Goal: Transaction & Acquisition: Purchase product/service

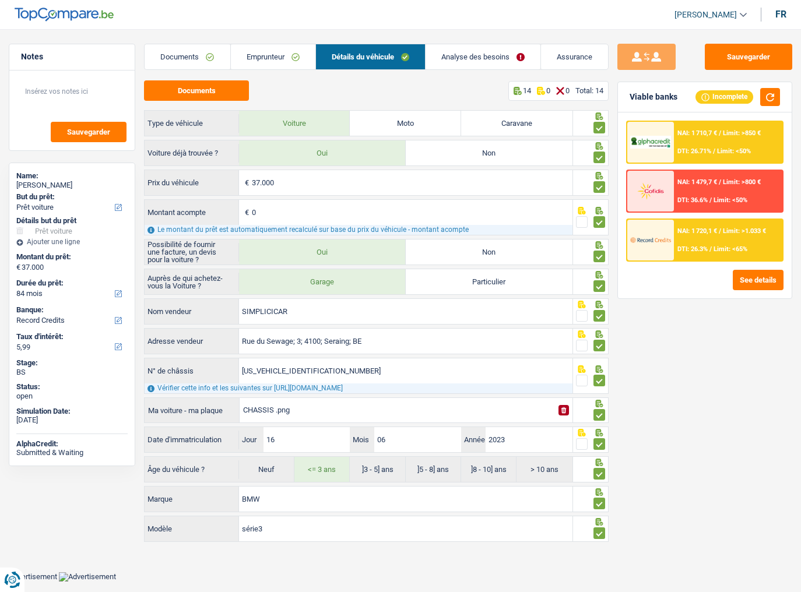
select select "car"
select select "84"
select select "record credits"
click at [738, 56] on button "Sauvegarder" at bounding box center [748, 57] width 87 height 26
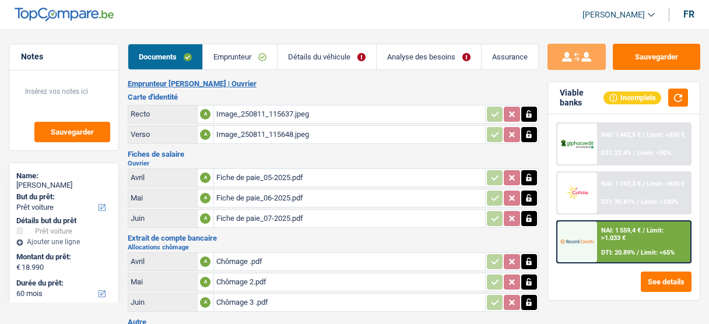
select select "car"
select select "60"
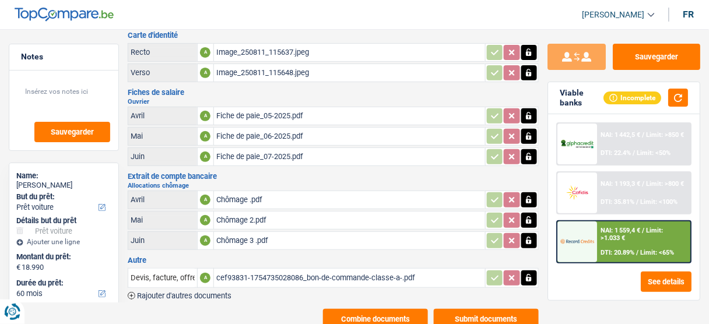
scroll to position [86, 0]
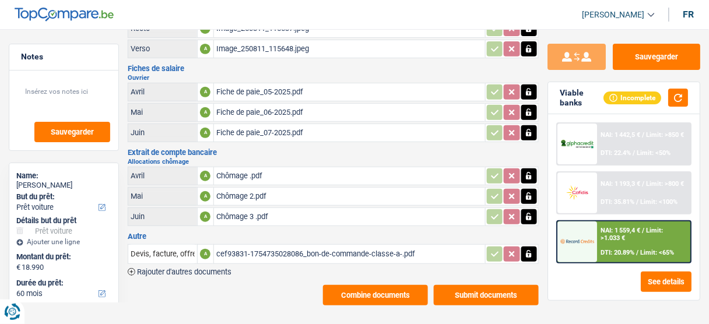
click at [272, 212] on div "Chômage 3 .pdf" at bounding box center [349, 216] width 266 height 17
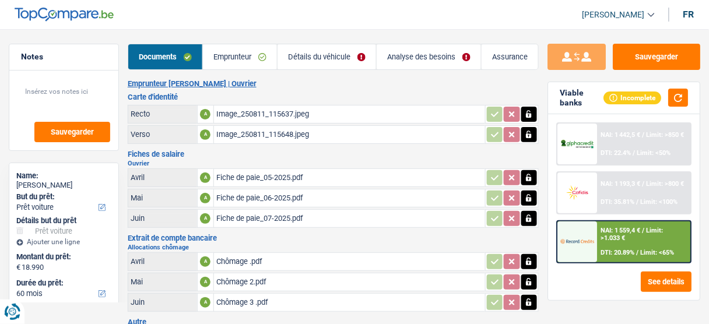
click at [254, 219] on div "Fiche de paie_07-2025.pdf" at bounding box center [349, 218] width 266 height 17
click at [277, 113] on div "Image_250811_115637.jpeg" at bounding box center [349, 113] width 266 height 17
click at [274, 220] on div "Fiche de paie_07-2025.pdf" at bounding box center [349, 218] width 266 height 17
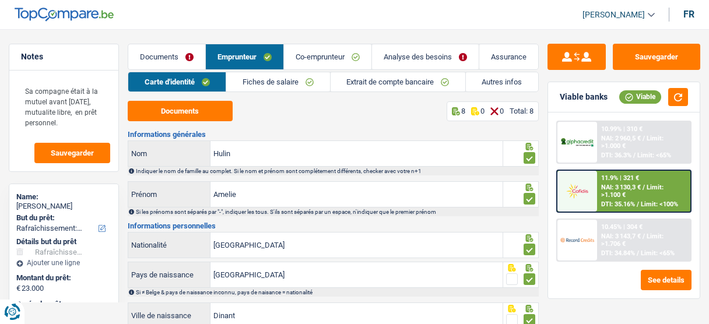
select select "houseOrGarden"
select select "120"
click at [327, 63] on link "Co-emprunteur" at bounding box center [327, 56] width 87 height 25
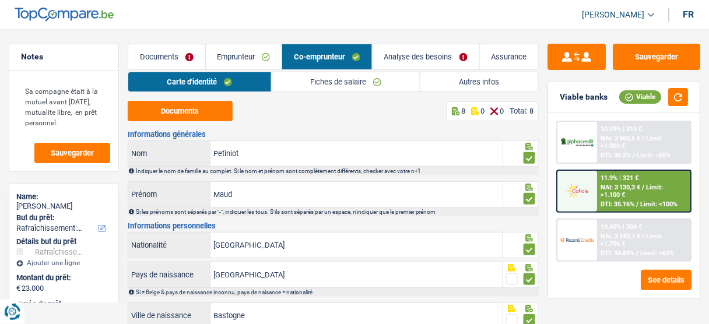
drag, startPoint x: 249, startPoint y: 66, endPoint x: 310, endPoint y: 29, distance: 70.9
click at [251, 65] on link "Emprunteur" at bounding box center [244, 56] width 76 height 25
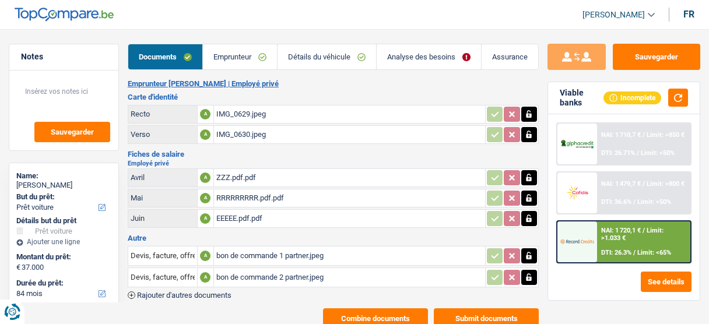
select select "car"
select select "84"
click at [402, 60] on link "Analyse des besoins" at bounding box center [429, 56] width 104 height 25
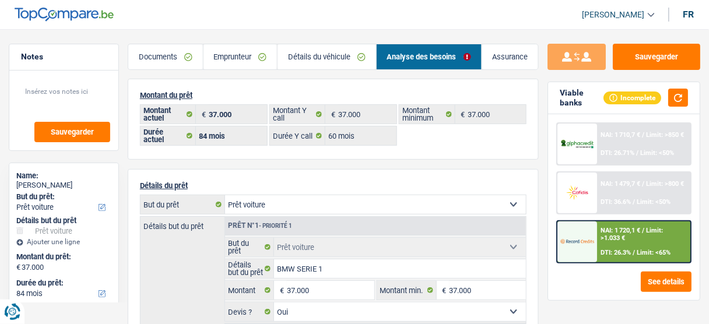
drag, startPoint x: 183, startPoint y: 58, endPoint x: 306, endPoint y: 96, distance: 128.7
click at [183, 58] on link "Documents" at bounding box center [165, 56] width 75 height 25
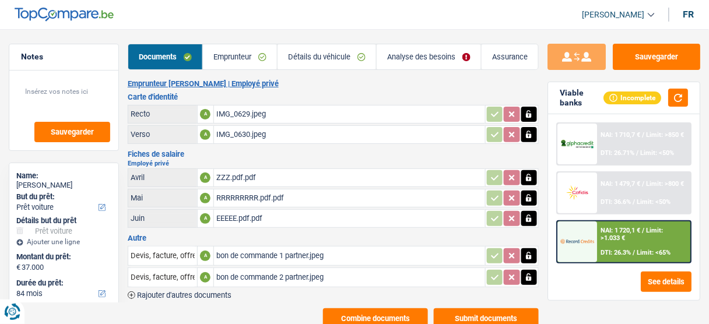
click at [260, 210] on div "EEEEE.pdf.pdf" at bounding box center [349, 218] width 266 height 17
click at [265, 210] on div "EEEEE.pdf.pdf" at bounding box center [349, 218] width 266 height 17
click at [252, 107] on div "IMG_0629.jpeg" at bounding box center [349, 113] width 266 height 17
click at [266, 255] on div "bon de commande 1 partner.jpeg" at bounding box center [349, 255] width 266 height 17
click at [251, 275] on div "bon de commande 2 partner.jpeg" at bounding box center [349, 277] width 266 height 17
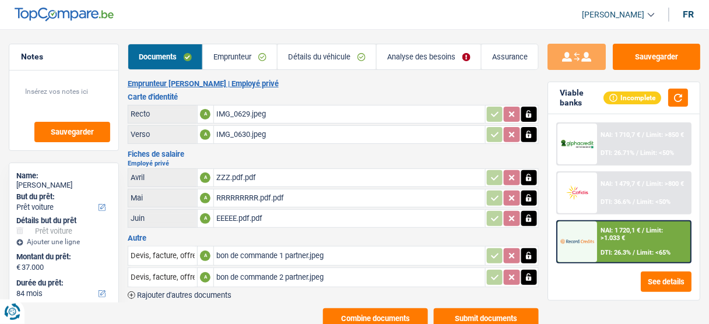
click at [255, 175] on div "ZZZ.pdf.pdf" at bounding box center [349, 177] width 266 height 17
click at [275, 212] on div "EEEEE.pdf.pdf" at bounding box center [349, 218] width 266 height 17
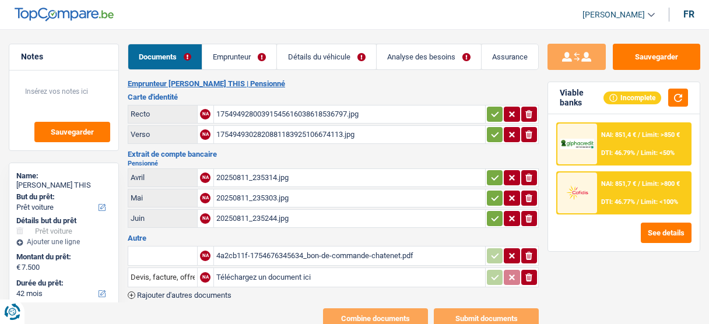
select select "car"
select select "42"
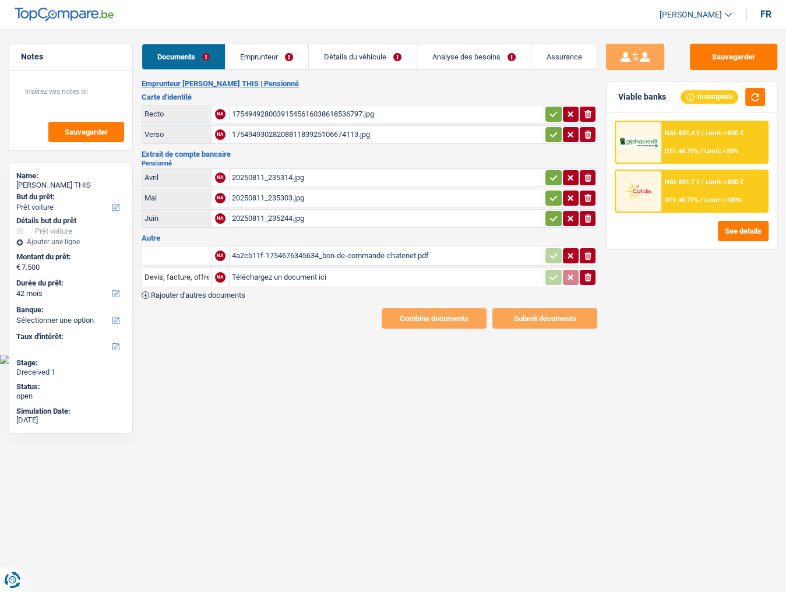
click at [267, 49] on link "Emprunteur" at bounding box center [267, 56] width 83 height 25
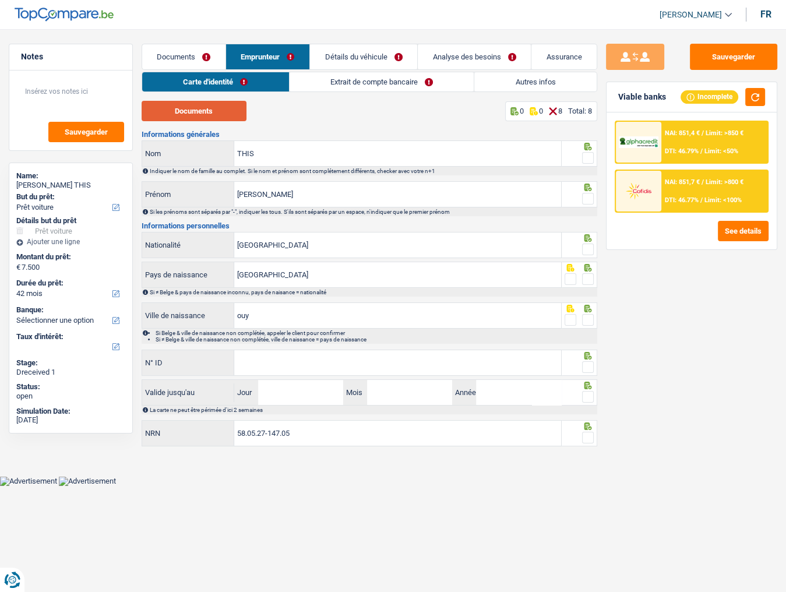
click at [231, 117] on button "Documents" at bounding box center [194, 111] width 105 height 20
drag, startPoint x: 819, startPoint y: 232, endPoint x: 1178, endPoint y: 441, distance: 415.3
click at [708, 323] on html "Vous avez le contrôle de vos données Nous utilisons des cookies, tout comme nos…" at bounding box center [393, 243] width 786 height 486
drag, startPoint x: 659, startPoint y: 320, endPoint x: 661, endPoint y: 301, distance: 18.7
click at [659, 312] on div "Sauvegarder Viable banks Incomplete NAI: 851,4 € / Limit: >850 € DTI: 46.79% / …" at bounding box center [691, 307] width 189 height 527
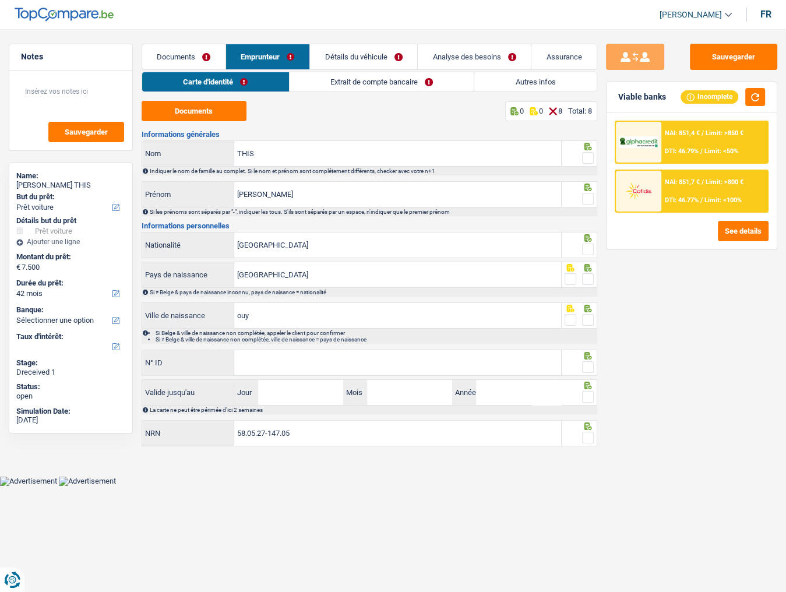
click at [593, 157] on span at bounding box center [588, 158] width 12 height 12
click at [0, 0] on input "radio" at bounding box center [0, 0] width 0 height 0
drag, startPoint x: 302, startPoint y: 160, endPoint x: 83, endPoint y: 154, distance: 219.8
click at [101, 156] on div "Notes Sauvegarder Name: JEAN MARC THIS But du prêt: Confort maison: meubles, te…" at bounding box center [393, 247] width 786 height 406
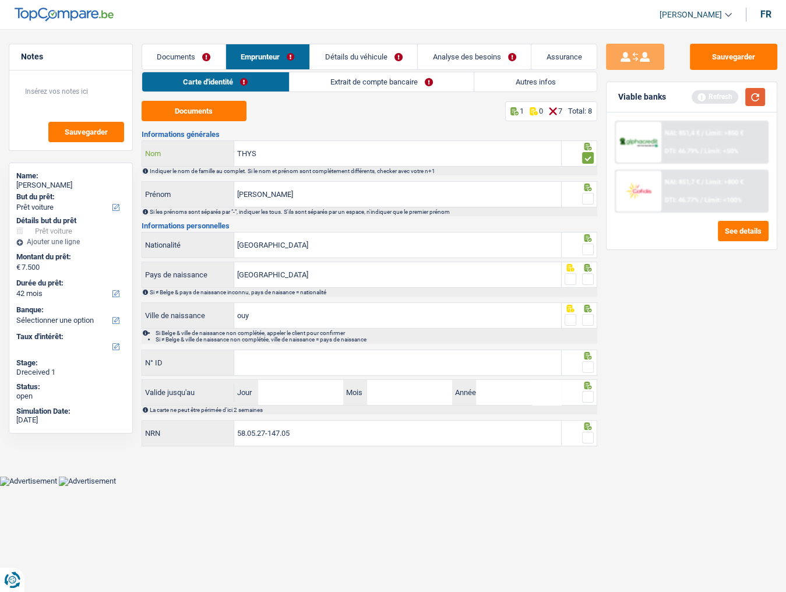
type input "THYS"
click at [708, 89] on button "button" at bounding box center [755, 97] width 20 height 18
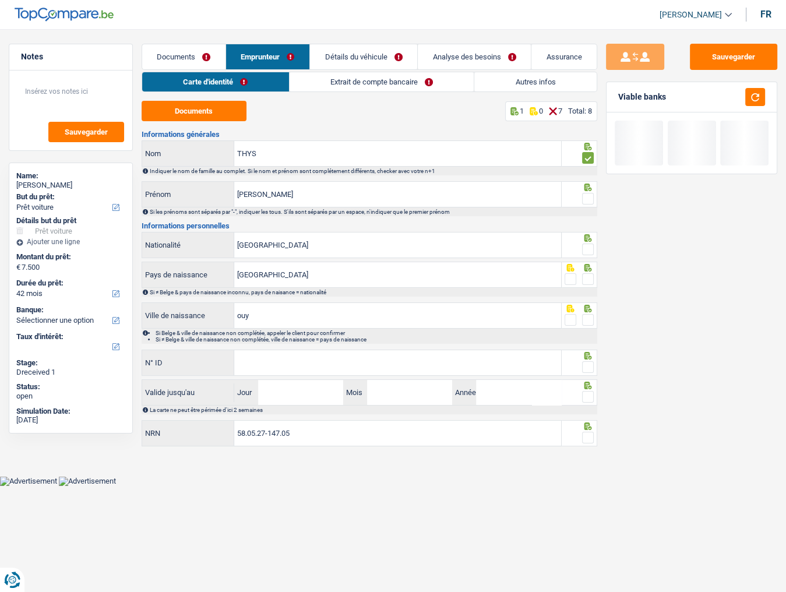
click at [593, 196] on span at bounding box center [588, 199] width 12 height 12
click at [0, 0] on input "radio" at bounding box center [0, 0] width 0 height 0
click at [256, 191] on input "JEAN MARC" at bounding box center [397, 194] width 327 height 25
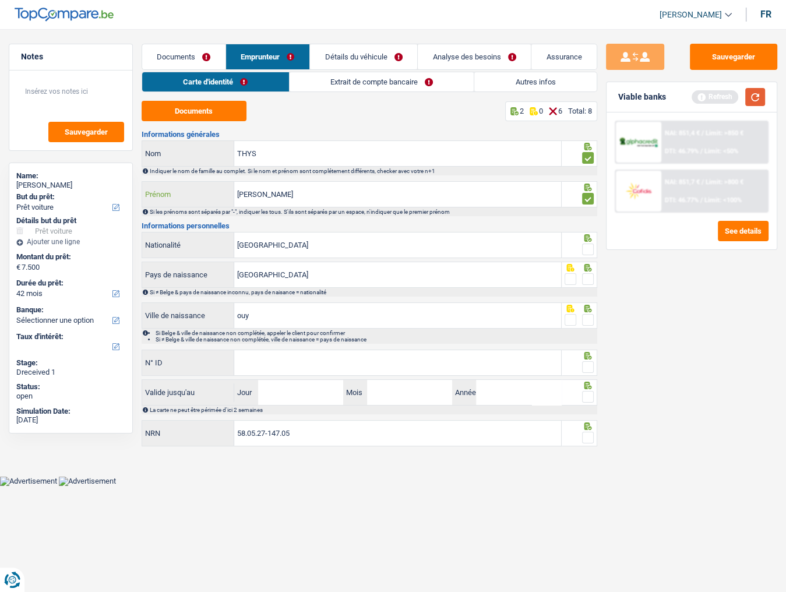
type input "JEAN-MARC"
click at [708, 98] on button "button" at bounding box center [755, 97] width 20 height 18
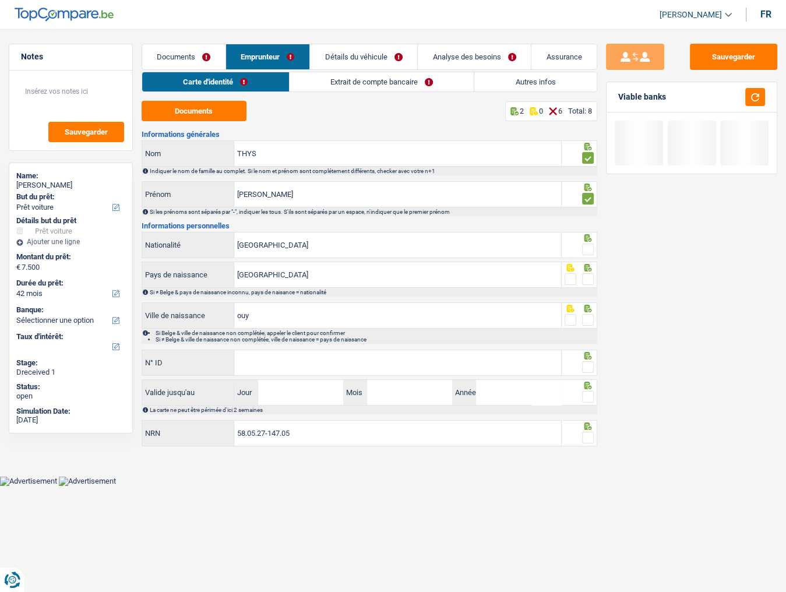
click at [592, 246] on span at bounding box center [588, 250] width 12 height 12
click at [0, 0] on input "radio" at bounding box center [0, 0] width 0 height 0
click at [590, 277] on span at bounding box center [588, 279] width 12 height 12
click at [0, 0] on input "radio" at bounding box center [0, 0] width 0 height 0
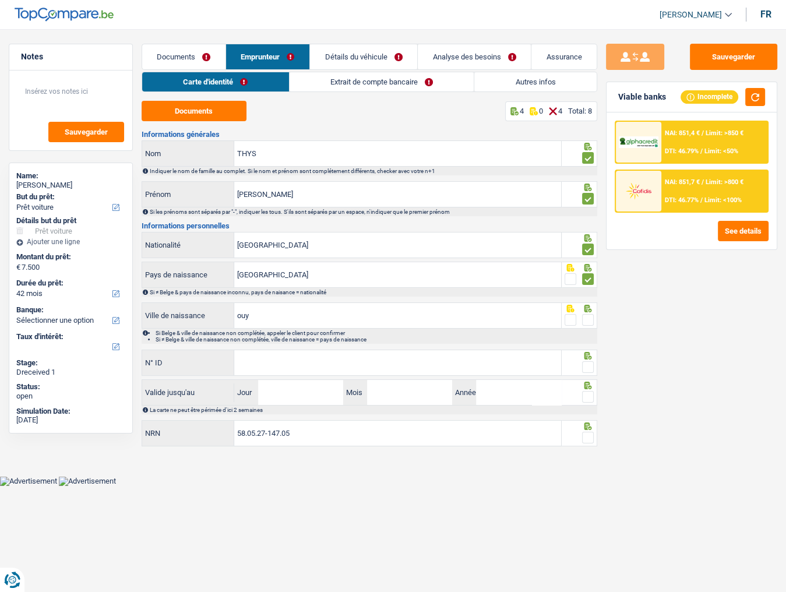
click at [590, 321] on span at bounding box center [588, 320] width 12 height 12
click at [0, 0] on input "radio" at bounding box center [0, 0] width 0 height 0
click at [241, 318] on input "ouy" at bounding box center [397, 315] width 327 height 25
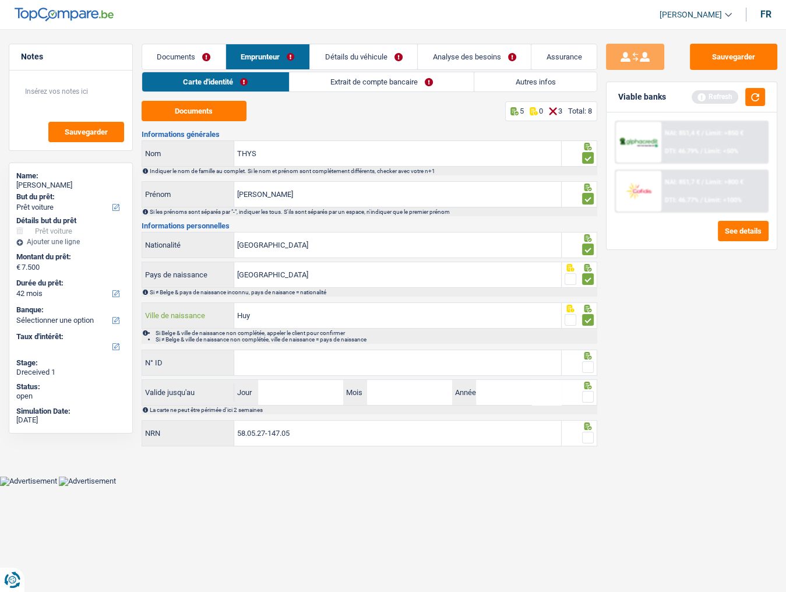
type input "Huy"
drag, startPoint x: 378, startPoint y: 367, endPoint x: 593, endPoint y: 283, distance: 230.9
click at [382, 323] on input "N° ID" at bounding box center [397, 362] width 327 height 25
click at [708, 96] on button "button" at bounding box center [755, 97] width 20 height 18
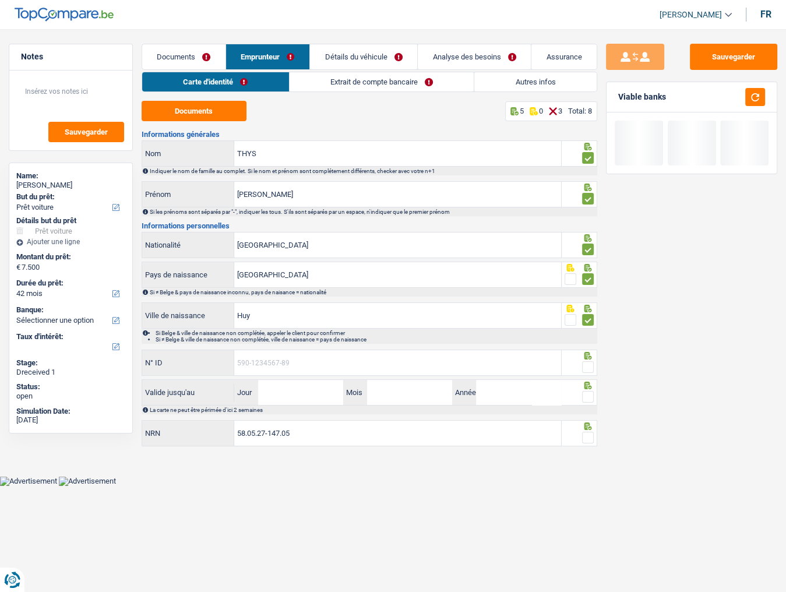
click at [304, 323] on input "N° ID" at bounding box center [397, 362] width 327 height 25
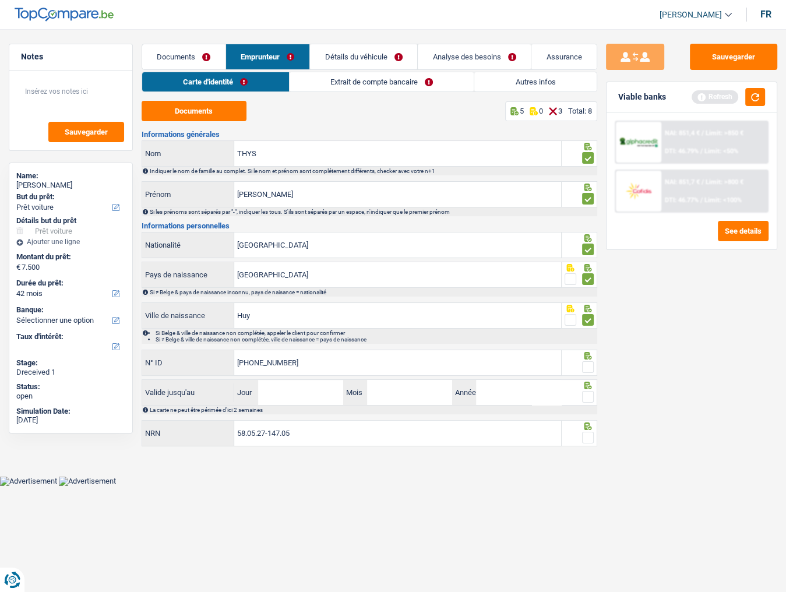
type input "595-1406634-55"
click at [585, 323] on span at bounding box center [588, 367] width 12 height 12
click at [0, 0] on input "radio" at bounding box center [0, 0] width 0 height 0
click at [324, 323] on input "Jour" at bounding box center [300, 392] width 85 height 25
type input "14"
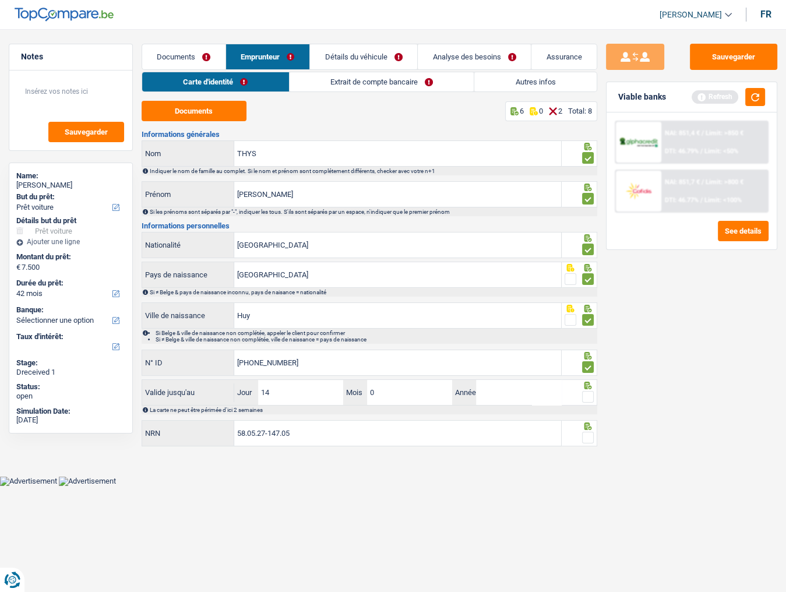
type input "03"
type input "2033"
click at [590, 323] on div at bounding box center [588, 397] width 12 height 15
click at [708, 106] on div "Viable banks Refresh" at bounding box center [692, 97] width 170 height 30
click at [708, 102] on button "button" at bounding box center [755, 97] width 20 height 18
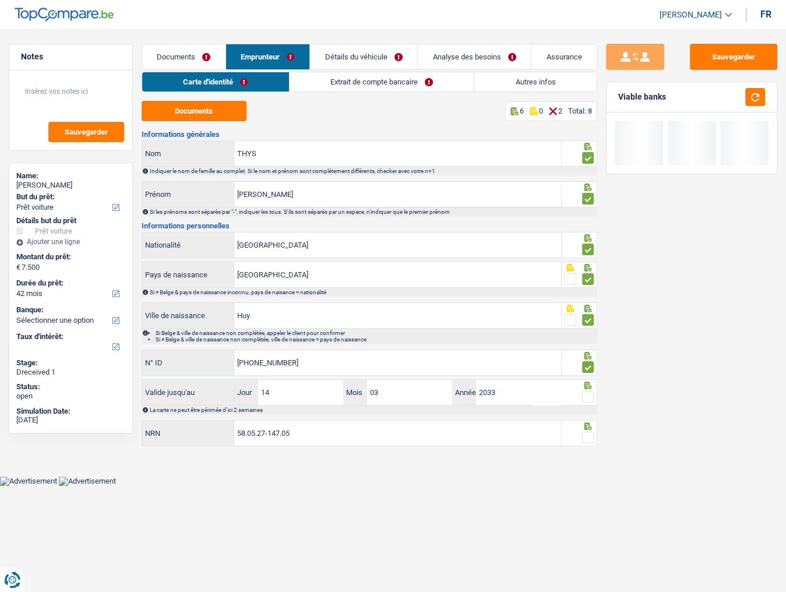
click at [587, 323] on span at bounding box center [588, 397] width 12 height 12
click at [0, 0] on input "radio" at bounding box center [0, 0] width 0 height 0
drag, startPoint x: 588, startPoint y: 432, endPoint x: 604, endPoint y: 396, distance: 39.6
click at [588, 323] on div at bounding box center [588, 438] width 12 height 15
click at [708, 104] on button "button" at bounding box center [755, 97] width 20 height 18
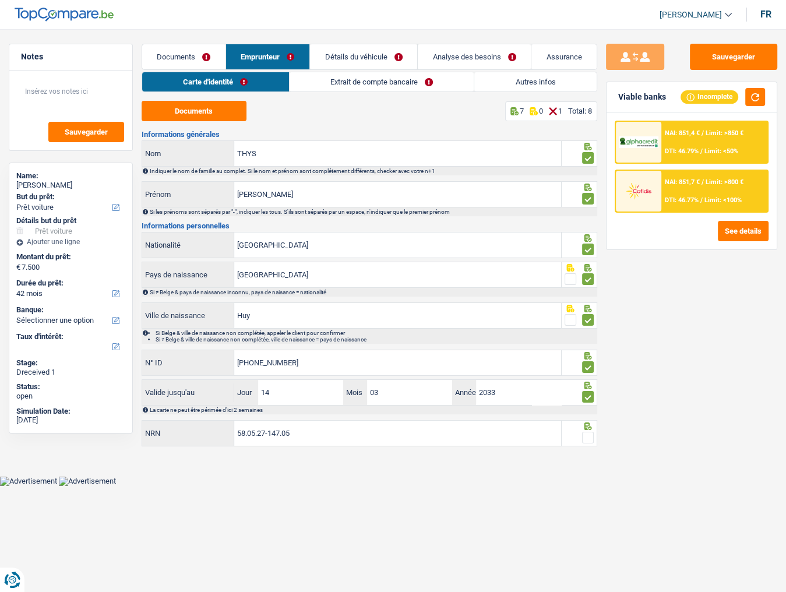
drag, startPoint x: 585, startPoint y: 432, endPoint x: 599, endPoint y: 427, distance: 14.9
click at [586, 323] on span at bounding box center [588, 438] width 12 height 12
click at [0, 0] on input "radio" at bounding box center [0, 0] width 0 height 0
click at [353, 82] on link "Extrait de compte bancaire" at bounding box center [382, 81] width 184 height 19
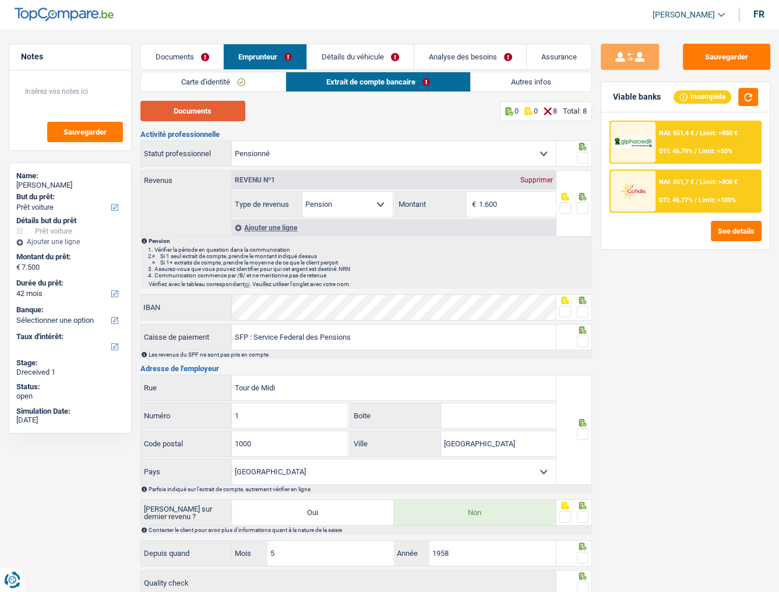
click at [210, 108] on button "Documents" at bounding box center [192, 111] width 105 height 20
click at [578, 154] on span at bounding box center [583, 158] width 12 height 12
click at [0, 0] on input "radio" at bounding box center [0, 0] width 0 height 0
click at [171, 82] on link "Carte d'identité" at bounding box center [213, 81] width 145 height 19
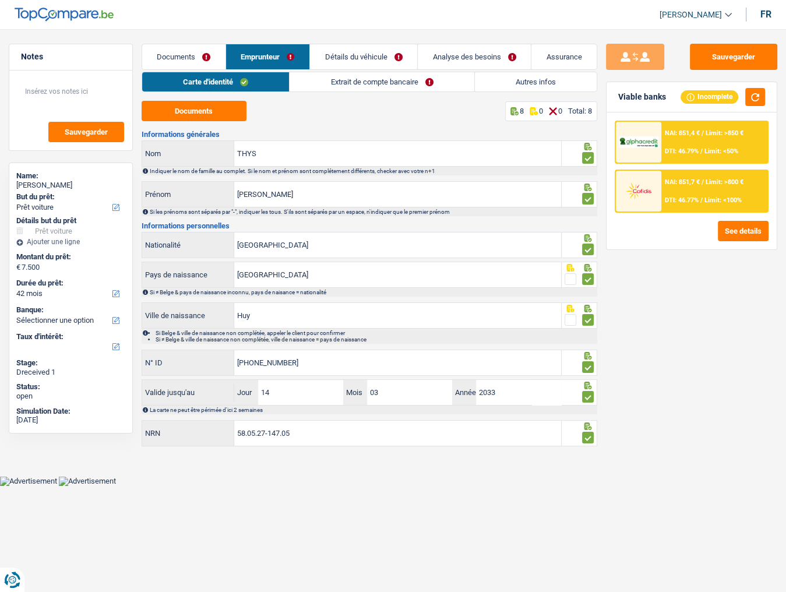
click at [421, 82] on link "Extrait de compte bancaire" at bounding box center [382, 81] width 184 height 19
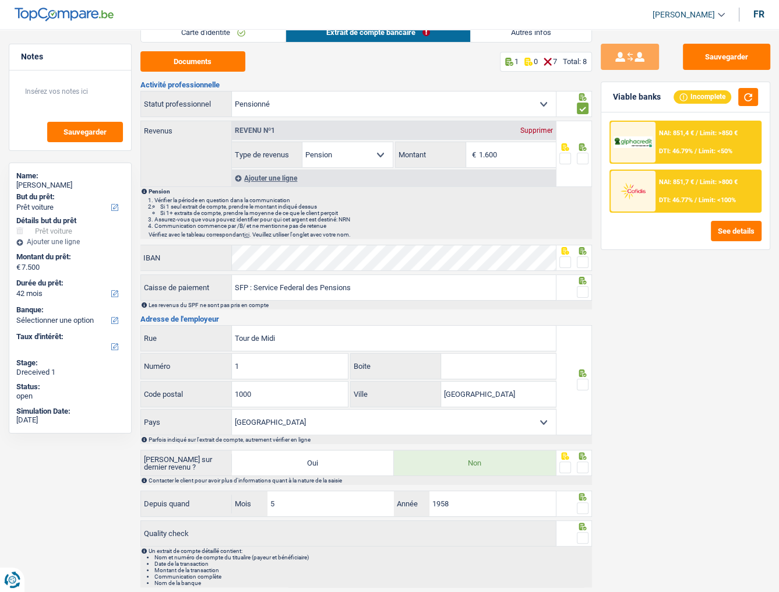
scroll to position [27, 0]
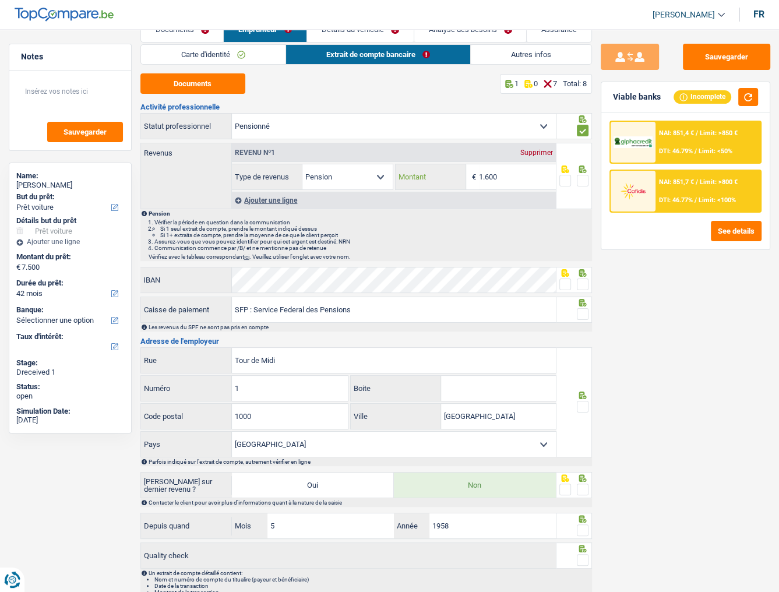
drag, startPoint x: 528, startPoint y: 177, endPoint x: 372, endPoint y: 182, distance: 155.7
click at [372, 182] on div "Allocation d'handicap Allocations chômage Allocations familiales Chèques repas …" at bounding box center [393, 177] width 323 height 26
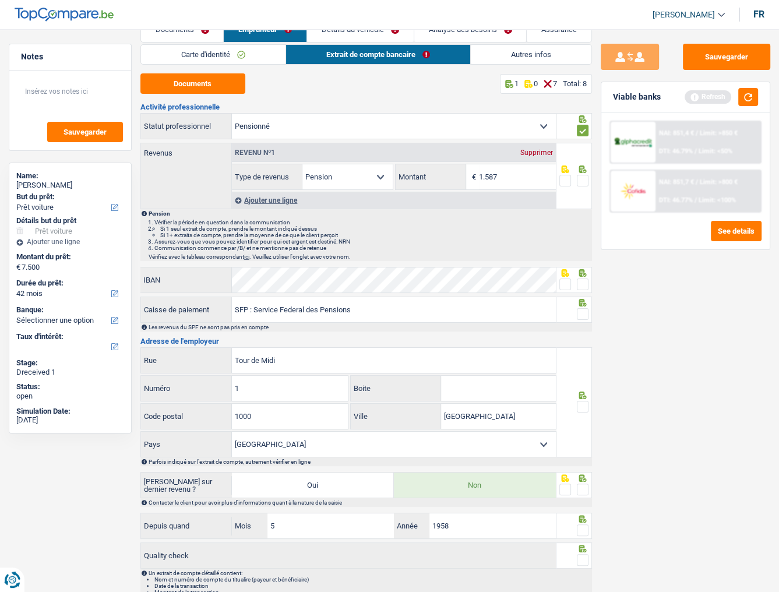
type input "1.587"
drag, startPoint x: 585, startPoint y: 178, endPoint x: 767, endPoint y: 100, distance: 198.1
click at [587, 179] on span at bounding box center [583, 181] width 12 height 12
click at [0, 0] on input "radio" at bounding box center [0, 0] width 0 height 0
click at [708, 94] on button "button" at bounding box center [748, 97] width 20 height 18
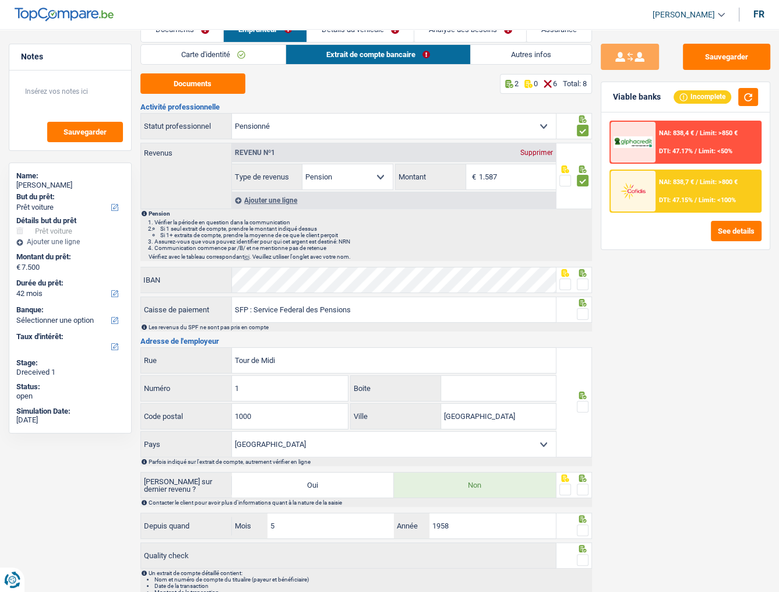
drag, startPoint x: 581, startPoint y: 282, endPoint x: 582, endPoint y: 291, distance: 10.0
click at [581, 282] on span at bounding box center [583, 285] width 12 height 12
click at [0, 0] on input "radio" at bounding box center [0, 0] width 0 height 0
drag, startPoint x: 583, startPoint y: 307, endPoint x: 580, endPoint y: 358, distance: 51.4
click at [582, 308] on span at bounding box center [583, 314] width 12 height 12
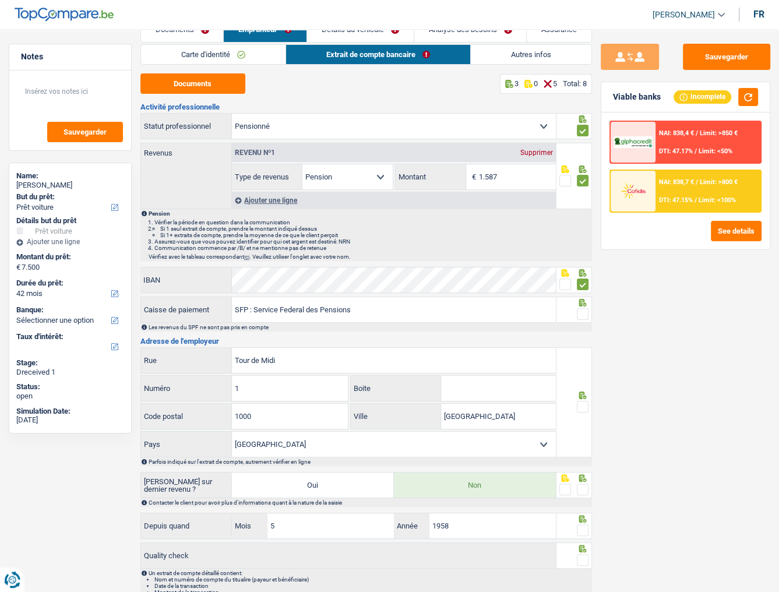
click at [0, 0] on input "radio" at bounding box center [0, 0] width 0 height 0
drag, startPoint x: 585, startPoint y: 396, endPoint x: 590, endPoint y: 460, distance: 64.3
click at [585, 323] on div at bounding box center [575, 402] width 36 height 110
click at [583, 323] on span at bounding box center [583, 490] width 12 height 12
click at [0, 0] on input "radio" at bounding box center [0, 0] width 0 height 0
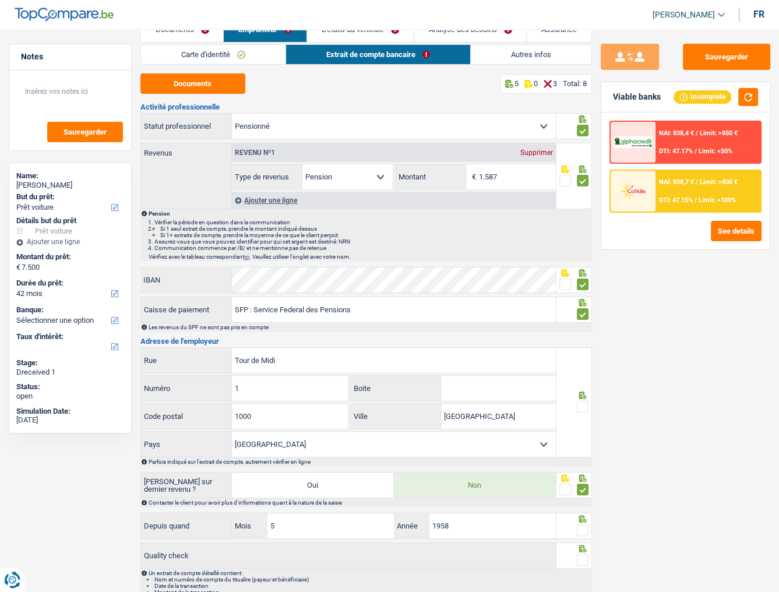
drag, startPoint x: 579, startPoint y: 395, endPoint x: 584, endPoint y: 406, distance: 11.5
click at [581, 323] on div at bounding box center [575, 402] width 36 height 110
click at [585, 323] on span at bounding box center [583, 407] width 12 height 12
click at [0, 0] on input "radio" at bounding box center [0, 0] width 0 height 0
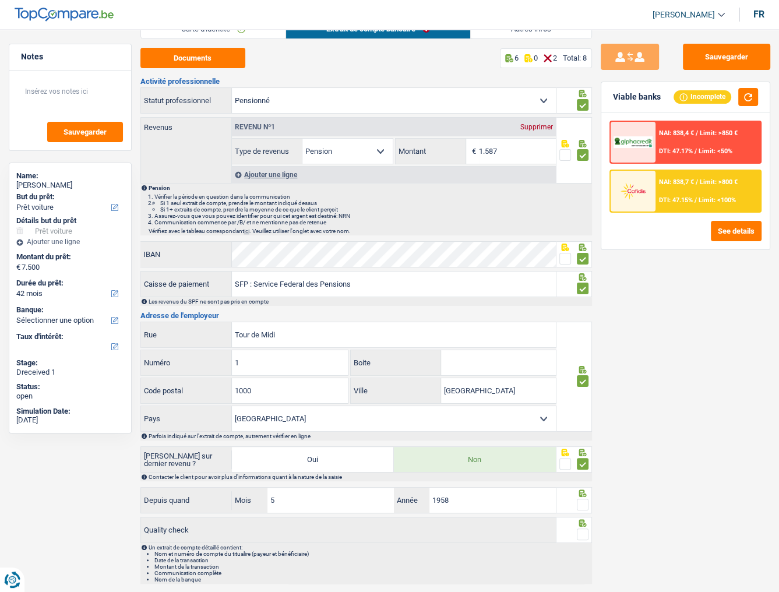
scroll to position [74, 0]
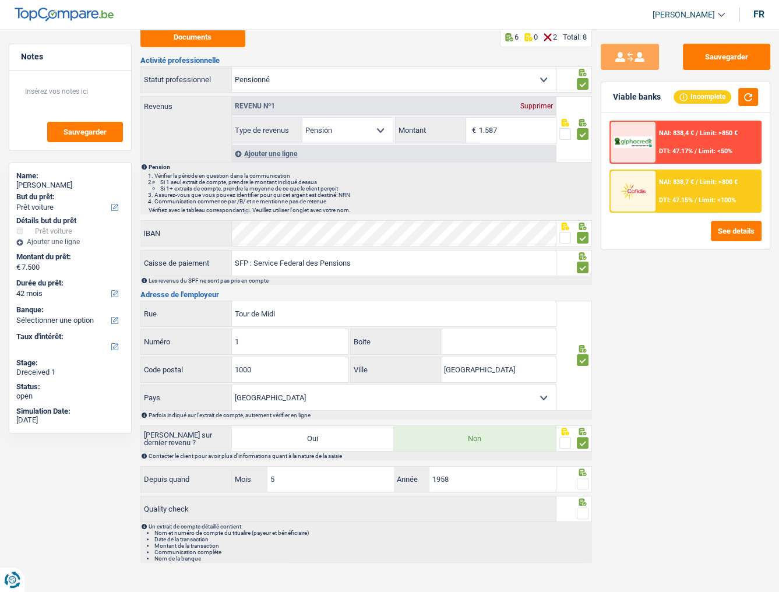
drag, startPoint x: 583, startPoint y: 475, endPoint x: 584, endPoint y: 485, distance: 9.9
click at [583, 323] on span at bounding box center [583, 484] width 12 height 12
click at [0, 0] on input "radio" at bounding box center [0, 0] width 0 height 0
click at [582, 323] on span at bounding box center [583, 514] width 12 height 12
click at [0, 0] on input "radio" at bounding box center [0, 0] width 0 height 0
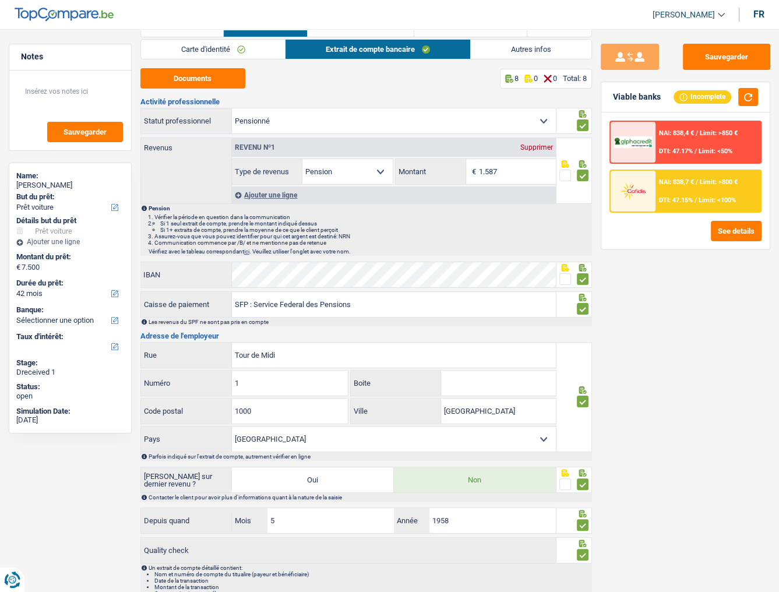
scroll to position [0, 0]
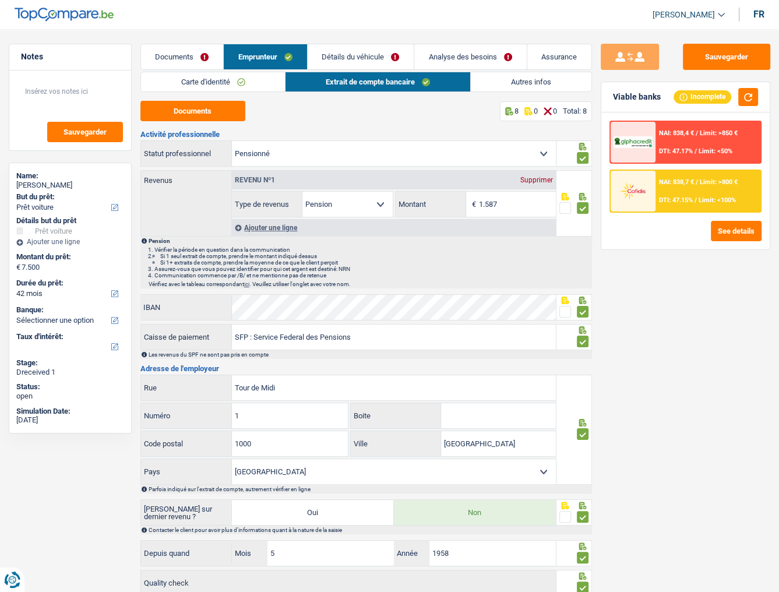
click at [354, 50] on link "Détails du véhicule" at bounding box center [361, 56] width 106 height 25
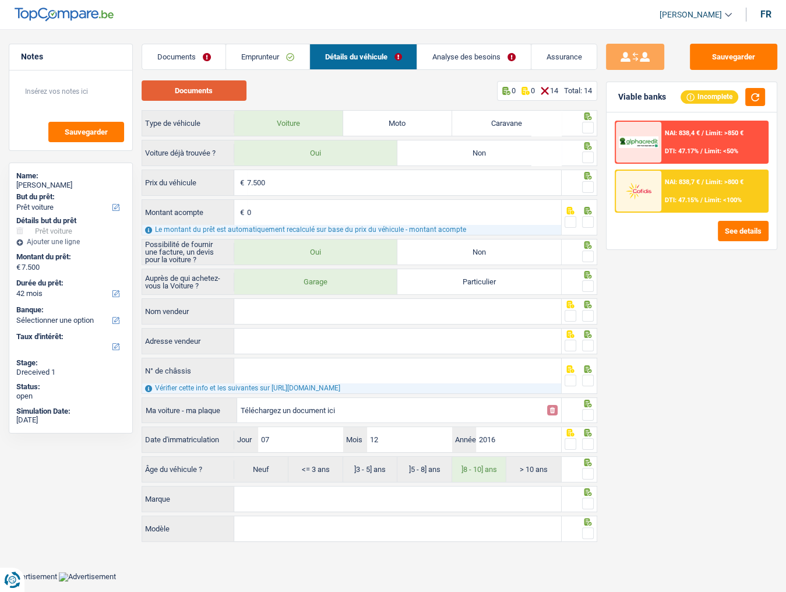
click at [226, 87] on button "Documents" at bounding box center [194, 90] width 105 height 20
click at [193, 52] on link "Documents" at bounding box center [183, 56] width 83 height 25
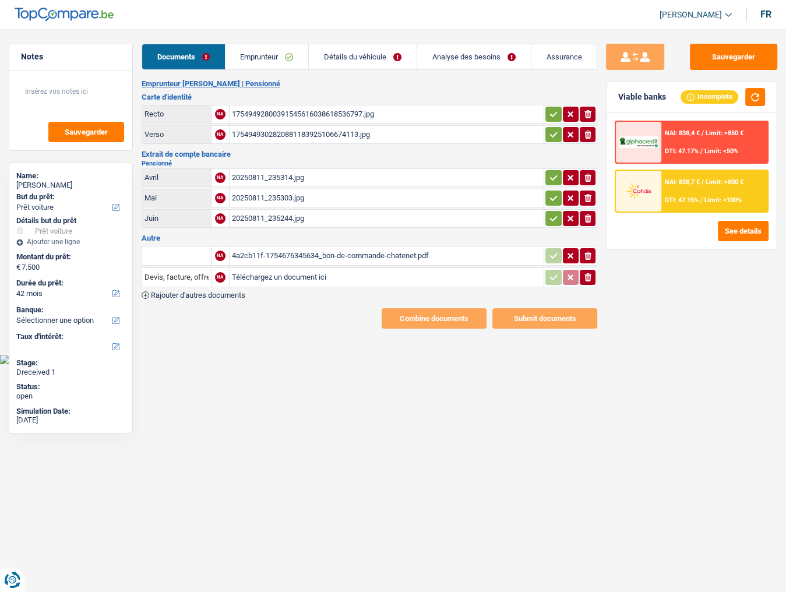
click at [185, 252] on input "text" at bounding box center [177, 256] width 64 height 19
click at [189, 272] on li "Devis, facture, offre, bon de commande" at bounding box center [219, 279] width 142 height 15
type input "Devis, facture, offre, bon de commande"
click at [551, 254] on icon "button" at bounding box center [554, 255] width 8 height 5
click at [592, 270] on button "ionicons-v5-e" at bounding box center [588, 277] width 16 height 15
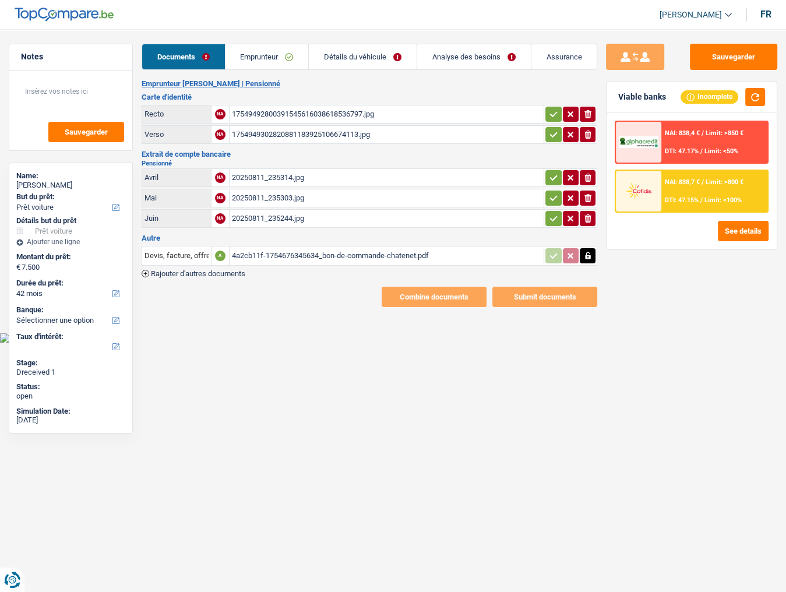
click at [374, 247] on div "4a2cb11f-1754676345634_bon-de-commande-chatenet.pdf" at bounding box center [386, 255] width 309 height 17
click at [385, 55] on link "Détails du véhicule" at bounding box center [363, 56] width 108 height 25
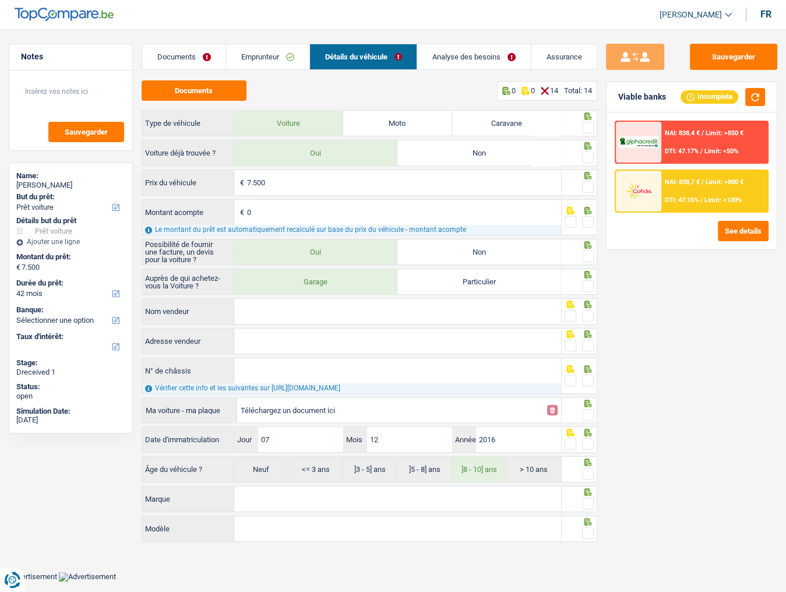
drag, startPoint x: 587, startPoint y: 126, endPoint x: 582, endPoint y: 153, distance: 27.9
click at [587, 129] on span at bounding box center [588, 128] width 12 height 12
click at [0, 0] on input "radio" at bounding box center [0, 0] width 0 height 0
drag, startPoint x: 581, startPoint y: 158, endPoint x: 779, endPoint y: 187, distance: 200.2
click at [581, 159] on fieldset at bounding box center [579, 157] width 29 height 15
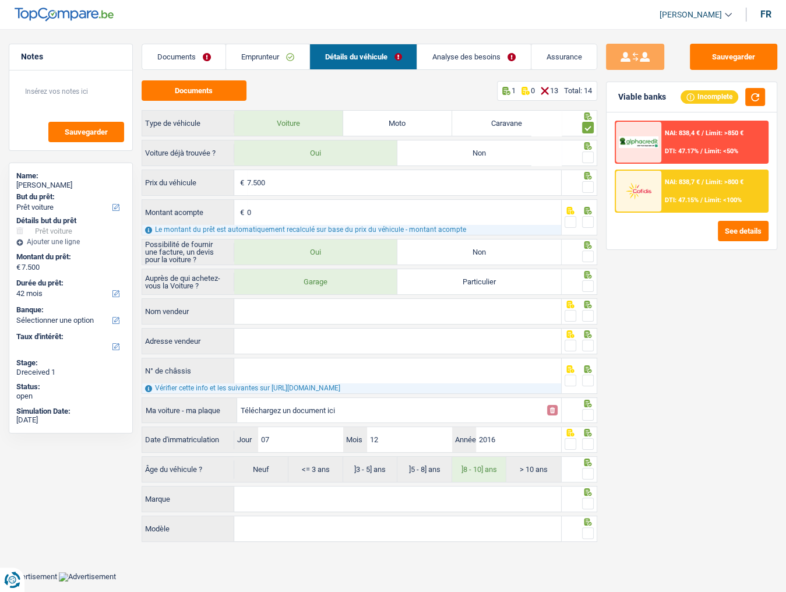
click at [585, 152] on span at bounding box center [588, 158] width 12 height 12
click at [0, 0] on input "radio" at bounding box center [0, 0] width 0 height 0
click at [585, 184] on span at bounding box center [588, 187] width 12 height 12
click at [0, 0] on input "radio" at bounding box center [0, 0] width 0 height 0
click at [585, 220] on span at bounding box center [588, 222] width 12 height 12
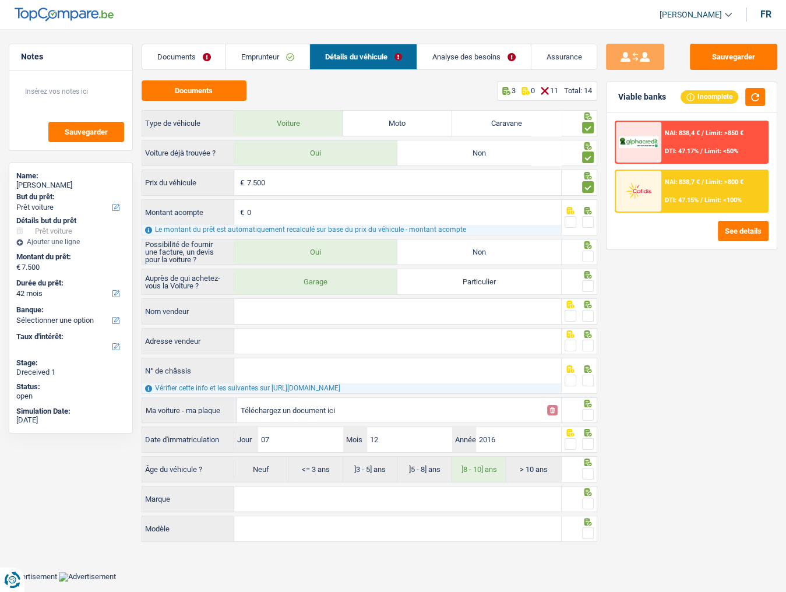
click at [0, 0] on input "radio" at bounding box center [0, 0] width 0 height 0
click at [585, 258] on span at bounding box center [588, 257] width 12 height 12
click at [0, 0] on input "radio" at bounding box center [0, 0] width 0 height 0
click at [589, 284] on span at bounding box center [588, 286] width 12 height 12
click at [0, 0] on input "radio" at bounding box center [0, 0] width 0 height 0
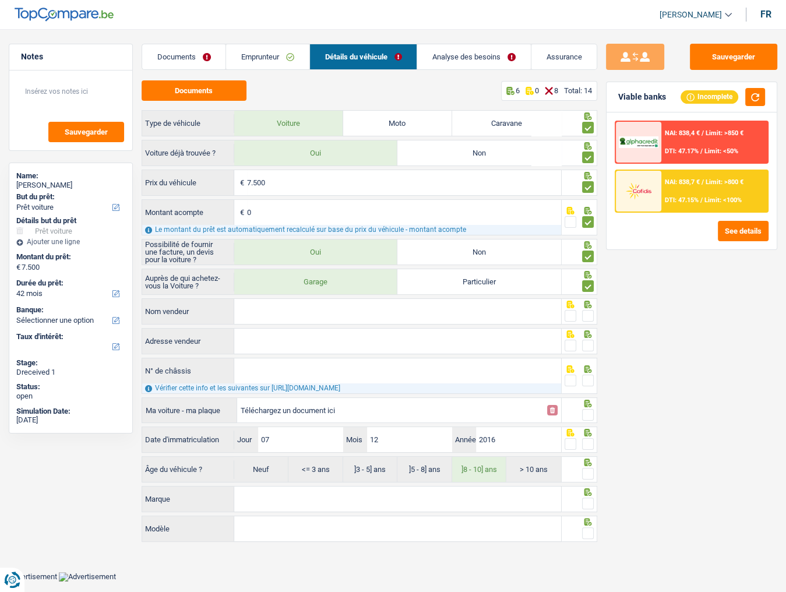
click at [589, 310] on span at bounding box center [588, 316] width 12 height 12
click at [0, 0] on input "radio" at bounding box center [0, 0] width 0 height 0
click at [590, 323] on span at bounding box center [588, 346] width 12 height 12
click at [0, 0] on input "radio" at bounding box center [0, 0] width 0 height 0
click at [362, 321] on input "Nom vendeur" at bounding box center [397, 311] width 327 height 25
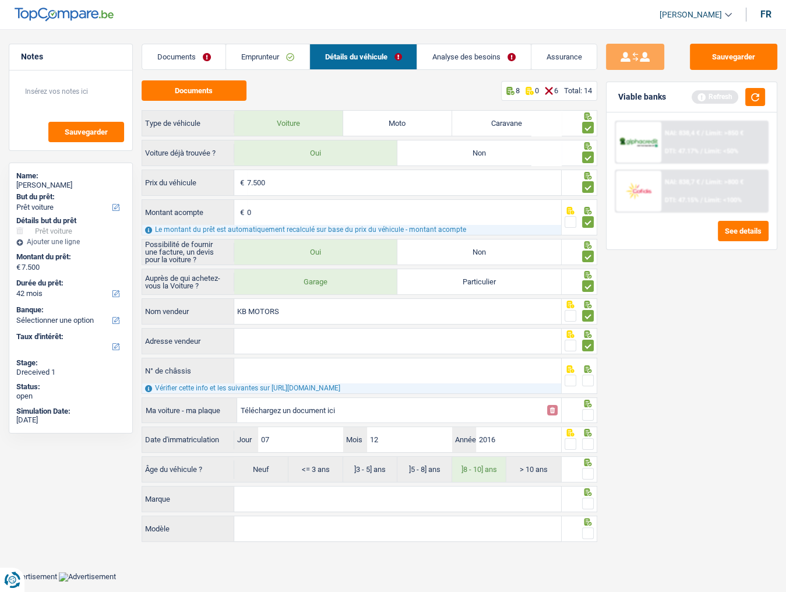
type input "KB MOTORS"
click at [444, 323] on input "Adresse vendeur" at bounding box center [397, 341] width 327 height 25
click at [309, 323] on input "Adresse vendeur" at bounding box center [397, 341] width 327 height 25
paste input "Rue de Mons 255 7380 Quiévrain"
type input "Rue de Mons; 255; 7380; Quiévrain; BE"
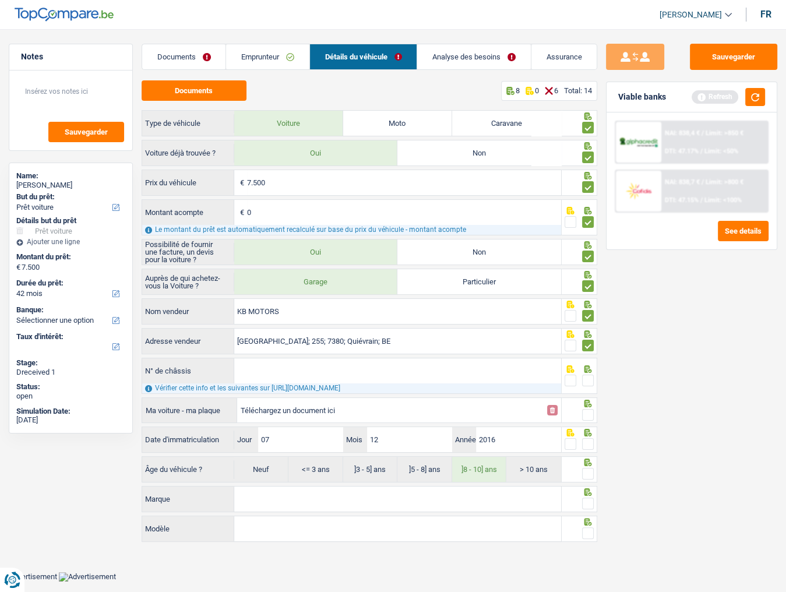
drag, startPoint x: 445, startPoint y: 375, endPoint x: 452, endPoint y: 376, distance: 6.4
click at [447, 323] on input "N° de châssis" at bounding box center [397, 370] width 327 height 25
click at [347, 323] on input "N° de châssis" at bounding box center [397, 370] width 327 height 25
paste input "VMSCH2611C0000574"
type input "VMSCH2611C0000574"
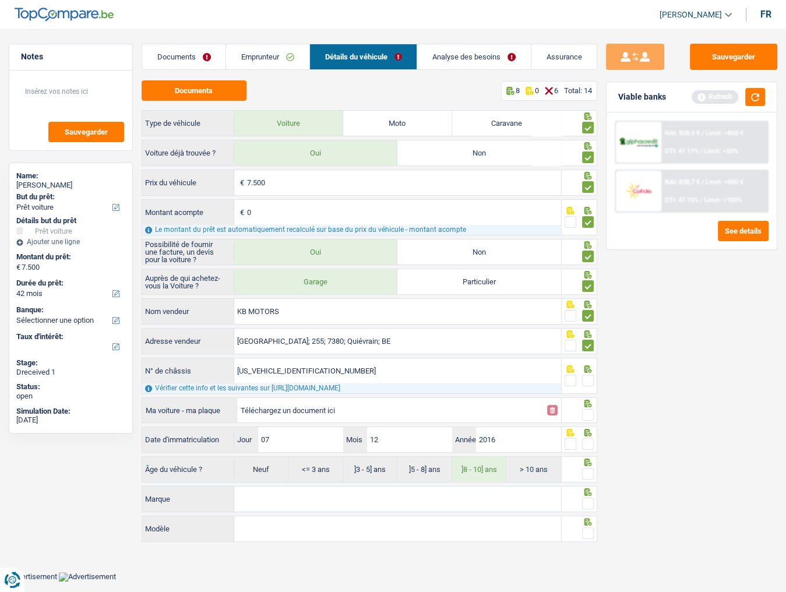
click at [585, 323] on span at bounding box center [588, 381] width 12 height 12
click at [0, 0] on input "radio" at bounding box center [0, 0] width 0 height 0
click at [377, 323] on input "Téléchargez un document ici" at bounding box center [391, 410] width 300 height 17
click at [319, 323] on input "Téléchargez un document ici" at bounding box center [391, 410] width 300 height 17
type input "C:\fakepath\CHASSIS .png"
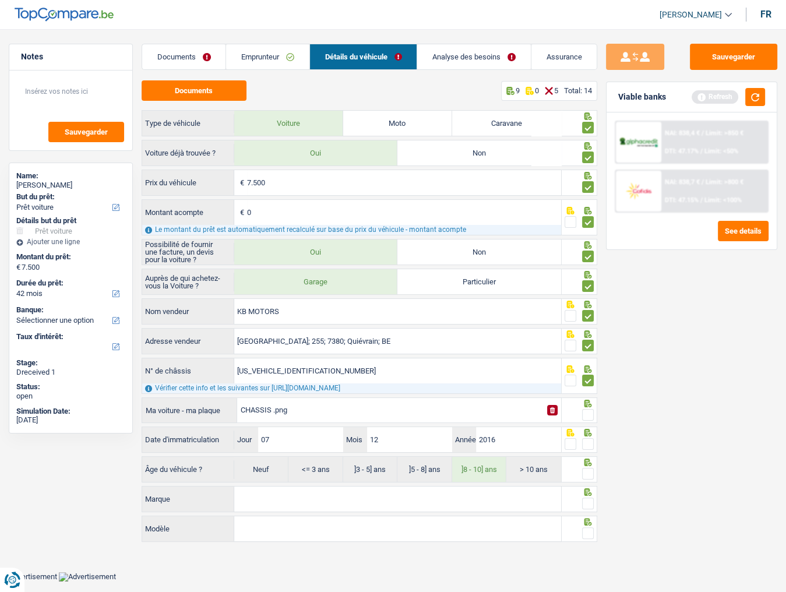
click at [252, 323] on div "CHASSIS .png" at bounding box center [391, 410] width 300 height 17
click at [588, 323] on span at bounding box center [588, 415] width 12 height 12
click at [0, 0] on input "radio" at bounding box center [0, 0] width 0 height 0
click at [455, 59] on link "Analyse des besoins" at bounding box center [473, 56] width 113 height 25
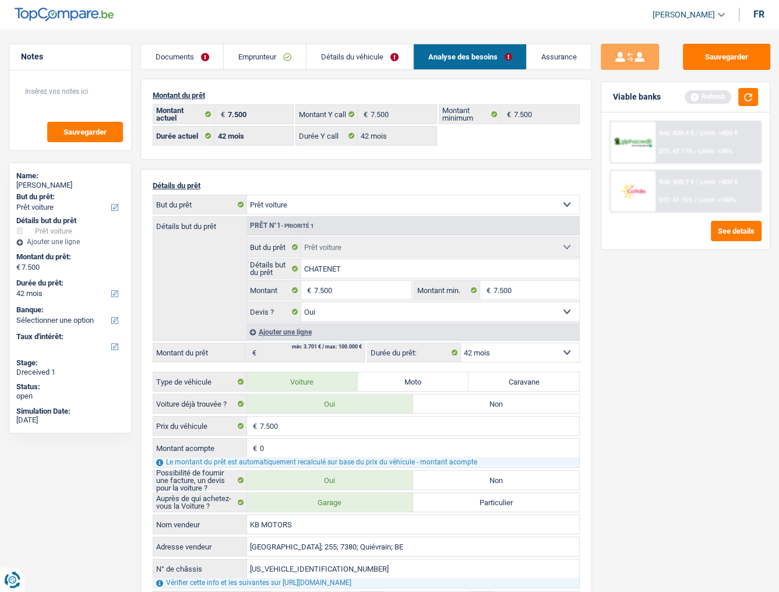
click at [346, 59] on link "Détails du véhicule" at bounding box center [360, 56] width 107 height 25
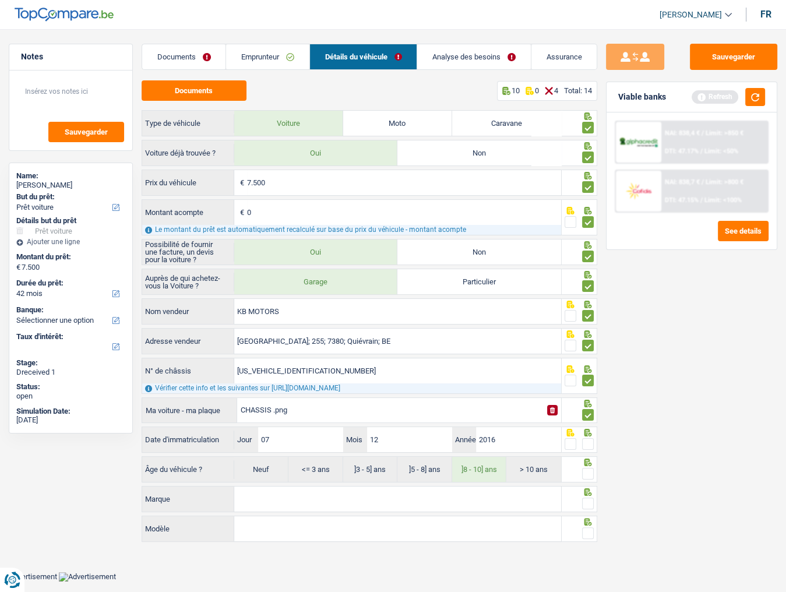
click at [586, 323] on span at bounding box center [588, 444] width 12 height 12
click at [0, 0] on input "radio" at bounding box center [0, 0] width 0 height 0
click at [305, 323] on input "Marque" at bounding box center [397, 499] width 327 height 25
type input "chatenet"
click at [303, 323] on input "Modèle" at bounding box center [397, 528] width 327 height 25
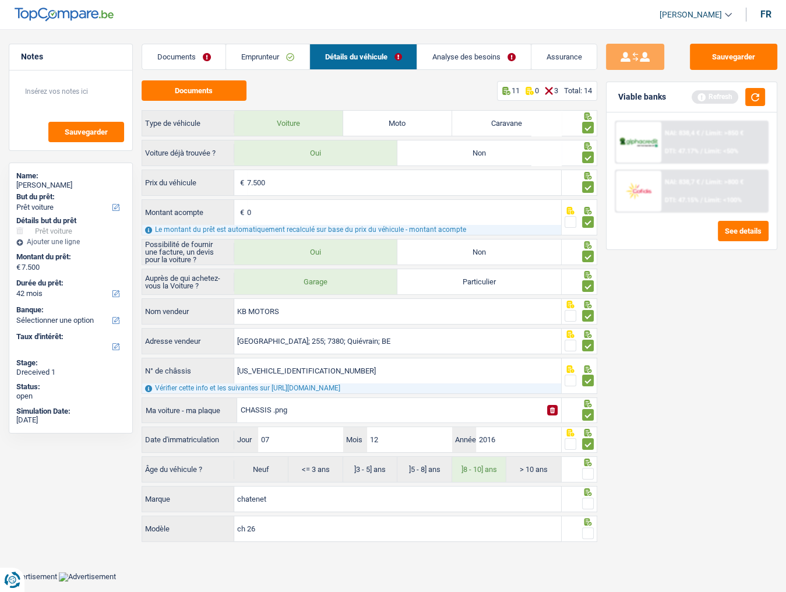
type input "ch 26"
click at [592, 323] on span at bounding box center [588, 474] width 12 height 12
click at [0, 0] on input "radio" at bounding box center [0, 0] width 0 height 0
click at [588, 323] on span at bounding box center [588, 504] width 12 height 12
click at [0, 0] on input "radio" at bounding box center [0, 0] width 0 height 0
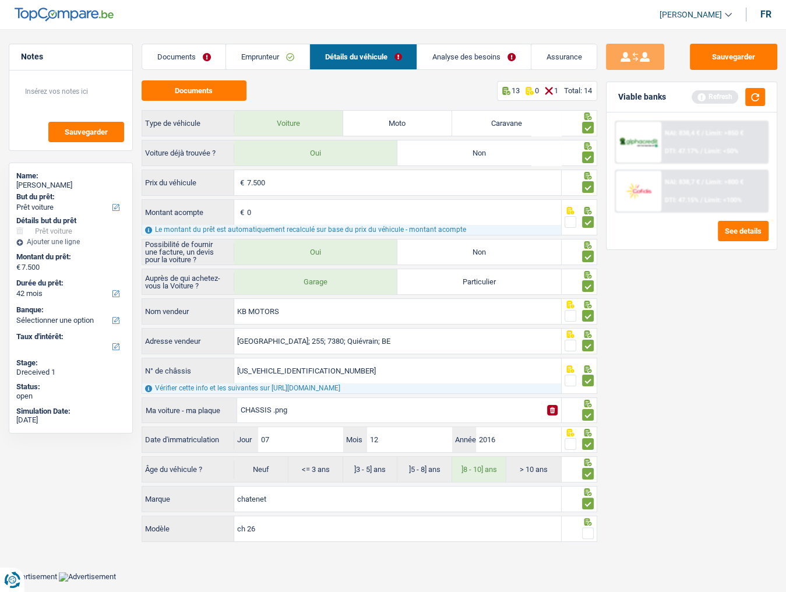
drag, startPoint x: 587, startPoint y: 529, endPoint x: 583, endPoint y: 516, distance: 14.0
click at [586, 323] on span at bounding box center [588, 533] width 12 height 12
click at [0, 0] on input "radio" at bounding box center [0, 0] width 0 height 0
click at [450, 49] on link "Analyse des besoins" at bounding box center [474, 56] width 113 height 25
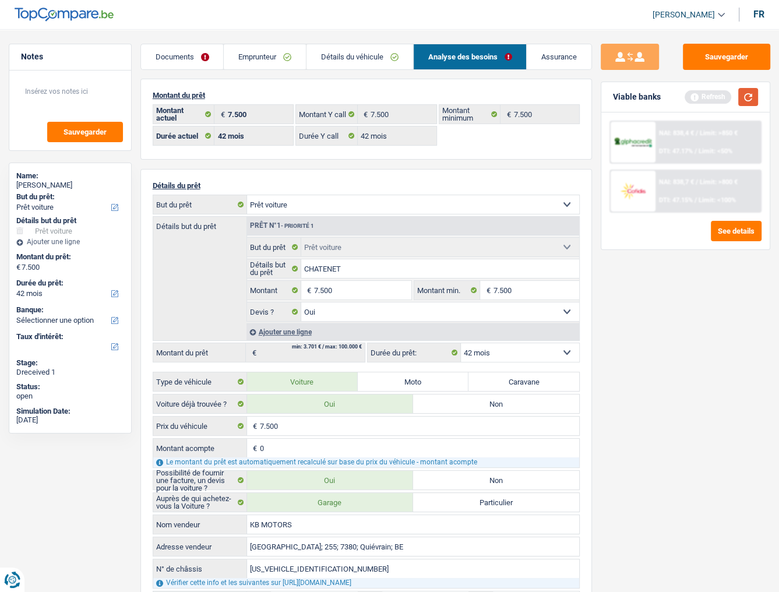
click at [708, 100] on button "button" at bounding box center [748, 97] width 20 height 18
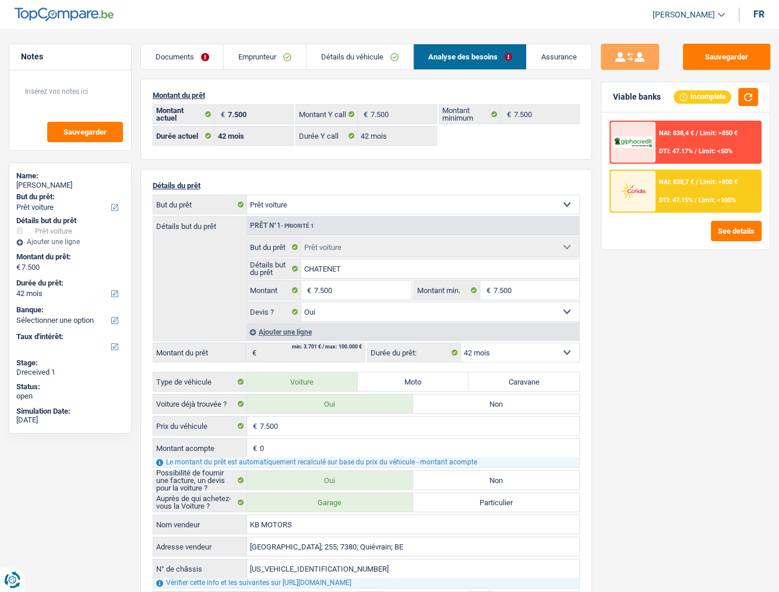
click at [657, 149] on div "NAI: 838,4 € / Limit: >850 € DTI: 47.17% / Limit: <50%" at bounding box center [708, 142] width 105 height 41
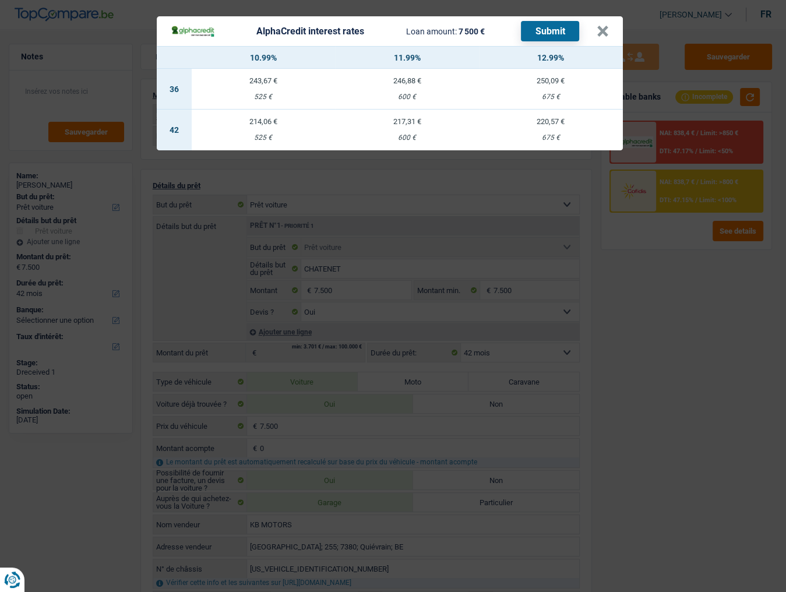
click at [309, 122] on div "214,06 €" at bounding box center [264, 122] width 144 height 8
select select "alphacredit"
type input "10,99"
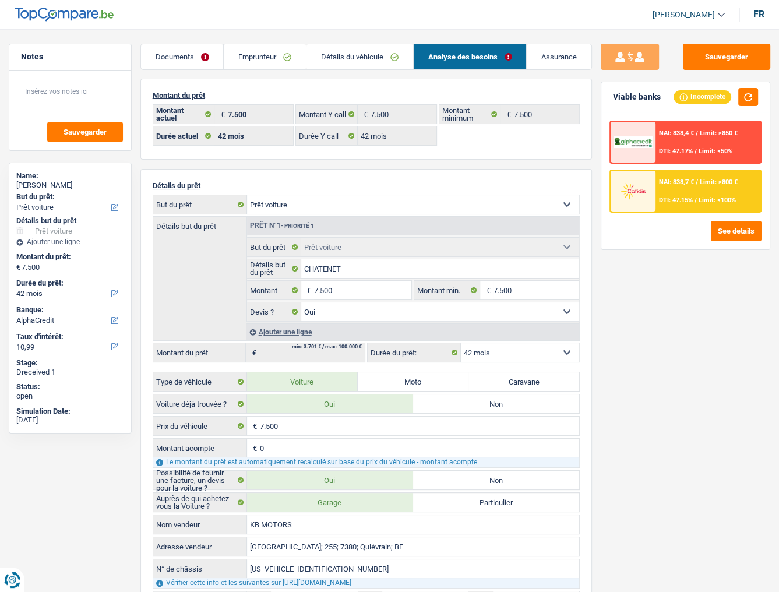
click at [704, 140] on div "NAI: 838,4 € / Limit: >850 € DTI: 47.17% / Limit: <50%" at bounding box center [708, 142] width 105 height 41
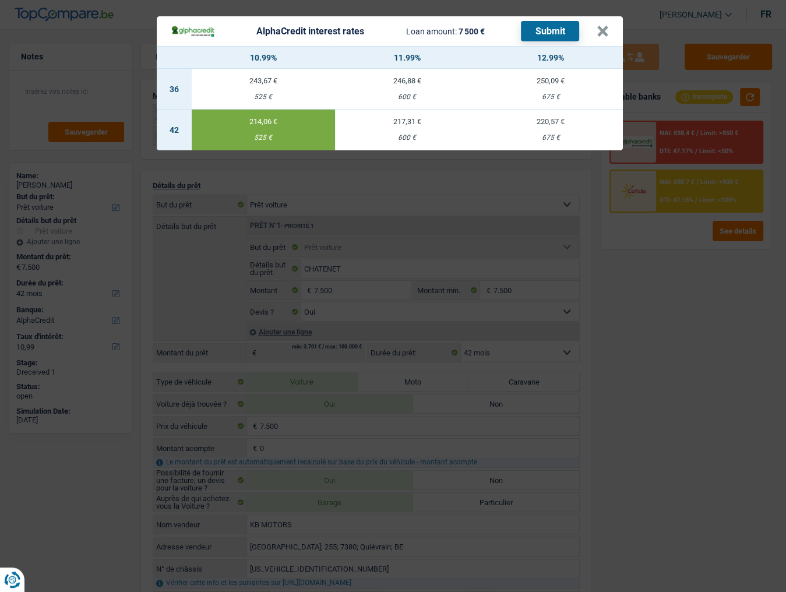
click at [557, 31] on button "Submit" at bounding box center [550, 31] width 58 height 20
click at [595, 34] on div "AlphaCredit interest rates Loan amount: 7 500 € Submit" at bounding box center [384, 31] width 426 height 20
click at [600, 34] on button "×" at bounding box center [603, 32] width 12 height 12
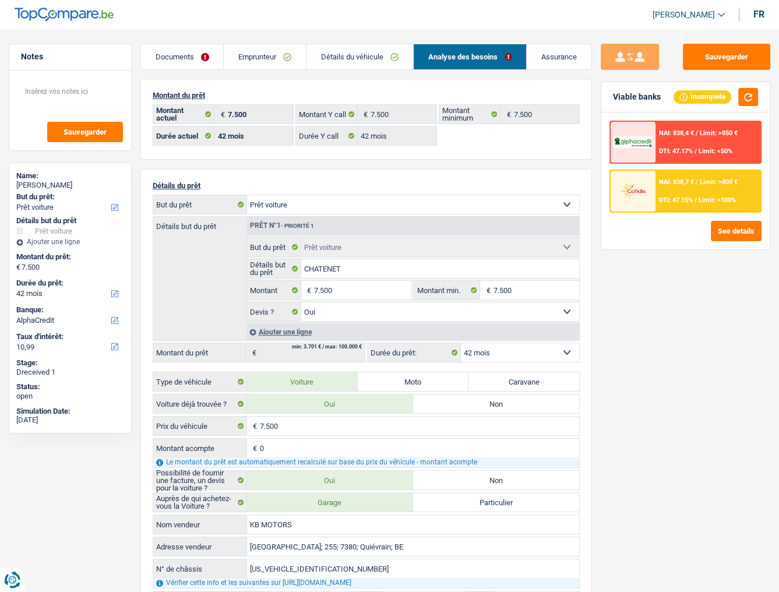
click at [198, 63] on link "Documents" at bounding box center [182, 56] width 83 height 25
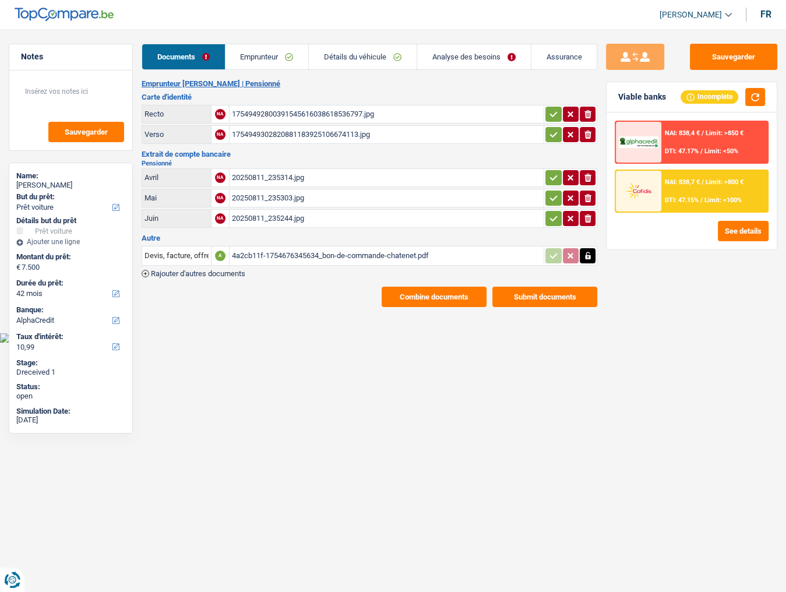
click at [655, 181] on img at bounding box center [639, 191] width 40 height 20
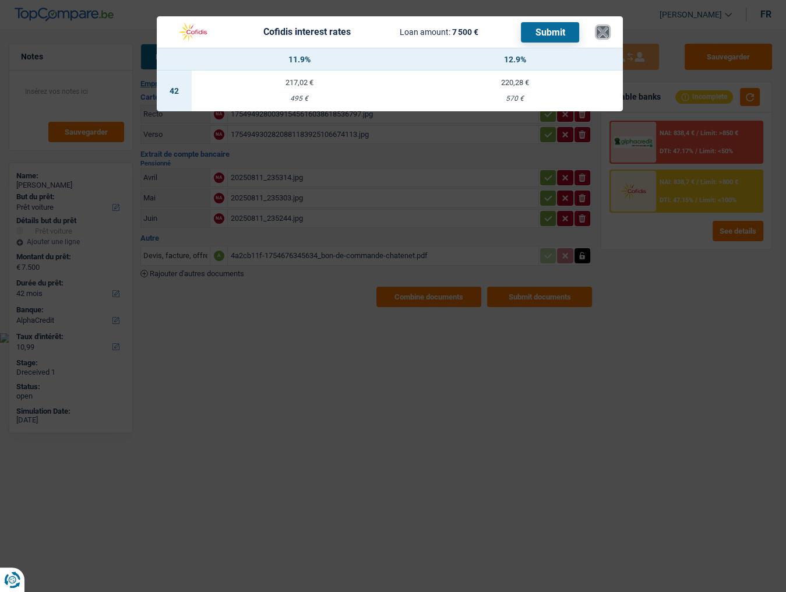
click at [600, 28] on button "×" at bounding box center [603, 32] width 12 height 12
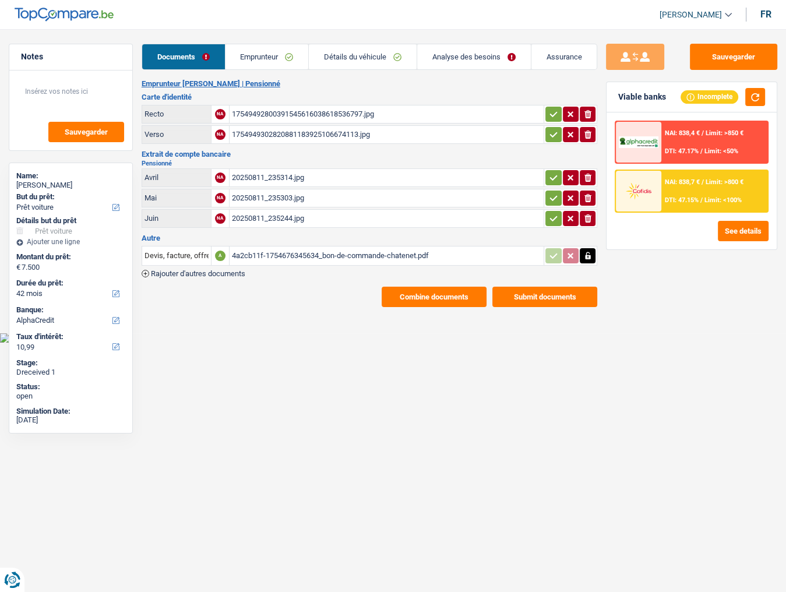
click at [292, 216] on div "20250811_235244.jpg" at bounding box center [386, 218] width 309 height 17
click at [276, 107] on div "17549492800391545616038618536797.jpg" at bounding box center [386, 113] width 309 height 17
click at [287, 214] on div "20250811_235244.jpg" at bounding box center [386, 218] width 309 height 17
click at [291, 252] on div "4a2cb11f-1754676345634_bon-de-commande-chatenet.pdf" at bounding box center [386, 255] width 309 height 17
click at [263, 55] on link "Emprunteur" at bounding box center [267, 56] width 83 height 25
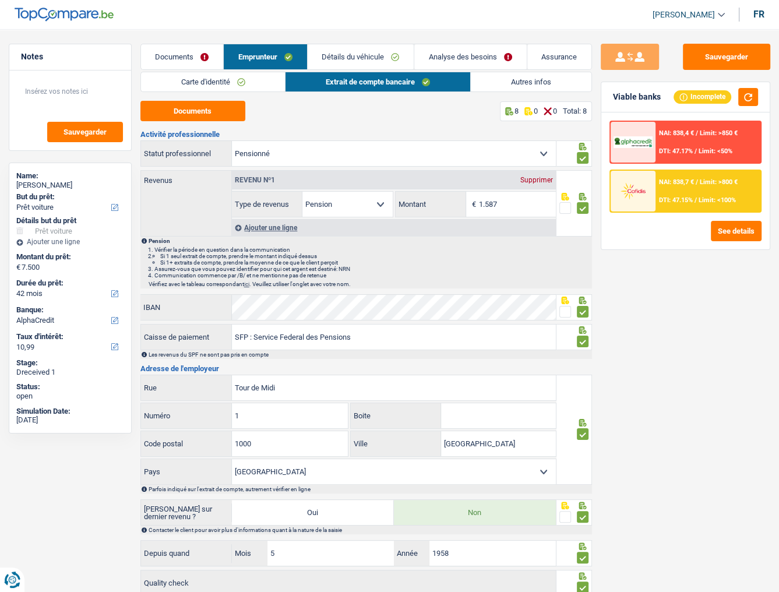
click at [541, 92] on div "Carte d'identité Extrait de compte bancaire Autres infos Documents 8 0 0 Total:…" at bounding box center [366, 354] width 452 height 565
click at [533, 78] on link "Autres infos" at bounding box center [531, 81] width 121 height 19
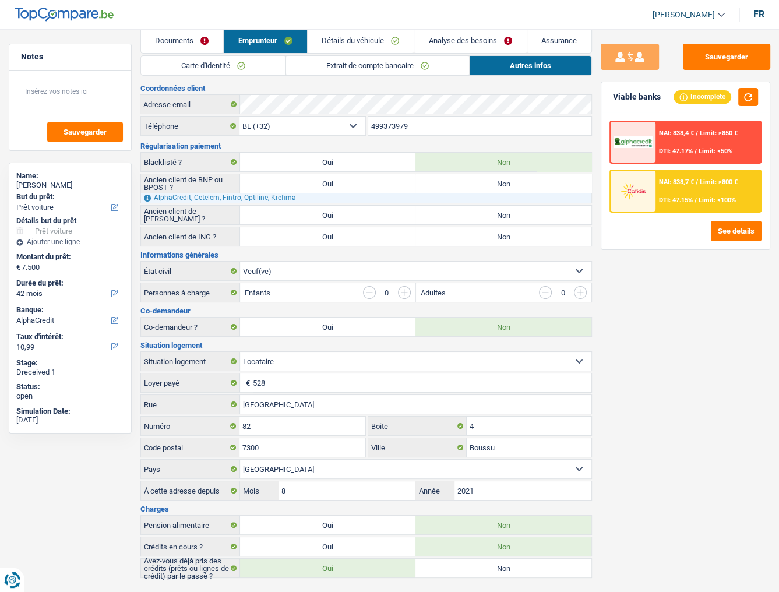
scroll to position [26, 0]
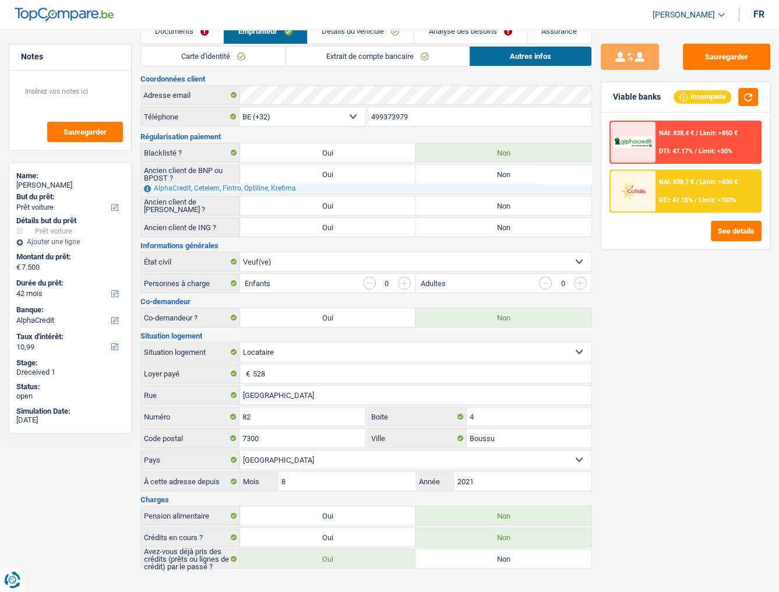
click at [336, 55] on link "Extrait de compte bancaire" at bounding box center [377, 56] width 183 height 19
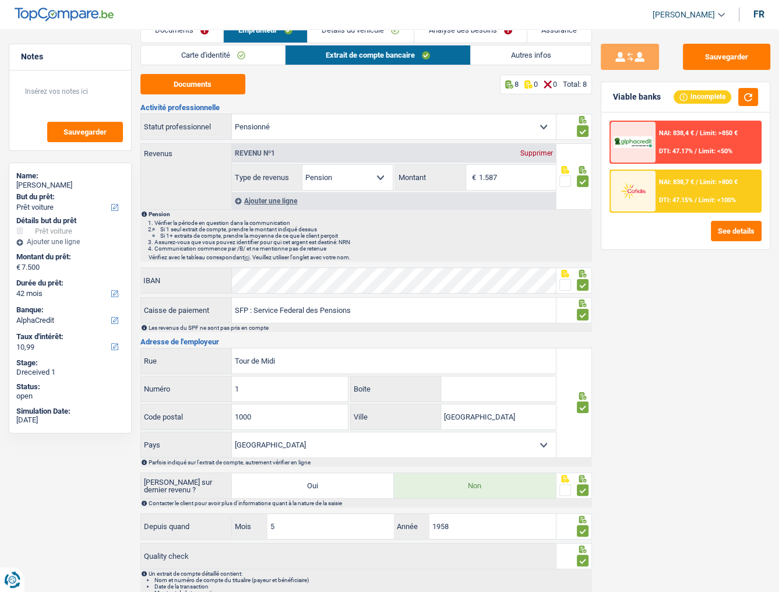
scroll to position [0, 0]
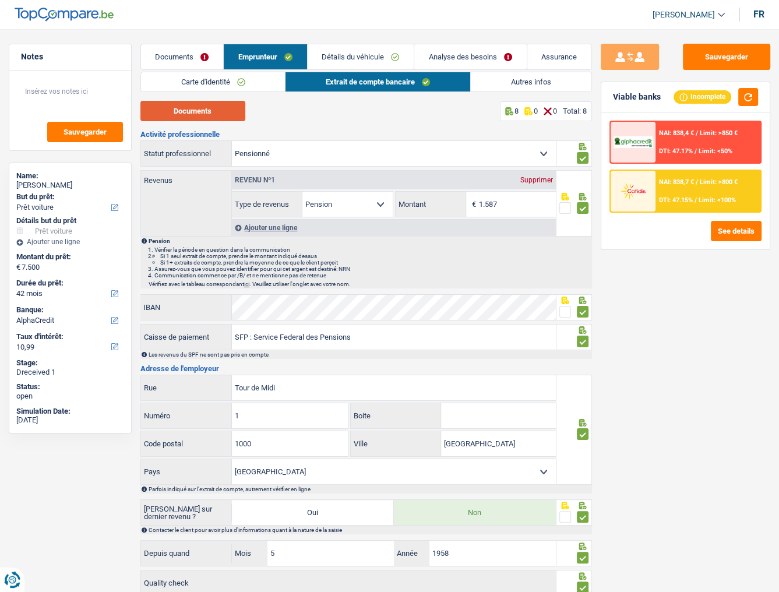
click at [215, 106] on button "Documents" at bounding box center [192, 111] width 105 height 20
click at [401, 63] on link "Détails du véhicule" at bounding box center [361, 56] width 106 height 25
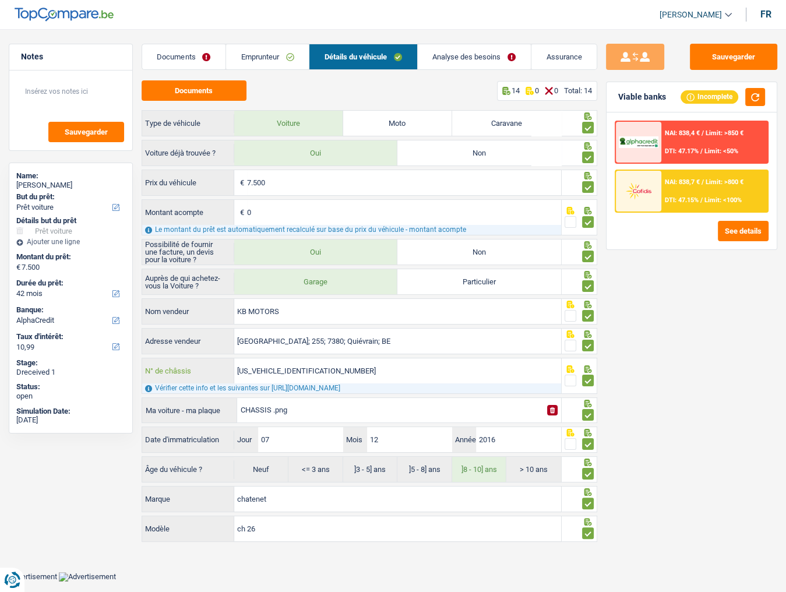
drag, startPoint x: 340, startPoint y: 373, endPoint x: 198, endPoint y: 371, distance: 142.8
click at [198, 323] on div "VMSCH2611C0000574 N° de châssis" at bounding box center [351, 370] width 419 height 25
click at [708, 56] on button "Sauvegarder" at bounding box center [733, 57] width 87 height 26
click at [699, 175] on div "NAI: 838,7 € / Limit: >800 € DTI: 47.15% / Limit: <100%" at bounding box center [715, 191] width 106 height 41
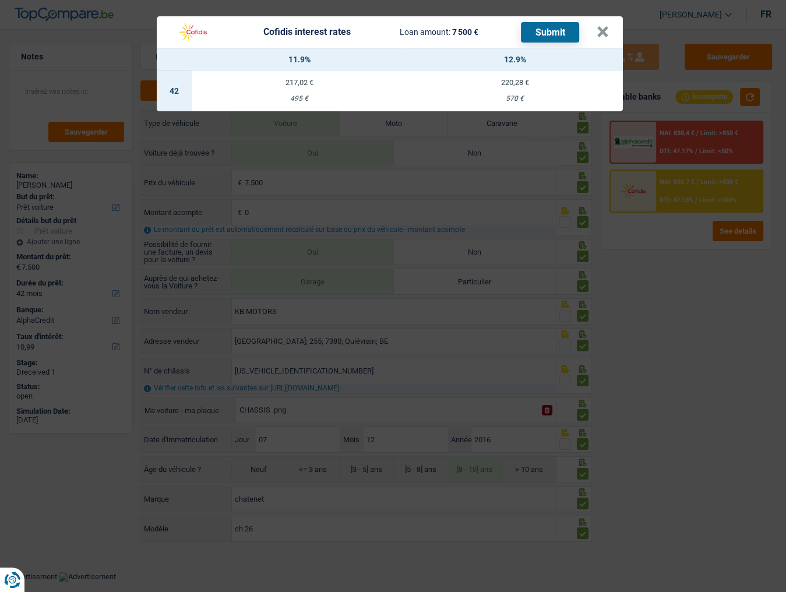
click at [332, 79] on div "217,02 €" at bounding box center [300, 83] width 216 height 8
select select "cofidis"
type input "11,90"
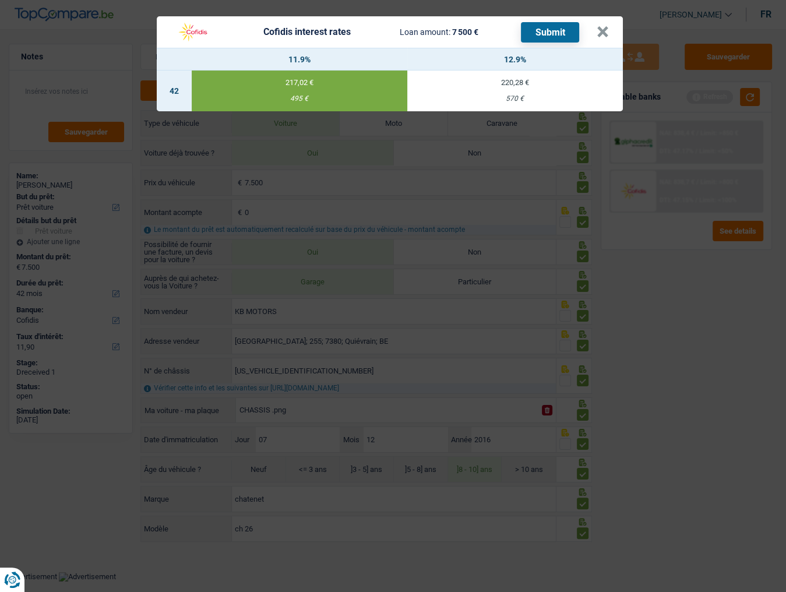
click at [555, 29] on button "Submit" at bounding box center [550, 32] width 58 height 20
click at [594, 32] on div "Cofidis interest rates Loan amount: 7 500 € Submit" at bounding box center [384, 32] width 426 height 22
click at [597, 26] on button "×" at bounding box center [603, 32] width 12 height 12
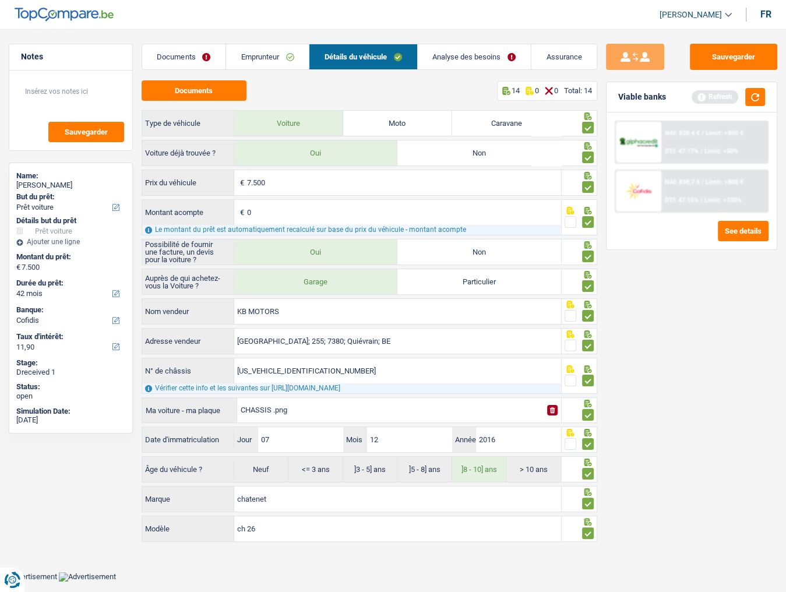
click at [266, 60] on link "Emprunteur" at bounding box center [267, 56] width 83 height 25
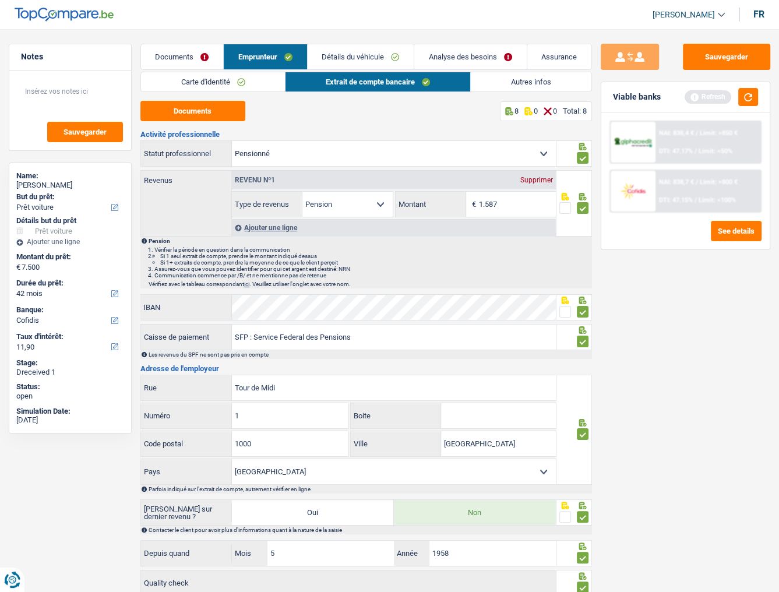
click at [513, 87] on link "Autres infos" at bounding box center [531, 81] width 121 height 19
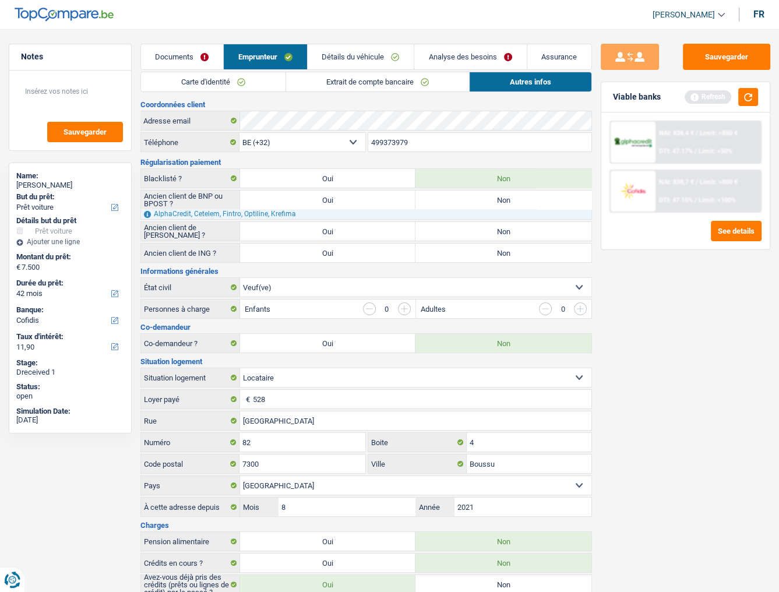
click at [382, 77] on link "Extrait de compte bancaire" at bounding box center [377, 81] width 183 height 19
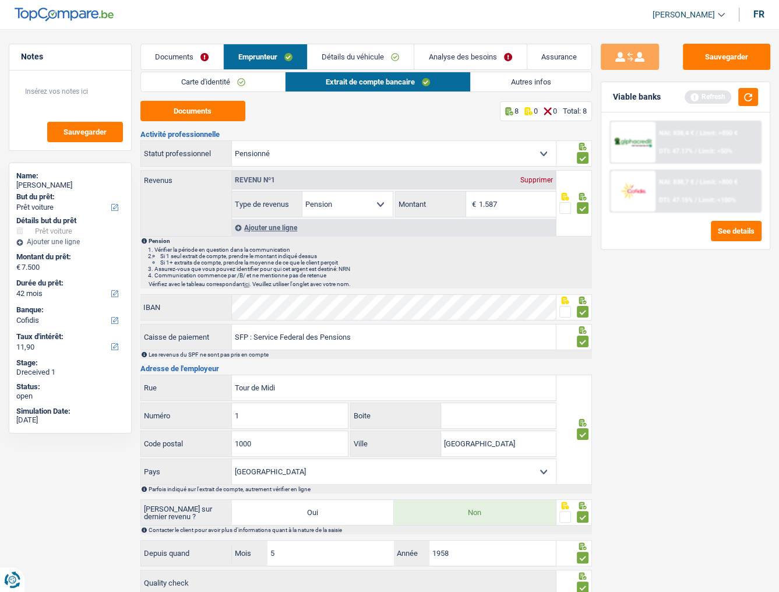
click at [198, 85] on link "Carte d'identité" at bounding box center [213, 81] width 145 height 19
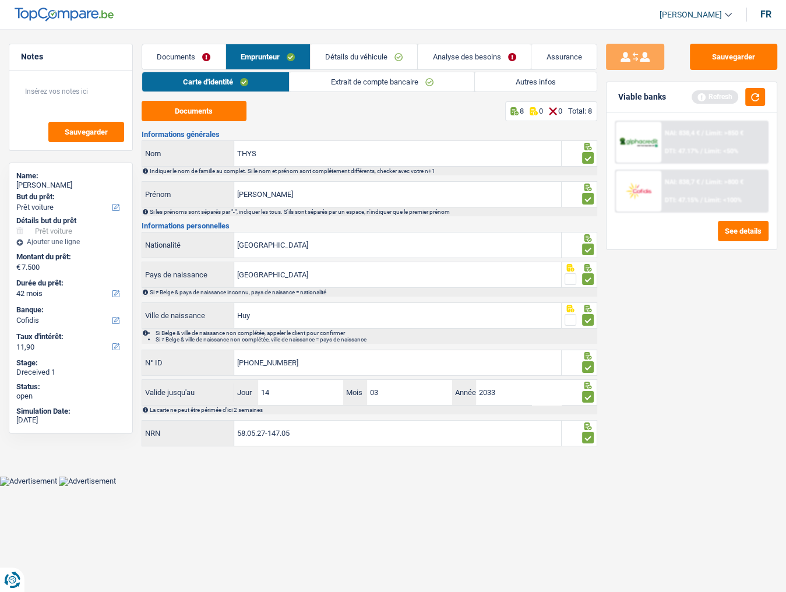
click at [329, 77] on link "Extrait de compte bancaire" at bounding box center [382, 81] width 184 height 19
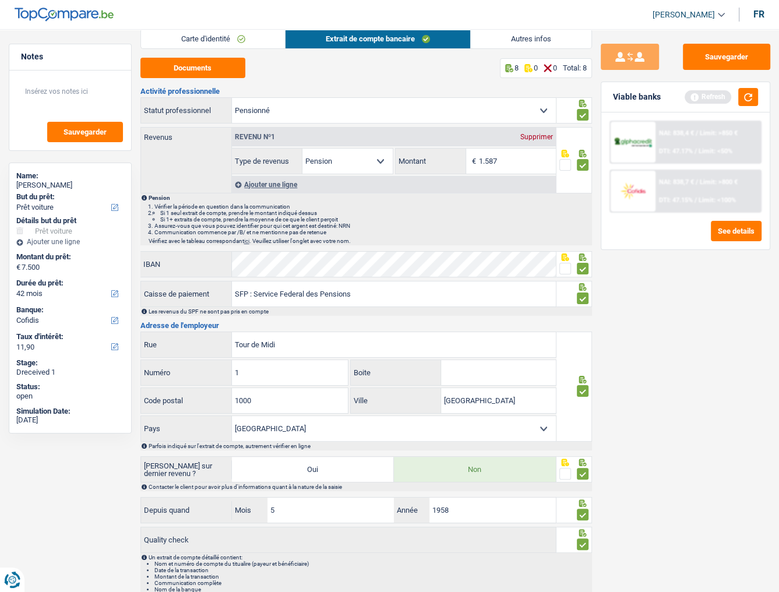
scroll to position [74, 0]
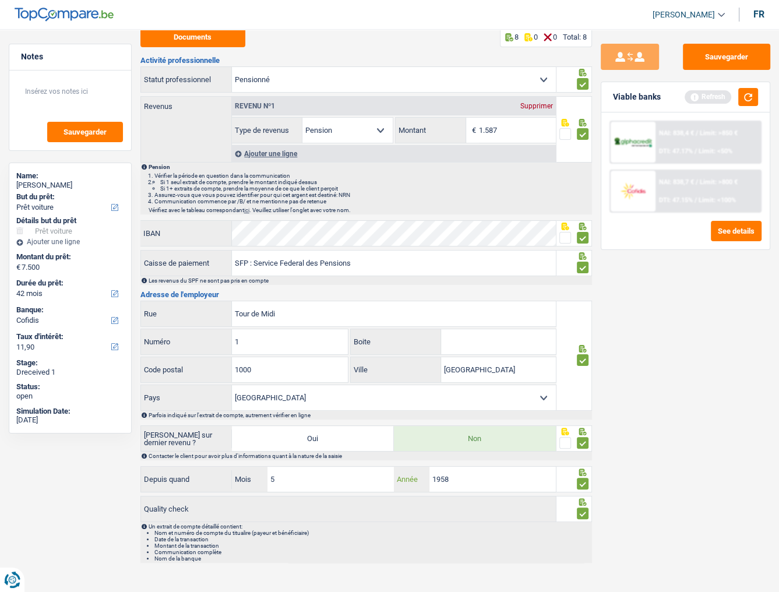
drag, startPoint x: 462, startPoint y: 480, endPoint x: 240, endPoint y: 492, distance: 222.4
click at [240, 323] on div "Activité professionnelle Ouvrier Employé privé Employé public Invalide Indépend…" at bounding box center [366, 310] width 452 height 506
type input "2015"
click at [708, 100] on button "button" at bounding box center [748, 97] width 20 height 18
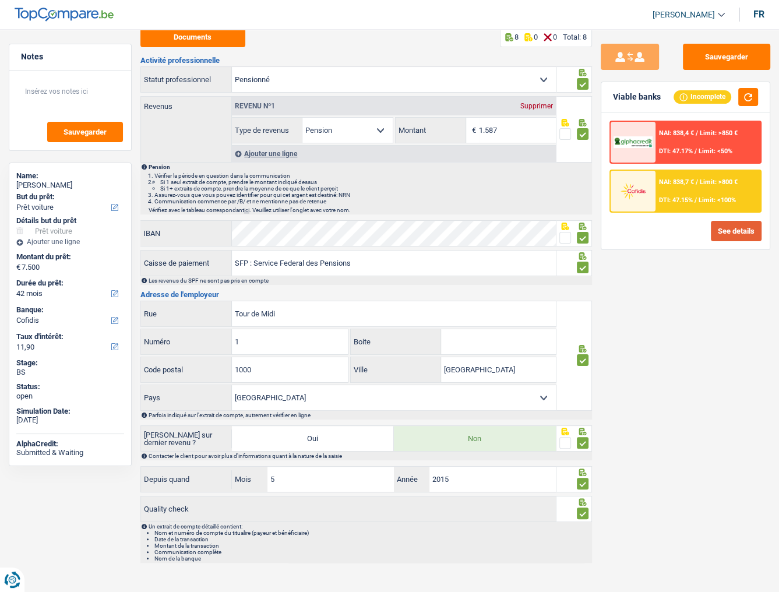
click at [708, 224] on button "See details" at bounding box center [736, 231] width 51 height 20
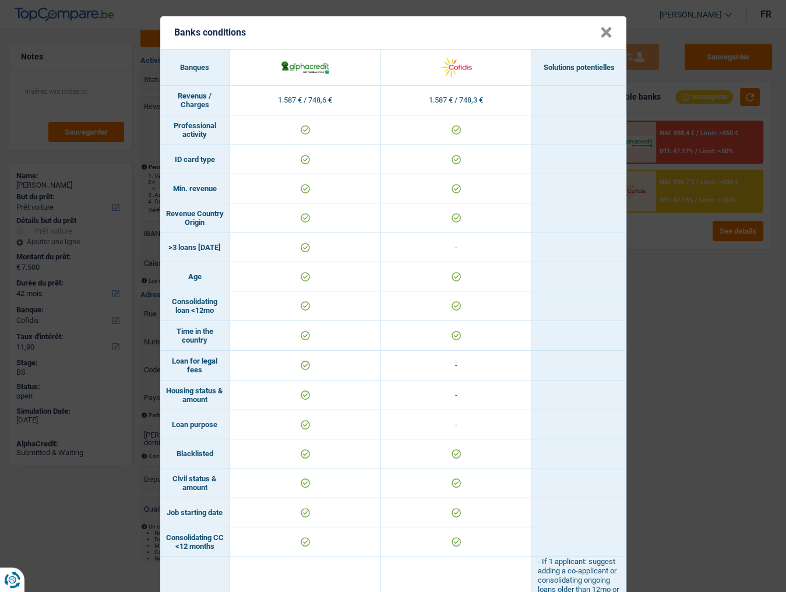
click at [603, 29] on button "×" at bounding box center [606, 33] width 12 height 12
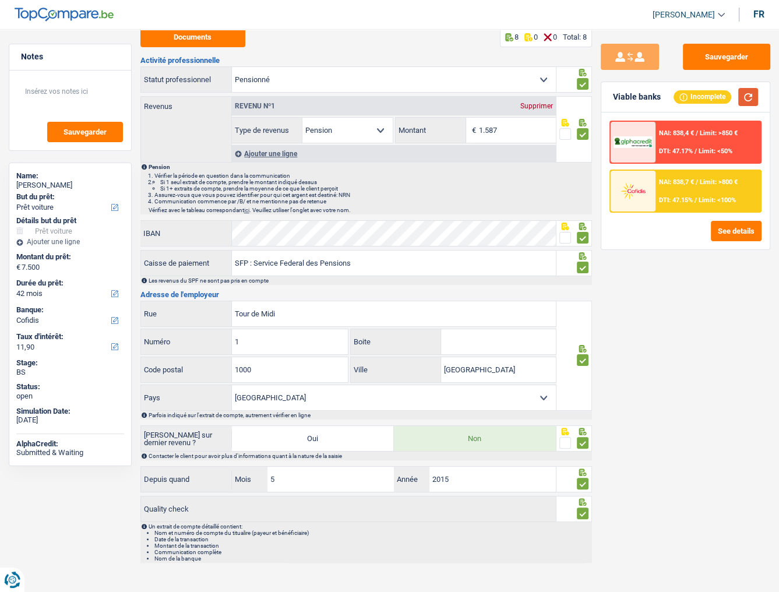
click at [708, 105] on button "button" at bounding box center [748, 97] width 20 height 18
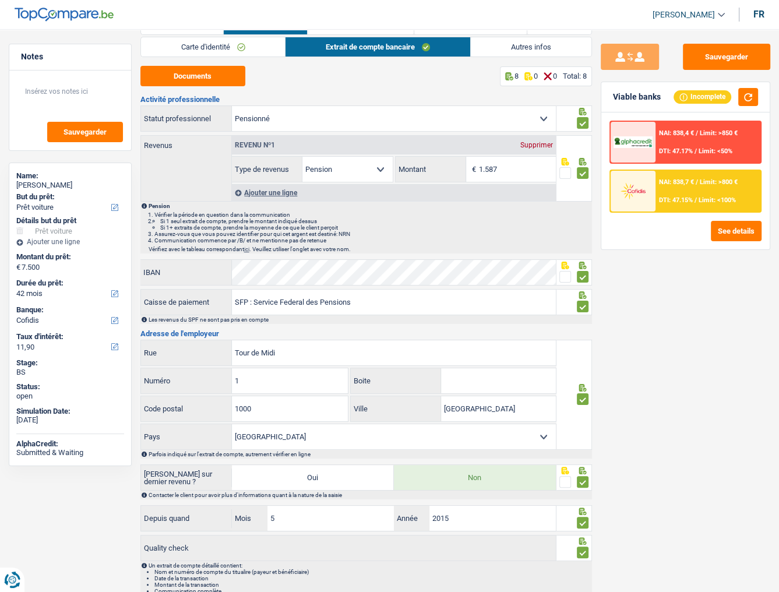
scroll to position [0, 0]
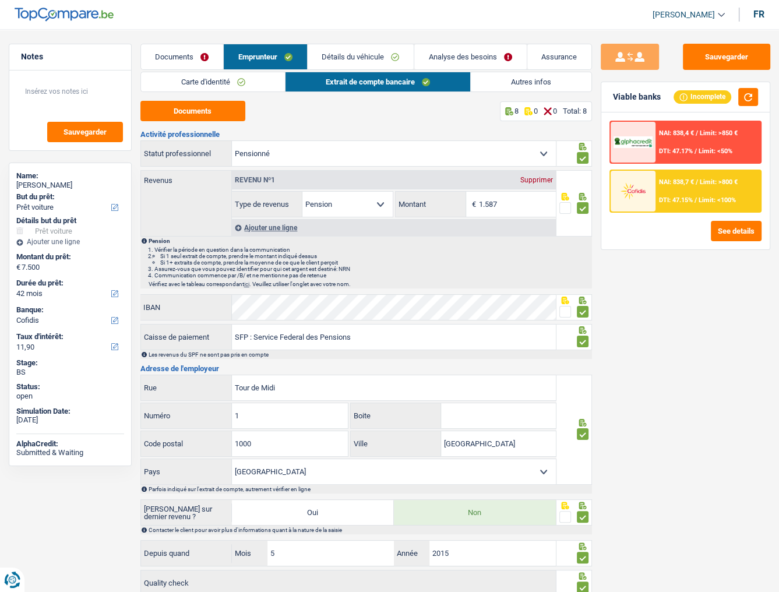
click at [491, 81] on link "Autres infos" at bounding box center [531, 81] width 121 height 19
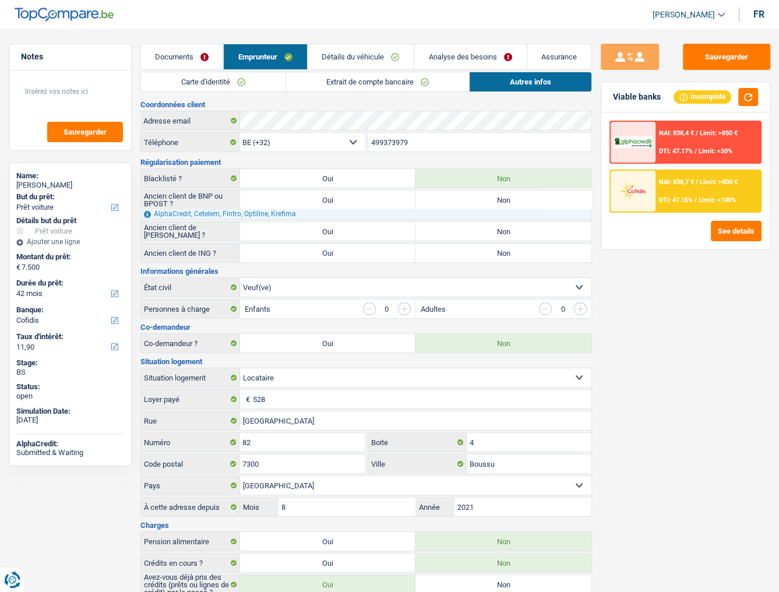
click at [668, 196] on span "DTI: 47.15%" at bounding box center [676, 200] width 34 height 8
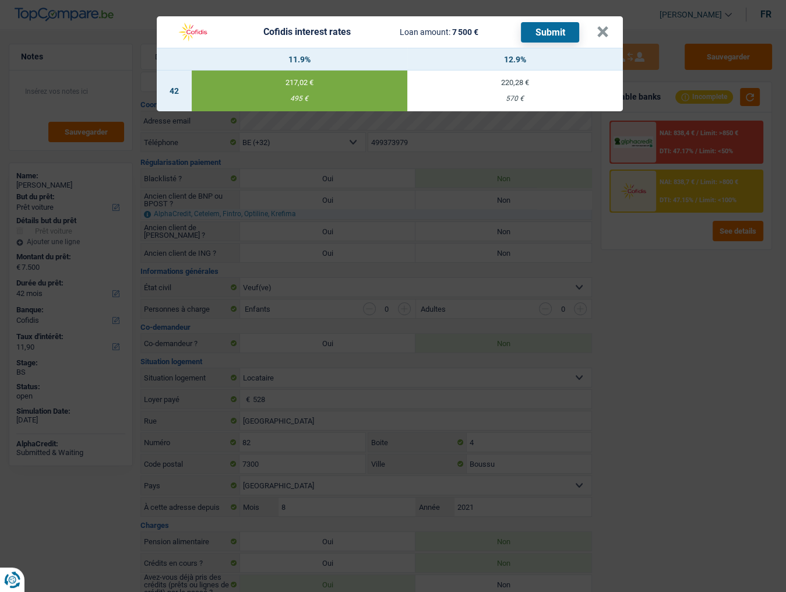
click at [552, 32] on button "Submit" at bounding box center [550, 32] width 58 height 20
click at [610, 30] on header "Cofidis interest rates Loan amount: 7 500 € Submit ×" at bounding box center [390, 31] width 466 height 31
click at [606, 30] on button "×" at bounding box center [603, 32] width 12 height 12
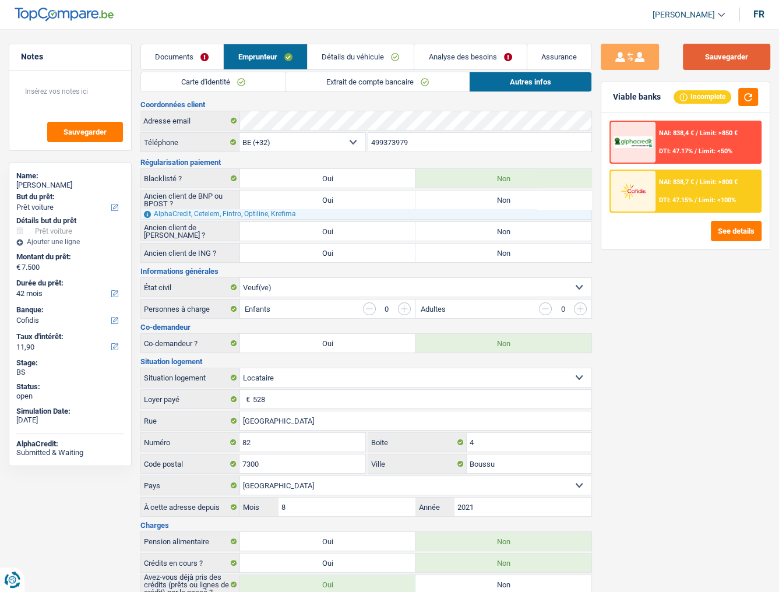
click at [706, 59] on button "Sauvegarder" at bounding box center [726, 57] width 87 height 26
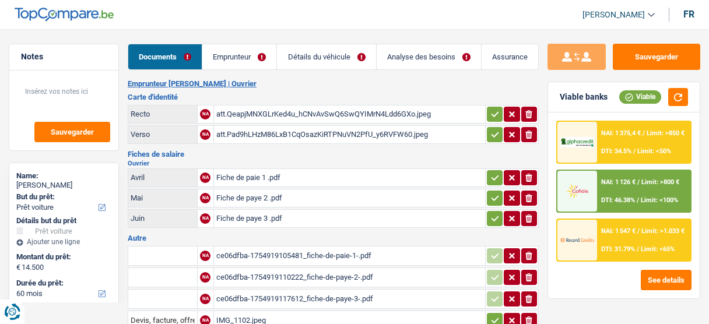
select select "car"
select select "60"
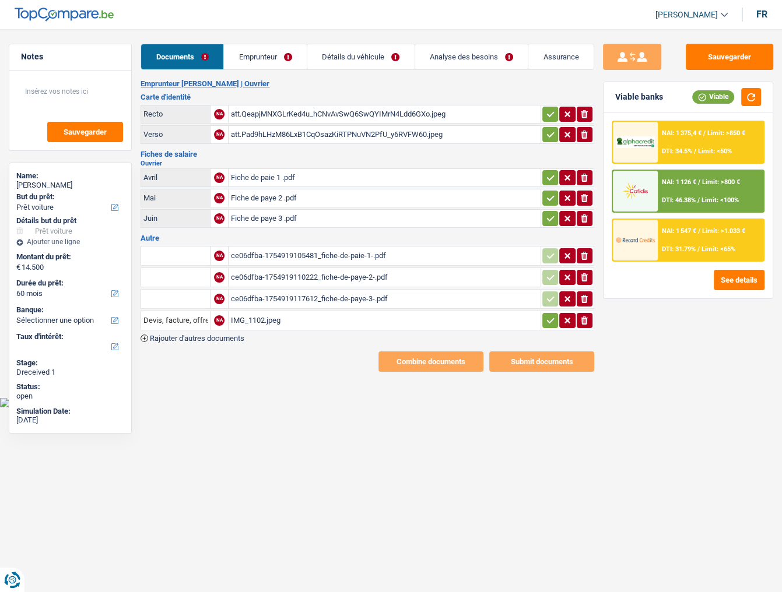
click at [266, 56] on link "Emprunteur" at bounding box center [265, 56] width 83 height 25
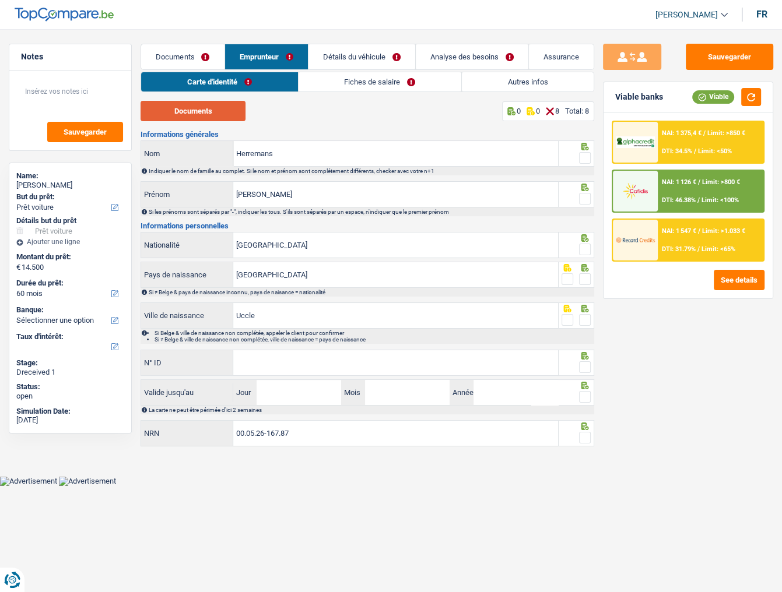
click at [198, 113] on button "Documents" at bounding box center [192, 111] width 105 height 20
click at [585, 160] on span at bounding box center [585, 158] width 12 height 12
click at [0, 0] on input "radio" at bounding box center [0, 0] width 0 height 0
drag, startPoint x: 308, startPoint y: 186, endPoint x: 261, endPoint y: 194, distance: 47.8
click at [261, 194] on input "Maxime Emile" at bounding box center [395, 194] width 325 height 25
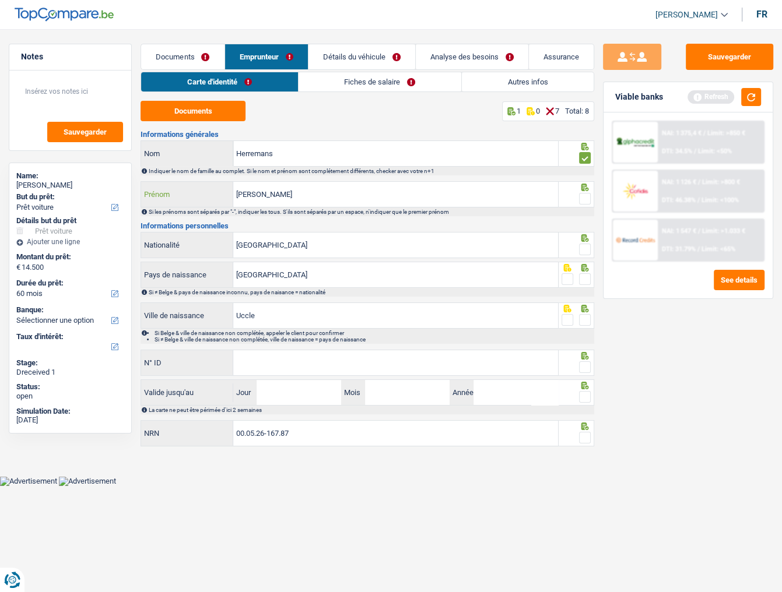
type input "[PERSON_NAME]"
click at [583, 198] on span at bounding box center [585, 199] width 12 height 12
click at [0, 0] on input "radio" at bounding box center [0, 0] width 0 height 0
click at [708, 96] on button "button" at bounding box center [751, 97] width 20 height 18
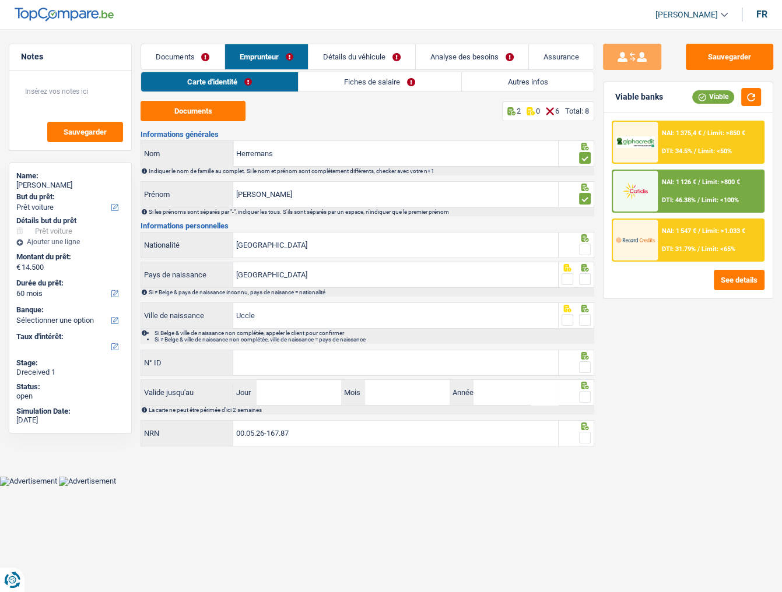
drag, startPoint x: 585, startPoint y: 250, endPoint x: 586, endPoint y: 308, distance: 58.3
click at [585, 251] on span at bounding box center [585, 250] width 12 height 12
click at [0, 0] on input "radio" at bounding box center [0, 0] width 0 height 0
drag, startPoint x: 584, startPoint y: 277, endPoint x: 584, endPoint y: 303, distance: 25.6
click at [584, 280] on span at bounding box center [585, 279] width 12 height 12
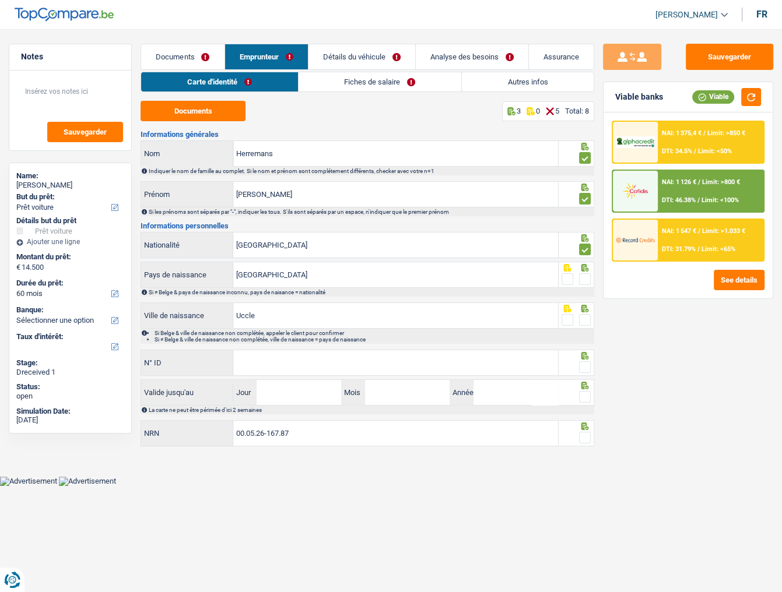
click at [0, 0] on input "radio" at bounding box center [0, 0] width 0 height 0
click at [585, 318] on span at bounding box center [585, 320] width 12 height 12
click at [0, 0] on input "radio" at bounding box center [0, 0] width 0 height 0
click at [294, 323] on input "N° ID" at bounding box center [395, 362] width 325 height 25
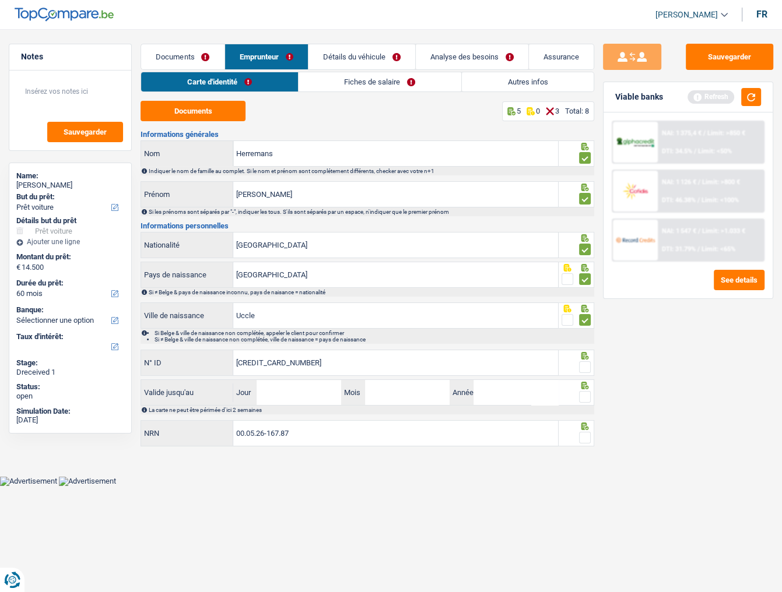
type input "[CREDIT_CARD_NUMBER]"
click at [581, 323] on span at bounding box center [585, 367] width 12 height 12
click at [0, 0] on input "radio" at bounding box center [0, 0] width 0 height 0
click at [708, 93] on button "button" at bounding box center [751, 97] width 20 height 18
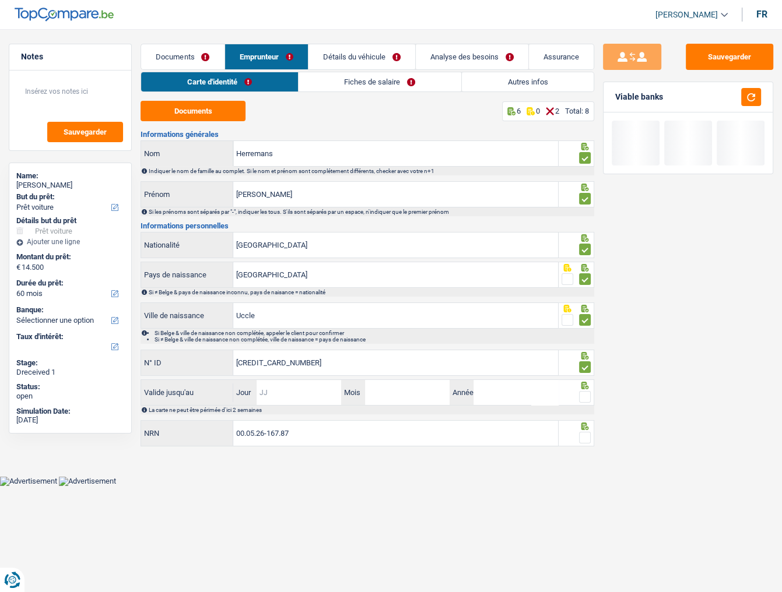
click at [296, 323] on input "Jour" at bounding box center [298, 392] width 85 height 25
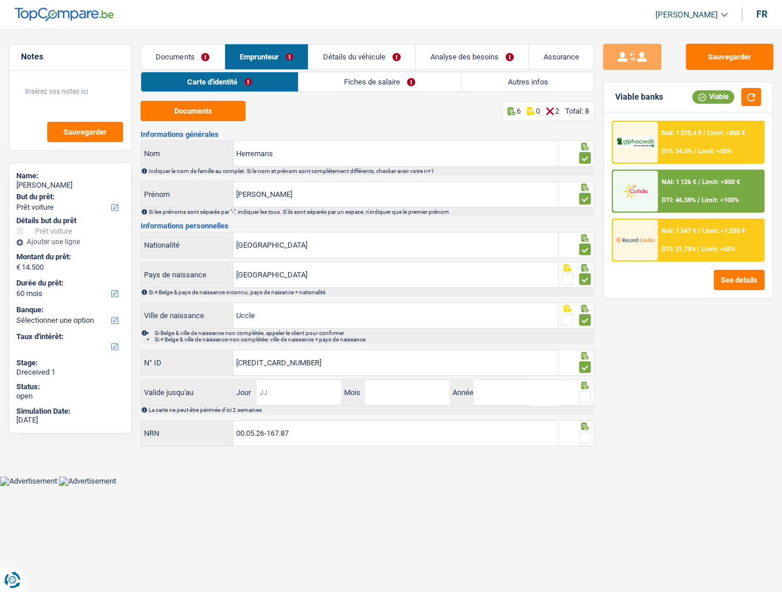
click at [279, 323] on input "Jour" at bounding box center [298, 392] width 85 height 25
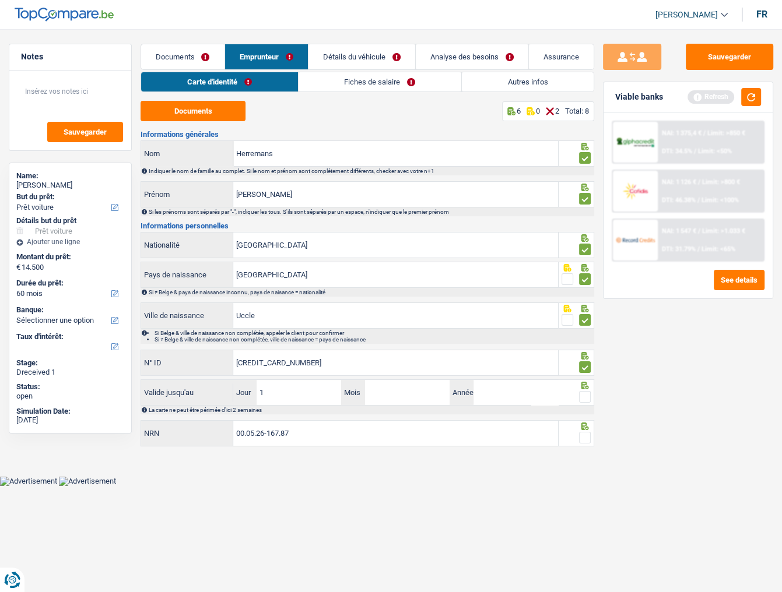
type input "12"
type input "05"
type input "2033"
click at [601, 323] on div "Notes Sauvegarder Name: Maxime Herremans But du prêt: Confort maison: meubles, …" at bounding box center [391, 247] width 782 height 406
click at [708, 93] on button "button" at bounding box center [751, 97] width 20 height 18
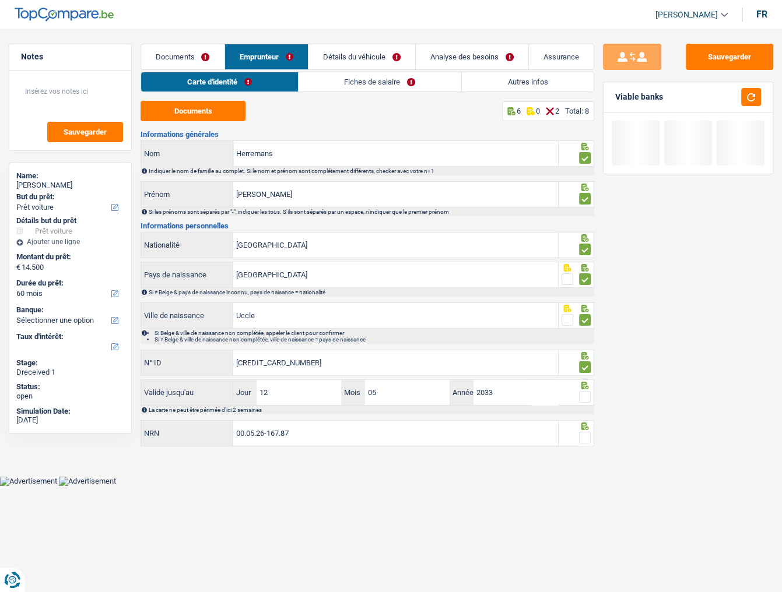
drag, startPoint x: 587, startPoint y: 392, endPoint x: 593, endPoint y: 425, distance: 34.2
click at [587, 323] on span at bounding box center [585, 397] width 12 height 12
click at [0, 0] on input "radio" at bounding box center [0, 0] width 0 height 0
click at [586, 323] on html "Vous avez le contrôle de vos données Nous utilisons des cookies, tout comme nos…" at bounding box center [391, 243] width 782 height 486
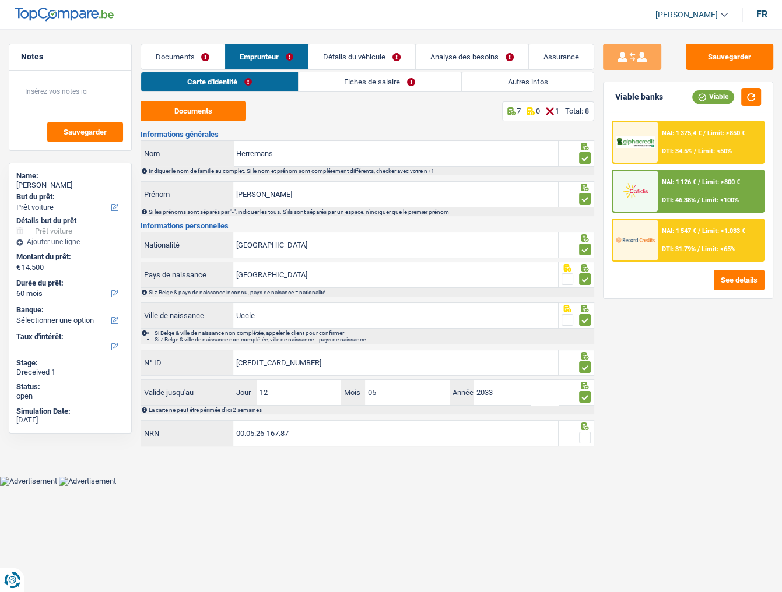
click at [585, 323] on span at bounding box center [585, 438] width 12 height 12
click at [0, 0] on input "radio" at bounding box center [0, 0] width 0 height 0
drag, startPoint x: 455, startPoint y: 546, endPoint x: 501, endPoint y: 520, distance: 52.7
click at [455, 323] on html "Vous avez le contrôle de vos données Nous utilisons des cookies, tout comme nos…" at bounding box center [391, 243] width 782 height 486
click at [329, 78] on link "Fiches de salaire" at bounding box center [379, 81] width 163 height 19
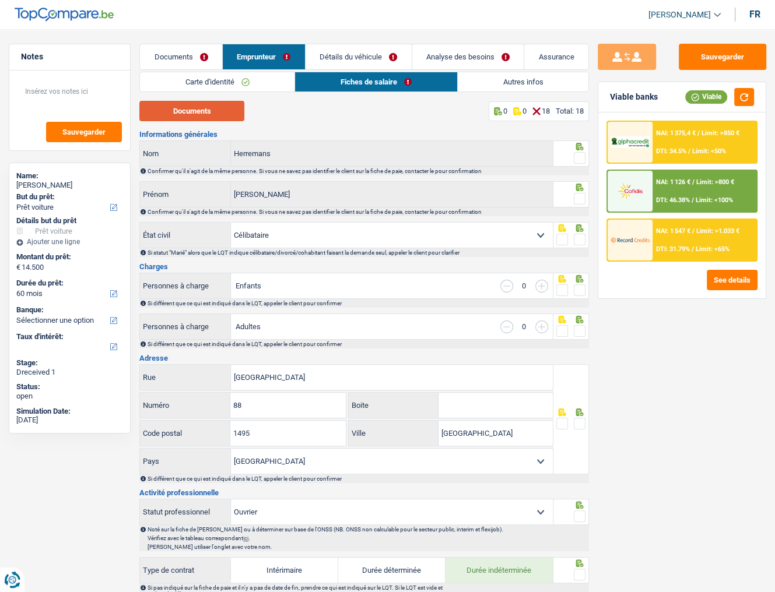
click at [182, 116] on button "Documents" at bounding box center [191, 111] width 105 height 20
click at [581, 153] on span at bounding box center [580, 158] width 12 height 12
click at [0, 0] on input "radio" at bounding box center [0, 0] width 0 height 0
click at [581, 201] on span at bounding box center [580, 199] width 12 height 12
click at [0, 0] on input "radio" at bounding box center [0, 0] width 0 height 0
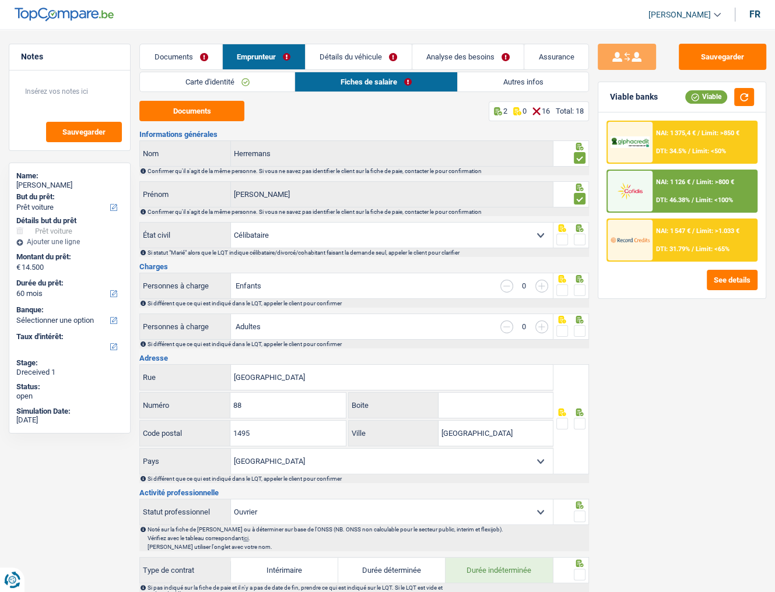
click at [581, 238] on span at bounding box center [580, 240] width 12 height 12
click at [0, 0] on input "radio" at bounding box center [0, 0] width 0 height 0
click at [578, 293] on span at bounding box center [580, 290] width 12 height 12
click at [0, 0] on input "radio" at bounding box center [0, 0] width 0 height 0
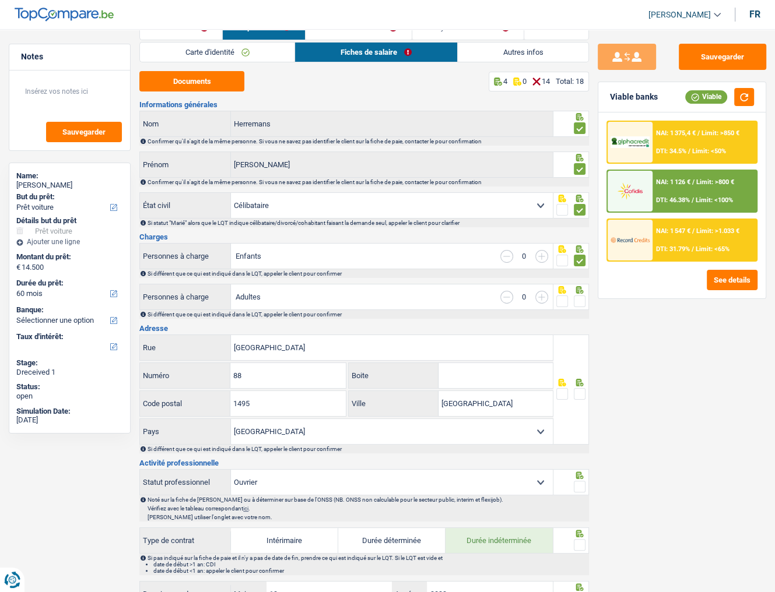
scroll to position [47, 0]
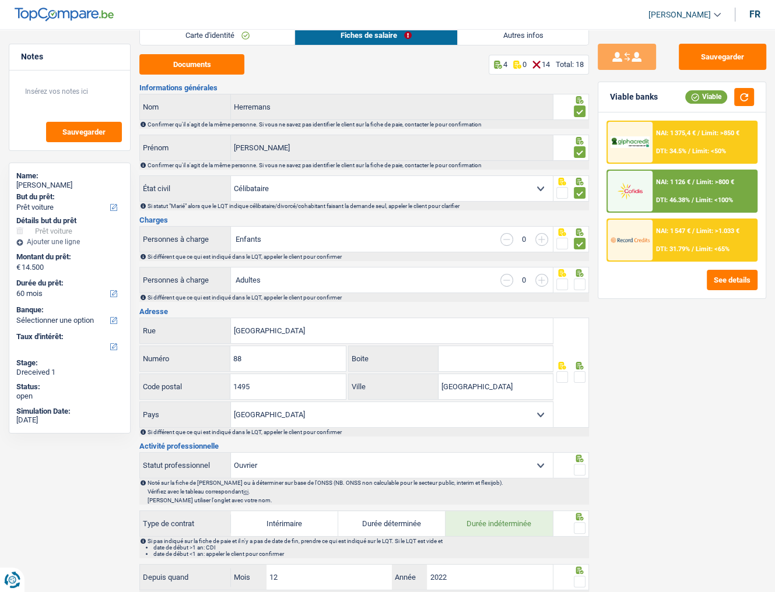
click at [581, 284] on span at bounding box center [580, 285] width 12 height 12
click at [0, 0] on input "radio" at bounding box center [0, 0] width 0 height 0
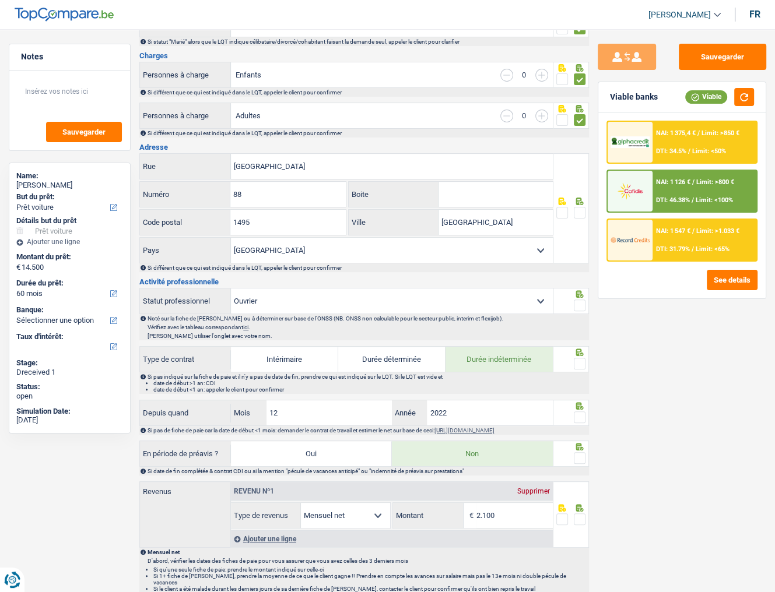
scroll to position [233, 0]
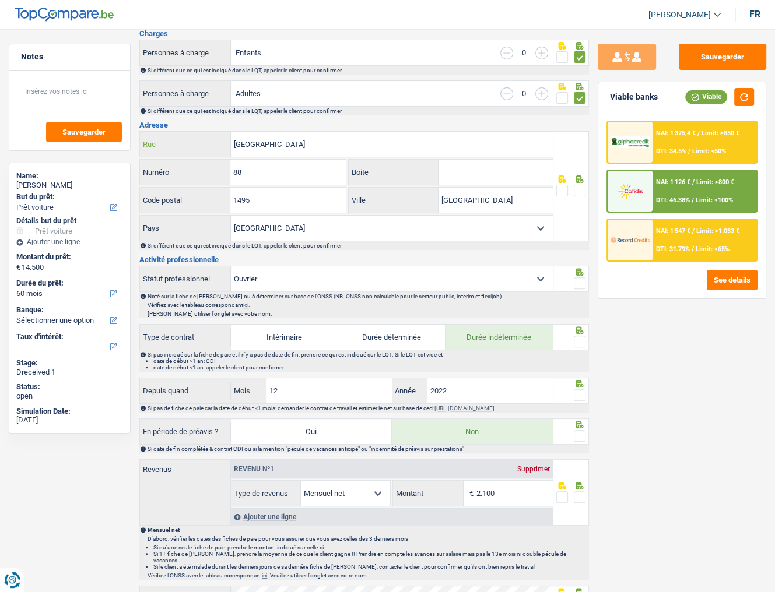
click at [233, 142] on input "Parc Pres Saint-Pierre" at bounding box center [392, 144] width 322 height 25
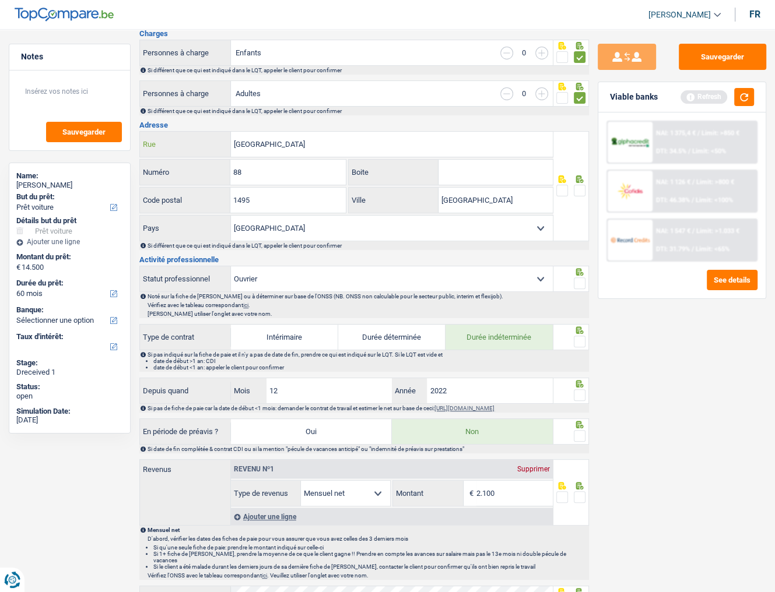
type input "rue Parc Pres Saint-Pierre"
click at [274, 167] on input "88" at bounding box center [287, 172] width 115 height 25
type input "83"
click at [297, 205] on input "1495" at bounding box center [287, 200] width 115 height 25
drag, startPoint x: 516, startPoint y: 203, endPoint x: 319, endPoint y: 203, distance: 197.0
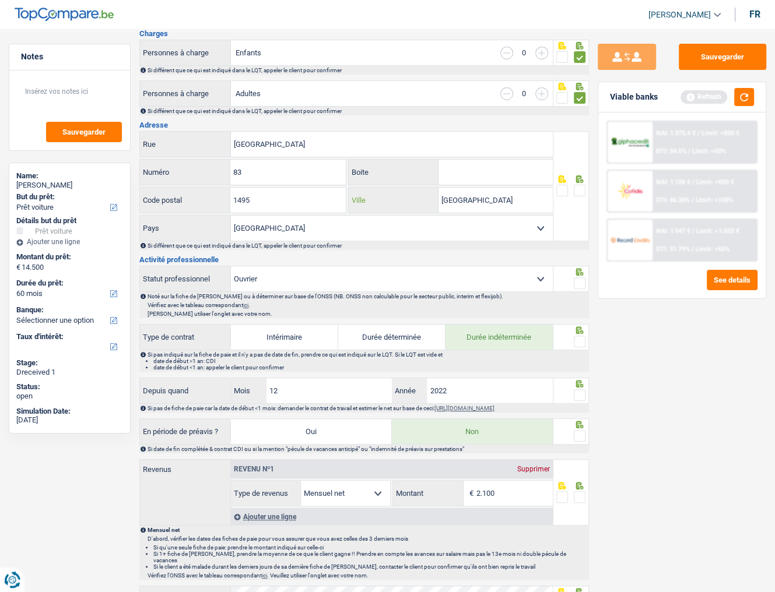
click at [319, 203] on div "1495 Code postal Villers-la-Ville Ville" at bounding box center [345, 201] width 413 height 28
type input "marbais"
click at [576, 191] on span at bounding box center [580, 191] width 12 height 12
click at [0, 0] on input "radio" at bounding box center [0, 0] width 0 height 0
click at [708, 93] on button "button" at bounding box center [744, 97] width 20 height 18
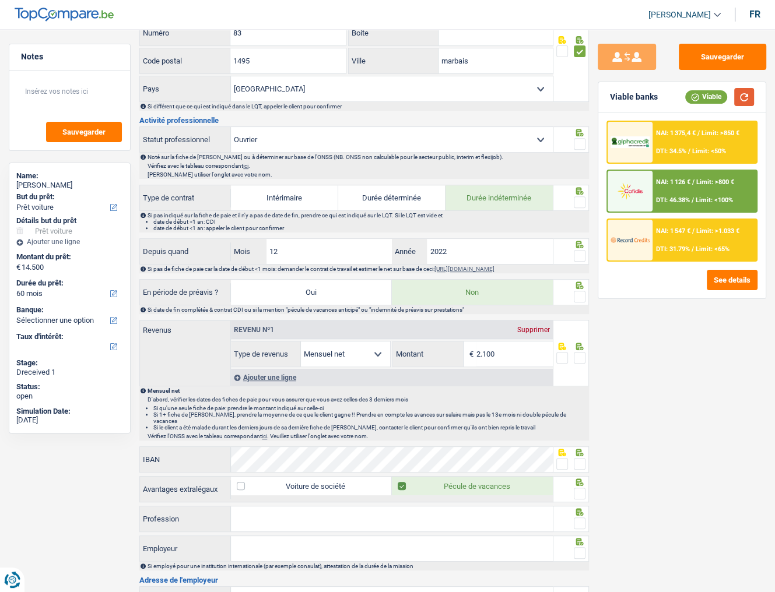
scroll to position [373, 0]
click at [578, 138] on span at bounding box center [580, 144] width 12 height 12
click at [0, 0] on input "radio" at bounding box center [0, 0] width 0 height 0
click at [578, 196] on span at bounding box center [580, 202] width 12 height 12
click at [0, 0] on input "radio" at bounding box center [0, 0] width 0 height 0
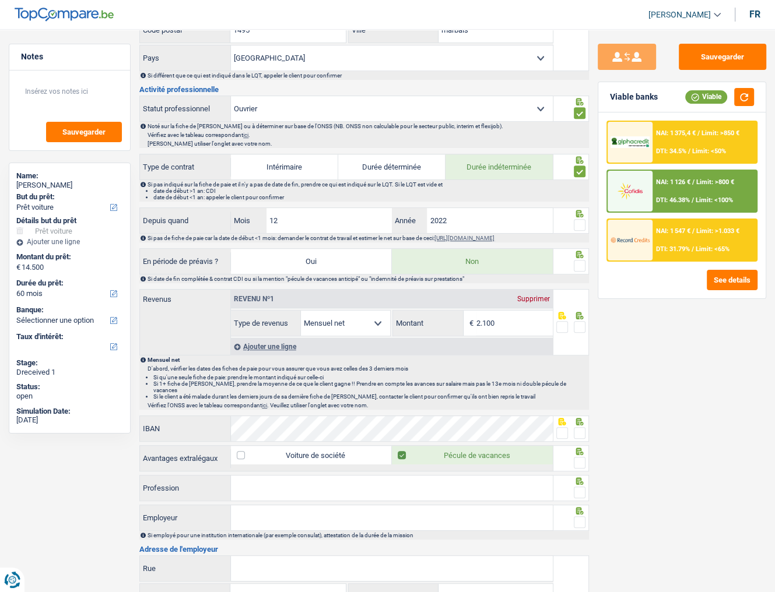
scroll to position [420, 0]
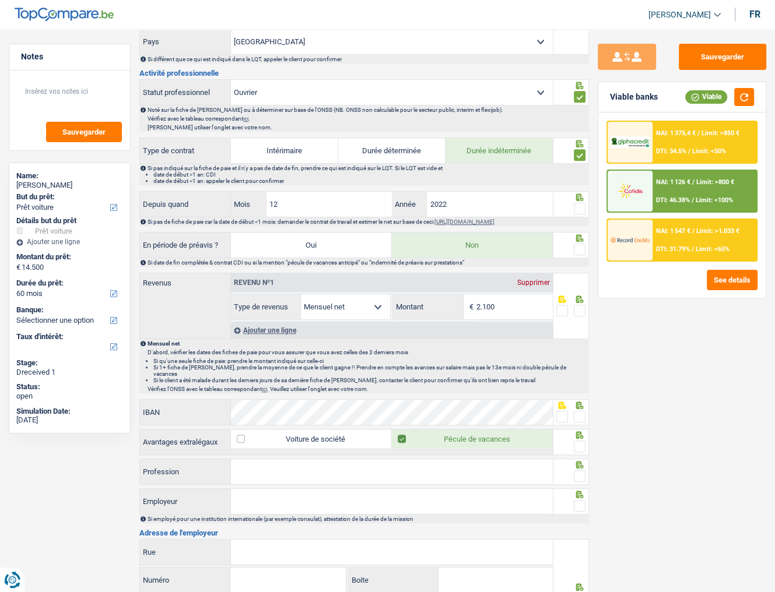
click at [578, 206] on span at bounding box center [580, 209] width 12 height 12
click at [0, 0] on input "radio" at bounding box center [0, 0] width 0 height 0
click at [577, 247] on span at bounding box center [580, 250] width 12 height 12
click at [0, 0] on input "radio" at bounding box center [0, 0] width 0 height 0
click at [708, 99] on button "button" at bounding box center [744, 97] width 20 height 18
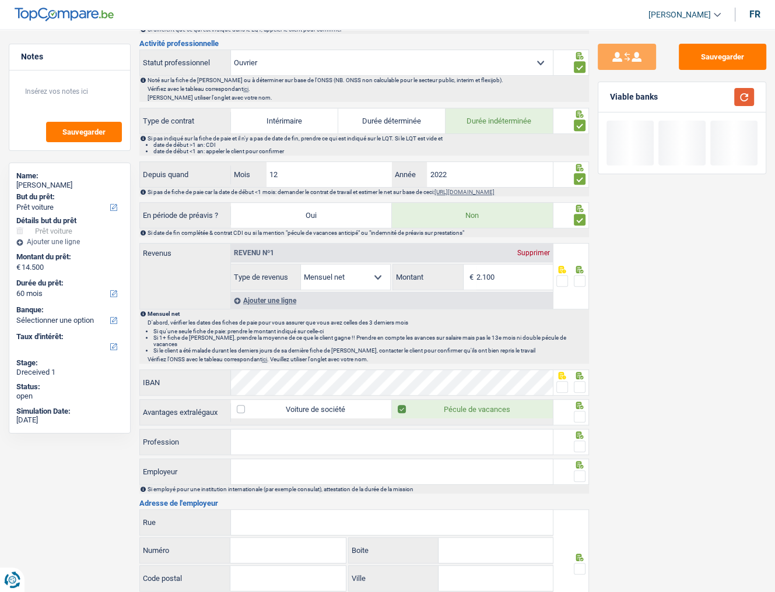
scroll to position [466, 0]
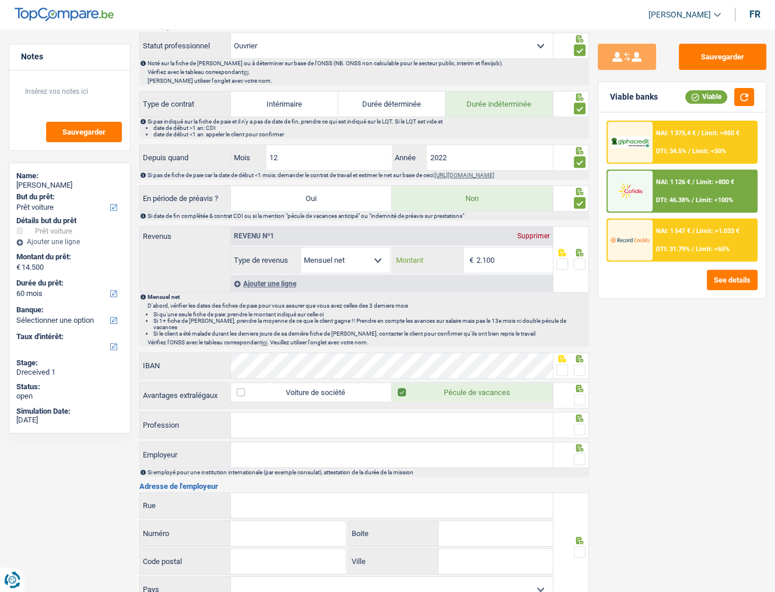
drag, startPoint x: 520, startPoint y: 252, endPoint x: 319, endPoint y: 256, distance: 201.1
click at [328, 262] on div "Allocation d'handicap Allocations chômage Allocations familiales Chèques repas …" at bounding box center [392, 260] width 322 height 26
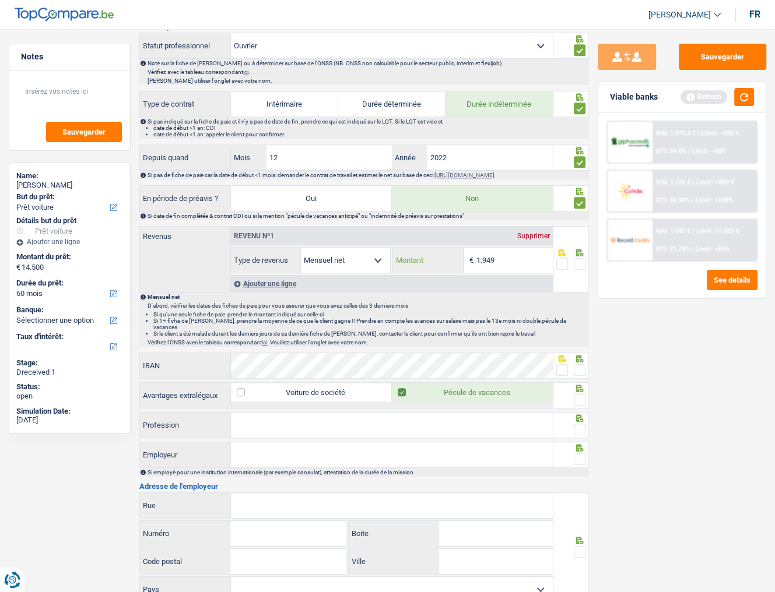
type input "1.949"
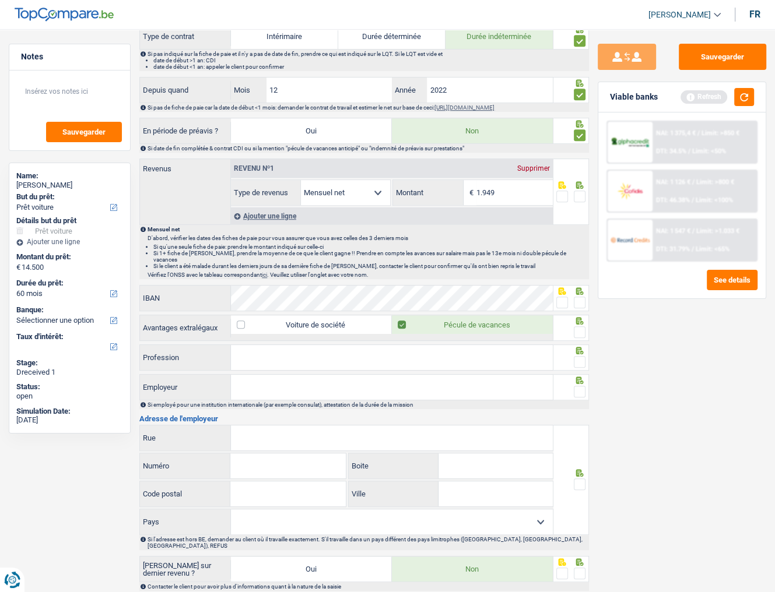
scroll to position [613, 0]
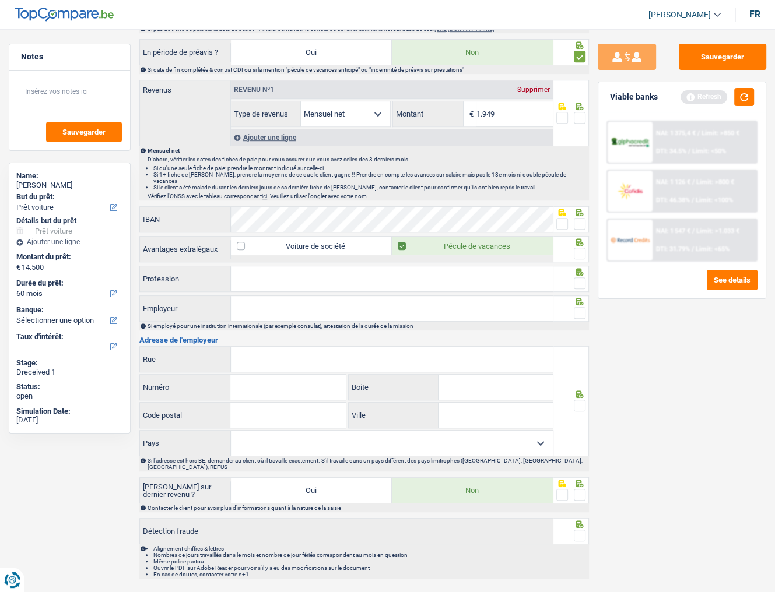
click at [574, 112] on label at bounding box center [580, 118] width 12 height 12
click at [0, 0] on input "radio" at bounding box center [0, 0] width 0 height 0
drag, startPoint x: 748, startPoint y: 98, endPoint x: 727, endPoint y: 115, distance: 27.3
click at [708, 98] on button "button" at bounding box center [744, 97] width 20 height 18
drag, startPoint x: 747, startPoint y: 96, endPoint x: 732, endPoint y: 110, distance: 20.6
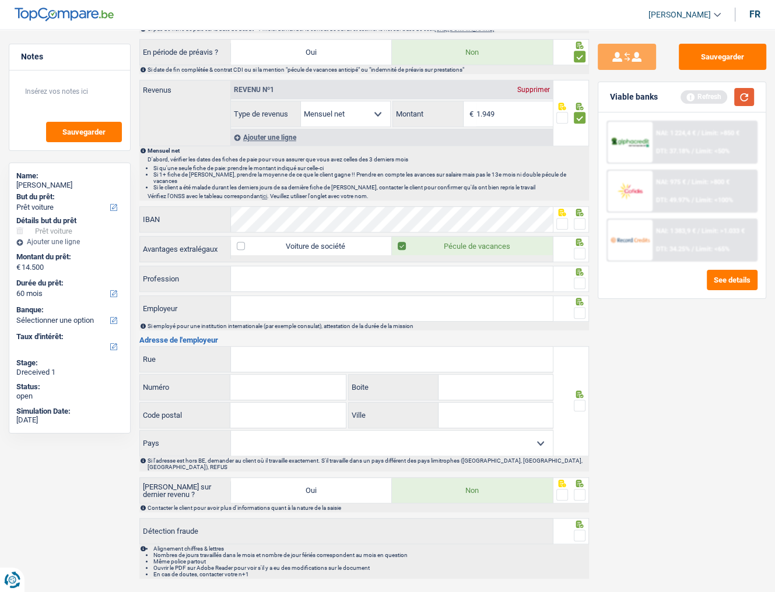
click at [708, 96] on button "button" at bounding box center [744, 97] width 20 height 18
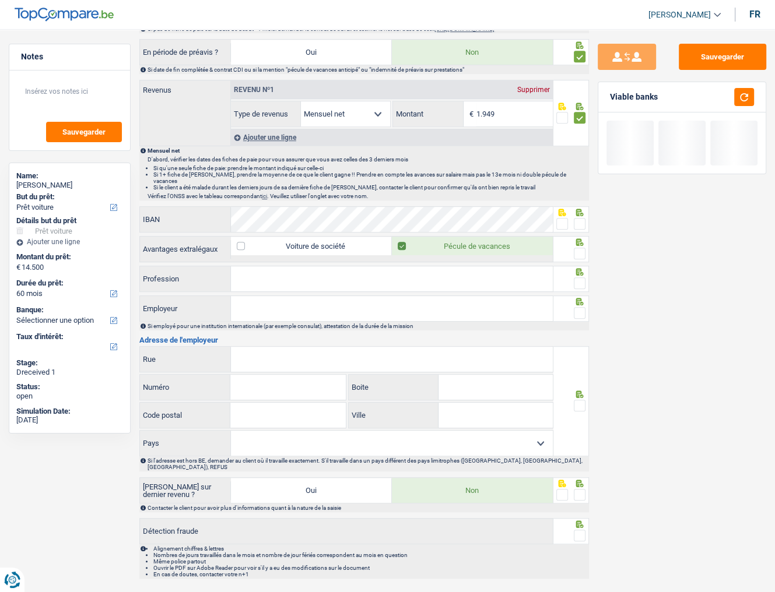
drag, startPoint x: 574, startPoint y: 214, endPoint x: 579, endPoint y: 242, distance: 28.5
click at [574, 218] on span at bounding box center [580, 224] width 12 height 12
click at [0, 0] on input "radio" at bounding box center [0, 0] width 0 height 0
click at [581, 248] on span at bounding box center [580, 254] width 12 height 12
click at [0, 0] on input "radio" at bounding box center [0, 0] width 0 height 0
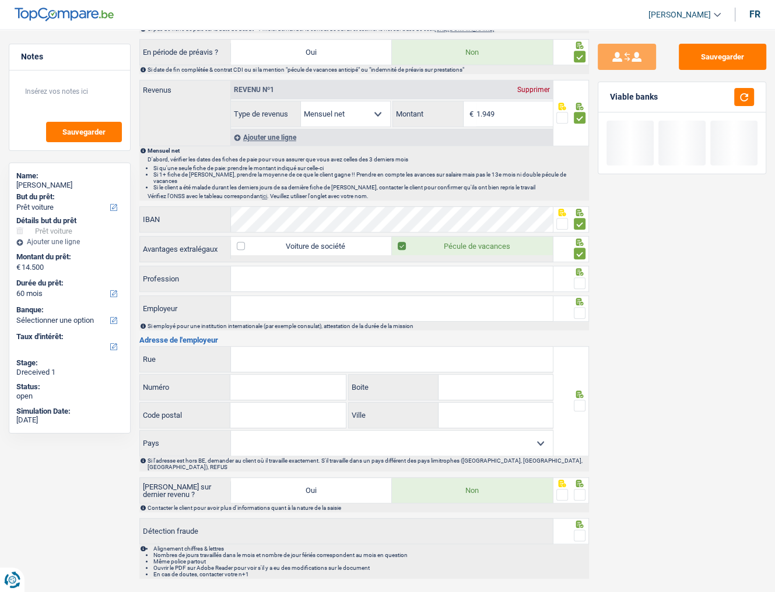
drag, startPoint x: 423, startPoint y: 280, endPoint x: 548, endPoint y: 259, distance: 126.4
click at [423, 280] on input "Profession" at bounding box center [392, 278] width 322 height 25
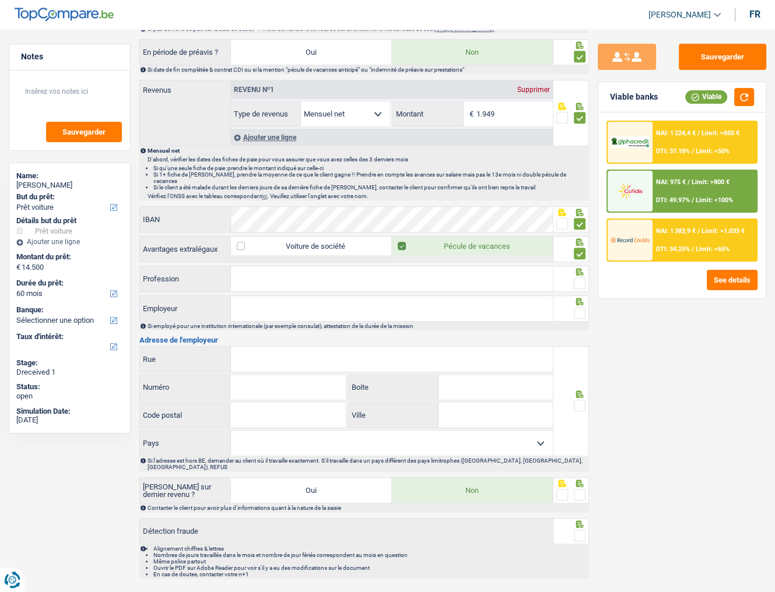
drag, startPoint x: 220, startPoint y: 270, endPoint x: 258, endPoint y: 265, distance: 37.6
click at [229, 268] on label "Profession" at bounding box center [185, 278] width 91 height 25
click at [231, 268] on input "Profession" at bounding box center [392, 278] width 322 height 25
drag, startPoint x: 258, startPoint y: 265, endPoint x: 277, endPoint y: 266, distance: 19.8
click at [265, 266] on input "Profession" at bounding box center [392, 278] width 322 height 25
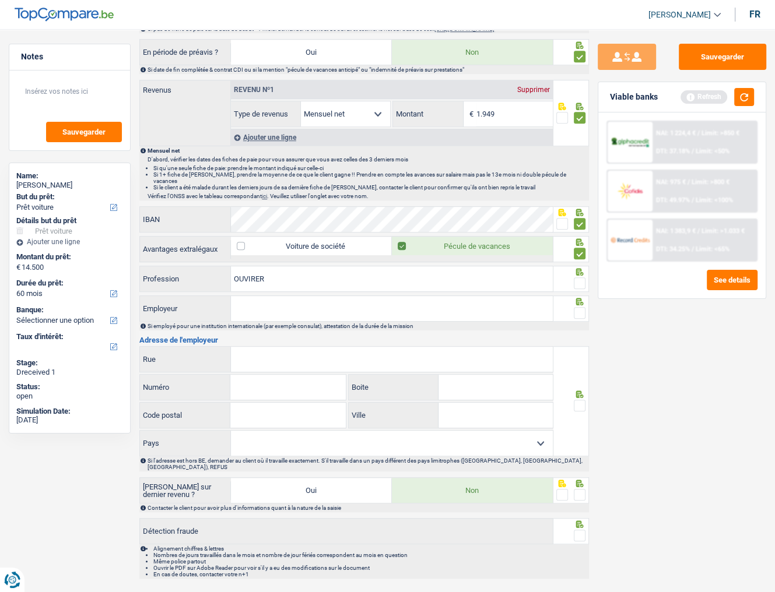
type input "OUVIRER"
drag, startPoint x: 578, startPoint y: 273, endPoint x: 431, endPoint y: 315, distance: 152.8
click at [577, 277] on span at bounding box center [580, 283] width 12 height 12
click at [0, 0] on input "radio" at bounding box center [0, 0] width 0 height 0
click at [340, 323] on h3 "Adresse de l'employeur" at bounding box center [363, 340] width 449 height 8
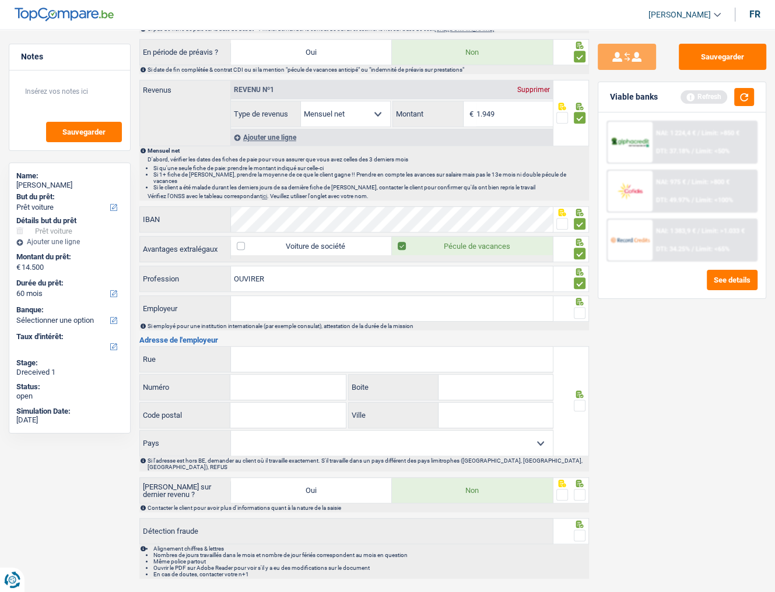
click at [342, 305] on input "Employeur" at bounding box center [392, 308] width 322 height 25
drag, startPoint x: 265, startPoint y: 291, endPoint x: 272, endPoint y: 291, distance: 7.0
click at [265, 296] on input "Employeur" at bounding box center [392, 308] width 322 height 25
click at [354, 304] on input "Employeur" at bounding box center [392, 308] width 322 height 25
paste input "https://topcomparebelgium.pipedrive.com/deal/233002"
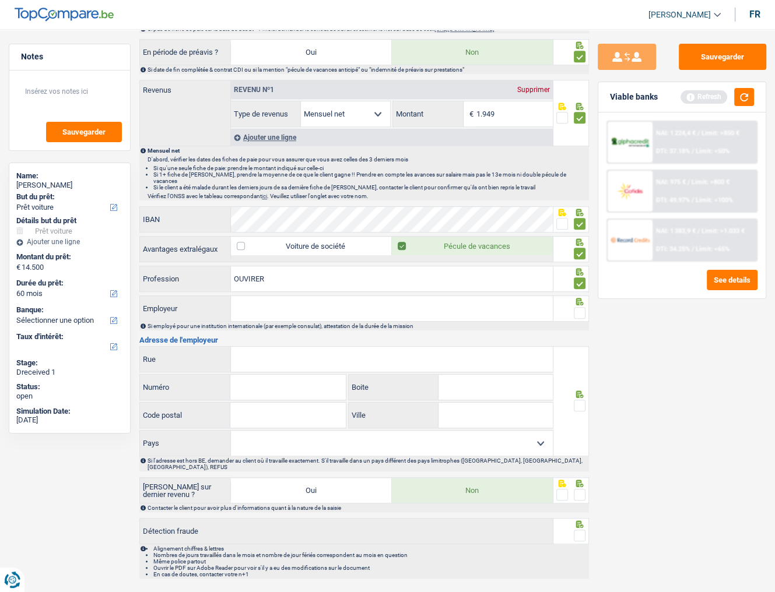
type input "https://topcomparebelgium.pipedrive.com/deal/233002"
drag, startPoint x: 469, startPoint y: 295, endPoint x: 119, endPoint y: 301, distance: 349.8
click at [121, 301] on div "Notes Sauvegarder Name: Maxime Herremans But du prêt: Confort maison: meubles, …" at bounding box center [387, 7] width 775 height 1153
click at [320, 296] on input "Employeur" at bounding box center [392, 308] width 322 height 25
paste input "IMOLAC"
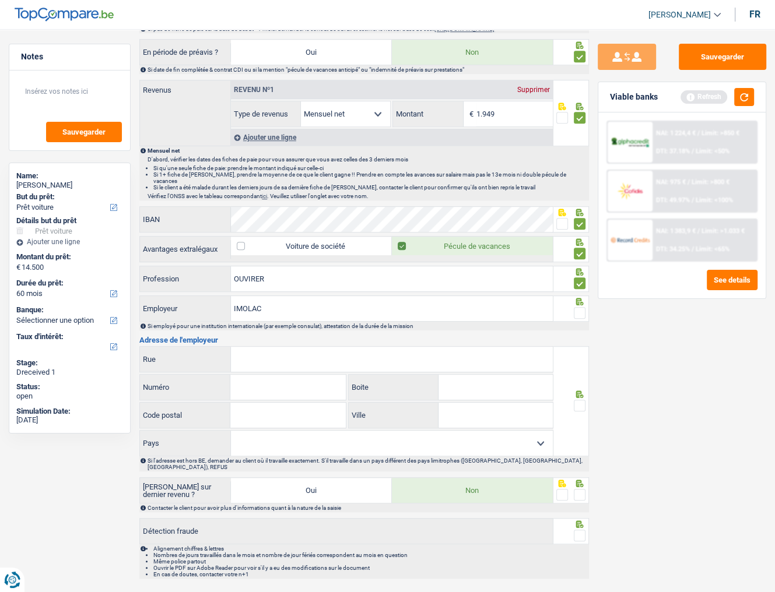
type input "IMOLAC"
click at [584, 307] on span at bounding box center [580, 313] width 12 height 12
click at [0, 0] on input "radio" at bounding box center [0, 0] width 0 height 0
paste input "DREVE DES PINS"
click at [268, 323] on input "Rue" at bounding box center [392, 359] width 322 height 25
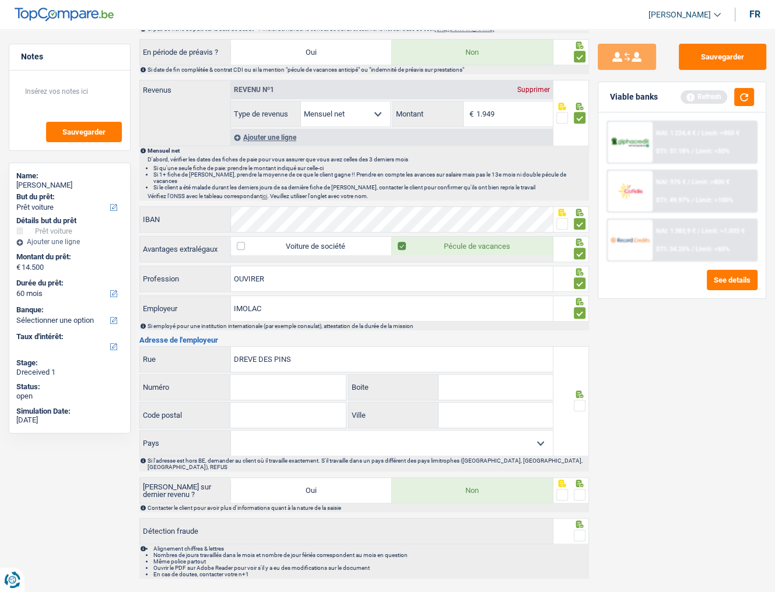
type input "DREVE DES PINS"
drag, startPoint x: 263, startPoint y: 378, endPoint x: 295, endPoint y: 378, distance: 32.1
click at [264, 323] on input "Numéro" at bounding box center [287, 387] width 115 height 25
type input "34"
type input "1420"
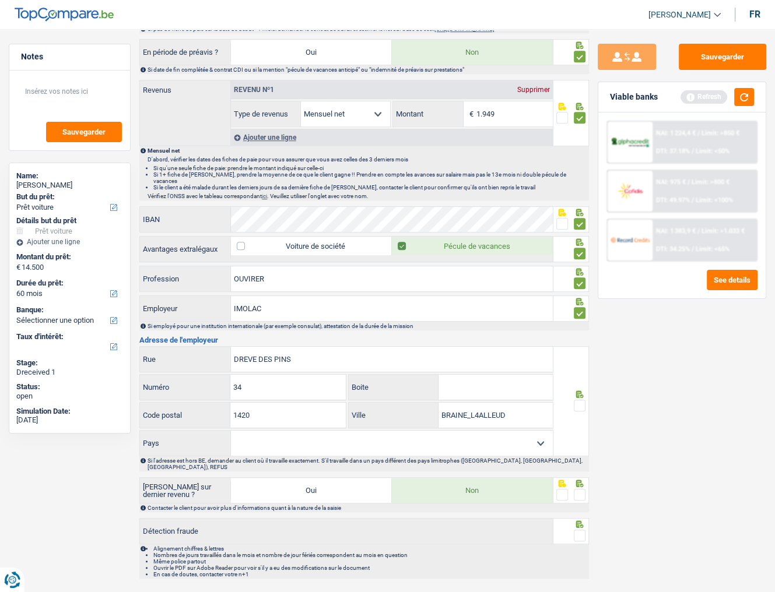
click at [477, 323] on input "BRAINE_L4ALLEUD" at bounding box center [495, 415] width 114 height 25
click at [469, 323] on input "BRAINE_L'ALLEUD" at bounding box center [495, 415] width 114 height 25
type input "BRAINE-L'ALLEUD"
drag, startPoint x: 583, startPoint y: 396, endPoint x: 594, endPoint y: 388, distance: 12.9
click at [586, 323] on div at bounding box center [571, 401] width 36 height 110
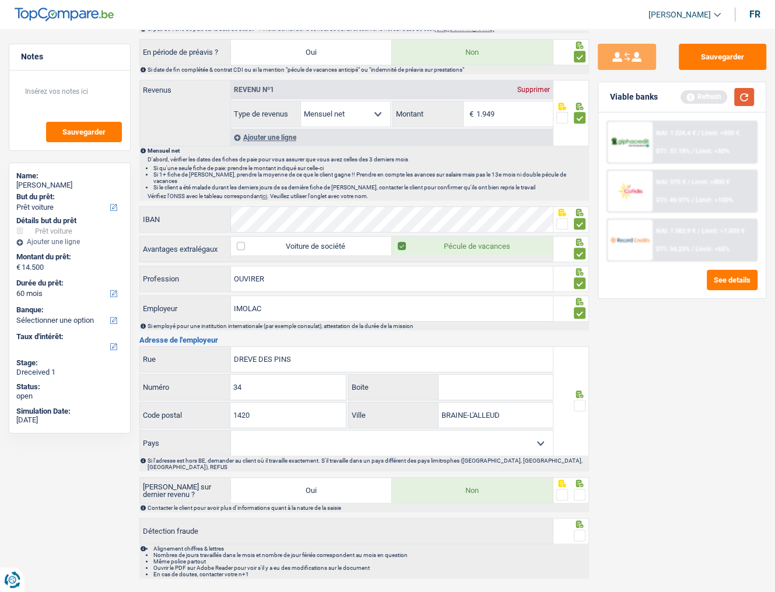
click at [708, 98] on button "button" at bounding box center [744, 97] width 20 height 18
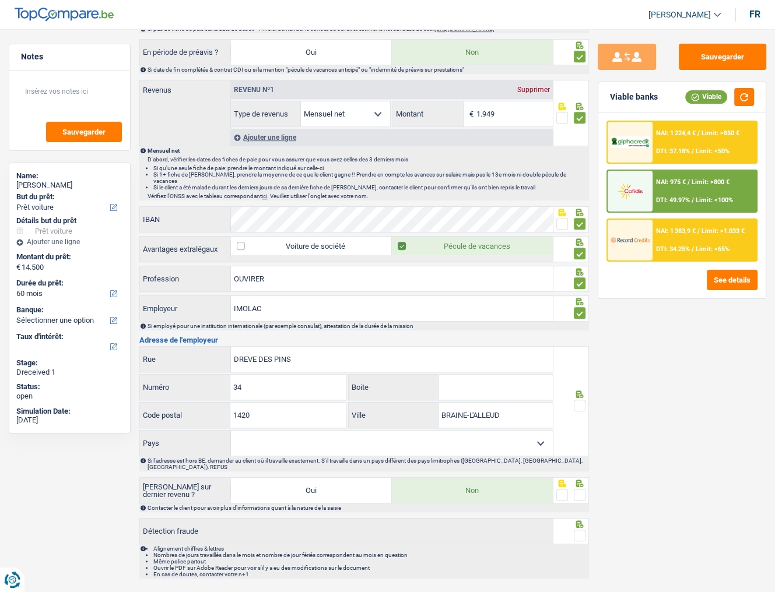
click at [583, 323] on span at bounding box center [580, 406] width 12 height 12
click at [0, 0] on input "radio" at bounding box center [0, 0] width 0 height 0
click at [276, 323] on select "Belgique France Allemagne Italie Luxembourg Pays-Bas Espagne Suisse Sélectionne…" at bounding box center [392, 443] width 322 height 25
select select "BE"
click at [231, 323] on select "Belgique France Allemagne Italie Luxembourg Pays-Bas Espagne Suisse Sélectionne…" at bounding box center [392, 443] width 322 height 25
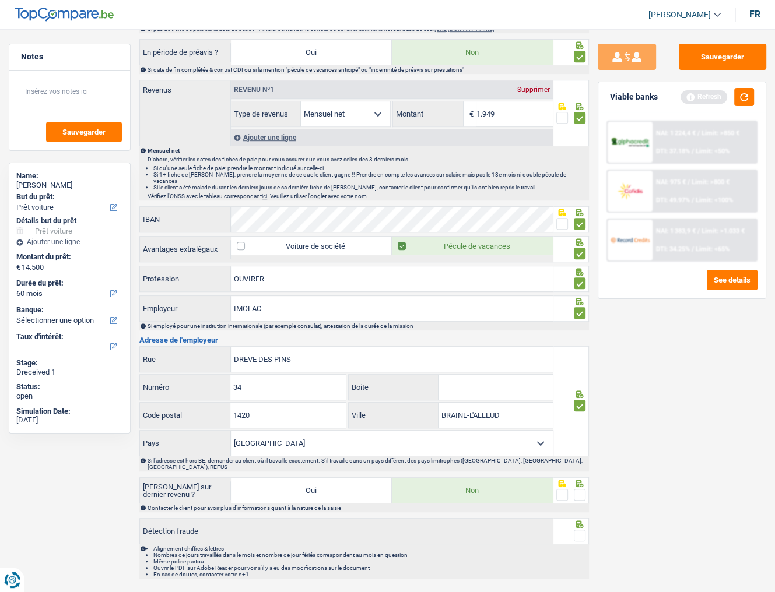
drag, startPoint x: 581, startPoint y: 478, endPoint x: 581, endPoint y: 493, distance: 15.2
click at [581, 323] on span at bounding box center [580, 495] width 12 height 12
click at [0, 0] on input "radio" at bounding box center [0, 0] width 0 height 0
click at [581, 323] on span at bounding box center [580, 536] width 12 height 12
click at [0, 0] on input "radio" at bounding box center [0, 0] width 0 height 0
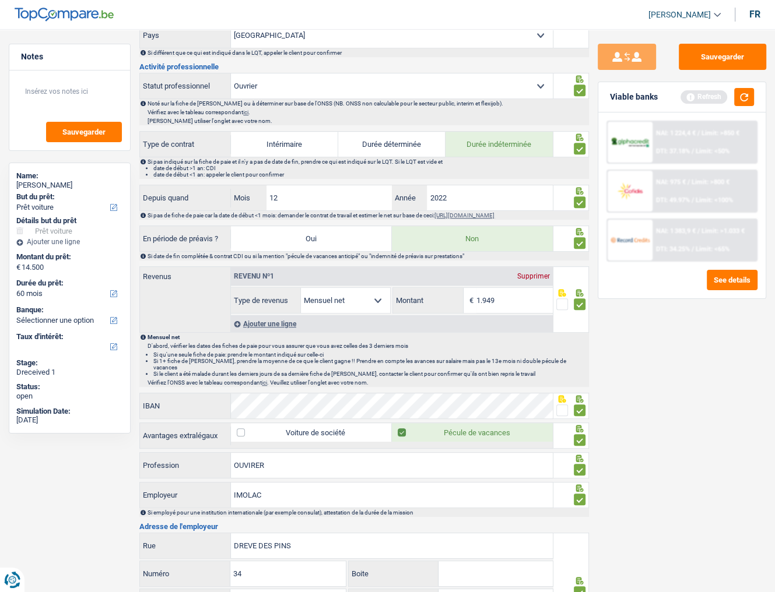
scroll to position [100, 0]
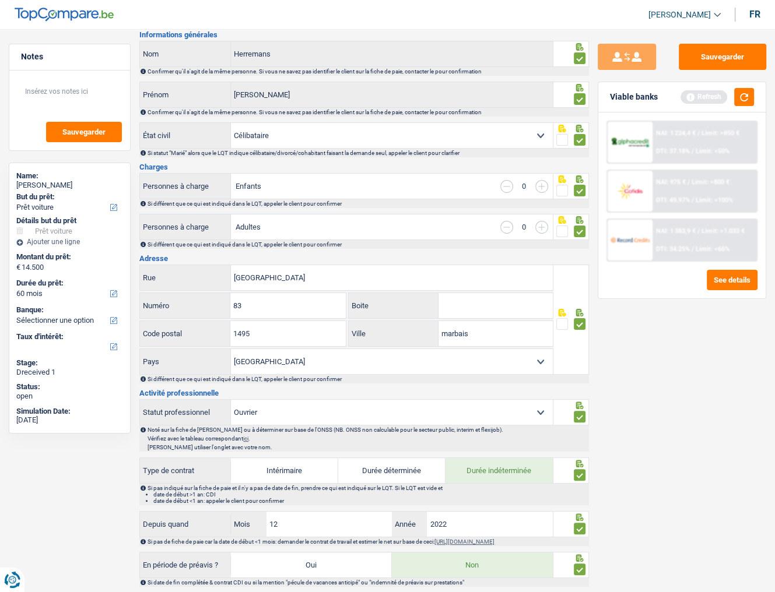
click at [708, 105] on div "Refresh" at bounding box center [716, 97] width 73 height 18
drag, startPoint x: 737, startPoint y: 100, endPoint x: 724, endPoint y: 118, distance: 21.3
click at [708, 100] on button "button" at bounding box center [744, 97] width 20 height 18
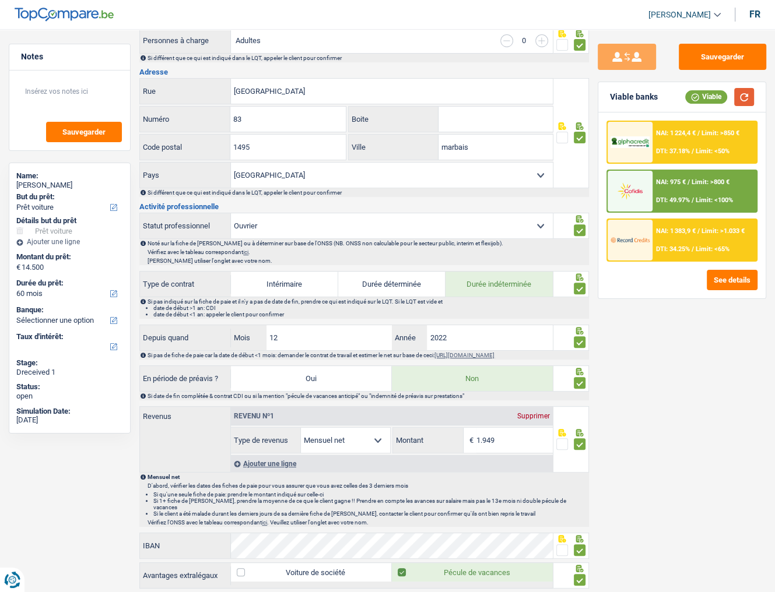
scroll to position [0, 0]
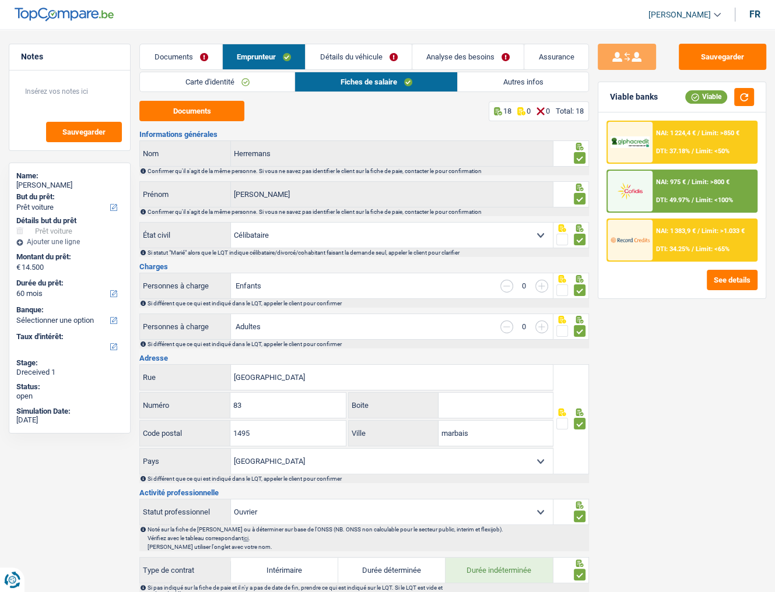
click at [345, 56] on link "Détails du véhicule" at bounding box center [358, 56] width 106 height 25
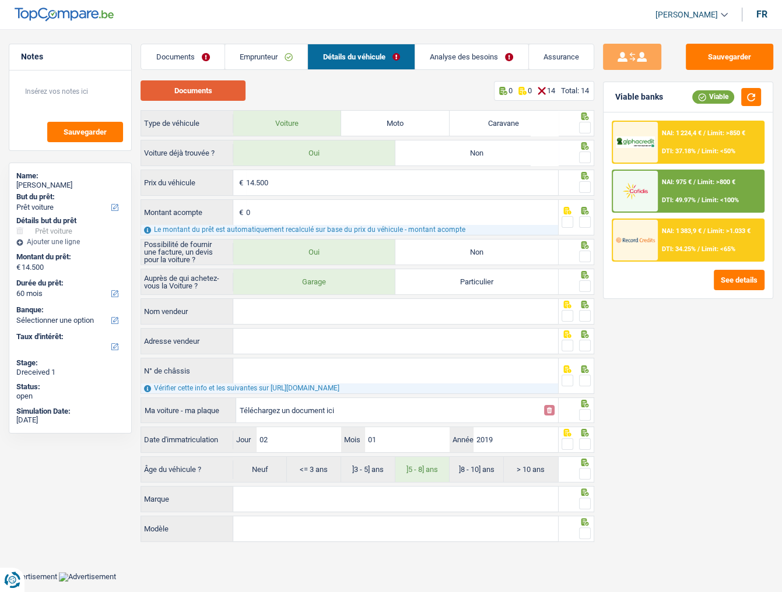
click at [234, 92] on button "Documents" at bounding box center [192, 90] width 105 height 20
click at [587, 129] on span at bounding box center [585, 128] width 12 height 12
click at [0, 0] on input "radio" at bounding box center [0, 0] width 0 height 0
drag, startPoint x: 587, startPoint y: 160, endPoint x: 717, endPoint y: 115, distance: 137.3
click at [590, 159] on span at bounding box center [585, 158] width 12 height 12
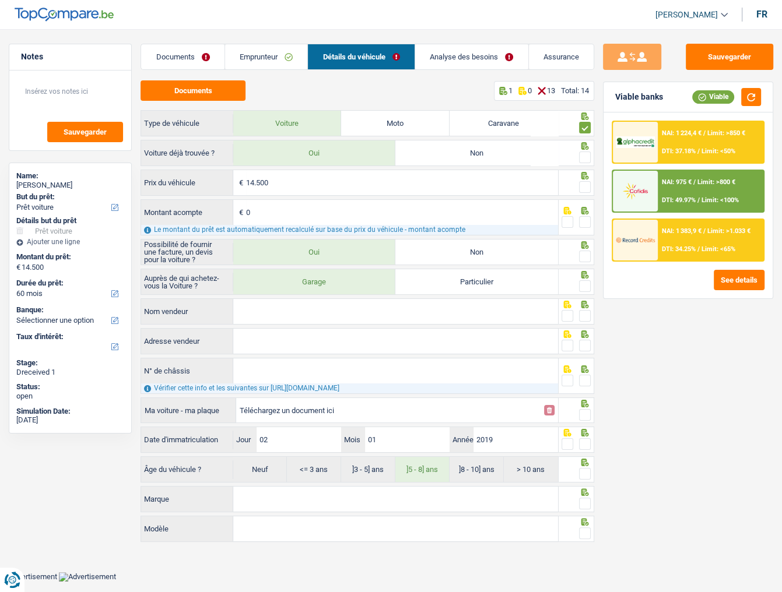
click at [0, 0] on input "radio" at bounding box center [0, 0] width 0 height 0
drag, startPoint x: 749, startPoint y: 97, endPoint x: 778, endPoint y: 107, distance: 30.4
click at [708, 97] on button "button" at bounding box center [751, 97] width 20 height 18
click at [585, 188] on span at bounding box center [585, 187] width 12 height 12
click at [0, 0] on input "radio" at bounding box center [0, 0] width 0 height 0
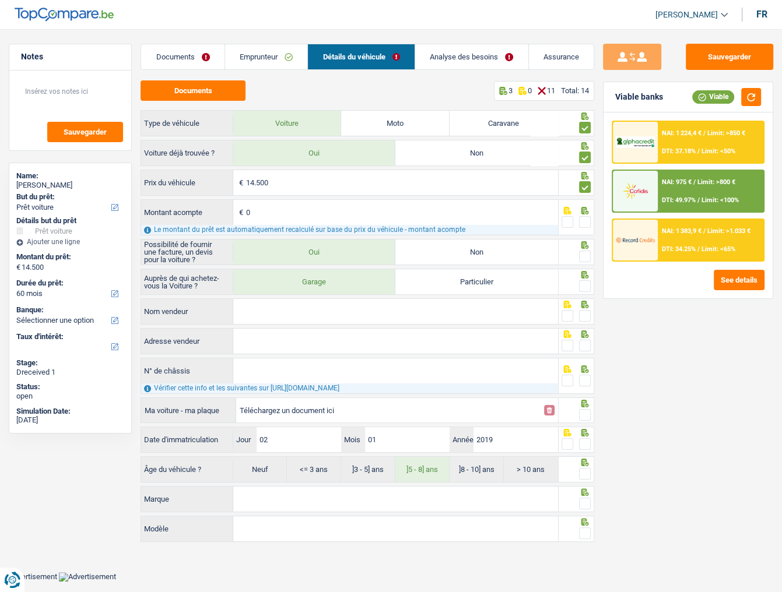
click at [583, 222] on span at bounding box center [585, 222] width 12 height 12
click at [0, 0] on input "radio" at bounding box center [0, 0] width 0 height 0
click at [585, 254] on span at bounding box center [585, 257] width 12 height 12
click at [0, 0] on input "radio" at bounding box center [0, 0] width 0 height 0
click at [582, 284] on span at bounding box center [585, 286] width 12 height 12
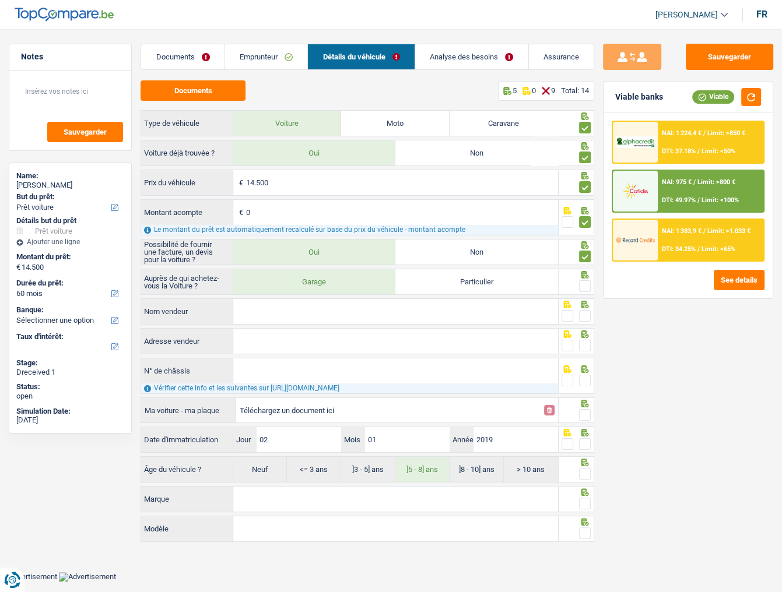
click at [0, 0] on input "radio" at bounding box center [0, 0] width 0 height 0
click at [283, 309] on input "Nom vendeur" at bounding box center [395, 311] width 325 height 25
click at [324, 305] on input "Nom vendeur" at bounding box center [395, 311] width 325 height 25
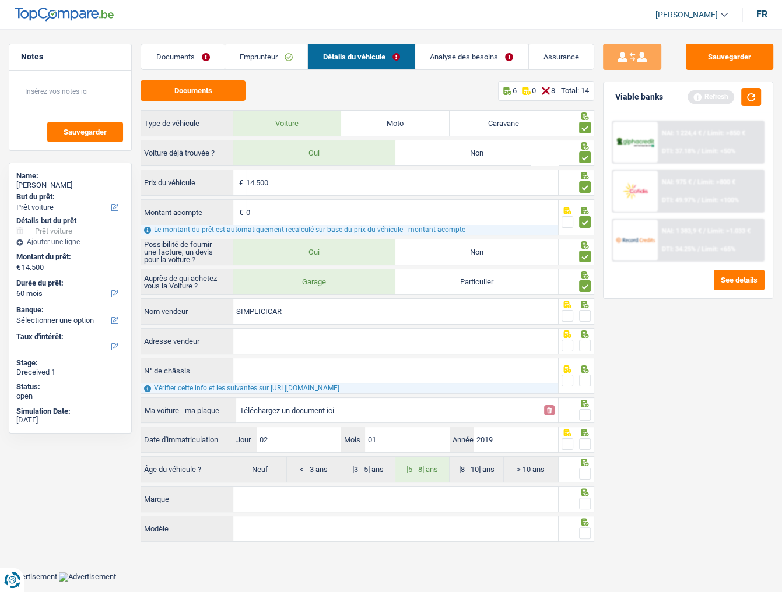
type input "SIMPLICICAR"
click at [585, 315] on span at bounding box center [585, 316] width 12 height 12
click at [0, 0] on input "radio" at bounding box center [0, 0] width 0 height 0
click at [438, 323] on input "Adresse vendeur" at bounding box center [395, 341] width 325 height 25
click at [268, 323] on input "Adresse vendeur" at bounding box center [395, 341] width 325 height 25
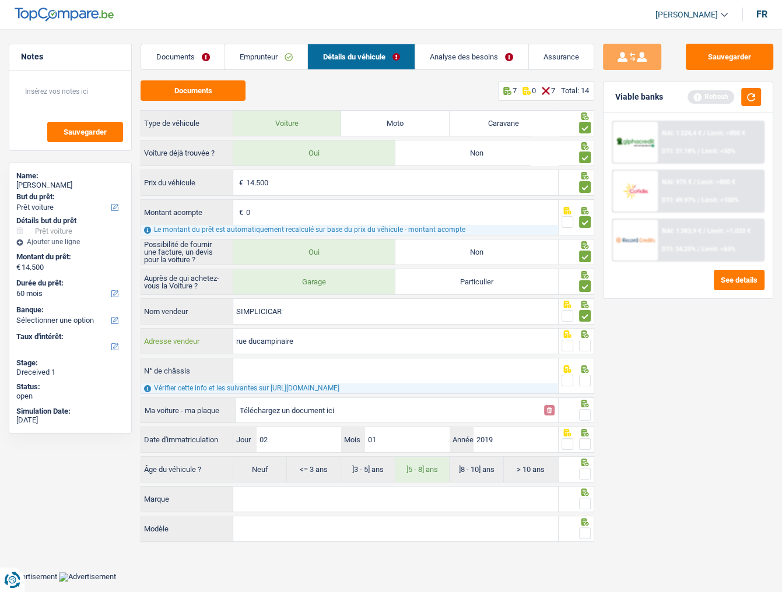
click at [299, 323] on input "rue ducampinaire" at bounding box center [395, 341] width 325 height 25
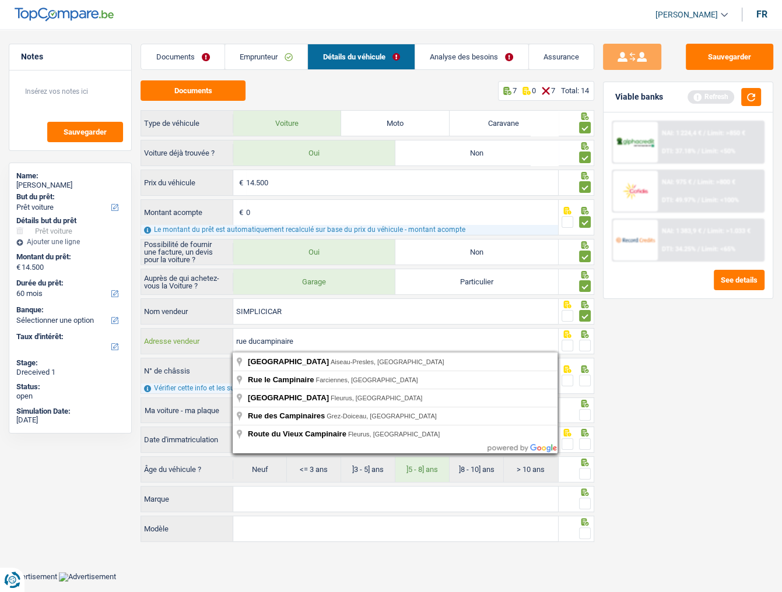
click at [256, 323] on input "rue ducampinaire" at bounding box center [395, 341] width 325 height 25
click at [315, 323] on input "rue du campinaire" at bounding box center [395, 341] width 325 height 25
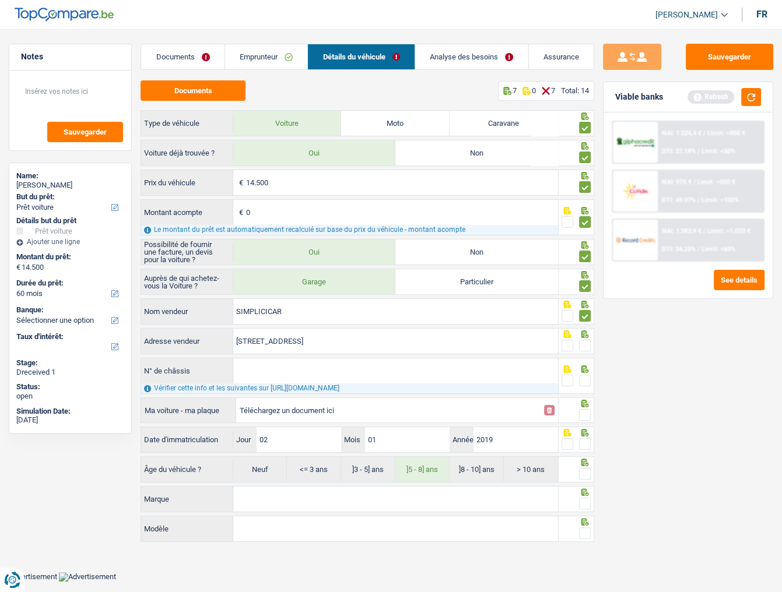
type input "Rue du Campinaire; 82; 6250; Aiseau-Presles; BE"
drag, startPoint x: 585, startPoint y: 340, endPoint x: 712, endPoint y: 221, distance: 173.6
click at [595, 323] on div "Notes Sauvegarder Name: Maxime Herremans But du prêt: Confort maison: meubles, …" at bounding box center [391, 295] width 782 height 502
click at [708, 96] on button "button" at bounding box center [751, 97] width 20 height 18
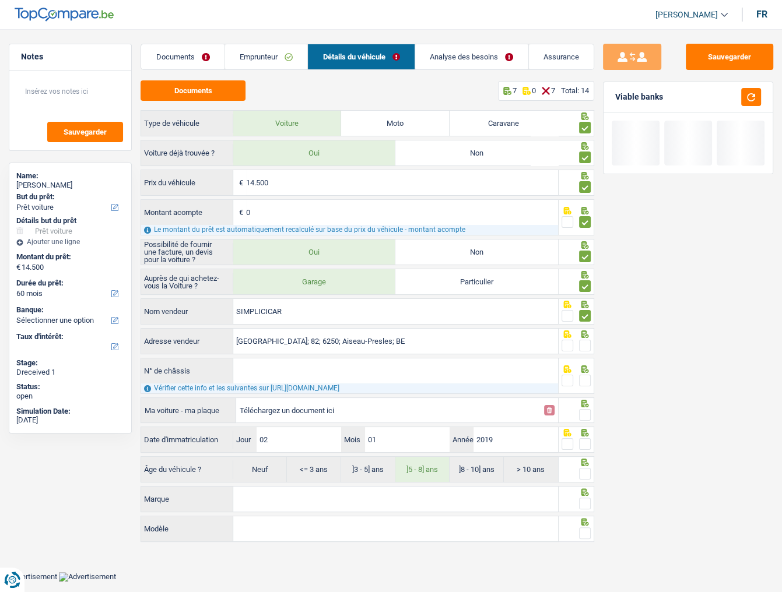
click at [685, 323] on div "Sauvegarder Viable banks" at bounding box center [688, 307] width 188 height 527
click at [586, 323] on span at bounding box center [585, 346] width 12 height 12
click at [0, 0] on input "radio" at bounding box center [0, 0] width 0 height 0
click at [392, 323] on input "N° de châssis" at bounding box center [395, 370] width 325 height 25
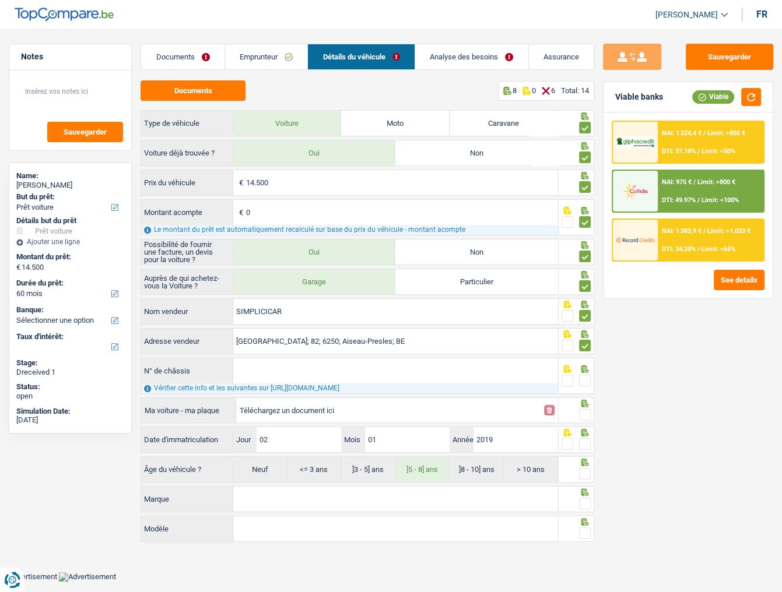
drag, startPoint x: 300, startPoint y: 372, endPoint x: 295, endPoint y: 365, distance: 8.4
click at [298, 323] on input "N° de châssis" at bounding box center [395, 370] width 325 height 25
click at [315, 323] on input "Téléchargez un document ici" at bounding box center [388, 410] width 297 height 17
type input "C:\fakepath\CHASSIS .png"
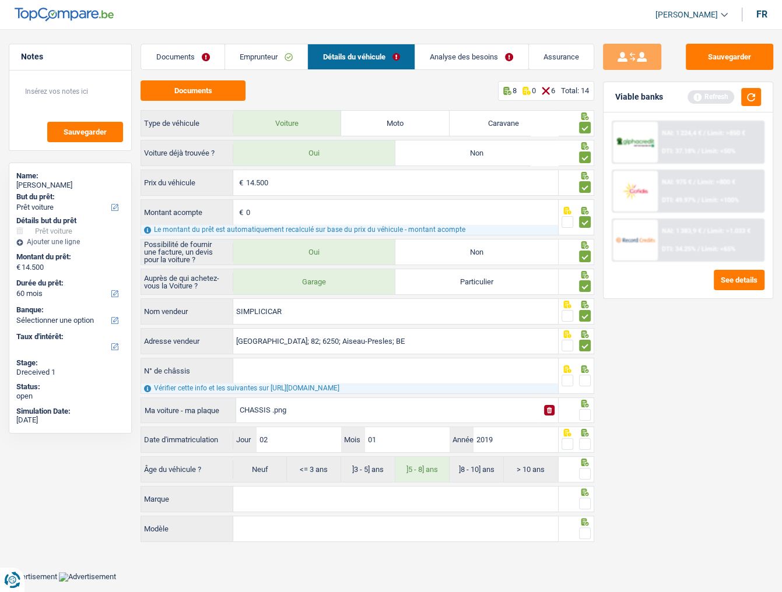
drag, startPoint x: 273, startPoint y: 355, endPoint x: 270, endPoint y: 365, distance: 10.2
click at [272, 323] on div "Auprès de qui achetez-vous la Voiture ? Garage Particulier SIMPLICICAR Nom vend…" at bounding box center [366, 377] width 453 height 216
click at [270, 323] on input "N° de châssis" at bounding box center [395, 370] width 325 height 25
paste input "WF0JXXGAHJJA32197"
type input "WF0JXXGAHJJA32197"
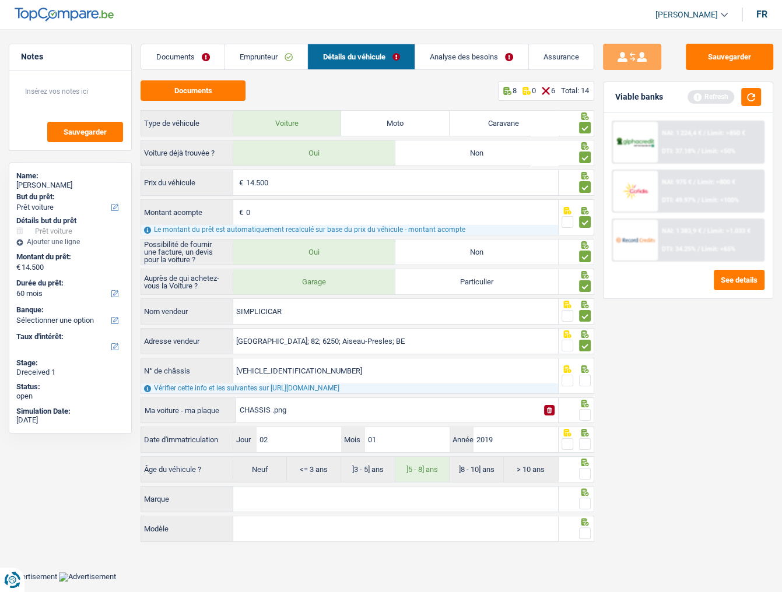
click at [585, 323] on span at bounding box center [585, 381] width 12 height 12
click at [0, 0] on input "radio" at bounding box center [0, 0] width 0 height 0
drag, startPoint x: 588, startPoint y: 411, endPoint x: 610, endPoint y: 395, distance: 27.0
click at [590, 323] on span at bounding box center [585, 415] width 12 height 12
click at [0, 0] on input "radio" at bounding box center [0, 0] width 0 height 0
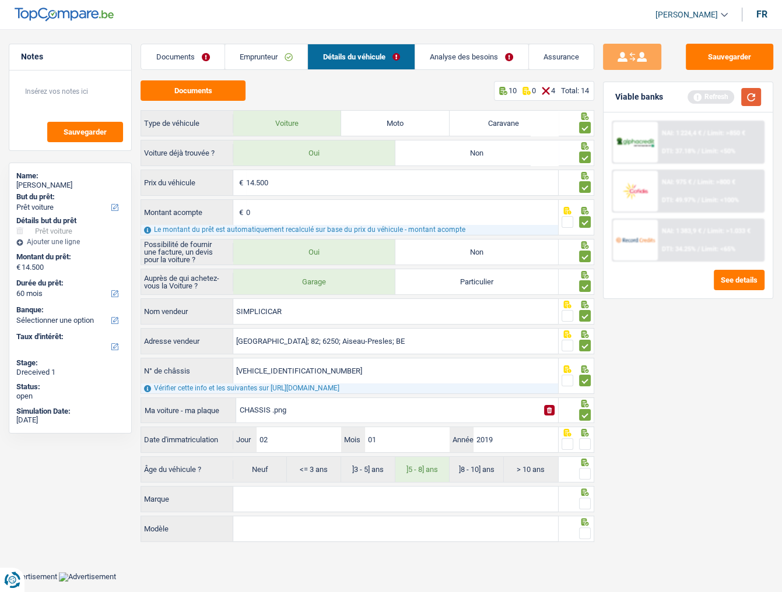
click at [708, 94] on button "button" at bounding box center [751, 97] width 20 height 18
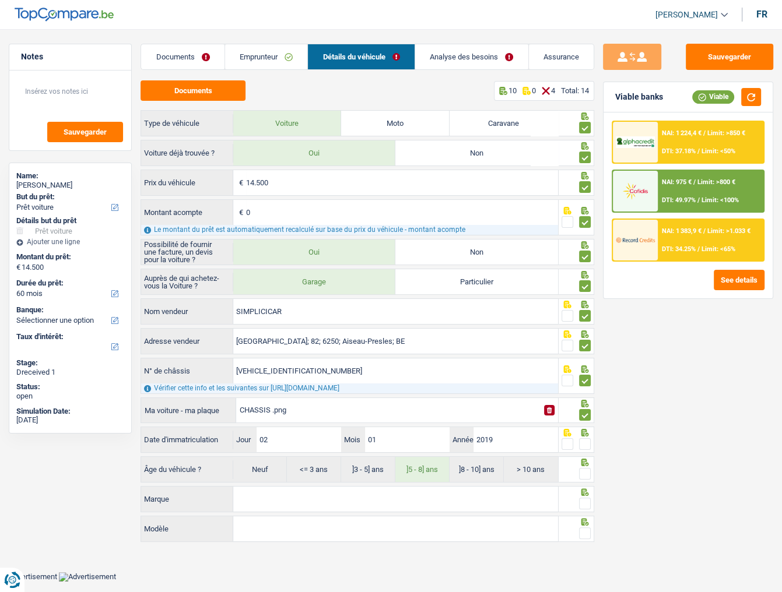
drag, startPoint x: 585, startPoint y: 437, endPoint x: 588, endPoint y: 445, distance: 8.7
click at [586, 323] on span at bounding box center [585, 444] width 12 height 12
click at [0, 0] on input "radio" at bounding box center [0, 0] width 0 height 0
click at [585, 323] on span at bounding box center [585, 474] width 12 height 12
click at [0, 0] on input "radio" at bounding box center [0, 0] width 0 height 0
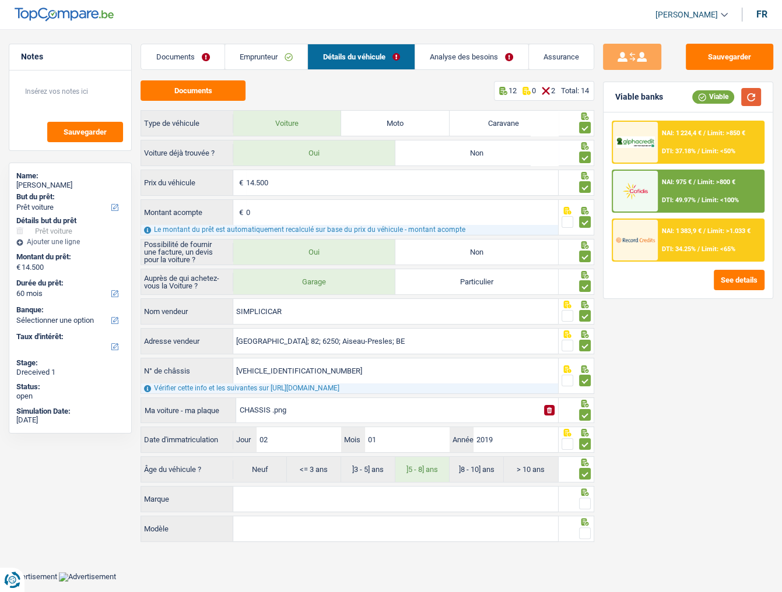
click at [708, 93] on button "button" at bounding box center [751, 97] width 20 height 18
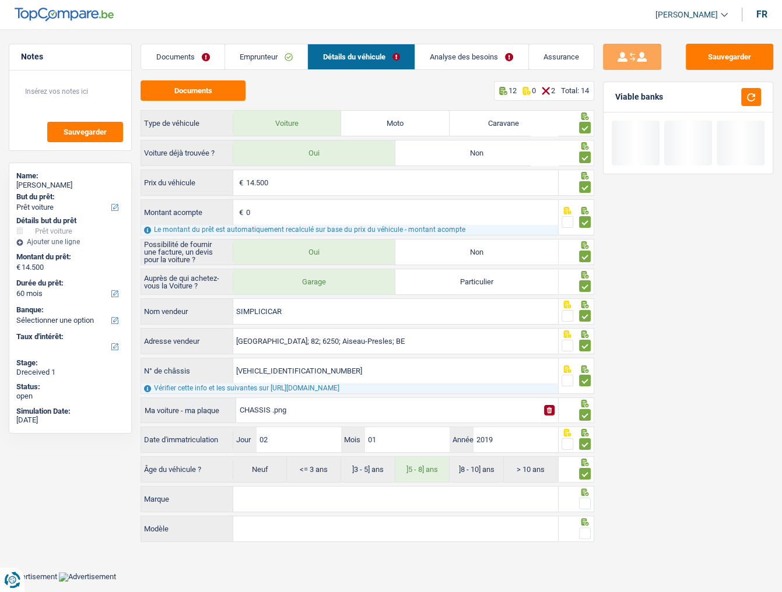
drag, startPoint x: 271, startPoint y: 498, endPoint x: 346, endPoint y: 498, distance: 74.6
click at [279, 323] on input "Marque" at bounding box center [395, 499] width 325 height 25
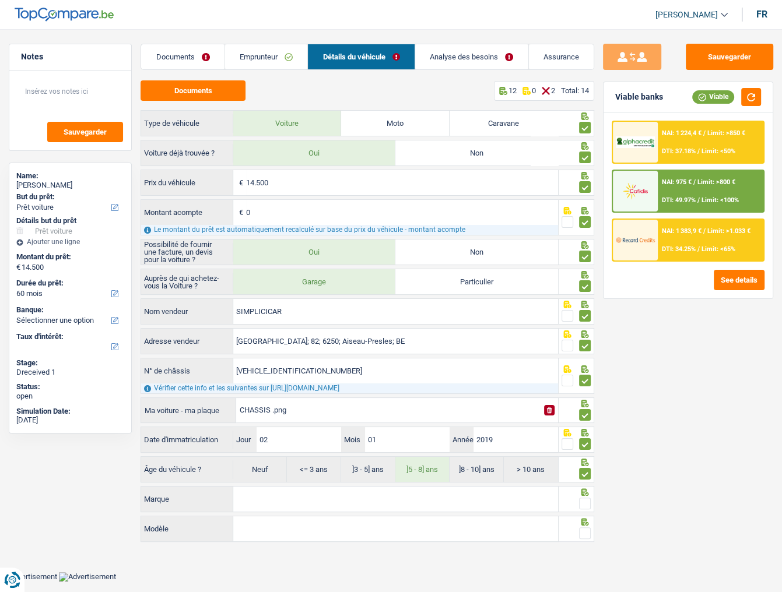
click at [258, 323] on input "Marque" at bounding box center [395, 499] width 325 height 25
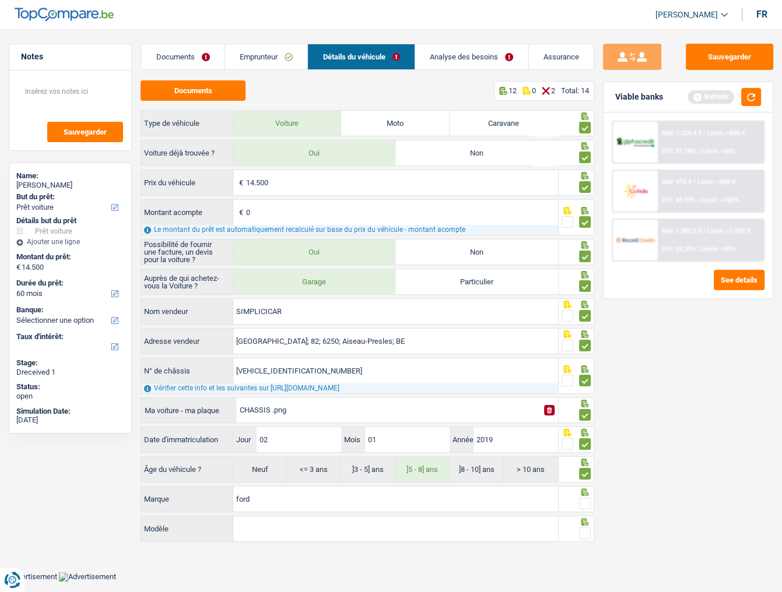
type input "ford"
type input "fiesta"
drag, startPoint x: 582, startPoint y: 499, endPoint x: 593, endPoint y: 530, distance: 32.3
click at [583, 323] on span at bounding box center [585, 504] width 12 height 12
click at [0, 0] on input "radio" at bounding box center [0, 0] width 0 height 0
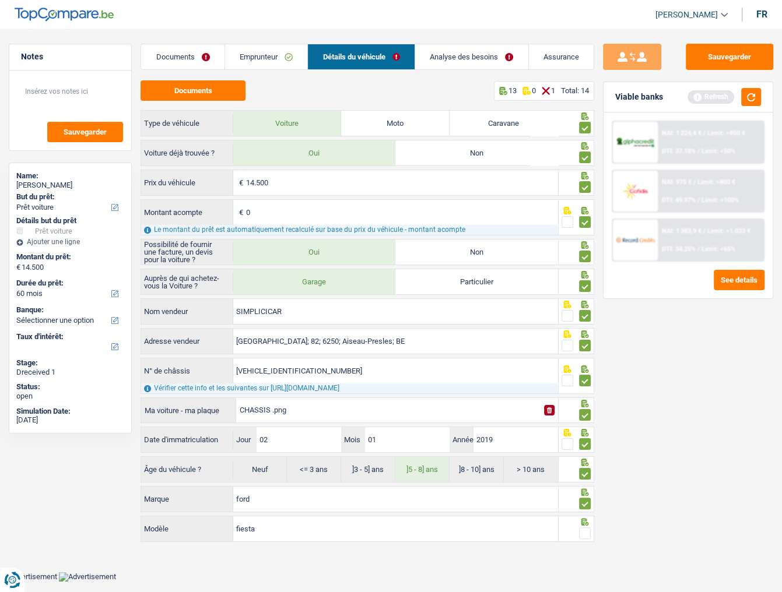
click at [592, 323] on div at bounding box center [576, 529] width 36 height 26
click at [583, 323] on span at bounding box center [585, 533] width 12 height 12
click at [0, 0] on input "radio" at bounding box center [0, 0] width 0 height 0
click at [708, 103] on button "button" at bounding box center [751, 97] width 20 height 18
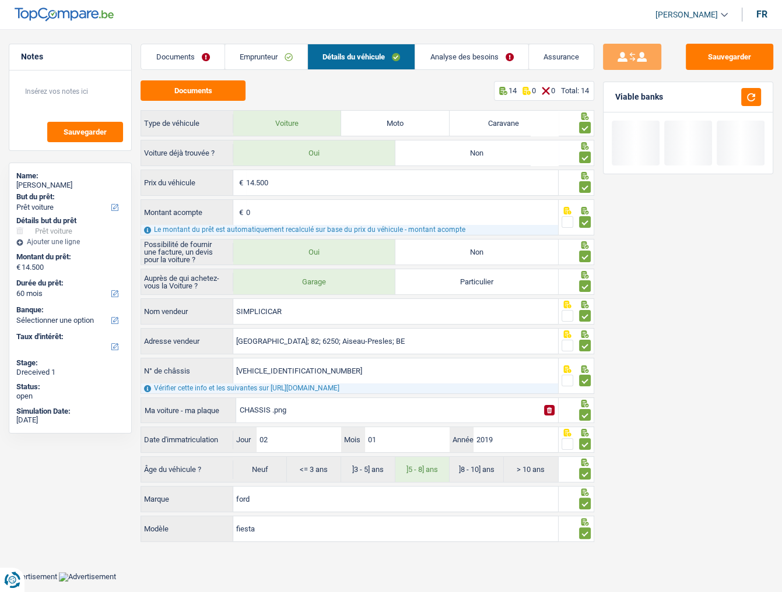
click at [431, 45] on link "Analyse des besoins" at bounding box center [471, 56] width 112 height 25
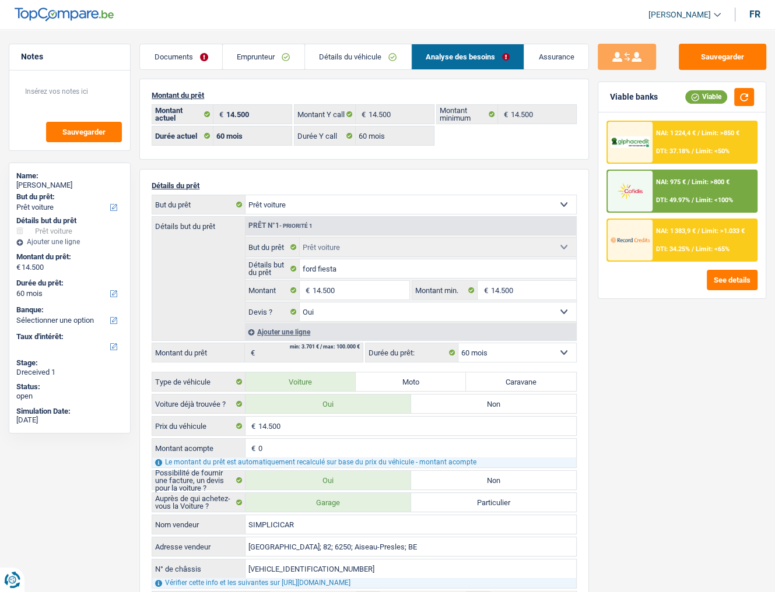
click at [699, 152] on span "Limit: <50%" at bounding box center [712, 151] width 34 height 8
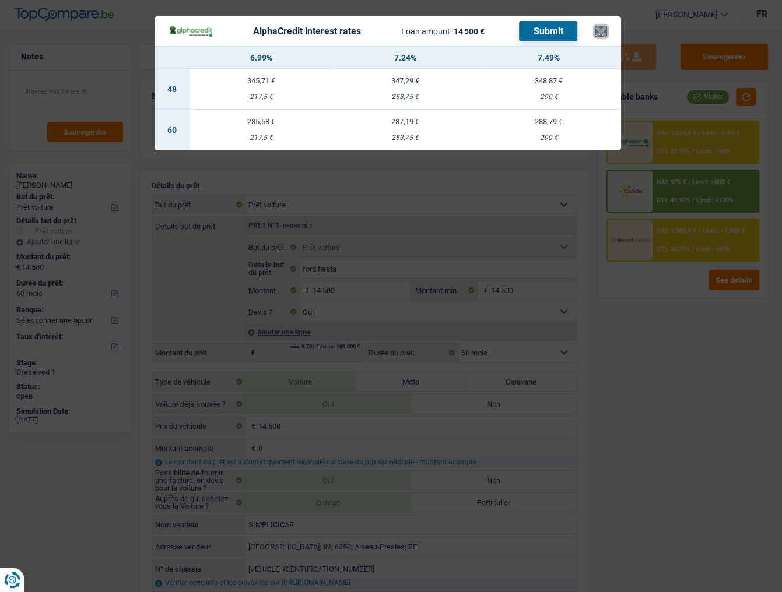
click at [599, 27] on button "×" at bounding box center [600, 32] width 12 height 12
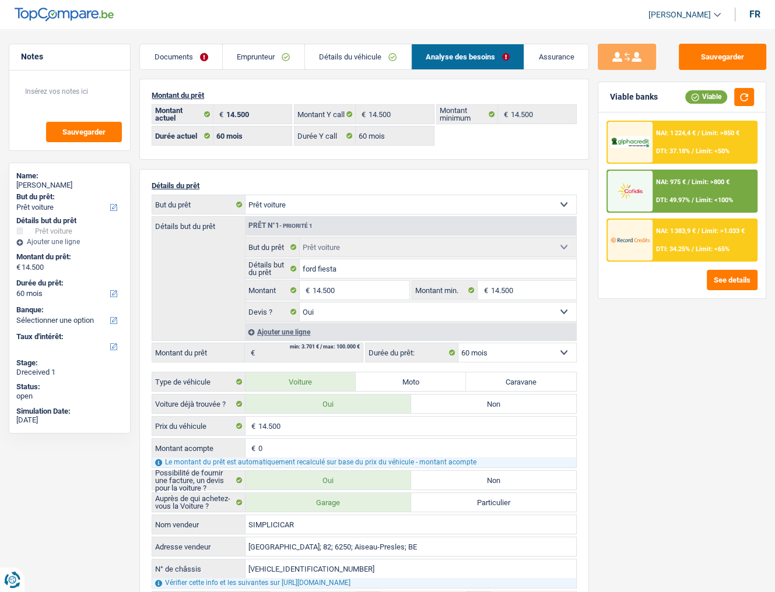
click at [643, 216] on div "NAI: 1 224,4 € / Limit: >850 € DTI: 37.18% / Limit: <50% NAI: 975 € / Limit: >8…" at bounding box center [681, 191] width 151 height 141
click at [654, 247] on div "NAI: 1 383,9 € / Limit: >1.033 € DTI: 34.25% / Limit: <65%" at bounding box center [704, 240] width 104 height 41
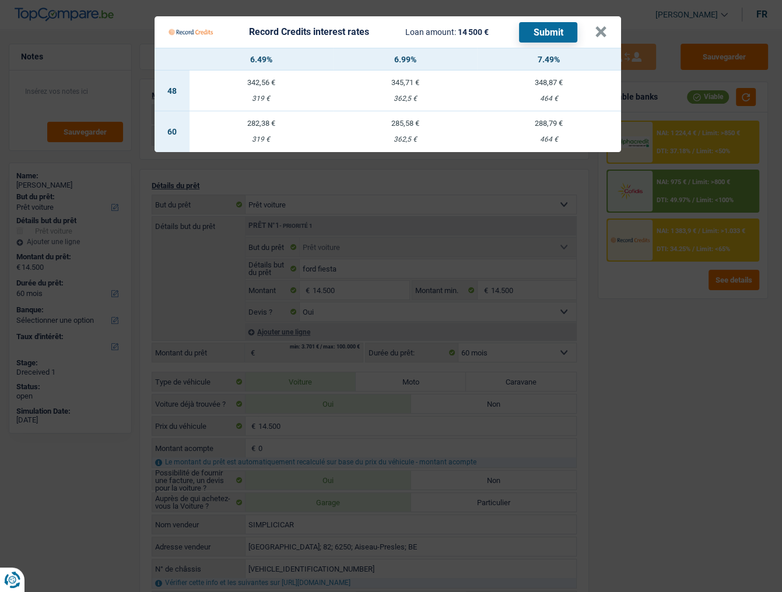
click at [567, 136] on div "464 €" at bounding box center [549, 140] width 144 height 8
select select "record credits"
type input "7,49"
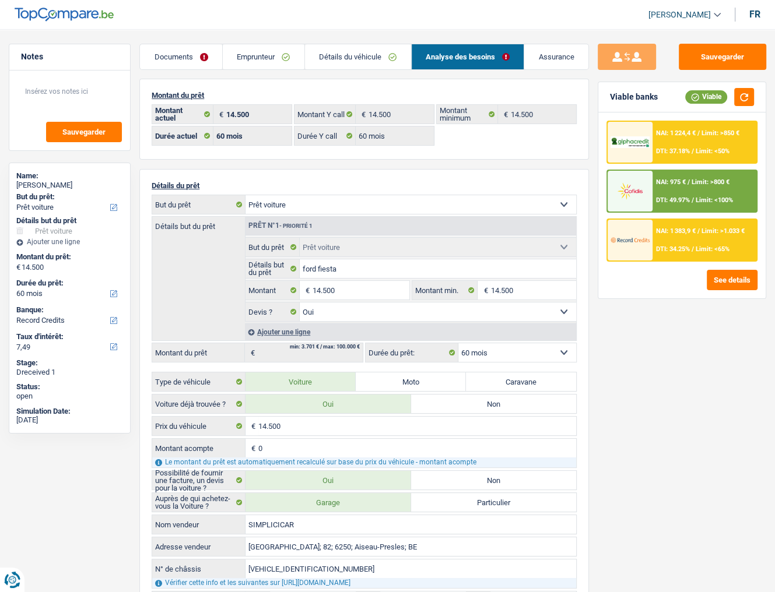
click at [680, 234] on div "NAI: 1 383,9 € / Limit: >1.033 € DTI: 34.25% / Limit: <65%" at bounding box center [704, 240] width 104 height 41
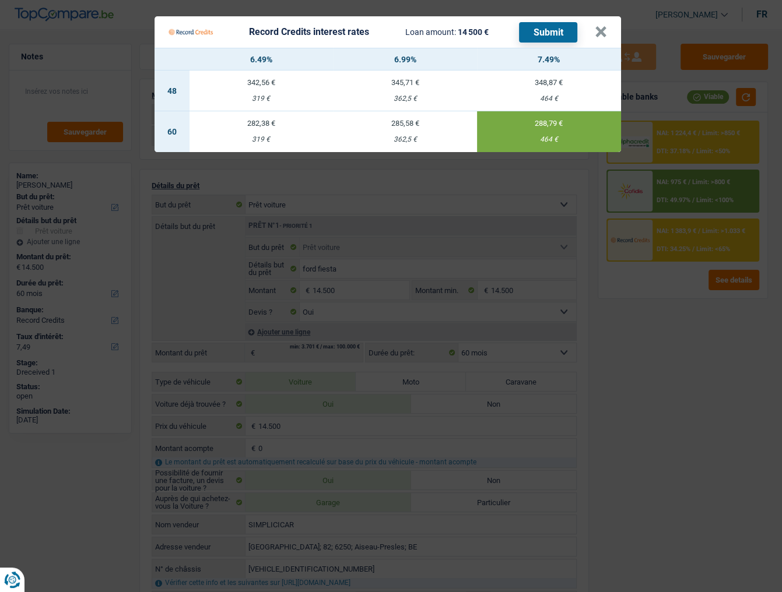
click at [543, 38] on button "Submit" at bounding box center [548, 32] width 58 height 20
click at [597, 34] on button "×" at bounding box center [600, 32] width 12 height 12
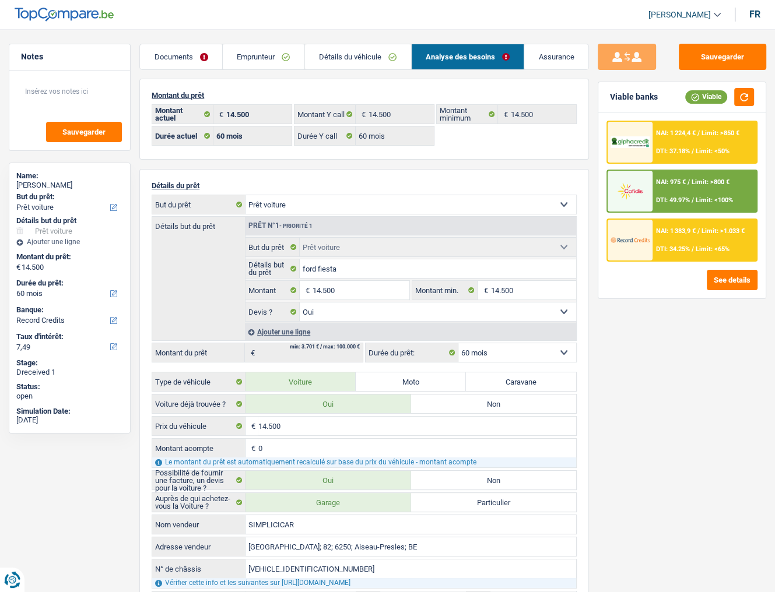
click at [688, 145] on div "NAI: 1 224,4 € / Limit: >850 € DTI: 37.18% / Limit: <50%" at bounding box center [704, 142] width 104 height 41
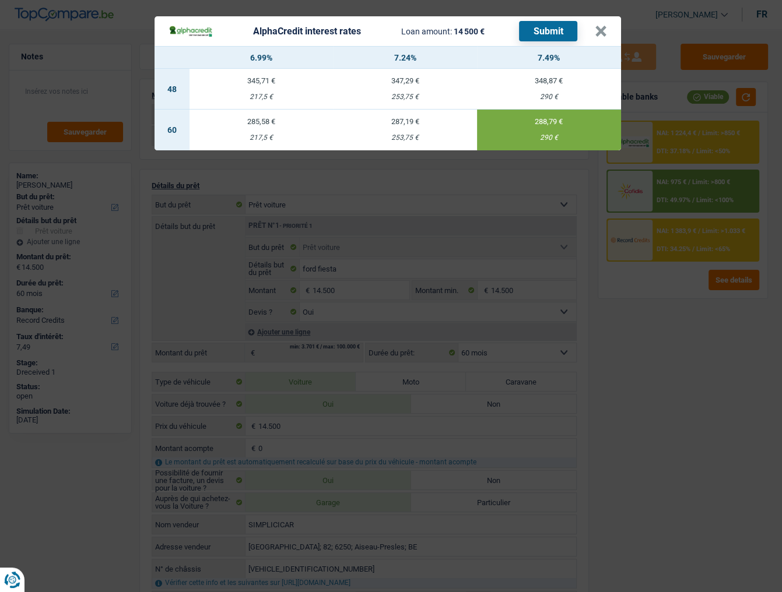
click at [553, 34] on button "Submit" at bounding box center [548, 31] width 58 height 20
drag, startPoint x: 597, startPoint y: 29, endPoint x: 674, endPoint y: 157, distance: 149.2
click at [599, 30] on button "×" at bounding box center [600, 32] width 12 height 12
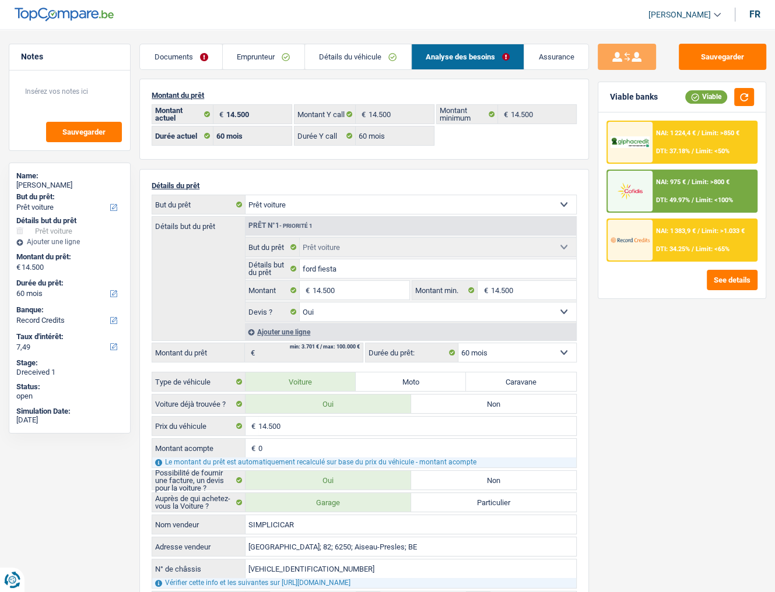
click at [674, 182] on span "NAI: 975 €" at bounding box center [671, 182] width 30 height 8
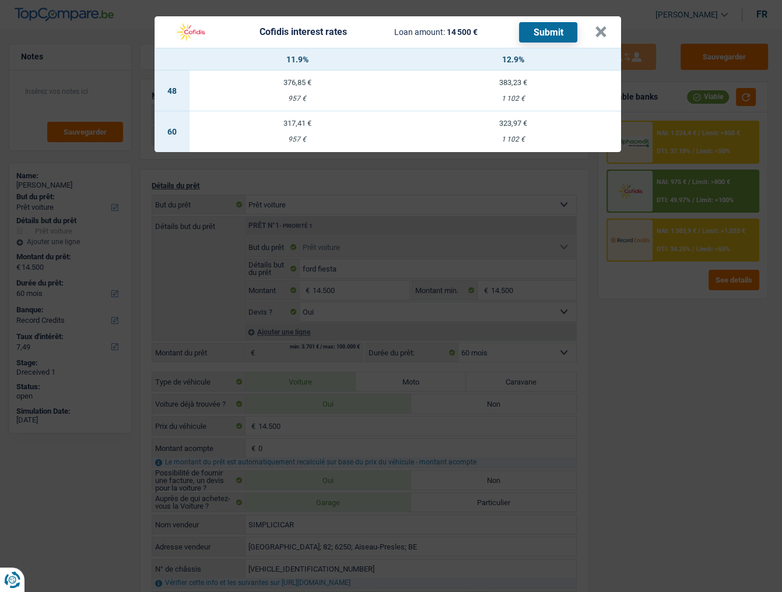
click at [323, 138] on div "957 €" at bounding box center [297, 140] width 216 height 8
select select "cofidis"
type input "11,90"
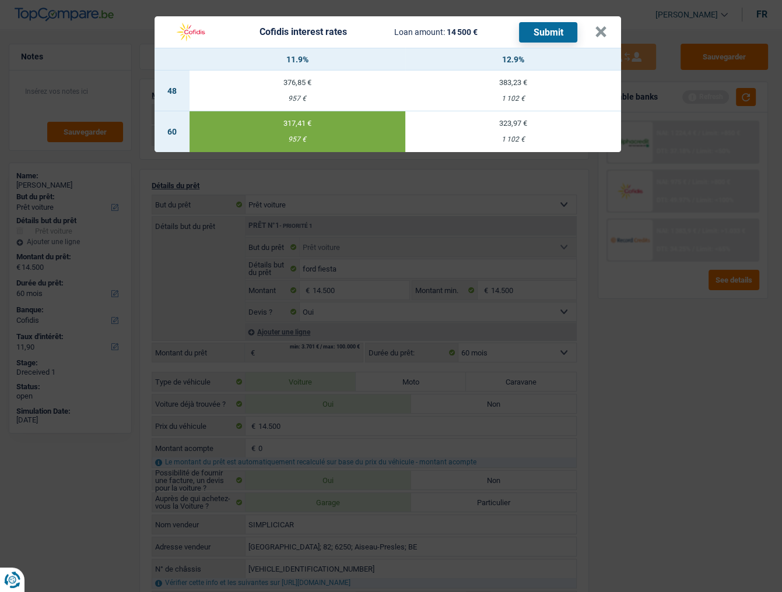
click at [567, 34] on button "Submit" at bounding box center [548, 32] width 58 height 20
click at [601, 26] on button "×" at bounding box center [600, 32] width 12 height 12
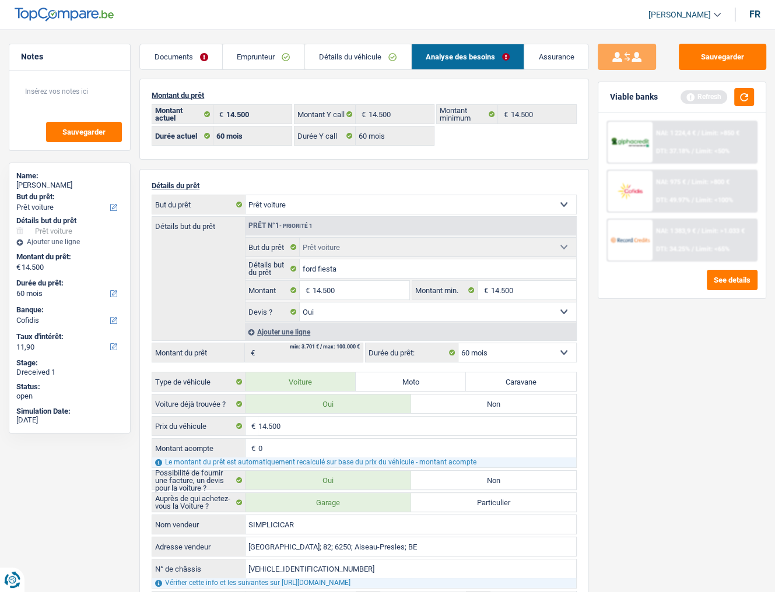
click at [180, 60] on link "Documents" at bounding box center [181, 56] width 82 height 25
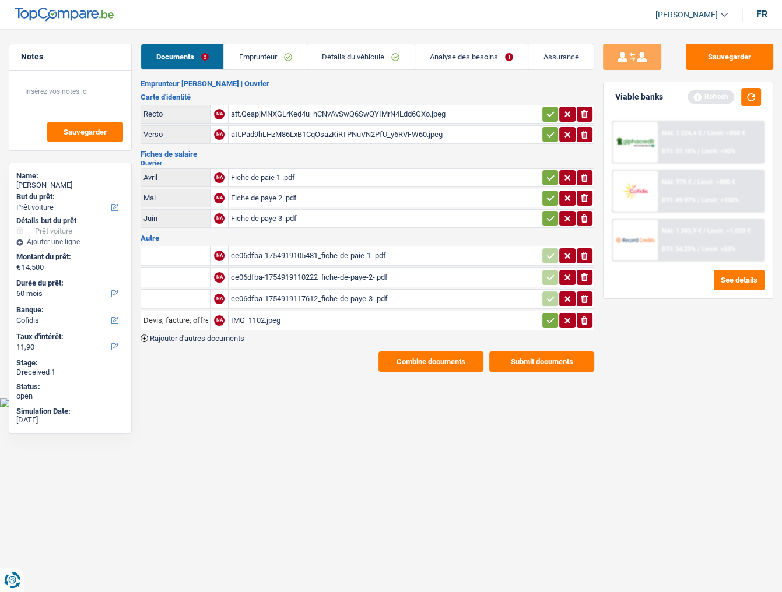
click at [448, 323] on button "Combine documents" at bounding box center [430, 361] width 105 height 20
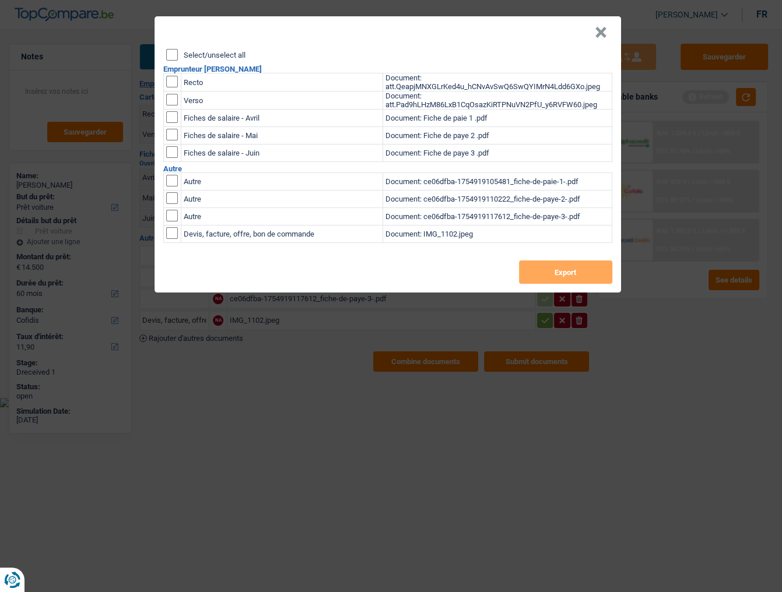
click at [598, 30] on button "×" at bounding box center [600, 33] width 12 height 12
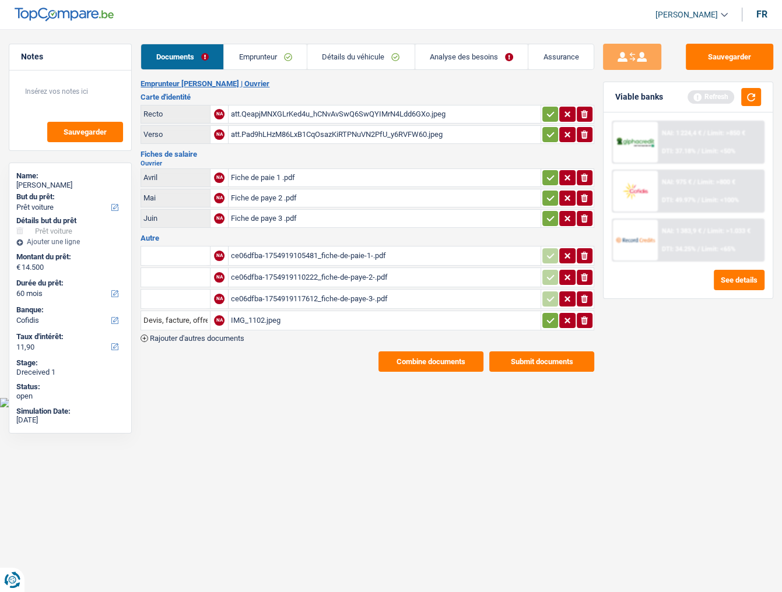
click at [300, 290] on div "ce06dfba-1754919117612_fiche-de-paye-3-.pdf" at bounding box center [384, 298] width 307 height 17
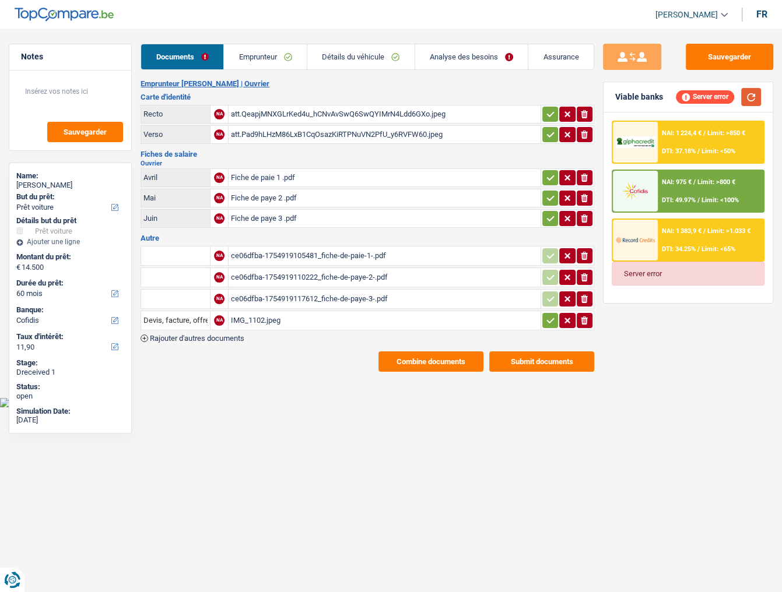
click at [708, 101] on button "button" at bounding box center [751, 97] width 20 height 18
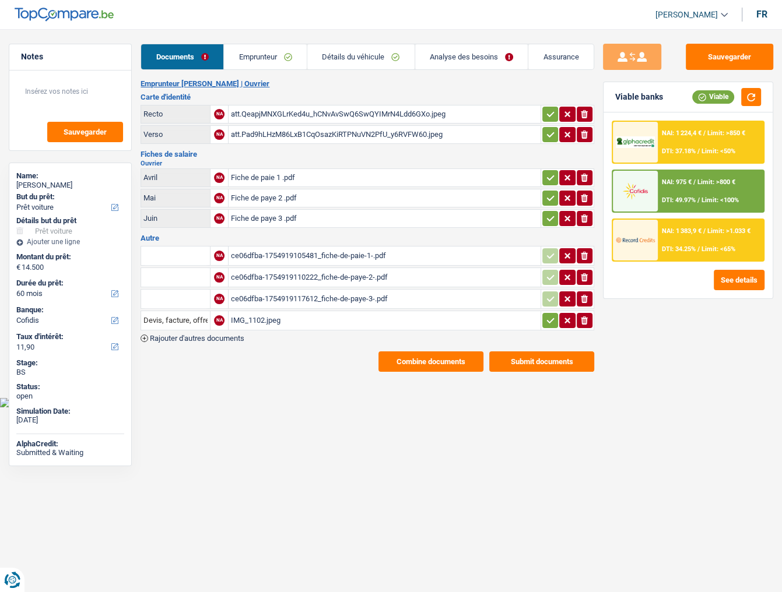
click at [296, 290] on div "ce06dfba-1754919117612_fiche-de-paye-3-.pdf" at bounding box center [384, 298] width 307 height 17
click at [285, 177] on div "Fiche de paie 1 .pdf" at bounding box center [384, 177] width 307 height 17
click at [280, 172] on div "Fiche de paie 1 .pdf" at bounding box center [384, 177] width 307 height 17
click at [261, 295] on div "ce06dfba-1754919117612_fiche-de-paye-3-.pdf" at bounding box center [384, 298] width 307 height 17
click at [275, 253] on div "ce06dfba-1754919105481_fiche-de-paie-1-.pdf" at bounding box center [384, 255] width 307 height 17
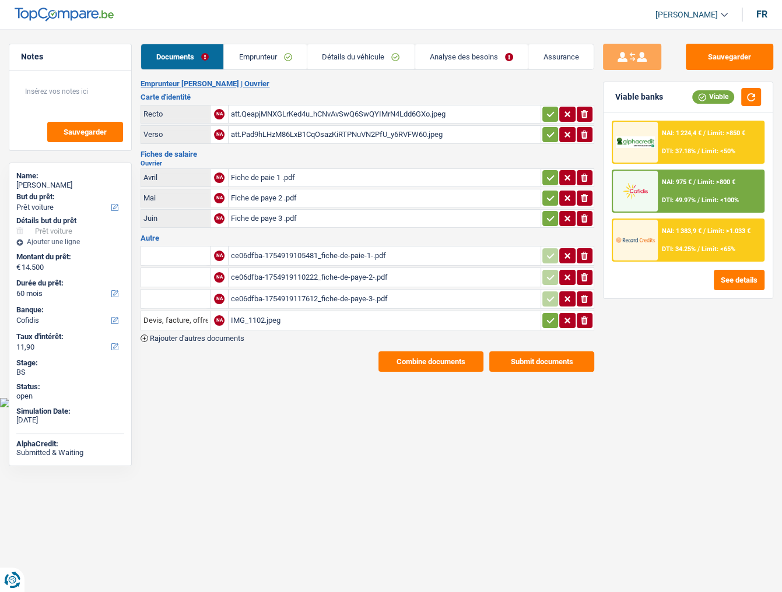
click at [579, 250] on icon "ionicons-v5-e" at bounding box center [583, 256] width 9 height 12
drag, startPoint x: 581, startPoint y: 268, endPoint x: 582, endPoint y: 279, distance: 11.7
click at [581, 272] on icon "ionicons-v5-e" at bounding box center [583, 278] width 9 height 12
click at [560, 280] on table "NA Téléchargez un document ici ionicons-v5-e NA Téléchargez un document ici ion…" at bounding box center [366, 288] width 453 height 88
drag, startPoint x: 263, startPoint y: 68, endPoint x: 635, endPoint y: 65, distance: 371.9
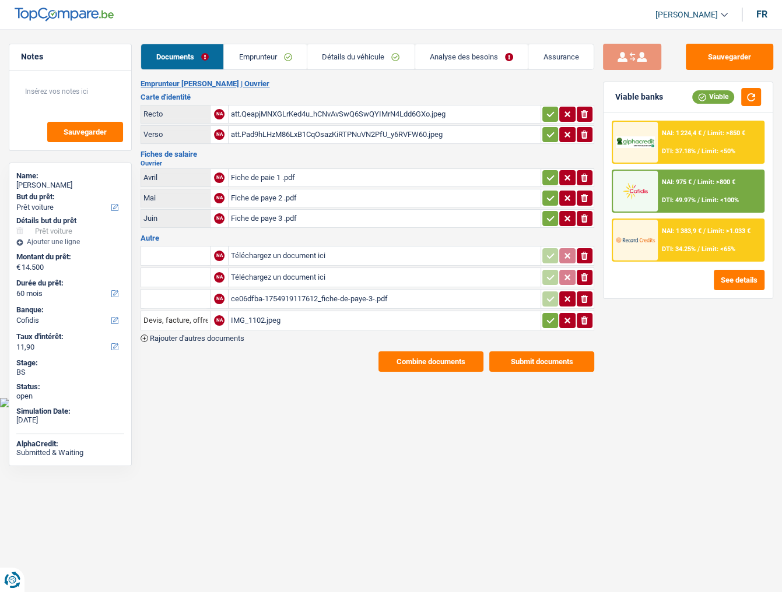
click at [263, 67] on link "Emprunteur" at bounding box center [265, 56] width 83 height 25
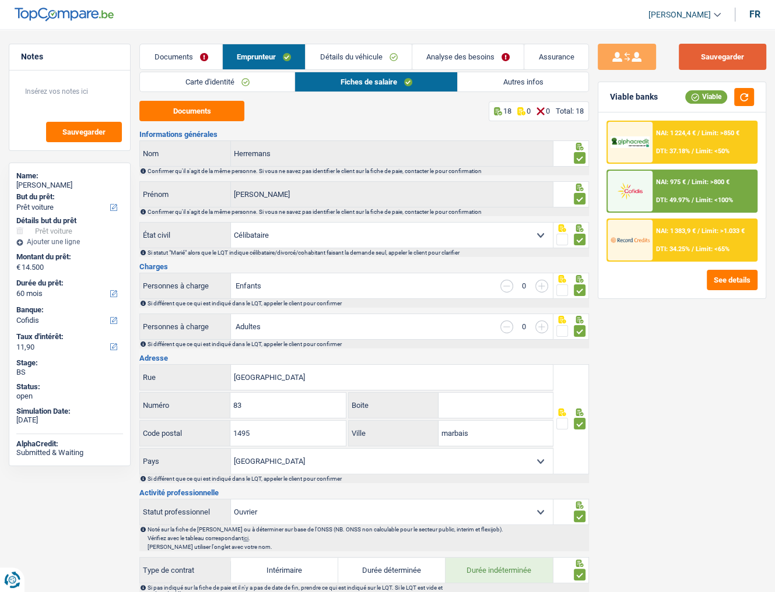
click at [701, 64] on button "Sauvegarder" at bounding box center [721, 57] width 87 height 26
drag, startPoint x: 176, startPoint y: 59, endPoint x: 268, endPoint y: 163, distance: 138.3
click at [176, 59] on link "Documents" at bounding box center [181, 56] width 82 height 25
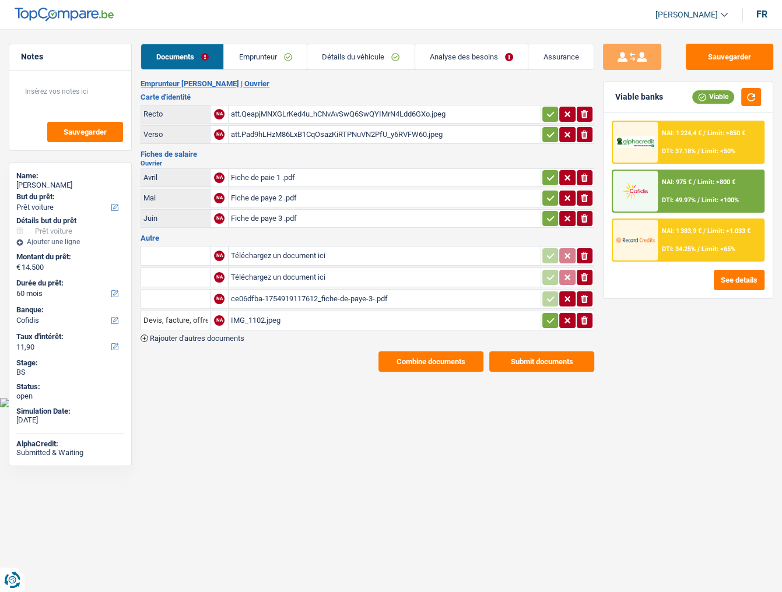
click at [276, 315] on div "IMG_1102.jpeg" at bounding box center [384, 320] width 307 height 17
drag, startPoint x: 585, startPoint y: 293, endPoint x: 752, endPoint y: 163, distance: 211.5
click at [590, 294] on button "ionicons-v5-e" at bounding box center [584, 298] width 16 height 15
drag, startPoint x: 751, startPoint y: 96, endPoint x: 777, endPoint y: 96, distance: 26.2
click at [708, 95] on button "button" at bounding box center [751, 97] width 20 height 18
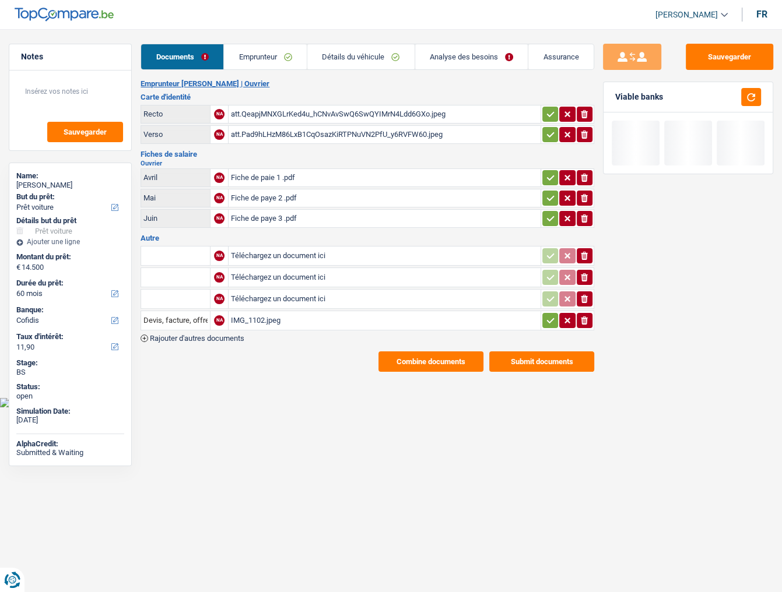
click at [270, 66] on link "Emprunteur" at bounding box center [265, 56] width 83 height 25
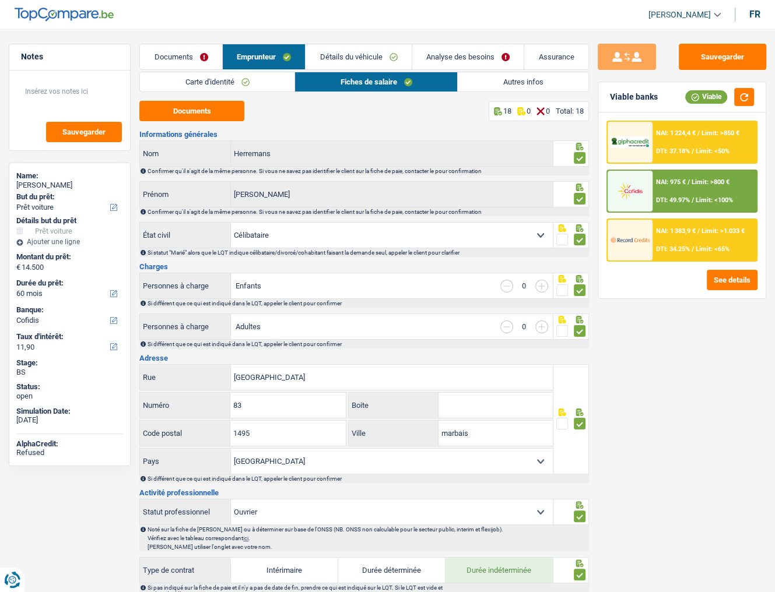
click at [364, 52] on link "Détails du véhicule" at bounding box center [358, 56] width 106 height 25
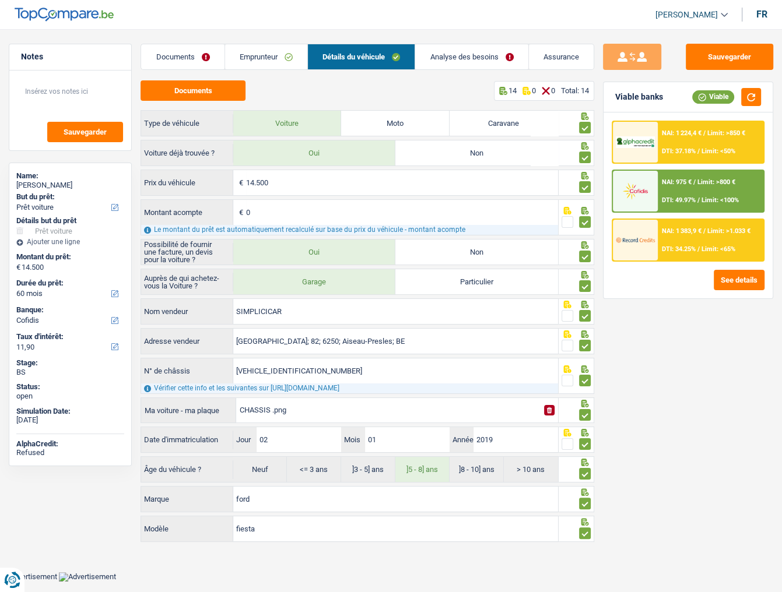
click at [272, 59] on link "Emprunteur" at bounding box center [266, 56] width 82 height 25
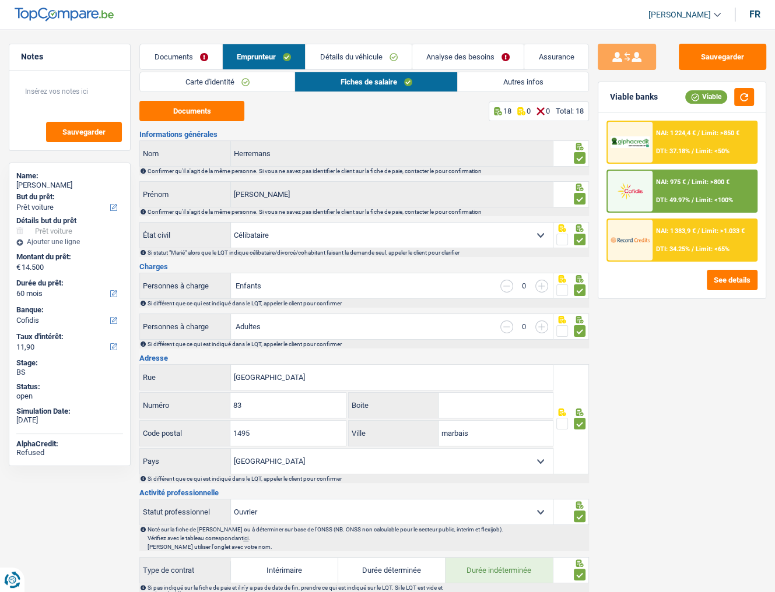
drag, startPoint x: 380, startPoint y: 55, endPoint x: 393, endPoint y: 60, distance: 14.2
click at [380, 55] on link "Détails du véhicule" at bounding box center [358, 56] width 106 height 25
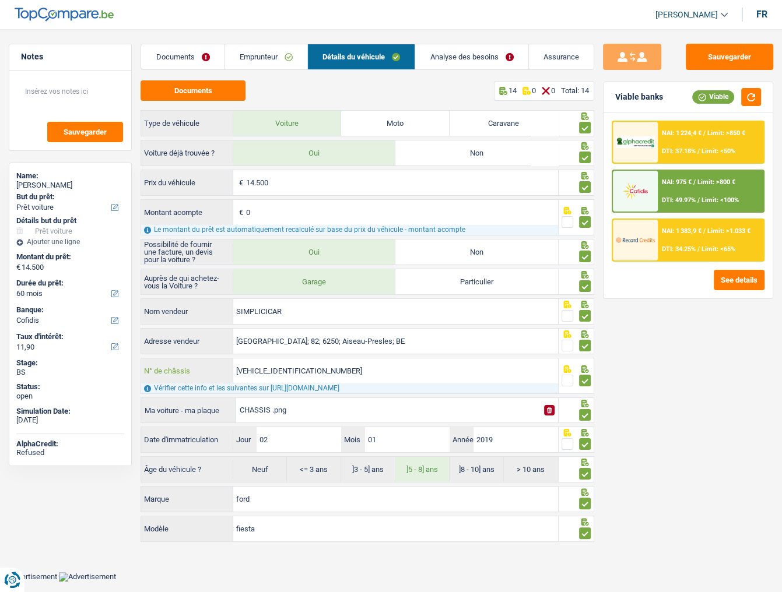
drag, startPoint x: 303, startPoint y: 373, endPoint x: 175, endPoint y: 374, distance: 127.6
click at [175, 323] on div "WF0JXXGAHJJA32197 N° de châssis" at bounding box center [349, 370] width 416 height 25
click at [251, 58] on link "Emprunteur" at bounding box center [266, 56] width 82 height 25
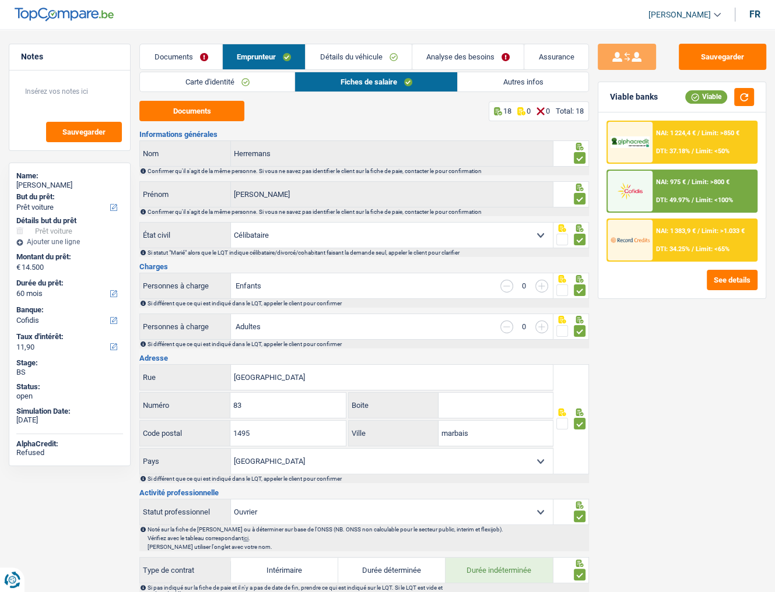
drag, startPoint x: 223, startPoint y: 78, endPoint x: 223, endPoint y: 100, distance: 22.1
click at [223, 78] on link "Carte d'identité" at bounding box center [217, 81] width 154 height 19
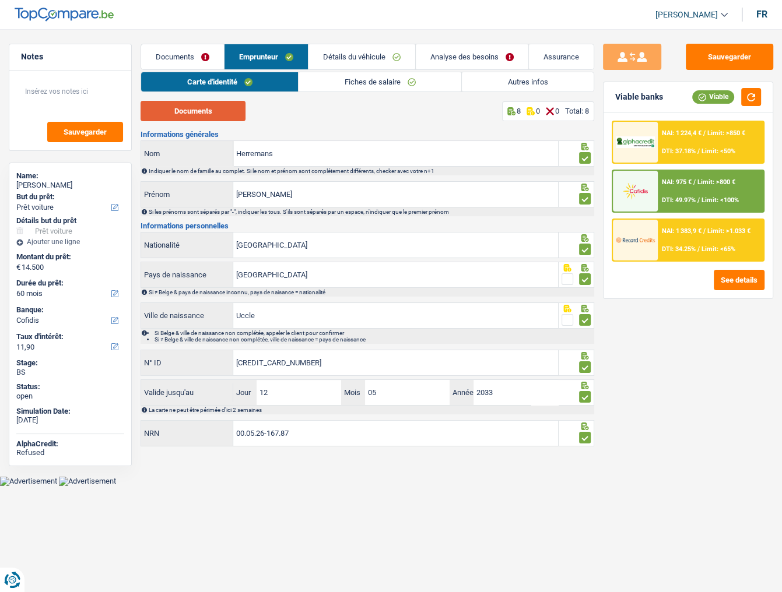
click at [221, 117] on button "Documents" at bounding box center [192, 111] width 105 height 20
click at [344, 78] on link "Fiches de salaire" at bounding box center [379, 81] width 163 height 19
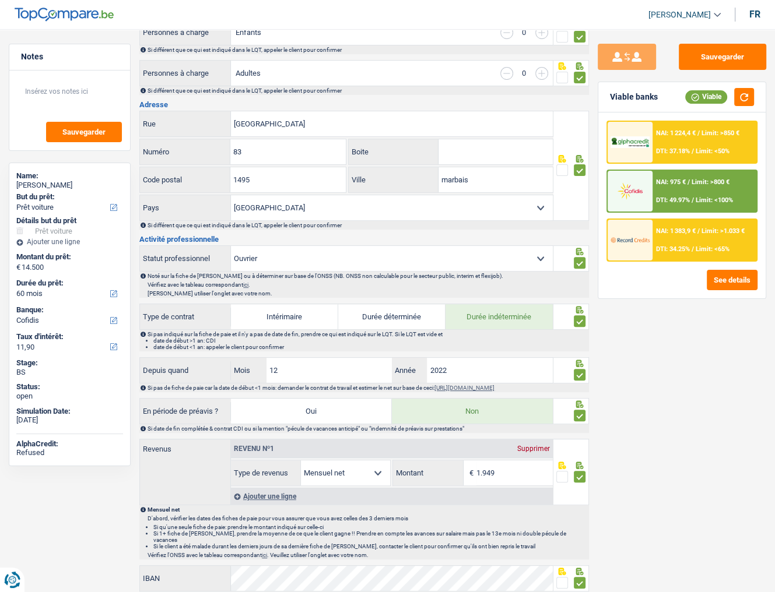
scroll to position [146, 0]
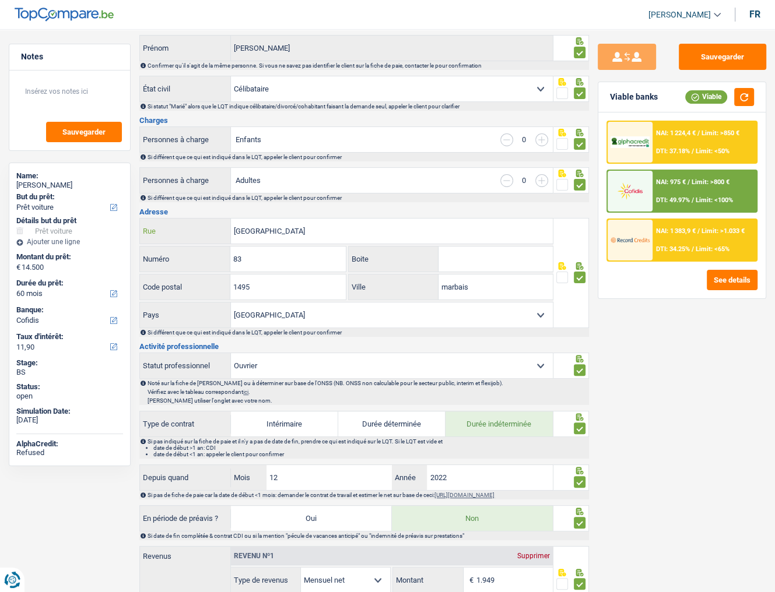
drag, startPoint x: 247, startPoint y: 230, endPoint x: 212, endPoint y: 233, distance: 34.5
click at [212, 233] on div "rue Parc Pres Saint-Pierre Rue" at bounding box center [346, 231] width 412 height 25
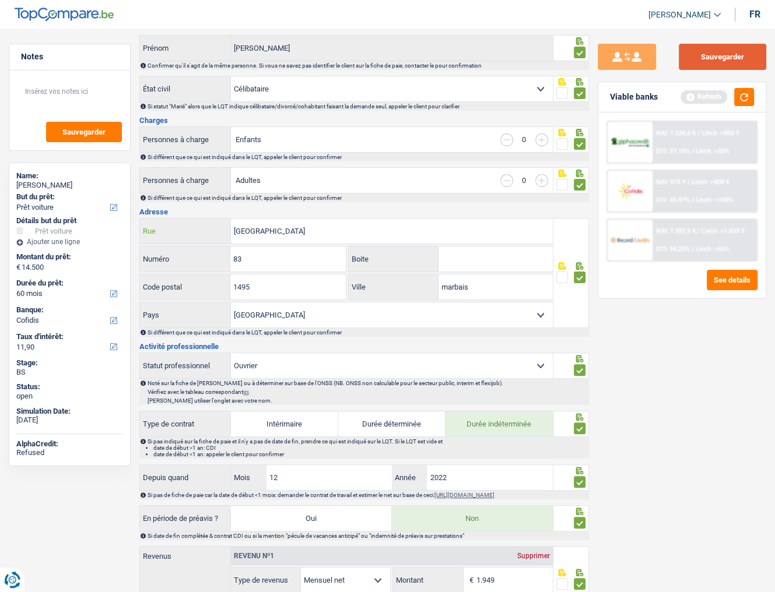
type input "Parc Pres Saint-Pierre"
click at [708, 57] on button "Sauvegarder" at bounding box center [721, 57] width 87 height 26
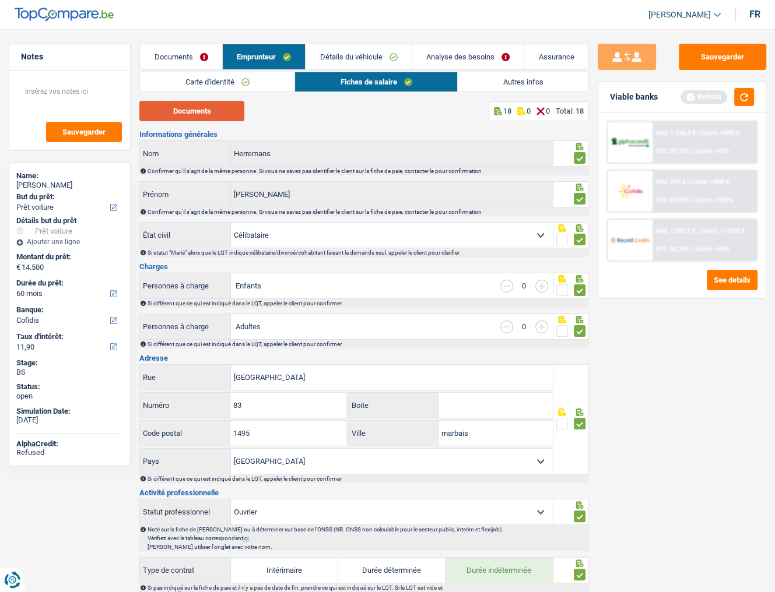
click at [194, 103] on button "Documents" at bounding box center [191, 111] width 105 height 20
click at [698, 62] on button "Sauvegarder" at bounding box center [721, 57] width 87 height 26
click at [695, 200] on span "Limit: <100%" at bounding box center [713, 200] width 37 height 8
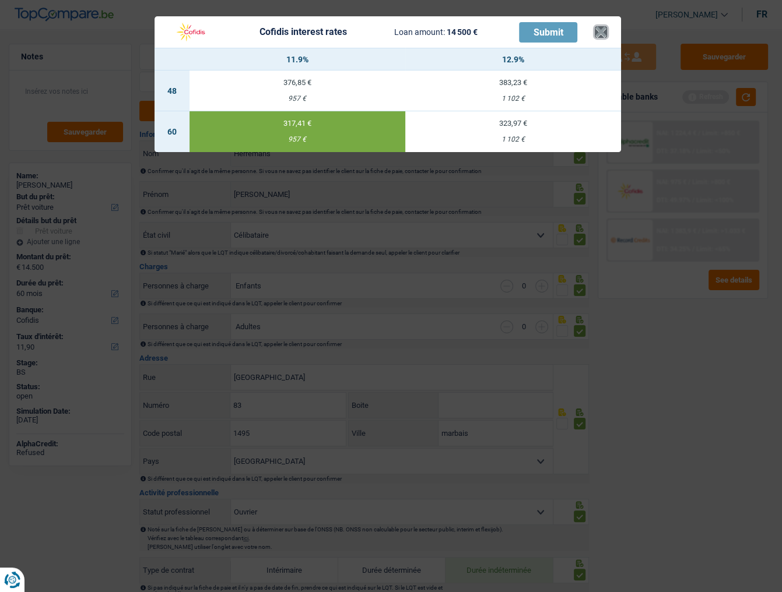
drag, startPoint x: 597, startPoint y: 34, endPoint x: 724, endPoint y: 82, distance: 135.2
click at [597, 35] on button "×" at bounding box center [600, 32] width 12 height 12
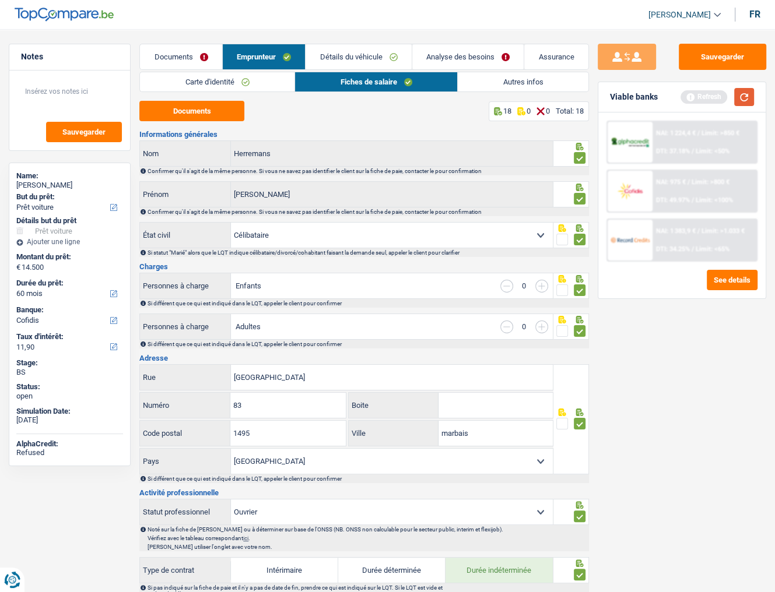
drag, startPoint x: 747, startPoint y: 96, endPoint x: 716, endPoint y: 92, distance: 31.8
click at [708, 93] on button "button" at bounding box center [744, 97] width 20 height 18
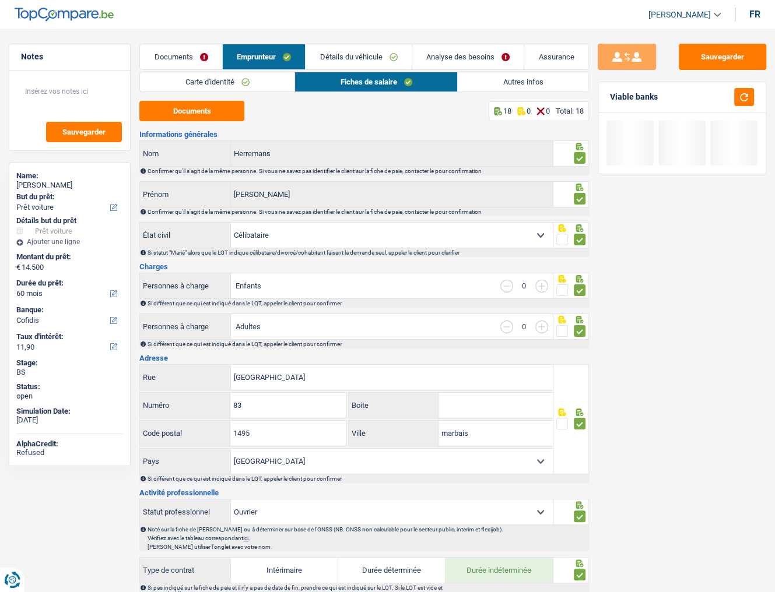
click at [329, 61] on link "Détails du véhicule" at bounding box center [358, 56] width 106 height 25
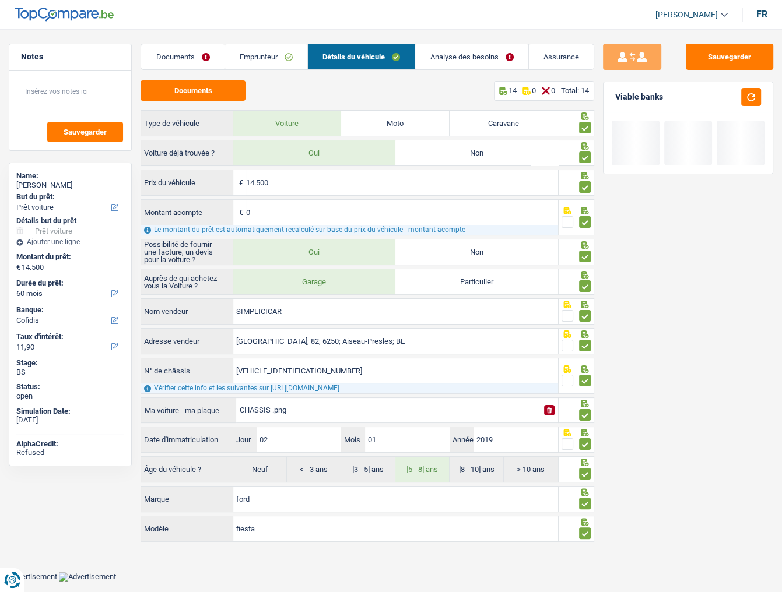
click at [251, 56] on link "Emprunteur" at bounding box center [266, 56] width 82 height 25
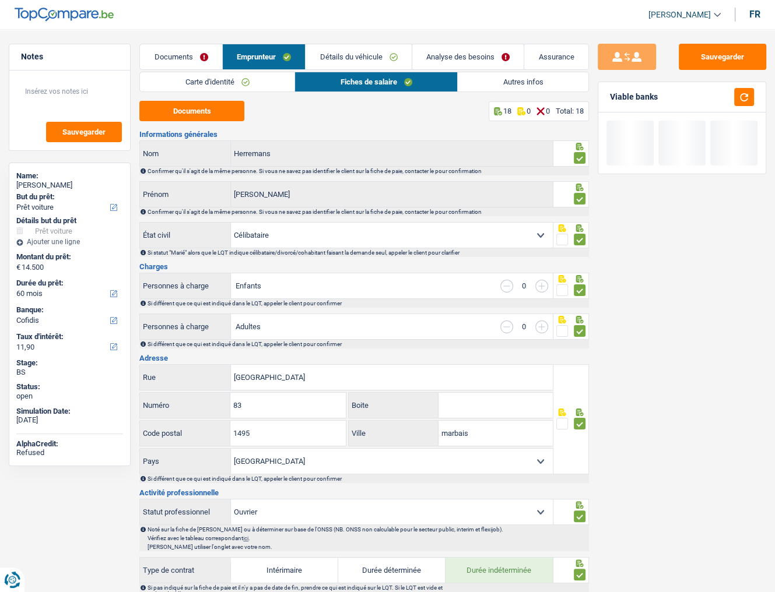
click at [501, 82] on link "Autres infos" at bounding box center [523, 81] width 131 height 19
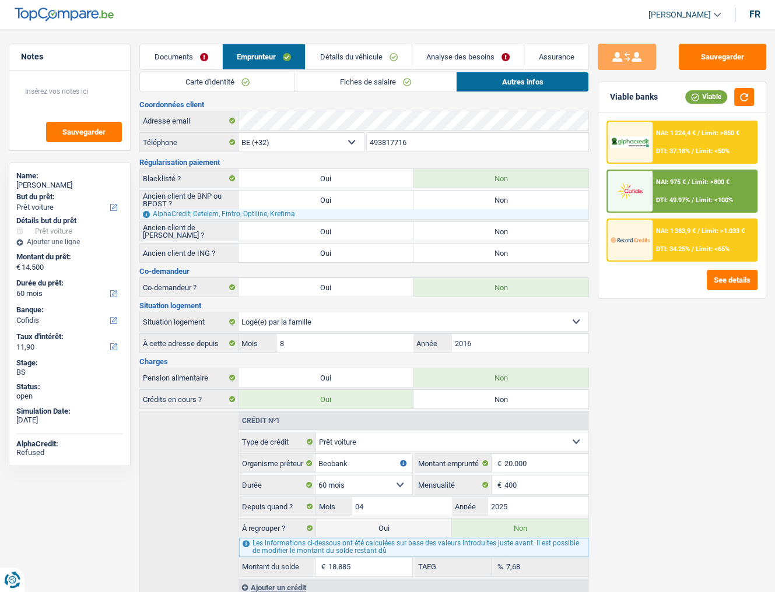
click at [275, 79] on link "Carte d'identité" at bounding box center [217, 81] width 154 height 19
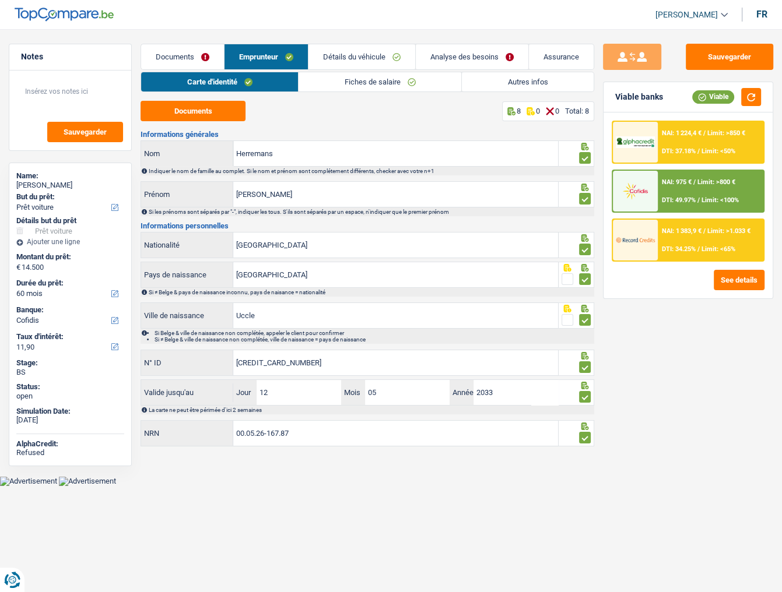
click at [352, 59] on link "Détails du véhicule" at bounding box center [361, 56] width 107 height 25
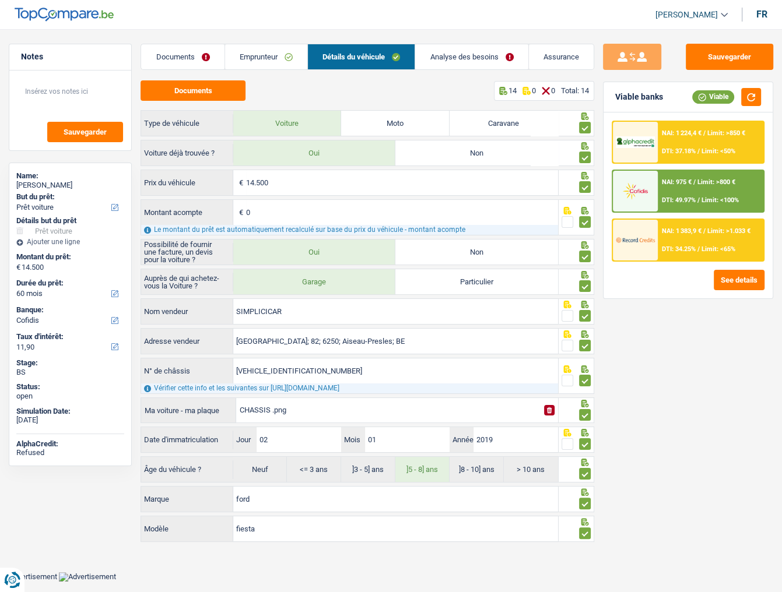
click at [498, 62] on link "Analyse des besoins" at bounding box center [471, 56] width 112 height 25
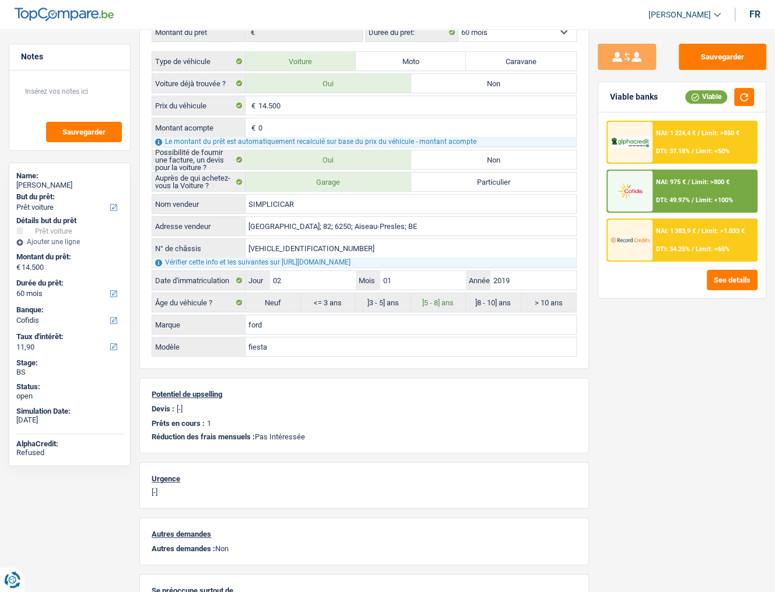
scroll to position [108, 0]
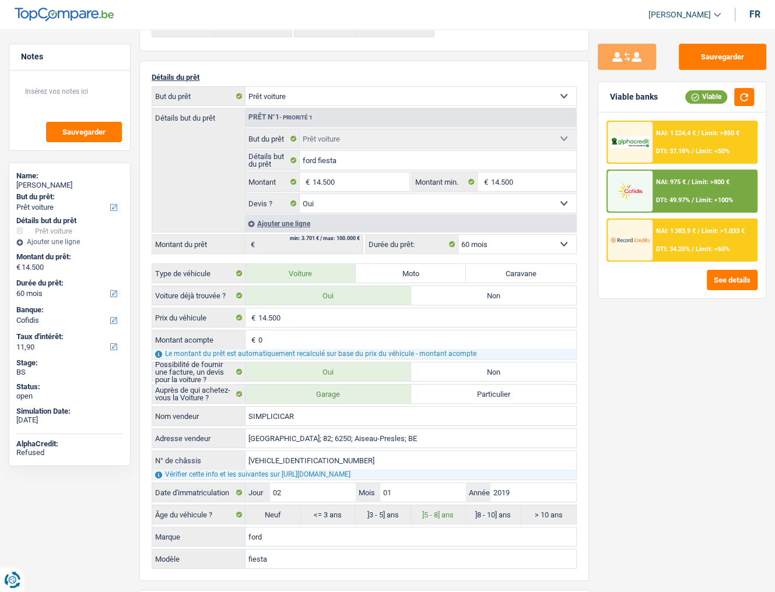
click at [671, 181] on span "NAI: 975 €" at bounding box center [671, 182] width 30 height 8
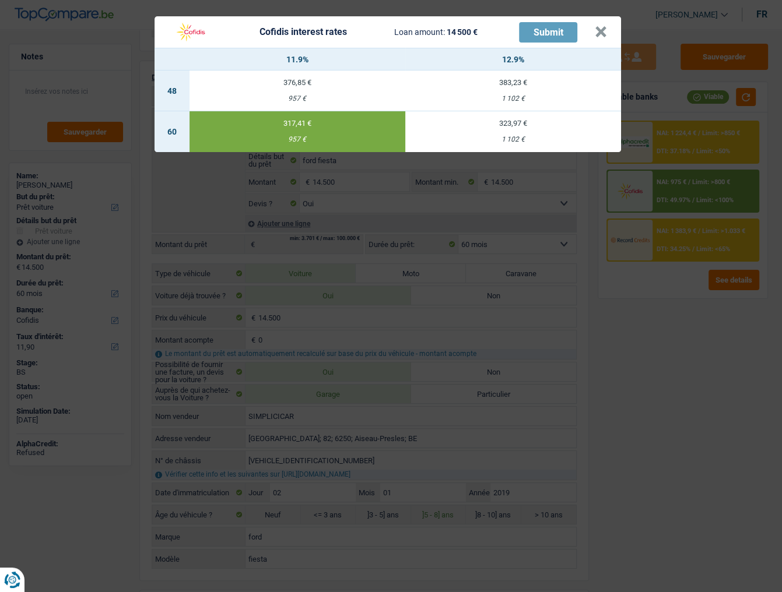
click at [482, 133] on td "323,97 € 1 102 €" at bounding box center [513, 131] width 216 height 41
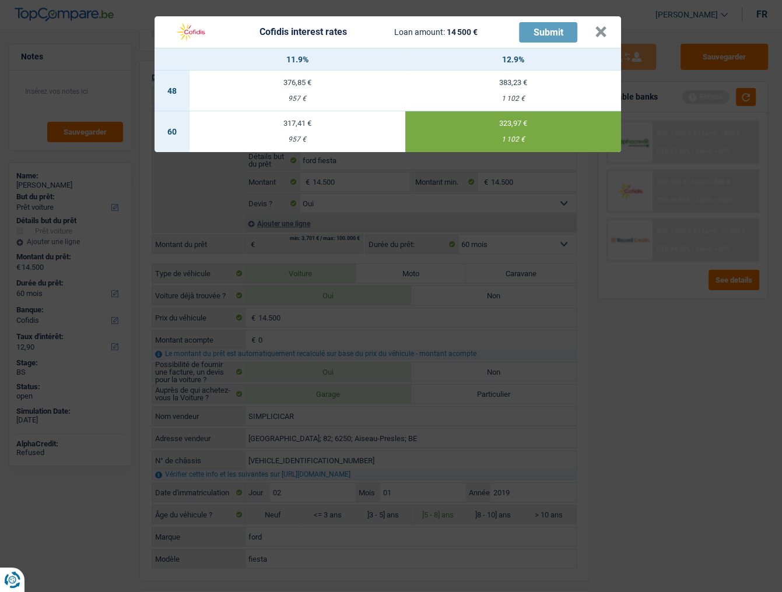
drag, startPoint x: 337, startPoint y: 149, endPoint x: 434, endPoint y: 88, distance: 115.0
click at [336, 146] on td "317,41 € 957 €" at bounding box center [297, 131] width 216 height 41
type input "11,90"
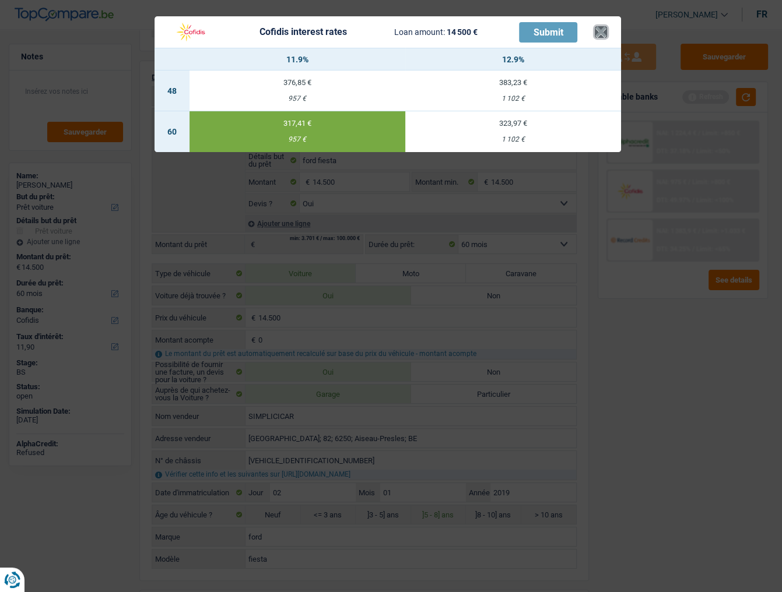
click at [600, 33] on button "×" at bounding box center [600, 32] width 12 height 12
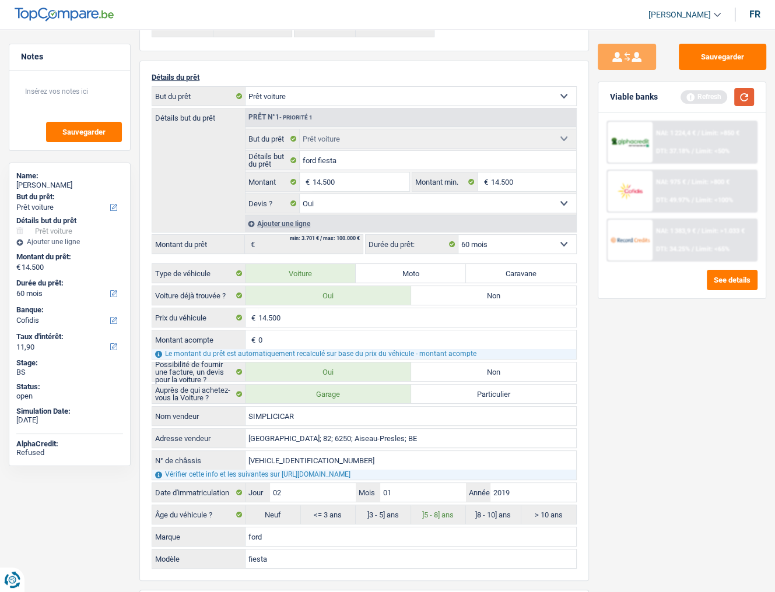
click at [708, 94] on button "button" at bounding box center [744, 97] width 20 height 18
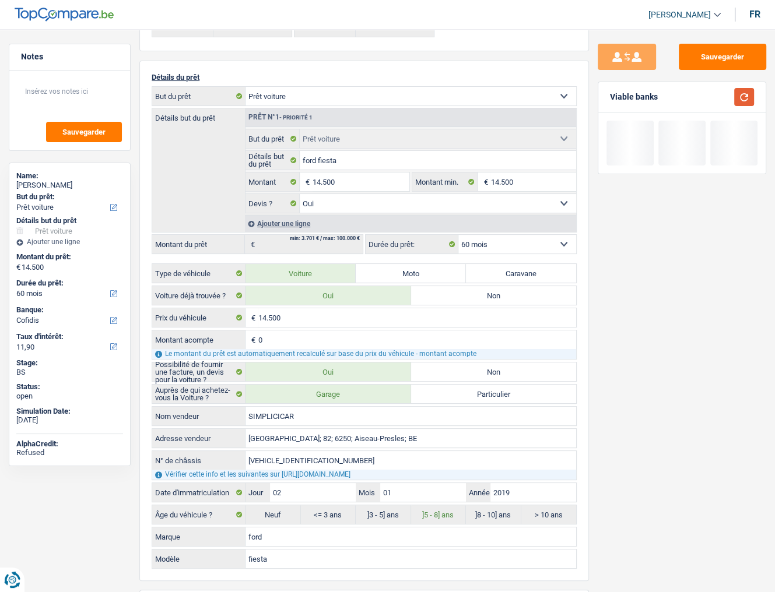
click at [708, 94] on button "button" at bounding box center [744, 97] width 20 height 18
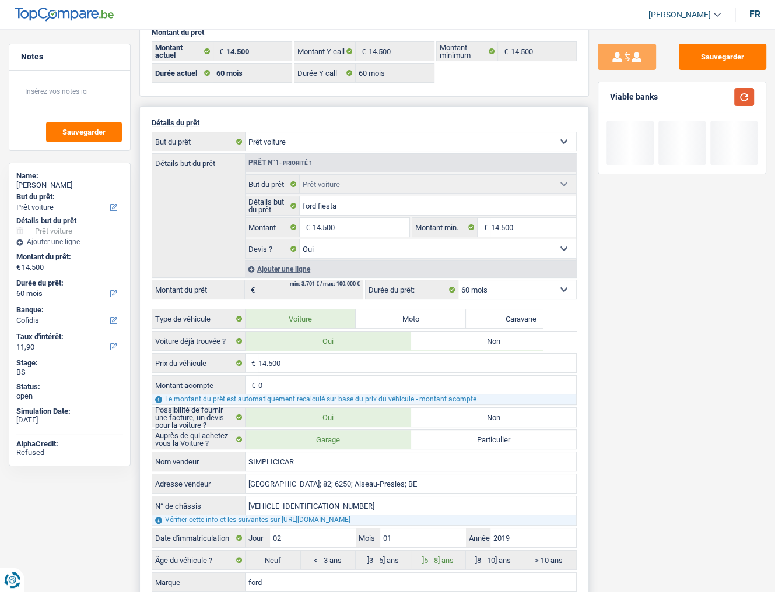
scroll to position [0, 0]
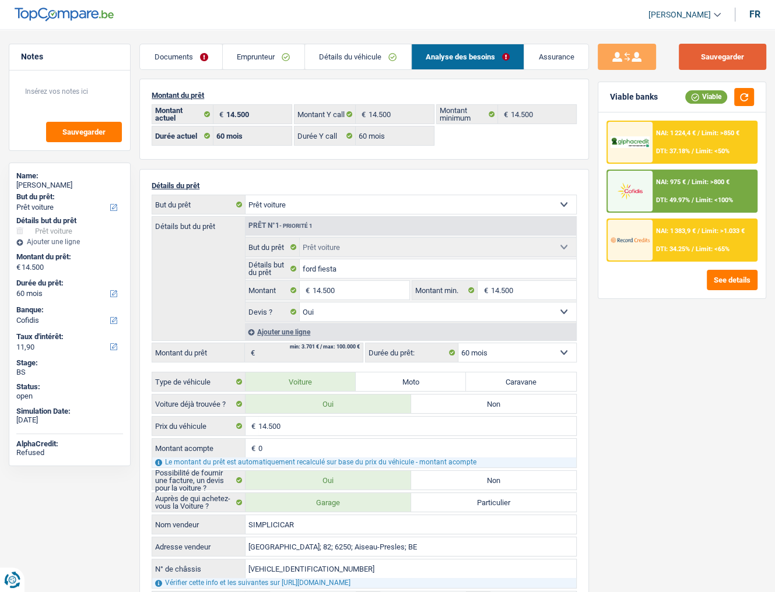
click at [708, 58] on button "Sauvegarder" at bounding box center [721, 57] width 87 height 26
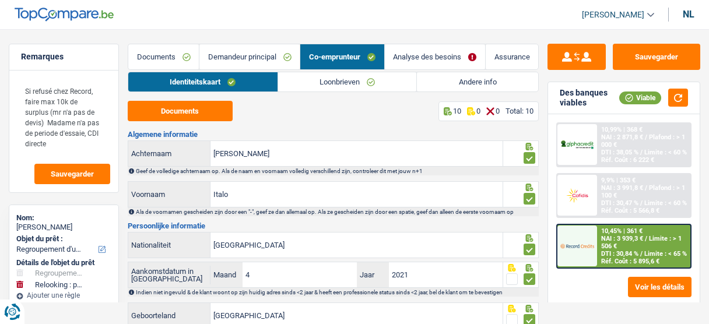
select select "refinancing"
select select "houseOrGarden"
select select "120"
click at [238, 59] on font "Demandeur principal" at bounding box center [242, 56] width 68 height 9
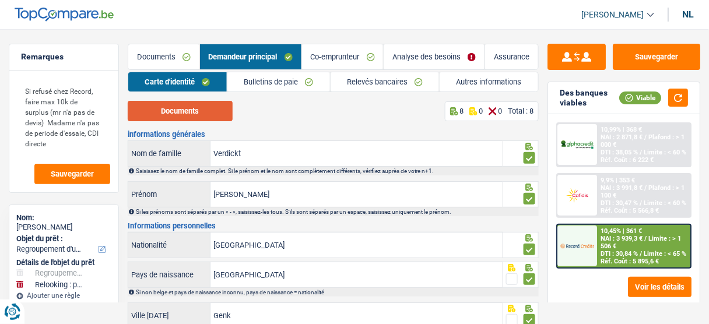
click at [196, 114] on font "Documents" at bounding box center [180, 111] width 38 height 9
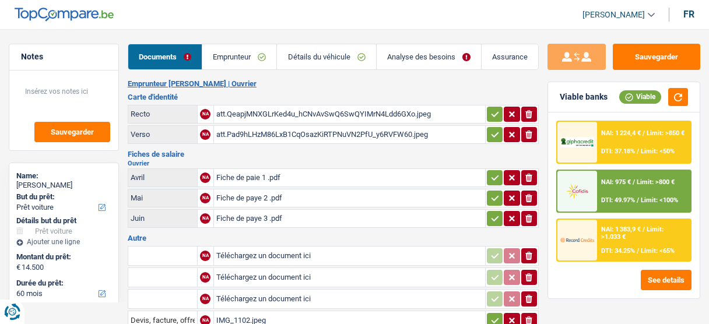
select select "car"
select select "60"
select select "cofidis"
select select "60"
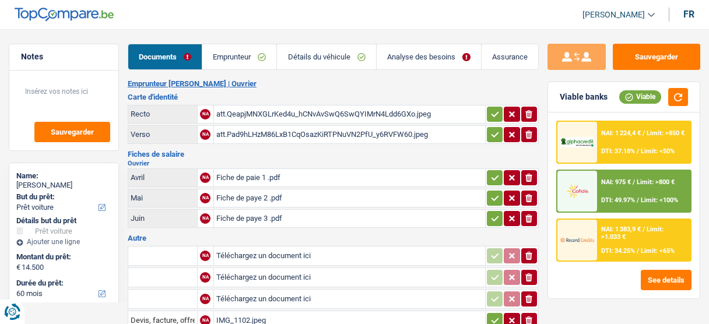
select select "60"
select select "car"
select select "yes"
select select "60"
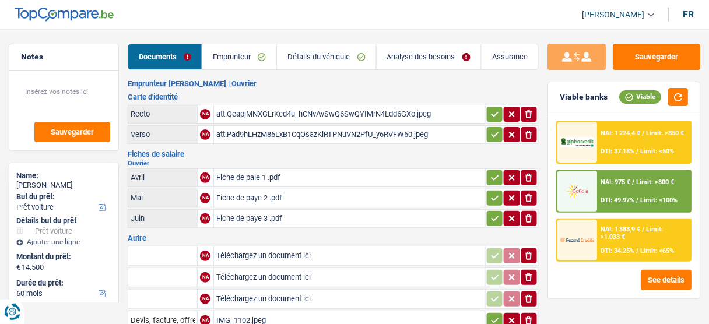
click at [242, 55] on link "Emprunteur" at bounding box center [239, 56] width 74 height 25
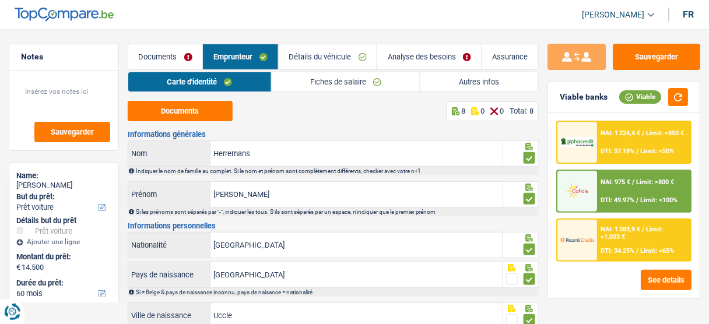
click at [435, 56] on link "Analyse des besoins" at bounding box center [429, 56] width 104 height 25
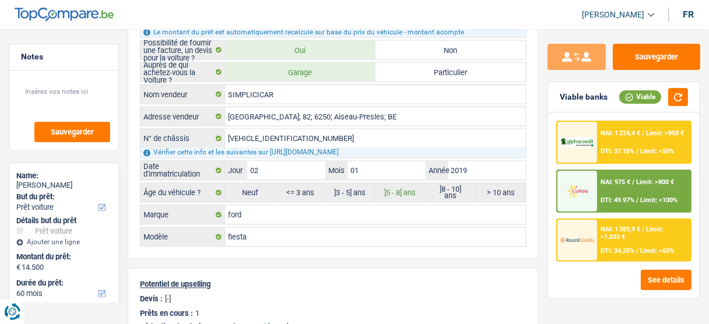
scroll to position [466, 0]
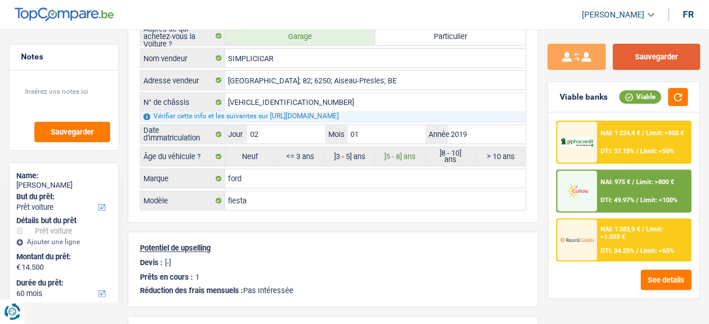
click at [649, 54] on button "Sauvegarder" at bounding box center [656, 57] width 87 height 26
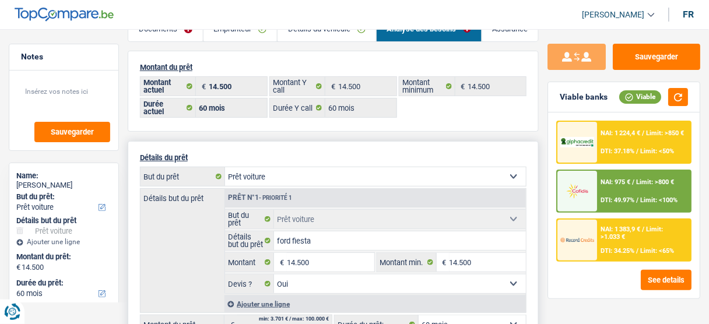
scroll to position [140, 0]
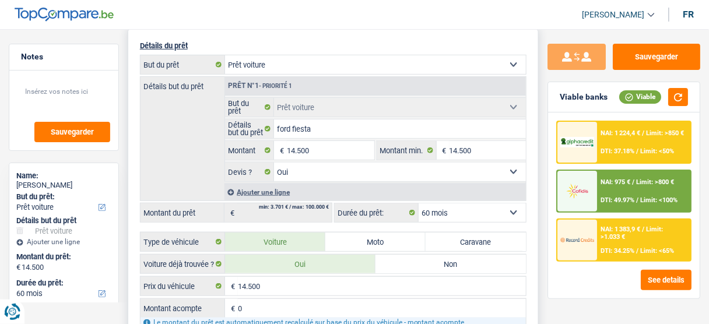
click at [279, 185] on div "Ajouter une ligne" at bounding box center [374, 192] width 301 height 17
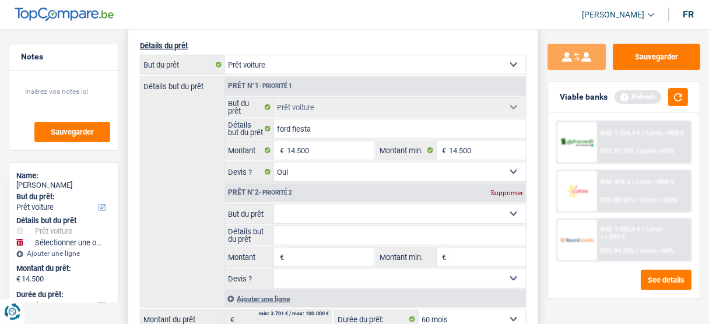
click at [321, 251] on input "Montant" at bounding box center [330, 257] width 87 height 19
type input "500"
type input "15.000"
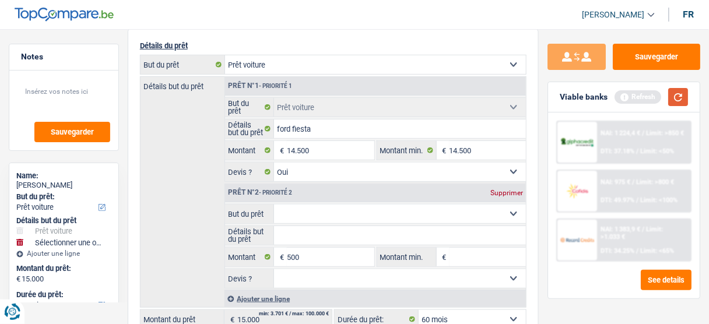
click at [678, 94] on button "button" at bounding box center [678, 97] width 20 height 18
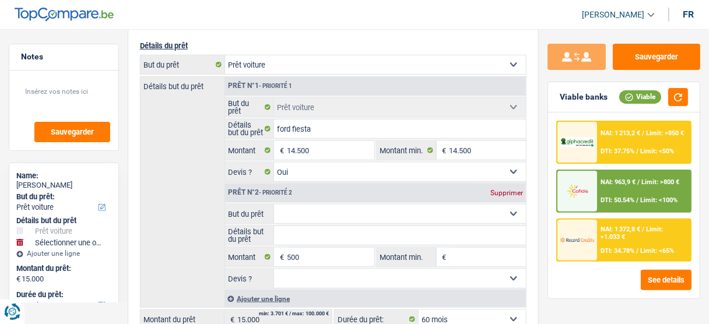
click at [622, 199] on span "DTI: 50.54%" at bounding box center [618, 200] width 34 height 8
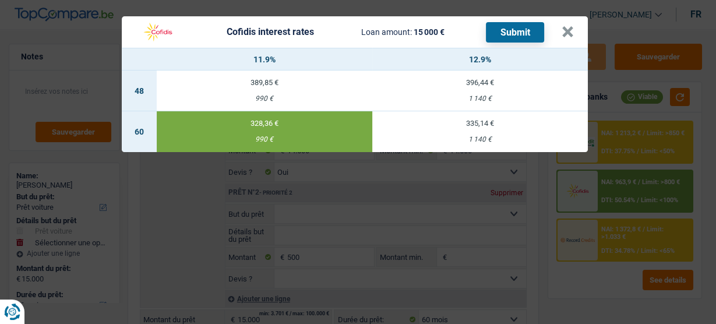
click at [528, 27] on button "Submit" at bounding box center [515, 32] width 58 height 20
click at [571, 35] on button "×" at bounding box center [568, 32] width 12 height 12
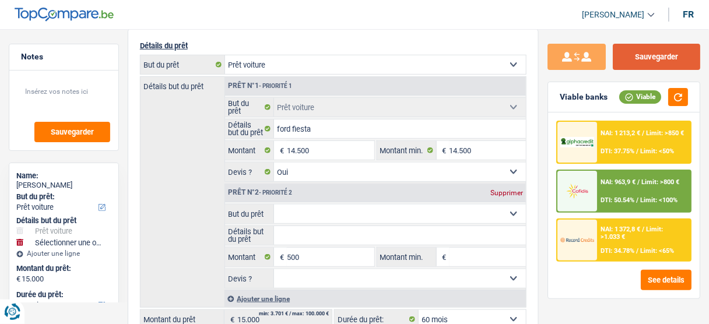
click at [680, 64] on button "Sauvegarder" at bounding box center [656, 57] width 87 height 26
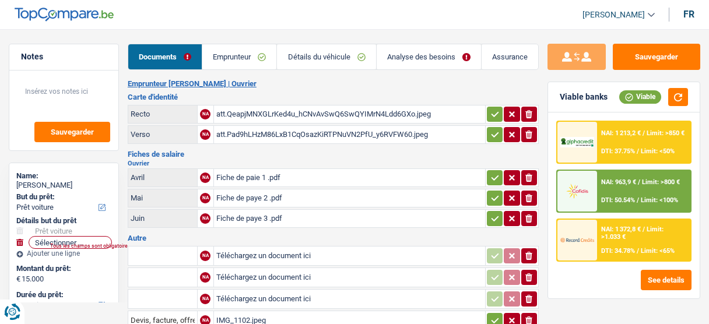
select select "car"
select select "60"
select select "cofidis"
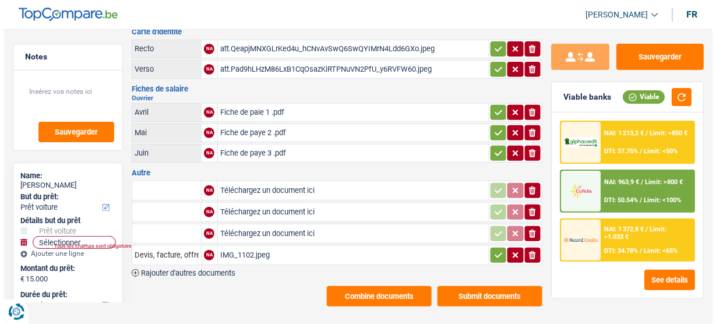
scroll to position [66, 0]
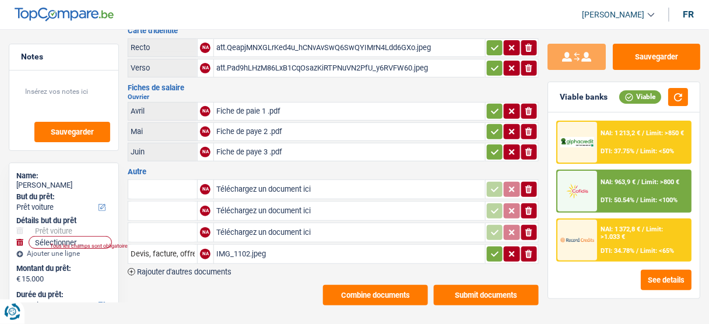
click at [398, 290] on button "Combine documents" at bounding box center [375, 295] width 105 height 20
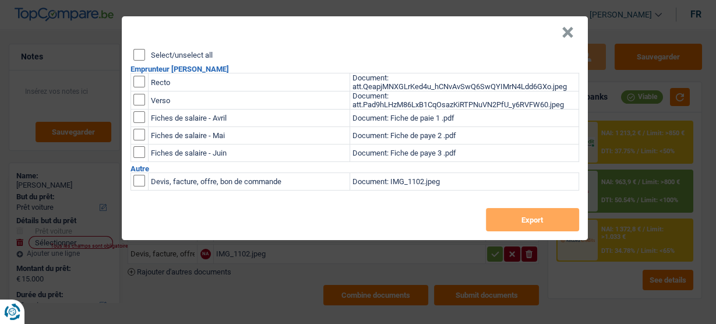
click at [129, 49] on div "Select/unselect all Emprunteur [PERSON_NAME] Recto Document: att.QeapjMNXGLrKed…" at bounding box center [355, 144] width 466 height 191
click at [135, 51] on input "Select/unselect all" at bounding box center [139, 55] width 12 height 12
checkbox input "true"
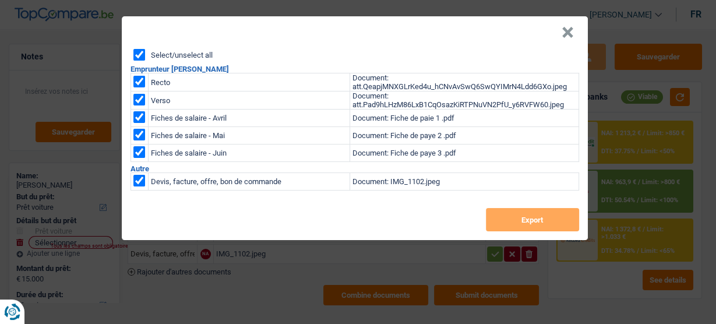
checkbox input "true"
click at [526, 224] on button "Export" at bounding box center [532, 219] width 93 height 23
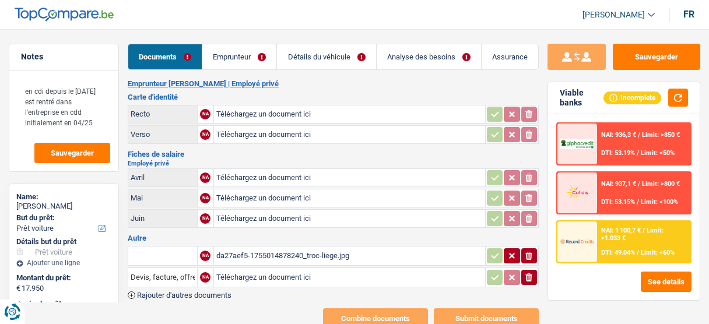
select select "car"
select select "60"
click at [173, 247] on input "text" at bounding box center [163, 256] width 64 height 19
click at [181, 274] on li "Devis, facture, offre, bon de commande" at bounding box center [205, 279] width 142 height 15
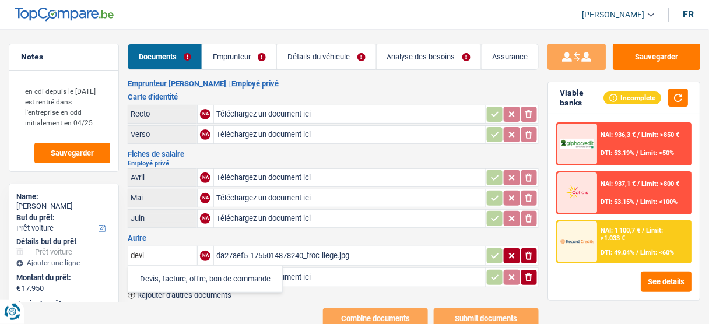
type input "Devis, facture, offre, bon de commande"
drag, startPoint x: 495, startPoint y: 251, endPoint x: 517, endPoint y: 269, distance: 29.0
click at [495, 252] on icon "button" at bounding box center [494, 256] width 9 height 12
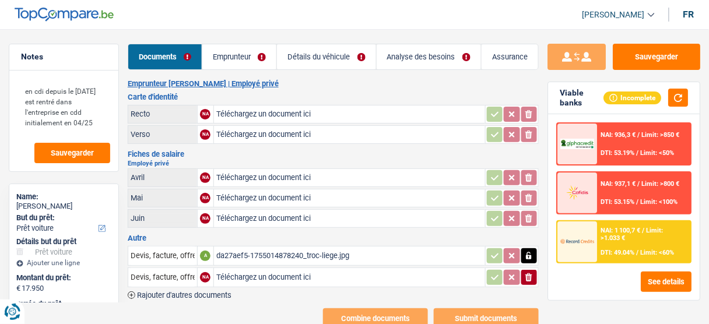
click at [529, 274] on icon "button" at bounding box center [528, 277] width 7 height 8
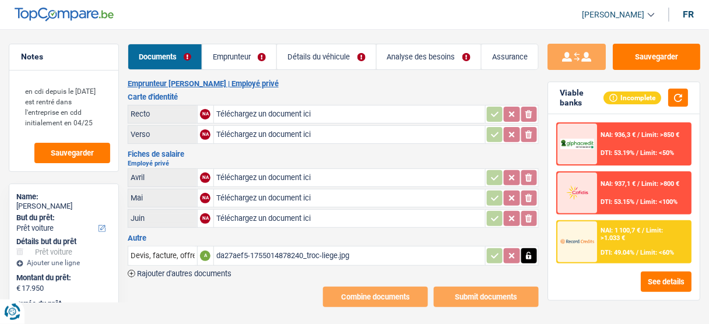
click at [276, 252] on div "da27aef5-1755014878240_troc-liege.jpg" at bounding box center [349, 255] width 266 height 17
click at [258, 110] on input "Téléchargez un document ici" at bounding box center [349, 113] width 266 height 17
type input "C:\fakepath\image0.jpeg"
click at [264, 136] on input "Téléchargez un document ici" at bounding box center [349, 134] width 266 height 17
type input "C:\fakepath\image1.jpeg"
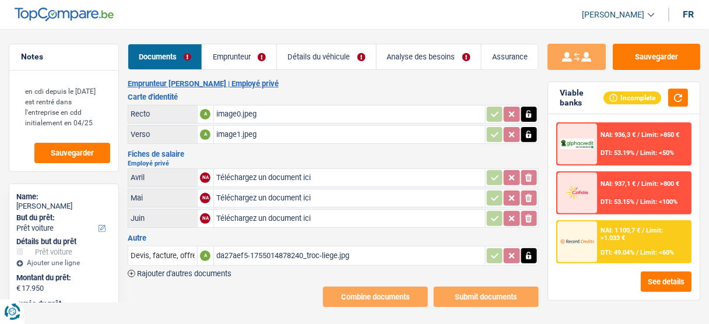
click at [269, 133] on div "image1.jpeg" at bounding box center [349, 134] width 266 height 17
click at [268, 173] on input "Téléchargez un document ici" at bounding box center [349, 177] width 266 height 17
type input "C:\fakepath\image2.jpeg"
click at [247, 169] on div "image2.jpeg" at bounding box center [349, 177] width 266 height 17
click at [253, 200] on input "Téléchargez un document ici" at bounding box center [349, 197] width 266 height 17
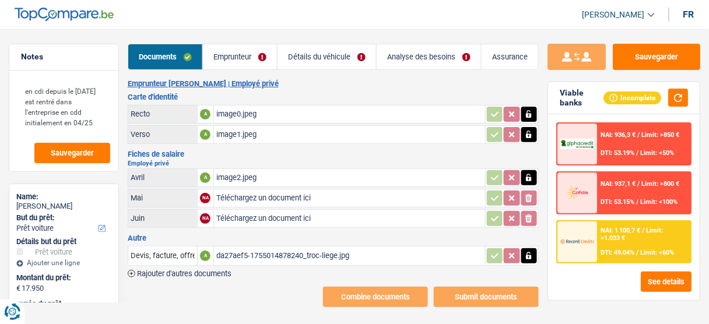
type input "C:\fakepath\image3.jpeg"
click at [279, 218] on input "Téléchargez un document ici" at bounding box center [349, 218] width 266 height 17
type input "C:\fakepath\image4.jpeg"
click at [237, 175] on div "image2.jpeg" at bounding box center [349, 177] width 266 height 17
click at [264, 215] on div "image4.jpeg" at bounding box center [349, 218] width 266 height 17
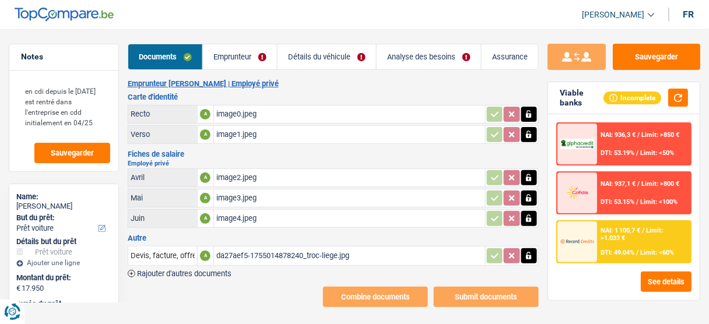
click at [277, 192] on div "image3.jpeg" at bounding box center [349, 197] width 266 height 17
click at [308, 175] on div "image2.jpeg" at bounding box center [349, 177] width 266 height 17
click at [241, 192] on div "image3.jpeg" at bounding box center [349, 197] width 266 height 17
click at [524, 195] on icon "button" at bounding box center [528, 198] width 9 height 12
click at [529, 213] on icon "button" at bounding box center [528, 219] width 9 height 12
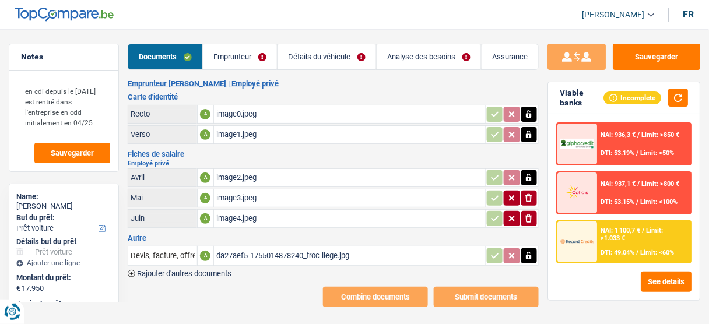
click at [530, 199] on icon "ionicons-v5-e" at bounding box center [528, 198] width 9 height 12
click at [528, 214] on icon "ionicons-v5-e" at bounding box center [528, 219] width 9 height 12
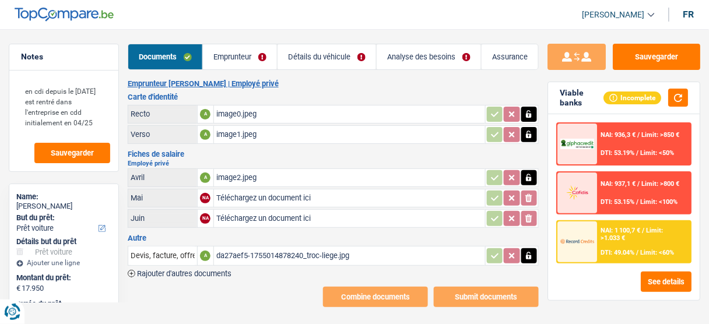
click at [317, 198] on input "Téléchargez un document ici" at bounding box center [349, 197] width 266 height 17
type input "C:\fakepath\image4.jpeg"
click at [244, 217] on input "Téléchargez un document ici" at bounding box center [349, 218] width 266 height 17
type input "C:\fakepath\image5.jpeg"
click at [255, 216] on div "image5.jpeg" at bounding box center [349, 218] width 266 height 17
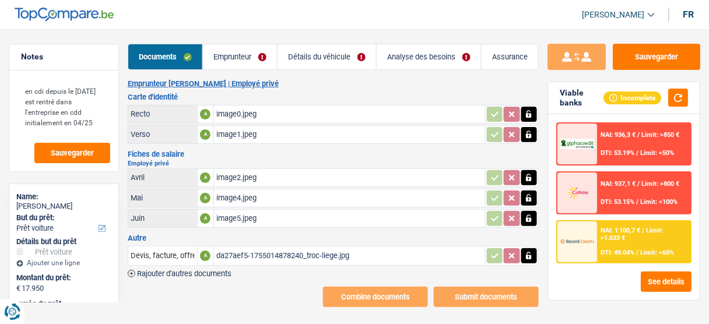
click at [266, 198] on div "image4.jpeg" at bounding box center [349, 197] width 266 height 17
click at [247, 61] on link "Emprunteur" at bounding box center [240, 56] width 74 height 25
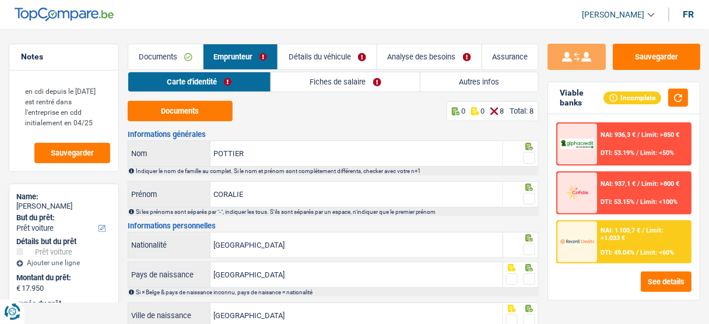
click at [313, 80] on link "Fiches de salaire" at bounding box center [345, 81] width 149 height 19
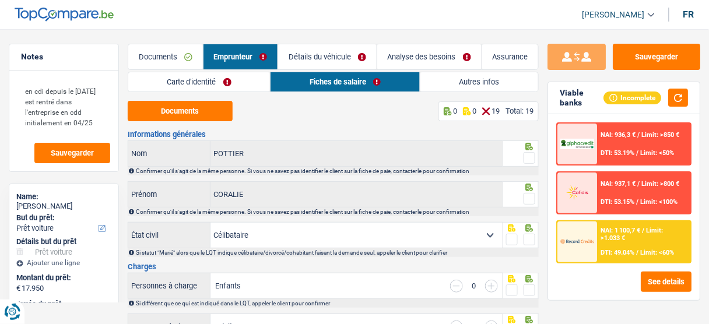
click at [213, 78] on link "Carte d'identité" at bounding box center [199, 81] width 142 height 19
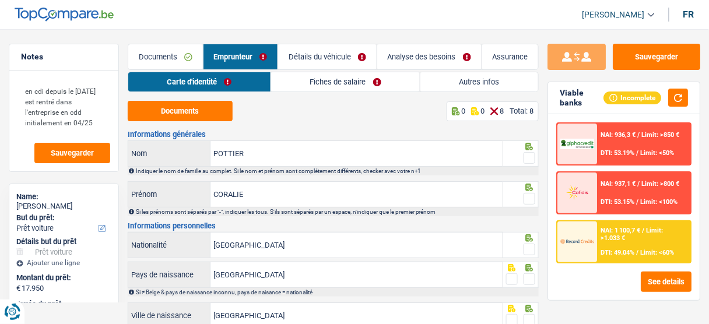
click at [182, 47] on link "Documents" at bounding box center [165, 56] width 75 height 25
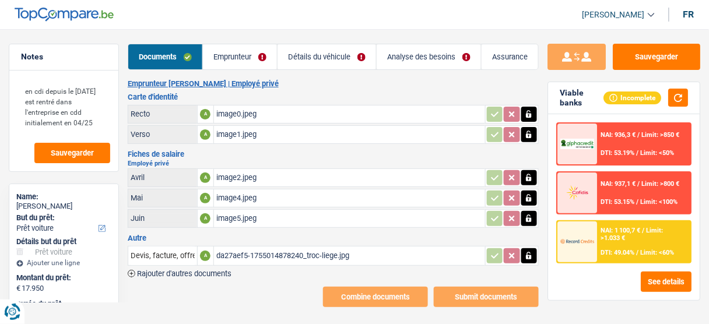
click at [228, 49] on link "Emprunteur" at bounding box center [240, 56] width 74 height 25
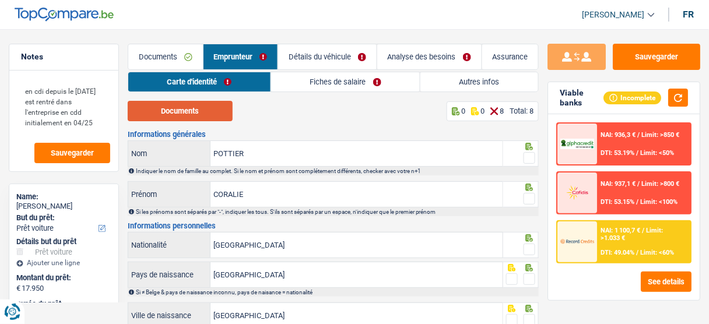
click at [212, 108] on button "Documents" at bounding box center [180, 111] width 105 height 20
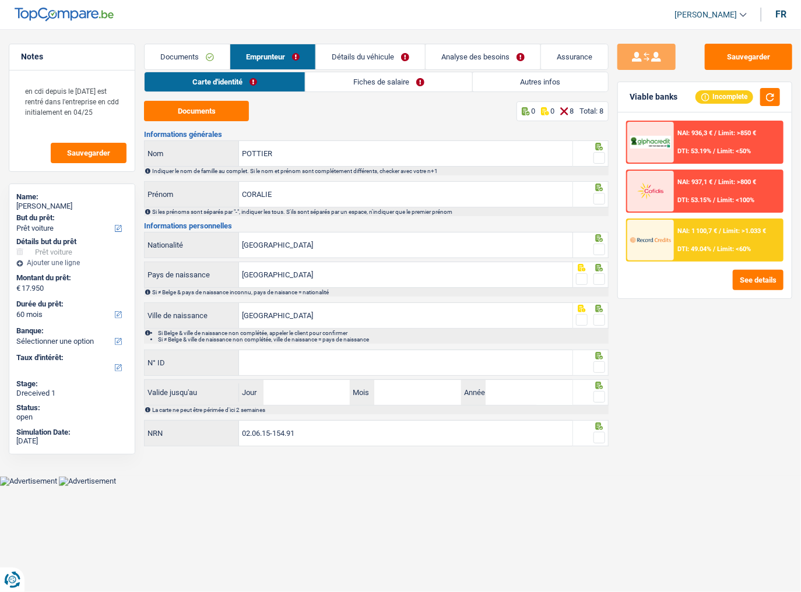
click at [604, 157] on span at bounding box center [599, 158] width 12 height 12
click at [0, 0] on input "radio" at bounding box center [0, 0] width 0 height 0
click at [597, 199] on span at bounding box center [599, 199] width 12 height 12
click at [0, 0] on input "radio" at bounding box center [0, 0] width 0 height 0
click at [599, 244] on span at bounding box center [599, 250] width 12 height 12
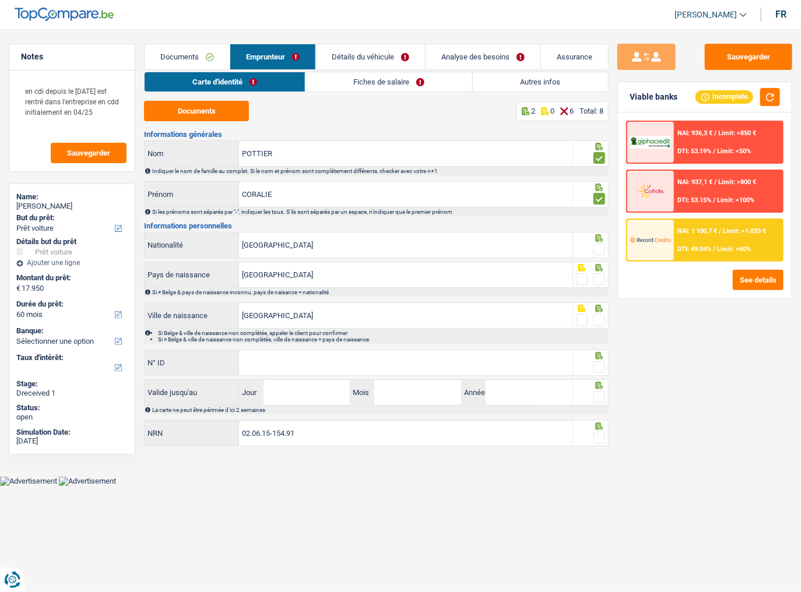
click at [0, 0] on input "radio" at bounding box center [0, 0] width 0 height 0
click at [604, 282] on div at bounding box center [591, 275] width 36 height 26
drag, startPoint x: 599, startPoint y: 318, endPoint x: 599, endPoint y: 289, distance: 29.1
click at [599, 315] on span at bounding box center [599, 320] width 12 height 12
click at [0, 0] on input "radio" at bounding box center [0, 0] width 0 height 0
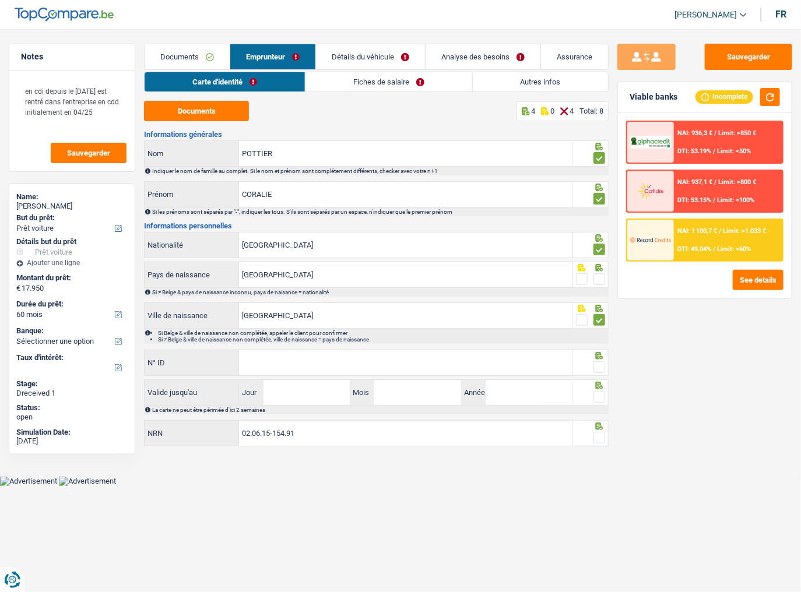
click at [600, 277] on span at bounding box center [599, 279] width 12 height 12
click at [0, 0] on input "radio" at bounding box center [0, 0] width 0 height 0
drag, startPoint x: 374, startPoint y: 365, endPoint x: 393, endPoint y: 365, distance: 19.2
click at [393, 323] on input "N° ID" at bounding box center [405, 362] width 333 height 25
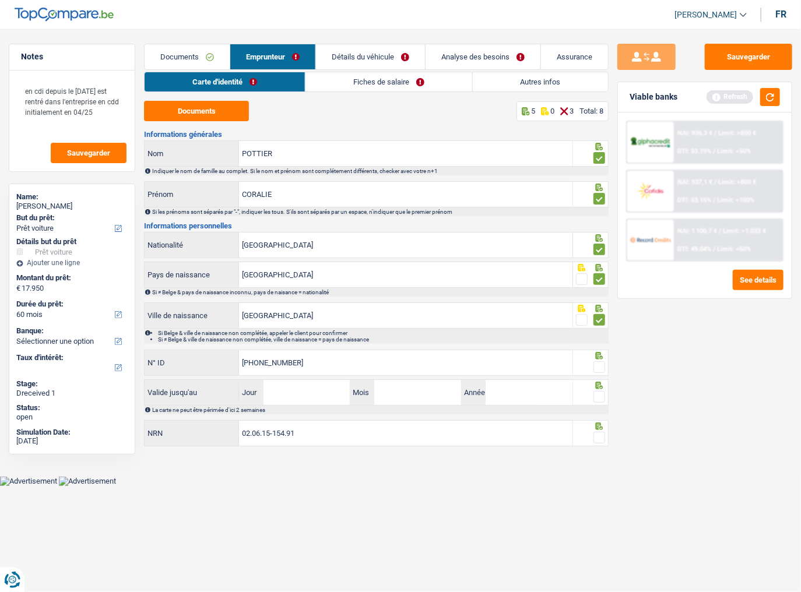
type input "592-9895429-55"
click at [606, 323] on div at bounding box center [591, 363] width 36 height 26
drag, startPoint x: 601, startPoint y: 365, endPoint x: 722, endPoint y: 175, distance: 225.3
click at [607, 323] on div at bounding box center [591, 363] width 36 height 26
click at [708, 96] on button "button" at bounding box center [770, 97] width 20 height 18
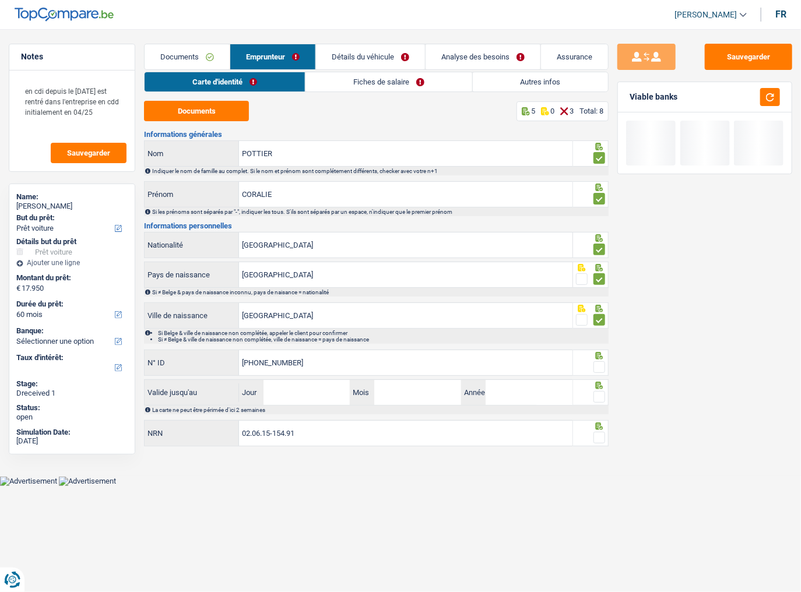
click at [600, 323] on span at bounding box center [599, 367] width 12 height 12
click at [0, 0] on input "radio" at bounding box center [0, 0] width 0 height 0
drag, startPoint x: 324, startPoint y: 398, endPoint x: 337, endPoint y: 396, distance: 13.5
click at [324, 323] on input "Jour" at bounding box center [306, 392] width 87 height 25
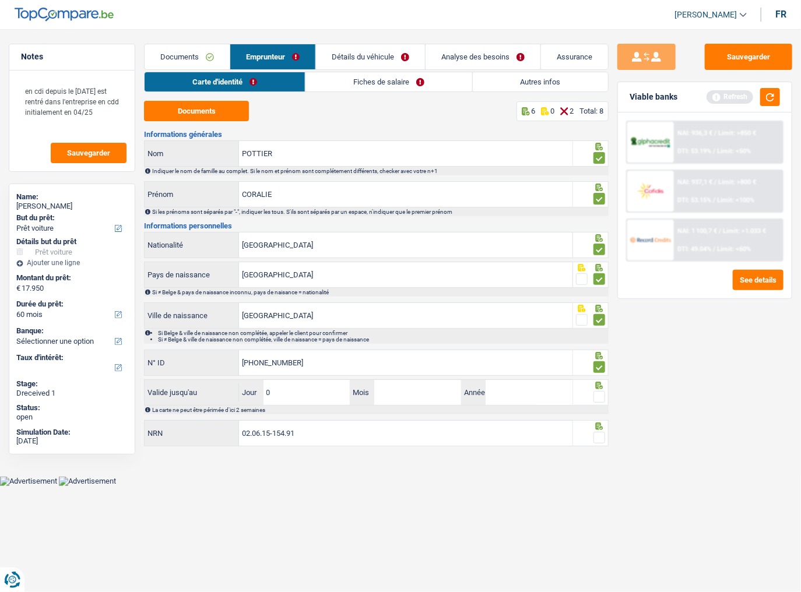
type input "03"
type input "06"
type input "2026"
click at [600, 323] on span at bounding box center [599, 397] width 12 height 12
click at [0, 0] on input "radio" at bounding box center [0, 0] width 0 height 0
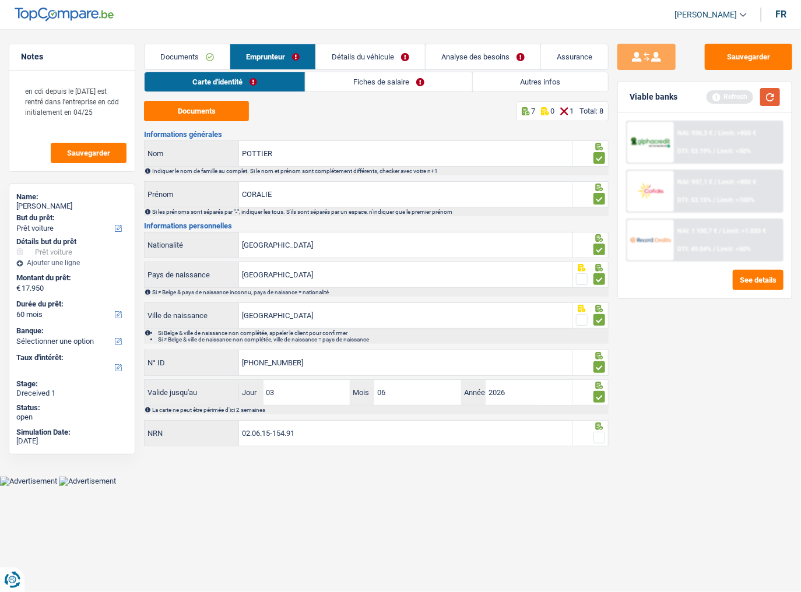
click at [708, 97] on button "button" at bounding box center [770, 97] width 20 height 18
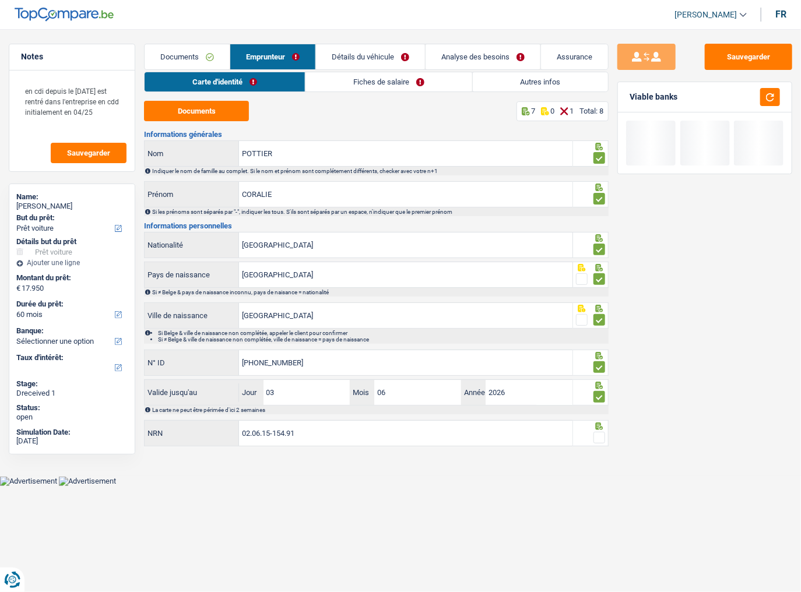
click at [598, 323] on span at bounding box center [599, 438] width 12 height 12
click at [0, 0] on input "radio" at bounding box center [0, 0] width 0 height 0
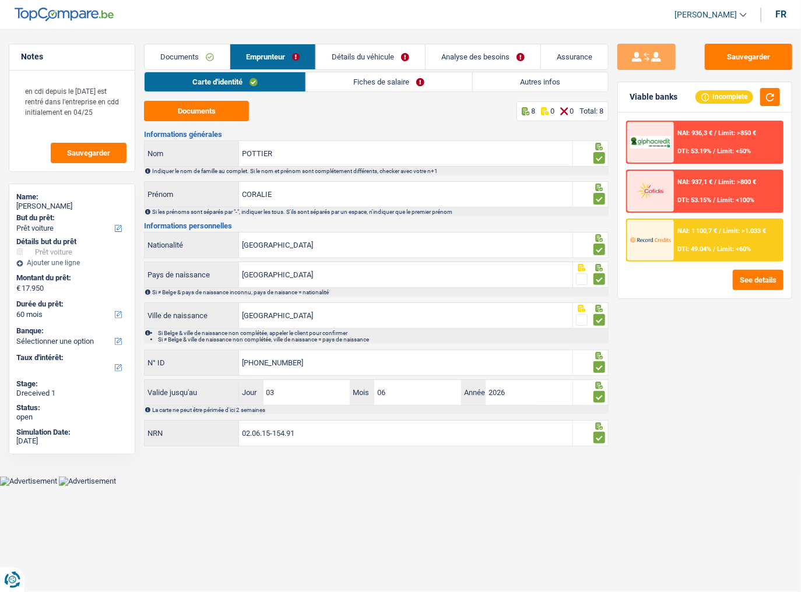
click at [346, 86] on link "Fiches de salaire" at bounding box center [389, 81] width 166 height 19
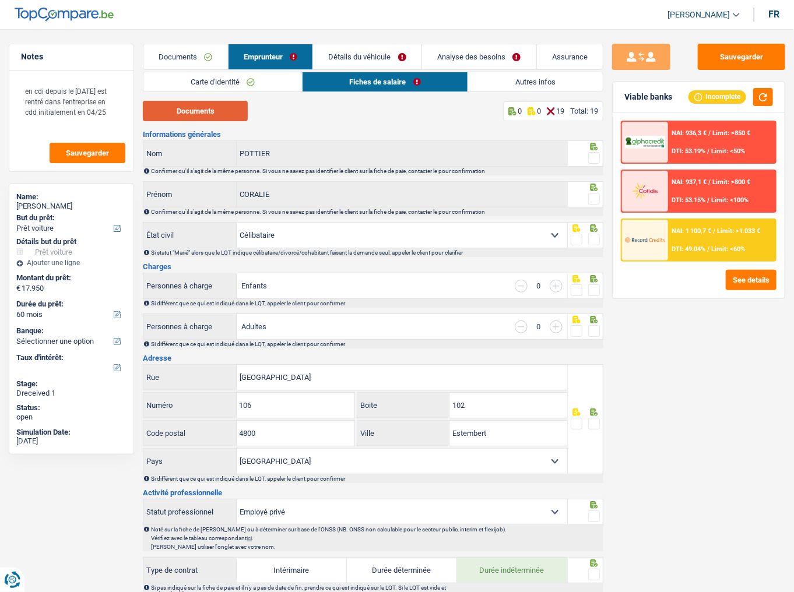
click at [233, 106] on button "Documents" at bounding box center [195, 111] width 105 height 20
drag, startPoint x: 590, startPoint y: 157, endPoint x: 592, endPoint y: 166, distance: 8.9
click at [590, 157] on span at bounding box center [594, 158] width 12 height 12
click at [0, 0] on input "radio" at bounding box center [0, 0] width 0 height 0
click at [592, 198] on span at bounding box center [594, 199] width 12 height 12
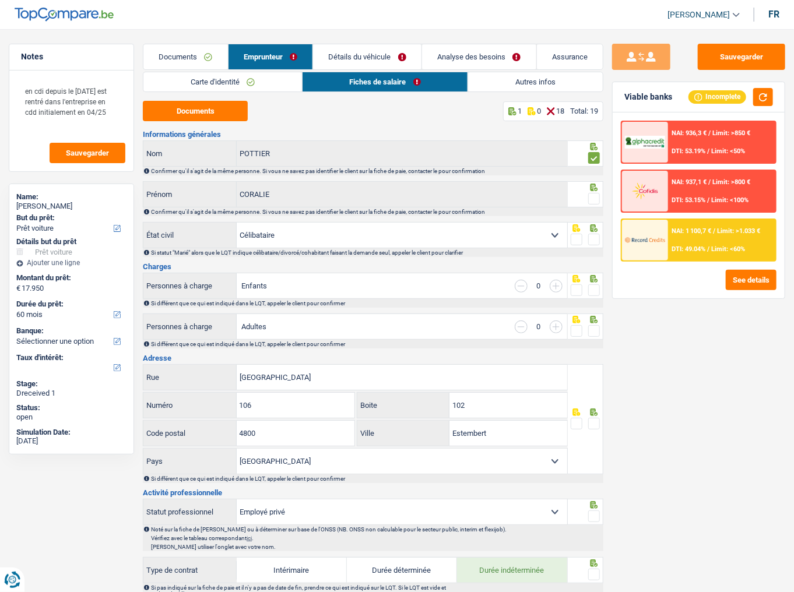
click at [0, 0] on input "radio" at bounding box center [0, 0] width 0 height 0
click at [594, 235] on span at bounding box center [594, 240] width 12 height 12
click at [0, 0] on input "radio" at bounding box center [0, 0] width 0 height 0
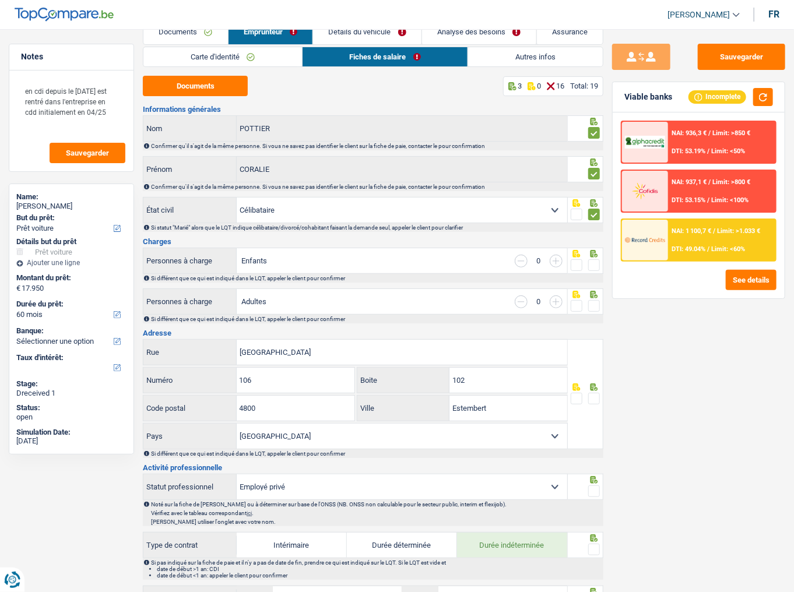
scroll to position [47, 0]
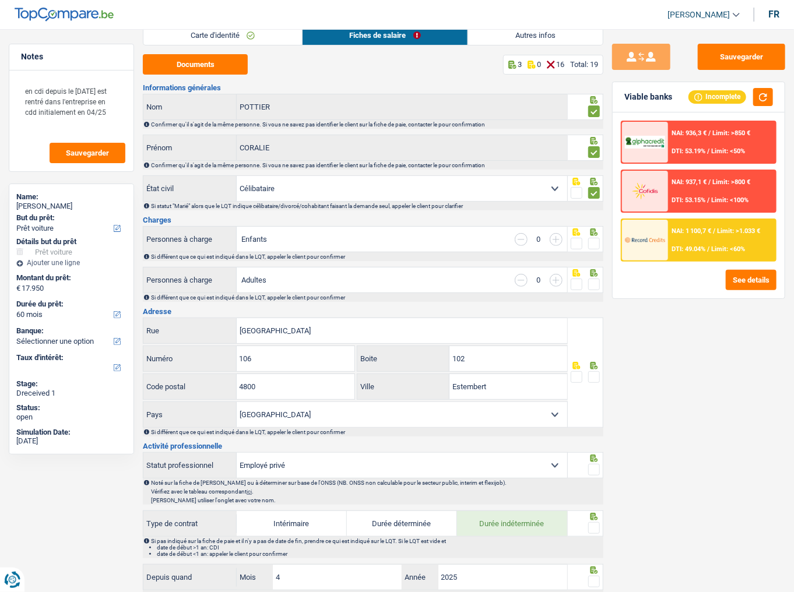
click at [596, 242] on span at bounding box center [594, 244] width 12 height 12
click at [0, 0] on input "radio" at bounding box center [0, 0] width 0 height 0
click at [593, 284] on span at bounding box center [594, 285] width 12 height 12
click at [0, 0] on input "radio" at bounding box center [0, 0] width 0 height 0
click at [708, 97] on button "button" at bounding box center [763, 97] width 20 height 18
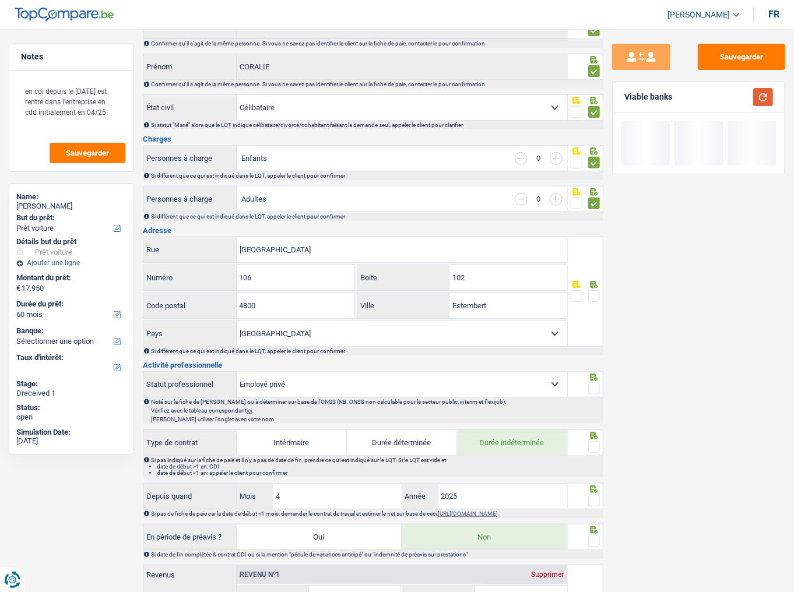
scroll to position [140, 0]
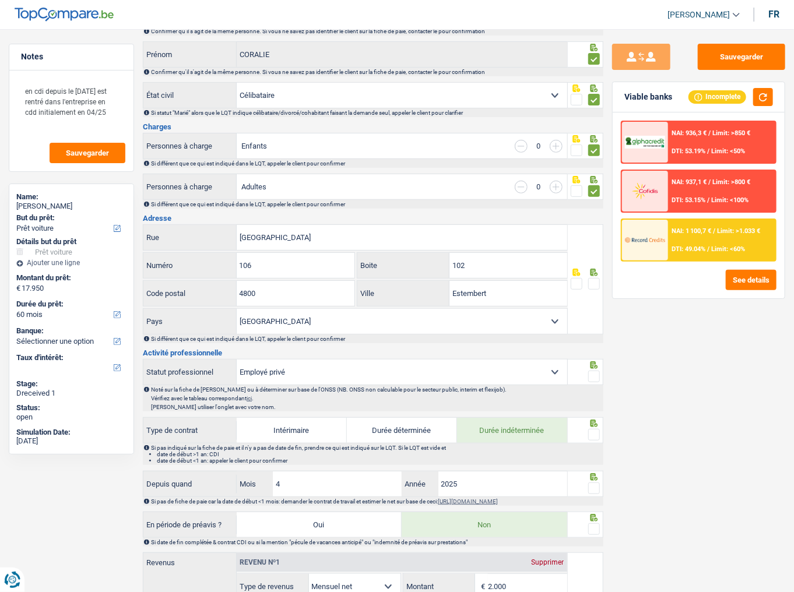
click at [590, 284] on span at bounding box center [594, 284] width 12 height 12
click at [0, 0] on input "radio" at bounding box center [0, 0] width 0 height 0
click at [708, 92] on button "button" at bounding box center [763, 97] width 20 height 18
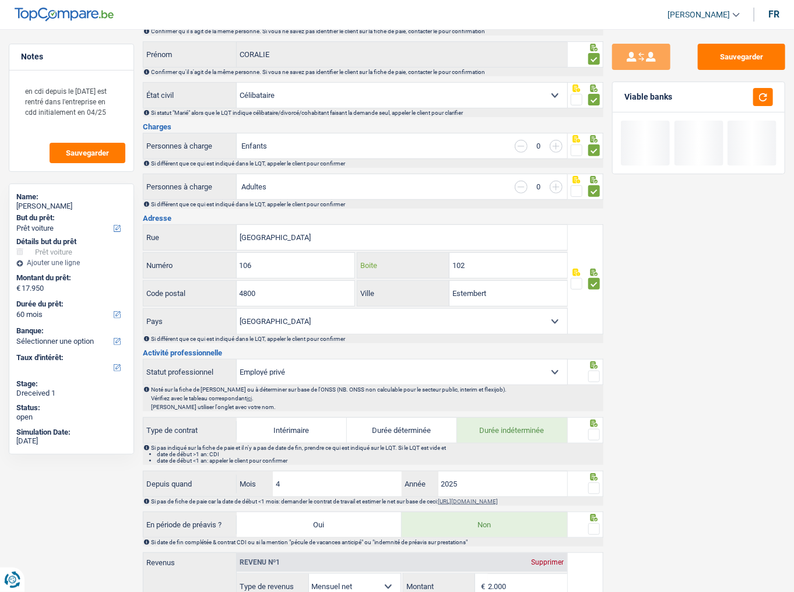
drag, startPoint x: 504, startPoint y: 256, endPoint x: 386, endPoint y: 256, distance: 117.2
click at [386, 256] on div "102 Boite" at bounding box center [461, 265] width 209 height 25
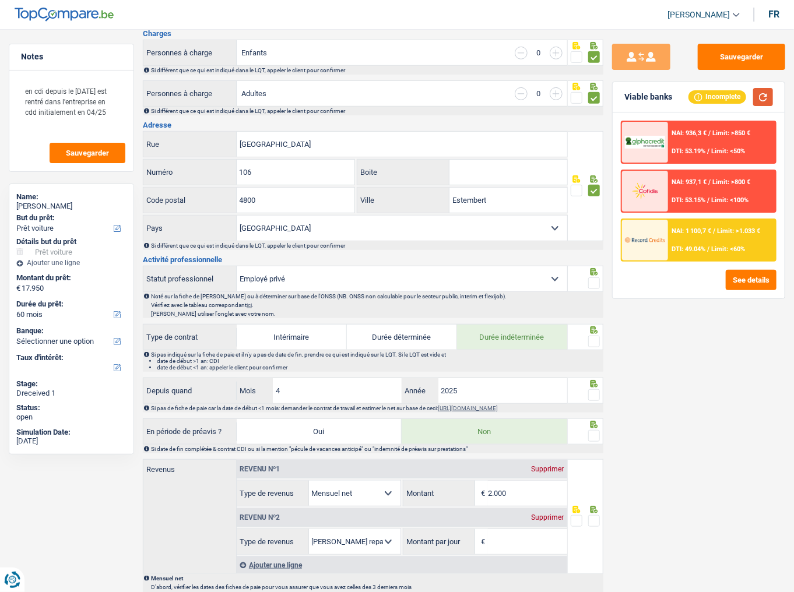
click at [708, 98] on button "button" at bounding box center [763, 97] width 20 height 18
drag, startPoint x: 502, startPoint y: 203, endPoint x: 387, endPoint y: 187, distance: 116.0
click at [387, 188] on div "Estembert Ville" at bounding box center [461, 200] width 209 height 25
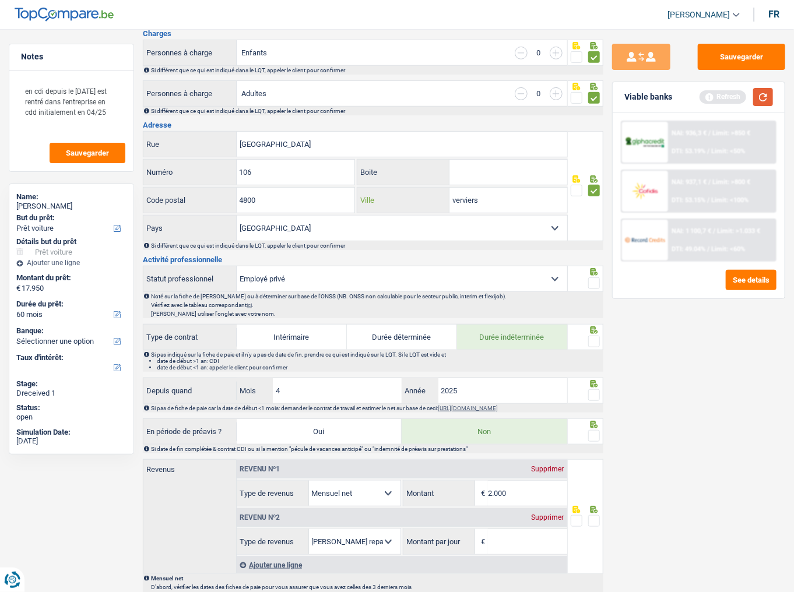
type input "verviers"
click at [708, 93] on button "button" at bounding box center [763, 97] width 20 height 18
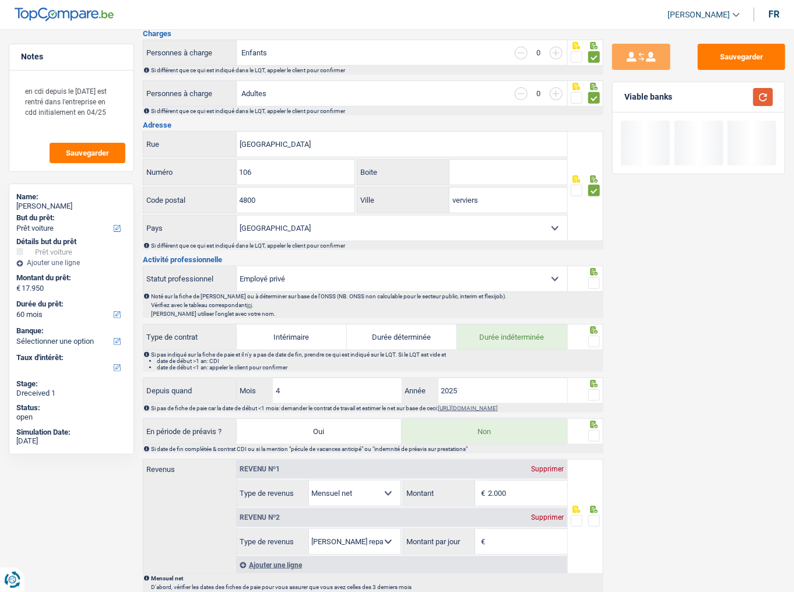
click at [708, 98] on button "button" at bounding box center [763, 97] width 20 height 18
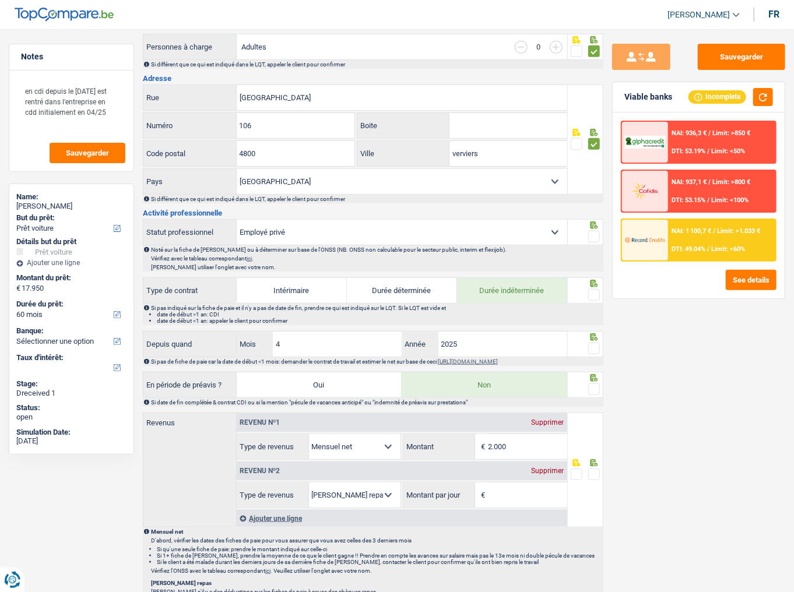
click at [595, 233] on span at bounding box center [594, 237] width 12 height 12
click at [0, 0] on input "radio" at bounding box center [0, 0] width 0 height 0
click at [592, 294] on span at bounding box center [594, 295] width 12 height 12
click at [0, 0] on input "radio" at bounding box center [0, 0] width 0 height 0
click at [708, 102] on button "button" at bounding box center [763, 97] width 20 height 18
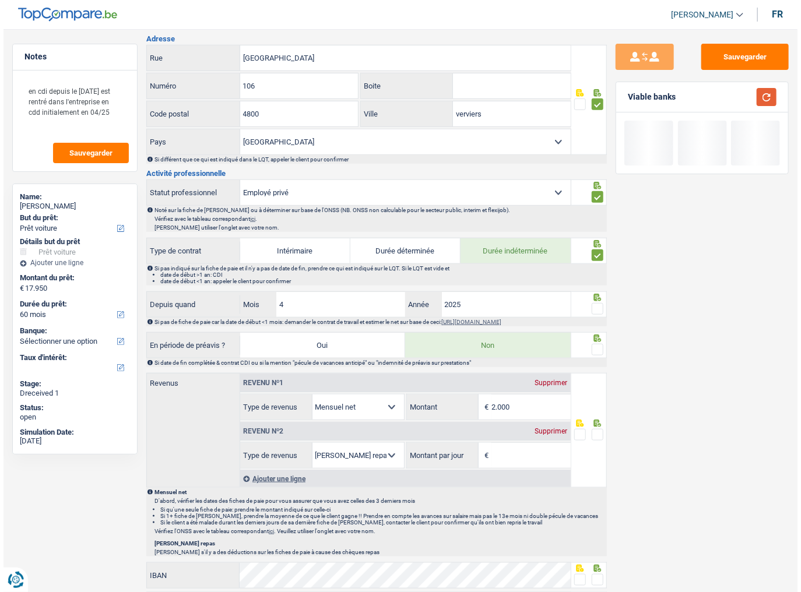
scroll to position [373, 0]
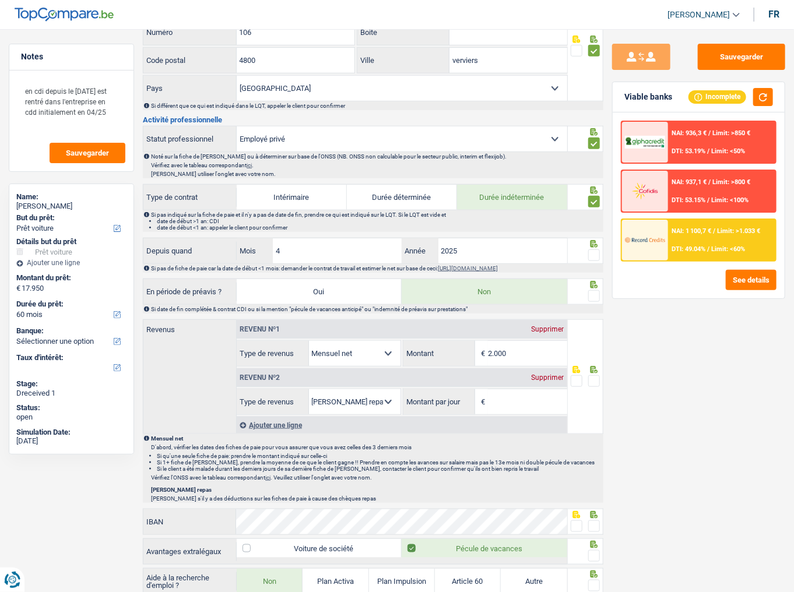
click at [596, 249] on span at bounding box center [594, 255] width 12 height 12
click at [0, 0] on input "radio" at bounding box center [0, 0] width 0 height 0
click at [708, 273] on button "See details" at bounding box center [751, 280] width 51 height 20
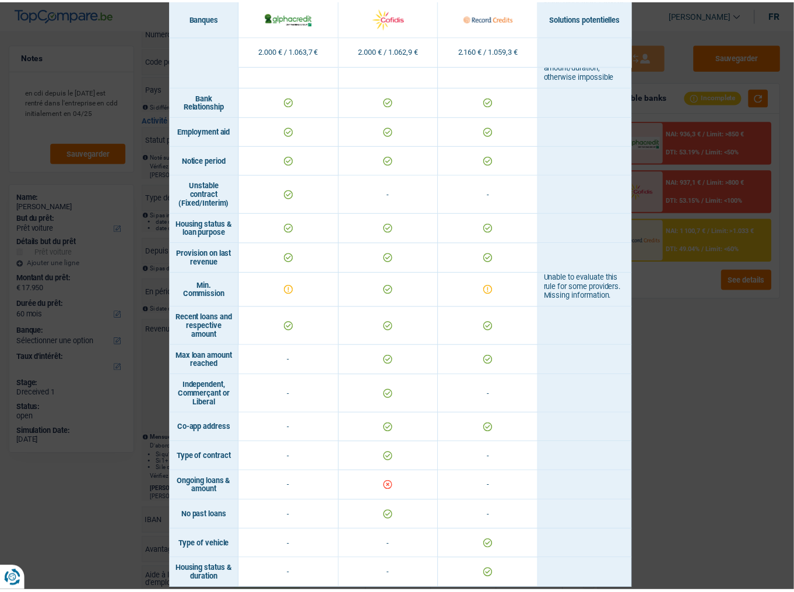
scroll to position [686, 0]
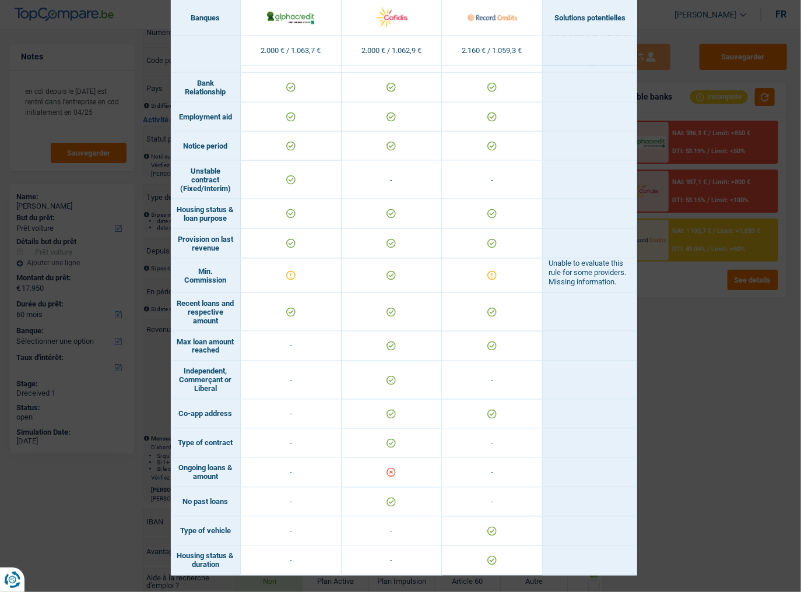
click at [708, 323] on div "Banks conditions × Banques Solutions potentielles Revenus / Charges 2.000 € / 1…" at bounding box center [400, 296] width 801 height 592
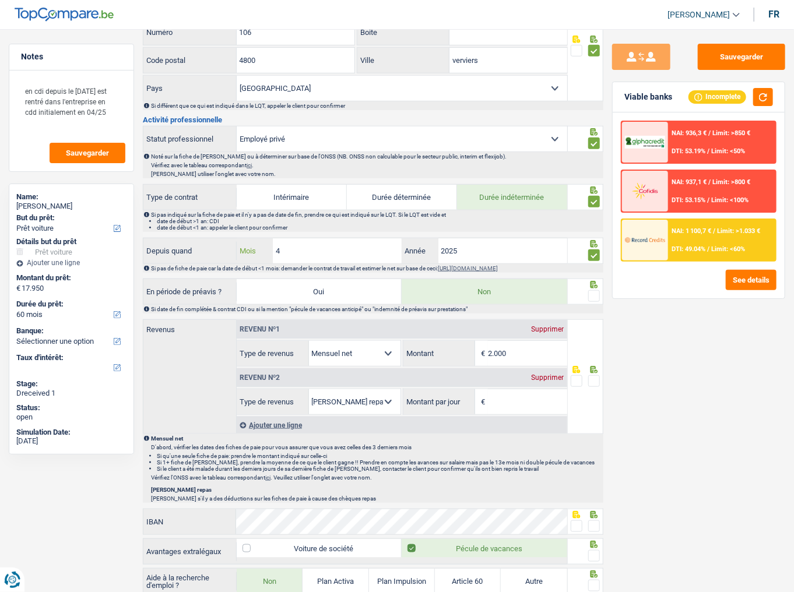
click at [311, 244] on input "4" at bounding box center [337, 250] width 129 height 25
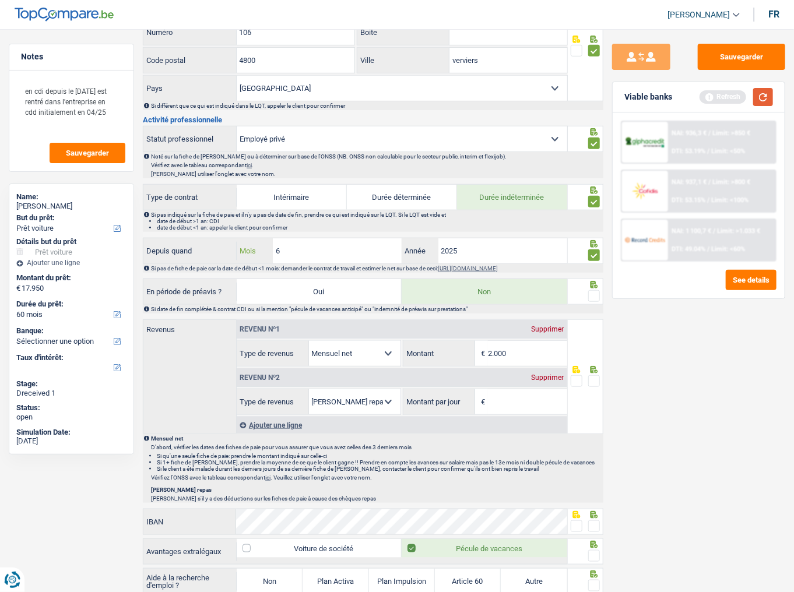
type input "6"
click at [708, 93] on button "button" at bounding box center [763, 97] width 20 height 18
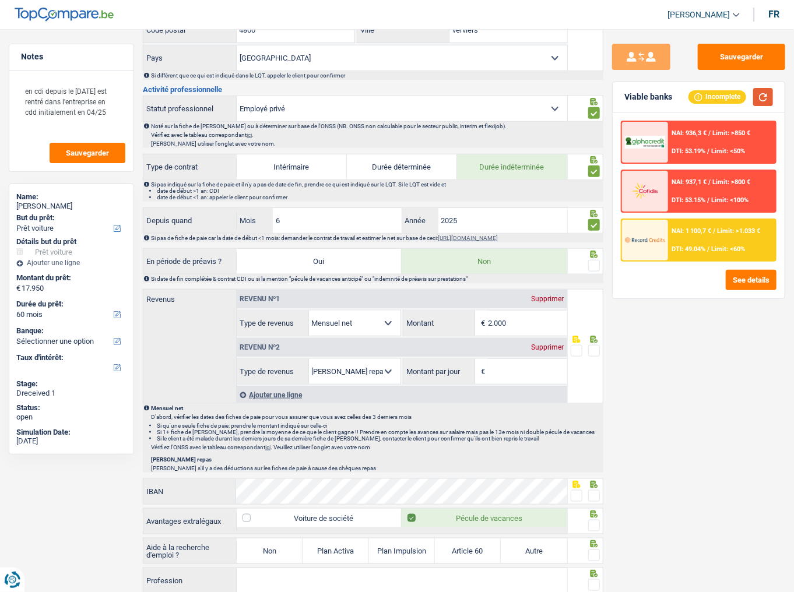
scroll to position [420, 0]
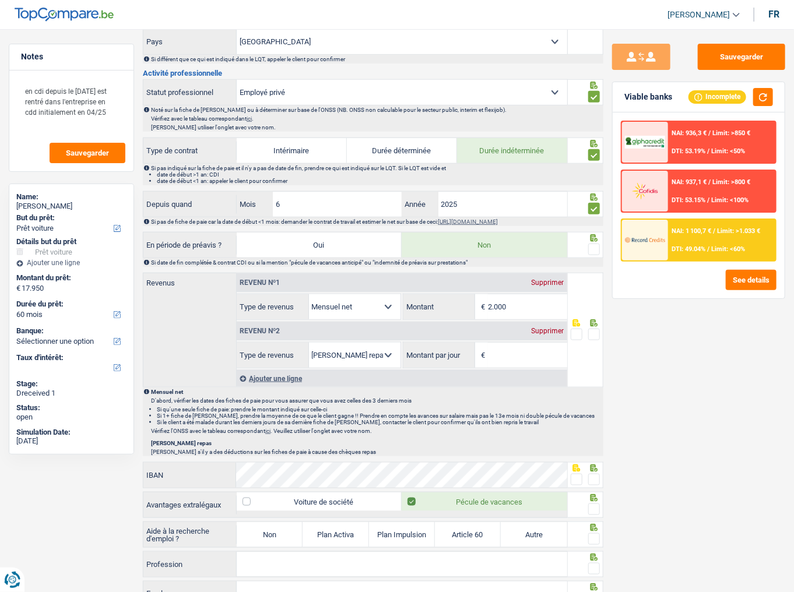
click at [597, 247] on span at bounding box center [594, 250] width 12 height 12
click at [0, 0] on input "radio" at bounding box center [0, 0] width 0 height 0
drag, startPoint x: 535, startPoint y: 308, endPoint x: 322, endPoint y: 284, distance: 214.1
click at [323, 285] on div "Revenu nº1 Supprimer Allocation d'handicap Allocations chômage Allocations fami…" at bounding box center [402, 296] width 330 height 47
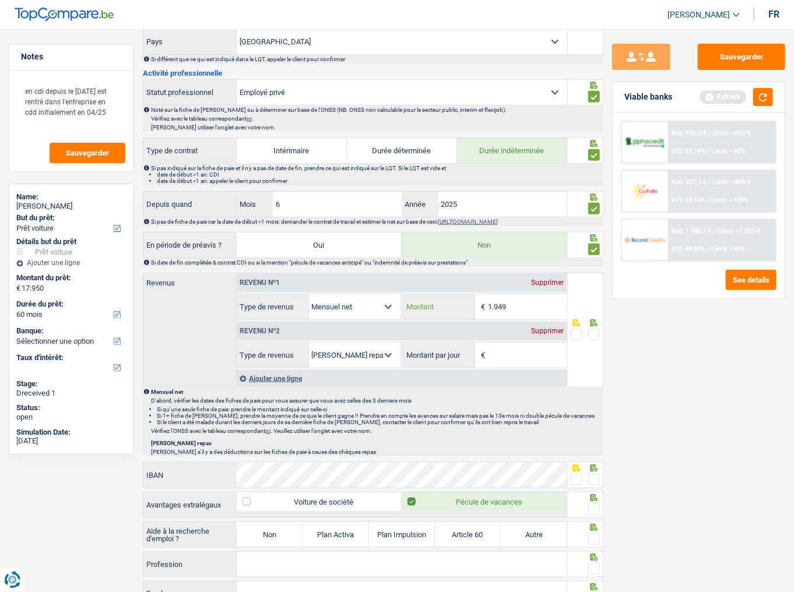
type input "1.949"
click at [541, 323] on div "Supprimer" at bounding box center [548, 331] width 38 height 7
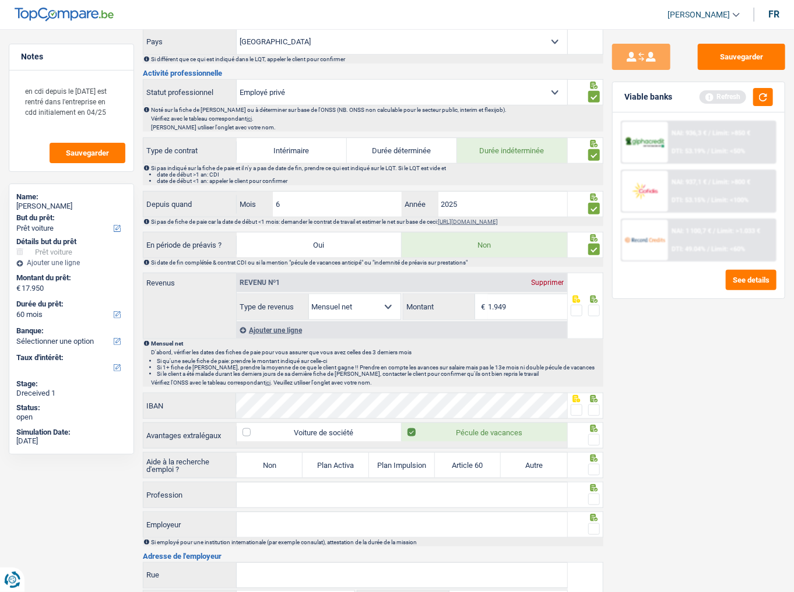
drag, startPoint x: 594, startPoint y: 311, endPoint x: 741, endPoint y: 175, distance: 200.0
click at [599, 305] on span at bounding box center [594, 311] width 12 height 12
click at [0, 0] on input "radio" at bounding box center [0, 0] width 0 height 0
click at [708, 99] on button "button" at bounding box center [763, 97] width 20 height 18
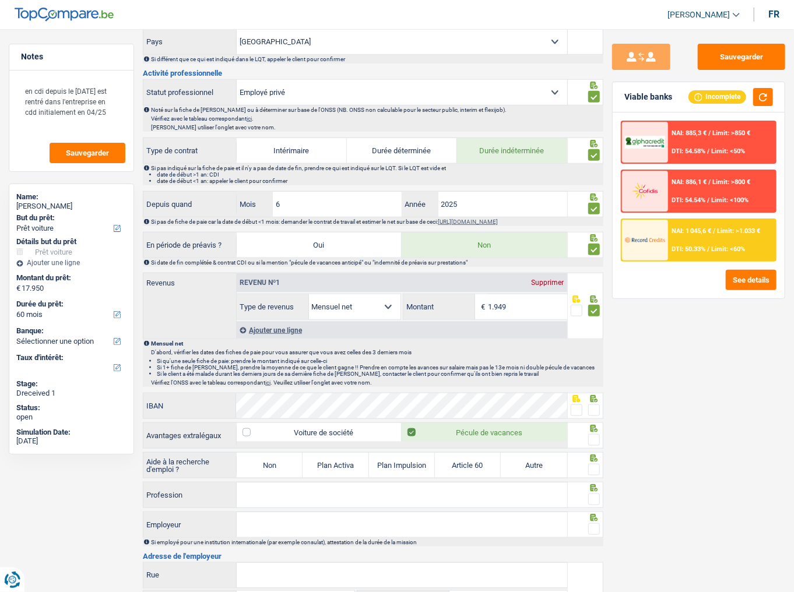
click at [594, 323] on span at bounding box center [594, 410] width 12 height 12
click at [0, 0] on input "radio" at bounding box center [0, 0] width 0 height 0
click at [597, 323] on span at bounding box center [594, 440] width 12 height 12
click at [0, 0] on input "radio" at bounding box center [0, 0] width 0 height 0
click at [277, 323] on label "Non" at bounding box center [270, 465] width 66 height 25
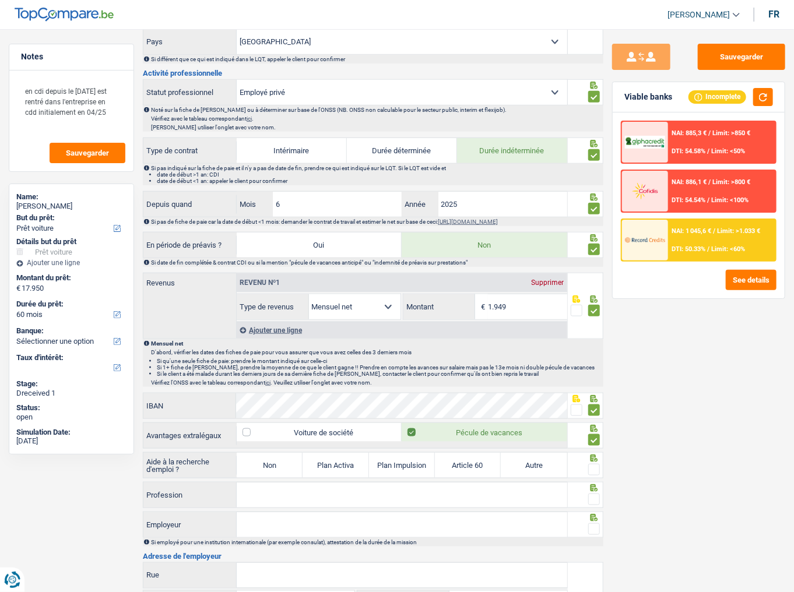
click at [277, 323] on input "Non" at bounding box center [270, 465] width 66 height 25
radio input "true"
select select "mealVouchers"
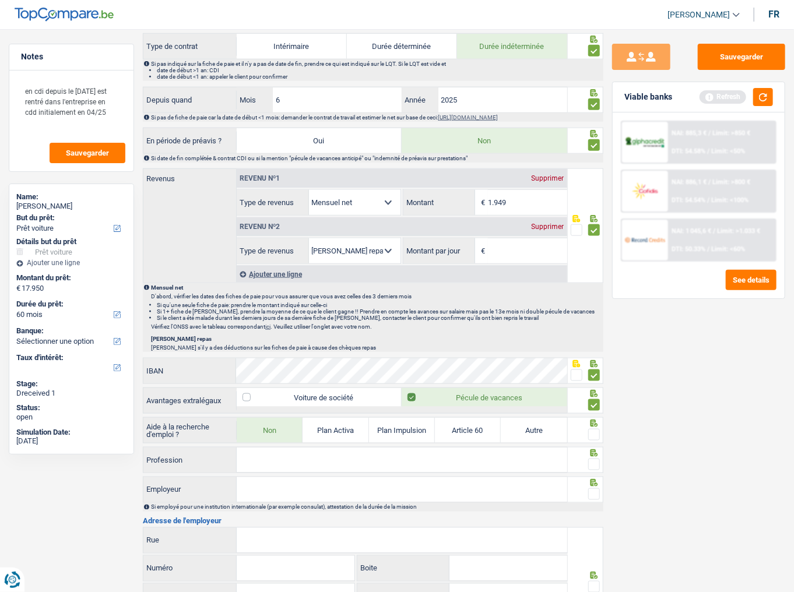
scroll to position [606, 0]
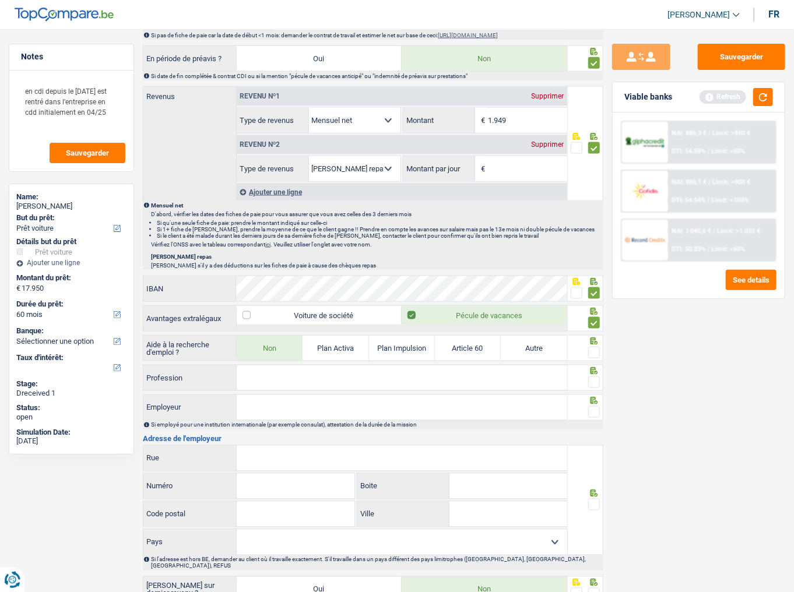
drag, startPoint x: 598, startPoint y: 348, endPoint x: 532, endPoint y: 387, distance: 76.6
click at [598, 323] on span at bounding box center [594, 353] width 12 height 12
click at [0, 0] on input "radio" at bounding box center [0, 0] width 0 height 0
drag, startPoint x: 478, startPoint y: 384, endPoint x: 720, endPoint y: 397, distance: 242.8
click at [478, 323] on input "Profession" at bounding box center [402, 377] width 330 height 25
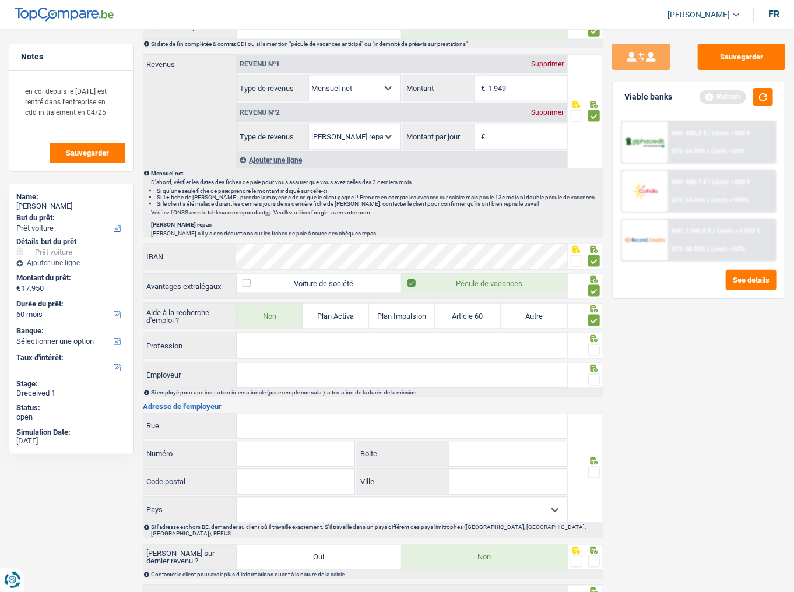
scroll to position [653, 0]
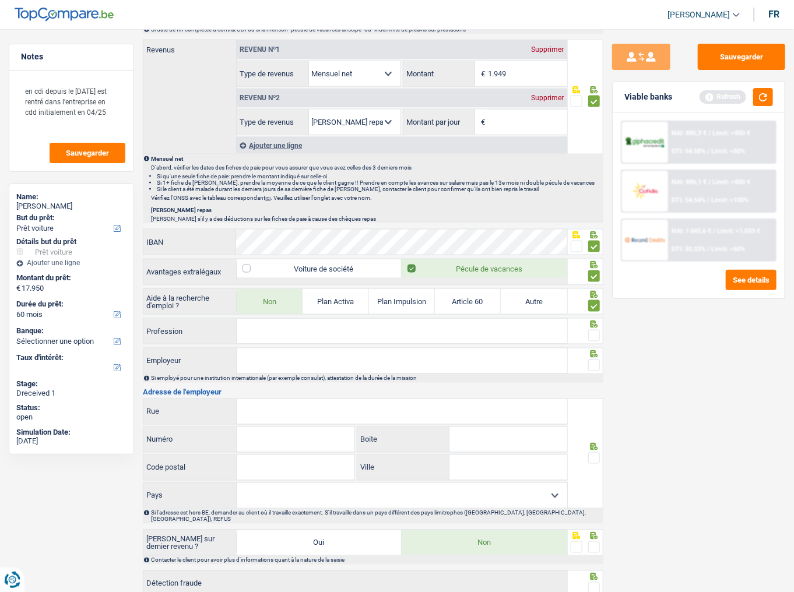
click at [272, 323] on input "Profession" at bounding box center [402, 331] width 330 height 25
type input "friturier"
click at [593, 323] on span at bounding box center [594, 336] width 12 height 12
click at [0, 0] on input "radio" at bounding box center [0, 0] width 0 height 0
click at [494, 323] on input "Employeur" at bounding box center [402, 361] width 330 height 25
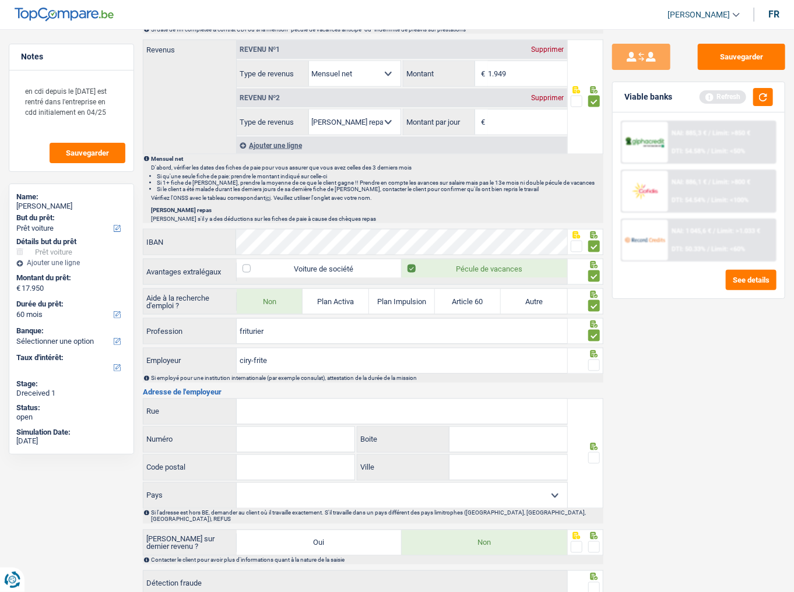
click at [252, 323] on input "ciry-frite" at bounding box center [402, 361] width 330 height 25
type input "ciry frite"
click at [708, 92] on button "button" at bounding box center [763, 97] width 20 height 18
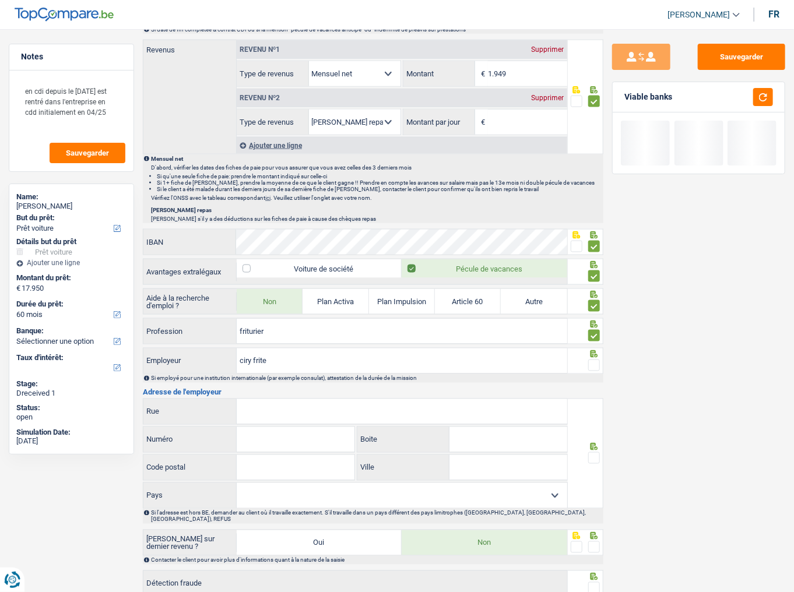
drag, startPoint x: 592, startPoint y: 365, endPoint x: 597, endPoint y: 354, distance: 11.7
click at [593, 323] on span at bounding box center [594, 366] width 12 height 12
click at [0, 0] on input "radio" at bounding box center [0, 0] width 0 height 0
click at [385, 323] on input "Rue" at bounding box center [402, 411] width 330 height 25
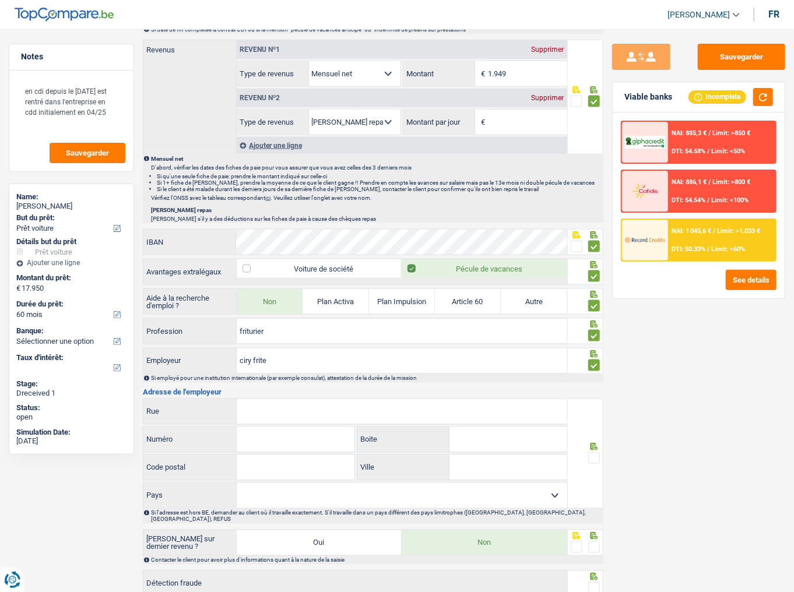
click at [308, 323] on input "Rue" at bounding box center [402, 411] width 330 height 25
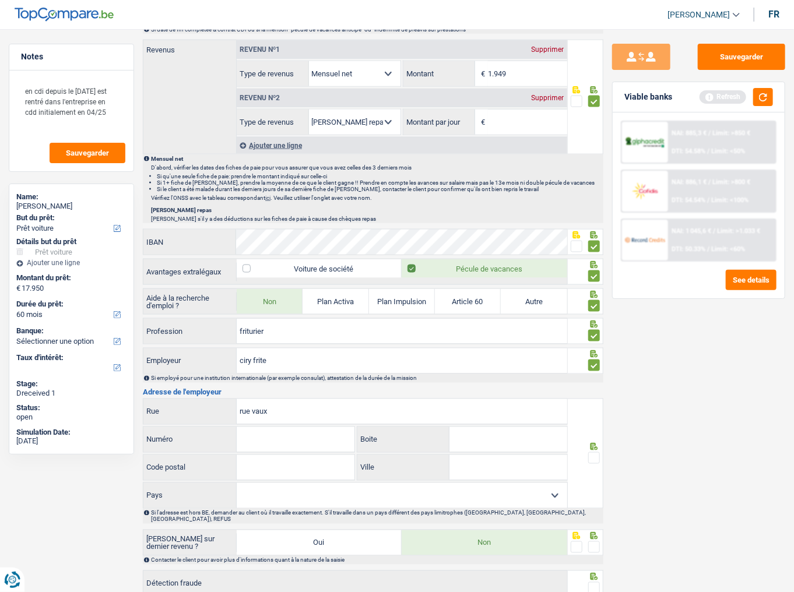
type input "rue vaux"
type input "95"
type input "4632"
type input "soumagne"
click at [259, 323] on select "Belgique France Allemagne Italie Luxembourg Pays-Bas Espagne Suisse Sélectionne…" at bounding box center [402, 495] width 330 height 25
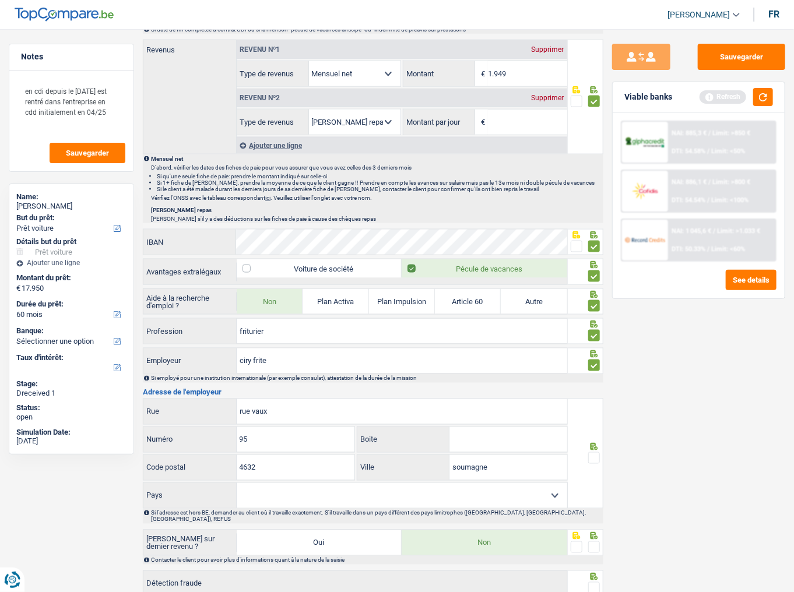
select select "BE"
click at [237, 323] on select "Belgique France Allemagne Italie Luxembourg Pays-Bas Espagne Suisse Sélectionne…" at bounding box center [402, 495] width 330 height 25
click at [596, 323] on span at bounding box center [594, 458] width 12 height 12
click at [0, 0] on input "radio" at bounding box center [0, 0] width 0 height 0
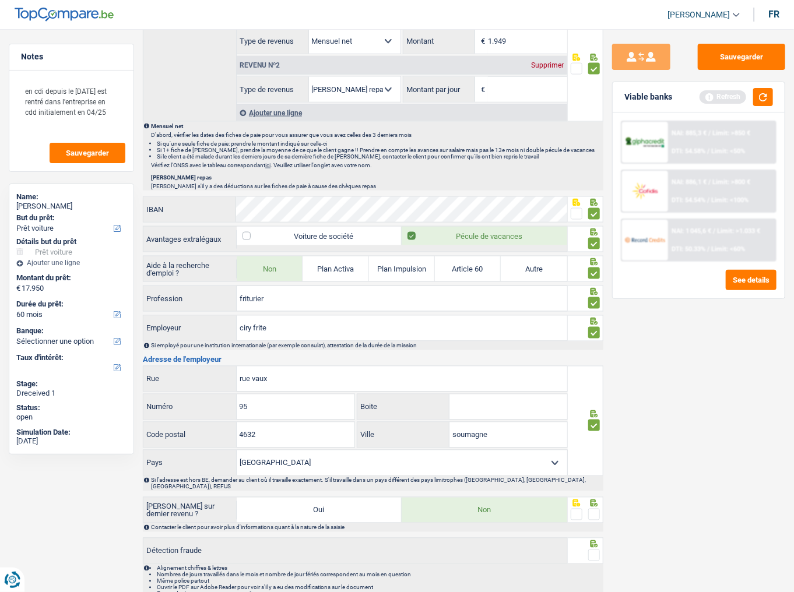
scroll to position [711, 0]
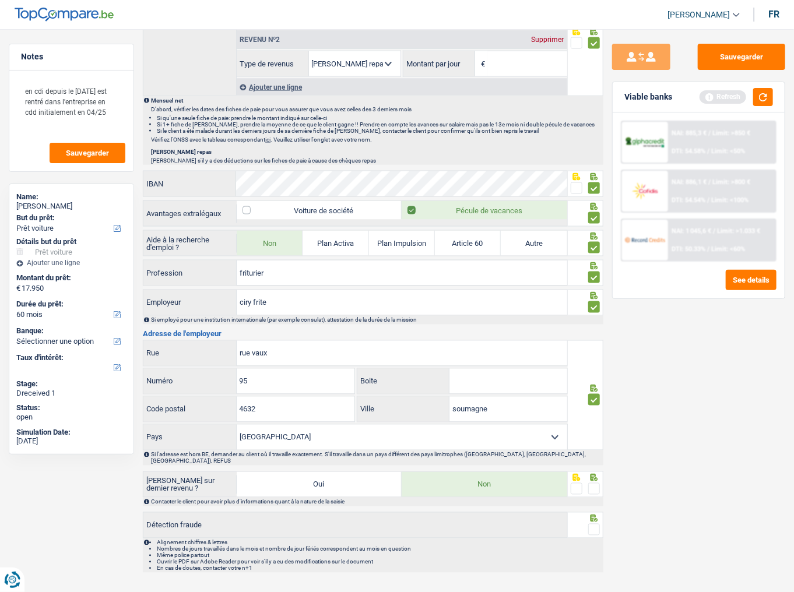
click at [595, 323] on span at bounding box center [594, 489] width 12 height 12
click at [0, 0] on input "radio" at bounding box center [0, 0] width 0 height 0
click at [594, 323] on span at bounding box center [594, 530] width 12 height 12
click at [0, 0] on input "radio" at bounding box center [0, 0] width 0 height 0
drag, startPoint x: 762, startPoint y: 92, endPoint x: 762, endPoint y: 115, distance: 22.7
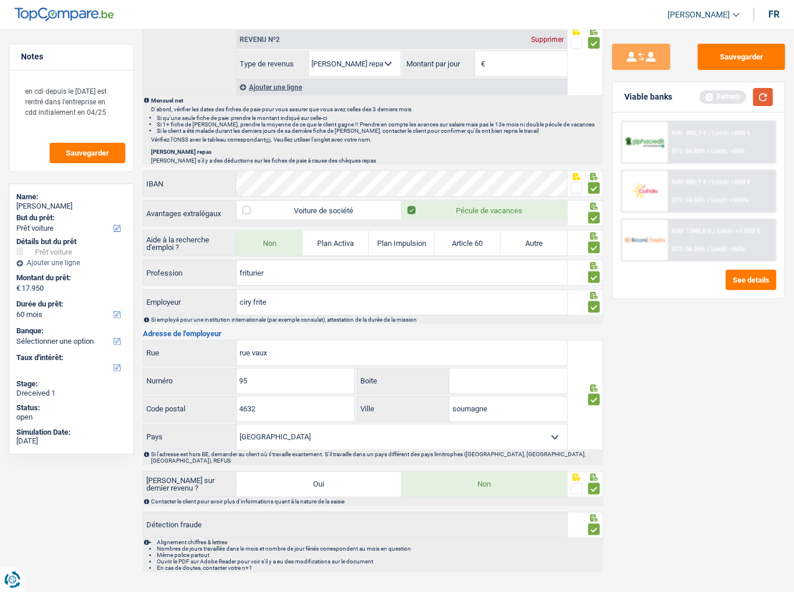
click at [708, 99] on button "button" at bounding box center [763, 97] width 20 height 18
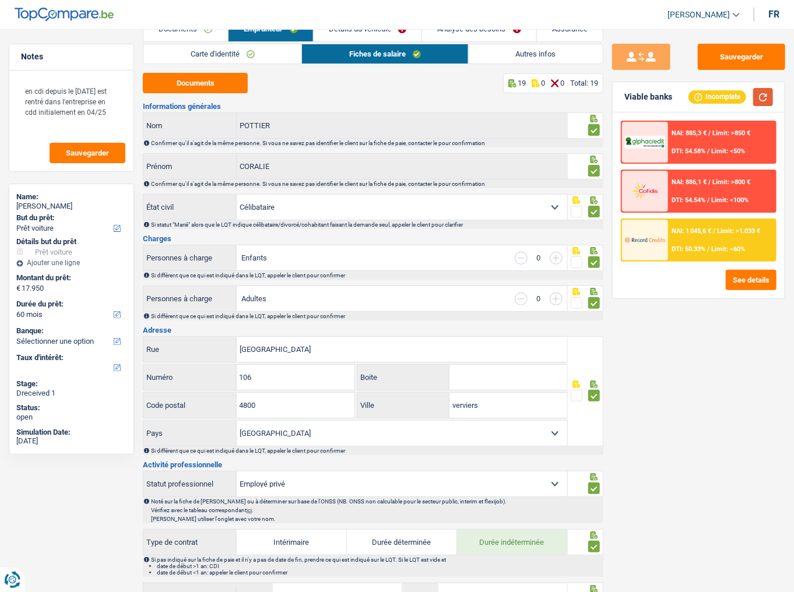
scroll to position [0, 0]
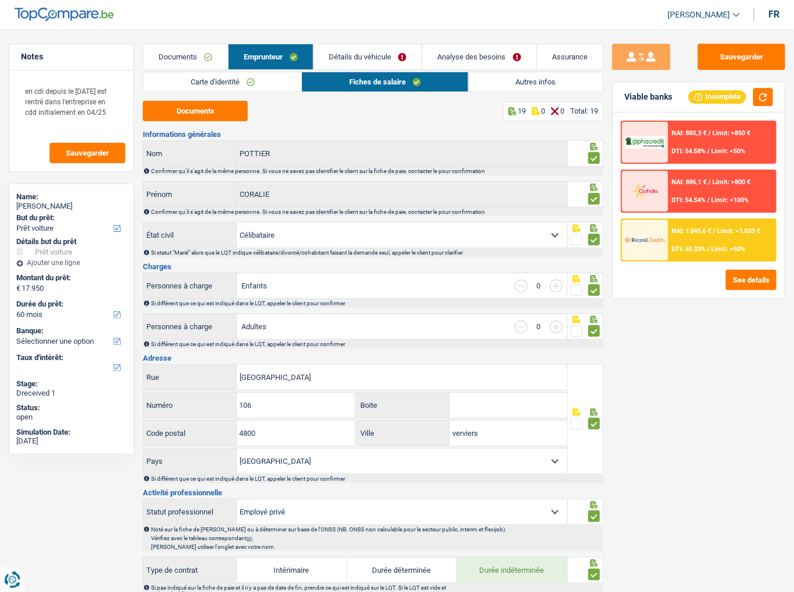
click at [374, 57] on link "Détails du véhicule" at bounding box center [368, 56] width 108 height 25
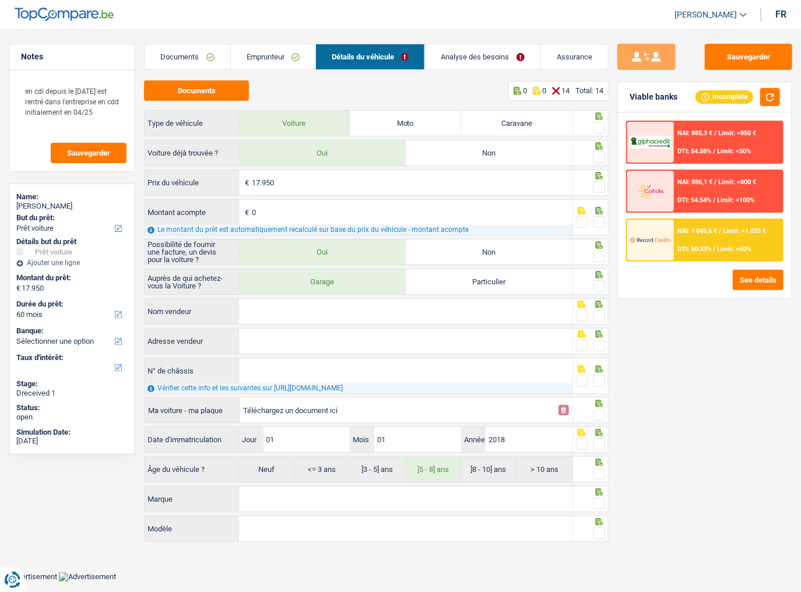
drag, startPoint x: 248, startPoint y: 54, endPoint x: 319, endPoint y: 68, distance: 71.9
click at [249, 55] on link "Emprunteur" at bounding box center [273, 56] width 85 height 25
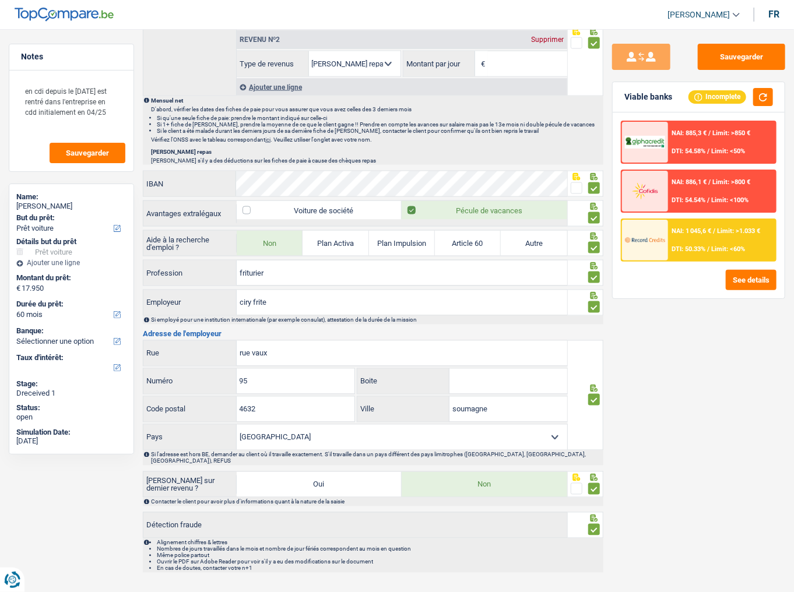
scroll to position [571, 0]
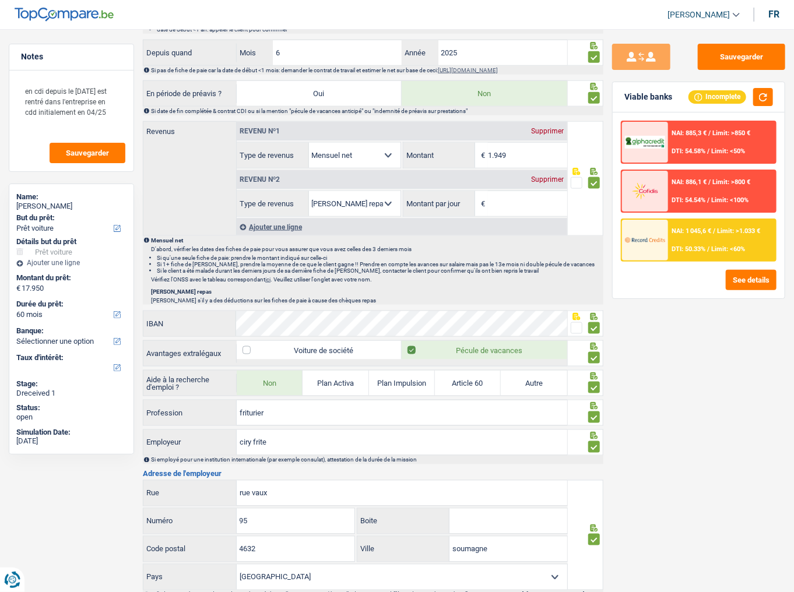
drag, startPoint x: 542, startPoint y: 174, endPoint x: 606, endPoint y: 174, distance: 64.1
click at [547, 176] on div "Supprimer" at bounding box center [548, 179] width 38 height 7
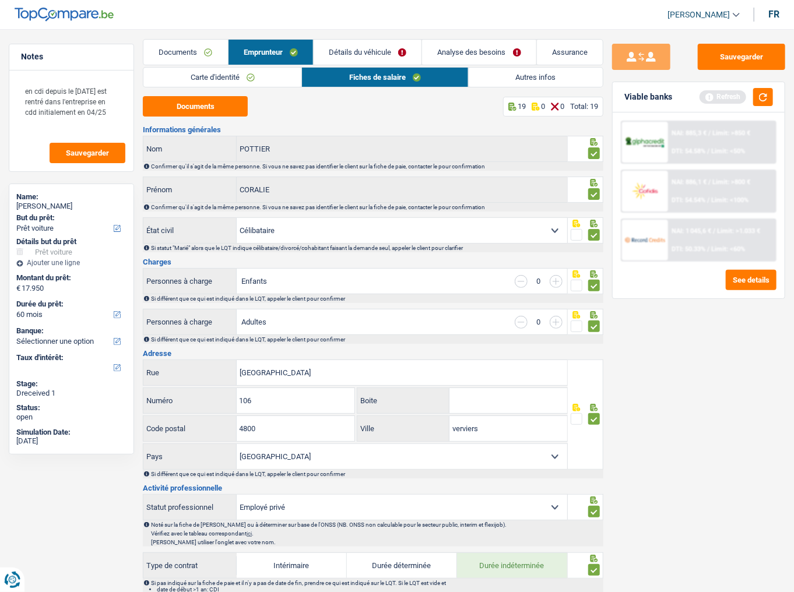
scroll to position [0, 0]
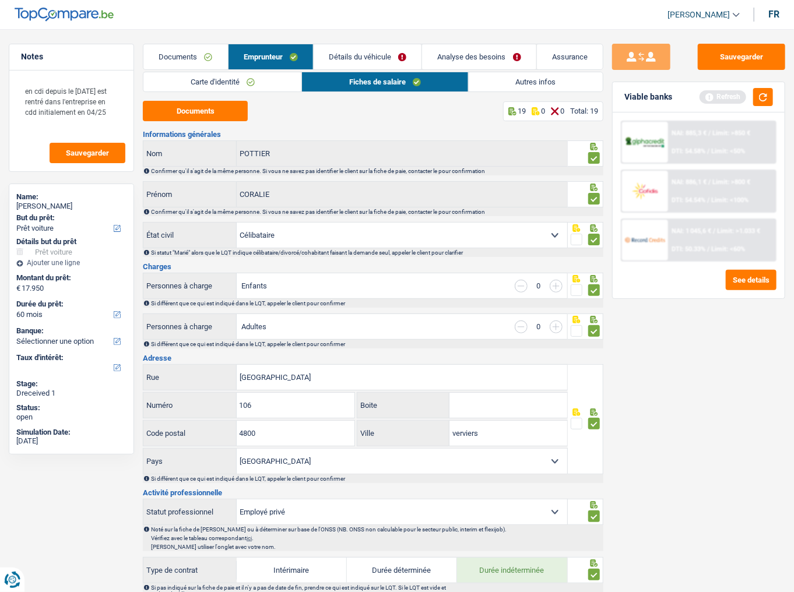
click at [363, 50] on link "Détails du véhicule" at bounding box center [368, 56] width 108 height 25
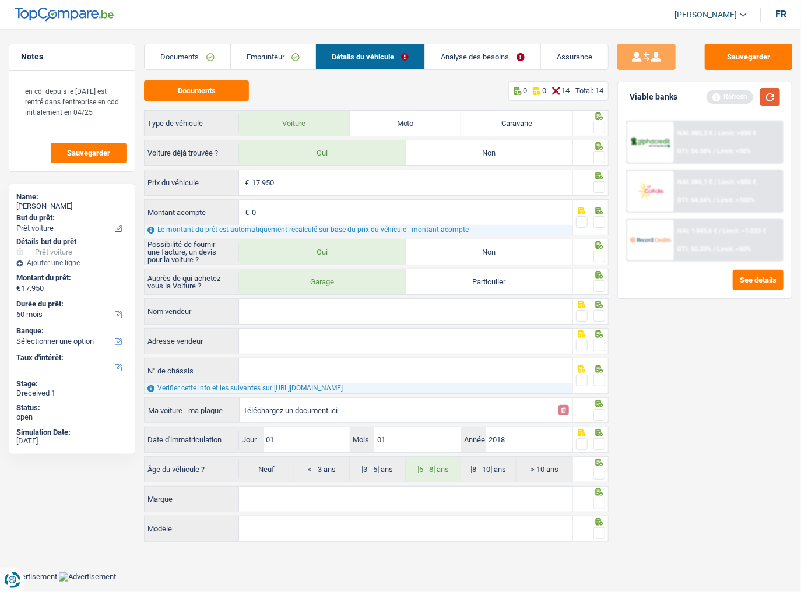
click at [708, 96] on button "button" at bounding box center [770, 97] width 20 height 18
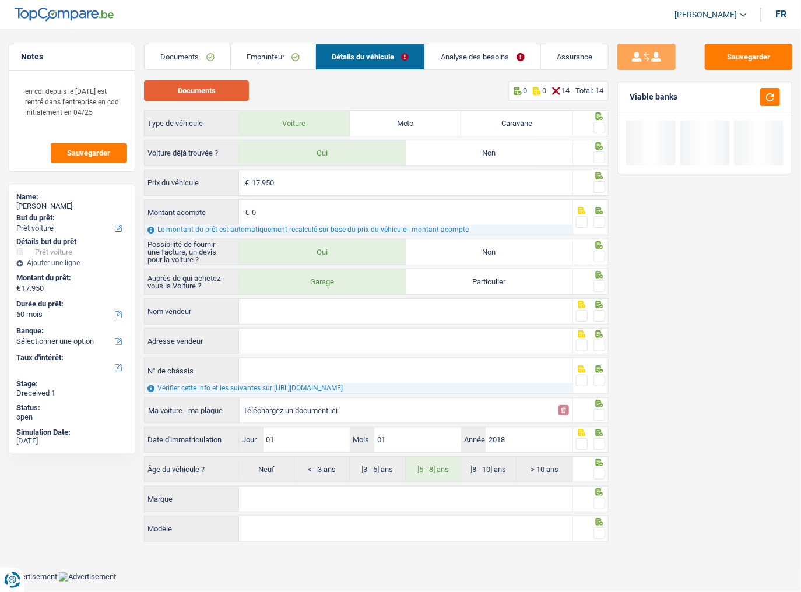
click at [224, 94] on button "Documents" at bounding box center [196, 90] width 105 height 20
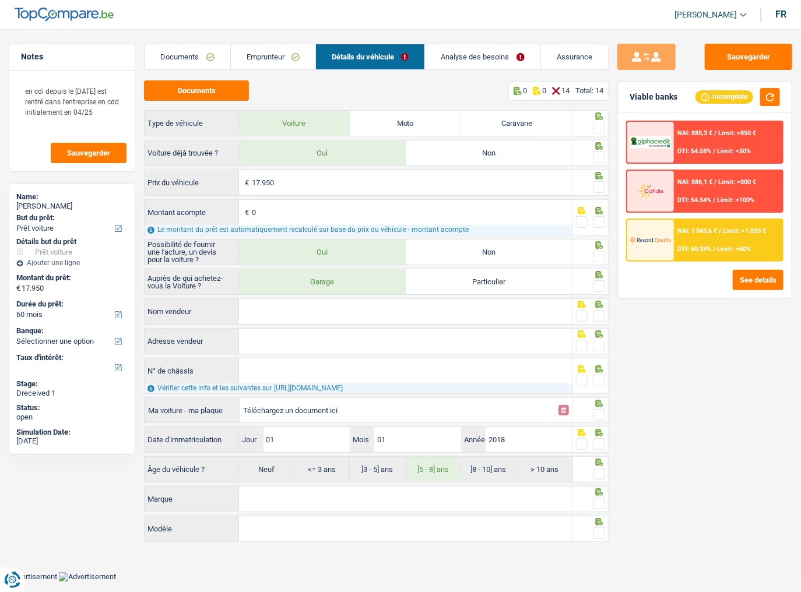
click at [601, 129] on span at bounding box center [599, 128] width 12 height 12
click at [0, 0] on input "radio" at bounding box center [0, 0] width 0 height 0
drag, startPoint x: 597, startPoint y: 157, endPoint x: 717, endPoint y: 121, distance: 125.4
click at [598, 157] on span at bounding box center [599, 158] width 12 height 12
click at [0, 0] on input "radio" at bounding box center [0, 0] width 0 height 0
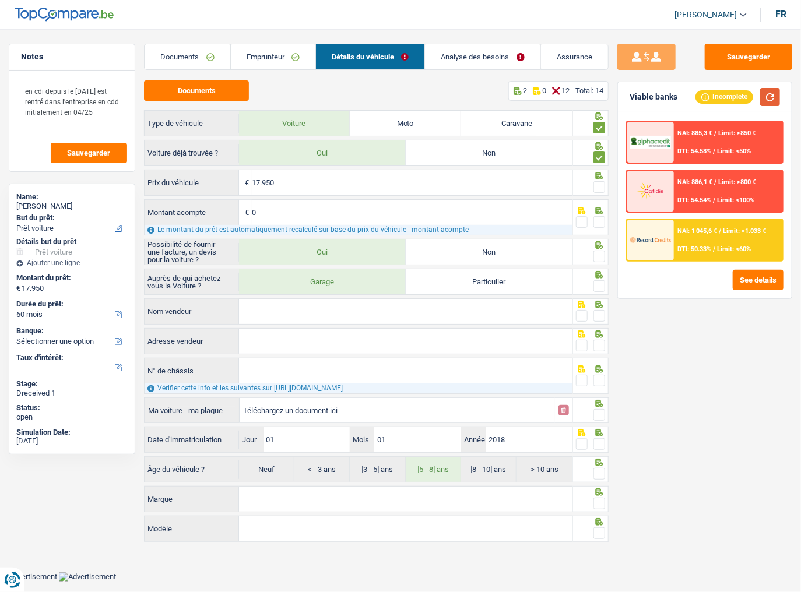
click at [708, 95] on button "button" at bounding box center [770, 97] width 20 height 18
click at [595, 189] on span at bounding box center [599, 187] width 12 height 12
click at [0, 0] on input "radio" at bounding box center [0, 0] width 0 height 0
click at [600, 217] on span at bounding box center [599, 222] width 12 height 12
click at [0, 0] on input "radio" at bounding box center [0, 0] width 0 height 0
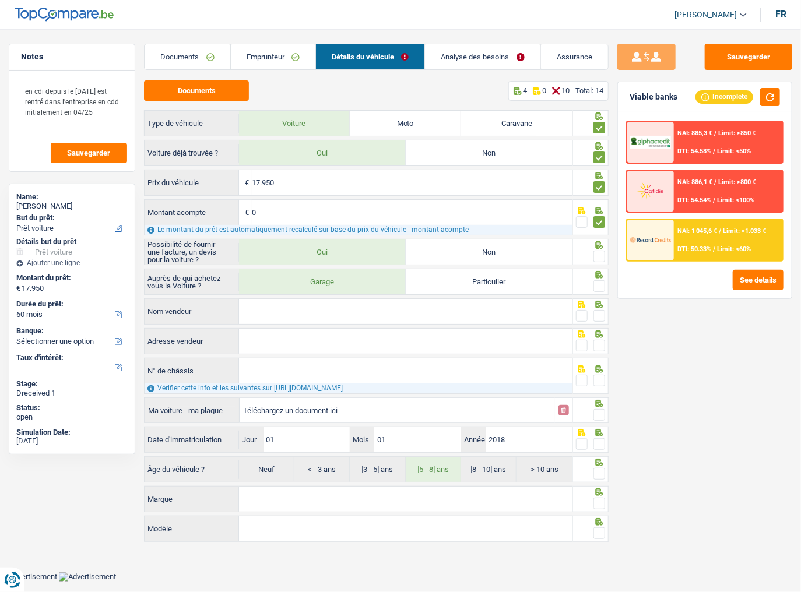
click at [599, 251] on span at bounding box center [599, 257] width 12 height 12
click at [0, 0] on input "radio" at bounding box center [0, 0] width 0 height 0
click at [594, 283] on span at bounding box center [599, 286] width 12 height 12
click at [0, 0] on input "radio" at bounding box center [0, 0] width 0 height 0
click at [380, 316] on input "Nom vendeur" at bounding box center [405, 311] width 333 height 25
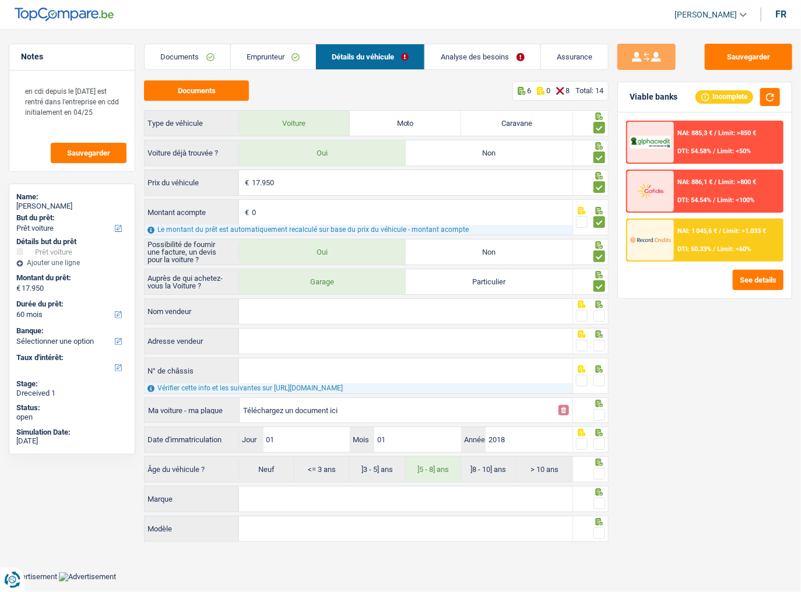
click at [251, 311] on input "Nom vendeur" at bounding box center [405, 311] width 333 height 25
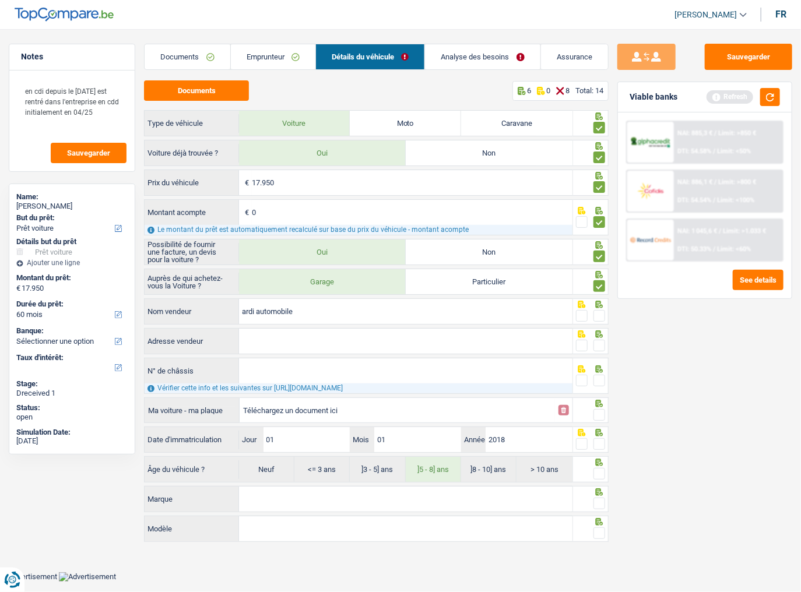
type input "ardi automobile"
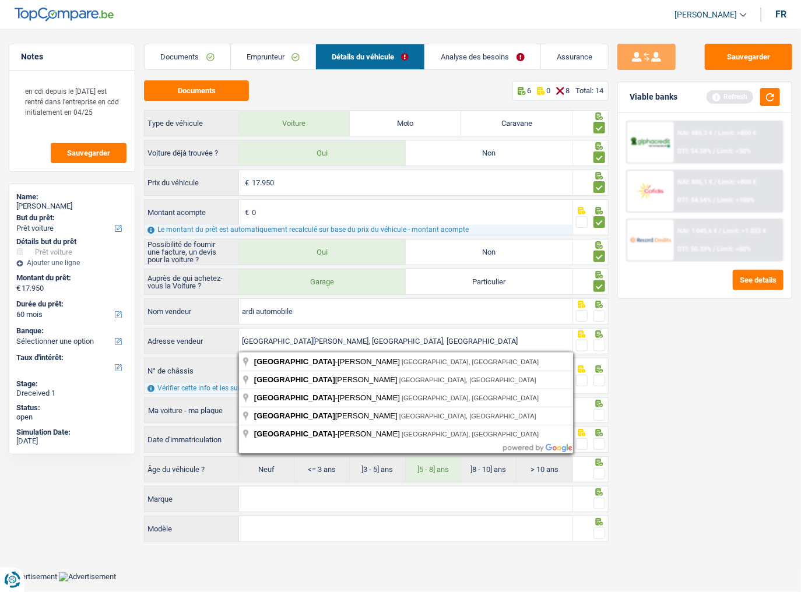
drag, startPoint x: 417, startPoint y: 361, endPoint x: 387, endPoint y: 358, distance: 30.4
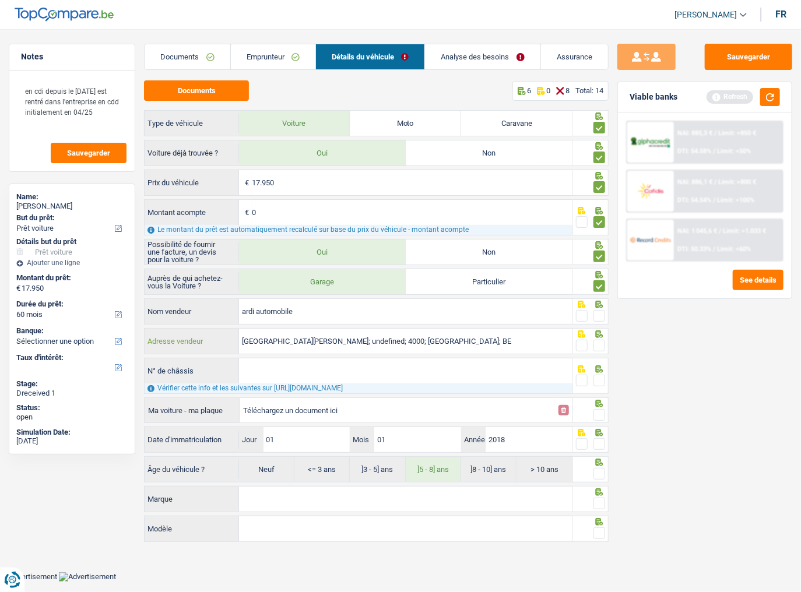
click at [321, 323] on input "Rue Sainte-Walburge; undefined; 4000; Liège; BE" at bounding box center [405, 341] width 333 height 25
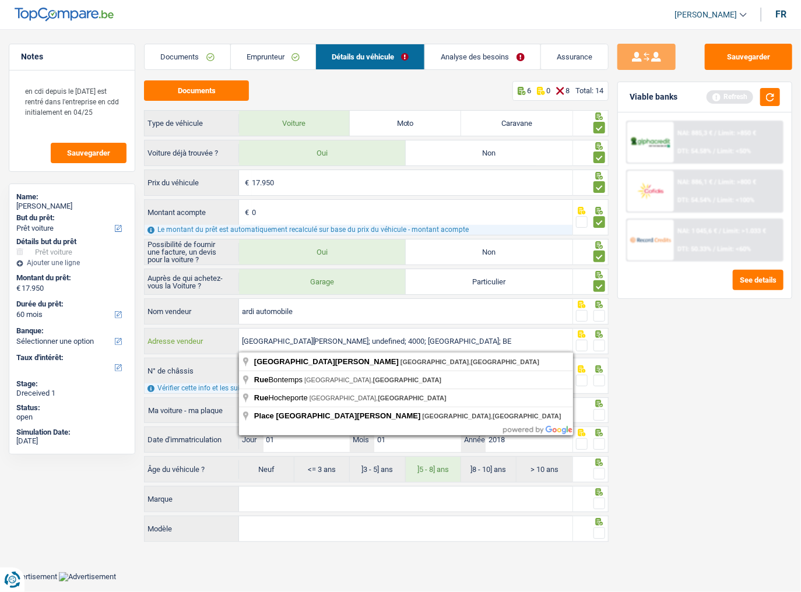
click at [321, 323] on input "Rue Sainte-Walburge; undefined; 4000; Liège; BE" at bounding box center [405, 341] width 333 height 25
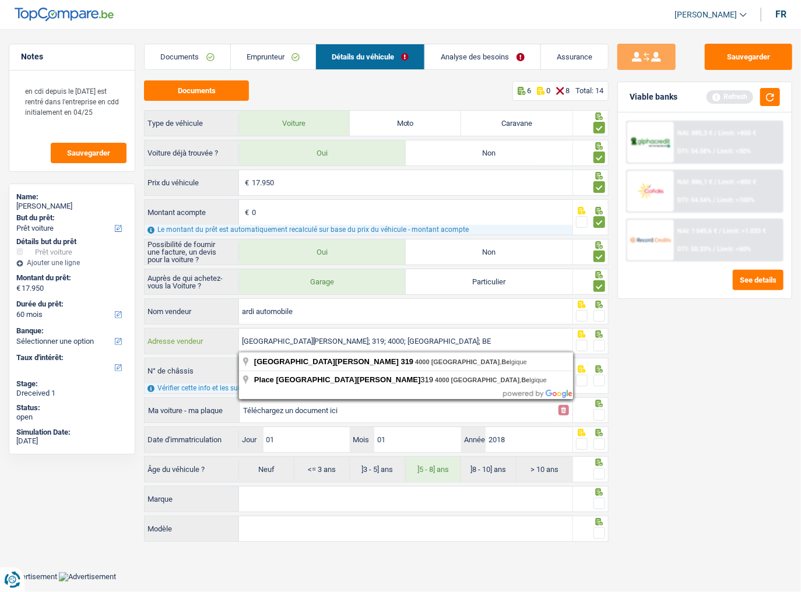
type input "Rue Sainte-Walburge; 319; 4000; Liège; BE"
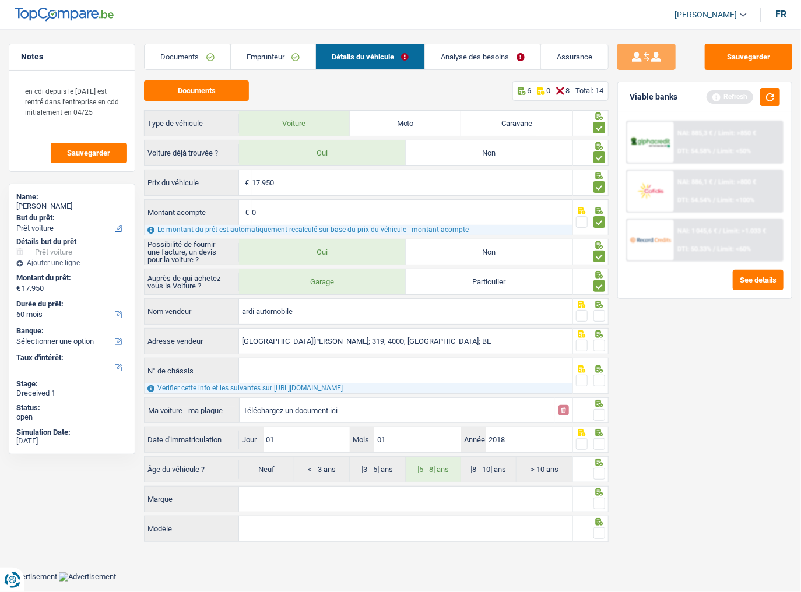
drag, startPoint x: 741, startPoint y: 370, endPoint x: 546, endPoint y: 357, distance: 195.7
click at [708, 323] on div "Sauvegarder Viable banks Refresh NAI: 885,3 € / Limit: >850 € DTI: 54.58% / Lim…" at bounding box center [704, 307] width 192 height 527
click at [596, 323] on span at bounding box center [599, 346] width 12 height 12
click at [0, 0] on input "radio" at bounding box center [0, 0] width 0 height 0
click at [600, 316] on span at bounding box center [599, 316] width 12 height 12
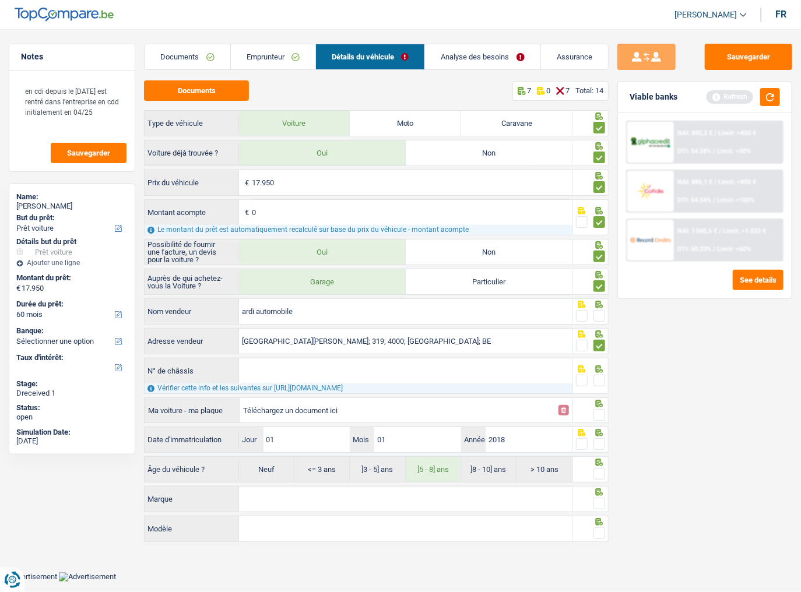
click at [0, 0] on input "radio" at bounding box center [0, 0] width 0 height 0
click at [357, 323] on input "N° de châssis" at bounding box center [405, 370] width 333 height 25
click at [596, 323] on span at bounding box center [599, 381] width 12 height 12
click at [0, 0] on input "radio" at bounding box center [0, 0] width 0 height 0
drag, startPoint x: 603, startPoint y: 413, endPoint x: 592, endPoint y: 424, distance: 15.3
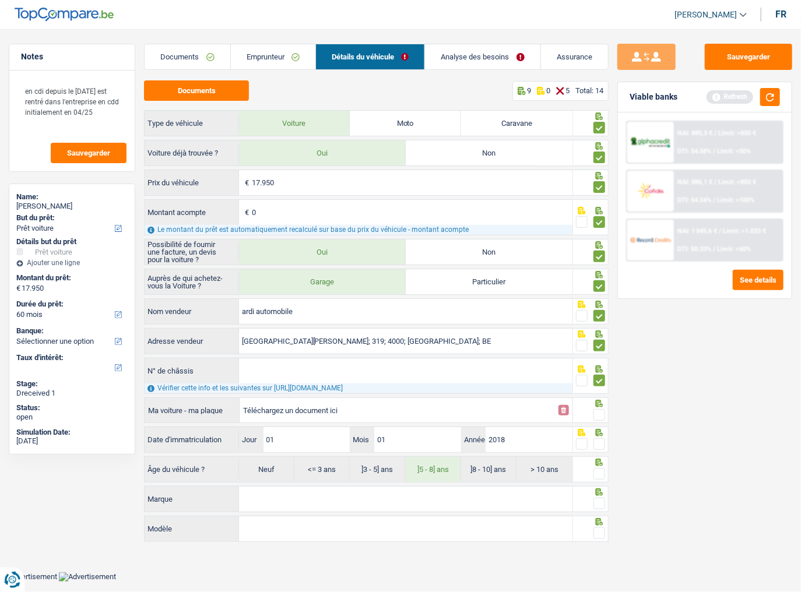
click at [600, 323] on span at bounding box center [599, 415] width 12 height 12
click at [0, 0] on input "radio" at bounding box center [0, 0] width 0 height 0
drag, startPoint x: 600, startPoint y: 442, endPoint x: 600, endPoint y: 451, distance: 9.3
click at [600, 323] on span at bounding box center [599, 444] width 12 height 12
click at [0, 0] on input "radio" at bounding box center [0, 0] width 0 height 0
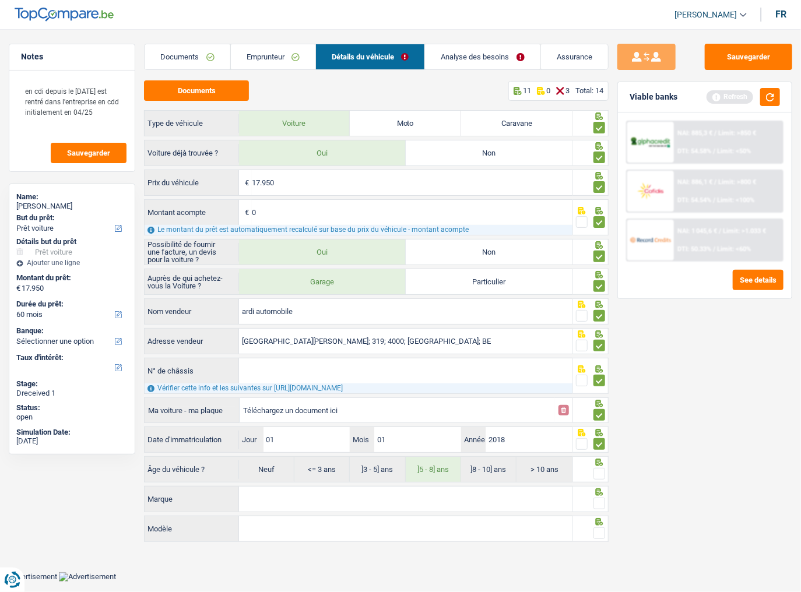
drag, startPoint x: 597, startPoint y: 475, endPoint x: 308, endPoint y: 21, distance: 537.9
click at [597, 323] on span at bounding box center [599, 474] width 12 height 12
click at [0, 0] on input "radio" at bounding box center [0, 0] width 0 height 0
drag, startPoint x: 578, startPoint y: 441, endPoint x: 575, endPoint y: 476, distance: 35.1
click at [578, 323] on span at bounding box center [582, 444] width 12 height 12
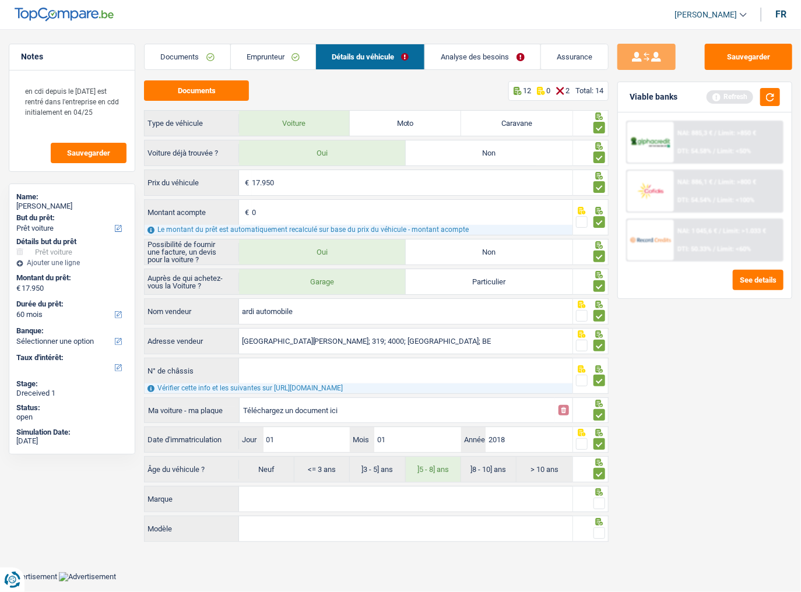
click at [0, 0] on input "radio" at bounding box center [0, 0] width 0 height 0
click at [593, 323] on span at bounding box center [599, 504] width 12 height 12
click at [0, 0] on input "radio" at bounding box center [0, 0] width 0 height 0
click at [598, 323] on span at bounding box center [599, 444] width 12 height 12
click at [0, 0] on input "radio" at bounding box center [0, 0] width 0 height 0
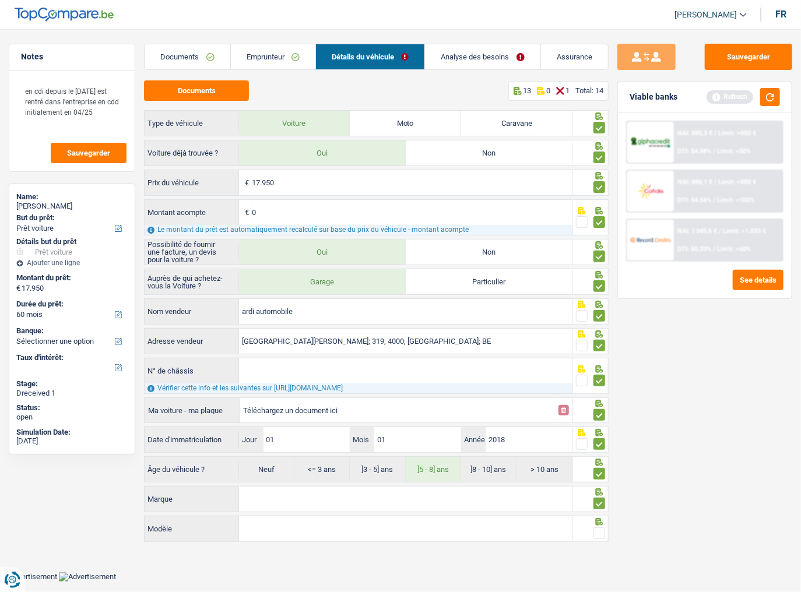
click at [365, 323] on input "Marque" at bounding box center [405, 499] width 333 height 25
type input "VW"
click at [357, 323] on input "Modèle" at bounding box center [405, 528] width 333 height 25
click at [319, 323] on input "Modèle" at bounding box center [405, 528] width 333 height 25
click at [596, 323] on span at bounding box center [599, 533] width 12 height 12
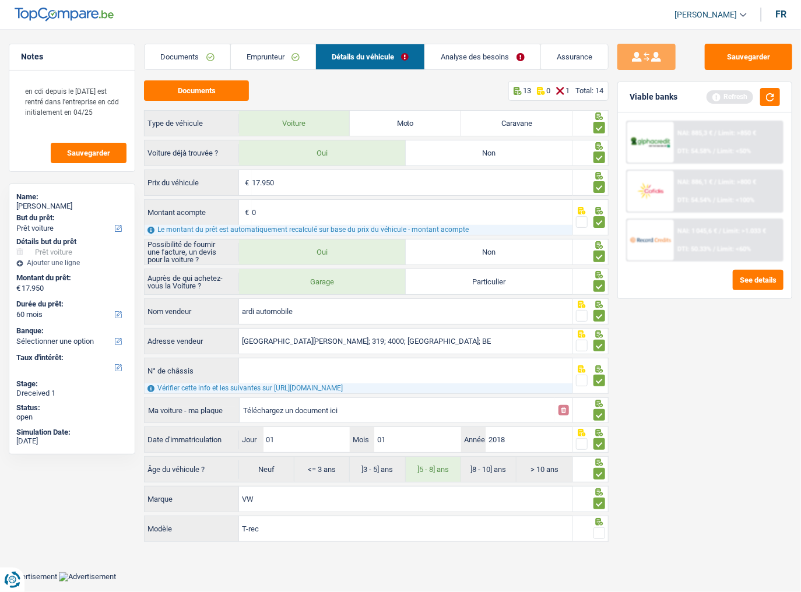
click at [0, 0] on input "radio" at bounding box center [0, 0] width 0 height 0
click at [252, 323] on input "T-rec" at bounding box center [405, 528] width 333 height 25
type input "T-rc"
type input "T-roc"
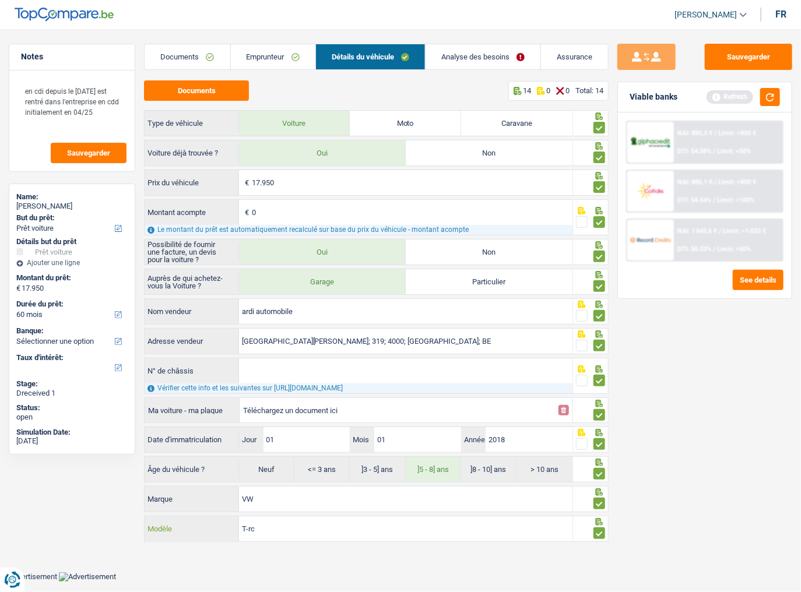
type input "T-roc"
drag, startPoint x: 772, startPoint y: 92, endPoint x: 392, endPoint y: 175, distance: 389.2
click at [708, 97] on button "button" at bounding box center [770, 97] width 20 height 18
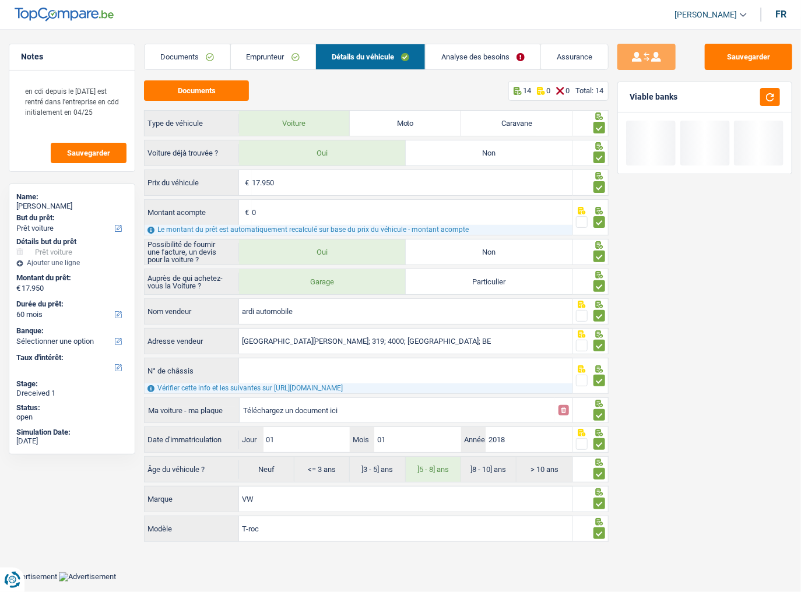
click at [512, 47] on link "Analyse des besoins" at bounding box center [482, 56] width 115 height 25
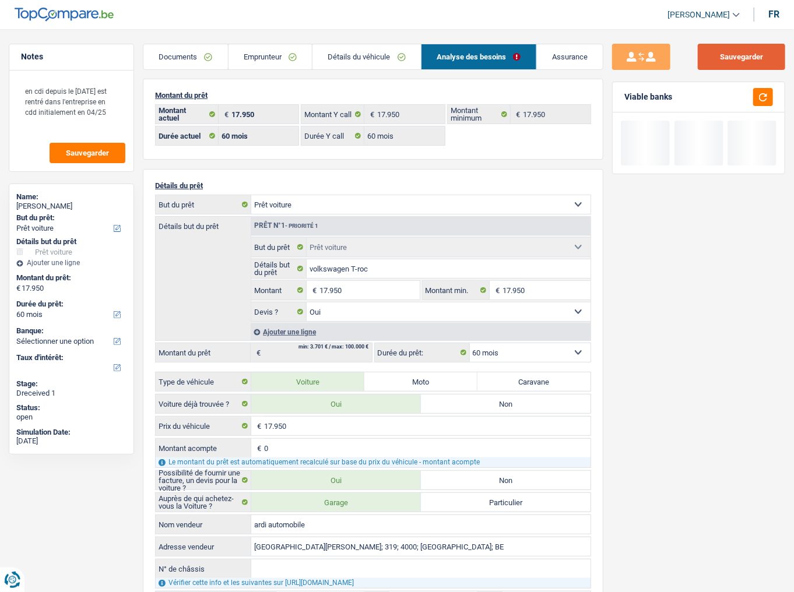
click at [708, 64] on button "Sauvegarder" at bounding box center [741, 57] width 87 height 26
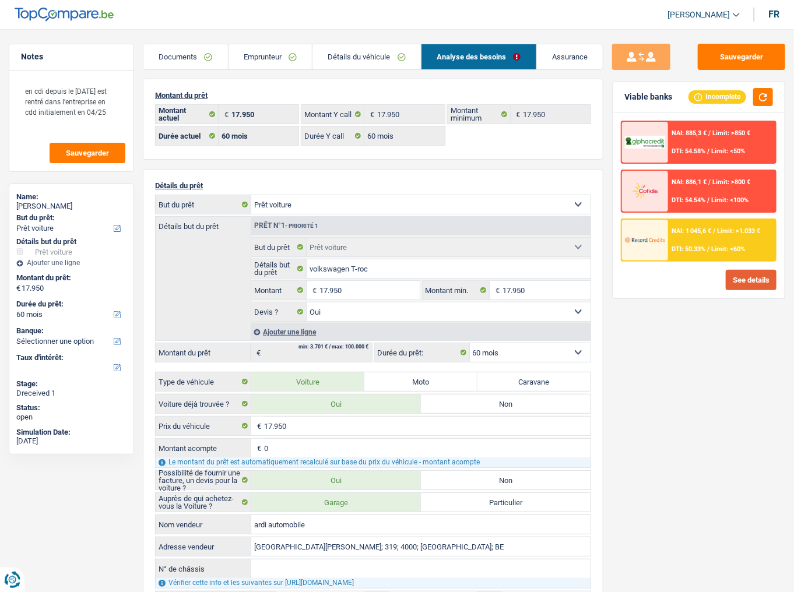
drag, startPoint x: 734, startPoint y: 282, endPoint x: 728, endPoint y: 279, distance: 6.8
click at [708, 279] on button "See details" at bounding box center [751, 280] width 51 height 20
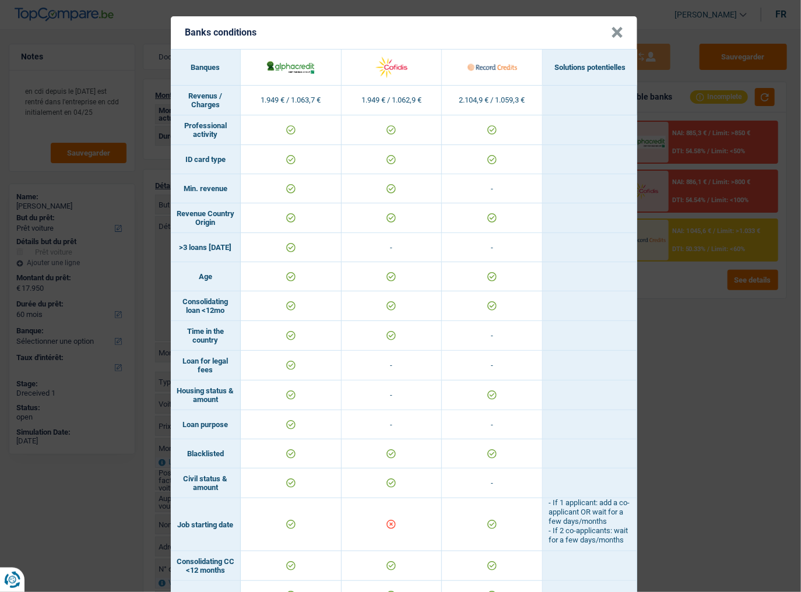
click at [613, 27] on button "×" at bounding box center [617, 33] width 12 height 12
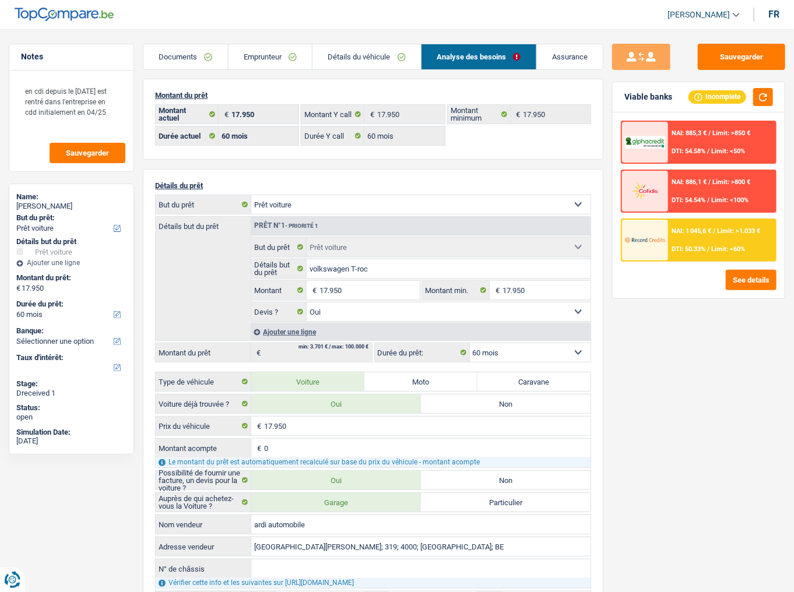
click at [664, 223] on div at bounding box center [645, 240] width 46 height 41
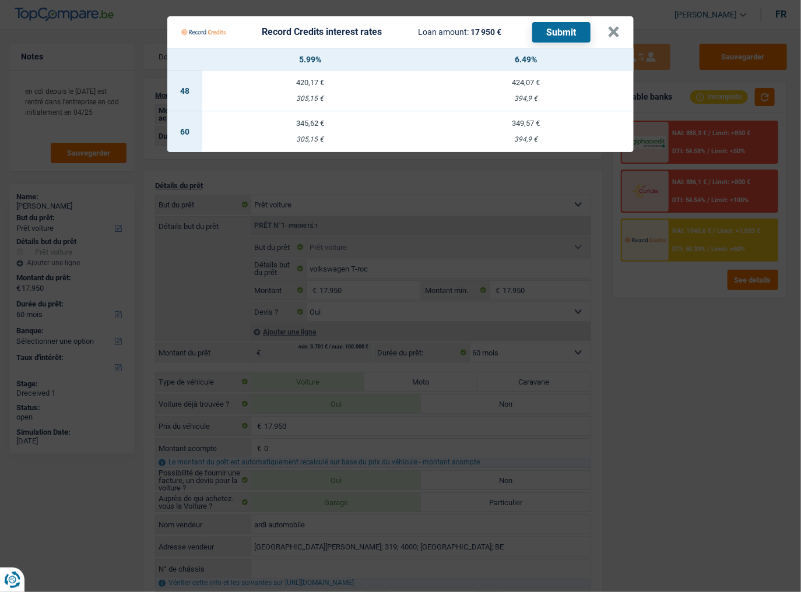
click at [480, 138] on div "394,9 €" at bounding box center [526, 140] width 216 height 8
select select "record credits"
type input "6,49"
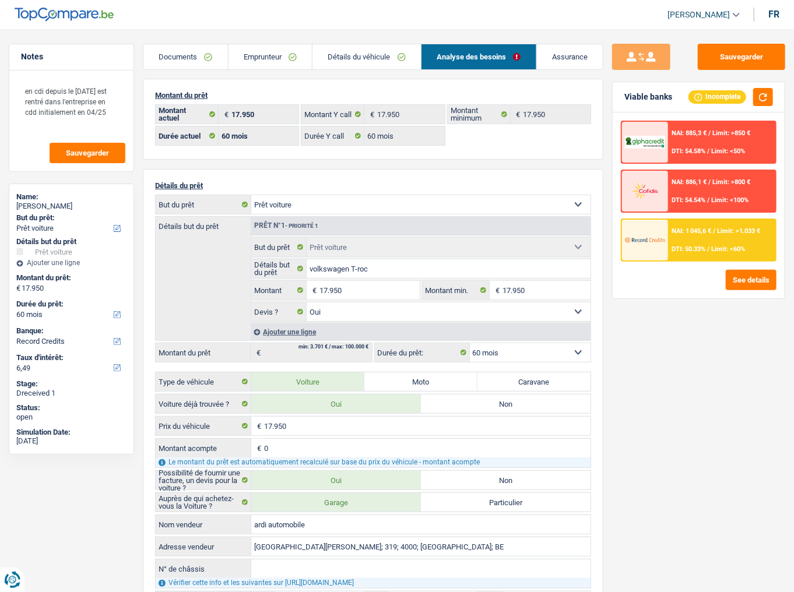
click at [690, 259] on div "NAI: 1 045,6 € / Limit: >1.033 € DTI: 50.33% / Limit: <60%" at bounding box center [699, 240] width 156 height 43
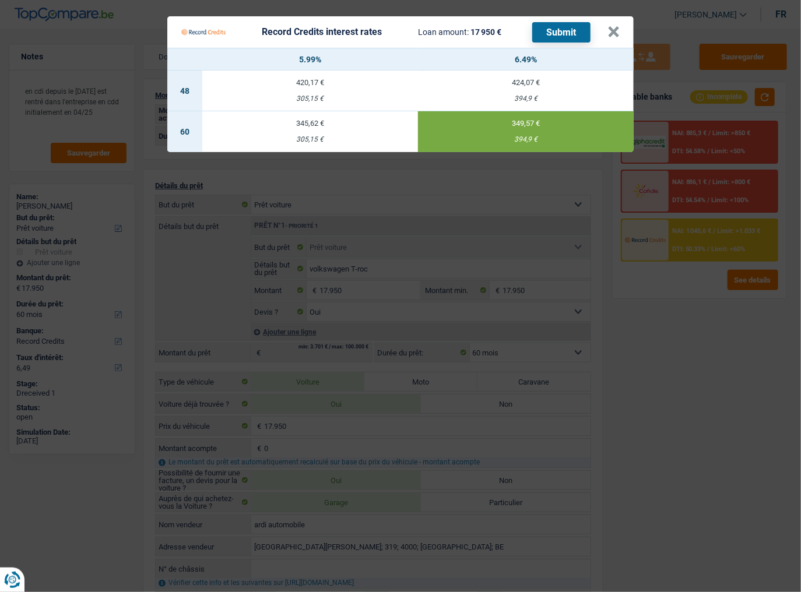
click at [557, 34] on button "Submit" at bounding box center [561, 32] width 58 height 20
click at [620, 27] on Credits___BV_modal_header_ "Record Credits interest rates Loan amount: 17 950 € Submit ×" at bounding box center [400, 31] width 466 height 31
click at [708, 55] on Credits "Record Credits interest rates Loan amount: 17 950 € Submit × 5.99% 6.49% 48 420…" at bounding box center [400, 296] width 801 height 592
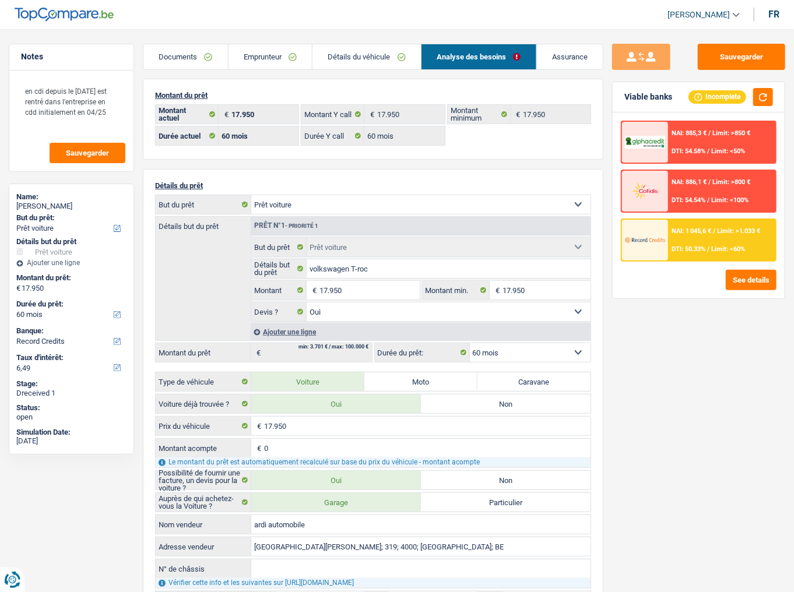
drag, startPoint x: 188, startPoint y: 48, endPoint x: 201, endPoint y: 50, distance: 12.9
click at [188, 49] on link "Documents" at bounding box center [185, 56] width 85 height 25
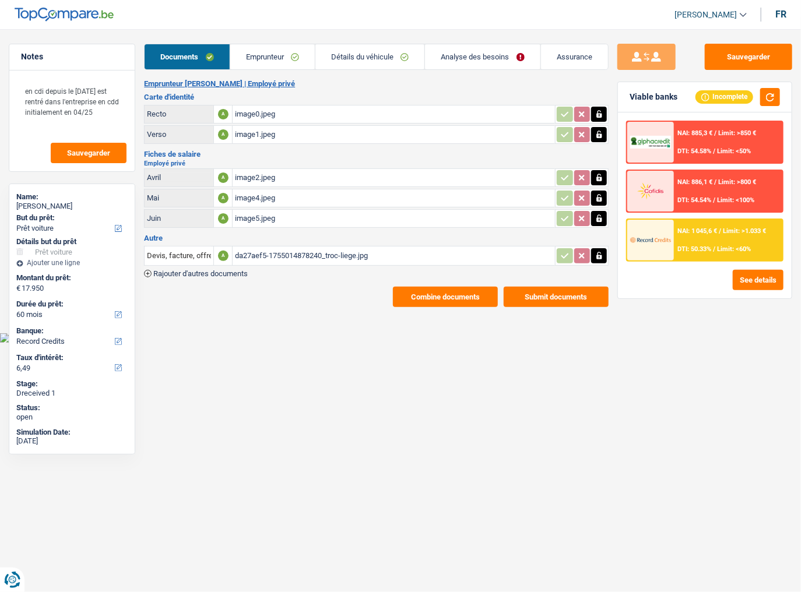
click at [472, 294] on button "Combine documents" at bounding box center [445, 297] width 105 height 20
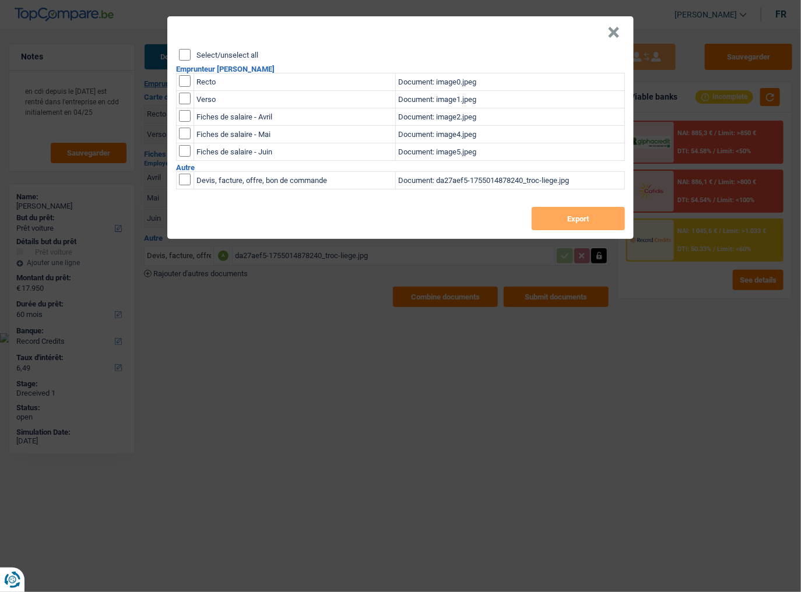
drag, startPoint x: 182, startPoint y: 57, endPoint x: 418, endPoint y: 149, distance: 254.1
click at [182, 56] on input "Select/unselect all" at bounding box center [185, 55] width 12 height 12
checkbox input "true"
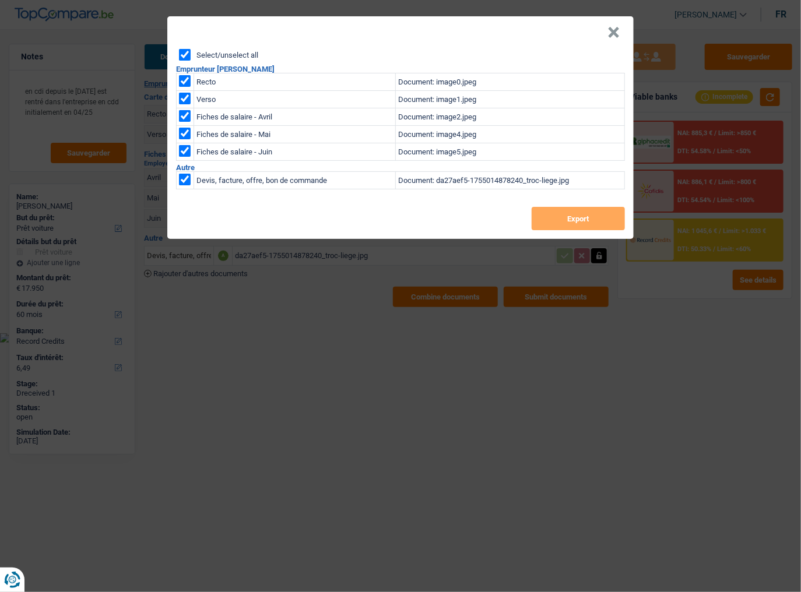
checkbox input "true"
click at [538, 204] on div "Select/unselect all Emprunteur CORALIE POTTIER Recto Document: image0.jpeg Vers…" at bounding box center [400, 144] width 466 height 190
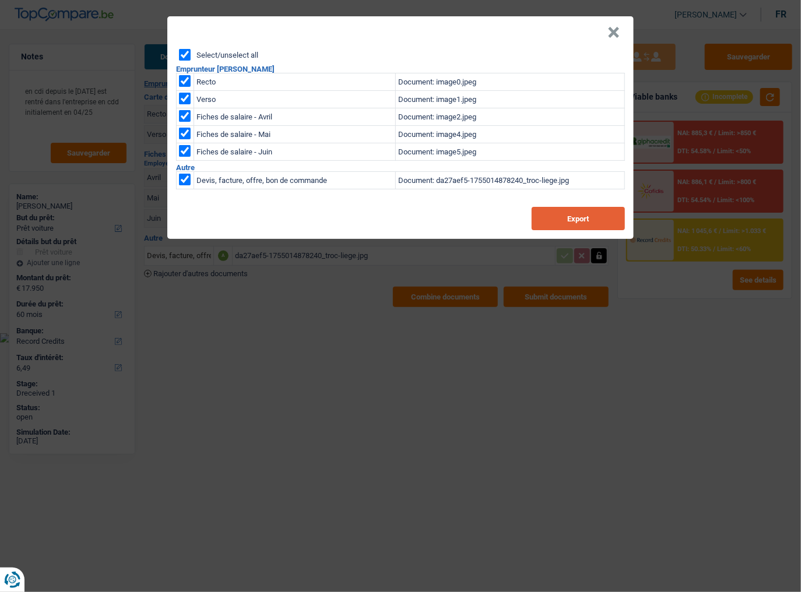
drag, startPoint x: 553, startPoint y: 222, endPoint x: 544, endPoint y: 219, distance: 9.2
click at [550, 221] on button "Export" at bounding box center [578, 218] width 93 height 23
drag, startPoint x: 576, startPoint y: 328, endPoint x: 579, endPoint y: 322, distance: 7.0
click at [576, 323] on div "× Select/unselect all Emprunteur CORALIE POTTIER Recto Document: image0.jpeg Ve…" at bounding box center [400, 296] width 801 height 592
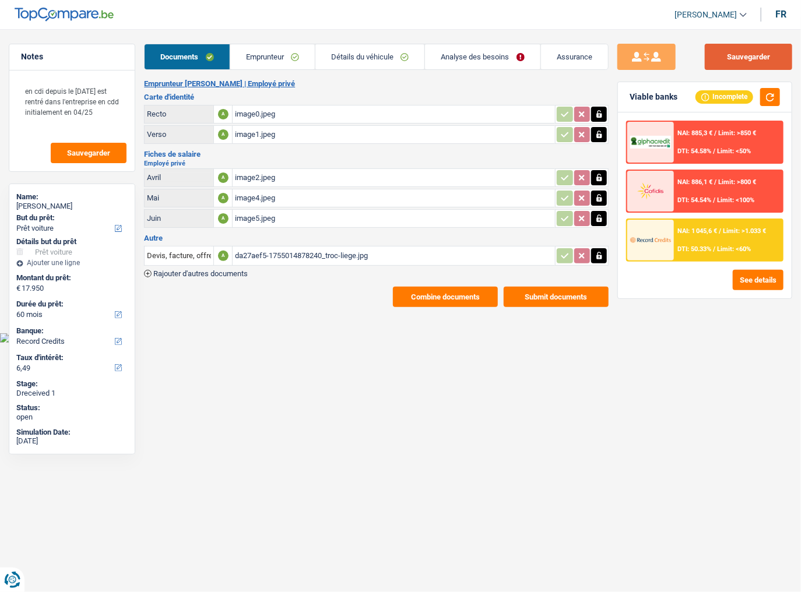
click at [708, 44] on button "Sauvegarder" at bounding box center [748, 57] width 87 height 26
click at [708, 250] on span "DTI: 50.33%" at bounding box center [694, 249] width 34 height 8
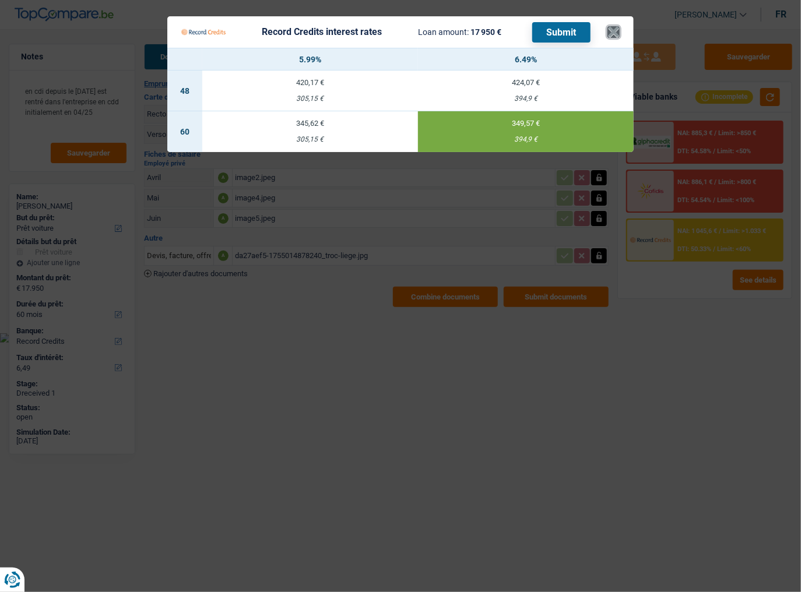
click at [615, 26] on button "×" at bounding box center [613, 32] width 12 height 12
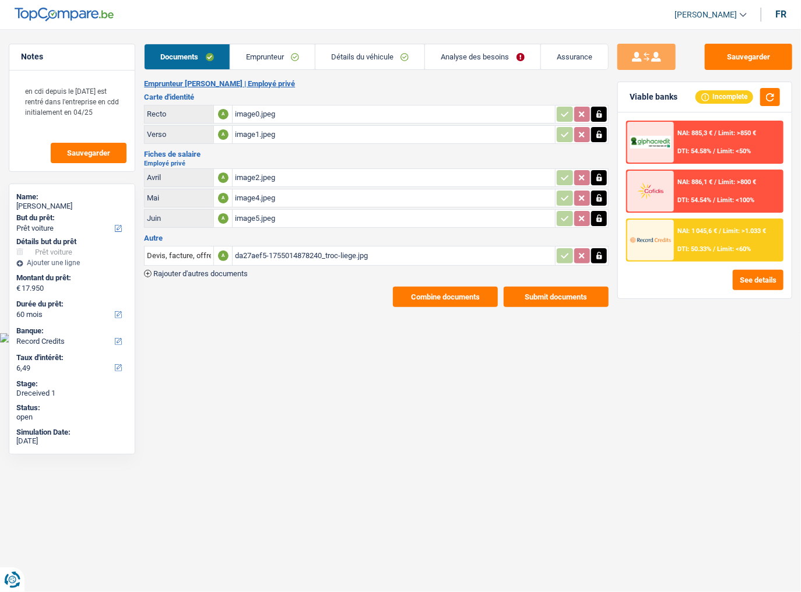
click at [455, 37] on main "Notes en cdi depuis le 24/07/25 est rentré dans l'entreprise en cdd initialemen…" at bounding box center [400, 175] width 801 height 316
click at [458, 47] on link "Analyse des besoins" at bounding box center [482, 56] width 115 height 25
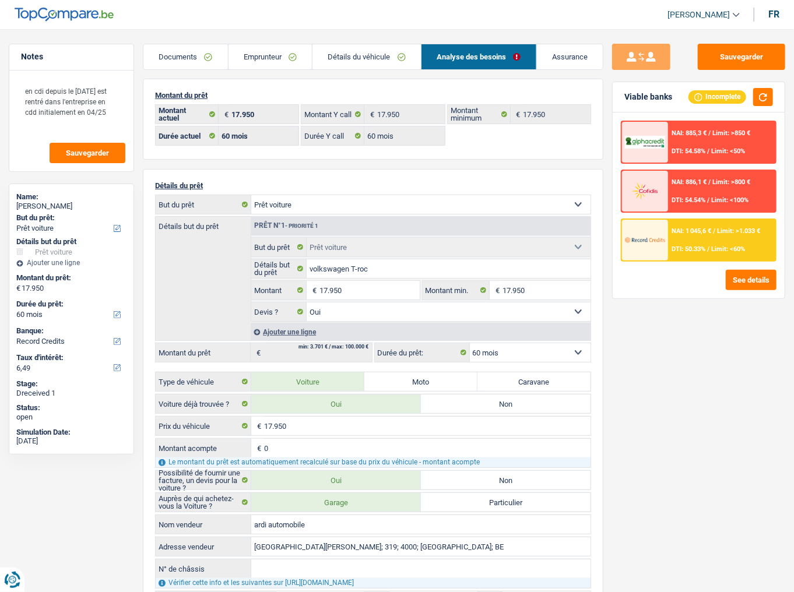
click at [189, 57] on link "Documents" at bounding box center [185, 56] width 85 height 25
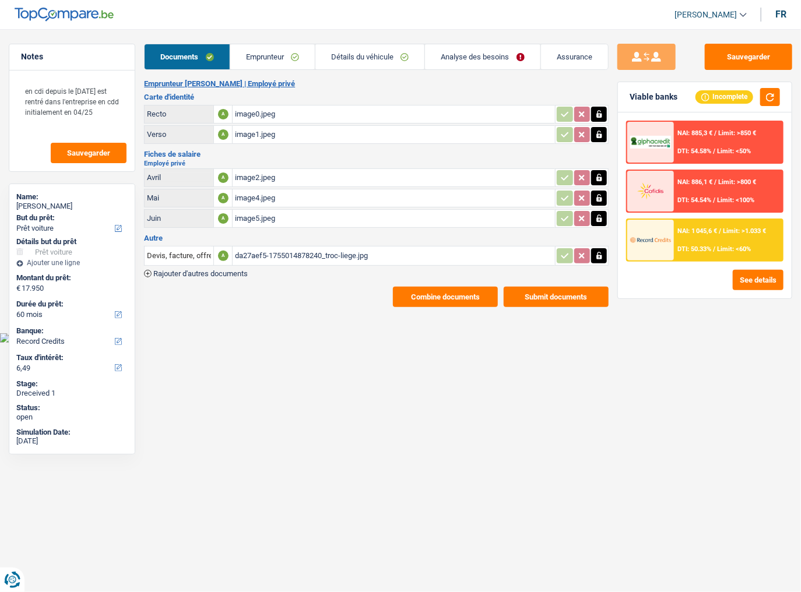
click at [270, 111] on div "image0.jpeg" at bounding box center [394, 113] width 318 height 17
click at [286, 217] on div "image5.jpeg" at bounding box center [394, 218] width 318 height 17
click at [283, 46] on link "Emprunteur" at bounding box center [272, 56] width 85 height 25
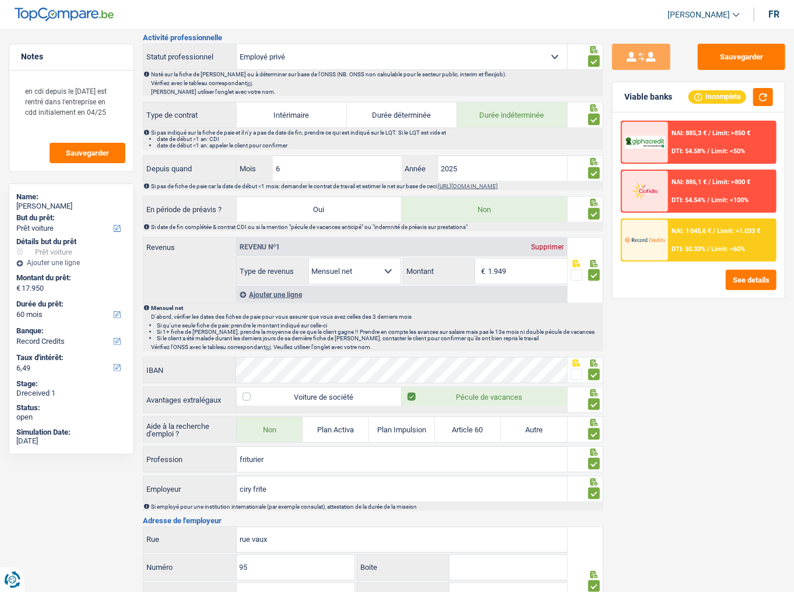
scroll to position [269, 0]
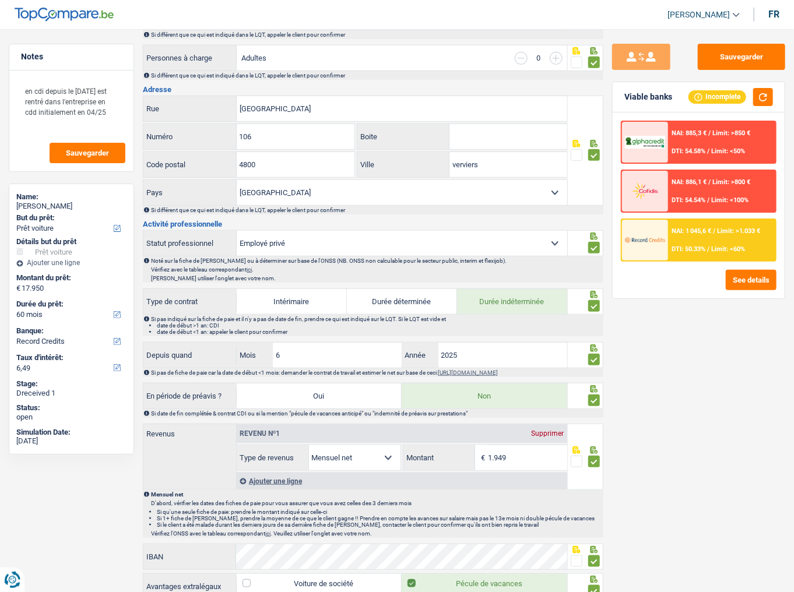
click at [410, 231] on select "Ouvrier Employé privé Employé public Invalide Indépendant Pensionné Chômeur Mut…" at bounding box center [402, 243] width 330 height 25
select select "worker"
click at [237, 231] on select "Ouvrier Employé privé Employé public Invalide Indépendant Pensionné Chômeur Mut…" at bounding box center [402, 243] width 330 height 25
radio input "false"
checkbox input "false"
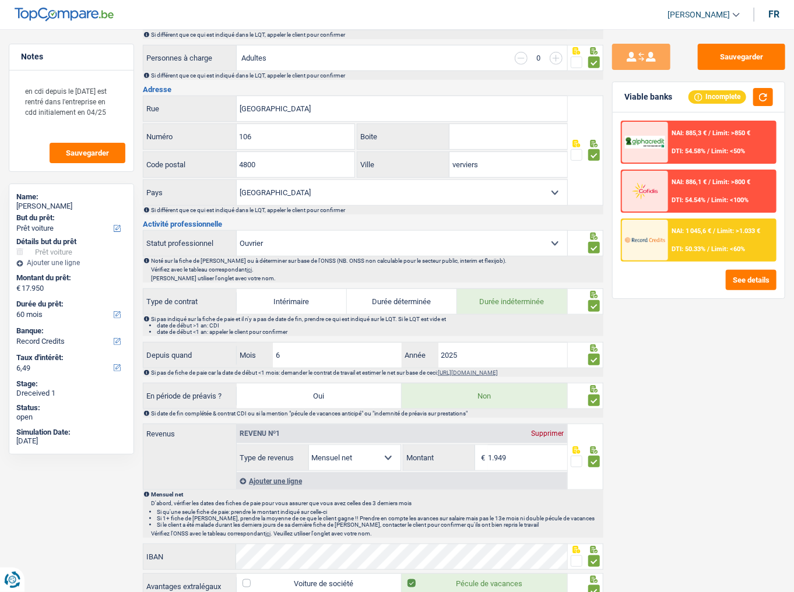
radio input "false"
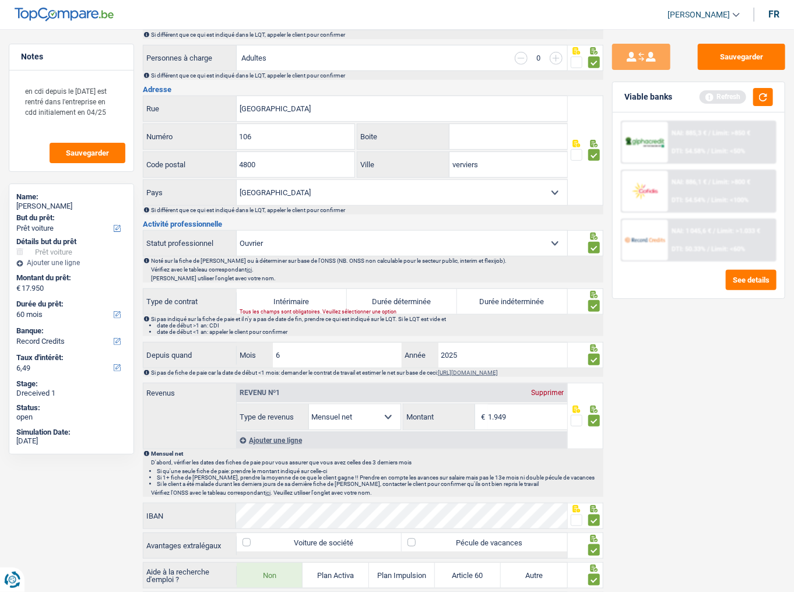
click at [511, 304] on label "Durée indéterminée" at bounding box center [512, 301] width 110 height 25
click at [511, 304] on input "Durée indéterminée" at bounding box center [512, 301] width 110 height 25
radio input "true"
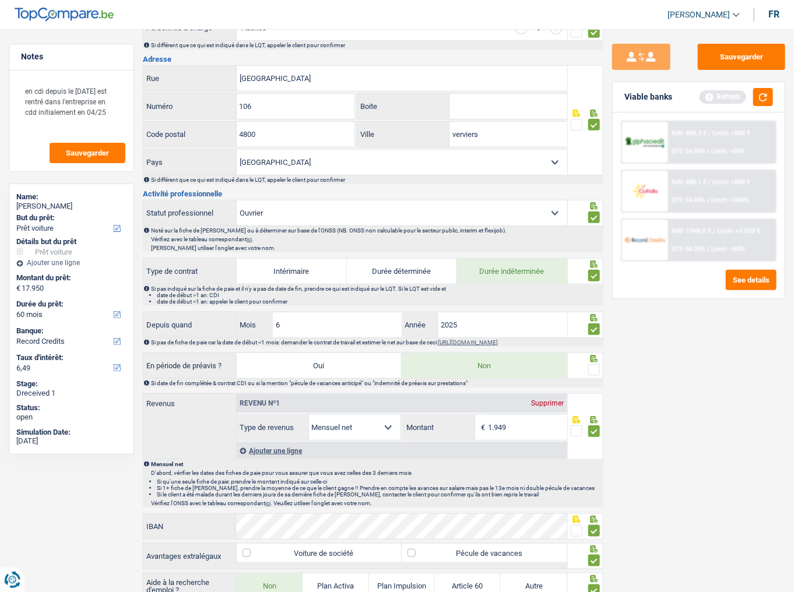
scroll to position [315, 0]
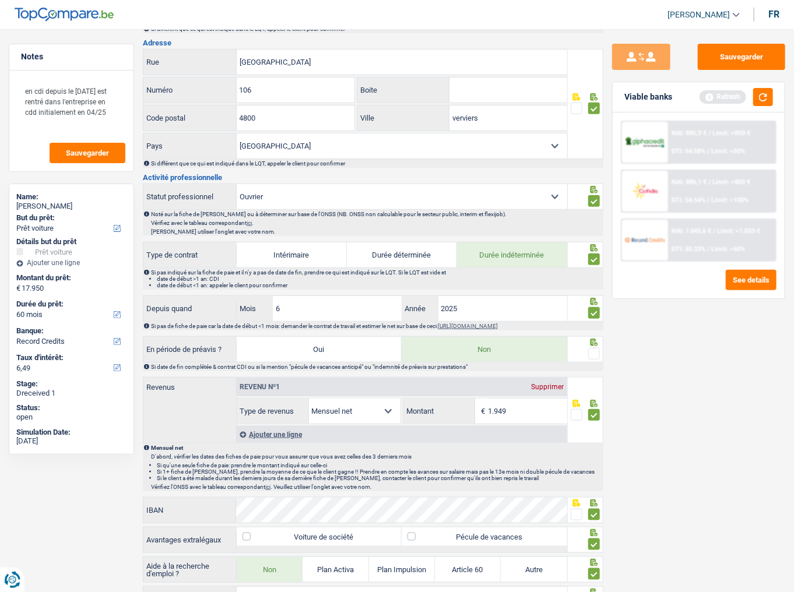
click at [595, 323] on span at bounding box center [594, 354] width 12 height 12
click at [0, 0] on input "radio" at bounding box center [0, 0] width 0 height 0
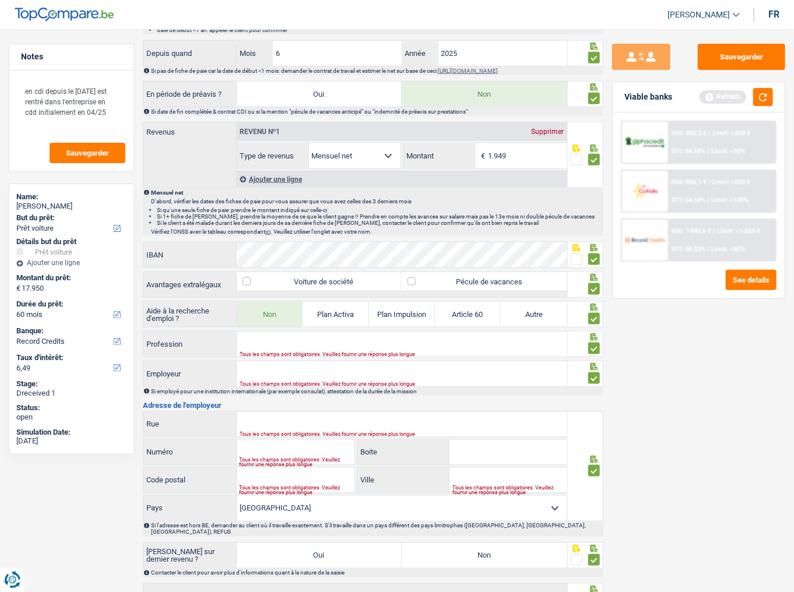
scroll to position [642, 0]
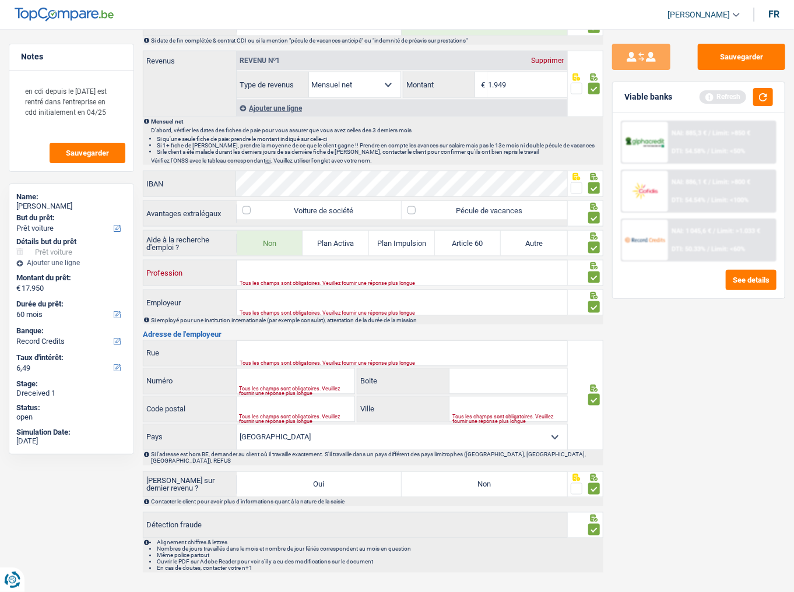
drag, startPoint x: 294, startPoint y: 268, endPoint x: 379, endPoint y: 275, distance: 85.4
click at [294, 268] on input "Profession" at bounding box center [402, 273] width 330 height 25
type input "friturier"
click at [316, 300] on input "Employeur" at bounding box center [402, 302] width 330 height 25
type input "city frite"
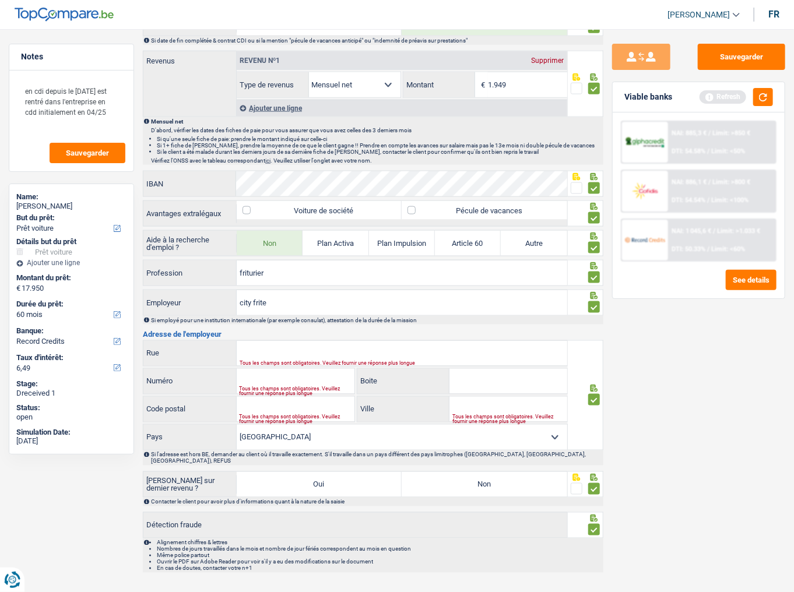
click at [354, 323] on div "Tous les champs sont obligatoires. Veuillez fournir une réponse plus longue" at bounding box center [387, 363] width 294 height 5
click at [473, 323] on input "Rue" at bounding box center [402, 353] width 330 height 25
type input "rue vaux"
type input "95"
type input "4632"
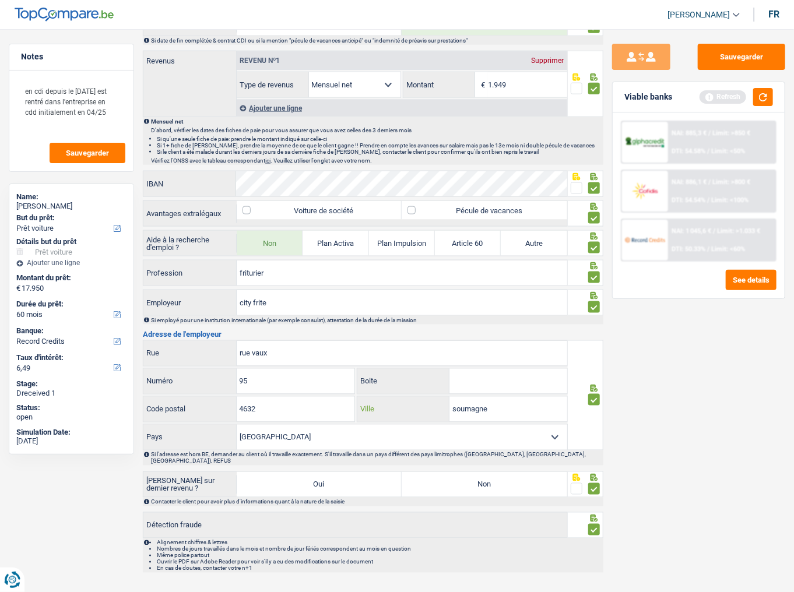
type input "soumagne"
click at [511, 323] on label "Non" at bounding box center [484, 484] width 165 height 25
click at [511, 323] on input "Non" at bounding box center [484, 484] width 165 height 25
radio input "true"
click at [708, 94] on button "button" at bounding box center [763, 97] width 20 height 18
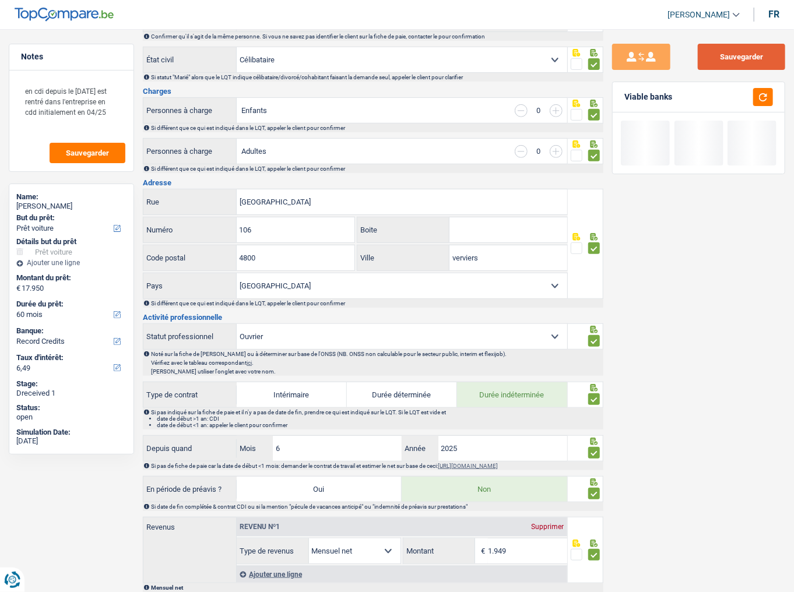
click at [708, 57] on button "Sauvegarder" at bounding box center [741, 57] width 87 height 26
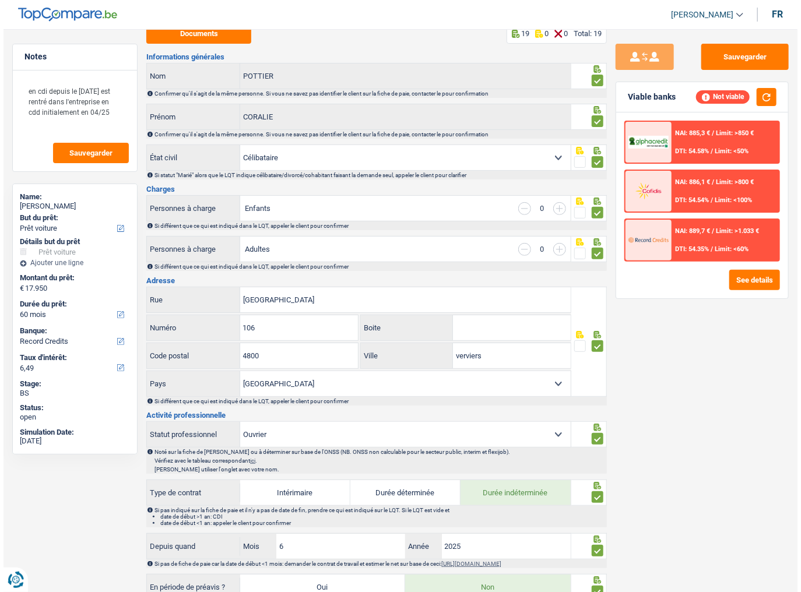
scroll to position [0, 0]
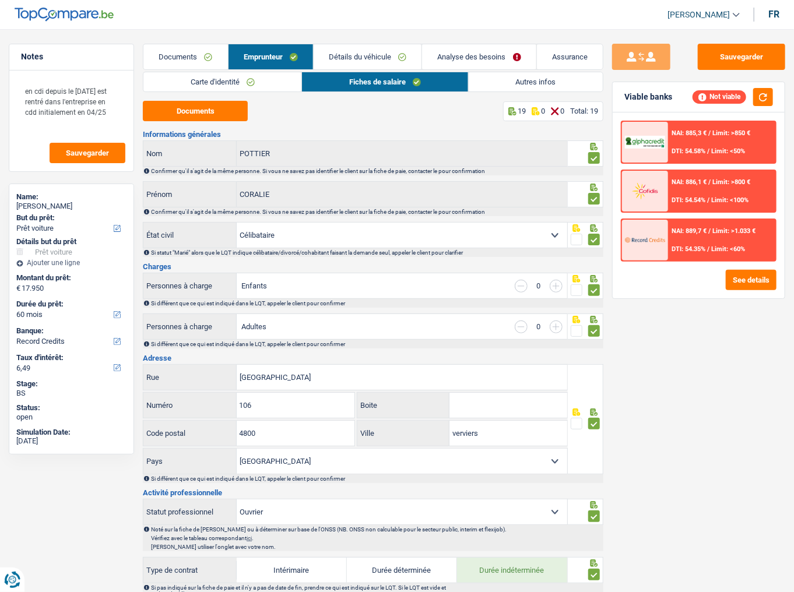
click at [188, 64] on link "Documents" at bounding box center [185, 56] width 84 height 25
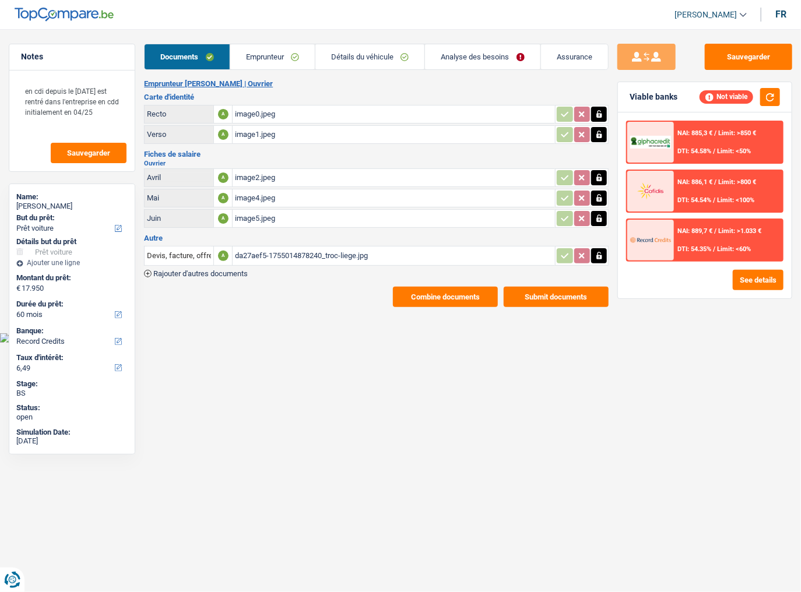
click at [293, 181] on div "image2.jpeg" at bounding box center [394, 177] width 318 height 17
drag, startPoint x: 743, startPoint y: 50, endPoint x: 56, endPoint y: 241, distance: 712.7
click at [708, 50] on button "Sauvegarder" at bounding box center [748, 57] width 87 height 26
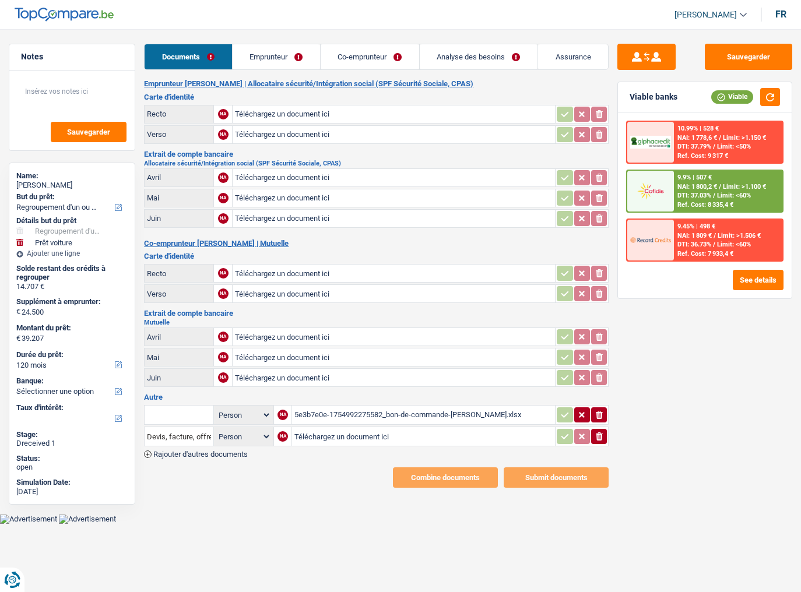
select select "refinancing"
select select "car"
select select "120"
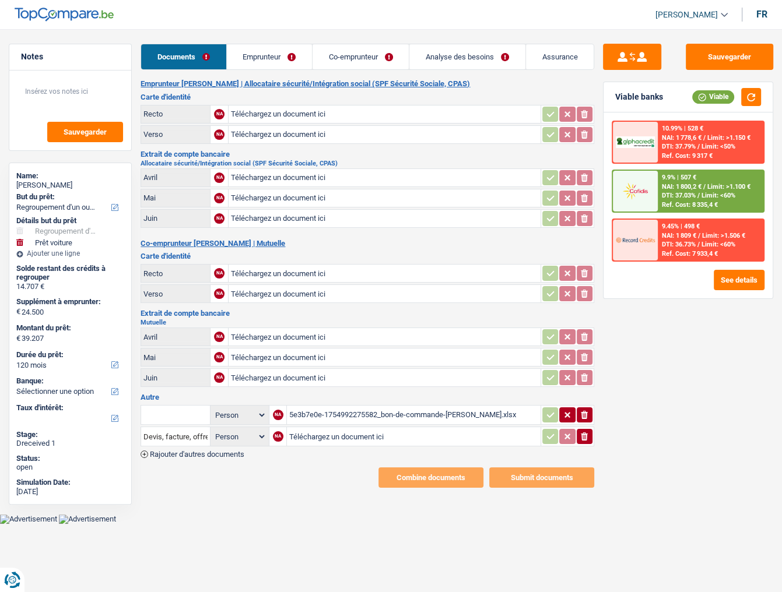
click at [312, 410] on div "5e3b7e0e-1754992275582_bon-de-commande-[PERSON_NAME].xlsx" at bounding box center [413, 414] width 249 height 17
click at [198, 406] on input "text" at bounding box center [175, 415] width 64 height 19
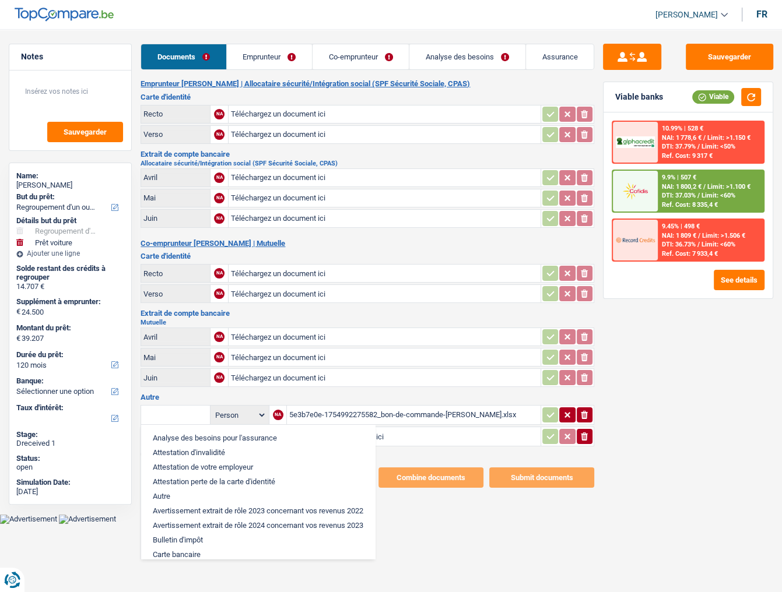
click at [323, 375] on input "Téléchargez un document ici" at bounding box center [384, 377] width 307 height 17
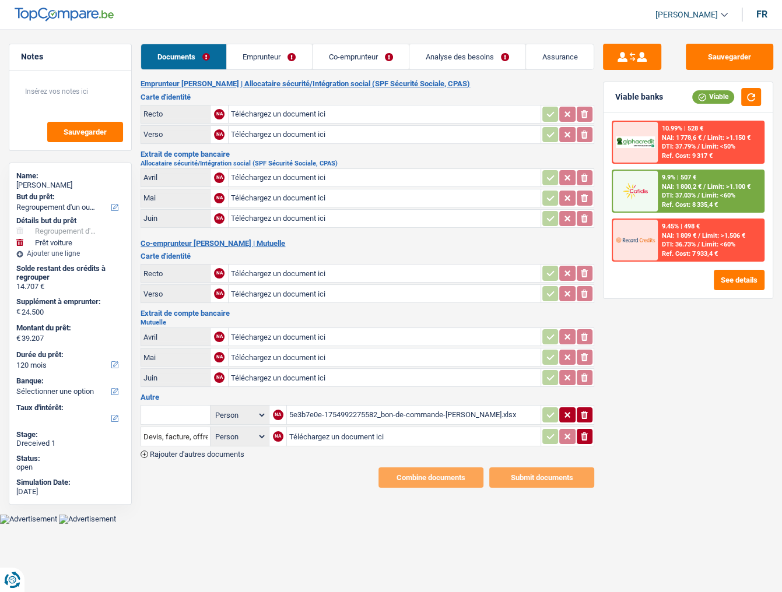
click at [335, 428] on input "Téléchargez un document ici" at bounding box center [413, 436] width 249 height 17
type input "C:\fakepath\devis.png"
click at [337, 430] on div "devis.png" at bounding box center [414, 436] width 249 height 17
click at [273, 63] on link "Emprunteur" at bounding box center [269, 56] width 85 height 25
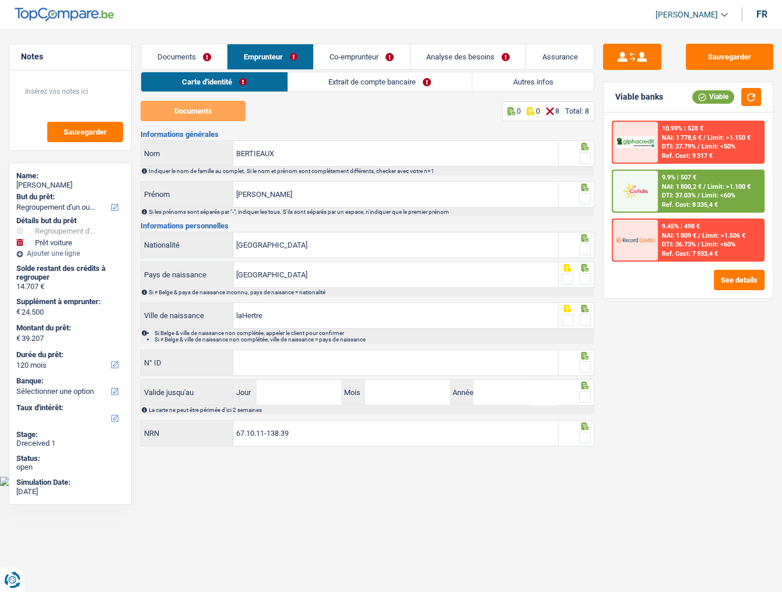
click at [194, 58] on link "Documents" at bounding box center [184, 56] width 86 height 25
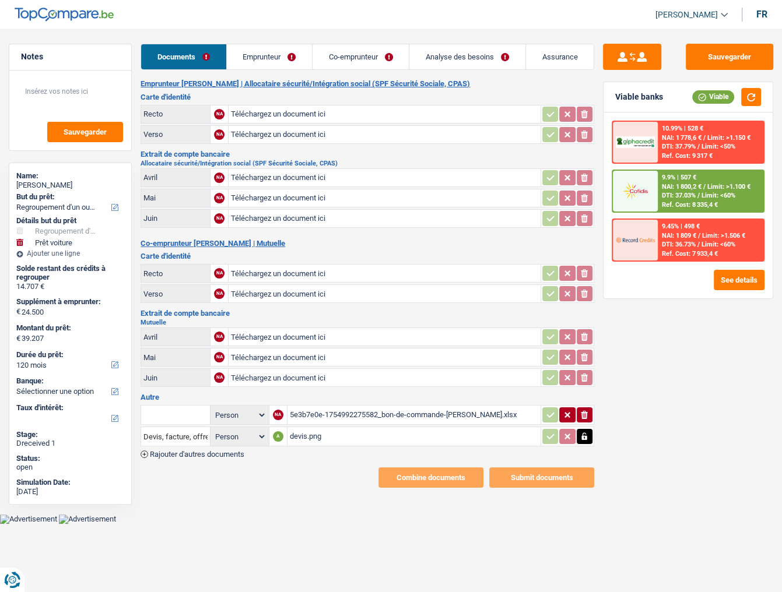
click at [290, 110] on input "Téléchargez un document ici" at bounding box center [384, 113] width 307 height 17
click at [333, 107] on input "Téléchargez un document ici" at bounding box center [384, 113] width 307 height 17
click at [273, 57] on link "Emprunteur" at bounding box center [269, 56] width 85 height 25
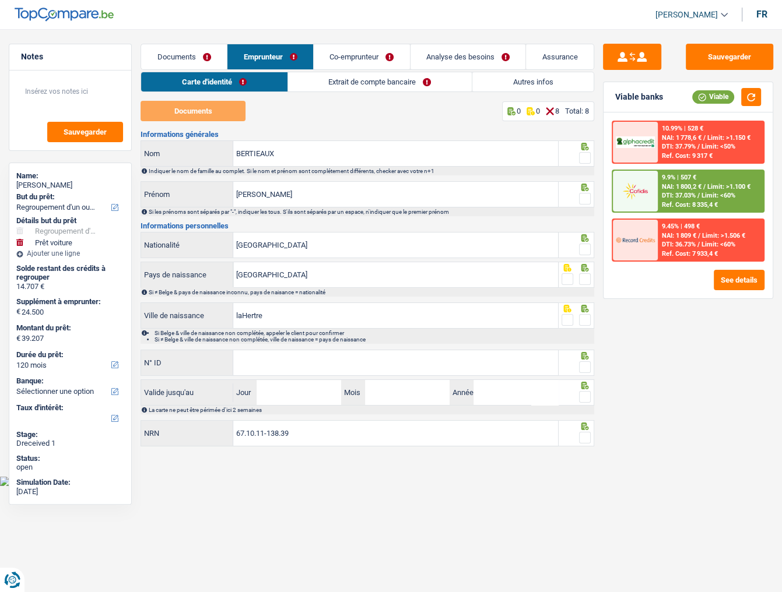
click at [366, 57] on link "Co-emprunteur" at bounding box center [362, 56] width 96 height 25
click at [277, 52] on link "Emprunteur" at bounding box center [269, 56] width 85 height 25
click at [371, 79] on link "Extrait de compte bancaire" at bounding box center [380, 81] width 184 height 19
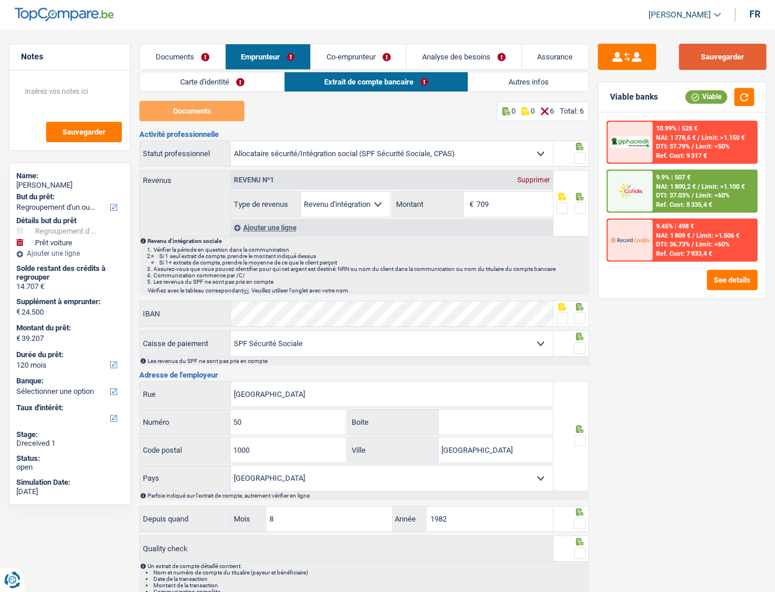
click at [703, 63] on button "Sauvegarder" at bounding box center [721, 57] width 87 height 26
click at [332, 56] on link "Co-emprunteur" at bounding box center [358, 56] width 95 height 25
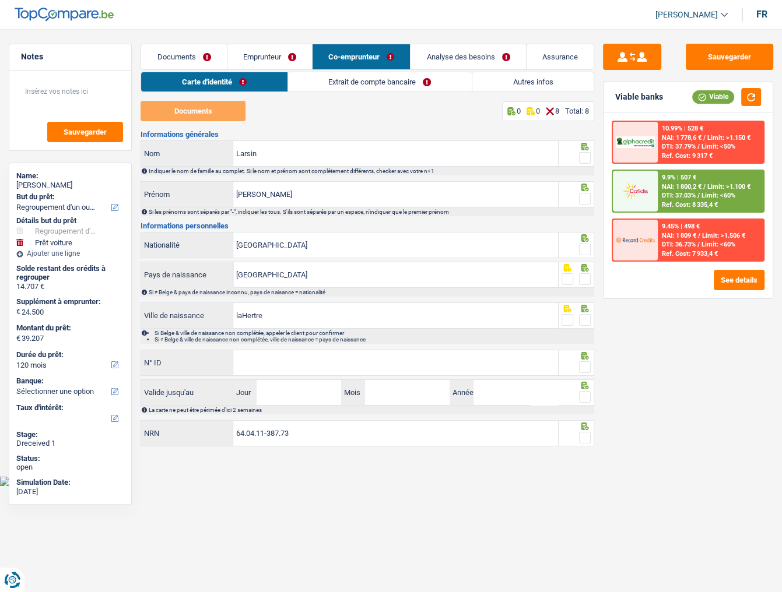
click at [189, 50] on link "Documents" at bounding box center [183, 56] width 85 height 25
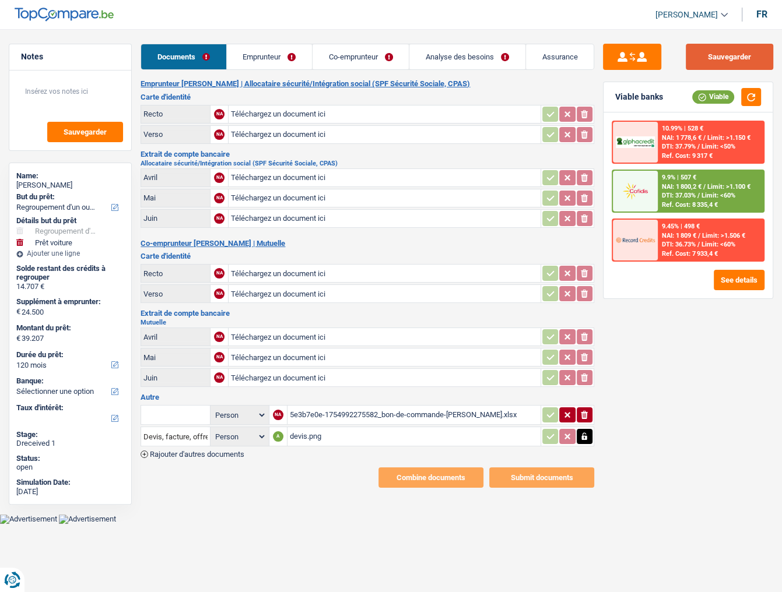
drag, startPoint x: 724, startPoint y: 61, endPoint x: 658, endPoint y: 100, distance: 77.4
click at [724, 61] on button "Sauvegarder" at bounding box center [728, 57] width 87 height 26
click at [269, 115] on input "Téléchargez un document ici" at bounding box center [384, 113] width 307 height 17
click at [258, 109] on input "Téléchargez un document ici" at bounding box center [384, 113] width 307 height 17
type input "C:\fakepath\id.pdf"
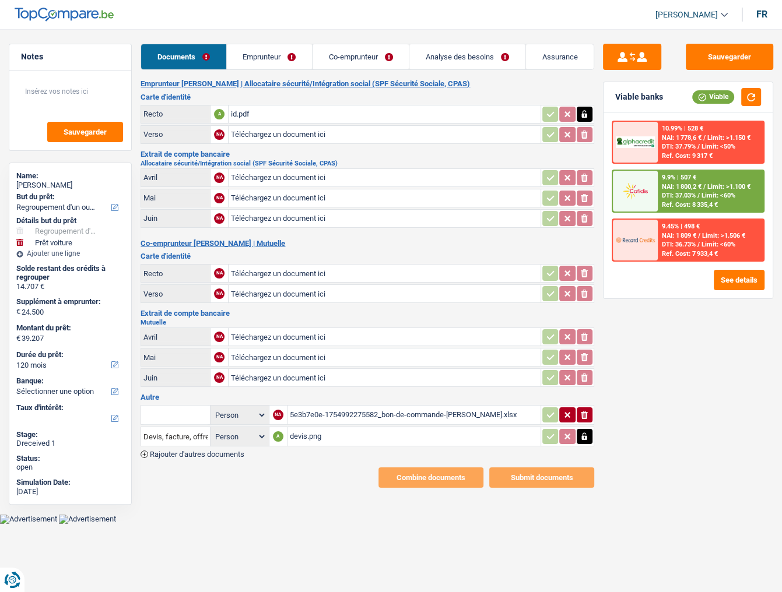
click at [275, 373] on input "Téléchargez un document ici" at bounding box center [384, 377] width 307 height 17
type input "C:\fakepath\attest-mut.pdf"
click at [274, 169] on input "Téléchargez un document ici" at bounding box center [384, 177] width 307 height 17
type input "C:\fakepath\ING_Extract_202508131128252754401051942011820485.pdf"
click at [245, 213] on input "Téléchargez un document ici" at bounding box center [384, 218] width 307 height 17
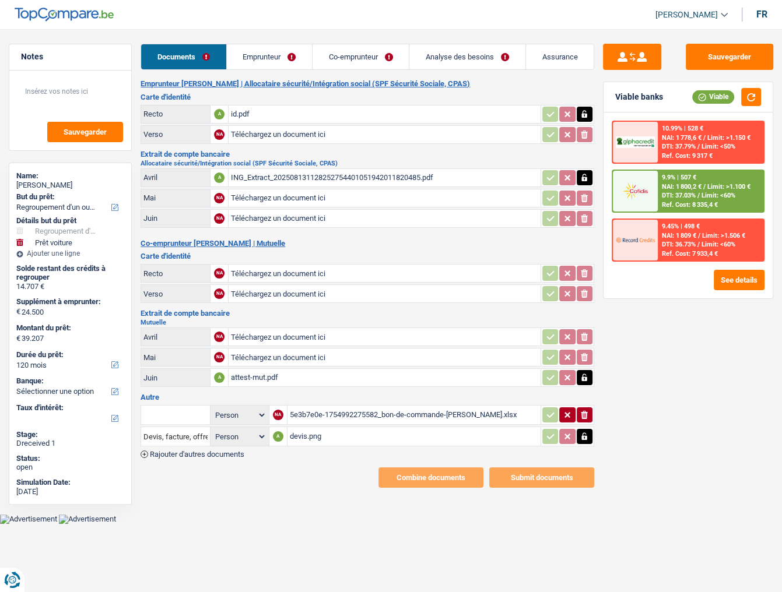
type input "C:\fakepath\ING_Extract_202508121525590315690480612798301531.pdf"
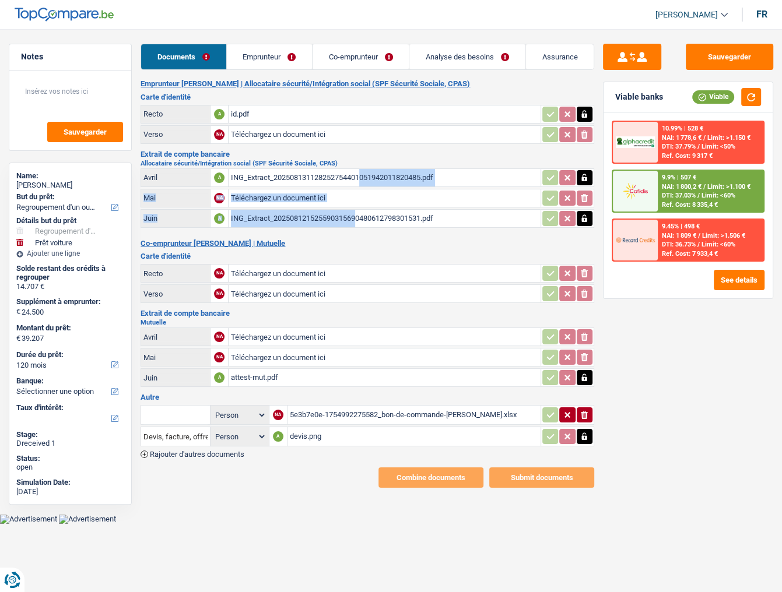
drag, startPoint x: 272, startPoint y: 218, endPoint x: 273, endPoint y: 184, distance: 34.4
click at [273, 184] on table "Avril A ING_Extract_202508131128252754401051942011820485.pdf Mai NA Téléchargez…" at bounding box center [366, 198] width 453 height 63
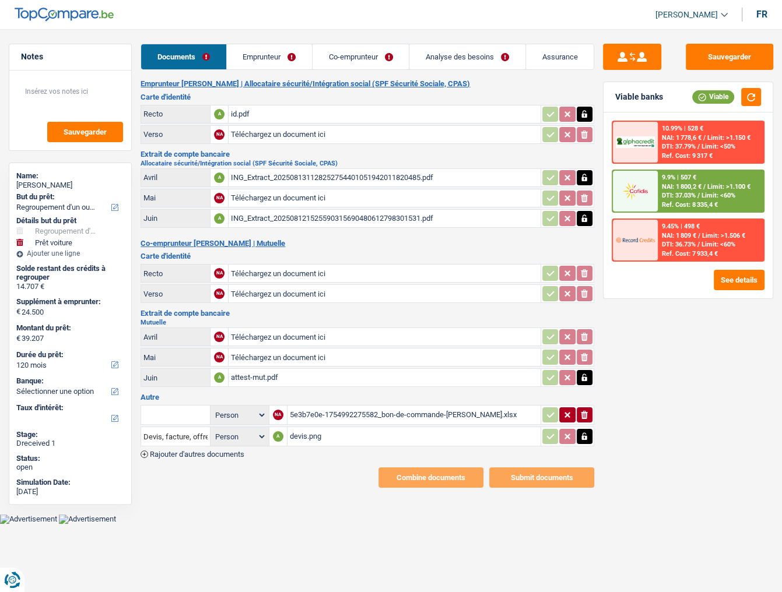
click at [353, 231] on div "Emprunteur NADINE BERTIEAUX | Allocataire sécurité/Intégration social (SPF Sécu…" at bounding box center [366, 283] width 453 height 409
click at [317, 191] on input "Téléchargez un document ici" at bounding box center [384, 197] width 307 height 17
click at [586, 194] on icon "button" at bounding box center [583, 198] width 9 height 12
click at [586, 194] on icon "button" at bounding box center [584, 198] width 7 height 8
click at [350, 191] on input "Téléchargez un document ici" at bounding box center [384, 197] width 307 height 17
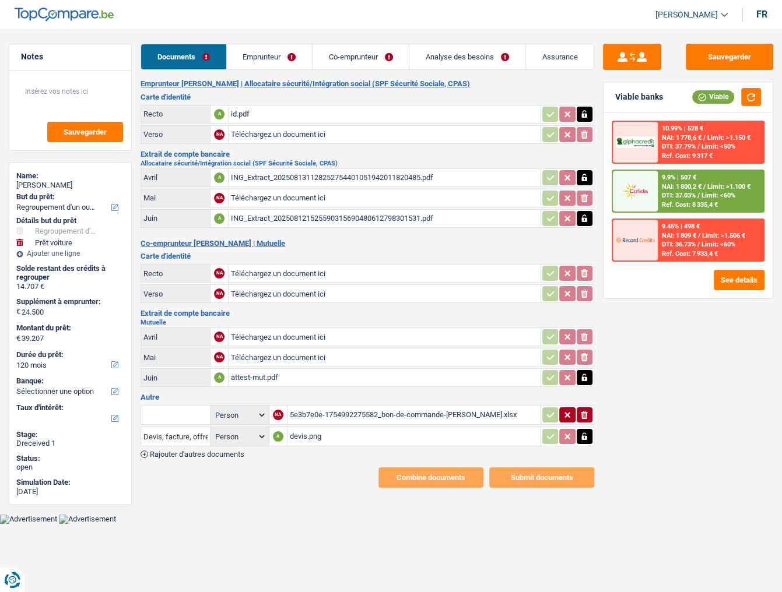
type input "C:\fakepath\ING_Extract_202508121525018308234773548017801379.pdf"
click at [271, 58] on link "Emprunteur" at bounding box center [269, 56] width 85 height 25
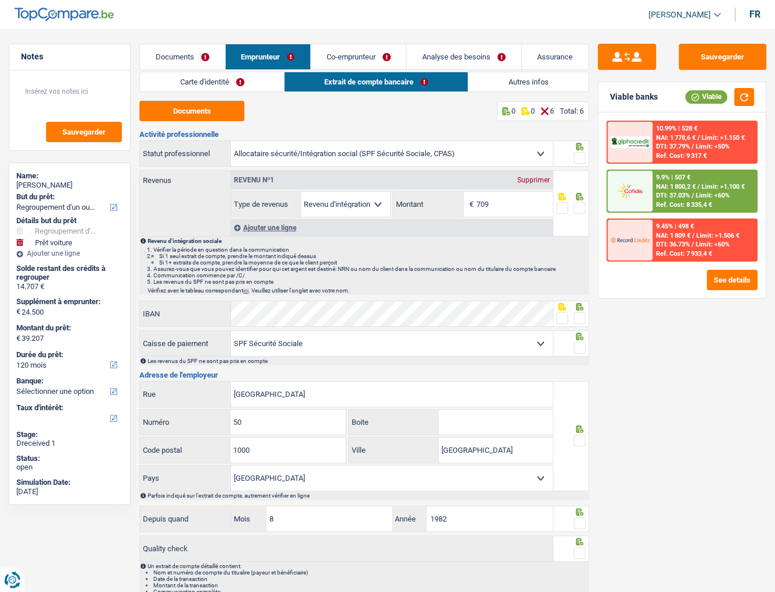
click at [220, 76] on link "Carte d'identité" at bounding box center [212, 81] width 144 height 19
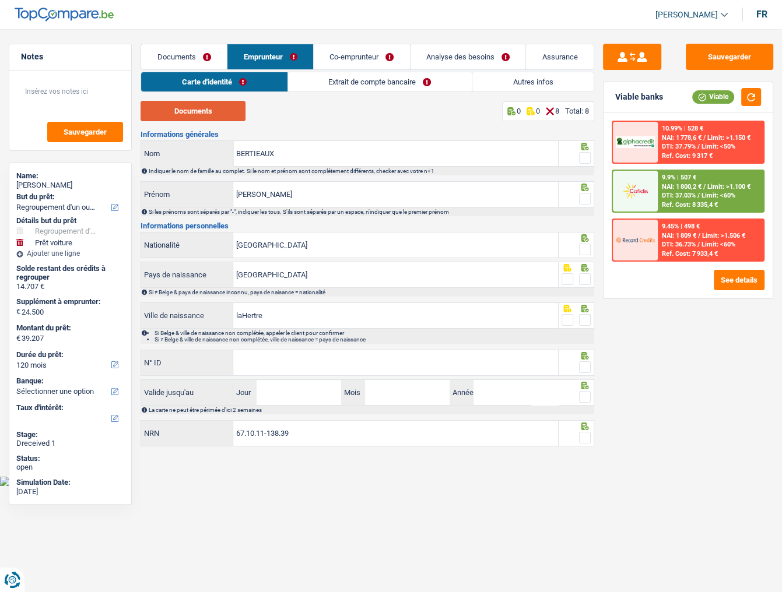
click at [218, 118] on button "Documents" at bounding box center [192, 111] width 105 height 20
click at [585, 161] on span at bounding box center [585, 158] width 12 height 12
click at [0, 0] on input "radio" at bounding box center [0, 0] width 0 height 0
drag, startPoint x: 583, startPoint y: 197, endPoint x: 587, endPoint y: 237, distance: 39.8
click at [585, 198] on span at bounding box center [585, 199] width 12 height 12
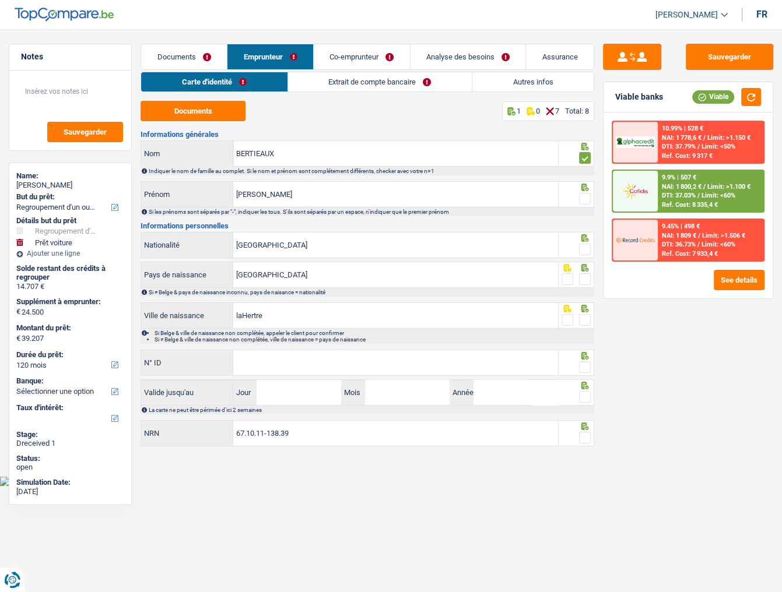
click at [0, 0] on input "radio" at bounding box center [0, 0] width 0 height 0
drag, startPoint x: 585, startPoint y: 247, endPoint x: 585, endPoint y: 269, distance: 22.7
click at [585, 247] on span at bounding box center [585, 250] width 12 height 12
click at [0, 0] on input "radio" at bounding box center [0, 0] width 0 height 0
drag, startPoint x: 584, startPoint y: 275, endPoint x: 590, endPoint y: 302, distance: 27.4
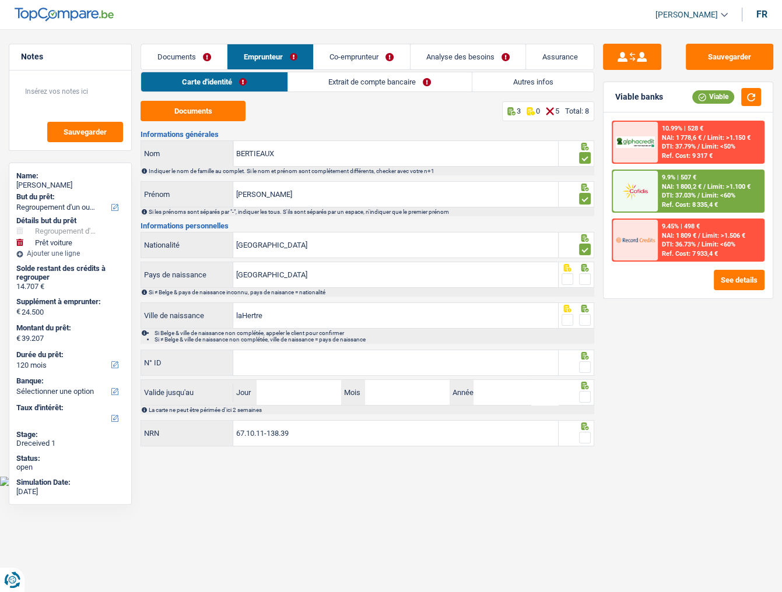
click at [585, 275] on span at bounding box center [585, 279] width 12 height 12
click at [0, 0] on input "radio" at bounding box center [0, 0] width 0 height 0
click at [584, 318] on span at bounding box center [585, 320] width 12 height 12
click at [0, 0] on input "radio" at bounding box center [0, 0] width 0 height 0
click at [242, 315] on input "laHertre" at bounding box center [395, 315] width 325 height 25
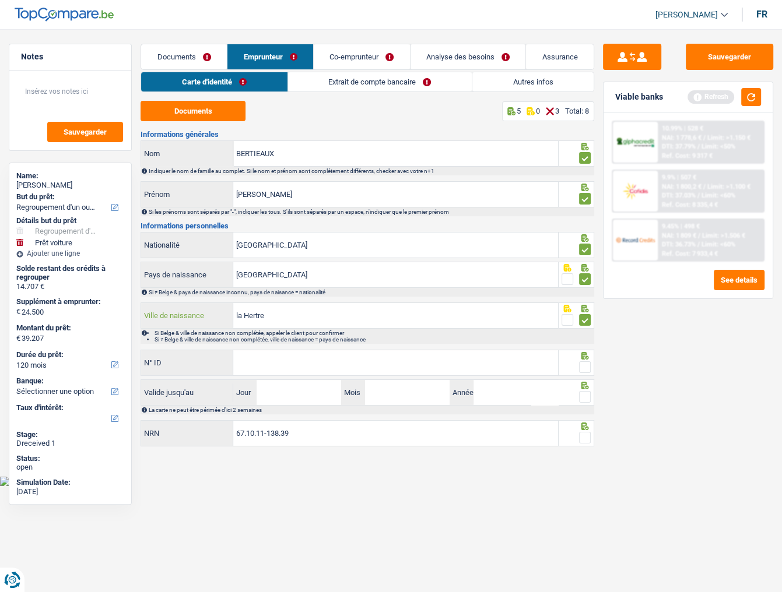
type input "la Hertre"
click at [266, 375] on div "N° ID Tous les champs sont obligatoires. Veuillez fournir une réponse plus long…" at bounding box center [348, 364] width 417 height 28
drag, startPoint x: 417, startPoint y: 368, endPoint x: 744, endPoint y: 367, distance: 327.0
click at [429, 368] on input "N° ID" at bounding box center [395, 362] width 325 height 25
type input "[PHONE_NUMBER]"
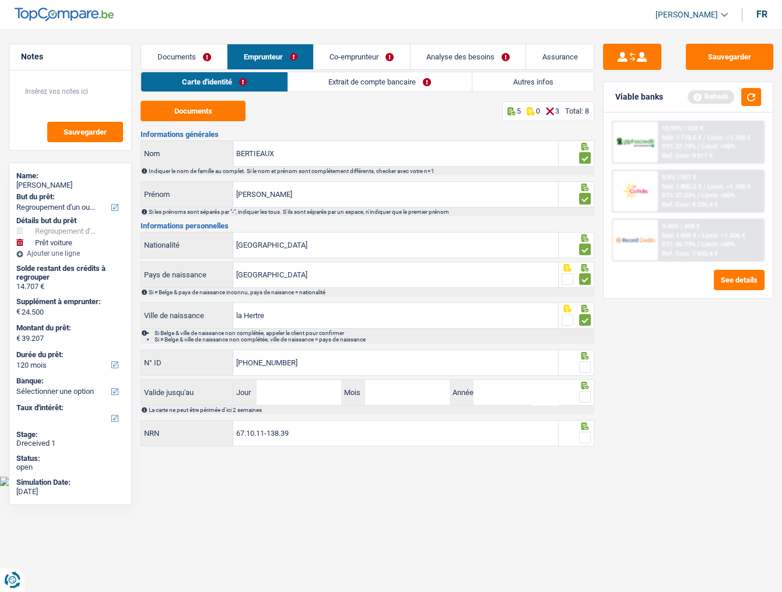
click at [586, 363] on span at bounding box center [585, 367] width 12 height 12
click at [0, 0] on input "radio" at bounding box center [0, 0] width 0 height 0
click at [745, 96] on button "button" at bounding box center [751, 97] width 20 height 18
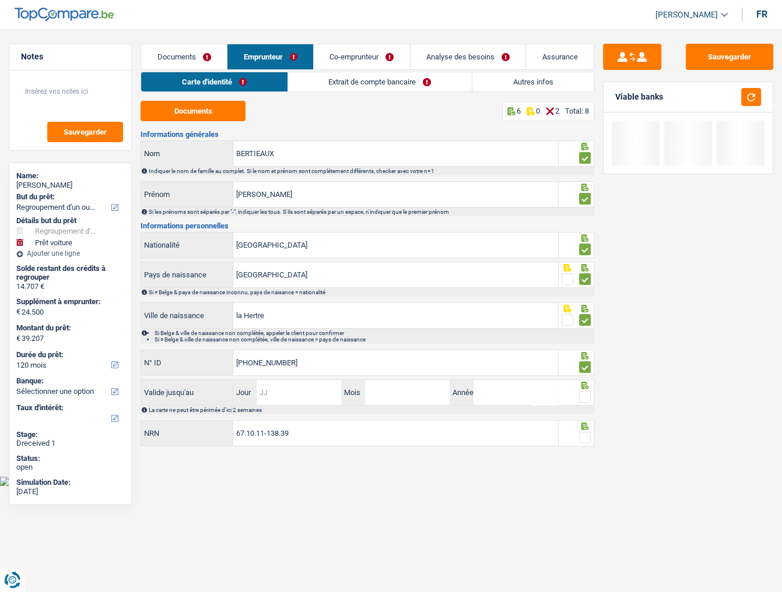
click at [300, 394] on input "Jour" at bounding box center [298, 392] width 85 height 25
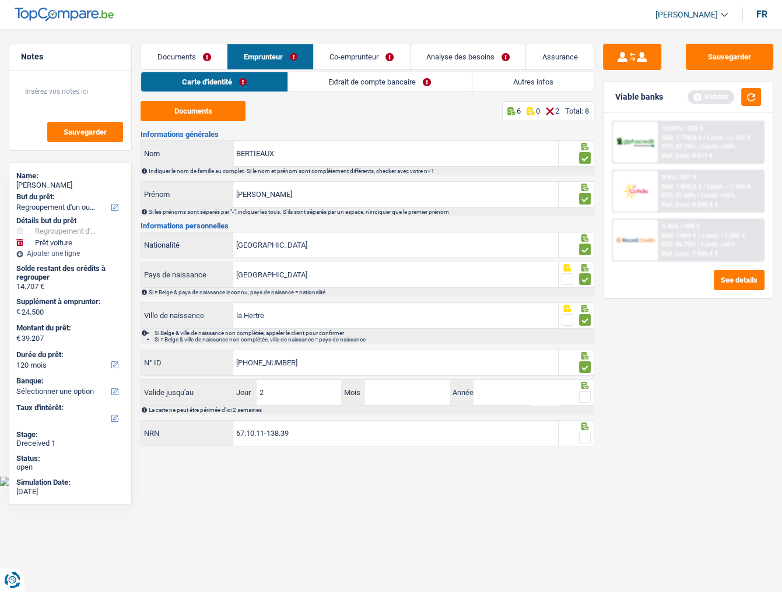
type input "25"
type input "02"
type input "2035"
click at [587, 397] on span at bounding box center [585, 397] width 12 height 12
click at [0, 0] on input "radio" at bounding box center [0, 0] width 0 height 0
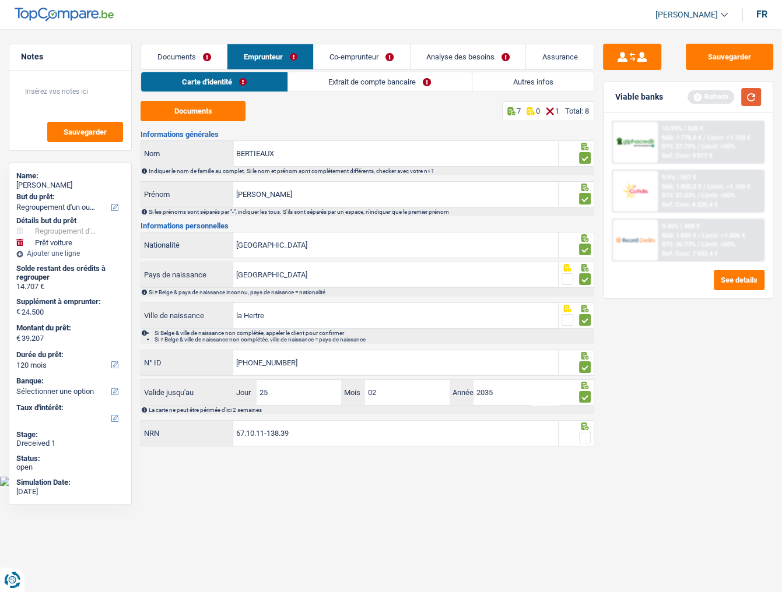
click at [752, 93] on button "button" at bounding box center [751, 97] width 20 height 18
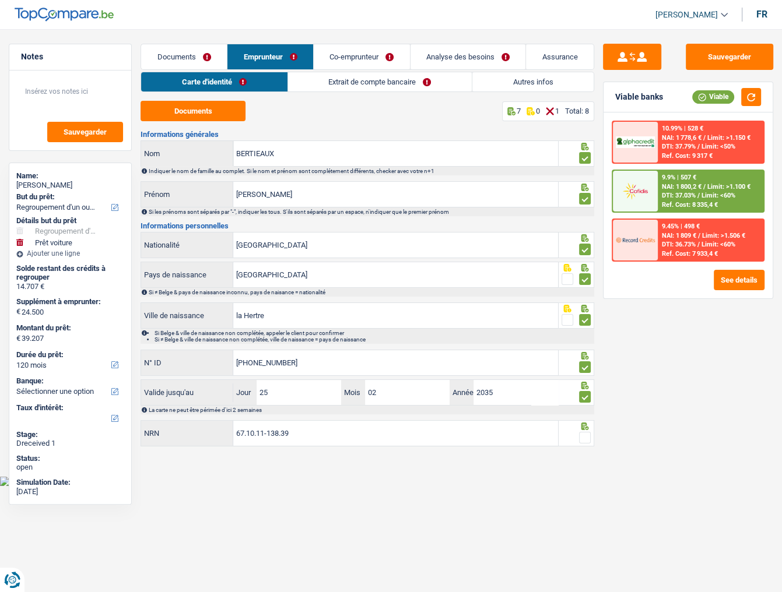
drag, startPoint x: 584, startPoint y: 434, endPoint x: 593, endPoint y: 270, distance: 163.5
click at [584, 427] on div at bounding box center [576, 433] width 36 height 26
click at [750, 94] on button "button" at bounding box center [751, 97] width 20 height 18
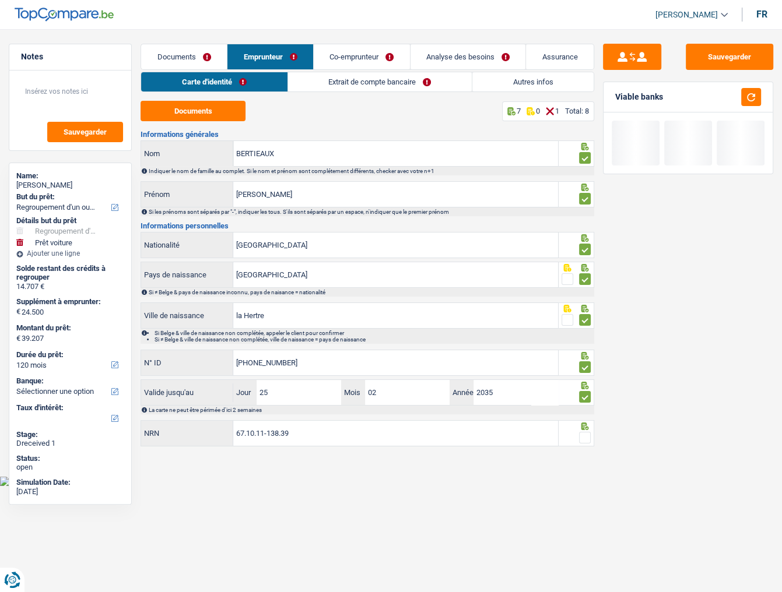
click at [585, 434] on span at bounding box center [585, 438] width 12 height 12
click at [0, 0] on input "radio" at bounding box center [0, 0] width 0 height 0
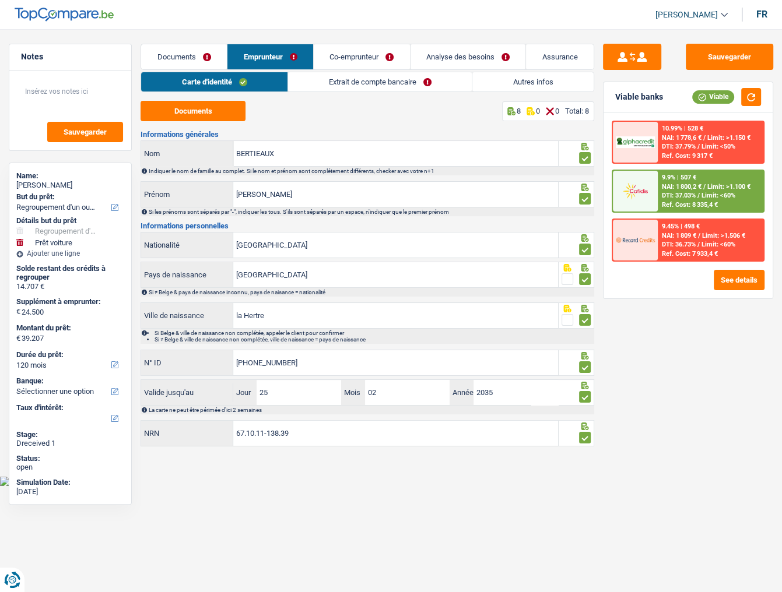
click at [358, 79] on link "Extrait de compte bancaire" at bounding box center [380, 81] width 184 height 19
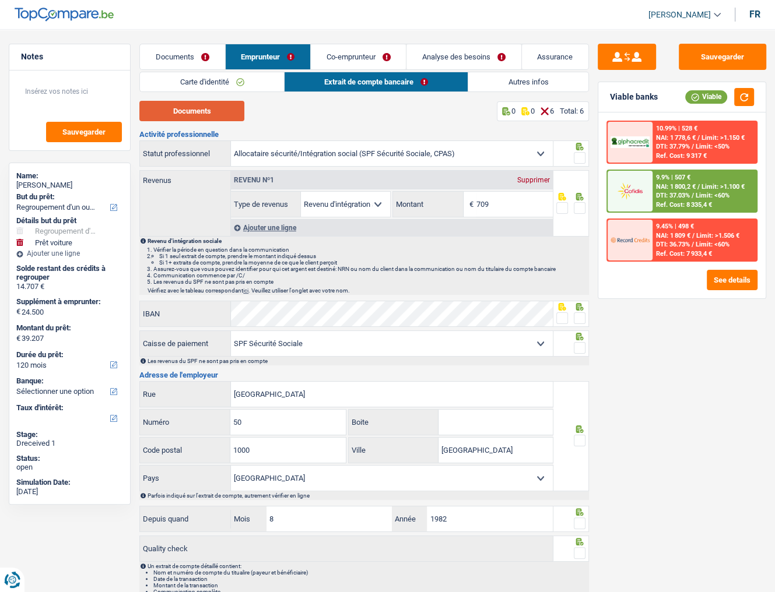
click at [221, 114] on button "Documents" at bounding box center [191, 111] width 105 height 20
drag, startPoint x: 577, startPoint y: 156, endPoint x: 582, endPoint y: 199, distance: 42.8
click at [578, 159] on span at bounding box center [580, 158] width 12 height 12
click at [0, 0] on input "radio" at bounding box center [0, 0] width 0 height 0
drag, startPoint x: 581, startPoint y: 203, endPoint x: 688, endPoint y: 227, distance: 110.4
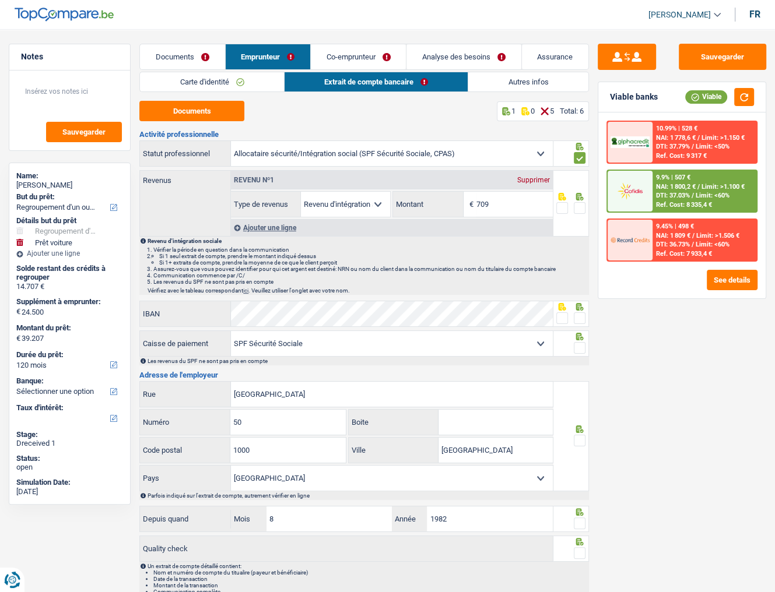
click at [581, 203] on span at bounding box center [580, 208] width 12 height 12
click at [0, 0] on input "radio" at bounding box center [0, 0] width 0 height 0
click at [511, 208] on input "709" at bounding box center [514, 204] width 76 height 25
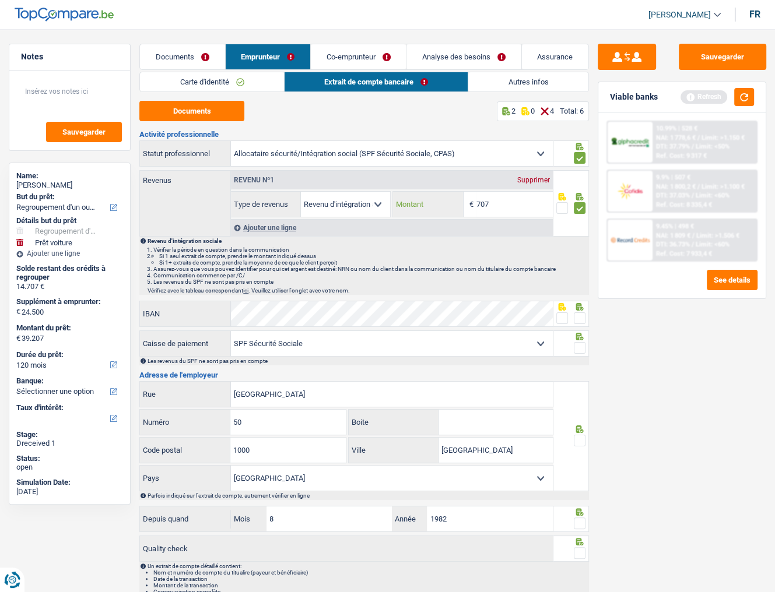
type input "707"
drag, startPoint x: 583, startPoint y: 315, endPoint x: 588, endPoint y: 308, distance: 8.3
click at [582, 315] on span at bounding box center [580, 318] width 12 height 12
click at [0, 0] on input "radio" at bounding box center [0, 0] width 0 height 0
click at [741, 96] on button "button" at bounding box center [744, 97] width 20 height 18
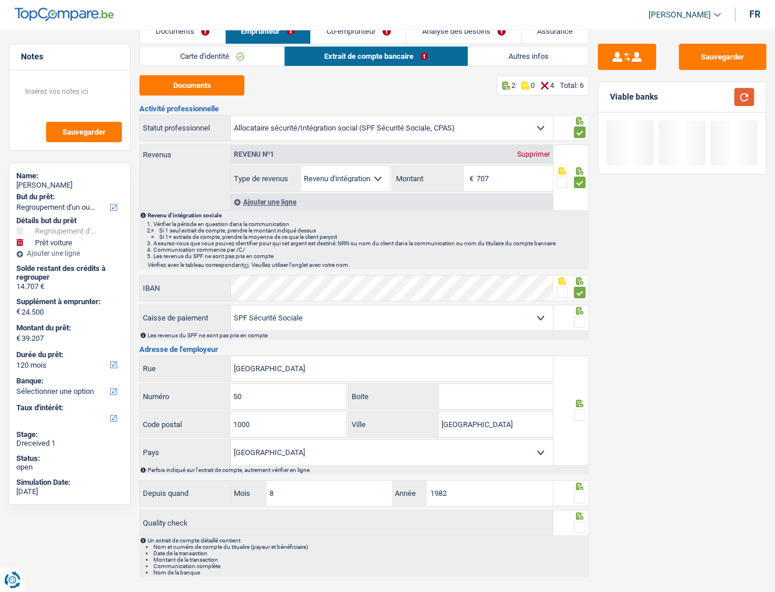
scroll to position [40, 0]
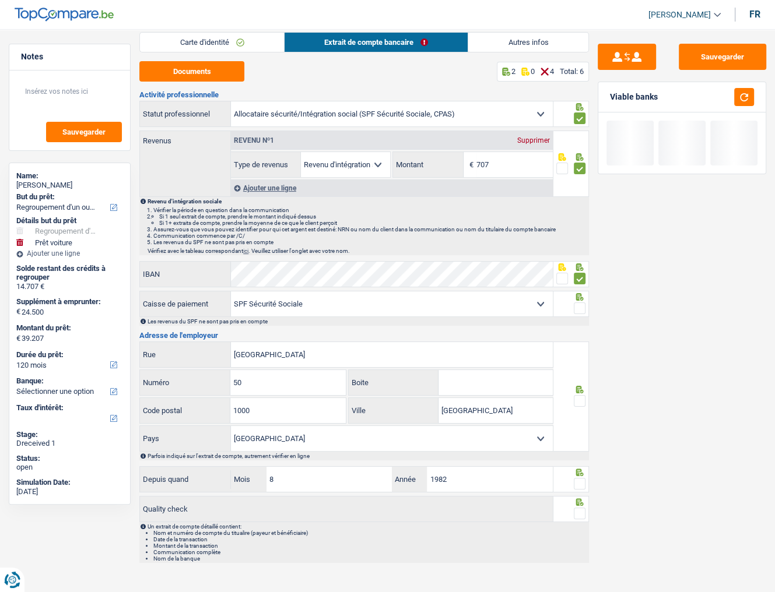
click at [578, 307] on span at bounding box center [580, 308] width 12 height 12
click at [0, 0] on input "radio" at bounding box center [0, 0] width 0 height 0
click at [578, 396] on span at bounding box center [580, 401] width 12 height 12
click at [0, 0] on input "radio" at bounding box center [0, 0] width 0 height 0
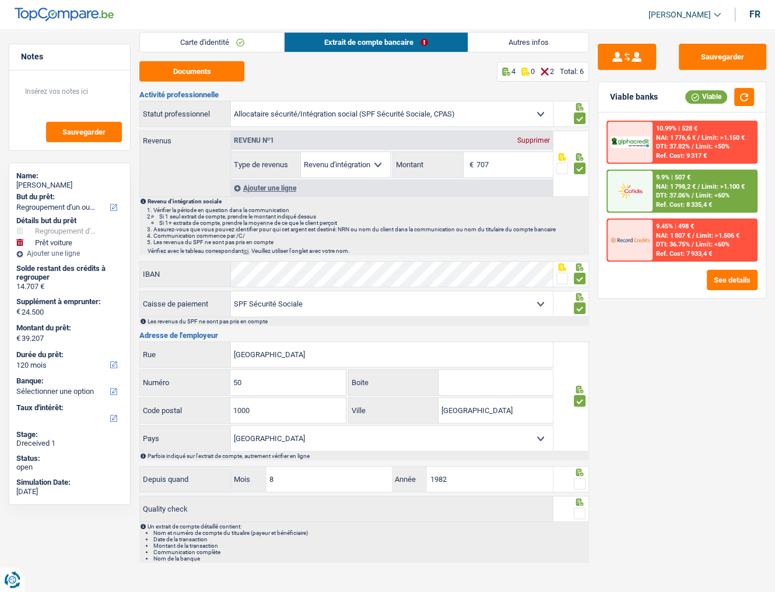
click at [582, 478] on span at bounding box center [580, 484] width 12 height 12
click at [0, 0] on input "radio" at bounding box center [0, 0] width 0 height 0
click at [583, 511] on span at bounding box center [580, 514] width 12 height 12
click at [0, 0] on input "radio" at bounding box center [0, 0] width 0 height 0
click at [275, 353] on input "Boulevard du Jardin Botanique" at bounding box center [392, 354] width 322 height 25
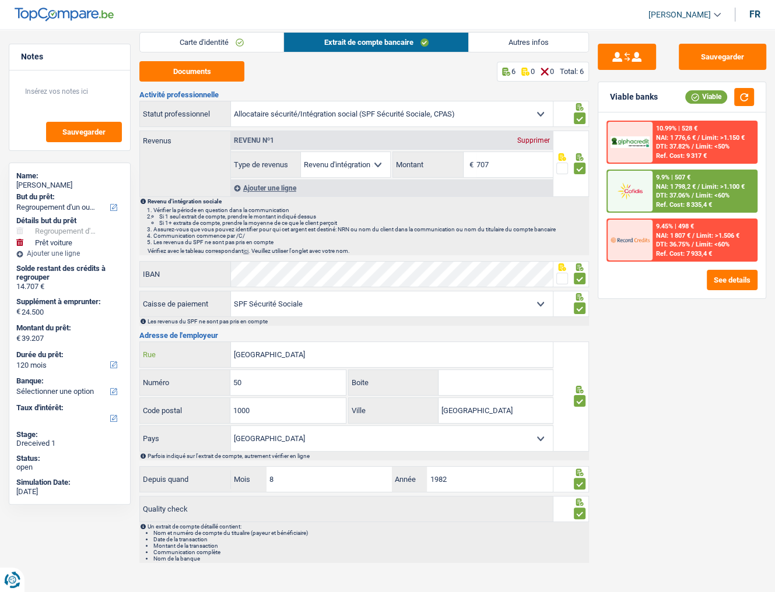
click at [275, 353] on input "Boulevard du Jardin Botanique" at bounding box center [392, 354] width 322 height 25
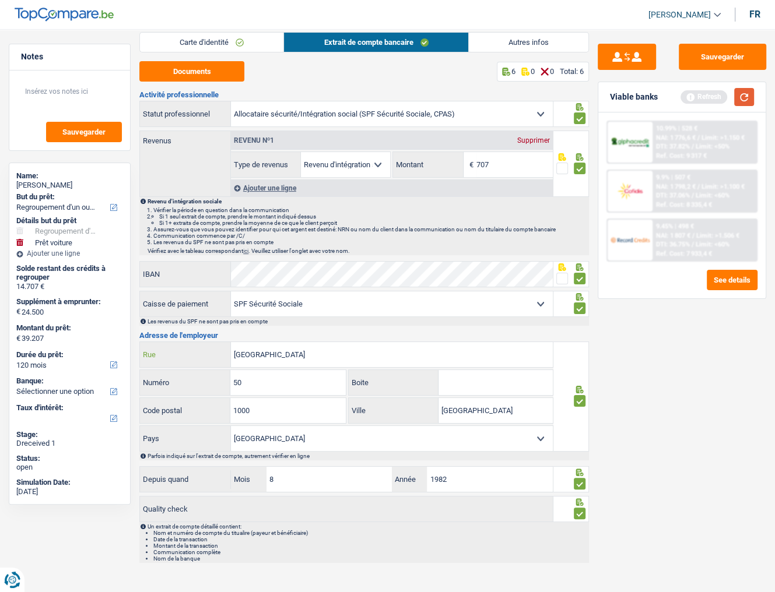
type input "[GEOGRAPHIC_DATA]"
drag, startPoint x: 743, startPoint y: 93, endPoint x: 603, endPoint y: 221, distance: 189.8
click at [744, 93] on button "button" at bounding box center [744, 97] width 20 height 18
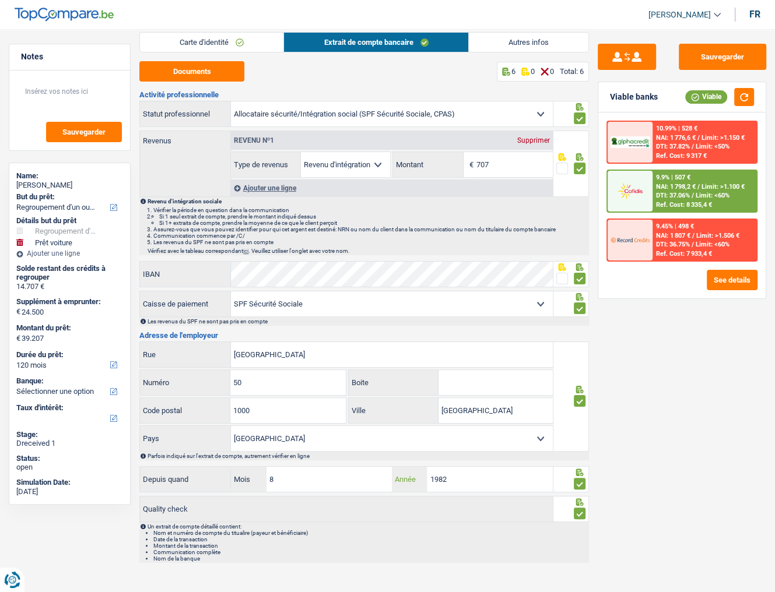
drag, startPoint x: 492, startPoint y: 476, endPoint x: 279, endPoint y: 477, distance: 213.9
click at [279, 477] on div "8 Mois / 1982 Année" at bounding box center [392, 479] width 322 height 25
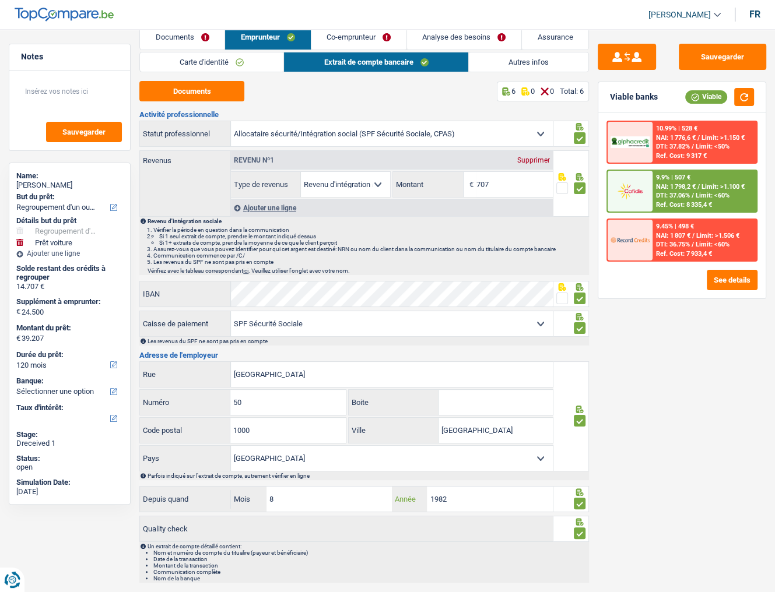
scroll to position [0, 0]
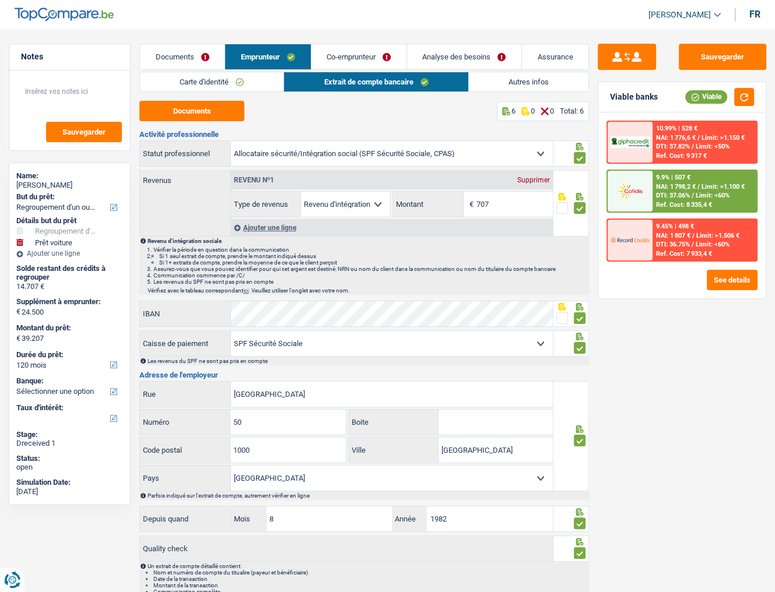
drag, startPoint x: 201, startPoint y: 86, endPoint x: 296, endPoint y: 205, distance: 152.2
click at [201, 87] on link "Carte d'identité" at bounding box center [211, 81] width 143 height 19
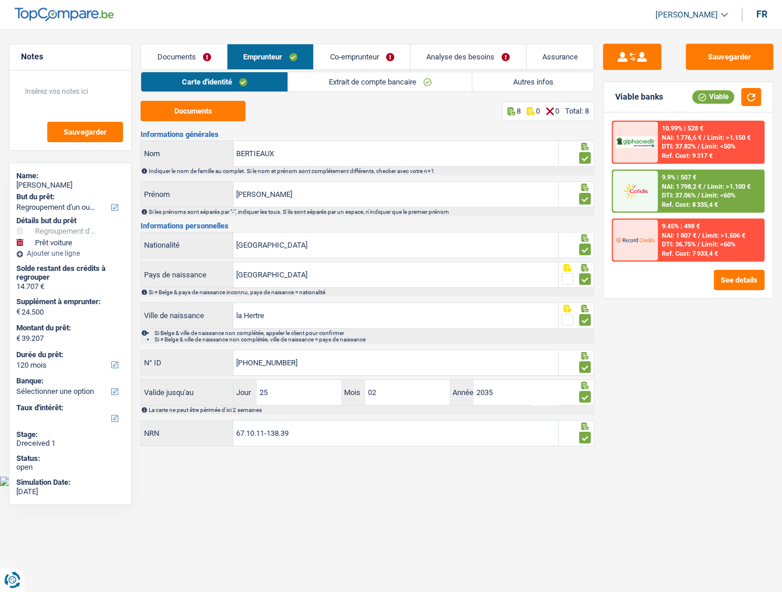
click at [380, 79] on link "Extrait de compte bancaire" at bounding box center [380, 81] width 184 height 19
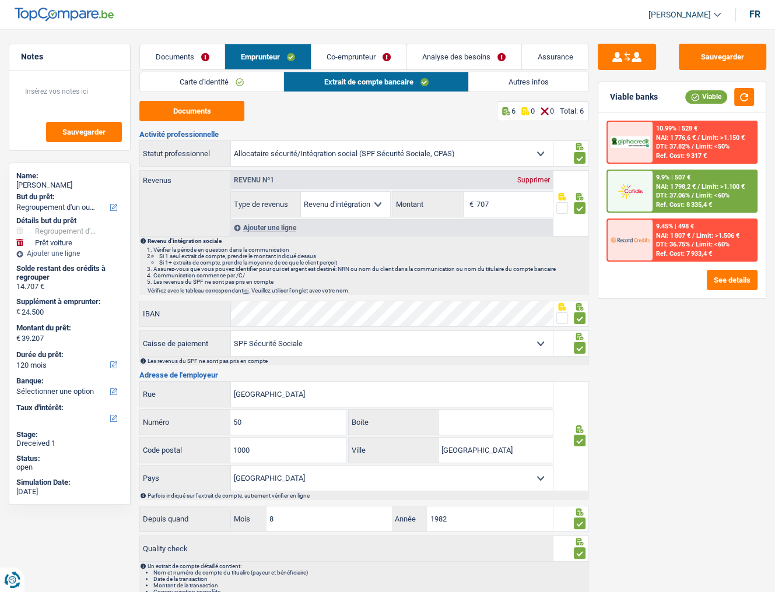
click at [371, 58] on link "Co-emprunteur" at bounding box center [358, 56] width 95 height 25
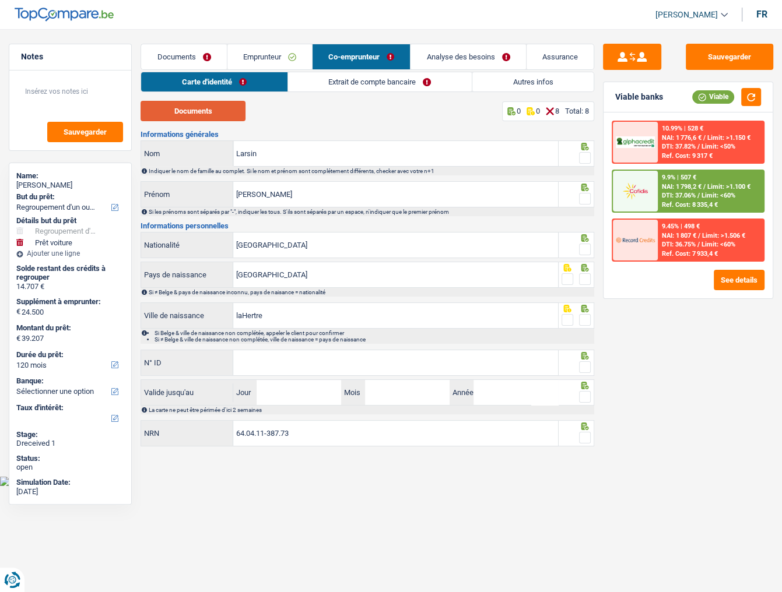
drag, startPoint x: 210, startPoint y: 106, endPoint x: 203, endPoint y: 113, distance: 9.9
click at [209, 101] on button "Documents" at bounding box center [192, 111] width 105 height 20
click at [582, 154] on span at bounding box center [585, 158] width 12 height 12
click at [0, 0] on input "radio" at bounding box center [0, 0] width 0 height 0
click at [583, 200] on span at bounding box center [585, 199] width 12 height 12
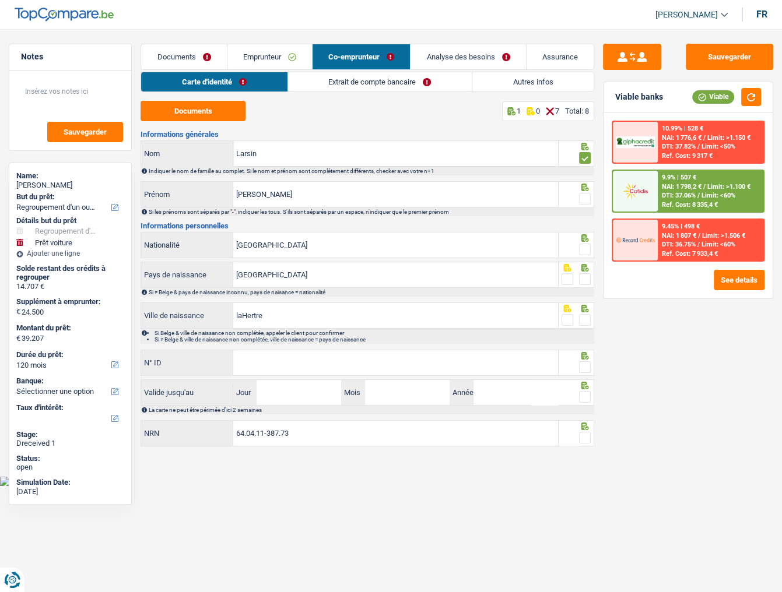
click at [0, 0] on input "radio" at bounding box center [0, 0] width 0 height 0
drag, startPoint x: 586, startPoint y: 247, endPoint x: 582, endPoint y: 281, distance: 34.0
click at [585, 250] on span at bounding box center [585, 250] width 12 height 12
click at [0, 0] on input "radio" at bounding box center [0, 0] width 0 height 0
drag, startPoint x: 582, startPoint y: 275, endPoint x: 580, endPoint y: 322, distance: 46.7
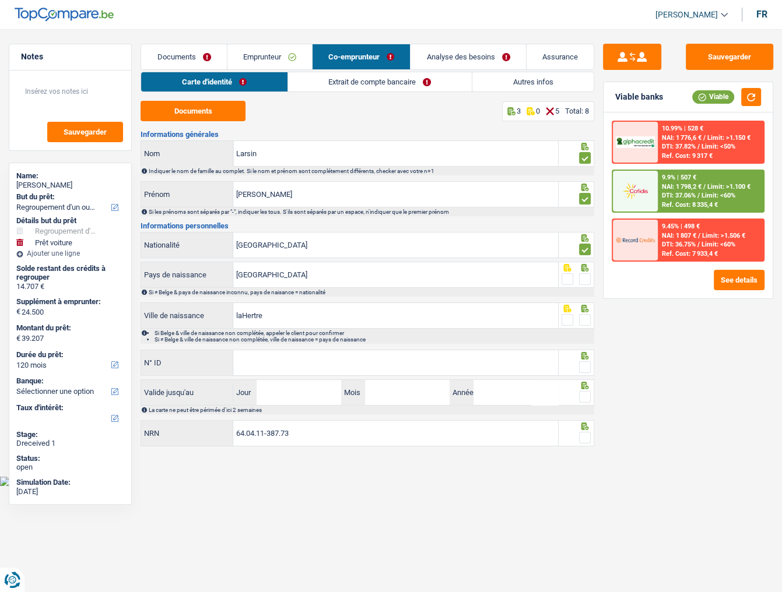
click at [583, 276] on span at bounding box center [585, 279] width 12 height 12
click at [0, 0] on input "radio" at bounding box center [0, 0] width 0 height 0
click at [588, 319] on span at bounding box center [585, 320] width 12 height 12
click at [0, 0] on input "radio" at bounding box center [0, 0] width 0 height 0
click at [243, 314] on input "laHertre" at bounding box center [395, 315] width 325 height 25
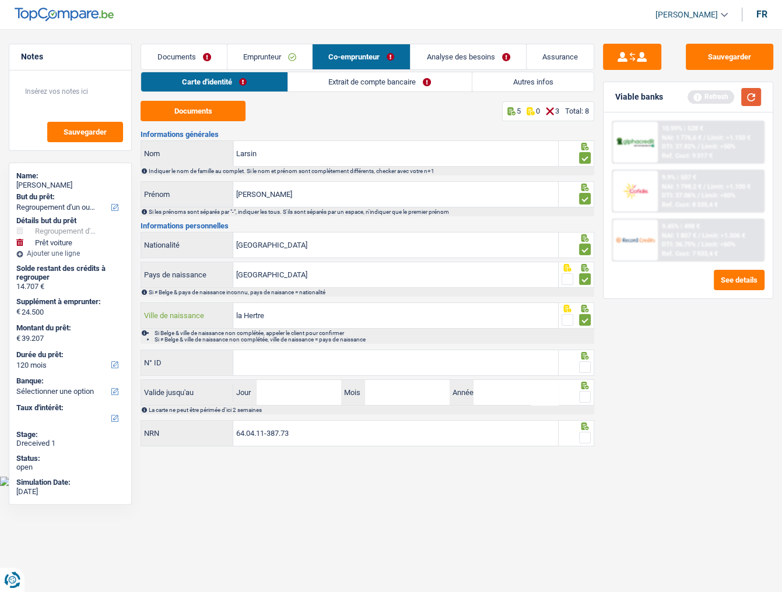
type input "la Hertre"
click at [750, 97] on button "button" at bounding box center [751, 97] width 20 height 18
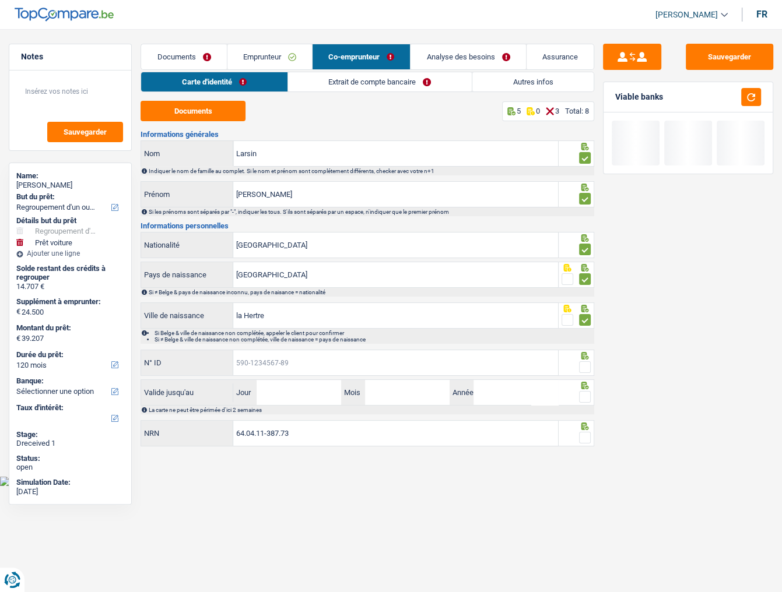
click at [311, 363] on input "N° ID" at bounding box center [395, 362] width 325 height 25
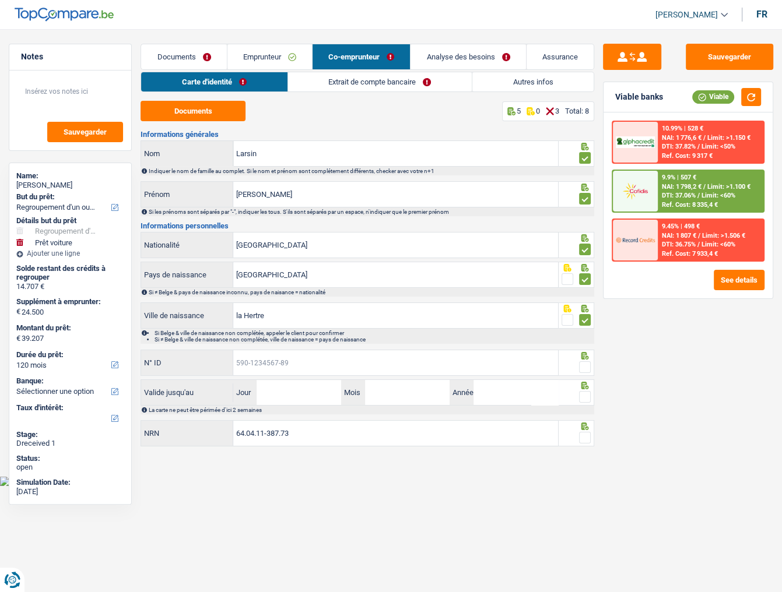
drag, startPoint x: 270, startPoint y: 360, endPoint x: 352, endPoint y: 347, distance: 83.3
click at [270, 360] on input "N° ID" at bounding box center [395, 362] width 325 height 25
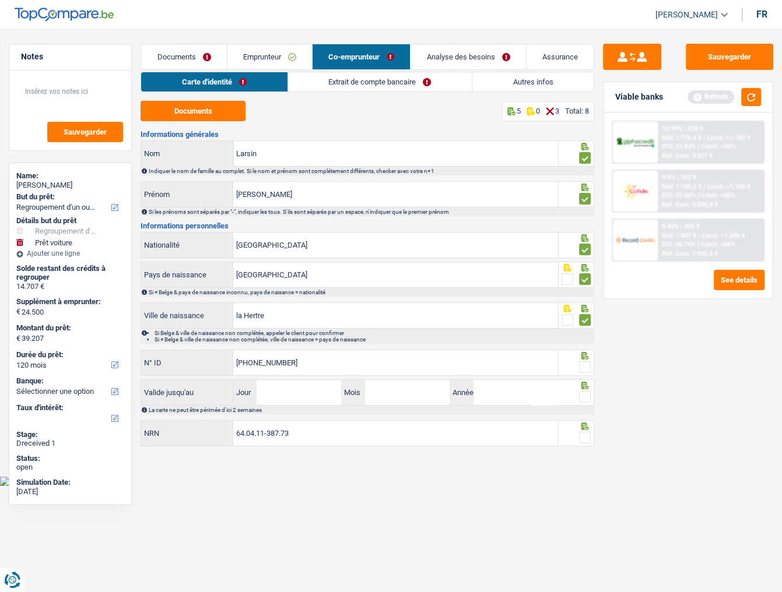
type input "[PHONE_NUMBER]"
click at [590, 365] on span at bounding box center [585, 367] width 12 height 12
click at [0, 0] on input "radio" at bounding box center [0, 0] width 0 height 0
drag, startPoint x: 751, startPoint y: 97, endPoint x: 760, endPoint y: 131, distance: 35.1
click at [753, 107] on div "Viable banks Refresh" at bounding box center [687, 97] width 169 height 30
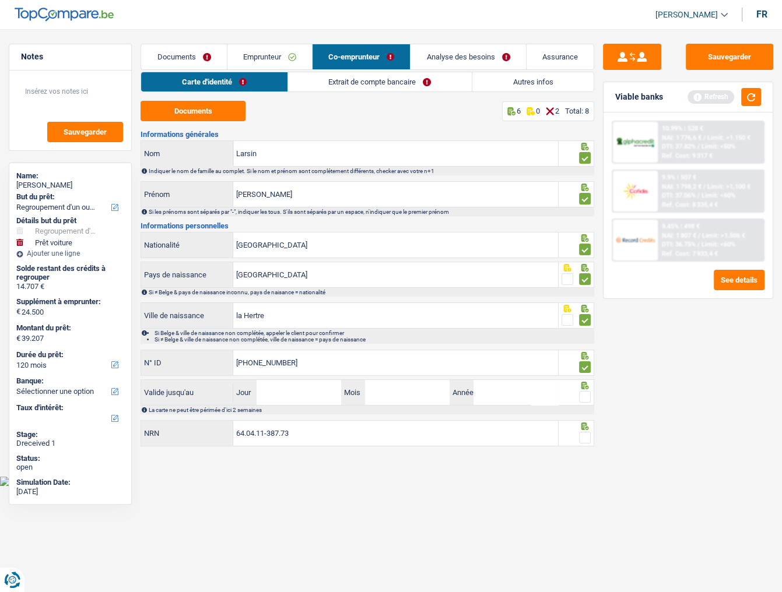
click at [579, 432] on span at bounding box center [585, 438] width 12 height 12
click at [0, 0] on input "radio" at bounding box center [0, 0] width 0 height 0
click at [287, 396] on input "Jour" at bounding box center [298, 392] width 85 height 25
type input "25"
type input "02"
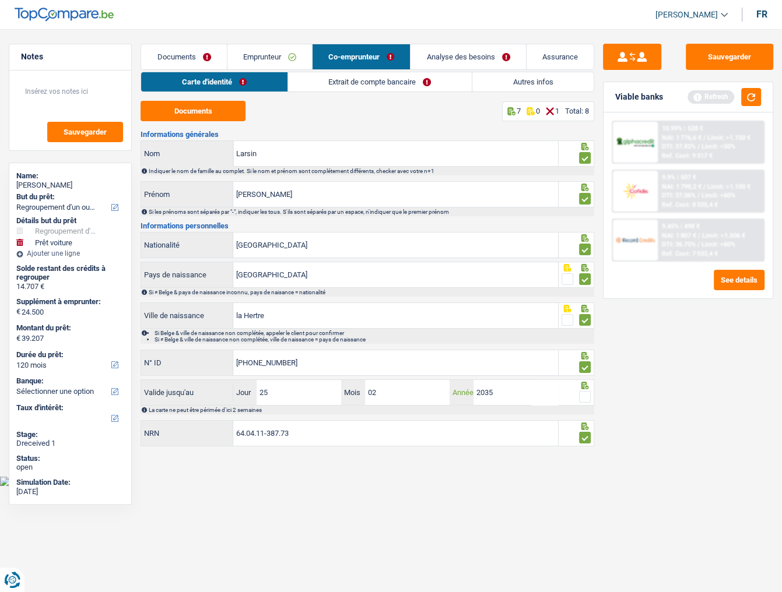
type input "2035"
drag, startPoint x: 586, startPoint y: 394, endPoint x: 761, endPoint y: 156, distance: 295.5
click at [589, 393] on span at bounding box center [585, 397] width 12 height 12
click at [0, 0] on input "radio" at bounding box center [0, 0] width 0 height 0
click at [752, 89] on button "button" at bounding box center [751, 97] width 20 height 18
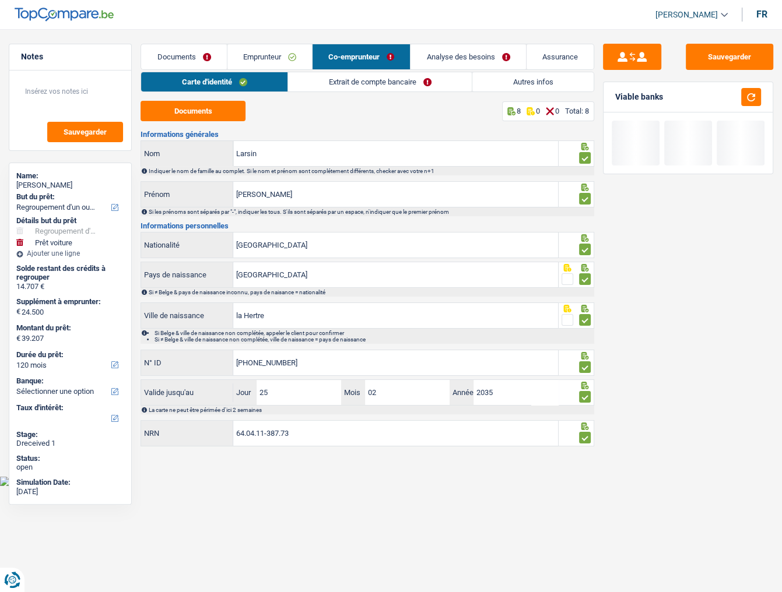
click at [376, 80] on link "Extrait de compte bancaire" at bounding box center [380, 81] width 184 height 19
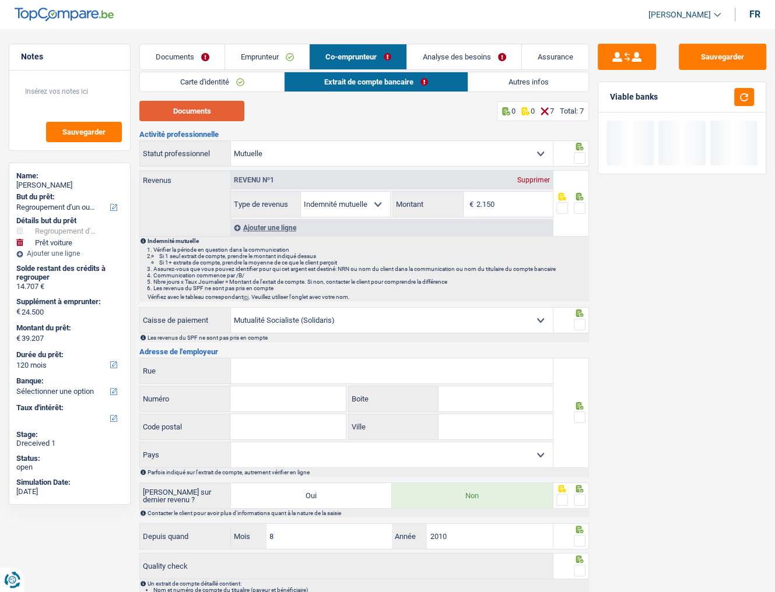
click at [216, 116] on button "Documents" at bounding box center [191, 111] width 105 height 20
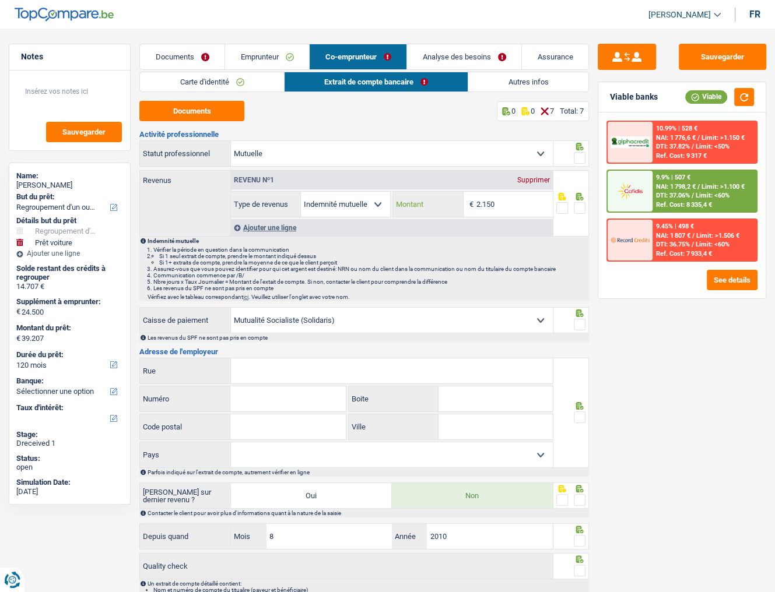
drag, startPoint x: 515, startPoint y: 200, endPoint x: 234, endPoint y: 235, distance: 283.1
click at [247, 234] on div "Revenu nº1 Supprimer Allocation d'handicap Allocations chômage Allocations fami…" at bounding box center [391, 203] width 322 height 65
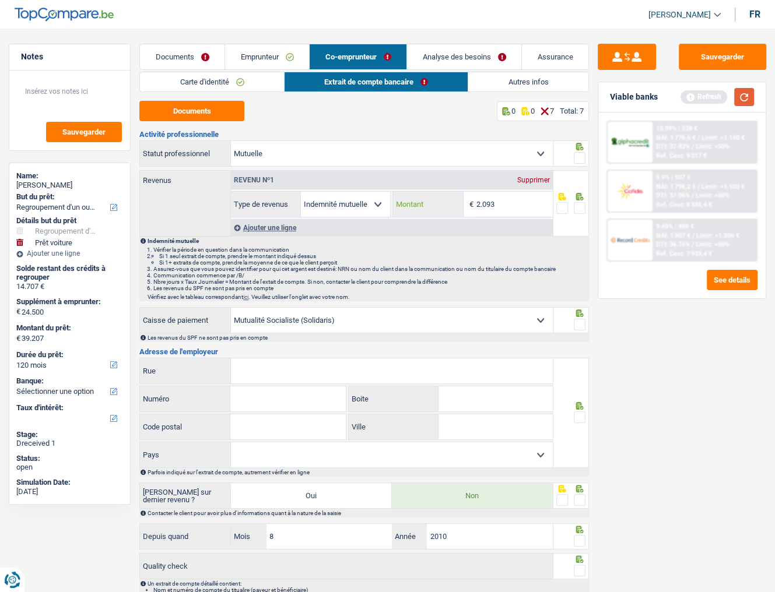
type input "2.093"
click at [742, 97] on button "button" at bounding box center [744, 97] width 20 height 18
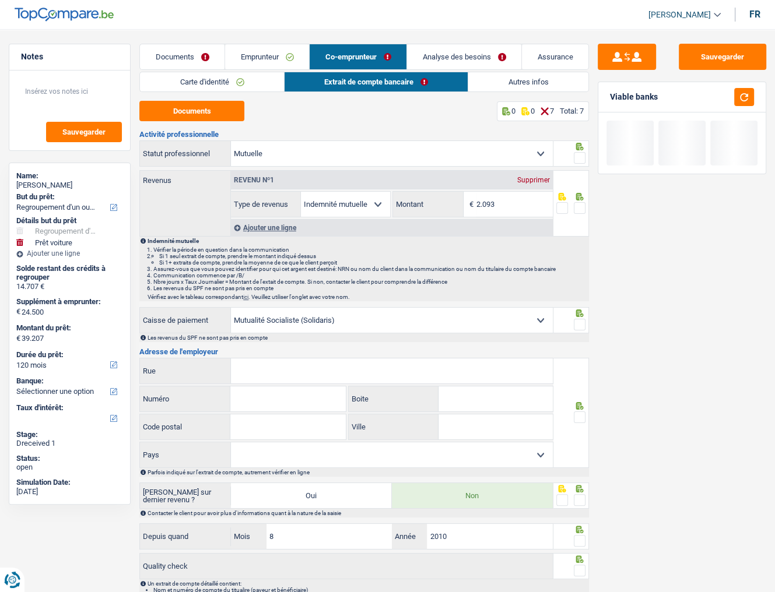
click at [578, 156] on span at bounding box center [580, 158] width 12 height 12
click at [0, 0] on input "radio" at bounding box center [0, 0] width 0 height 0
drag, startPoint x: 574, startPoint y: 206, endPoint x: 575, endPoint y: 227, distance: 21.0
click at [575, 206] on span at bounding box center [580, 208] width 12 height 12
click at [0, 0] on input "radio" at bounding box center [0, 0] width 0 height 0
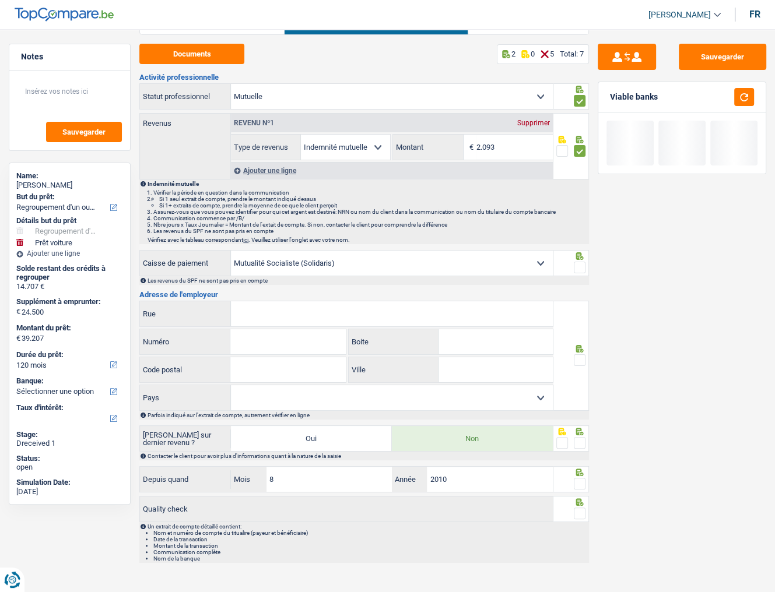
scroll to position [58, 0]
click at [577, 264] on span at bounding box center [580, 267] width 12 height 12
click at [0, 0] on input "radio" at bounding box center [0, 0] width 0 height 0
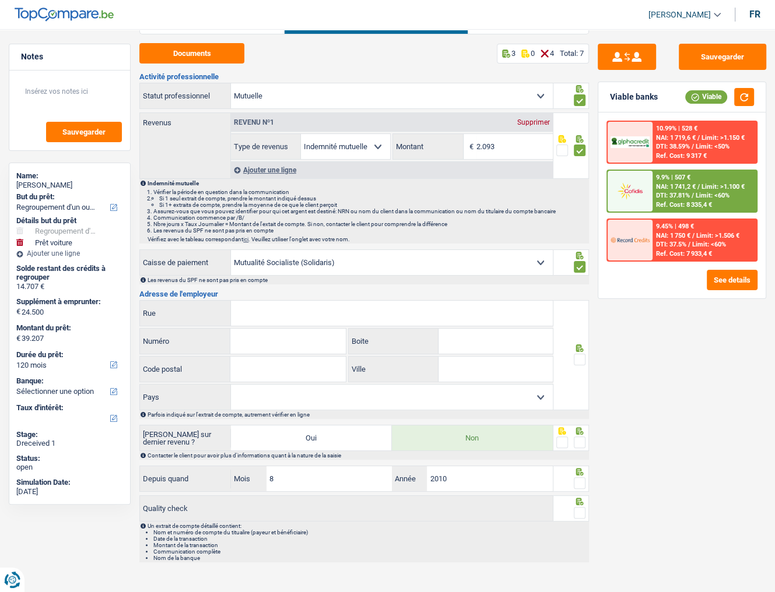
drag, startPoint x: 297, startPoint y: 311, endPoint x: 777, endPoint y: 308, distance: 480.3
click at [300, 310] on input "Rue" at bounding box center [392, 313] width 322 height 25
click at [294, 317] on input "Rue" at bounding box center [392, 313] width 322 height 25
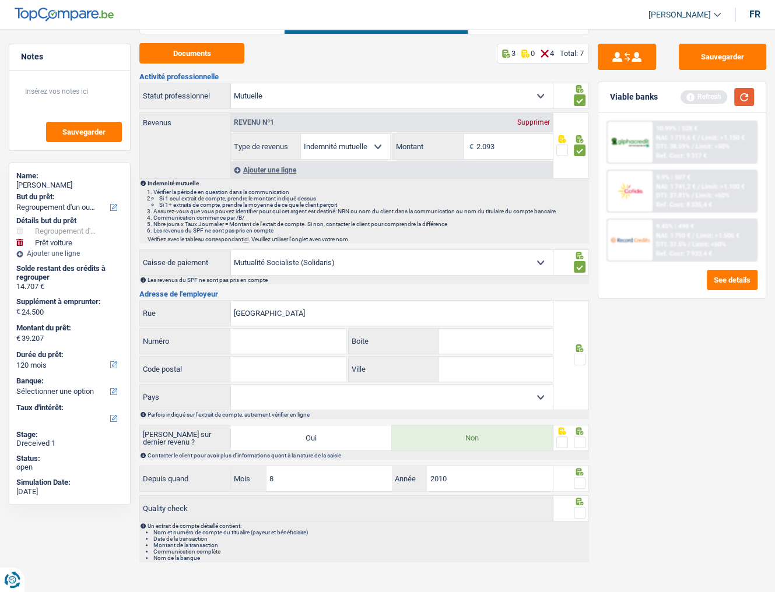
click at [741, 96] on button "button" at bounding box center [744, 97] width 20 height 18
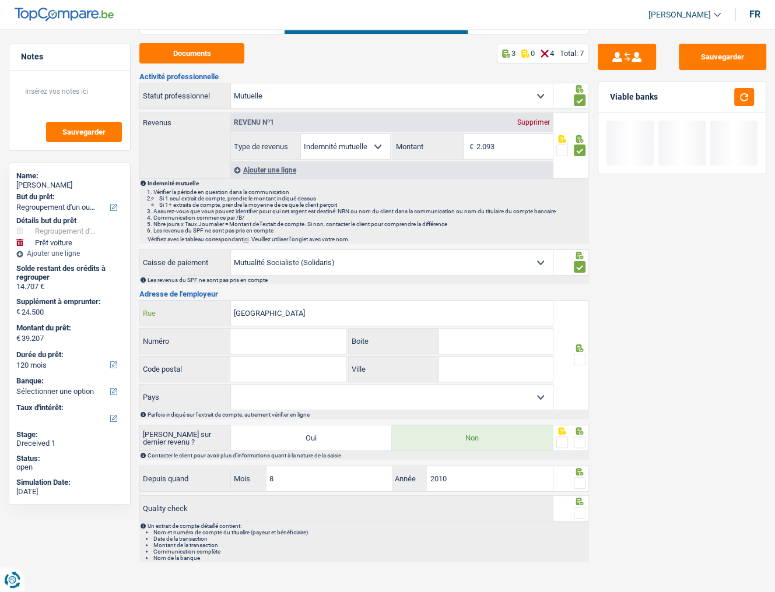
click at [287, 312] on input "avenue des alliès" at bounding box center [392, 313] width 322 height 25
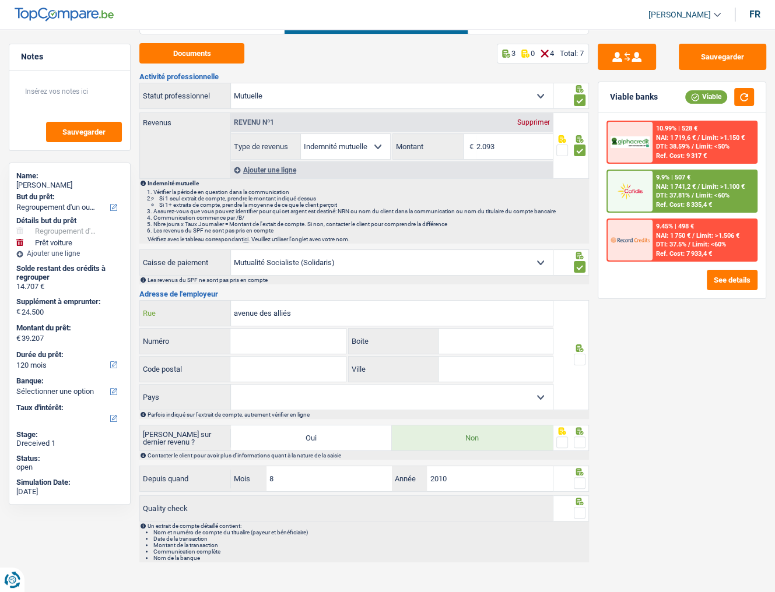
type input "avenue des alliés"
click at [268, 330] on input "Numéro" at bounding box center [287, 341] width 115 height 25
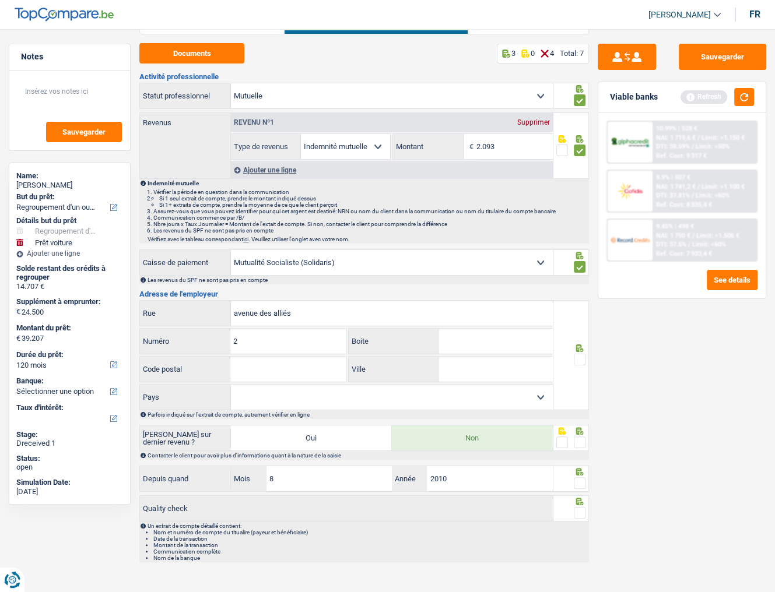
type input "2"
type input "6000"
type input "[GEOGRAPHIC_DATA]"
click at [434, 396] on select "Belgique Luxembourg Sélectionner une option" at bounding box center [392, 397] width 322 height 25
drag, startPoint x: 578, startPoint y: 356, endPoint x: 553, endPoint y: 368, distance: 27.9
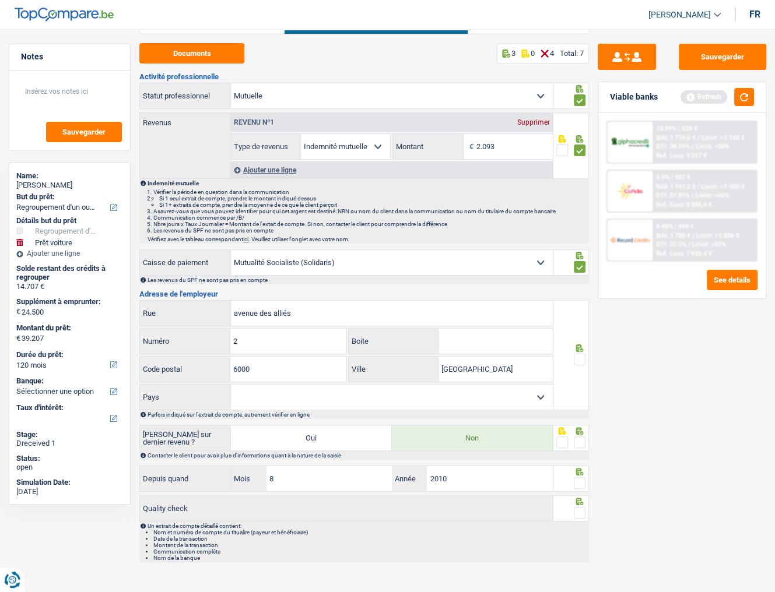
click at [578, 356] on span at bounding box center [580, 360] width 12 height 12
click at [0, 0] on input "radio" at bounding box center [0, 0] width 0 height 0
drag, startPoint x: 402, startPoint y: 394, endPoint x: 402, endPoint y: 400, distance: 6.4
click at [402, 394] on select "Belgique Luxembourg Sélectionner une option" at bounding box center [392, 397] width 322 height 25
select select "BE"
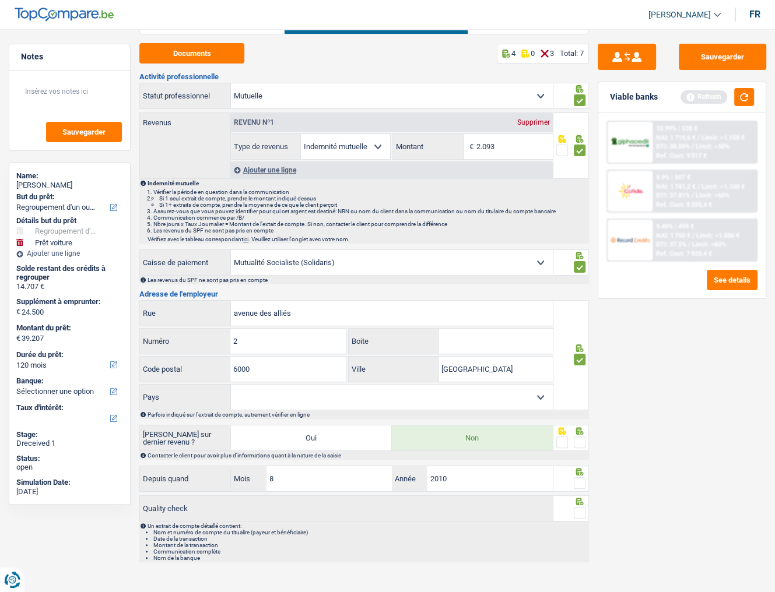
click at [231, 385] on select "Belgique Luxembourg Sélectionner une option" at bounding box center [392, 397] width 322 height 25
click at [575, 441] on span at bounding box center [580, 443] width 12 height 12
click at [0, 0] on input "radio" at bounding box center [0, 0] width 0 height 0
click at [579, 483] on span at bounding box center [580, 483] width 12 height 12
click at [0, 0] on input "radio" at bounding box center [0, 0] width 0 height 0
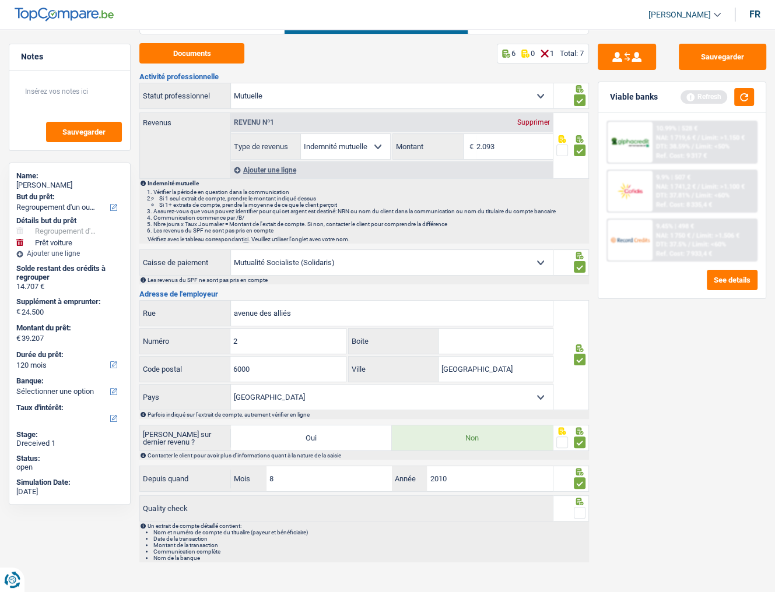
click at [582, 515] on span at bounding box center [580, 513] width 12 height 12
click at [0, 0] on input "radio" at bounding box center [0, 0] width 0 height 0
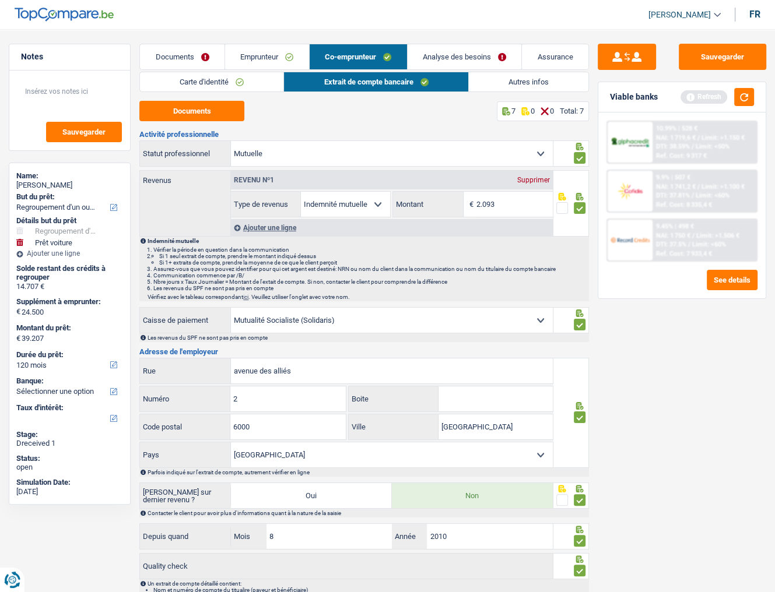
scroll to position [0, 0]
click at [274, 58] on link "Emprunteur" at bounding box center [267, 56] width 84 height 25
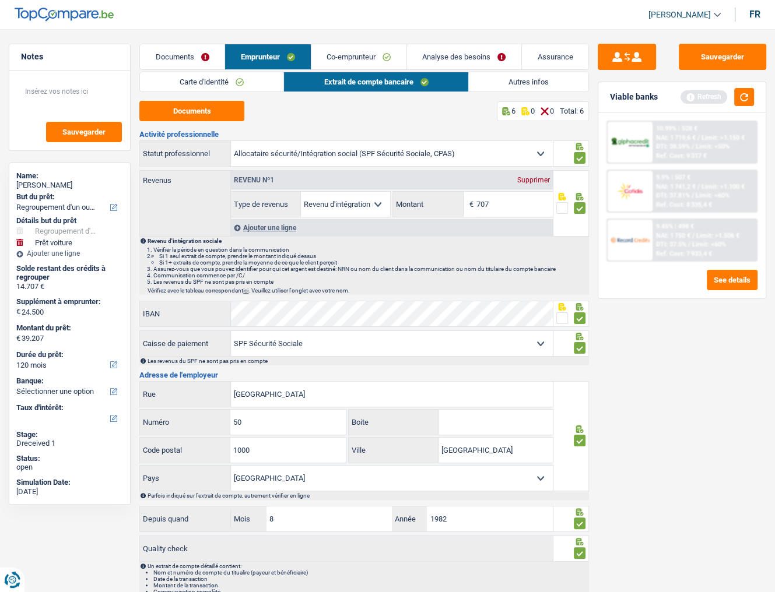
click at [522, 85] on link "Autres infos" at bounding box center [528, 81] width 119 height 19
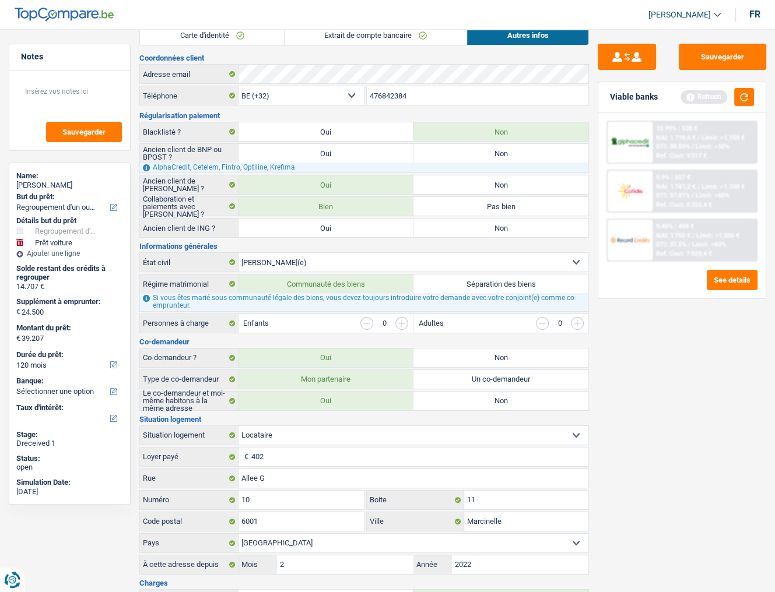
scroll to position [233, 0]
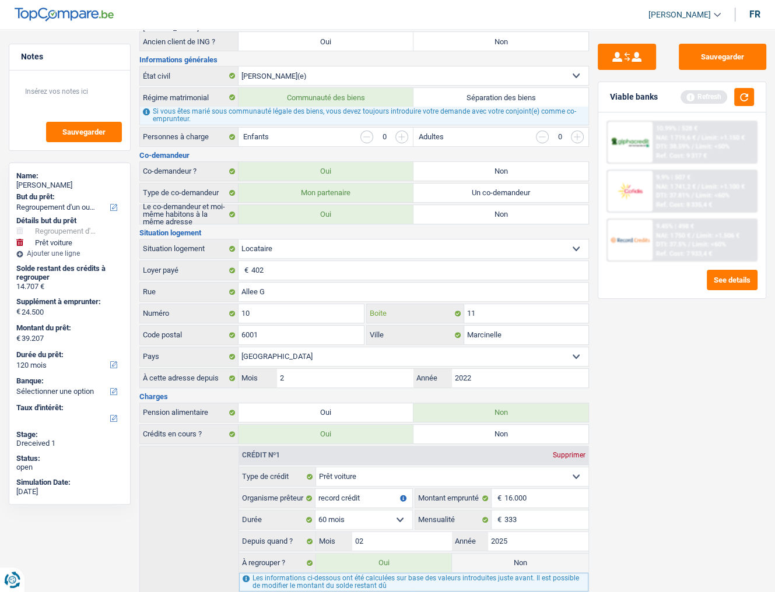
click at [490, 310] on input "11" at bounding box center [526, 313] width 124 height 19
click at [760, 384] on div "Sauvegarder Viable banks Refresh 10.99% | 528 € NAI: 1 719,6 € / Limit: >1.150 …" at bounding box center [682, 307] width 186 height 527
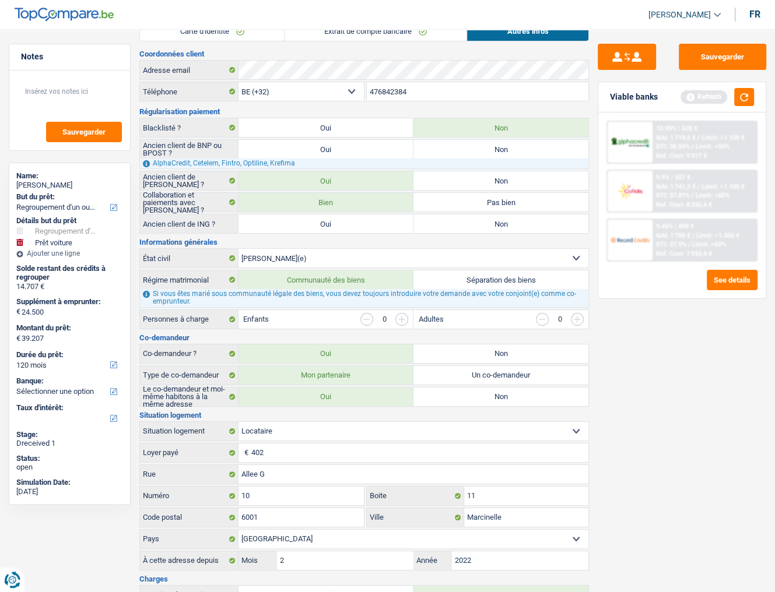
scroll to position [0, 0]
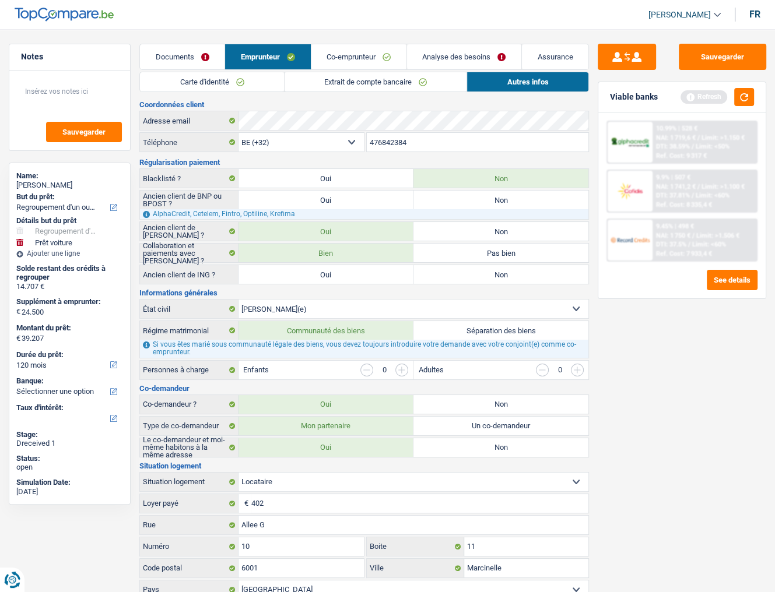
drag, startPoint x: 398, startPoint y: 53, endPoint x: 426, endPoint y: 52, distance: 28.0
click at [398, 53] on link "Co-emprunteur" at bounding box center [358, 56] width 95 height 25
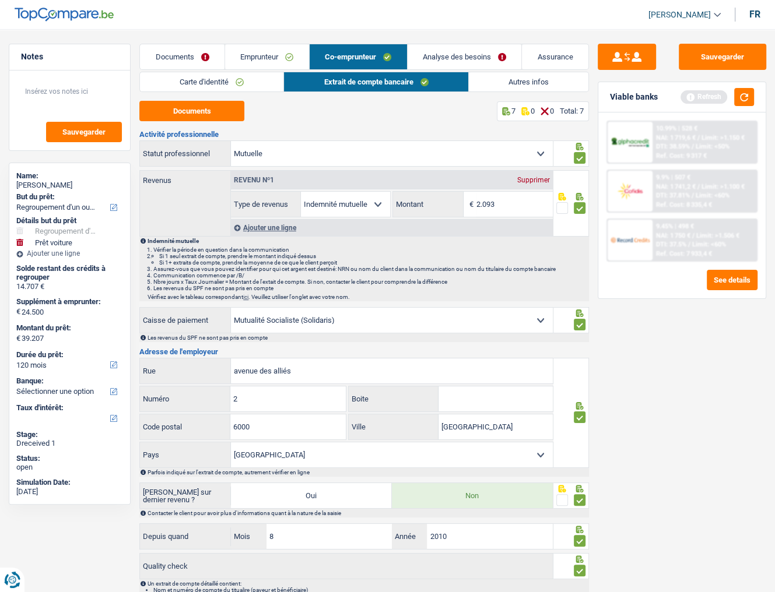
click at [268, 62] on link "Emprunteur" at bounding box center [267, 56] width 84 height 25
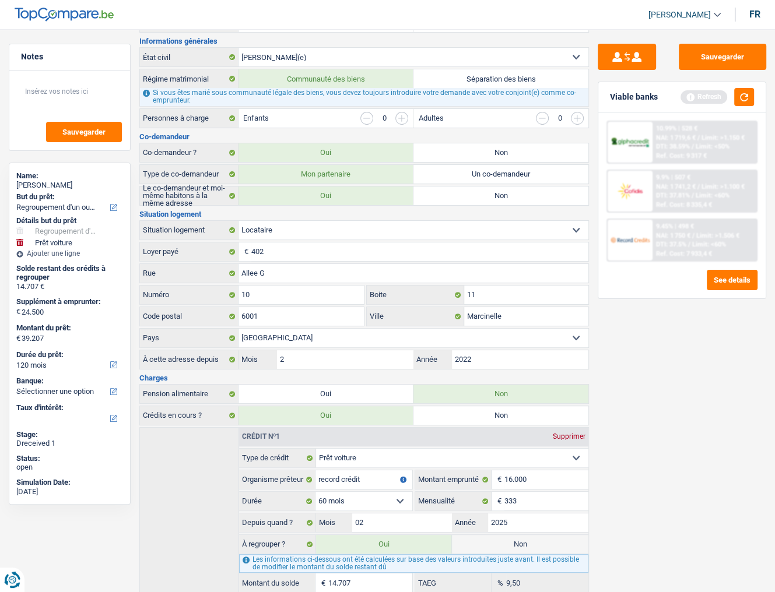
scroll to position [200, 0]
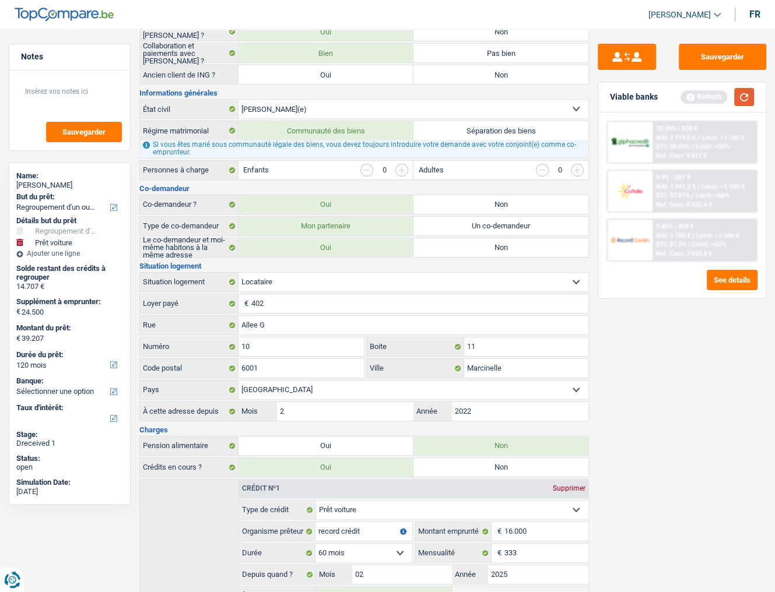
click at [745, 96] on button "button" at bounding box center [744, 97] width 20 height 18
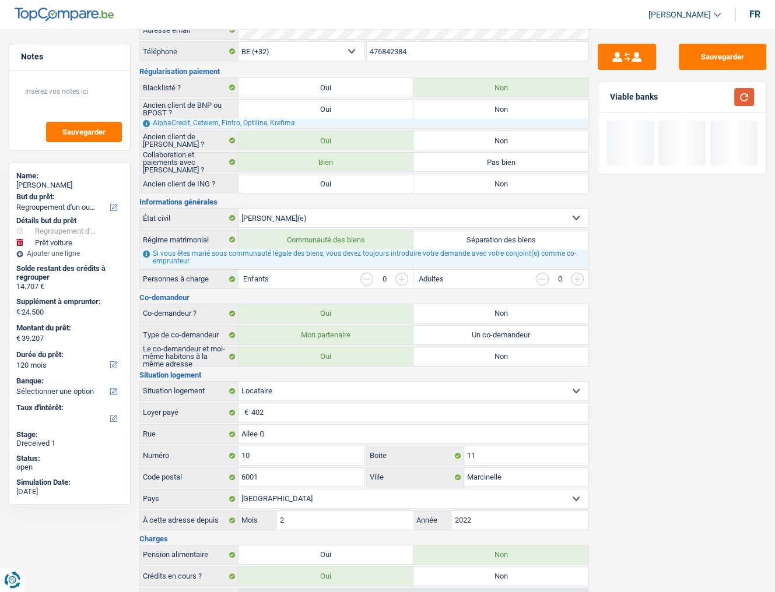
scroll to position [0, 0]
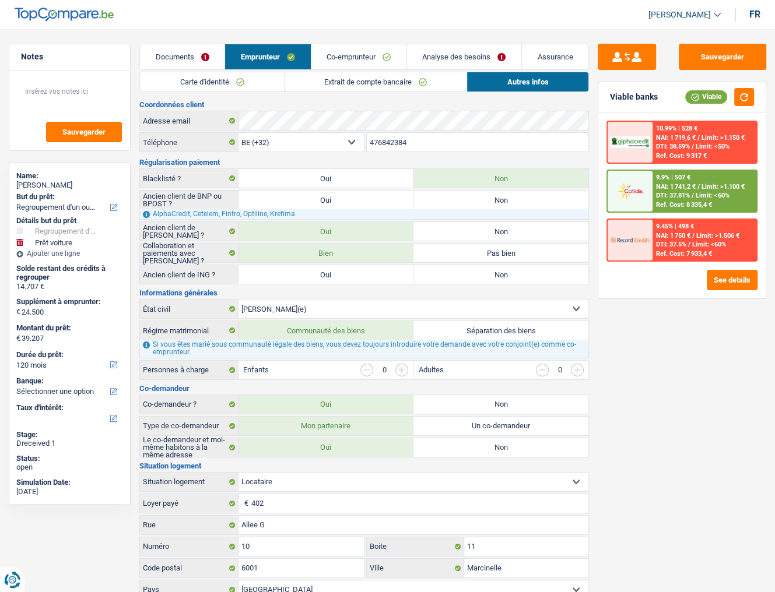
click at [368, 58] on link "Co-emprunteur" at bounding box center [358, 56] width 95 height 25
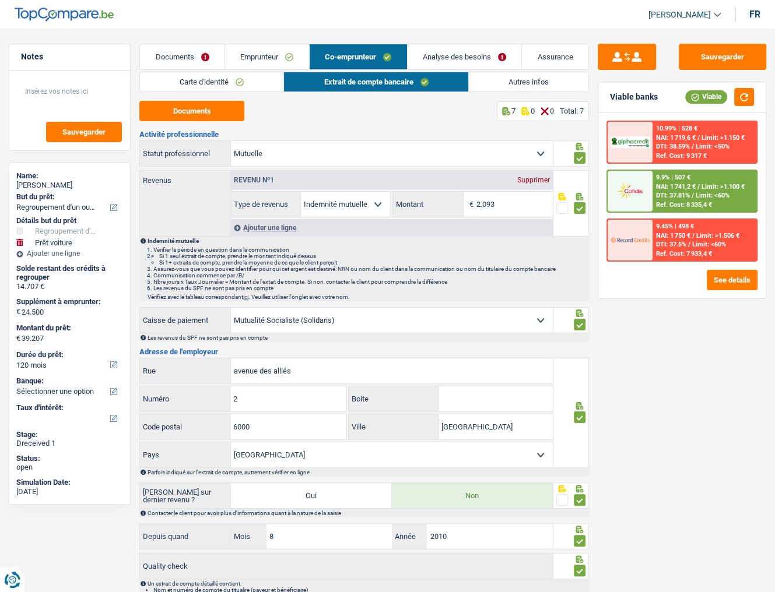
click at [445, 60] on link "Analyse des besoins" at bounding box center [464, 56] width 114 height 25
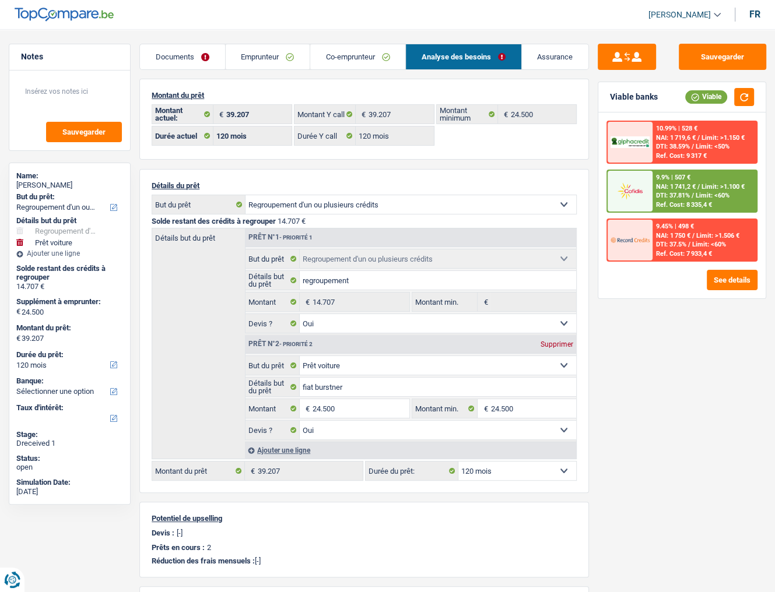
click at [270, 45] on link "Emprunteur" at bounding box center [268, 56] width 84 height 25
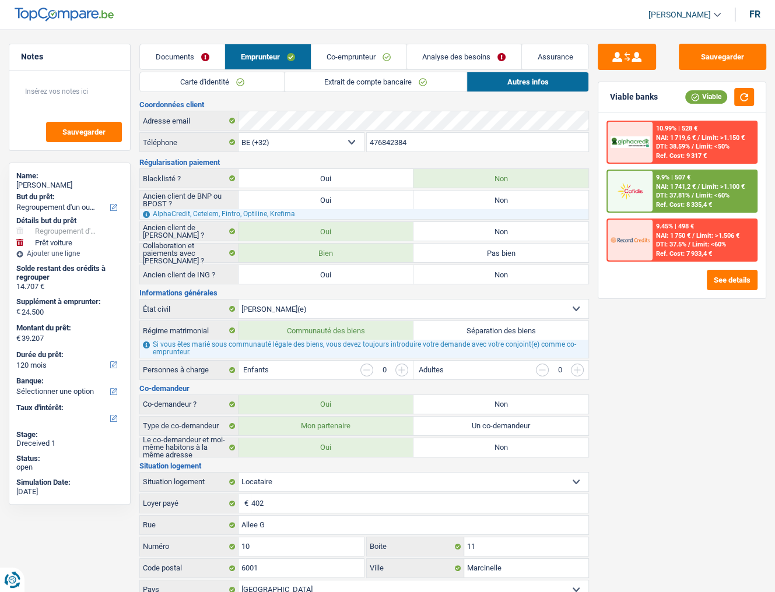
click at [320, 62] on link "Co-emprunteur" at bounding box center [358, 56] width 95 height 25
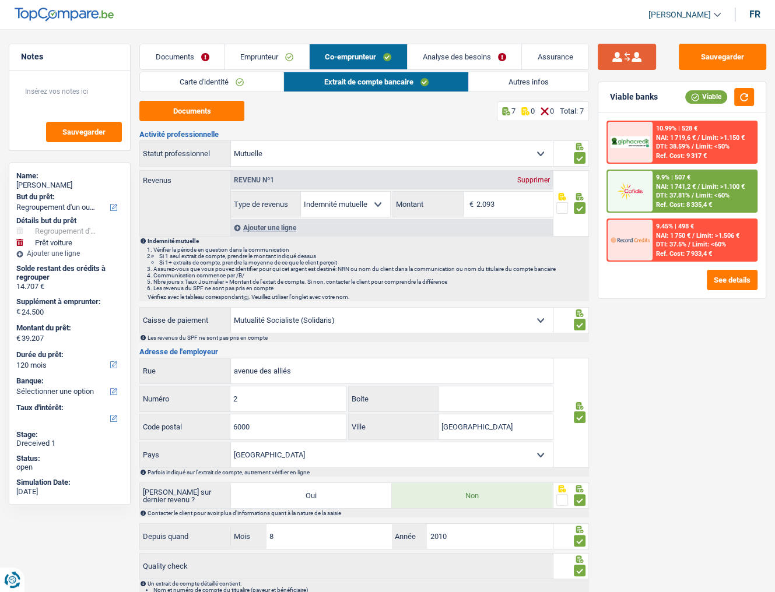
click at [640, 55] on button "submit" at bounding box center [626, 57] width 58 height 26
select select "mutuality"
select select "mutualityIndemnity"
type input "2.093"
type input "avenue des alliés"
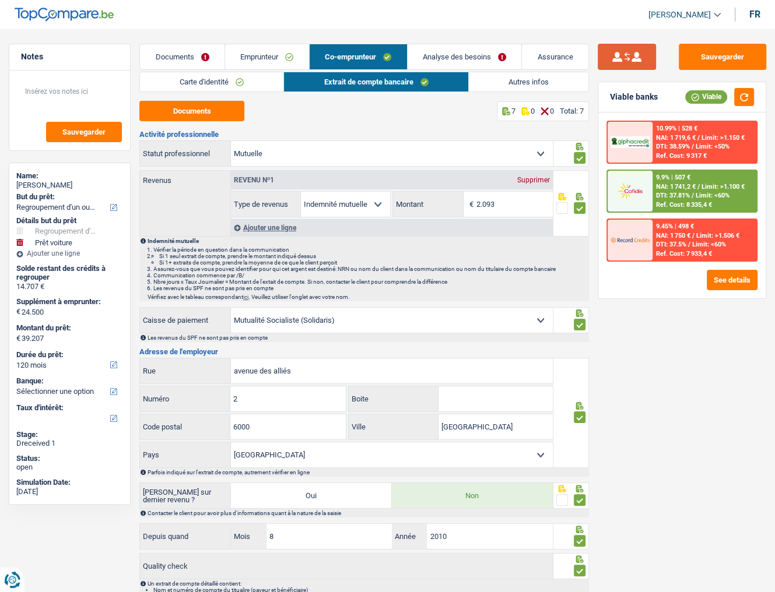
type input "2"
type input "6000"
type input "[GEOGRAPHIC_DATA]"
type input "2010"
select select "cpasMargin"
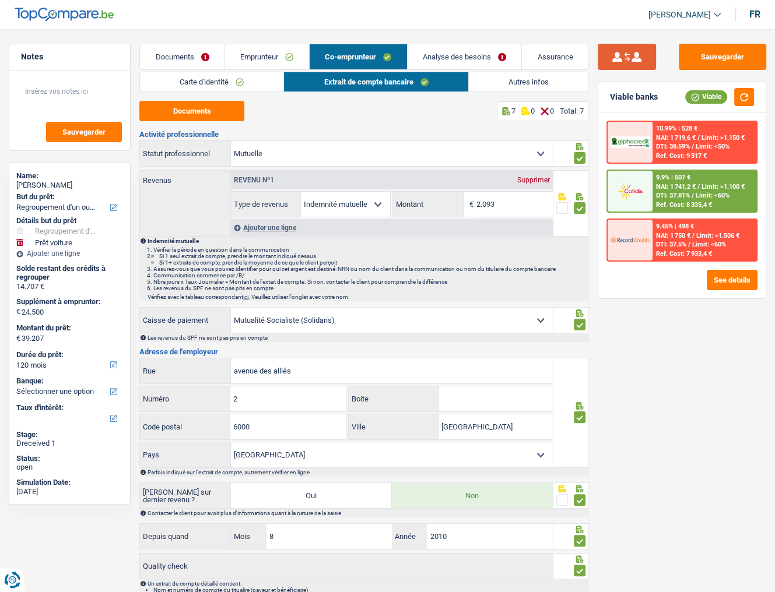
select select "socialSecurity"
type input "707"
select select "spf"
type input "[GEOGRAPHIC_DATA]"
type input "50"
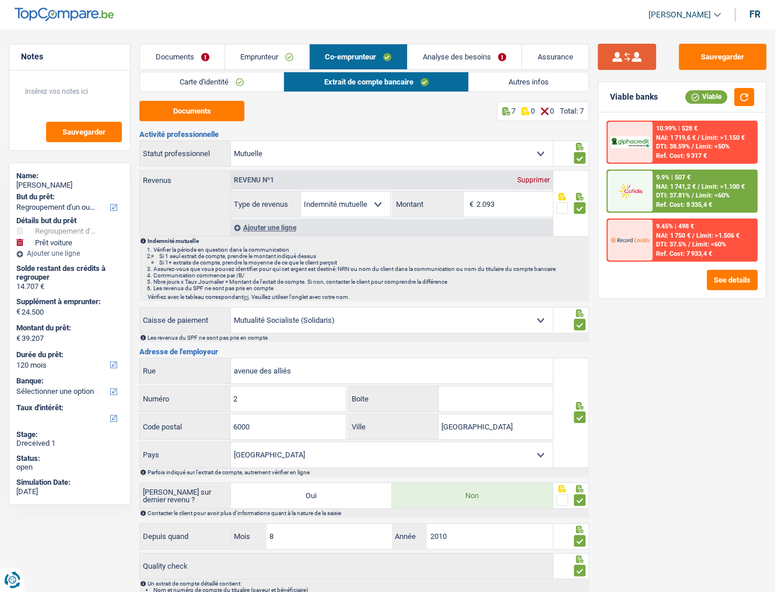
type input "1000"
type input "[GEOGRAPHIC_DATA]"
type input "1982"
select select "solidaris"
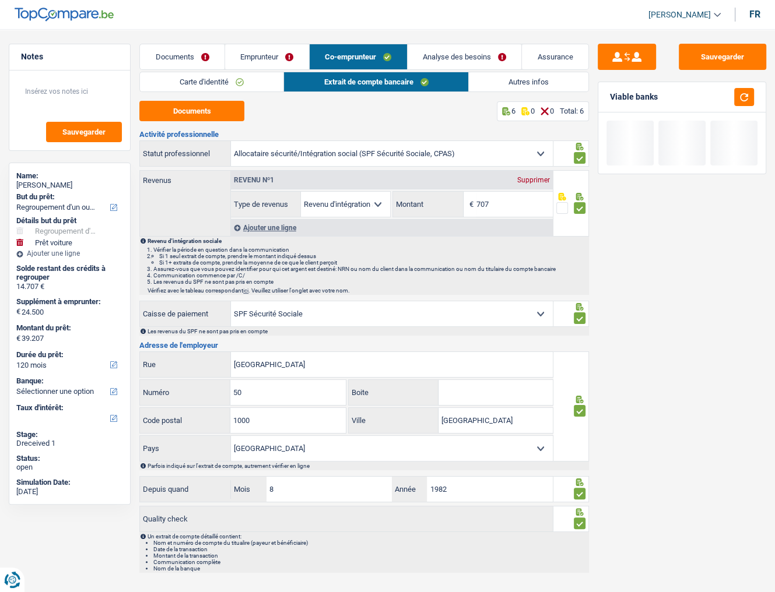
click at [278, 61] on link "Emprunteur" at bounding box center [267, 56] width 84 height 25
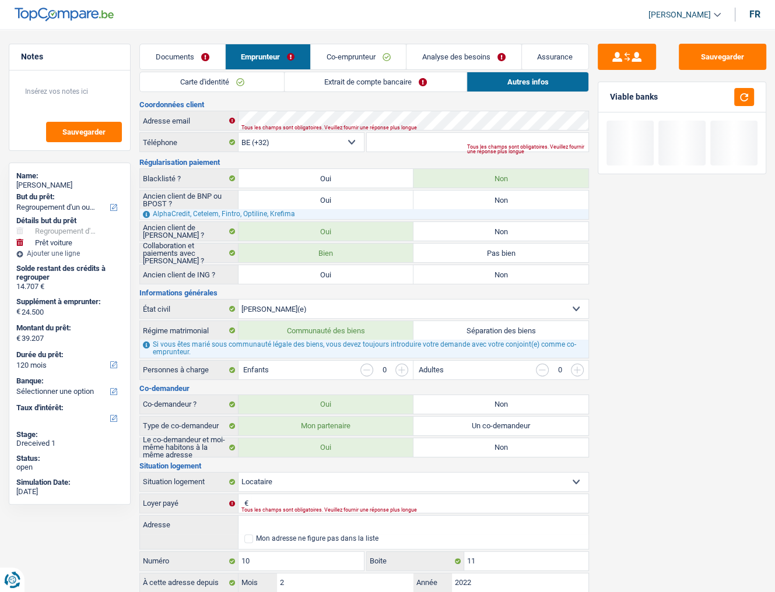
click at [363, 83] on link "Extrait de compte bancaire" at bounding box center [375, 81] width 182 height 19
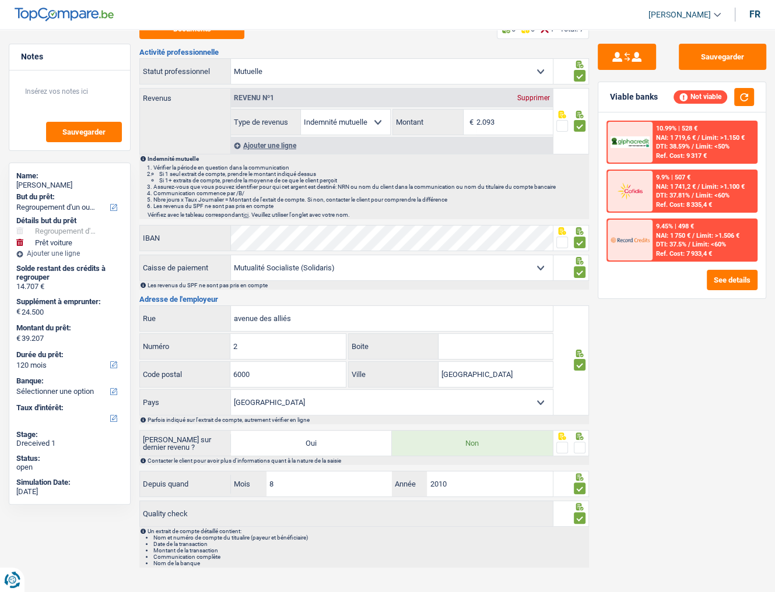
scroll to position [87, 0]
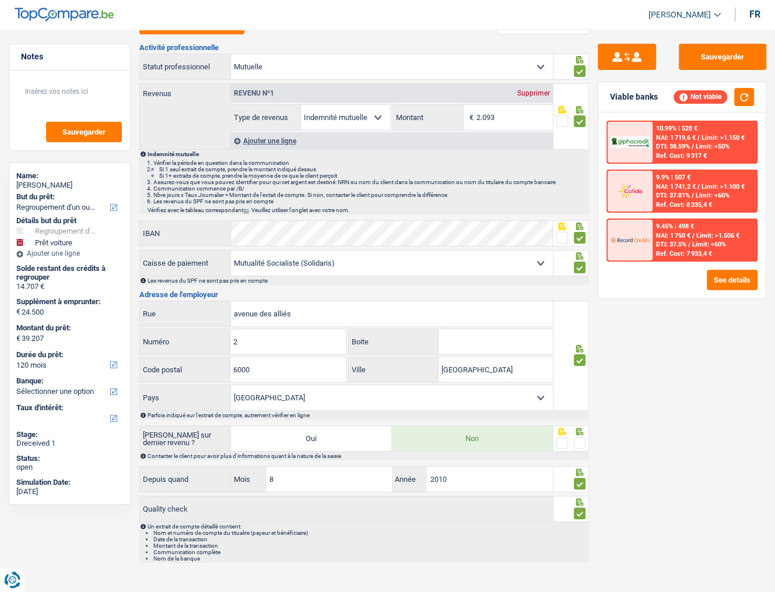
click at [576, 439] on span at bounding box center [580, 443] width 12 height 12
click at [0, 0] on input "radio" at bounding box center [0, 0] width 0 height 0
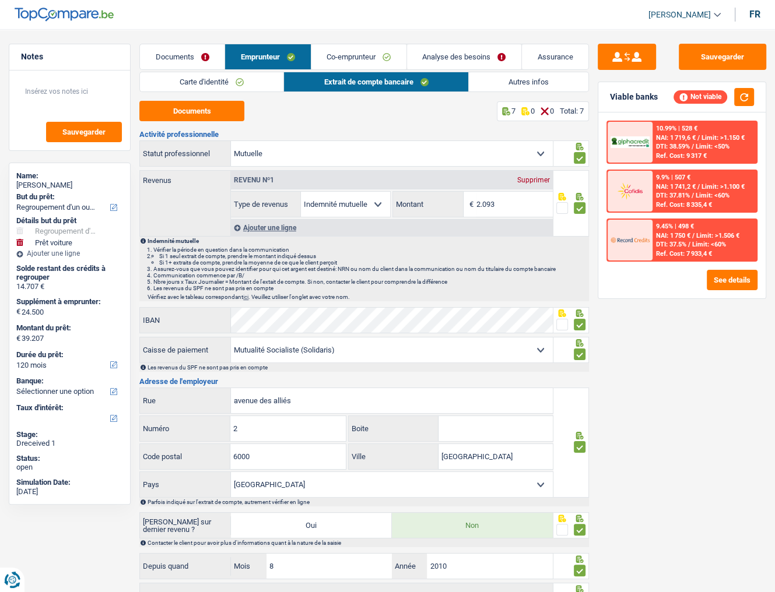
click at [515, 80] on link "Autres infos" at bounding box center [528, 81] width 119 height 19
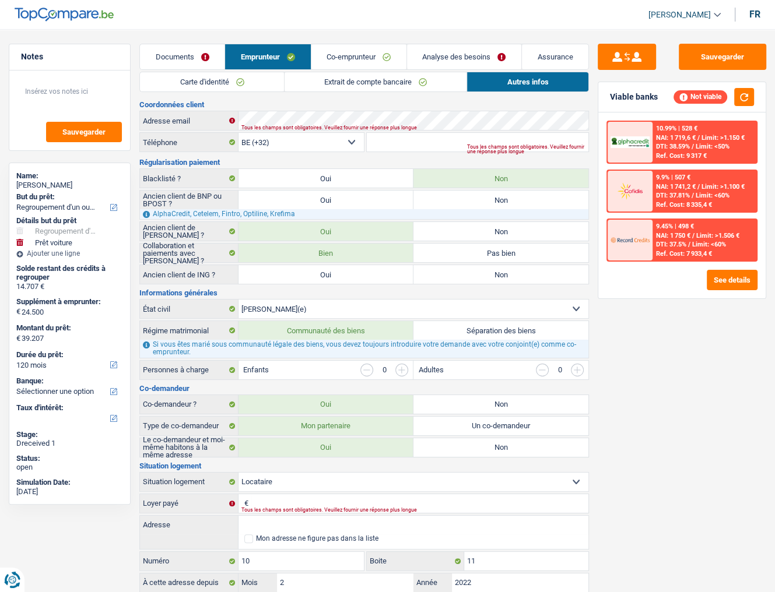
drag, startPoint x: 338, startPoint y: 48, endPoint x: 409, endPoint y: 68, distance: 73.7
click at [339, 48] on link "Co-emprunteur" at bounding box center [358, 56] width 95 height 25
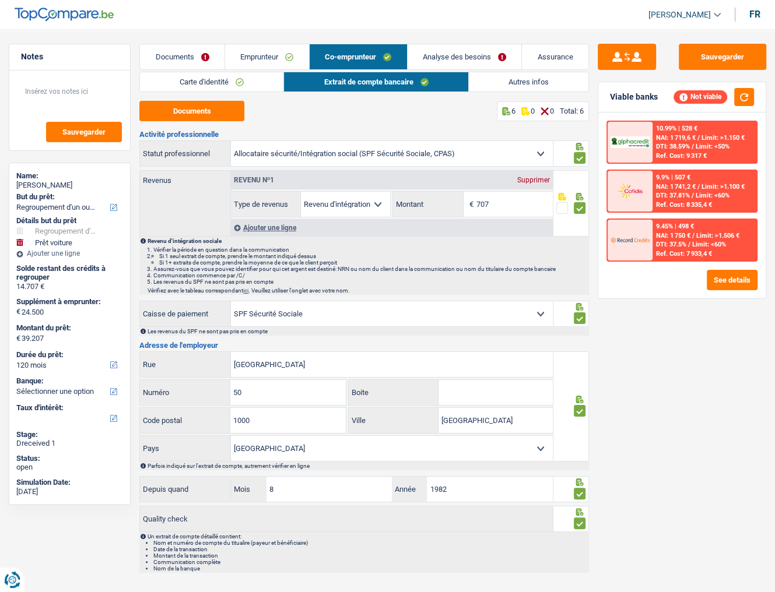
click at [497, 79] on link "Autres infos" at bounding box center [528, 81] width 119 height 19
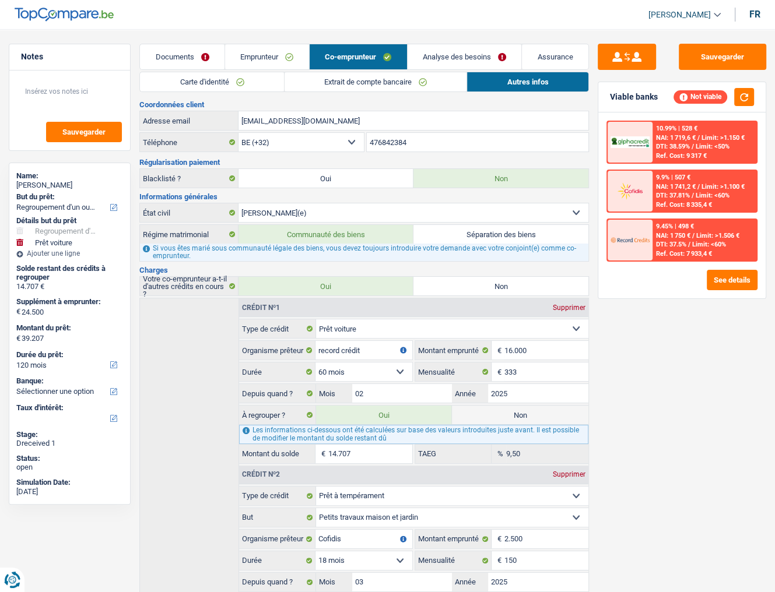
drag, startPoint x: 358, startPoint y: 123, endPoint x: 217, endPoint y: 124, distance: 141.0
click at [217, 124] on div "larsindidier@hotmail.com Adresse email" at bounding box center [364, 120] width 448 height 19
drag, startPoint x: 277, startPoint y: 54, endPoint x: 391, endPoint y: 96, distance: 120.6
click at [277, 55] on link "Emprunteur" at bounding box center [267, 56] width 84 height 25
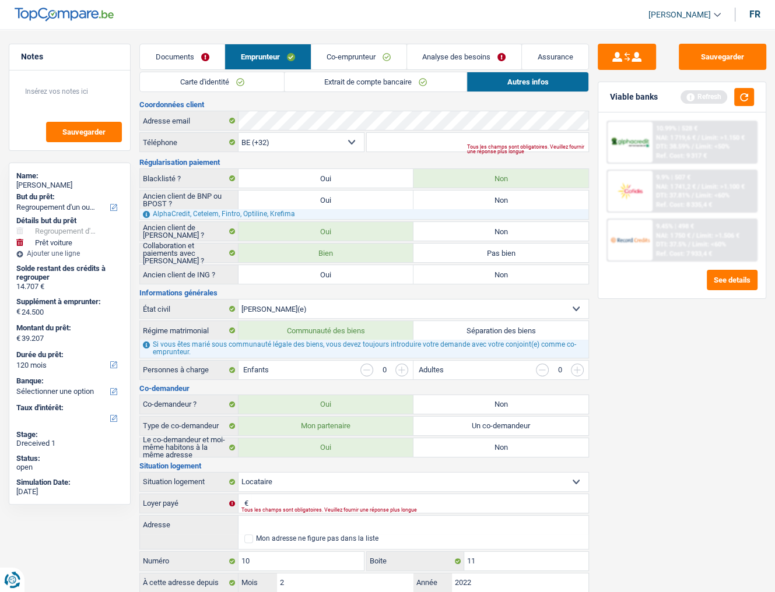
click at [382, 54] on link "Co-emprunteur" at bounding box center [358, 56] width 95 height 25
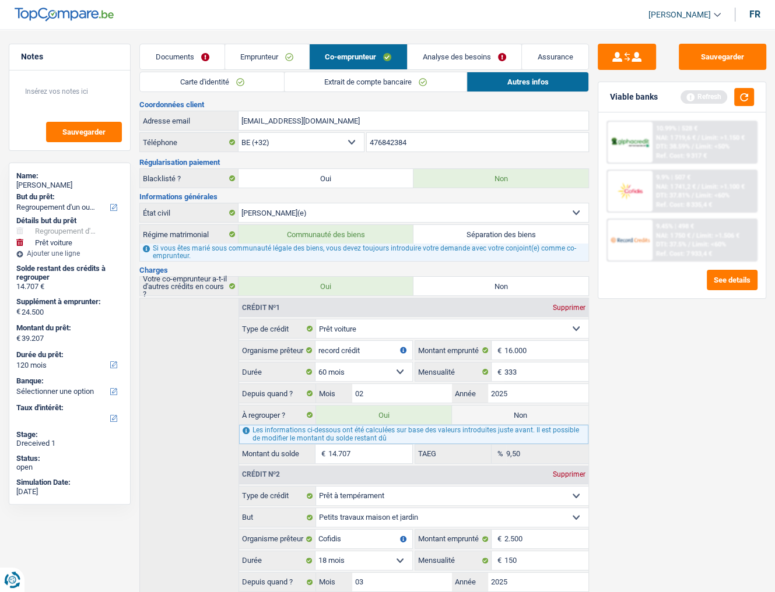
click at [289, 64] on link "Emprunteur" at bounding box center [267, 56] width 84 height 25
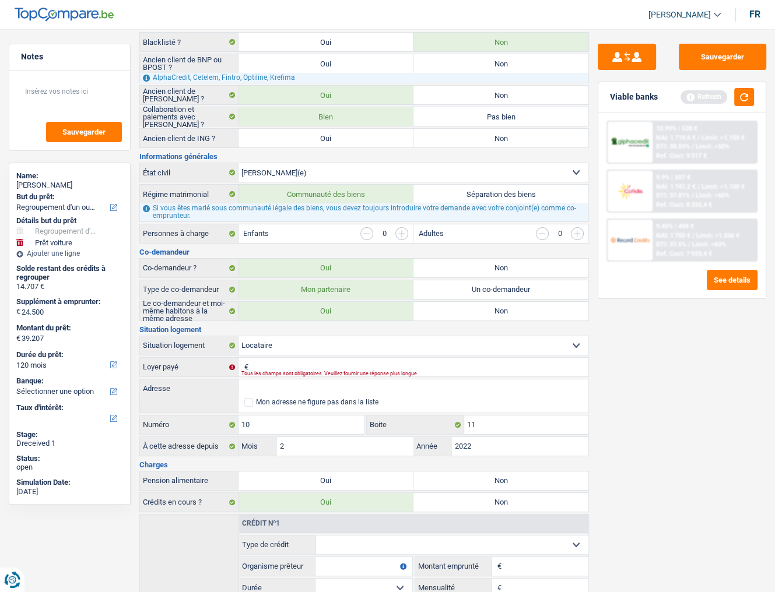
scroll to position [140, 0]
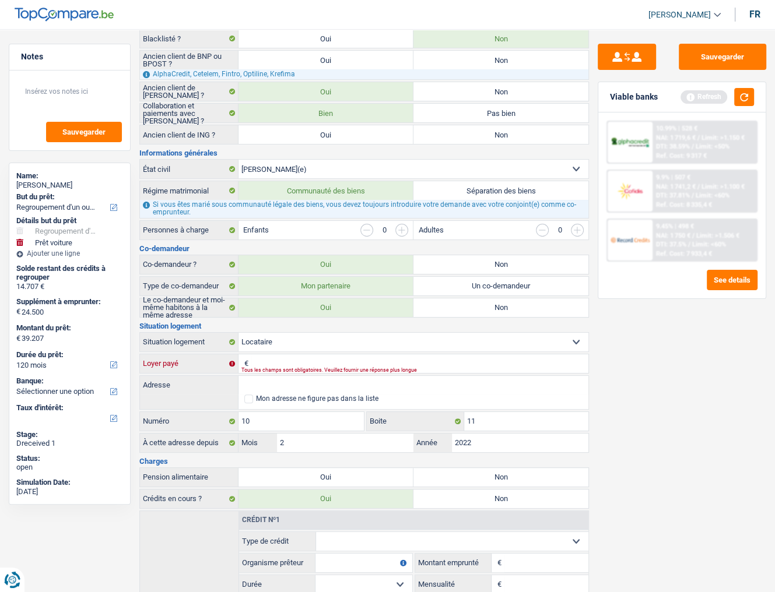
click at [270, 359] on input "Loyer payé" at bounding box center [419, 363] width 337 height 19
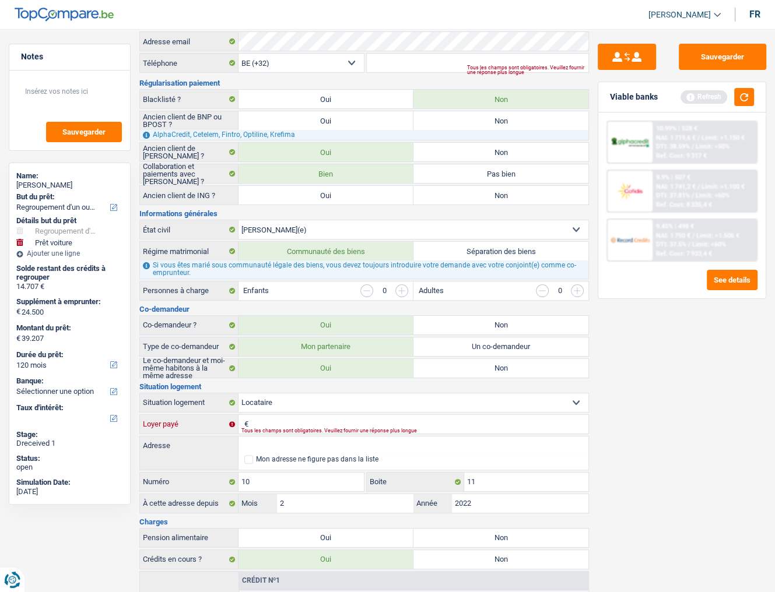
scroll to position [0, 0]
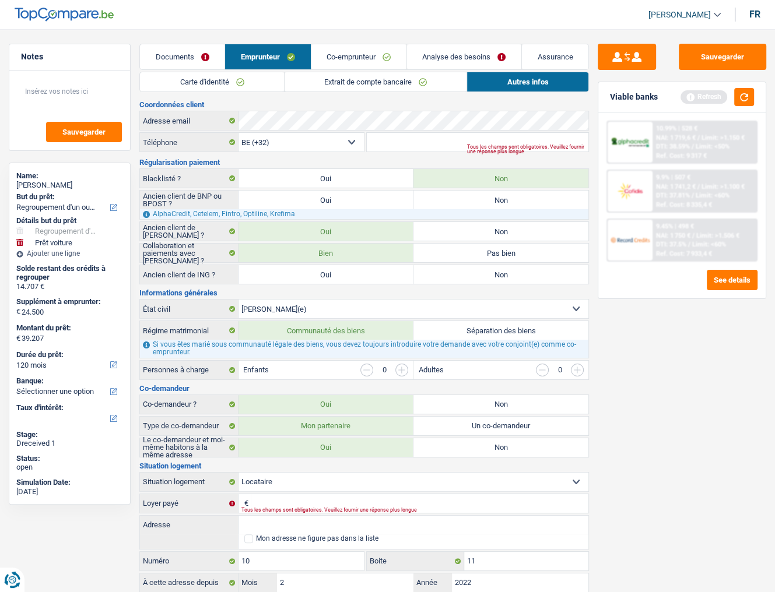
click at [326, 69] on li "Co-emprunteur" at bounding box center [359, 57] width 96 height 26
click at [332, 75] on link "Extrait de compte bancaire" at bounding box center [375, 81] width 182 height 19
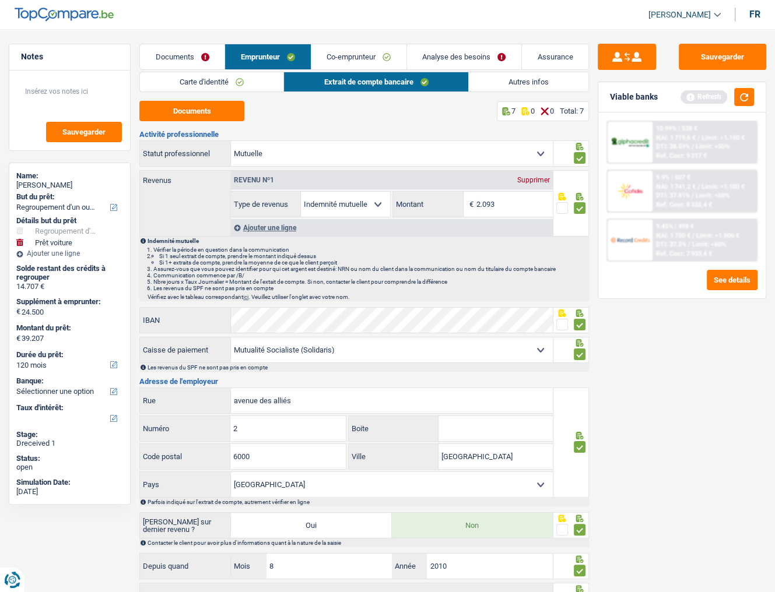
click at [526, 84] on link "Autres infos" at bounding box center [528, 81] width 119 height 19
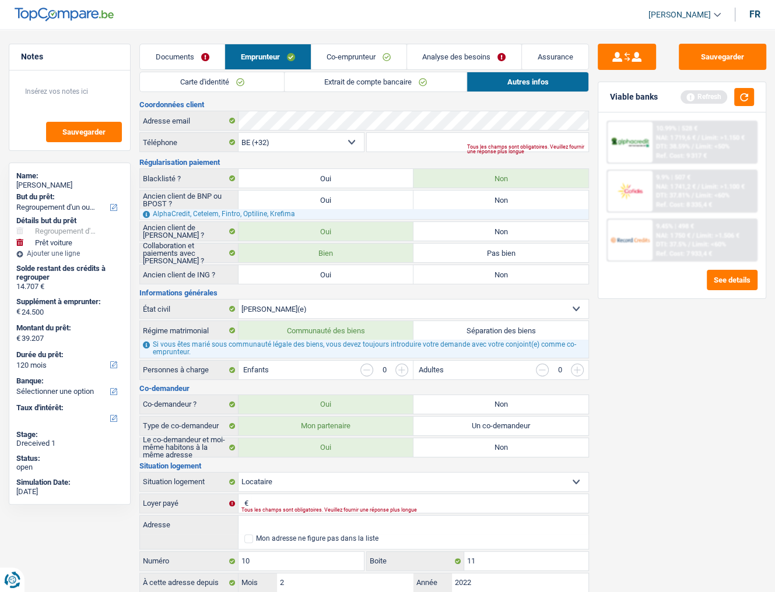
drag, startPoint x: 352, startPoint y: 50, endPoint x: 364, endPoint y: 49, distance: 11.7
click at [353, 50] on link "Co-emprunteur" at bounding box center [358, 56] width 95 height 25
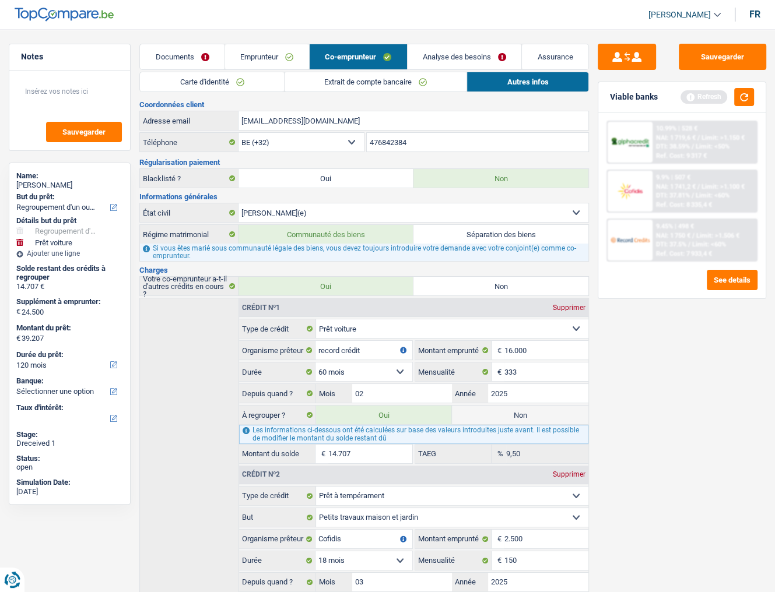
click at [354, 82] on link "Extrait de compte bancaire" at bounding box center [375, 81] width 182 height 19
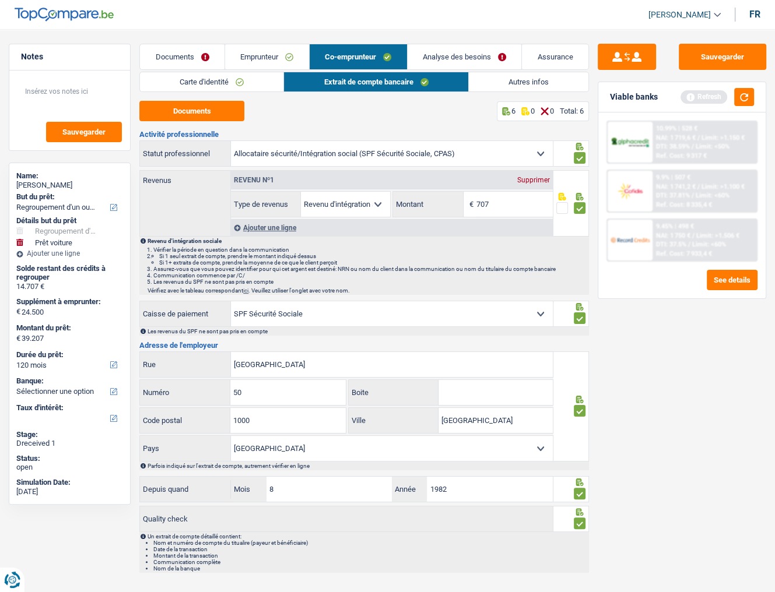
click at [494, 80] on link "Autres infos" at bounding box center [528, 81] width 119 height 19
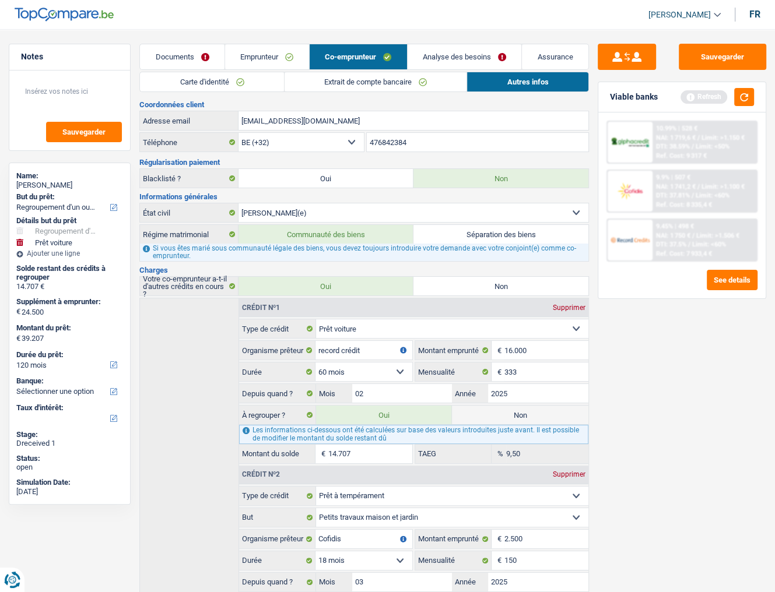
click at [265, 54] on link "Emprunteur" at bounding box center [267, 56] width 84 height 25
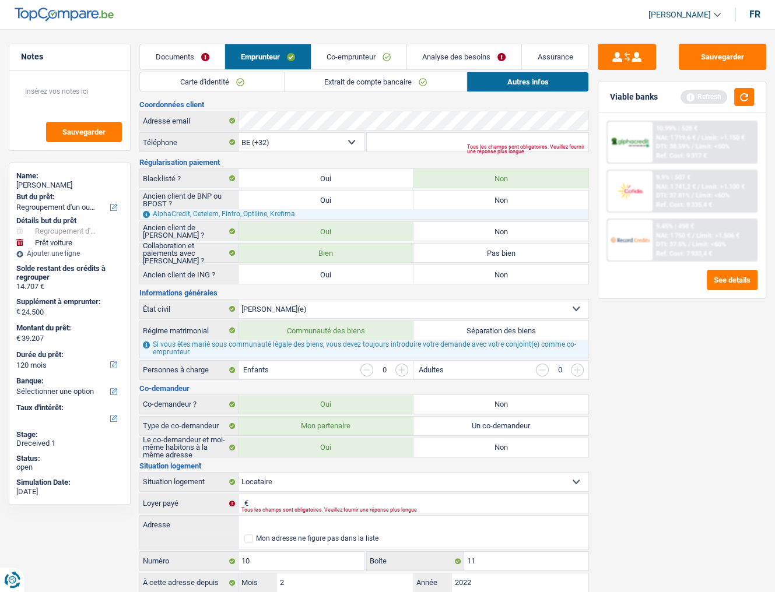
click at [160, 54] on link "Documents" at bounding box center [182, 56] width 85 height 25
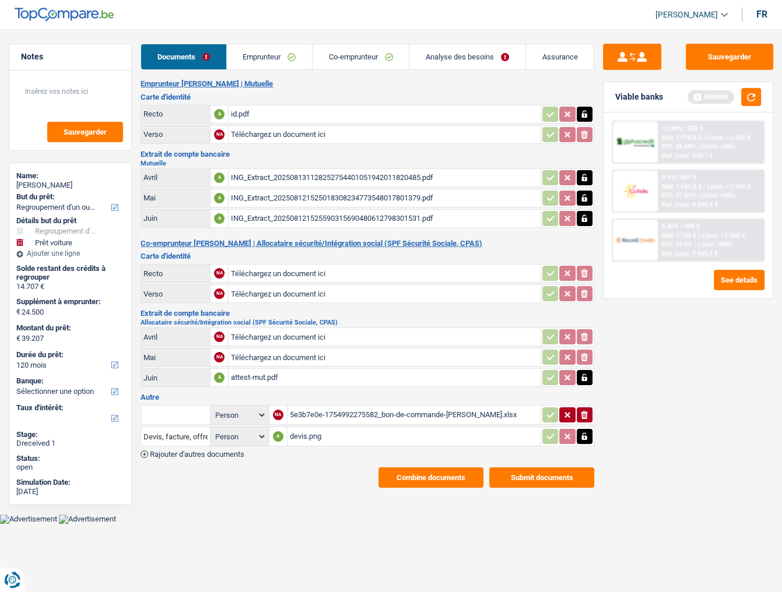
click at [322, 428] on div "devis.png" at bounding box center [414, 436] width 249 height 17
click at [344, 65] on link "Co-emprunteur" at bounding box center [360, 56] width 96 height 25
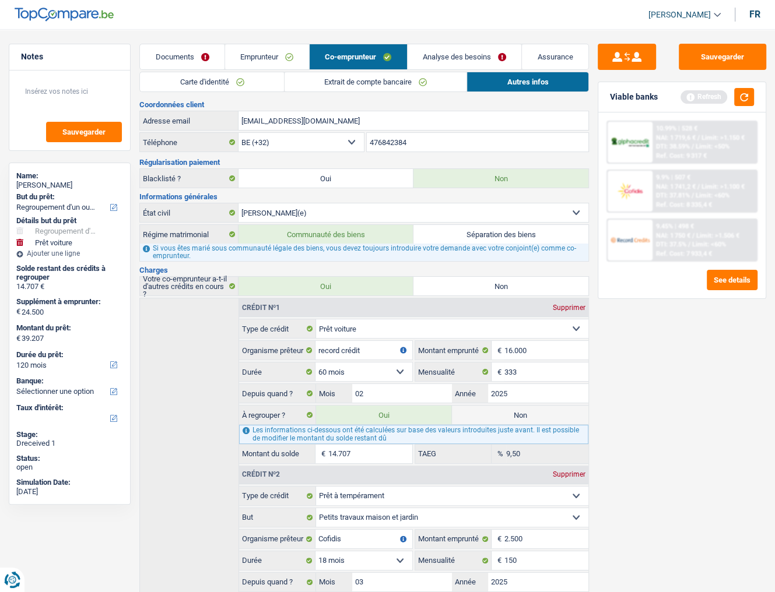
click at [293, 61] on link "Emprunteur" at bounding box center [267, 56] width 84 height 25
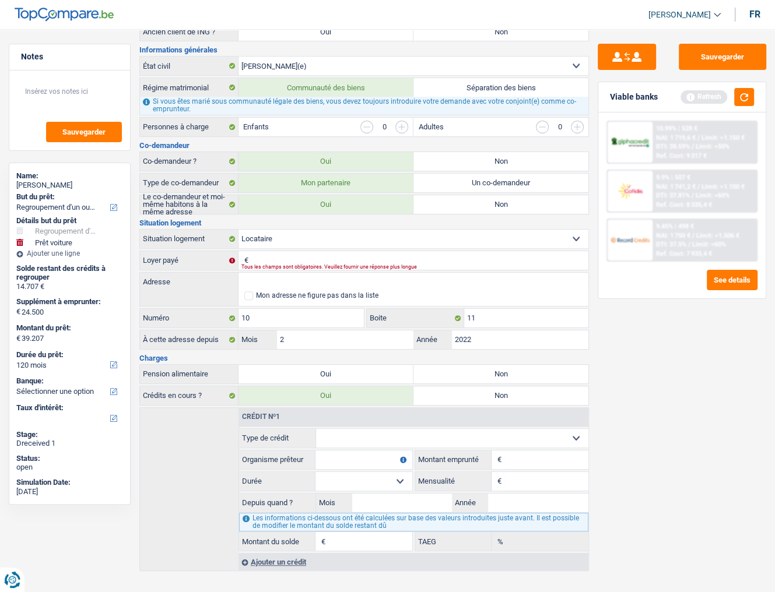
scroll to position [244, 0]
click at [751, 92] on button "button" at bounding box center [744, 97] width 20 height 18
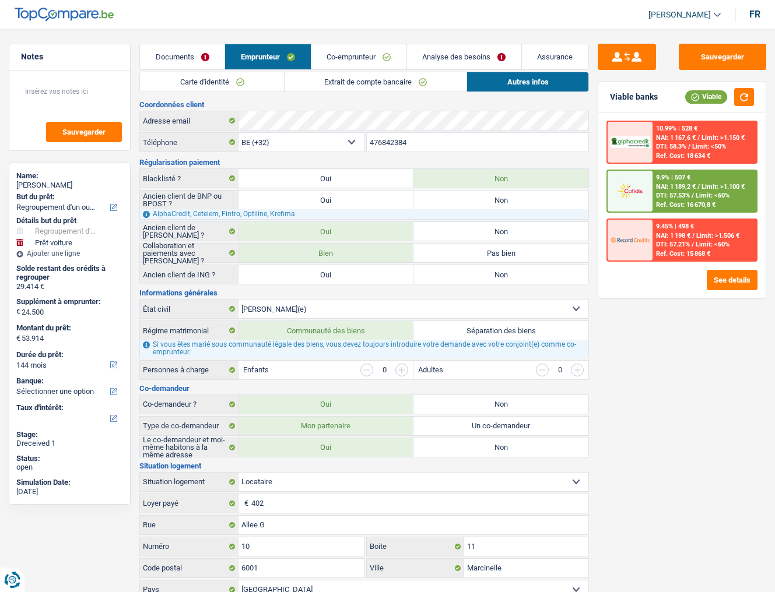
select select "refinancing"
select select "car"
select select "144"
select select "32"
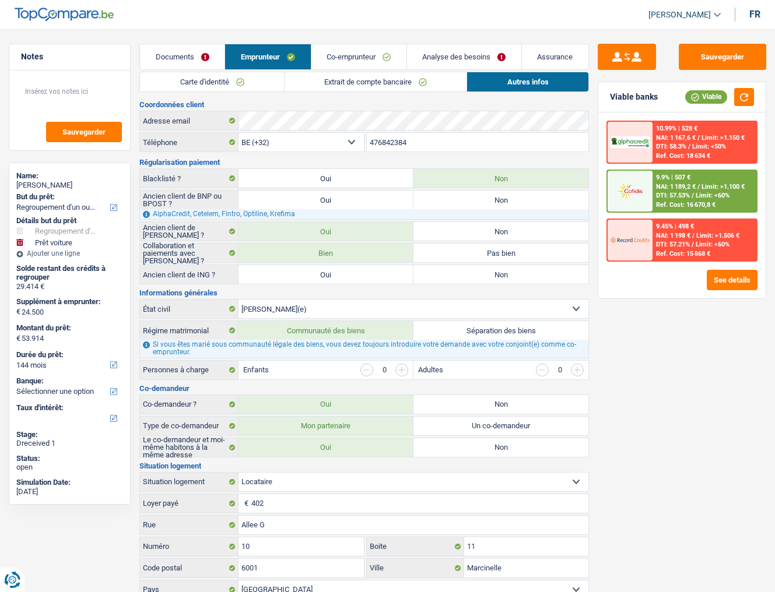
select select "married"
select select "rents"
select select "BE"
select select "carLoan"
select select "60"
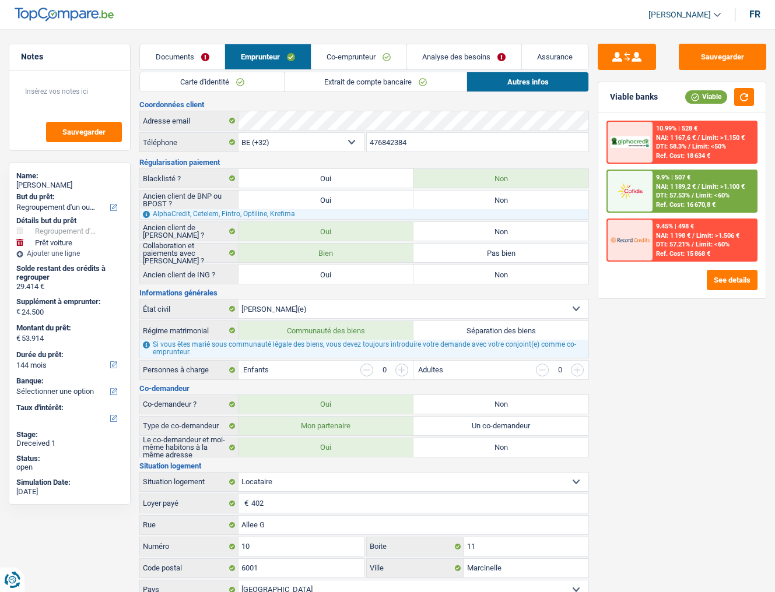
select select "personalLoan"
select select "smallWorks"
select select "18"
click at [245, 82] on link "Carte d'identité" at bounding box center [212, 81] width 144 height 19
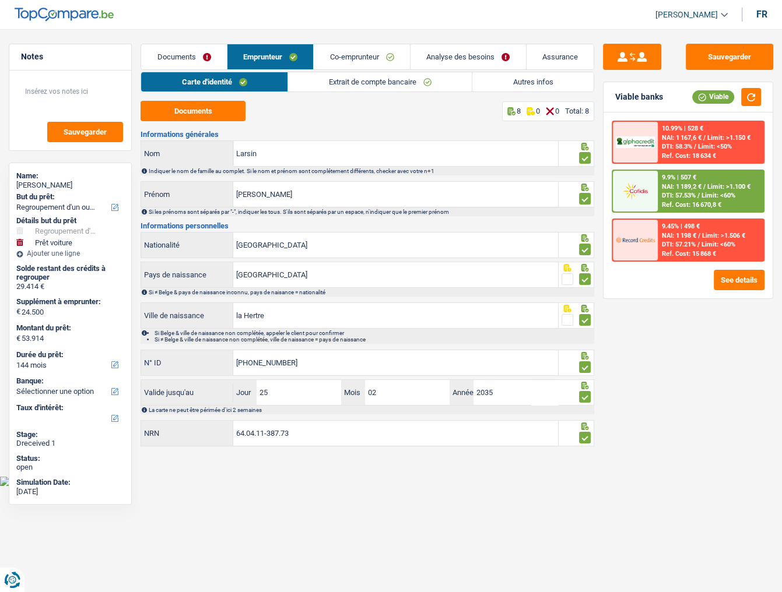
click at [333, 85] on link "Extrait de compte bancaire" at bounding box center [380, 81] width 184 height 19
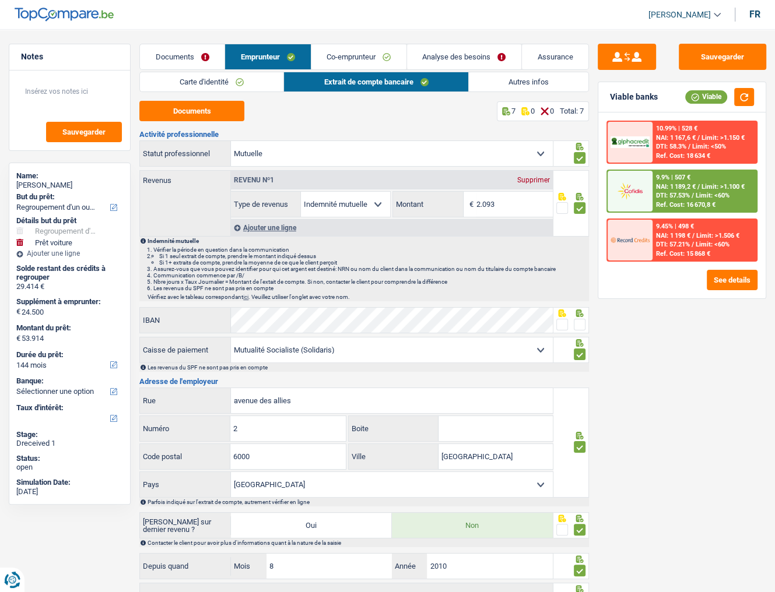
click at [479, 79] on link "Autres infos" at bounding box center [528, 81] width 119 height 19
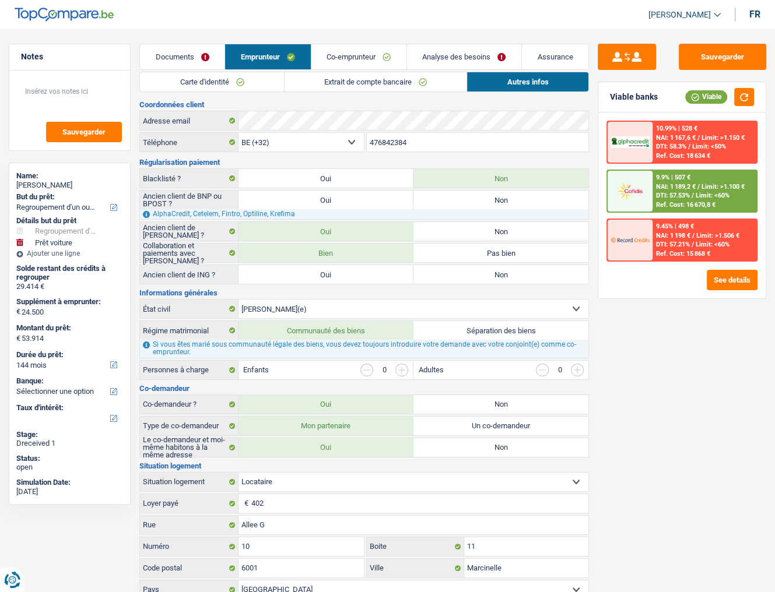
click at [353, 83] on link "Extrait de compte bancaire" at bounding box center [375, 81] width 182 height 19
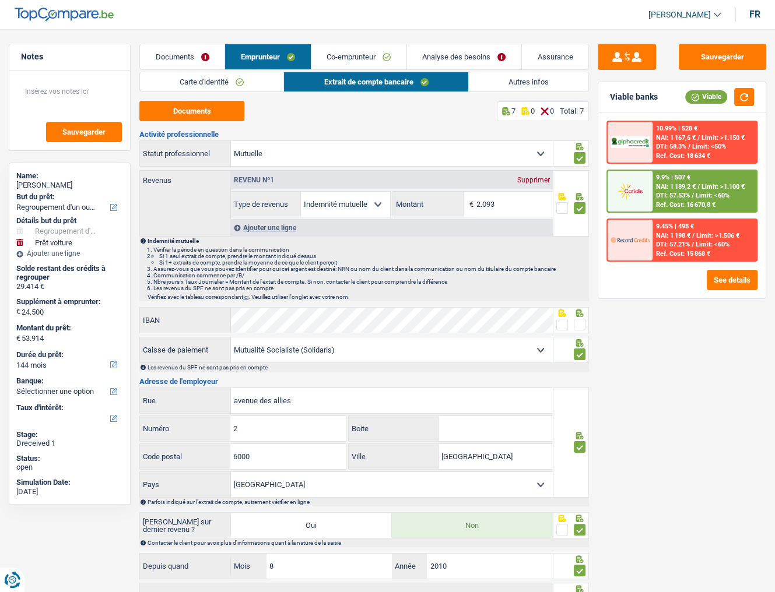
click at [354, 55] on link "Co-emprunteur" at bounding box center [358, 56] width 95 height 25
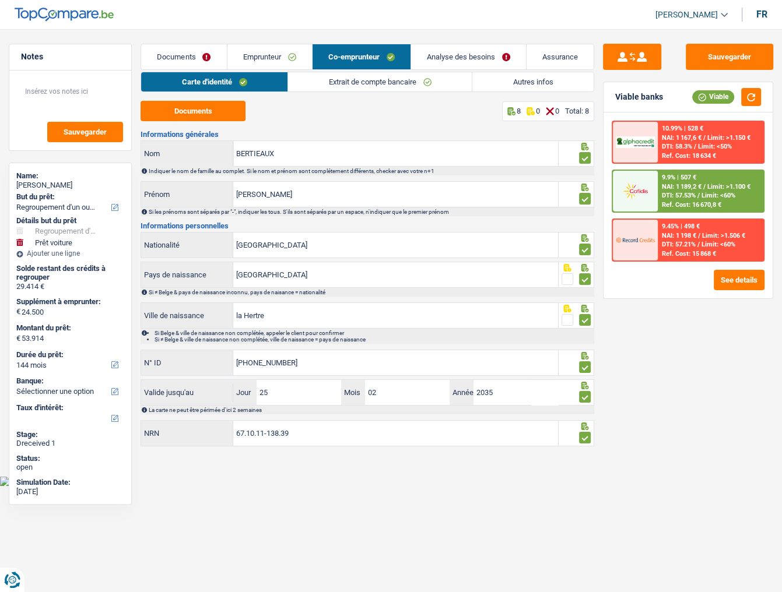
click at [351, 77] on link "Extrait de compte bancaire" at bounding box center [380, 81] width 184 height 19
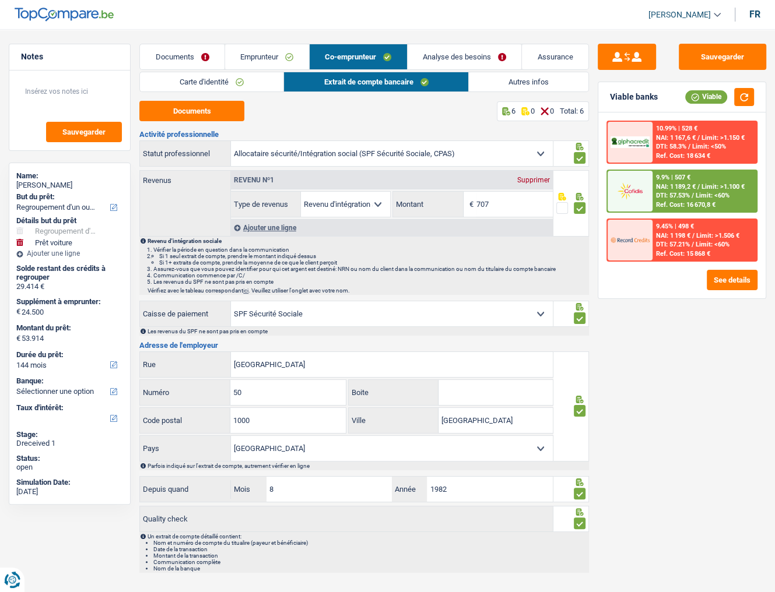
click at [498, 84] on link "Autres infos" at bounding box center [528, 81] width 119 height 19
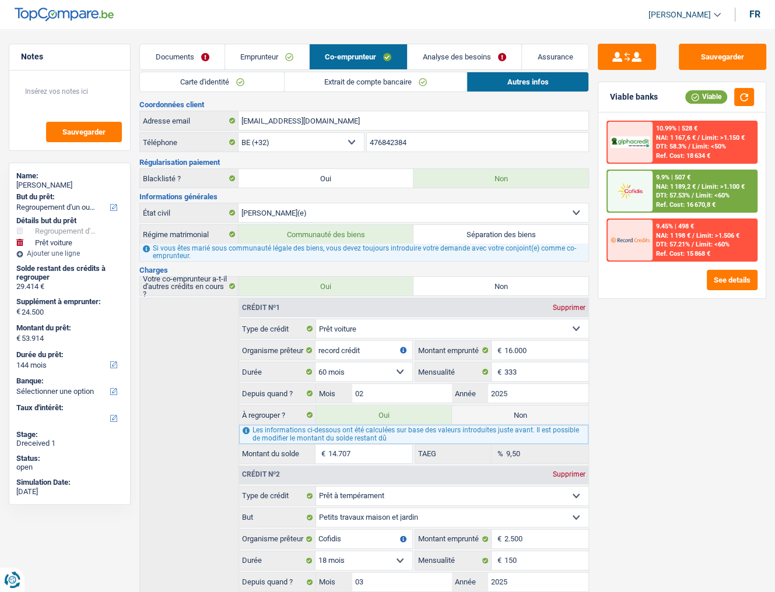
click at [211, 90] on link "Carte d'identité" at bounding box center [212, 81] width 144 height 19
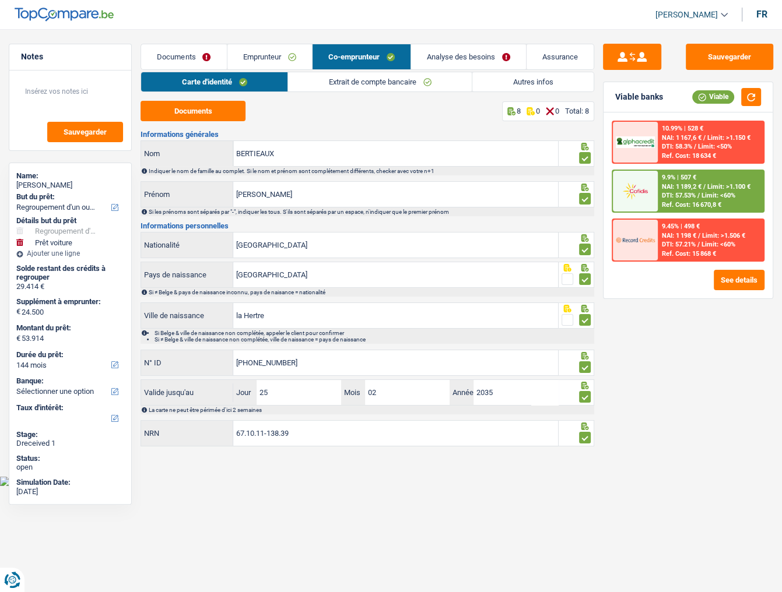
click at [509, 82] on link "Autres infos" at bounding box center [532, 81] width 121 height 19
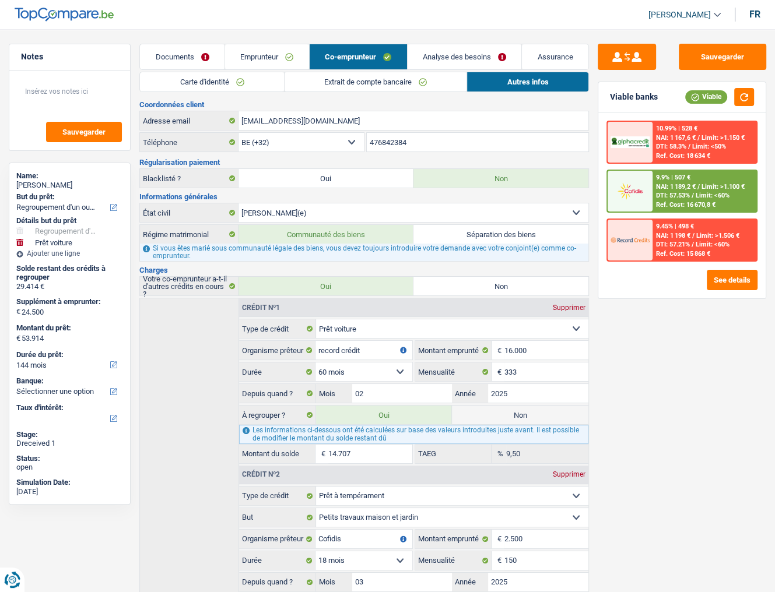
click at [652, 181] on div "9.9% | 507 € NAI: 1 189,2 € / Limit: >1.100 € DTI: 57.53% / Limit: <60% Ref. Co…" at bounding box center [704, 191] width 104 height 41
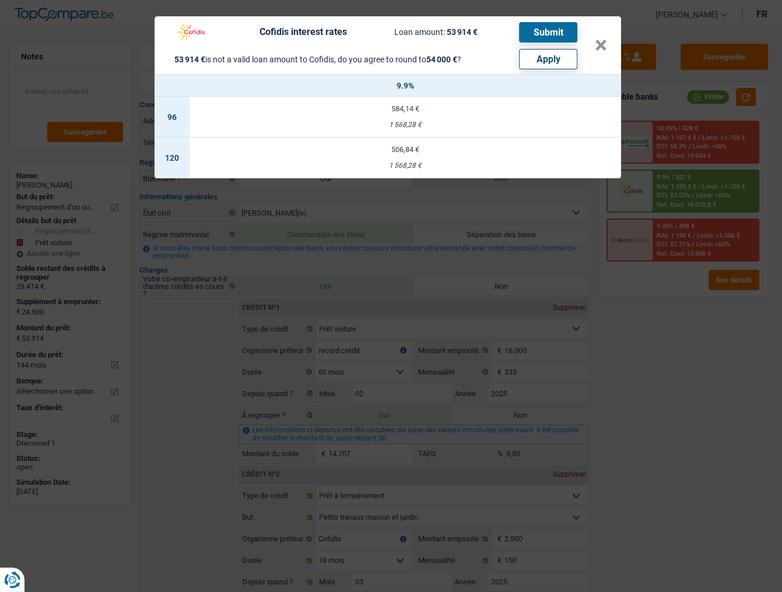
click at [564, 60] on button "Apply" at bounding box center [548, 59] width 58 height 20
type input "24.586"
type input "54.000"
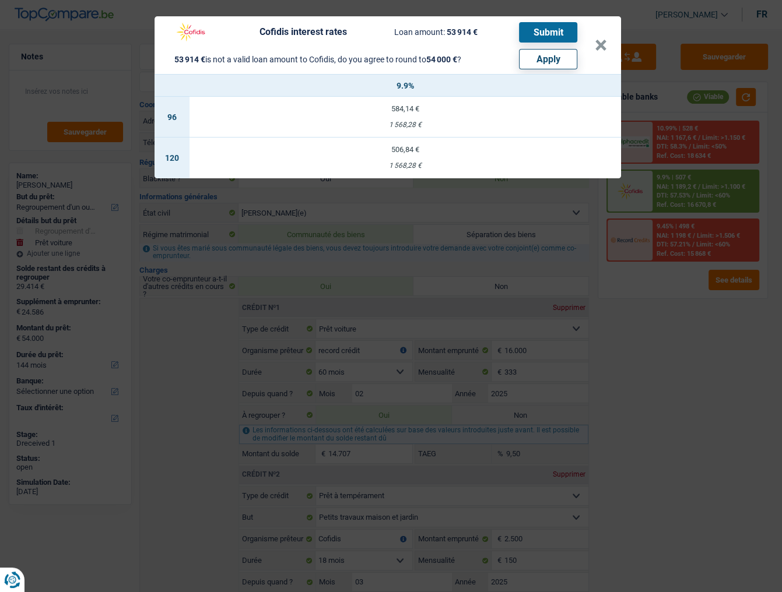
select select "other"
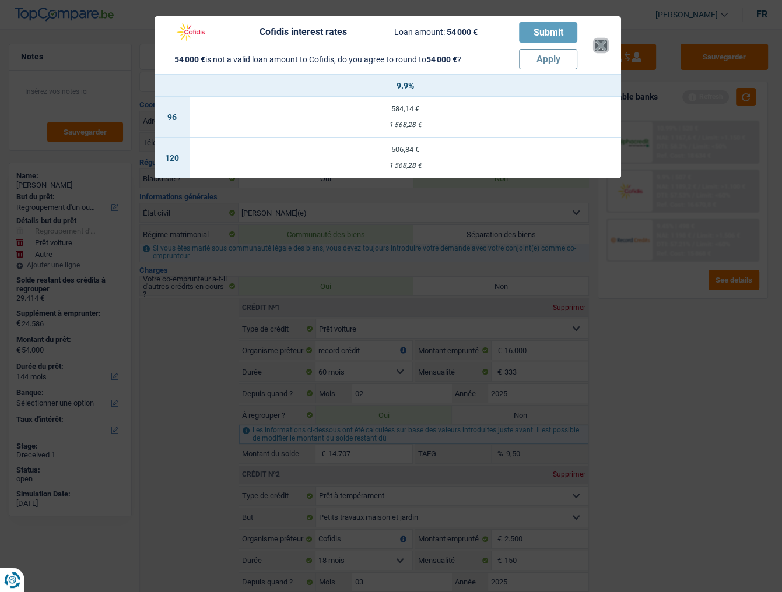
click at [604, 43] on button "×" at bounding box center [600, 46] width 12 height 12
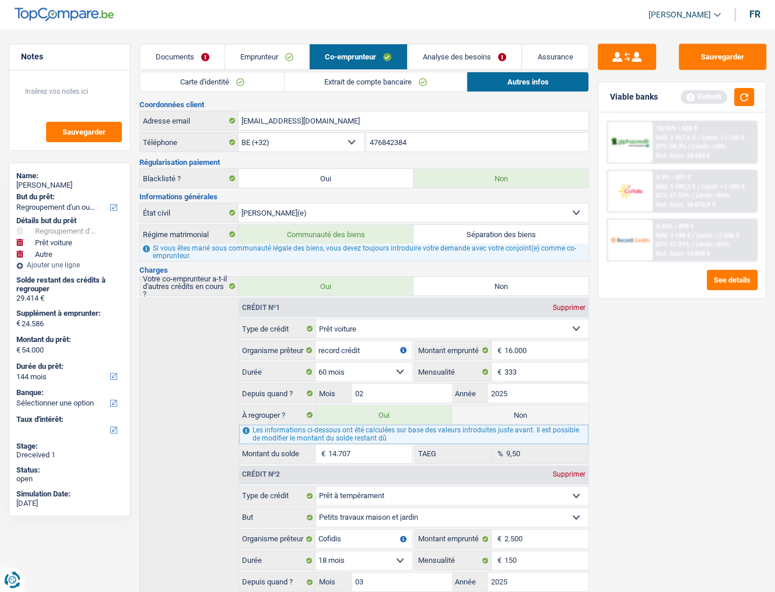
click at [445, 75] on link "Extrait de compte bancaire" at bounding box center [375, 81] width 182 height 19
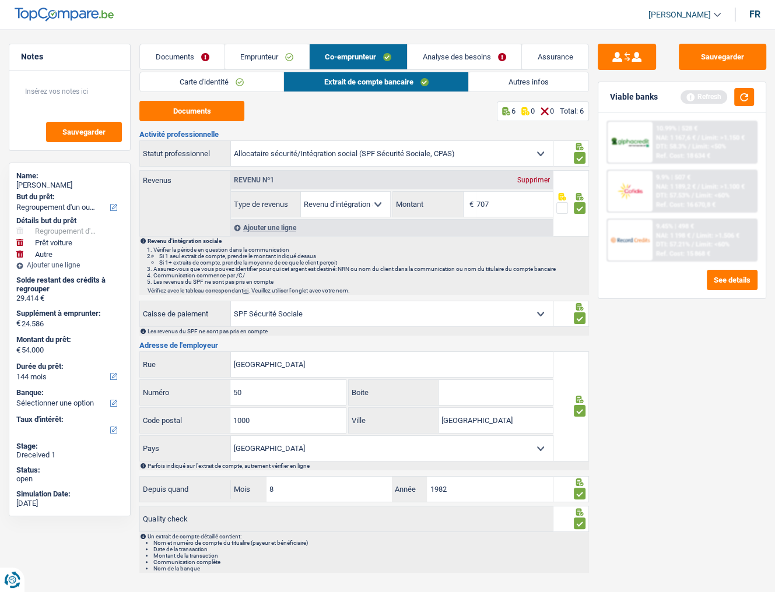
click at [452, 55] on link "Analyse des besoins" at bounding box center [464, 56] width 114 height 25
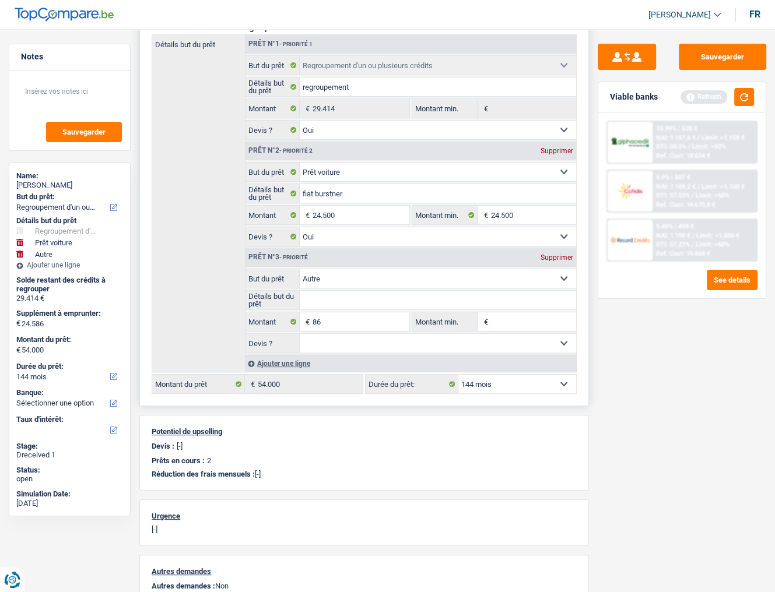
scroll to position [140, 0]
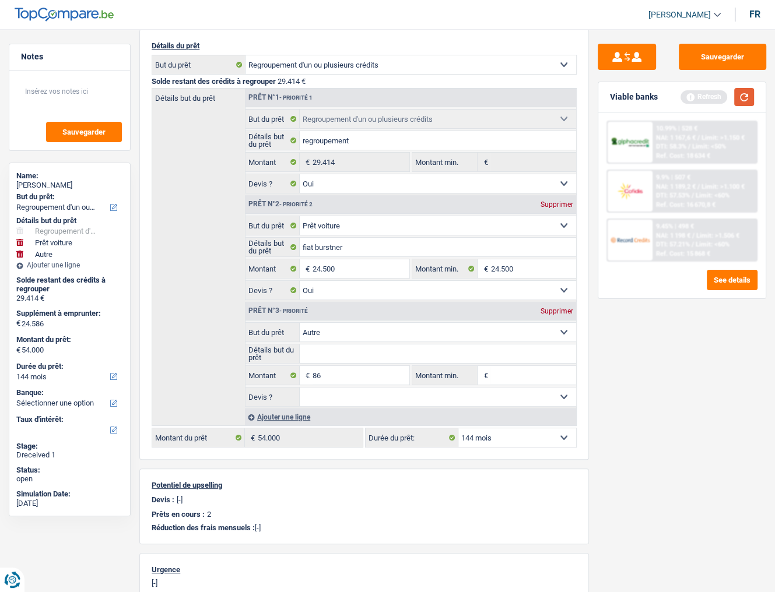
drag, startPoint x: 745, startPoint y: 96, endPoint x: 739, endPoint y: 106, distance: 12.0
click at [744, 96] on button "button" at bounding box center [744, 97] width 20 height 18
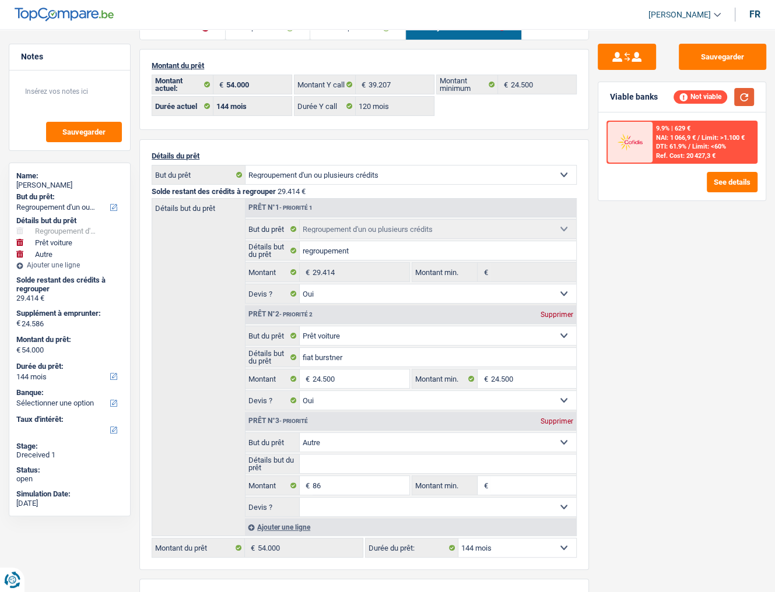
scroll to position [47, 0]
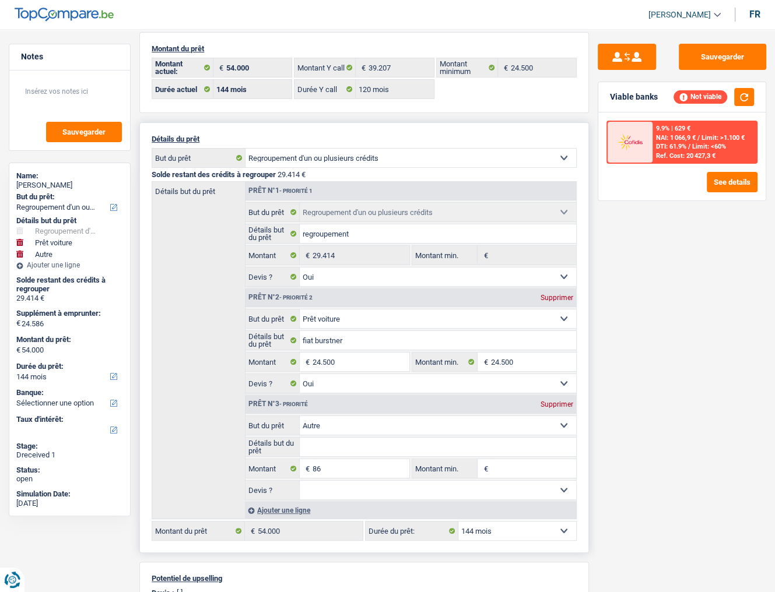
click at [512, 525] on select "12 mois 18 mois 24 mois 30 mois 36 mois 42 mois 48 mois 60 mois 72 mois 84 mois…" at bounding box center [517, 531] width 118 height 19
select select "120"
click at [458, 522] on select "12 mois 18 mois 24 mois 30 mois 36 mois 42 mois 48 mois 60 mois 72 mois 84 mois…" at bounding box center [517, 531] width 118 height 19
select select "120"
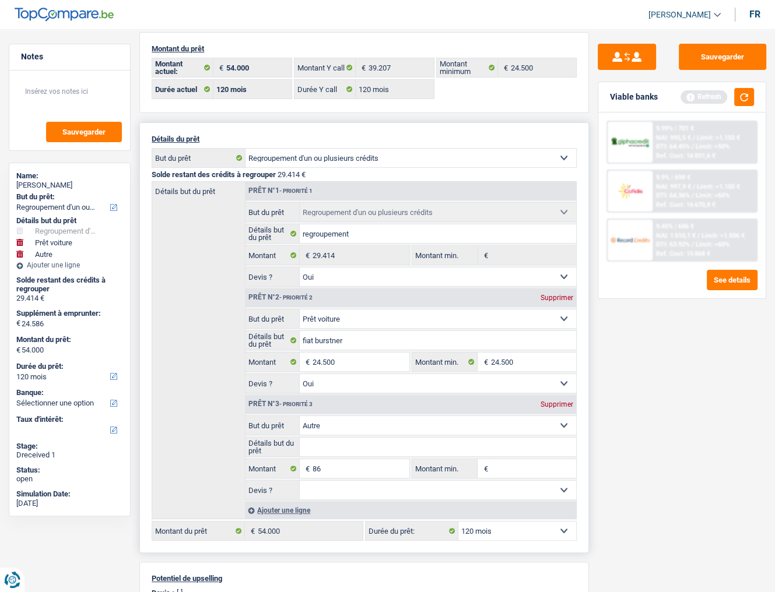
select select
click at [560, 401] on div "Supprimer" at bounding box center [556, 404] width 38 height 7
type input "24.500"
type input "53.914"
select select "144"
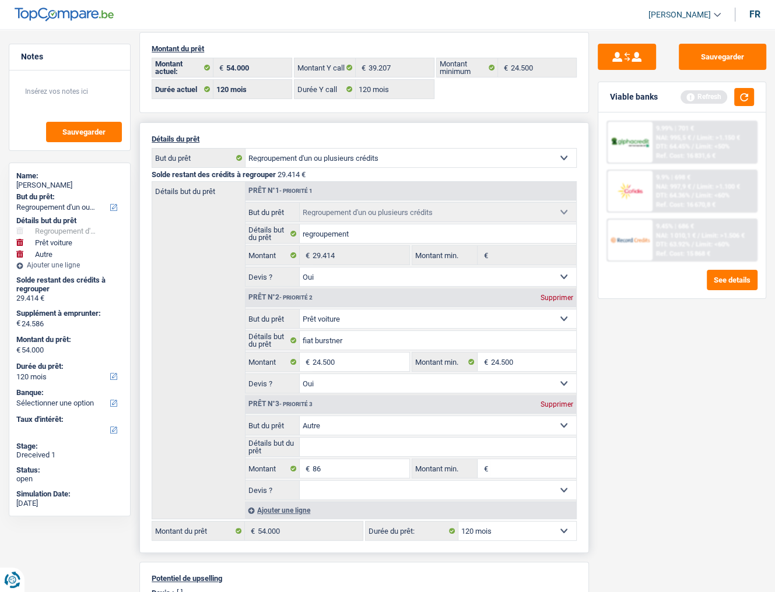
type input "53.914"
select select "144"
type input "53.914"
select select "144"
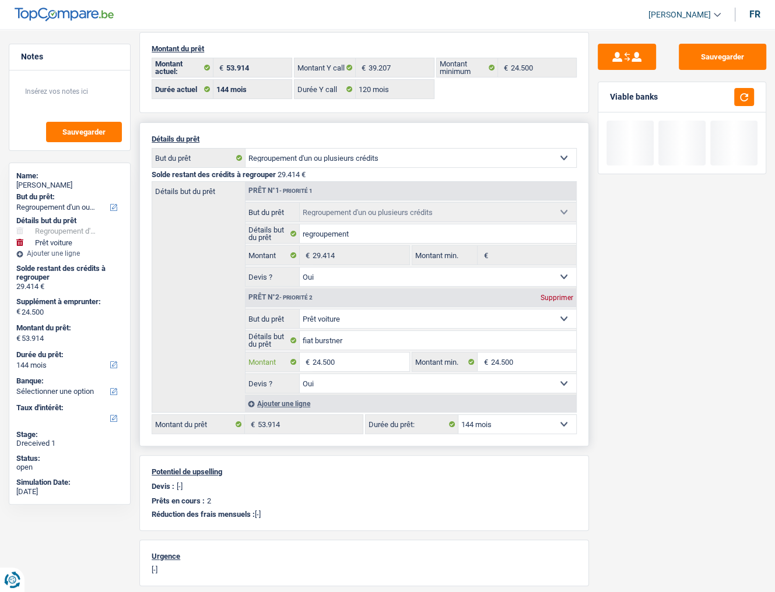
click at [335, 359] on input "24.500" at bounding box center [360, 362] width 97 height 19
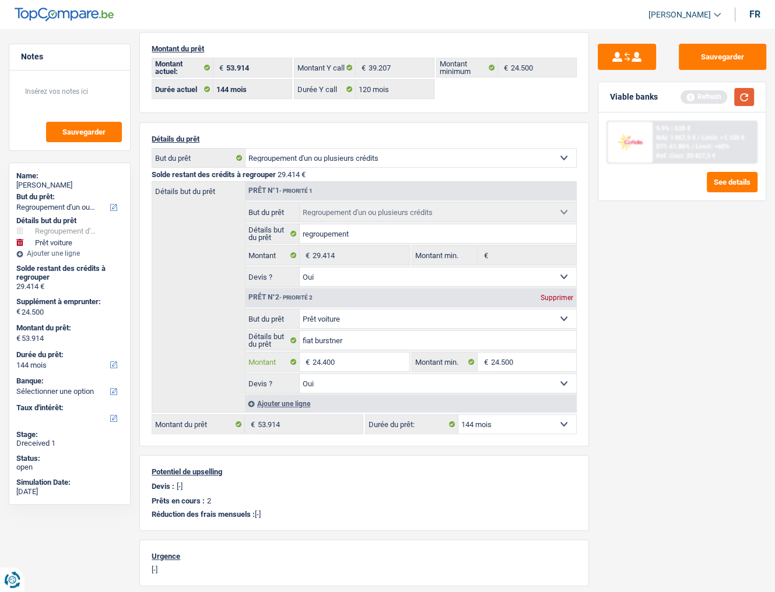
type input "24.400"
type input "53.814"
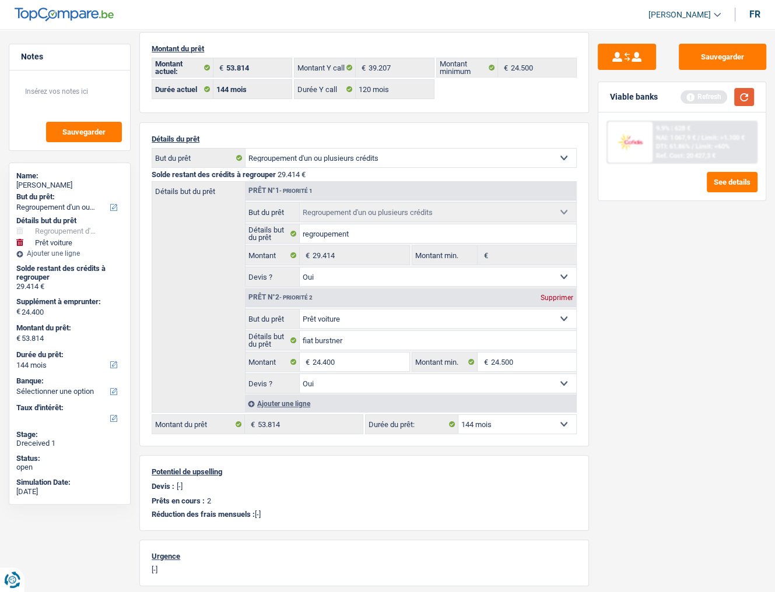
click at [746, 92] on button "button" at bounding box center [744, 97] width 20 height 18
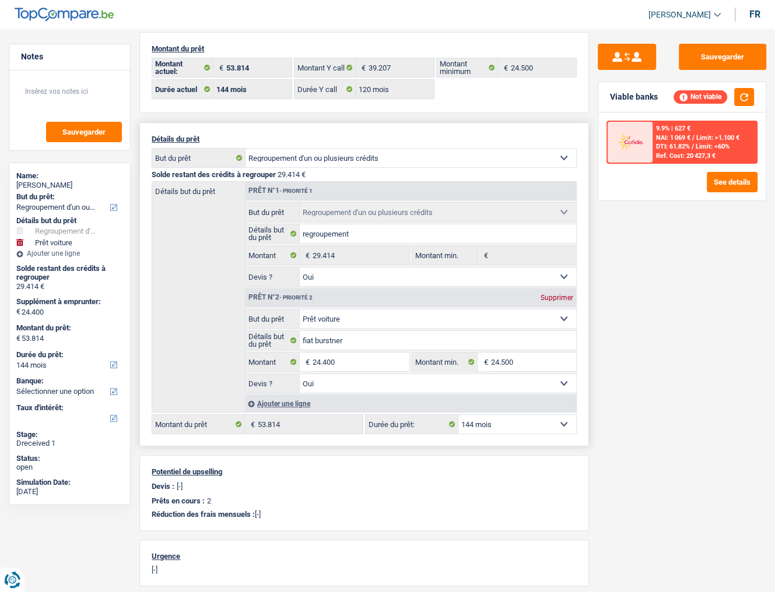
click at [504, 425] on select "12 mois 18 mois 24 mois 30 mois 36 mois 42 mois 48 mois 60 mois 72 mois 84 mois…" at bounding box center [517, 424] width 118 height 19
select select "120"
click at [458, 415] on select "12 mois 18 mois 24 mois 30 mois 36 mois 42 mois 48 mois 60 mois 72 mois 84 mois…" at bounding box center [517, 424] width 118 height 19
select select "120"
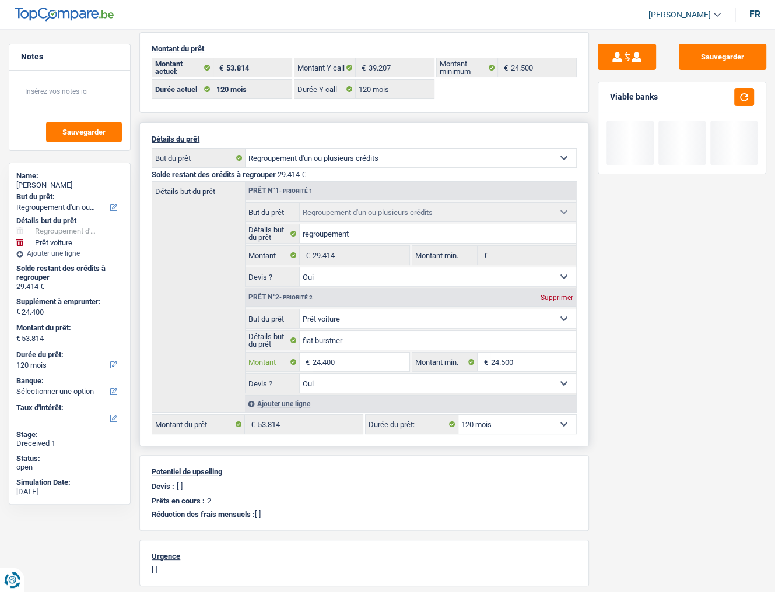
click at [357, 360] on input "24.400" at bounding box center [360, 362] width 97 height 19
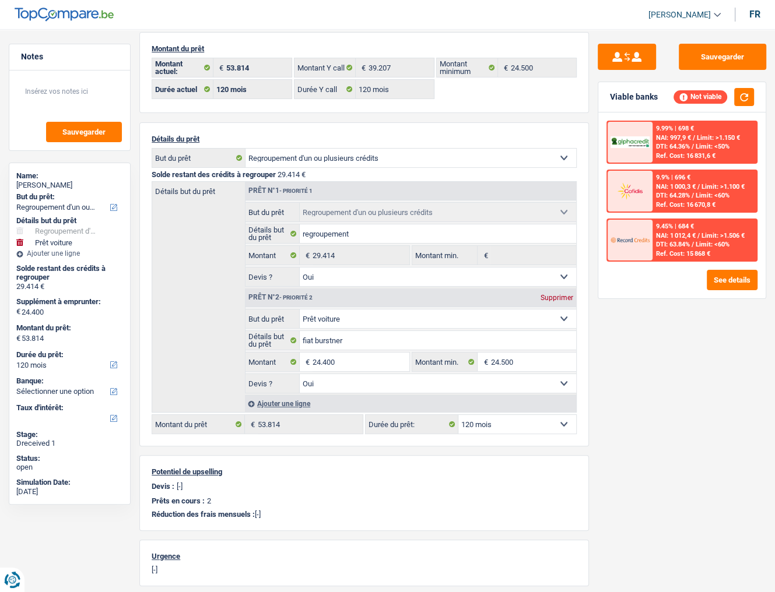
click at [693, 157] on div "Ref. Cost: 16 831,6 €" at bounding box center [685, 156] width 59 height 8
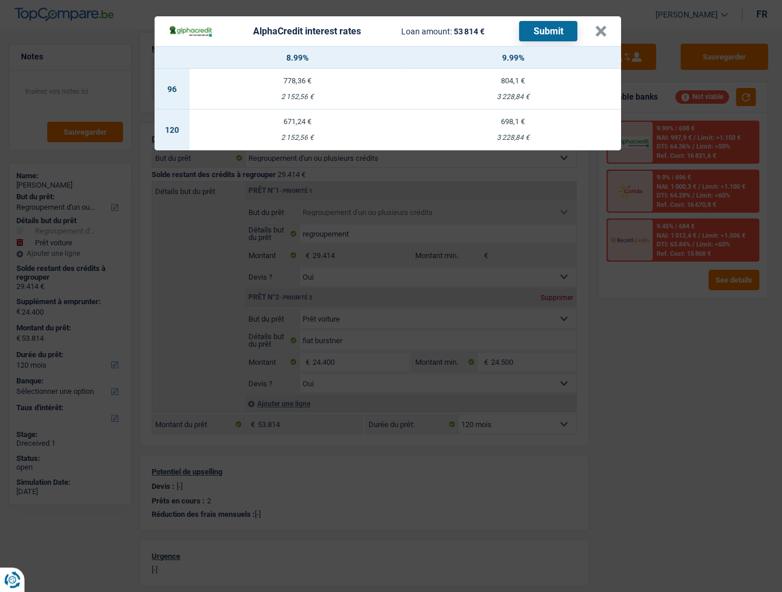
click at [673, 213] on div "AlphaCredit interest rates Loan amount: 53 814 € Submit × 8.99% 9.99% 96 778,36…" at bounding box center [391, 296] width 782 height 592
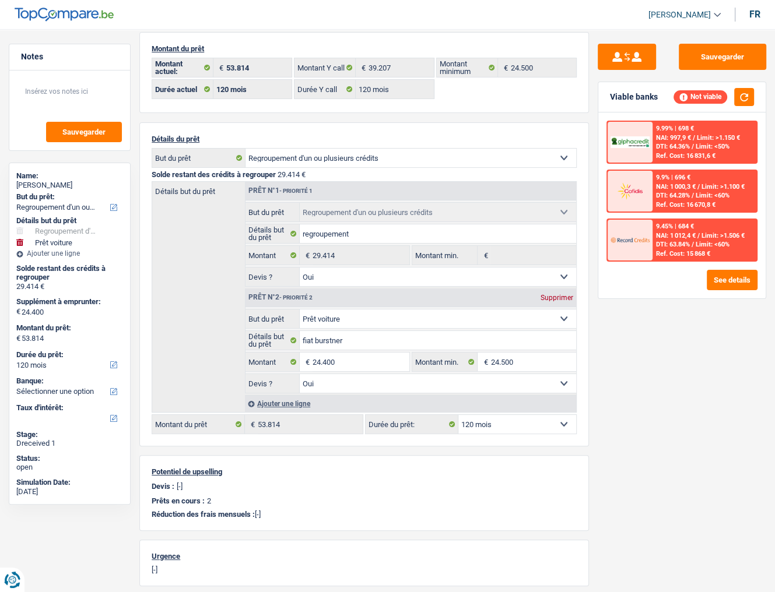
click at [667, 195] on span "DTI: 64.28%" at bounding box center [673, 196] width 34 height 8
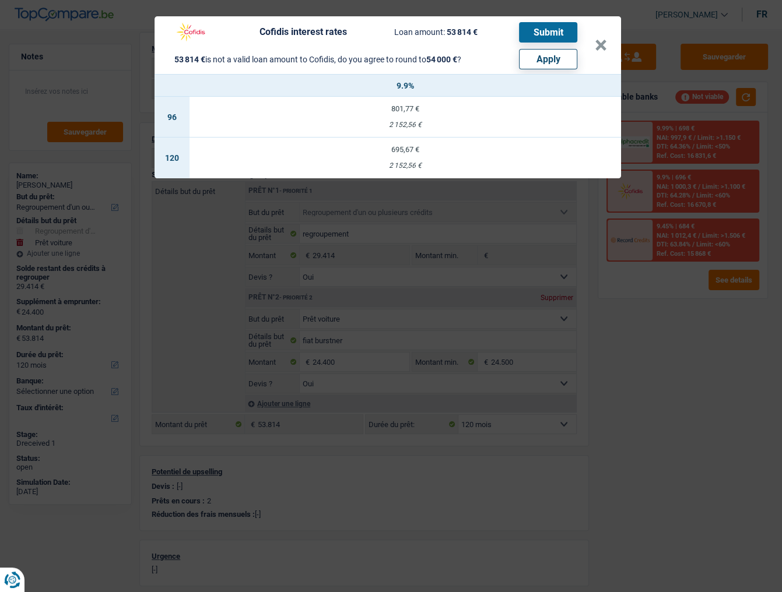
click at [542, 59] on button "Apply" at bounding box center [548, 59] width 58 height 20
type input "24.586"
type input "54.000"
select select "144"
type input "54.000"
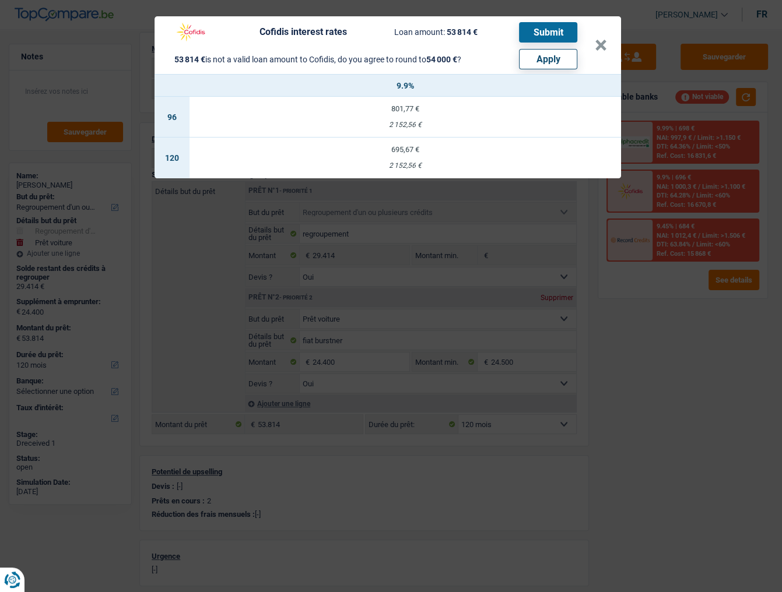
select select "144"
type input "54.000"
select select "144"
select select "other"
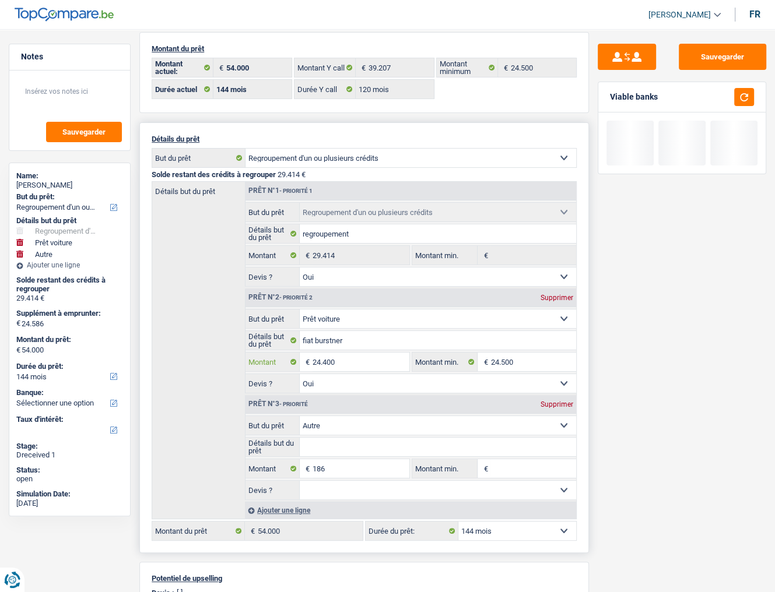
select select
type input "2.440"
select select
type input "244"
select select
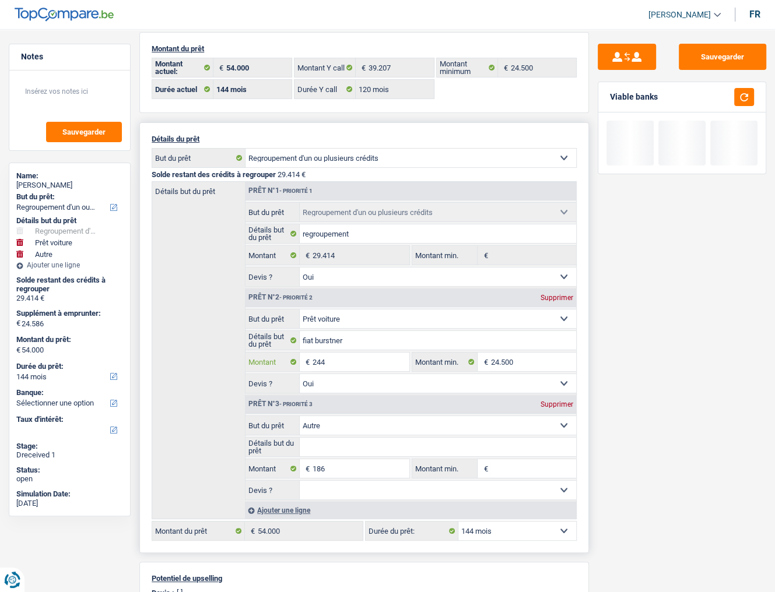
type input "24"
select select
type input "241"
select select
type input "2.418"
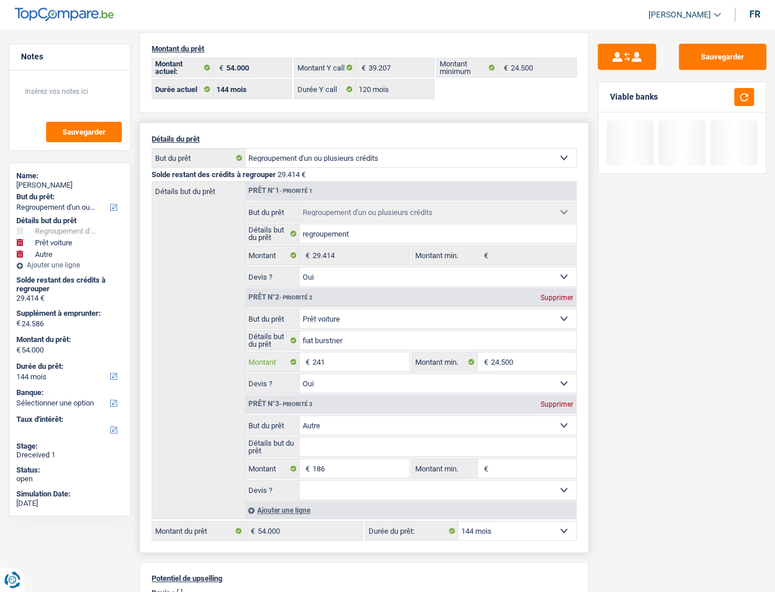
select select
type input "24.186"
select select
type input "24.186"
type input "24.372"
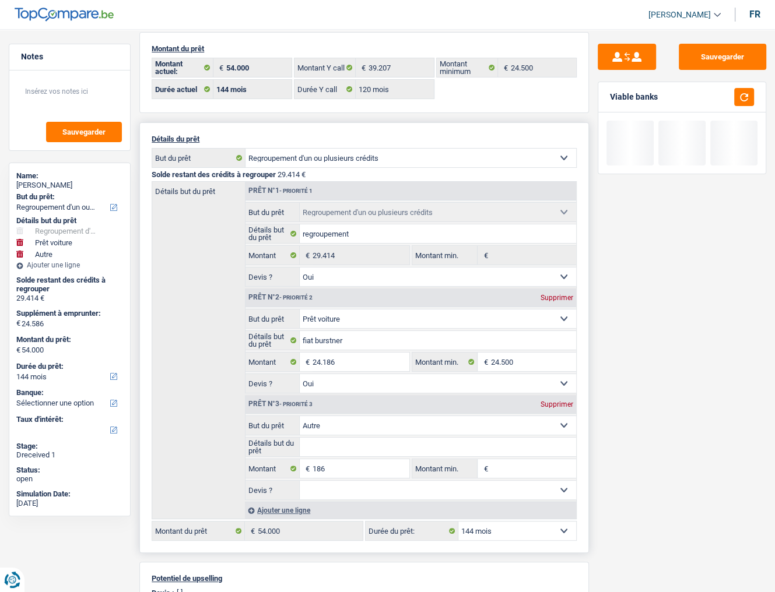
type input "53.786"
select select
drag, startPoint x: 552, startPoint y: 401, endPoint x: 547, endPoint y: 396, distance: 6.6
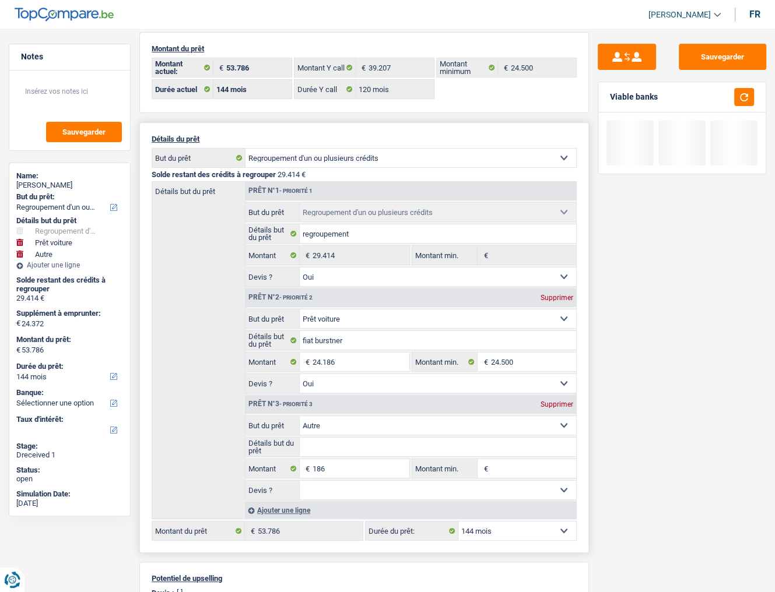
click at [553, 401] on div "Supprimer" at bounding box center [556, 404] width 38 height 7
type input "24.186"
type input "53.600"
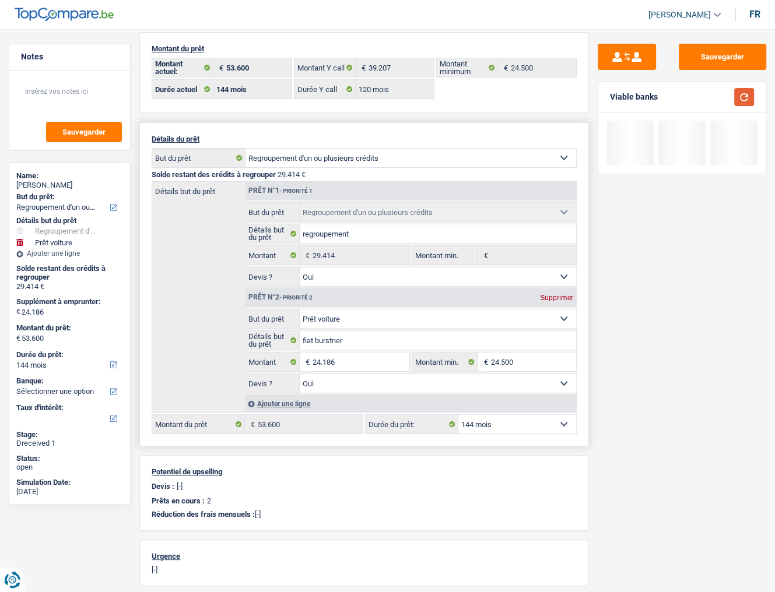
click at [749, 101] on button "button" at bounding box center [744, 97] width 20 height 18
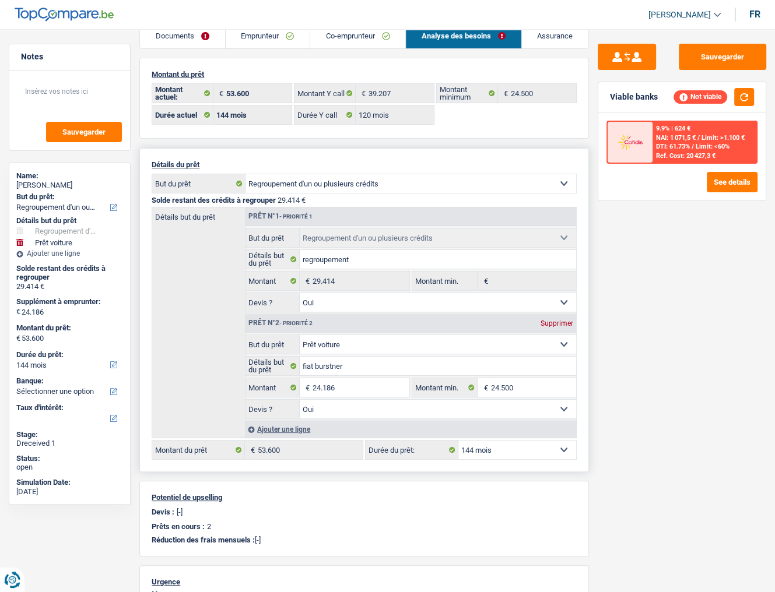
scroll to position [0, 0]
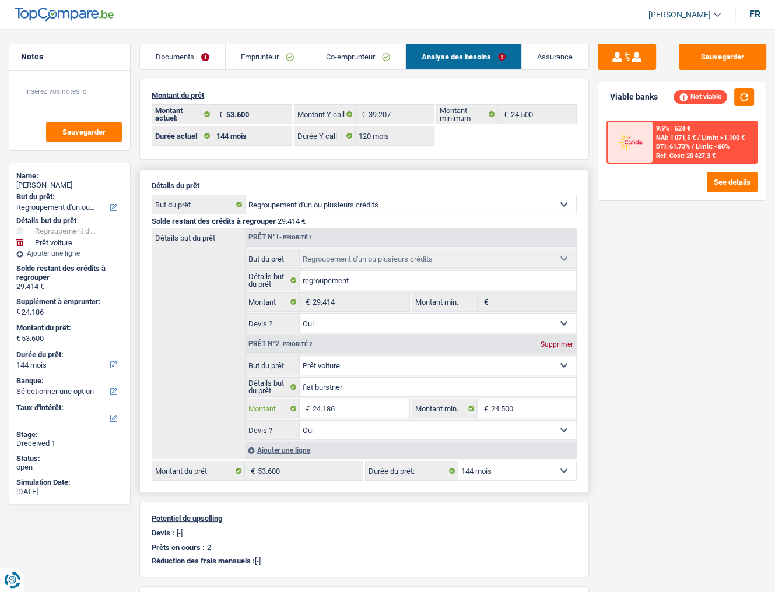
drag, startPoint x: 354, startPoint y: 414, endPoint x: 348, endPoint y: 410, distance: 7.1
click at [353, 414] on input "24.186" at bounding box center [360, 408] width 97 height 19
click at [326, 406] on input "24.186" at bounding box center [360, 408] width 97 height 19
click at [326, 407] on input "24.186" at bounding box center [360, 408] width 97 height 19
click at [330, 407] on input "24.186" at bounding box center [360, 408] width 97 height 19
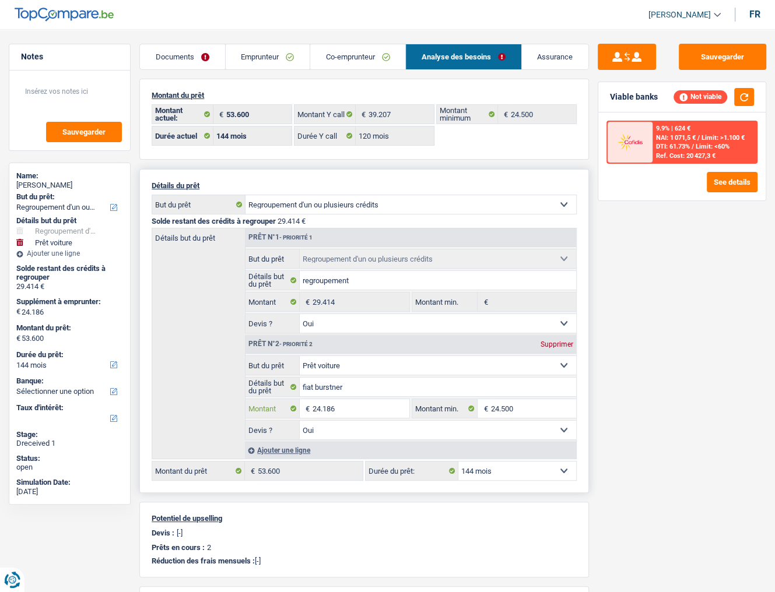
click at [330, 407] on input "24.186" at bounding box center [360, 408] width 97 height 19
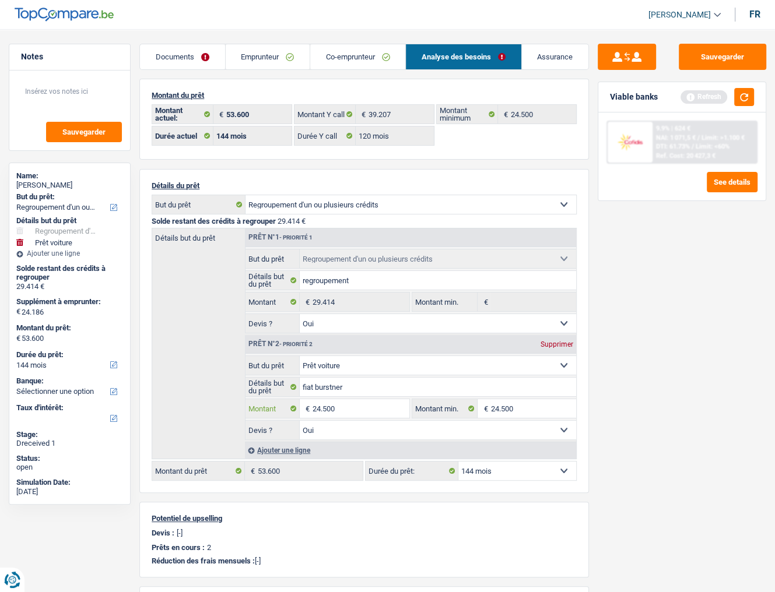
type input "24.500"
type input "53.914"
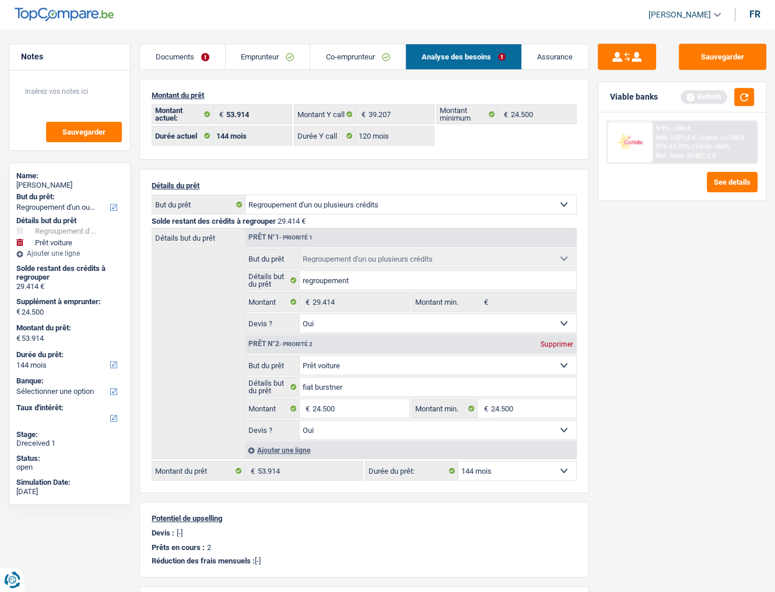
drag, startPoint x: 747, startPoint y: 424, endPoint x: 594, endPoint y: 452, distance: 155.2
click at [744, 425] on div "Sauvegarder Viable banks Refresh 9.9% | 624 € NAI: 1 071,5 € / Limit: >1.100 € …" at bounding box center [682, 307] width 186 height 527
click at [536, 465] on select "12 mois 18 mois 24 mois 30 mois 36 mois 42 mois 48 mois 60 mois 72 mois 84 mois…" at bounding box center [517, 471] width 118 height 19
select select "120"
click at [458, 462] on select "12 mois 18 mois 24 mois 30 mois 36 mois 42 mois 48 mois 60 mois 72 mois 84 mois…" at bounding box center [517, 471] width 118 height 19
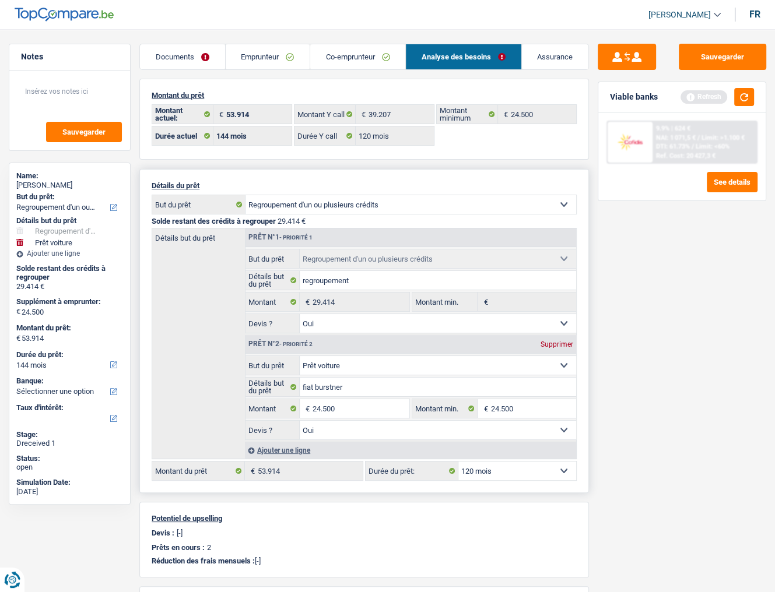
select select "120"
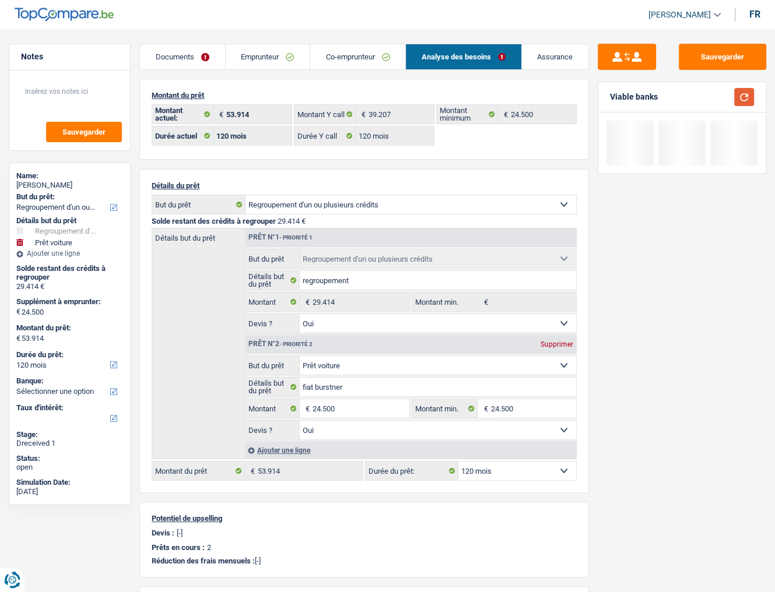
click at [748, 98] on button "button" at bounding box center [744, 97] width 20 height 18
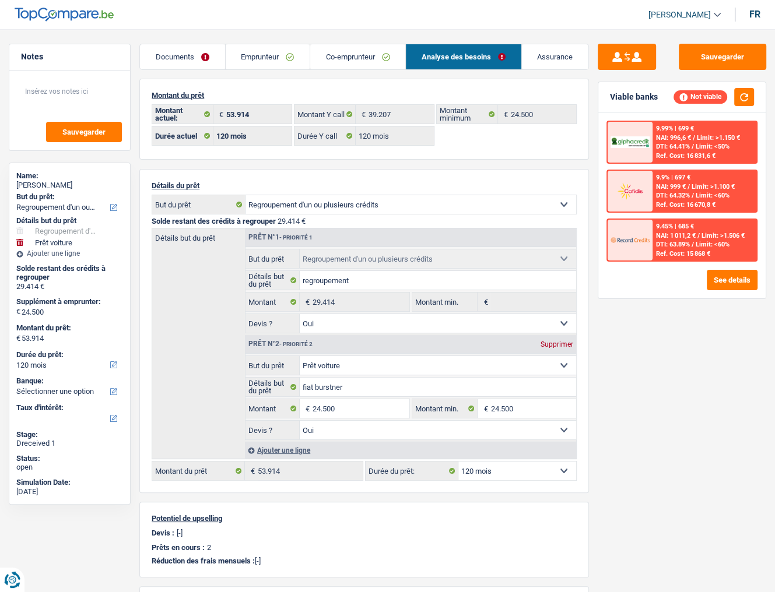
click at [301, 54] on link "Emprunteur" at bounding box center [268, 56] width 84 height 25
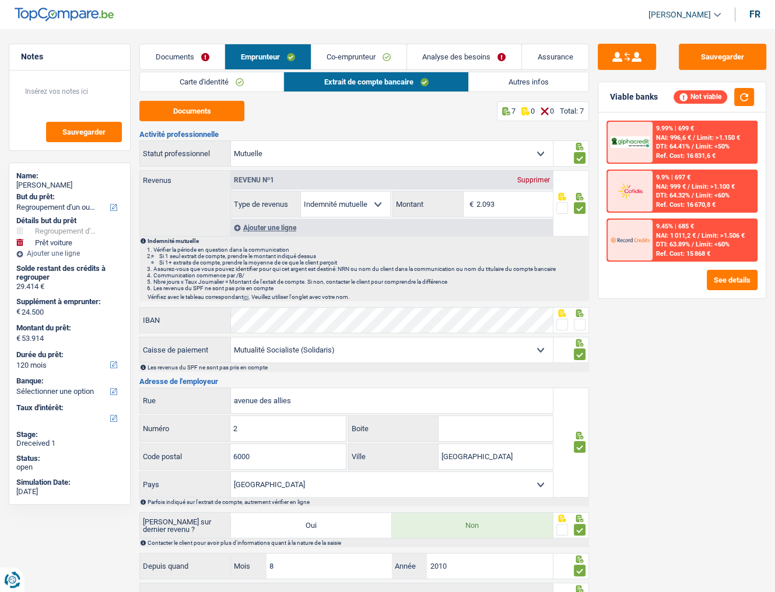
click at [491, 78] on link "Autres infos" at bounding box center [528, 81] width 119 height 19
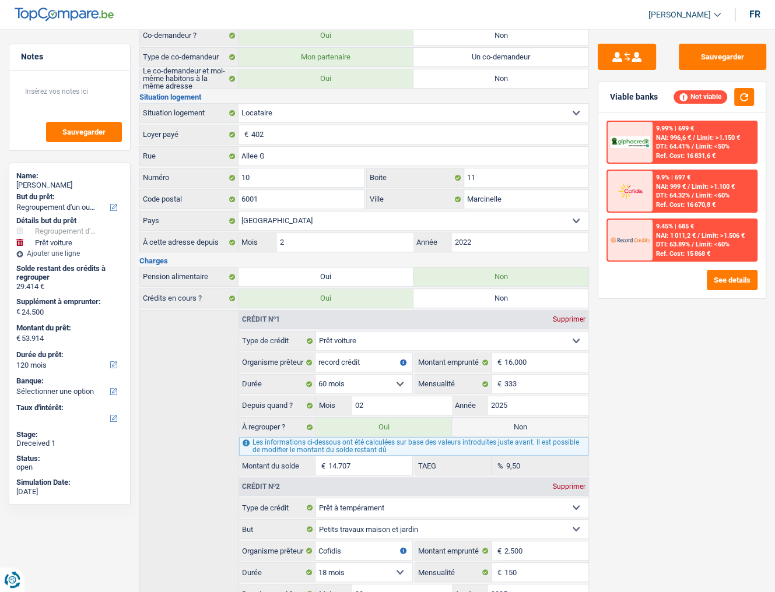
scroll to position [480, 0]
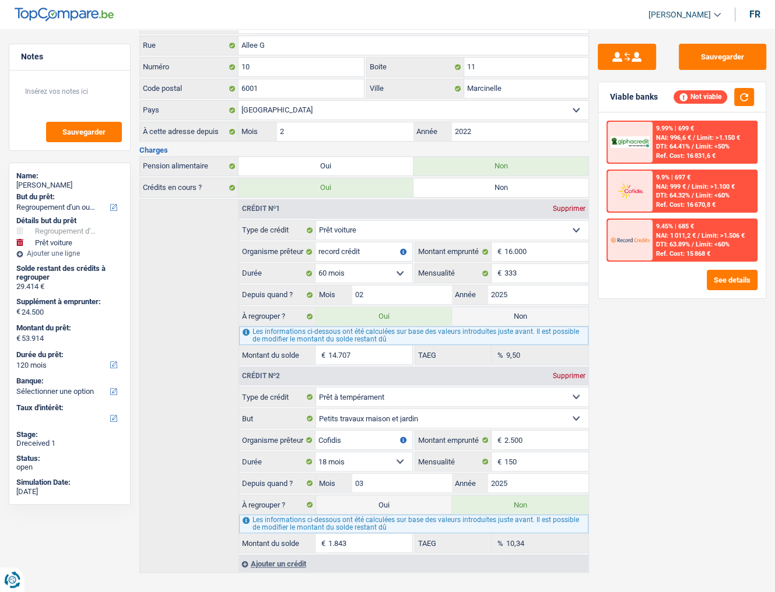
click at [525, 310] on label "Non" at bounding box center [520, 316] width 136 height 19
click at [525, 310] on input "Non" at bounding box center [520, 316] width 136 height 19
radio input "true"
type input "39.207"
select select "144"
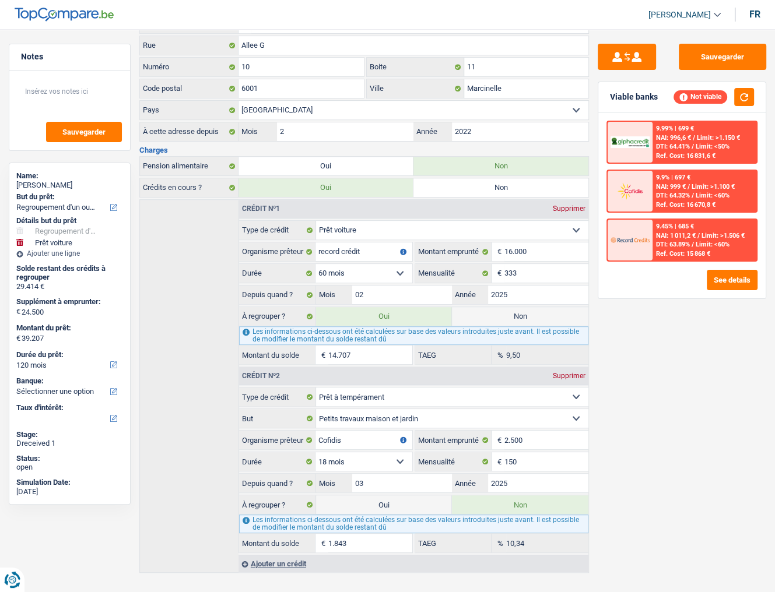
radio input "false"
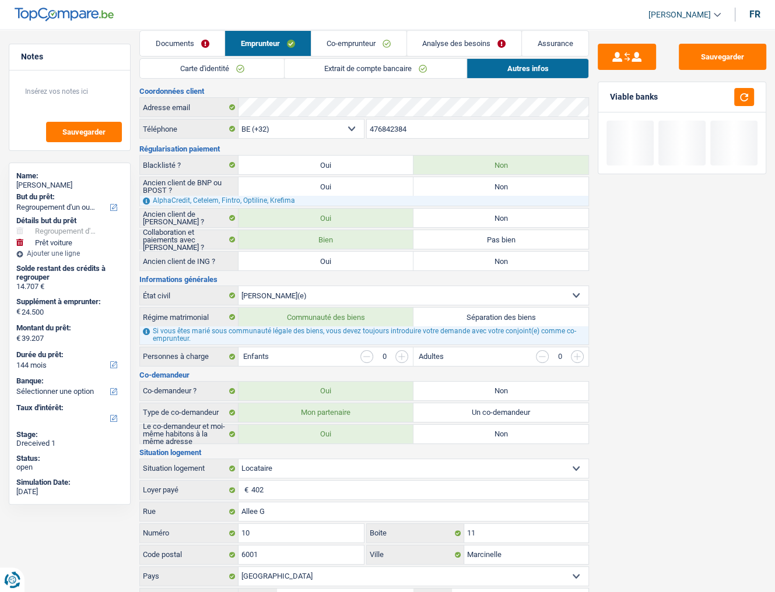
click at [364, 39] on link "Co-emprunteur" at bounding box center [358, 43] width 95 height 25
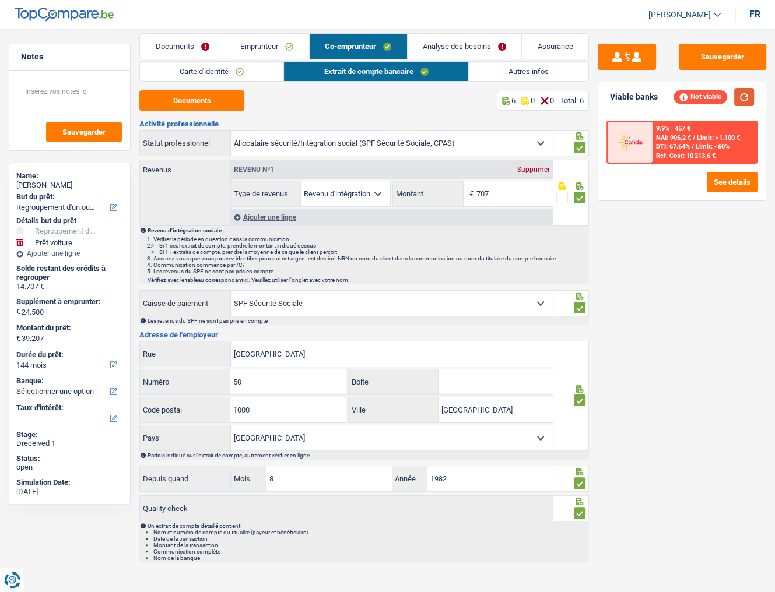
click at [746, 96] on button "button" at bounding box center [744, 97] width 20 height 18
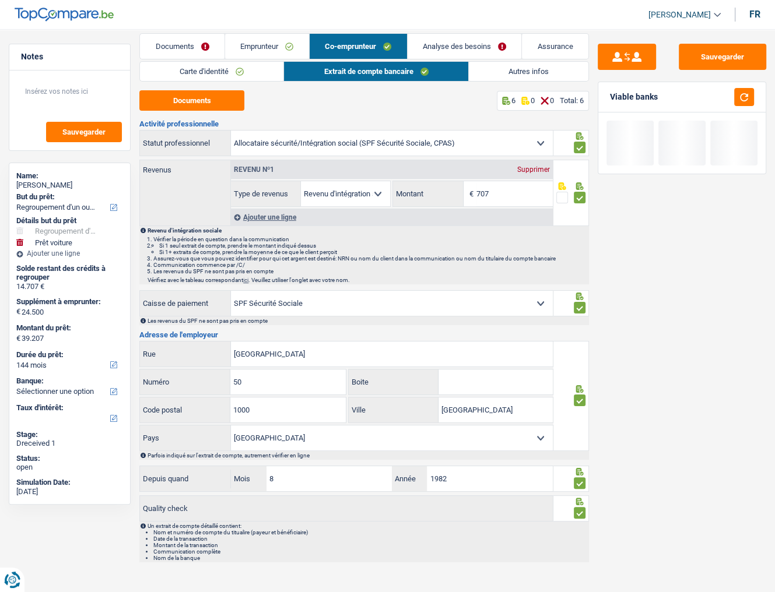
click at [476, 47] on link "Analyse des besoins" at bounding box center [464, 46] width 114 height 25
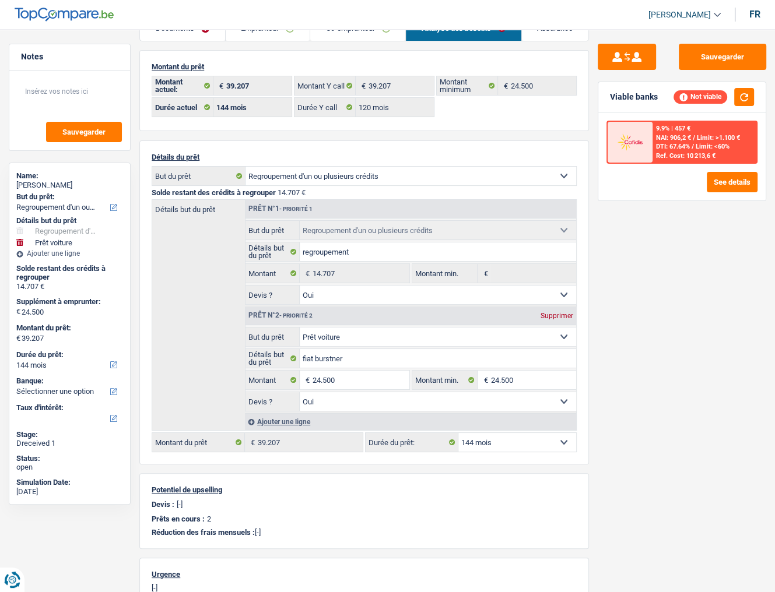
scroll to position [0, 0]
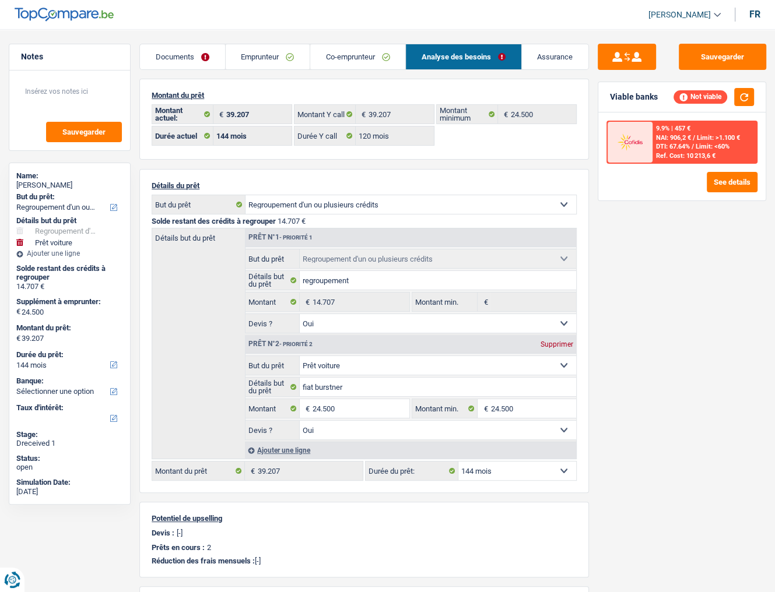
click at [343, 55] on link "Co-emprunteur" at bounding box center [357, 56] width 95 height 25
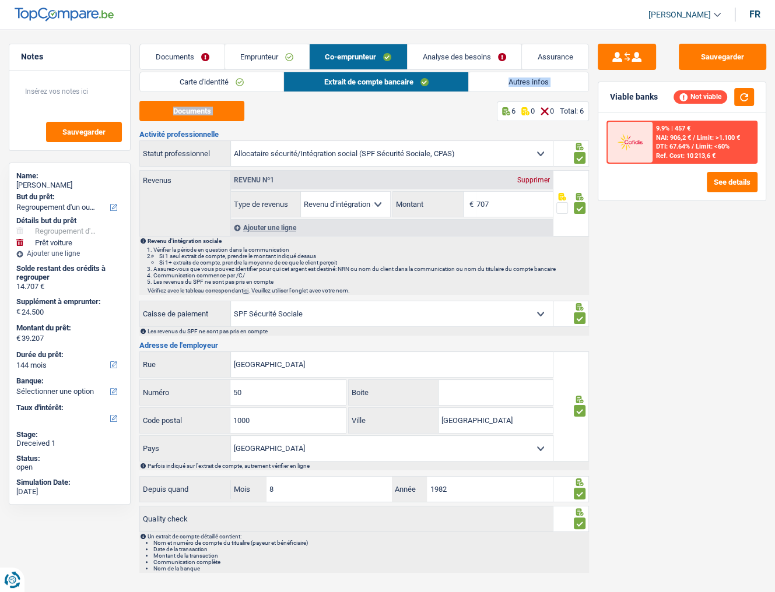
click at [499, 92] on div "Carte d'identité Extrait de compte bancaire Autres infos Documents 8 0 0 Total:…" at bounding box center [363, 322] width 449 height 501
click at [482, 86] on link "Autres infos" at bounding box center [528, 81] width 119 height 19
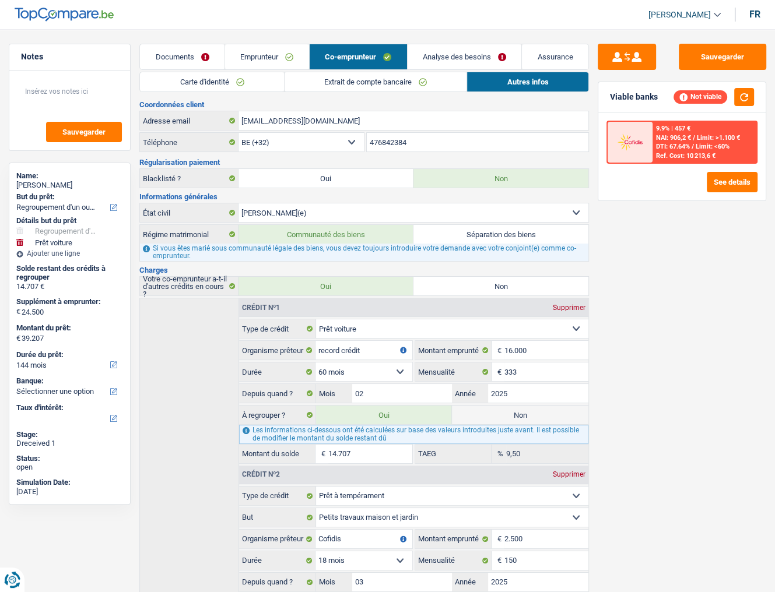
click at [710, 424] on div "Sauvegarder Viable banks Not viable 9.9% | 457 € NAI: 906,2 € / Limit: >1.100 €…" at bounding box center [682, 307] width 186 height 527
click at [277, 65] on link "Emprunteur" at bounding box center [267, 56] width 84 height 25
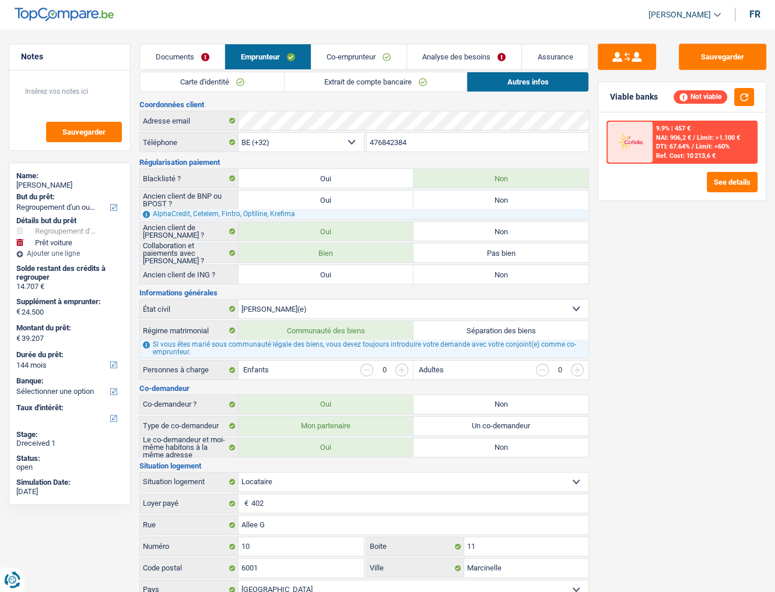
click at [360, 57] on link "Co-emprunteur" at bounding box center [358, 56] width 95 height 25
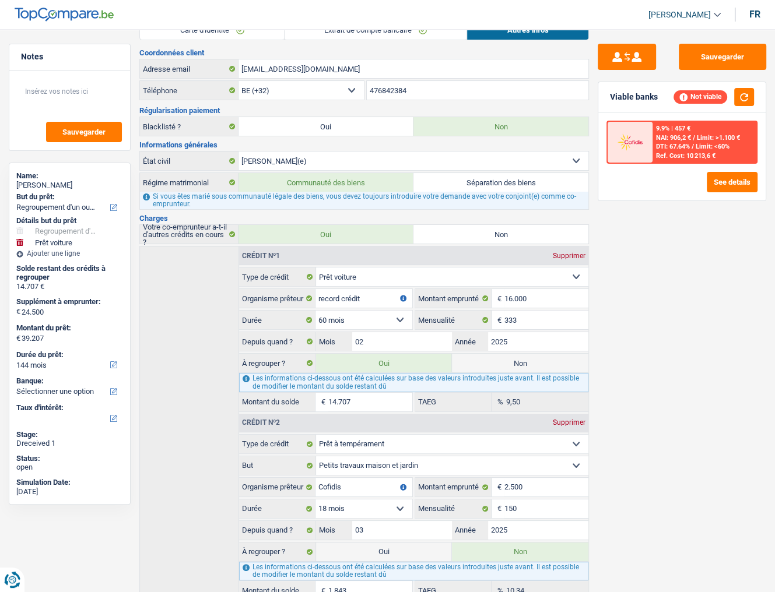
scroll to position [124, 0]
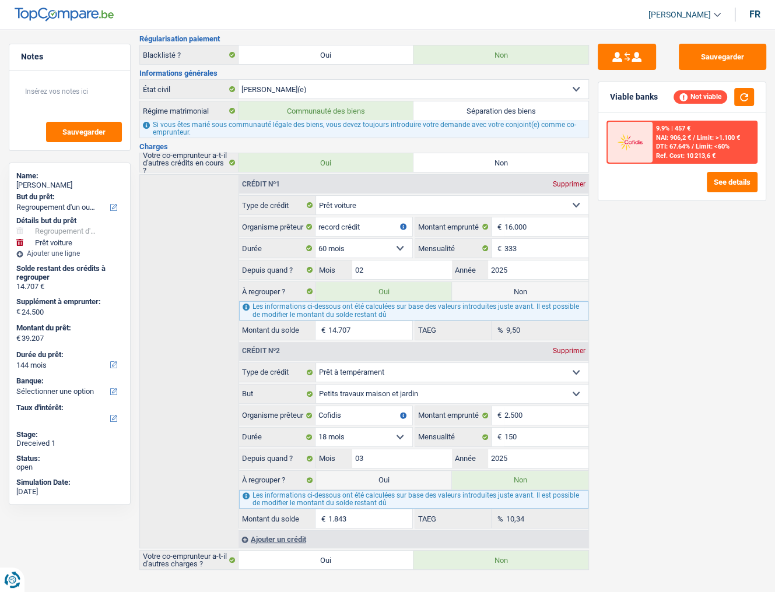
click at [574, 181] on div "Supprimer" at bounding box center [569, 184] width 38 height 7
type input "63.707"
select select "personalLoan"
type input "Cofidis"
type input "2.500"
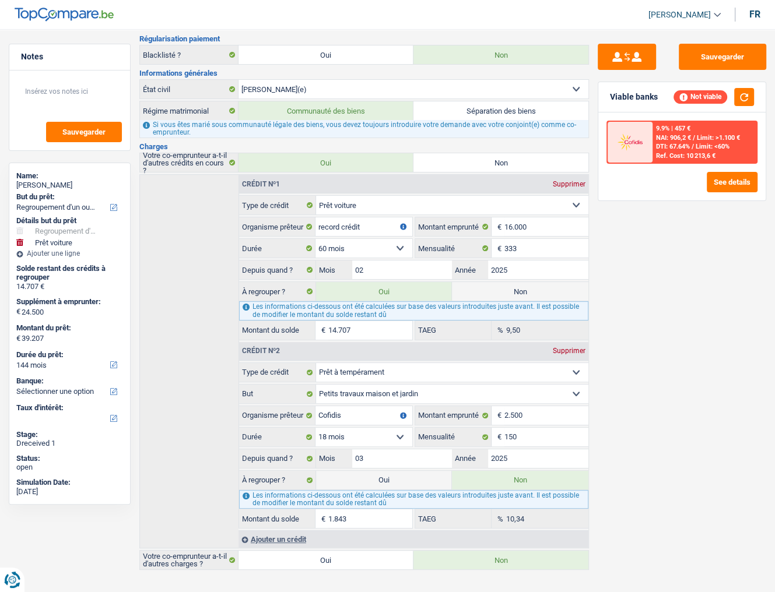
select select "18"
type input "150"
type input "03"
radio input "false"
radio input "true"
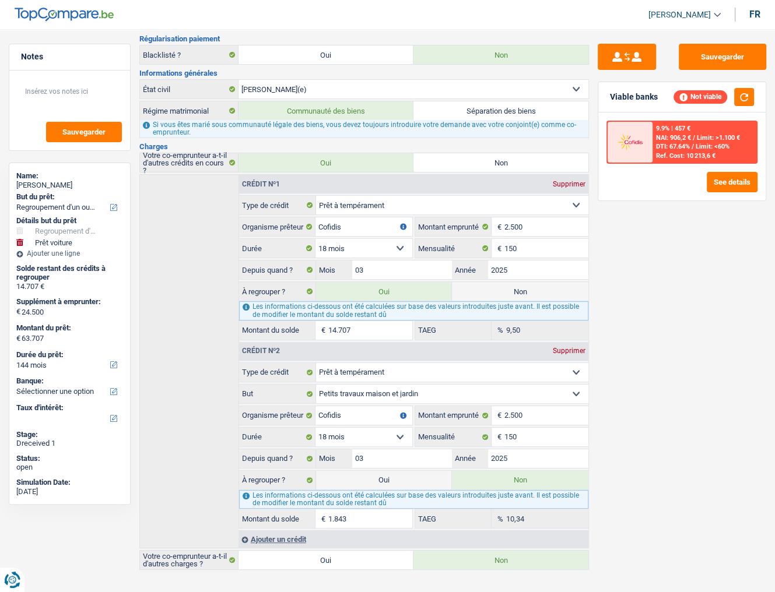
type input "1.843"
type input "10,34"
select select "smallWorks"
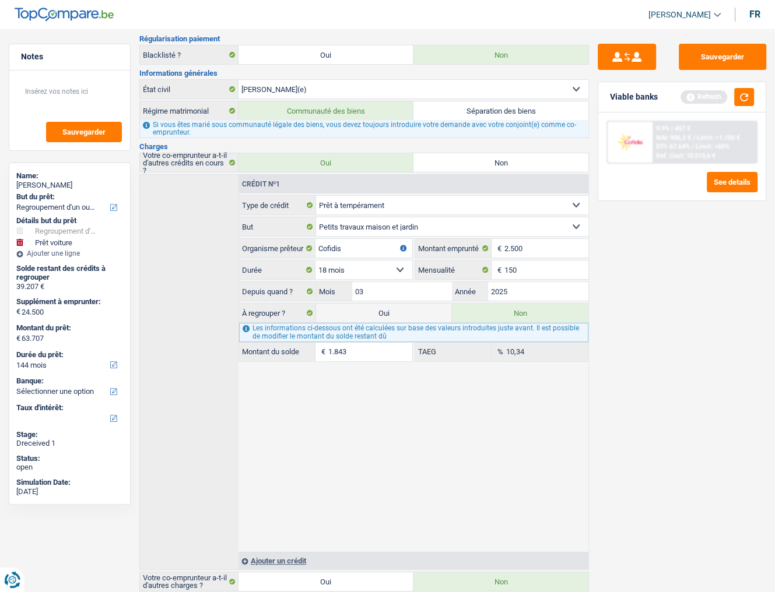
scroll to position [0, 0]
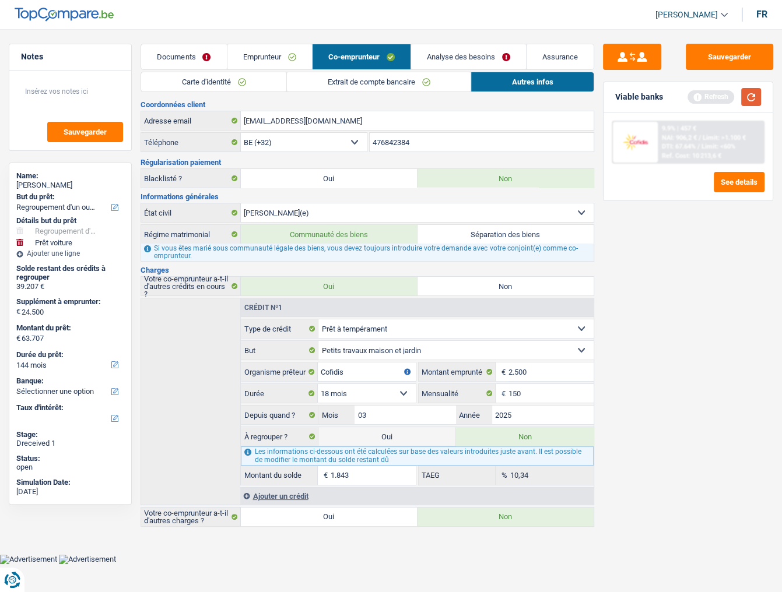
drag, startPoint x: 747, startPoint y: 94, endPoint x: 713, endPoint y: 114, distance: 38.7
click at [748, 94] on button "button" at bounding box center [751, 97] width 20 height 18
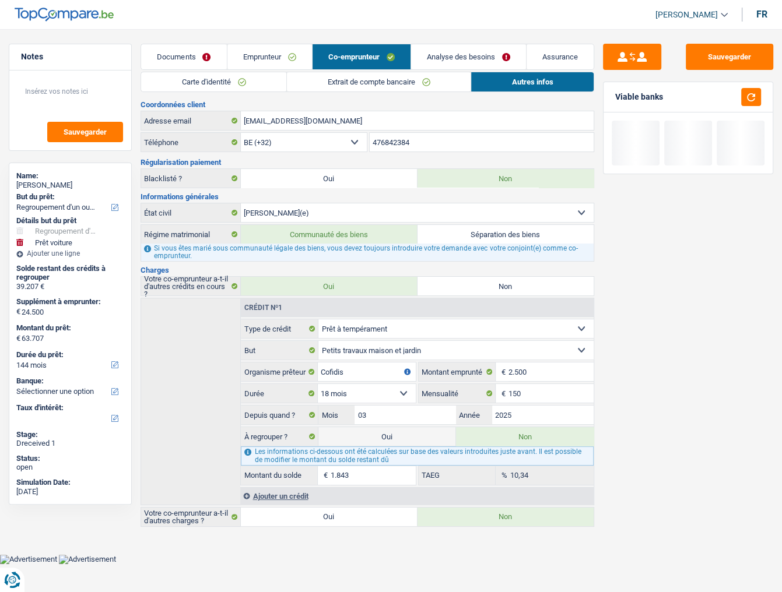
click at [291, 50] on link "Emprunteur" at bounding box center [269, 56] width 85 height 25
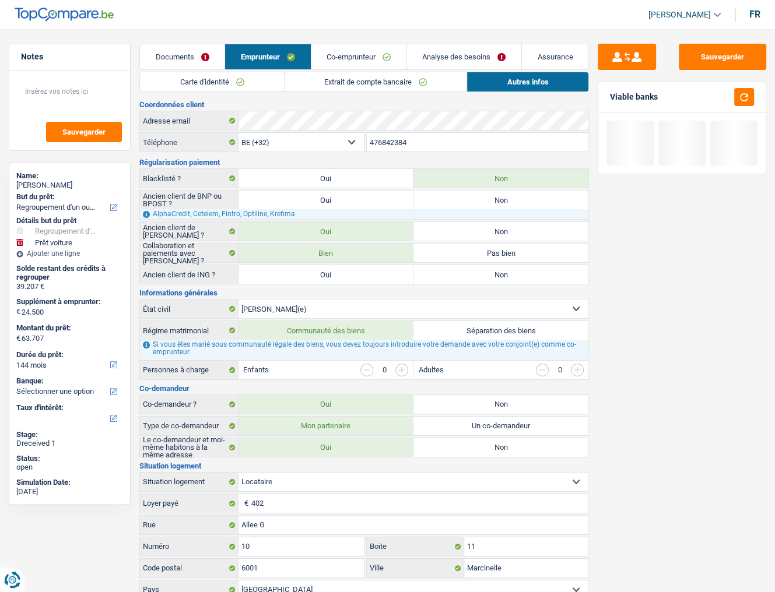
click at [393, 79] on link "Extrait de compte bancaire" at bounding box center [375, 81] width 182 height 19
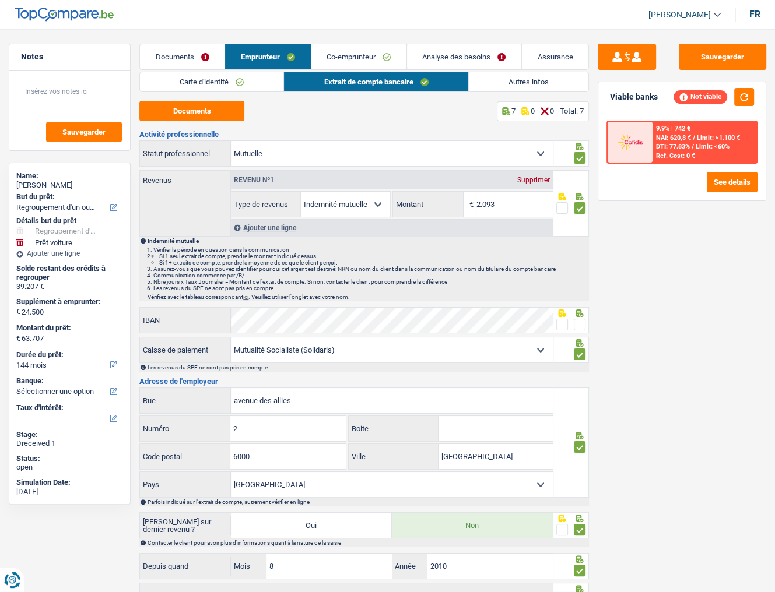
click at [522, 76] on link "Autres infos" at bounding box center [528, 81] width 119 height 19
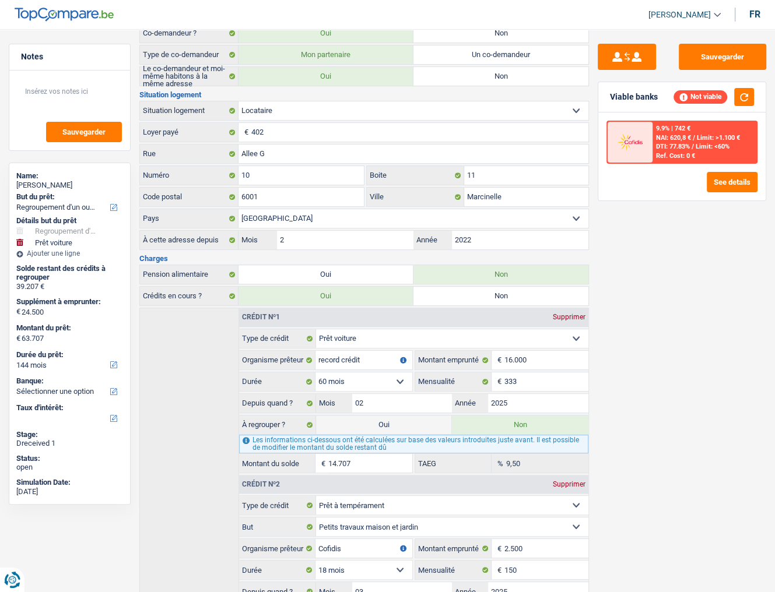
scroll to position [480, 0]
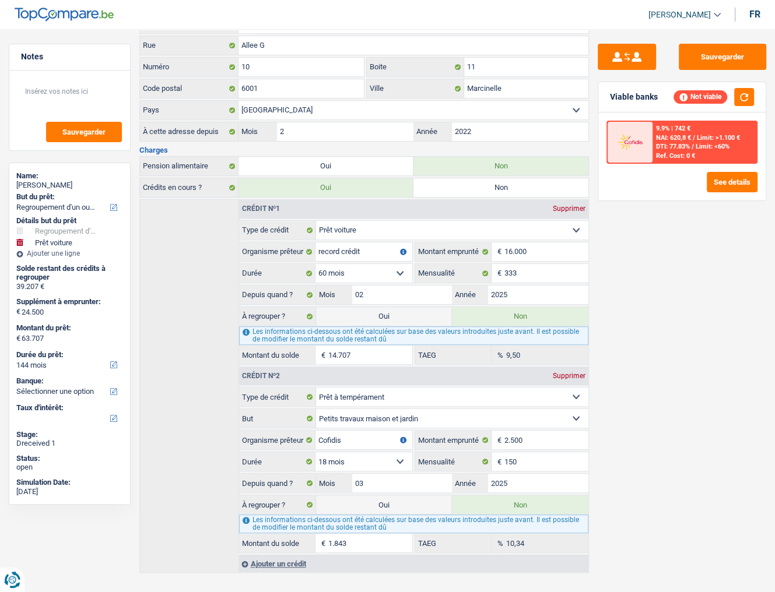
click at [405, 311] on label "Oui" at bounding box center [384, 316] width 136 height 19
click at [405, 311] on input "Oui" at bounding box center [384, 316] width 136 height 19
radio input "true"
type input "39.207"
radio input "false"
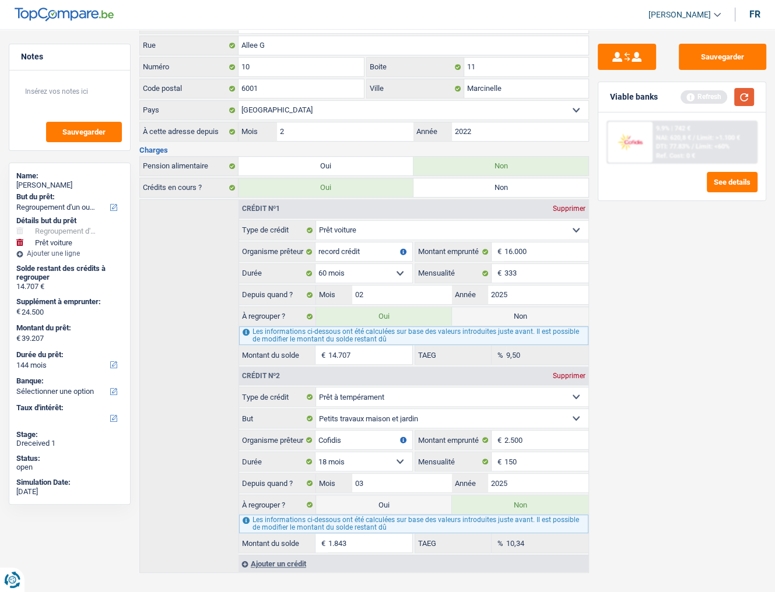
click at [742, 103] on button "button" at bounding box center [744, 97] width 20 height 18
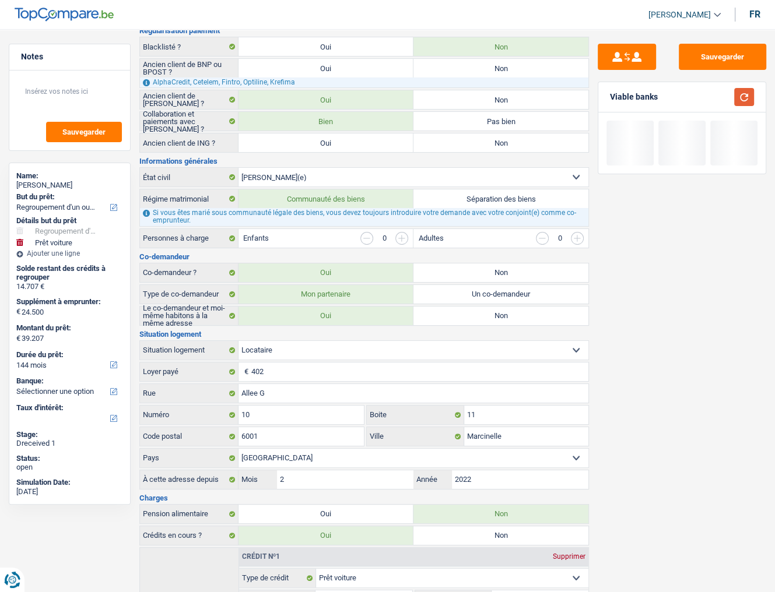
scroll to position [0, 0]
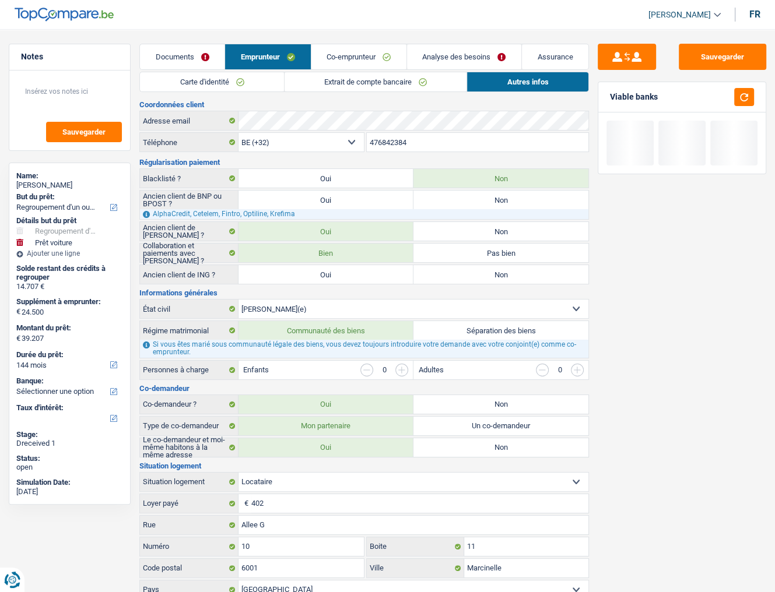
click at [417, 52] on link "Analyse des besoins" at bounding box center [464, 56] width 114 height 25
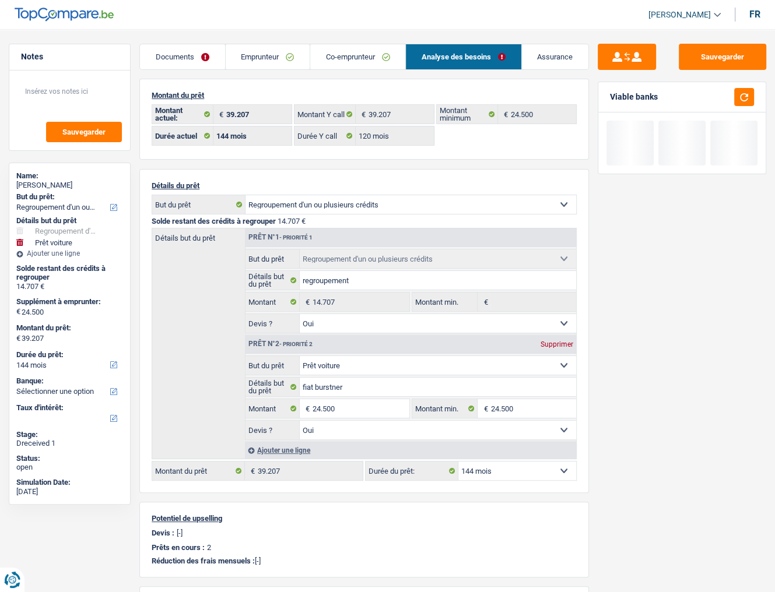
click at [368, 55] on link "Co-emprunteur" at bounding box center [357, 56] width 95 height 25
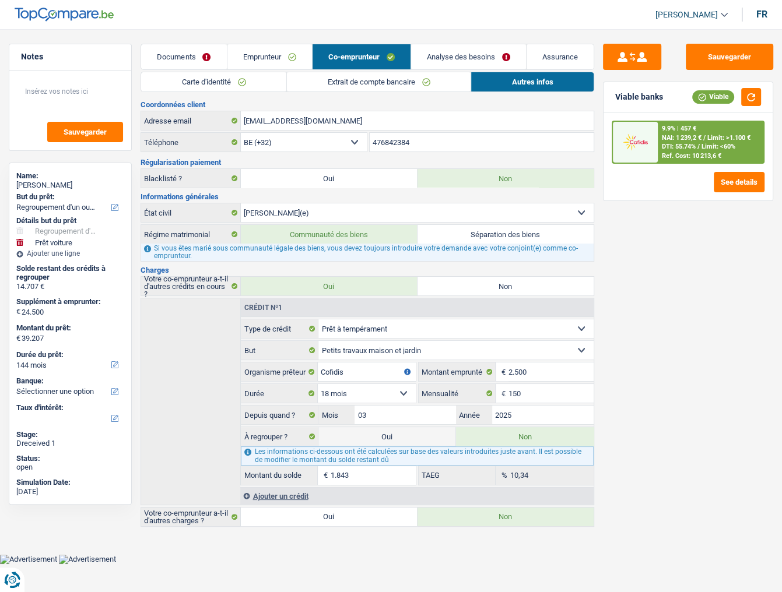
click at [263, 56] on link "Emprunteur" at bounding box center [269, 56] width 85 height 25
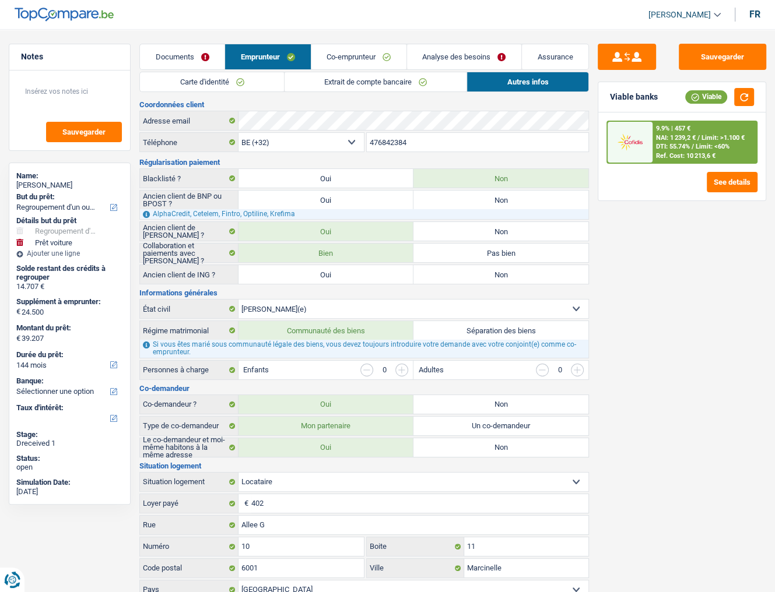
click at [375, 57] on link "Co-emprunteur" at bounding box center [358, 56] width 95 height 25
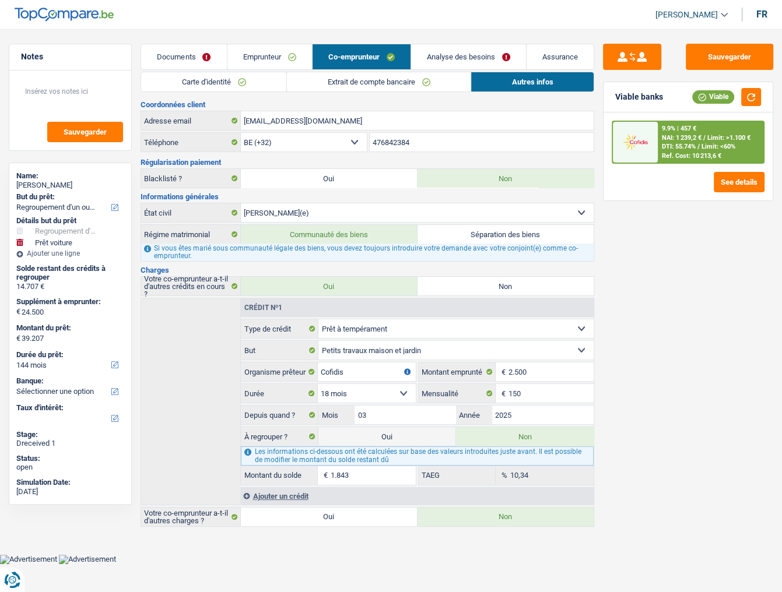
click at [498, 286] on label "Non" at bounding box center [505, 286] width 177 height 19
click at [498, 286] on input "Non" at bounding box center [505, 286] width 177 height 19
radio input "true"
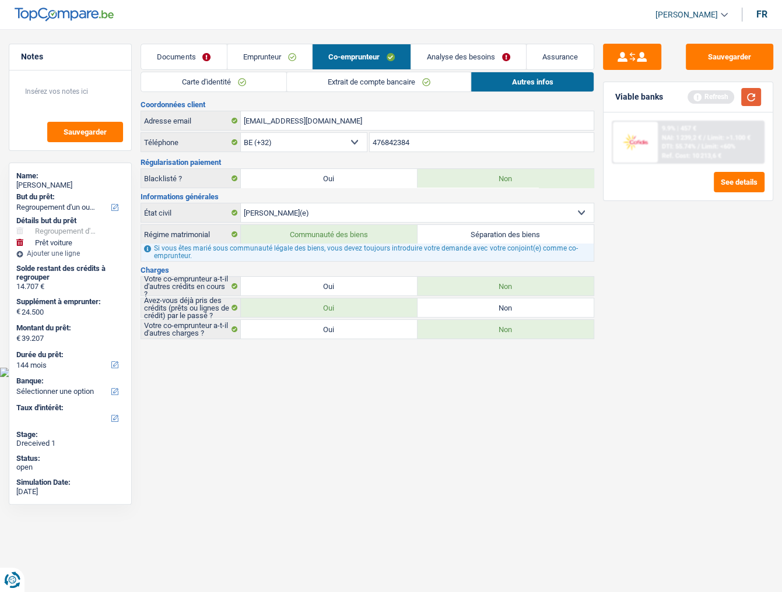
drag, startPoint x: 745, startPoint y: 96, endPoint x: 452, endPoint y: 62, distance: 295.1
click at [745, 96] on button "button" at bounding box center [751, 97] width 20 height 18
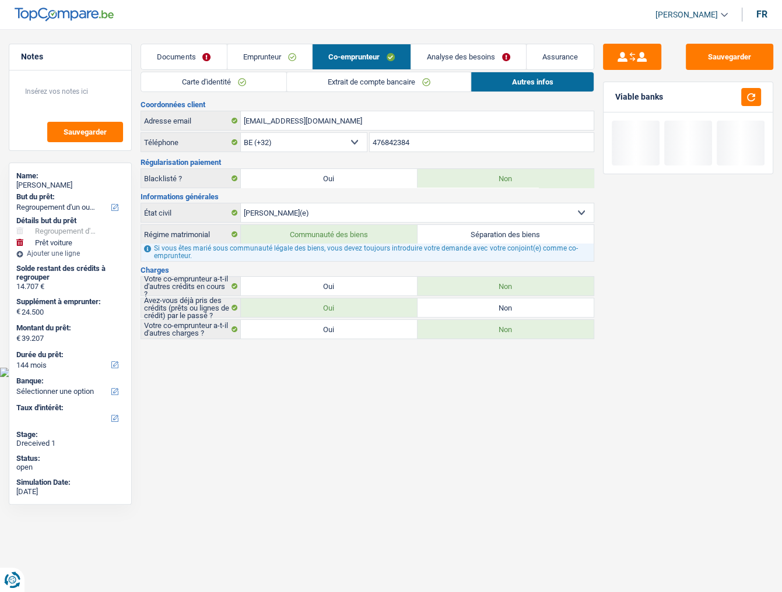
click at [270, 53] on link "Emprunteur" at bounding box center [269, 56] width 85 height 25
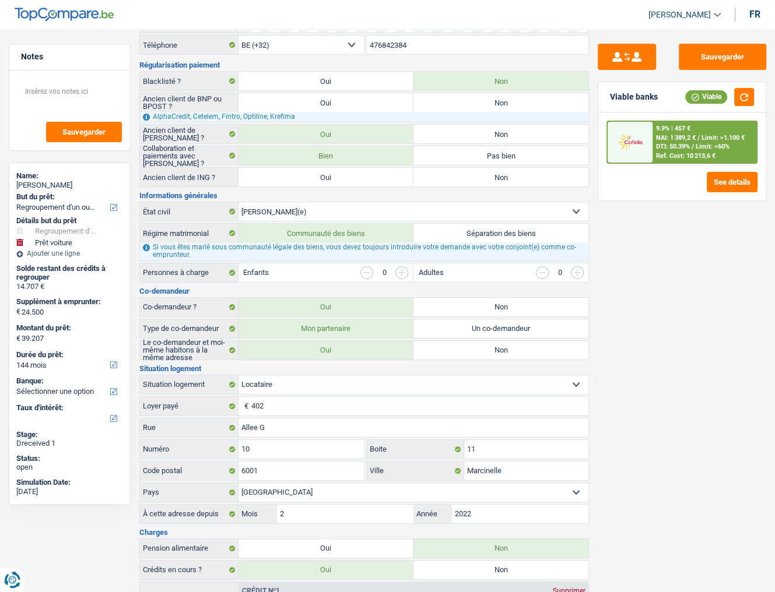
scroll to position [13, 0]
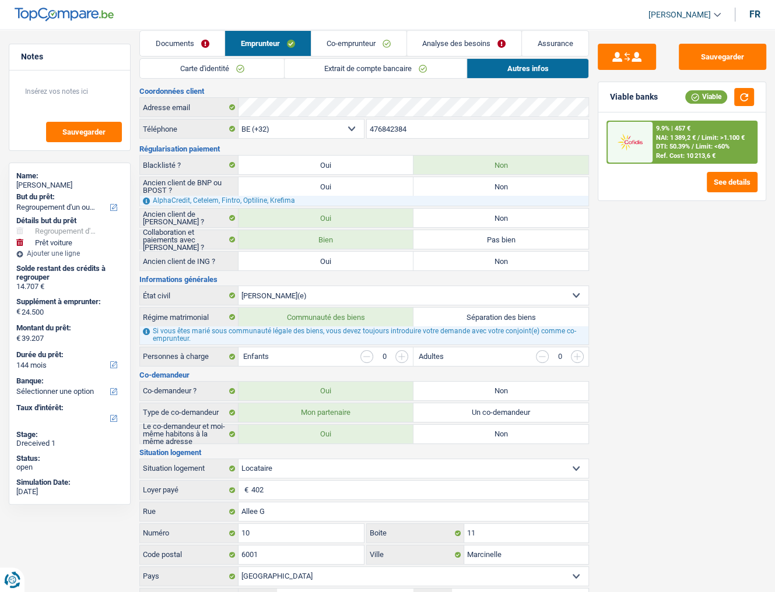
click at [459, 51] on link "Analyse des besoins" at bounding box center [464, 43] width 114 height 25
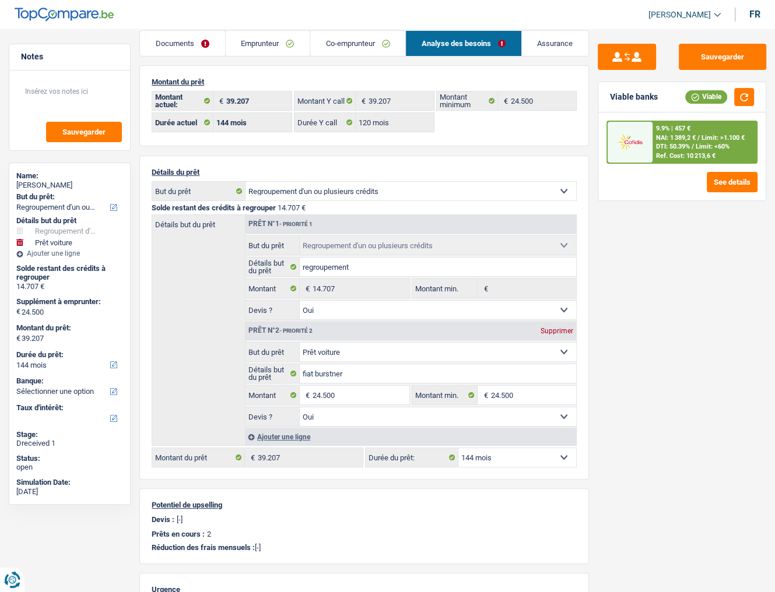
click at [706, 145] on span "Limit: <60%" at bounding box center [712, 147] width 34 height 8
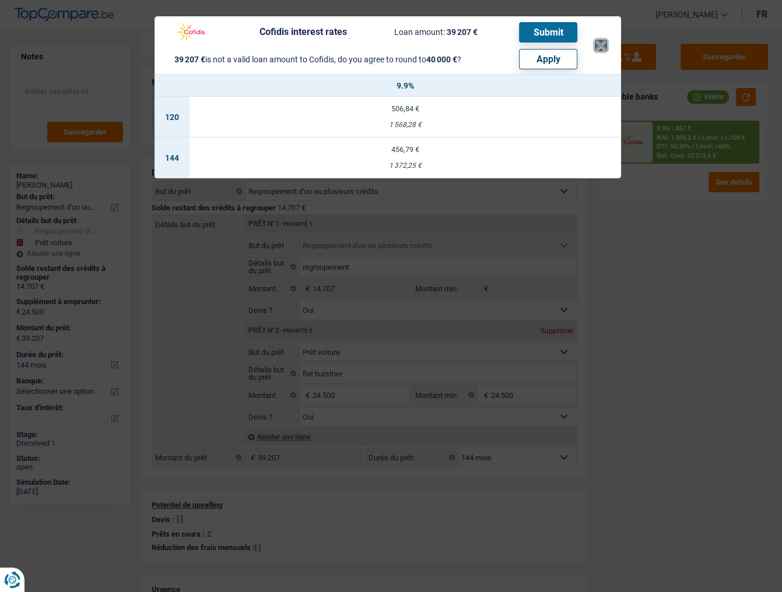
click at [601, 42] on button "×" at bounding box center [600, 46] width 12 height 12
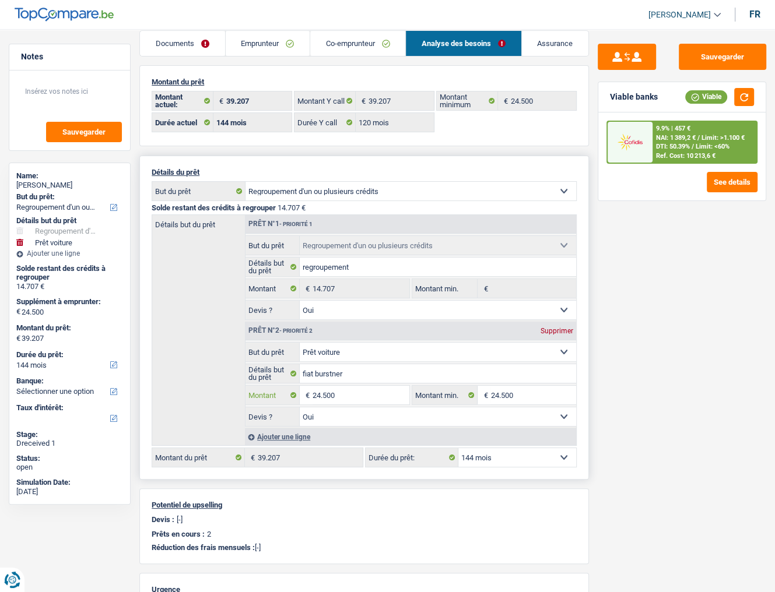
click at [327, 391] on input "24.500" at bounding box center [360, 395] width 97 height 19
click at [326, 390] on input "24.500" at bounding box center [360, 395] width 97 height 19
click at [716, 332] on div "Sauvegarder Viable banks Viable 9.9% | 457 € NAI: 1 389,2 € / Limit: >1.100 € D…" at bounding box center [682, 307] width 186 height 527
click at [338, 394] on input "24.500" at bounding box center [360, 395] width 97 height 19
click at [499, 456] on select "12 mois 18 mois 24 mois 30 mois 36 mois 42 mois 48 mois 60 mois 72 mois 84 mois…" at bounding box center [517, 457] width 118 height 19
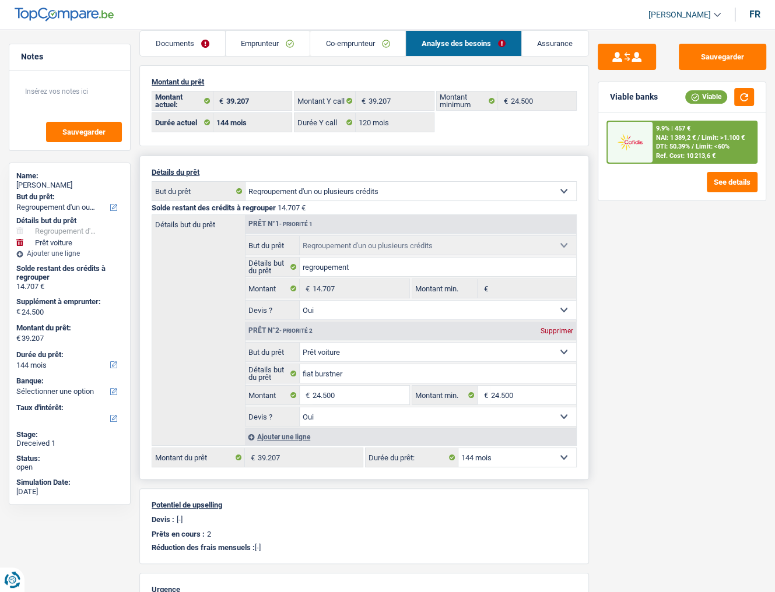
select select "120"
click at [458, 448] on select "12 mois 18 mois 24 mois 30 mois 36 mois 42 mois 48 mois 60 mois 72 mois 84 mois…" at bounding box center [517, 457] width 118 height 19
select select "120"
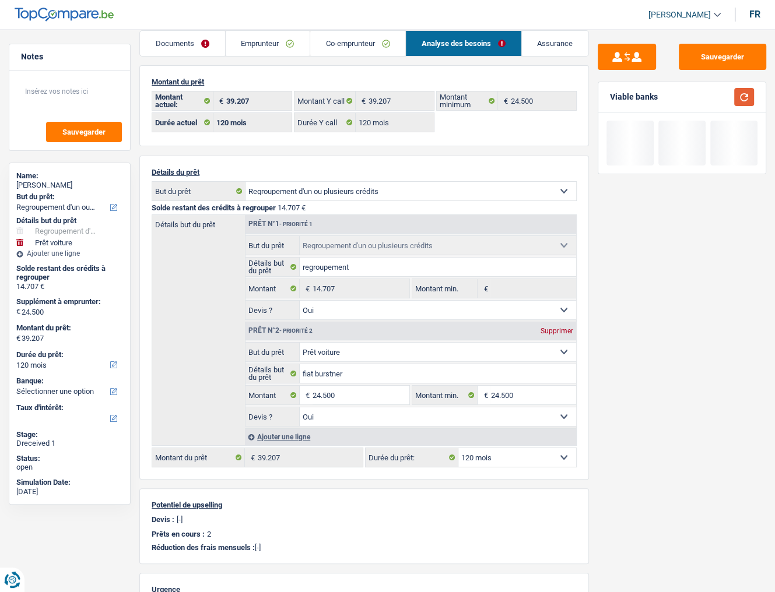
click at [740, 96] on button "button" at bounding box center [744, 97] width 20 height 18
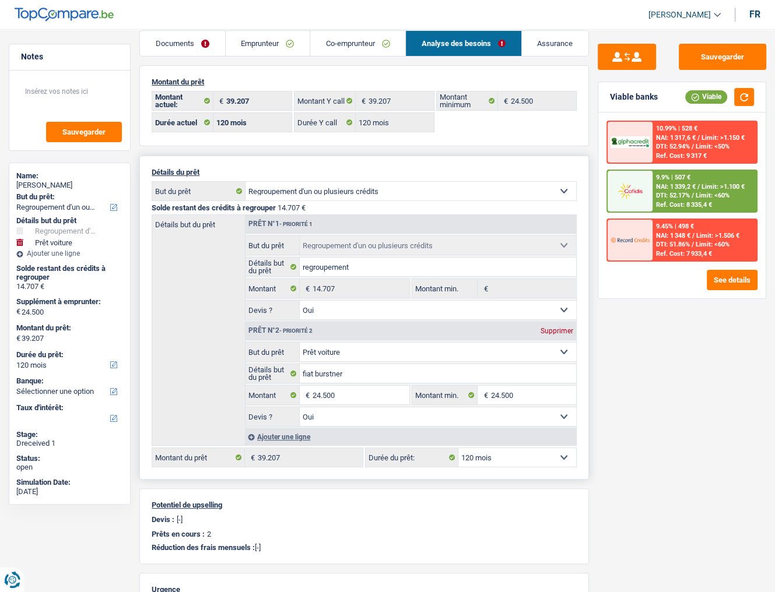
click at [537, 454] on select "12 mois 18 mois 24 mois 30 mois 36 mois 42 mois 48 mois 60 mois 72 mois 84 mois…" at bounding box center [517, 457] width 118 height 19
click at [702, 180] on div "9.9% | 507 € NAI: 1 339,2 € / Limit: >1.100 € DTI: 52.17% / Limit: <60% Ref. Co…" at bounding box center [704, 191] width 104 height 41
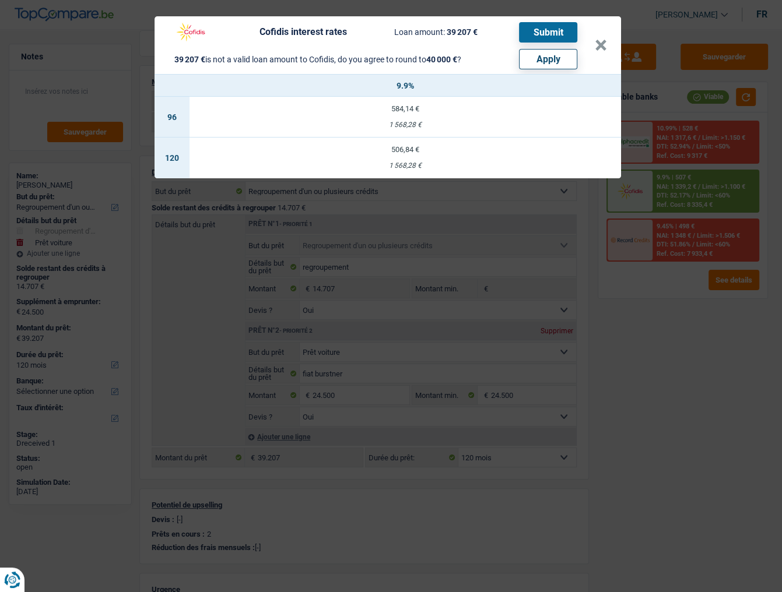
drag, startPoint x: 705, startPoint y: 433, endPoint x: 504, endPoint y: 470, distance: 205.1
click at [705, 433] on div "Cofidis interest rates Loan amount: 39 207 € Submit 39 207 € is not a valid loa…" at bounding box center [391, 296] width 782 height 592
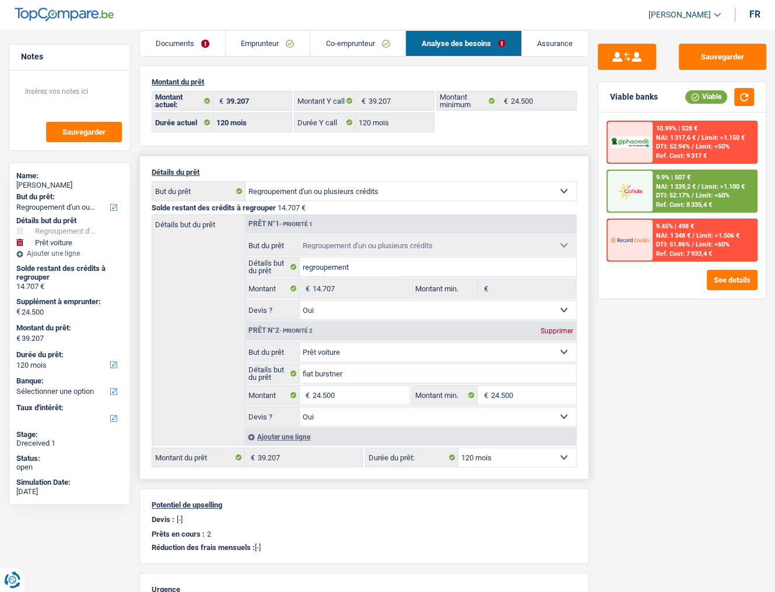
click at [499, 454] on select "12 mois 18 mois 24 mois 30 mois 36 mois 42 mois 48 mois 60 mois 72 mois 84 mois…" at bounding box center [517, 457] width 118 height 19
select select "144"
click at [458, 448] on select "12 mois 18 mois 24 mois 30 mois 36 mois 42 mois 48 mois 60 mois 72 mois 84 mois…" at bounding box center [517, 457] width 118 height 19
select select "144"
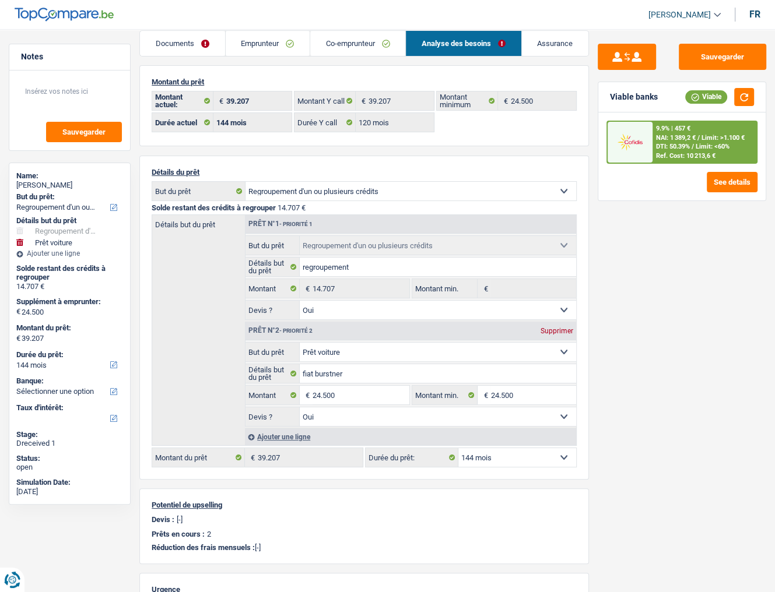
click at [700, 149] on span "Limit: <60%" at bounding box center [712, 147] width 34 height 8
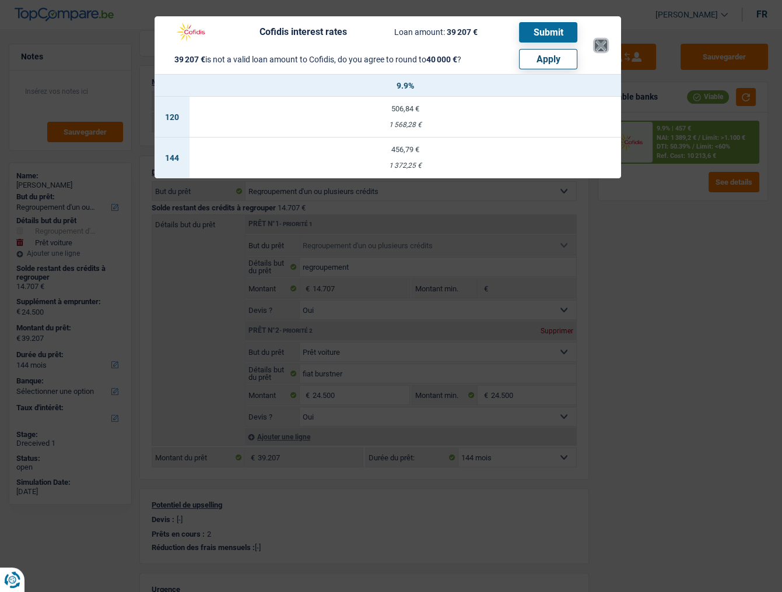
click at [597, 41] on button "×" at bounding box center [600, 46] width 12 height 12
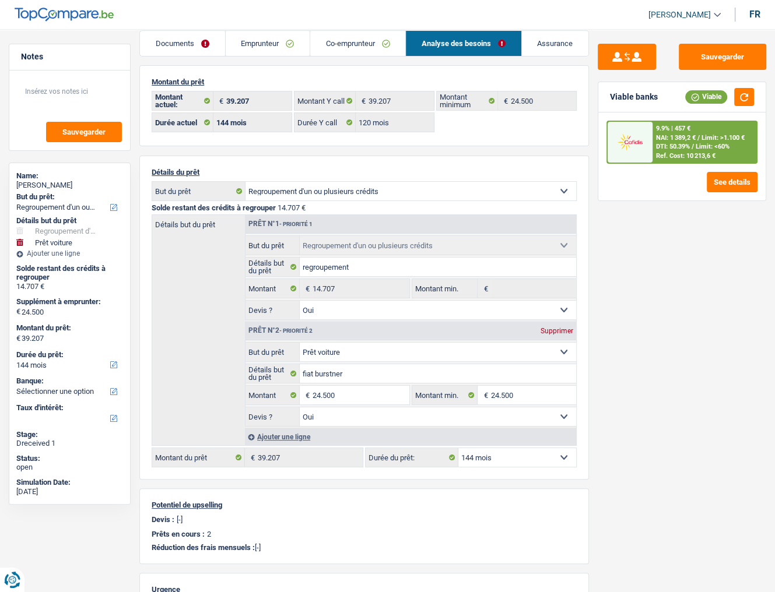
click at [668, 141] on div "9.9% | 457 € NAI: 1 389,2 € / Limit: >1.100 € DTI: 50.39% / Limit: <60% Ref. Co…" at bounding box center [704, 142] width 104 height 41
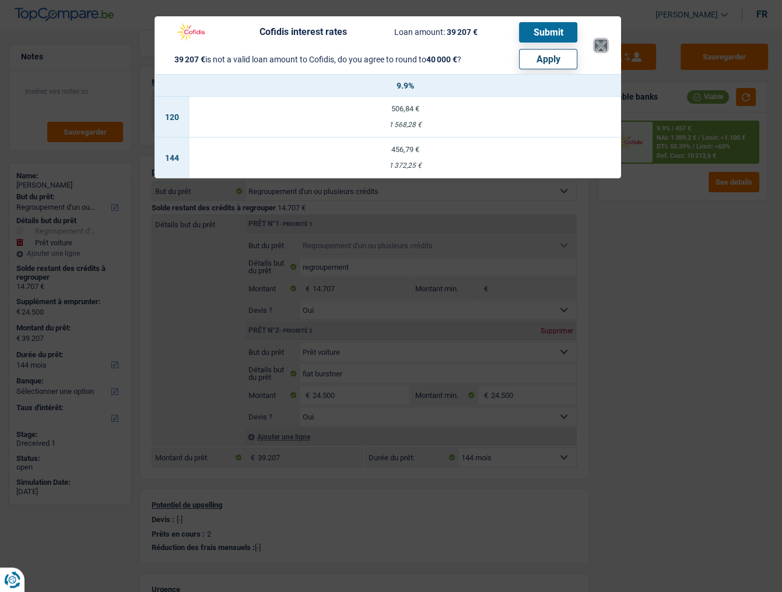
click at [599, 44] on button "×" at bounding box center [600, 46] width 12 height 12
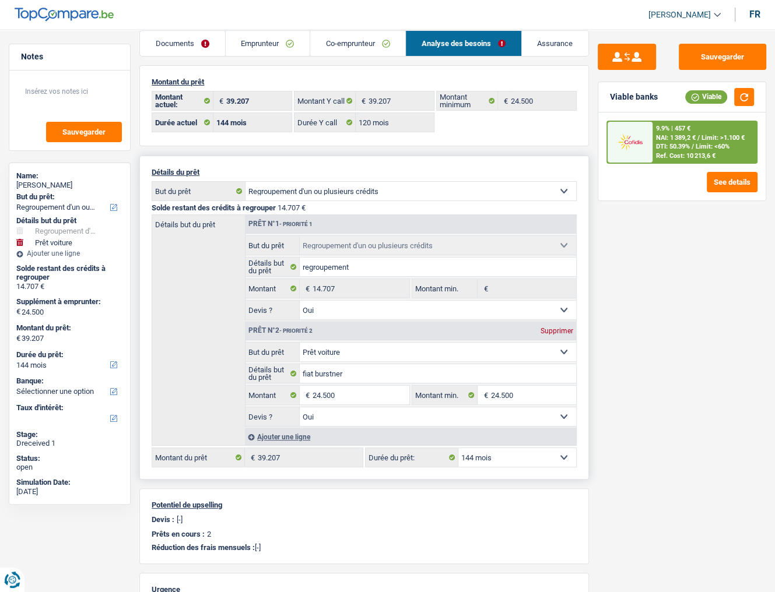
click at [526, 448] on select "12 mois 18 mois 24 mois 30 mois 36 mois 42 mois 48 mois 60 mois 72 mois 84 mois…" at bounding box center [517, 457] width 118 height 19
select select "120"
click at [458, 448] on select "12 mois 18 mois 24 mois 30 mois 36 mois 42 mois 48 mois 60 mois 72 mois 84 mois…" at bounding box center [517, 457] width 118 height 19
select select "120"
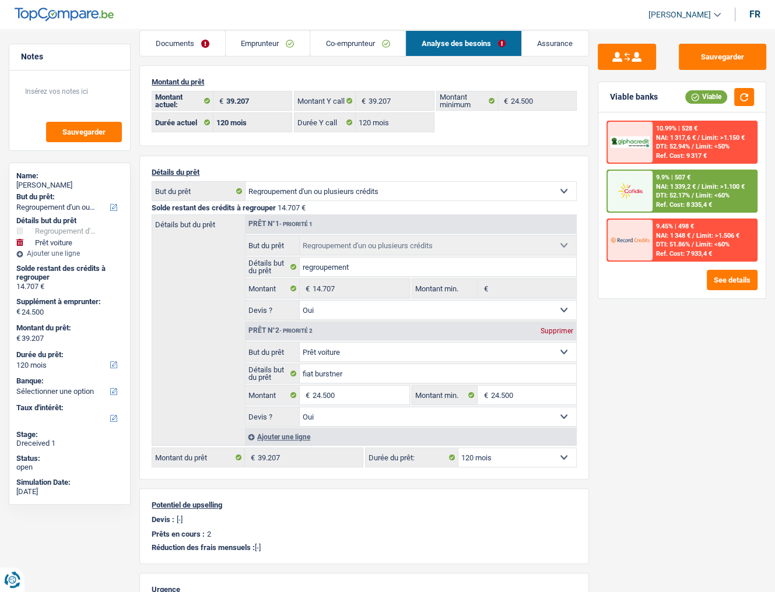
click at [666, 190] on div "9.9% | 507 € NAI: 1 339,2 € / Limit: >1.100 € DTI: 52.17% / Limit: <60% Ref. Co…" at bounding box center [704, 191] width 104 height 41
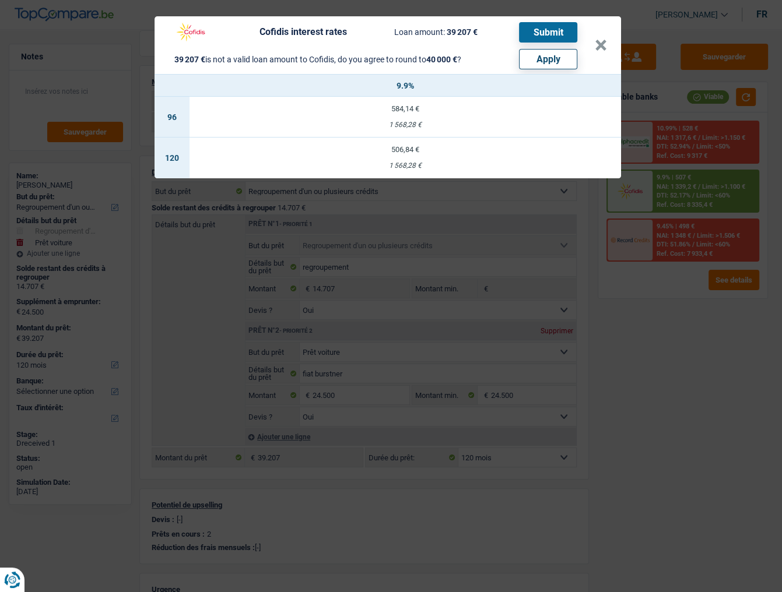
click at [553, 55] on button "Apply" at bounding box center [548, 59] width 58 height 20
type input "25.293"
type input "40.000"
select select "144"
type input "40.000"
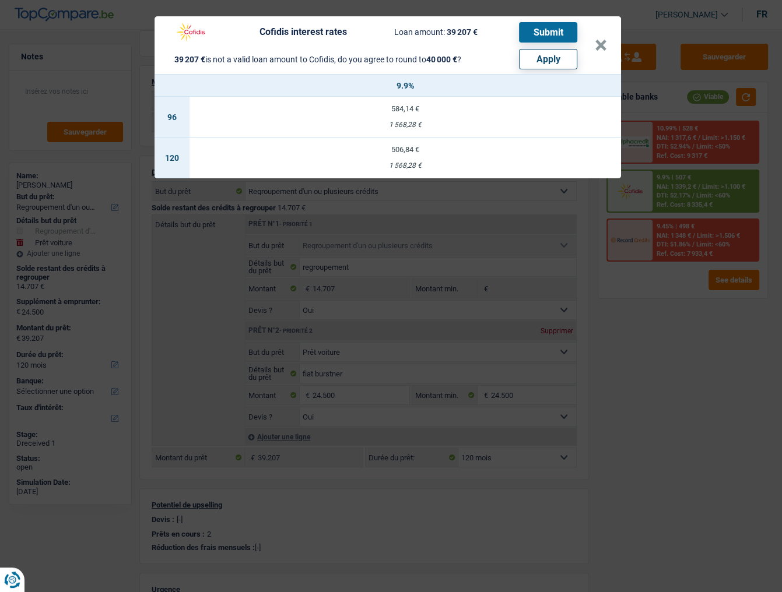
select select "144"
type input "40.000"
select select "144"
select select "other"
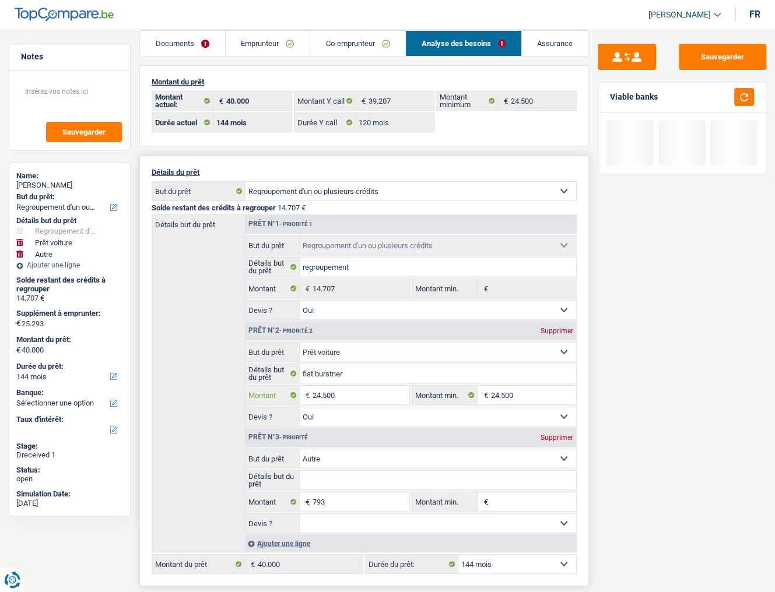
select select
click at [326, 395] on input "24.500" at bounding box center [360, 395] width 97 height 19
type input "2"
select select
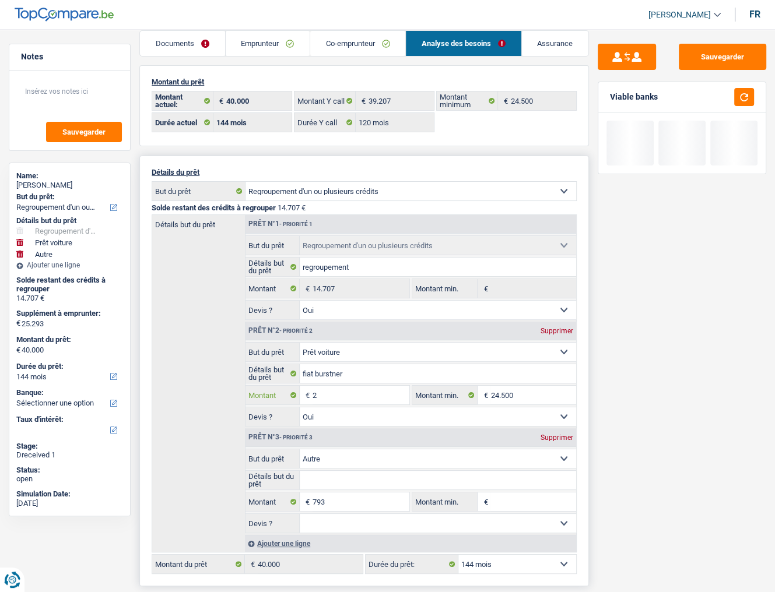
type input "25"
select select
type input "250"
select select
type input "2.500"
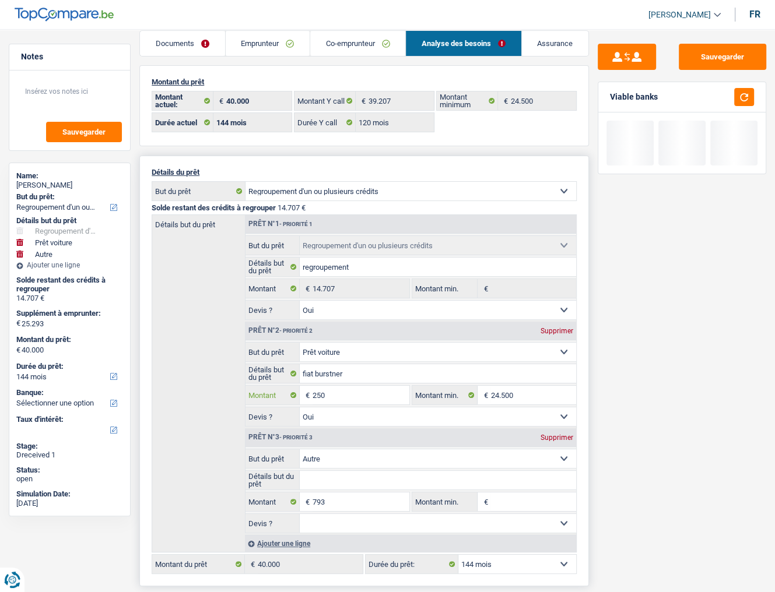
select select
type input "25.000"
select select
type input "25.000"
type input "25.793"
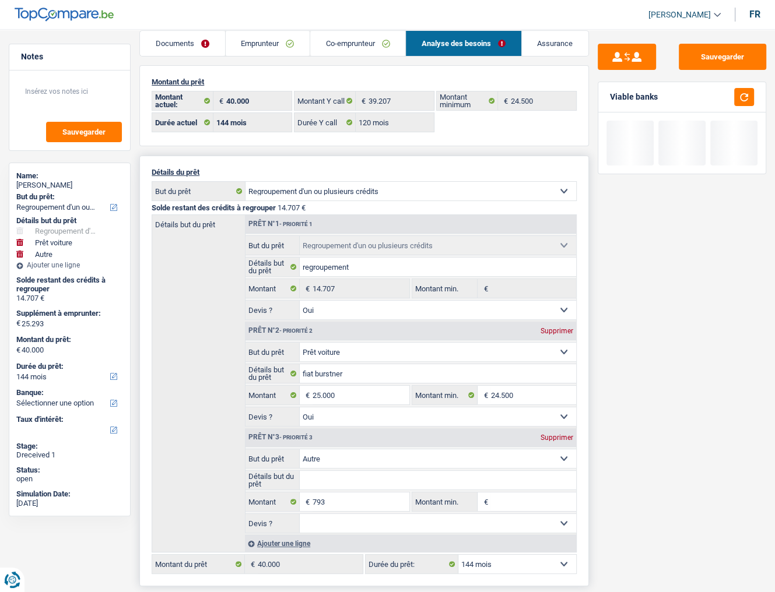
type input "40.500"
select select
click at [551, 437] on div "Supprimer" at bounding box center [556, 437] width 38 height 7
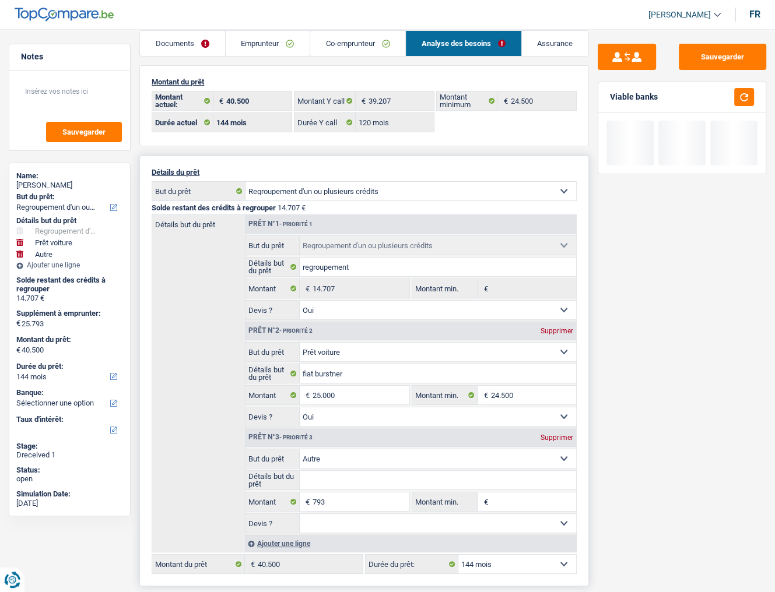
type input "25.000"
type input "39.707"
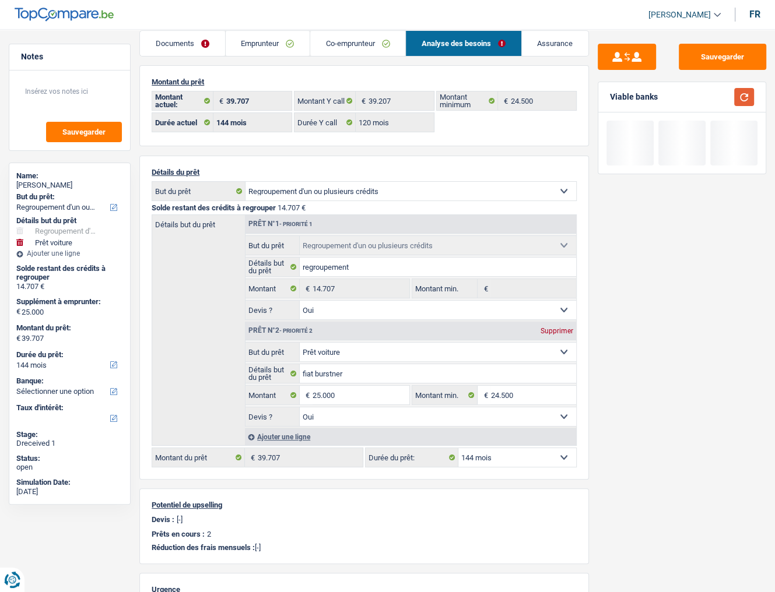
click at [750, 97] on button "button" at bounding box center [744, 97] width 20 height 18
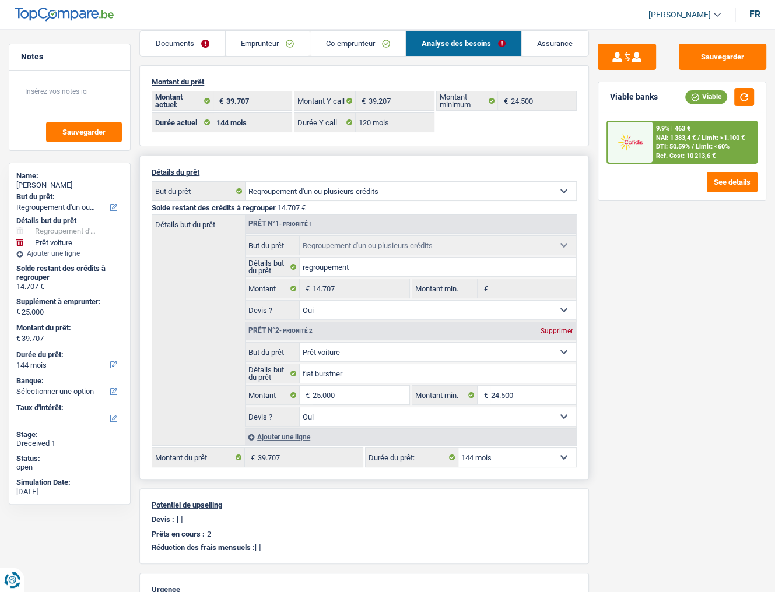
click at [518, 455] on select "12 mois 18 mois 24 mois 30 mois 36 mois 42 mois 48 mois 60 mois 72 mois 84 mois…" at bounding box center [517, 457] width 118 height 19
select select "120"
click at [458, 448] on select "12 mois 18 mois 24 mois 30 mois 36 mois 42 mois 48 mois 60 mois 72 mois 84 mois…" at bounding box center [517, 457] width 118 height 19
select select "120"
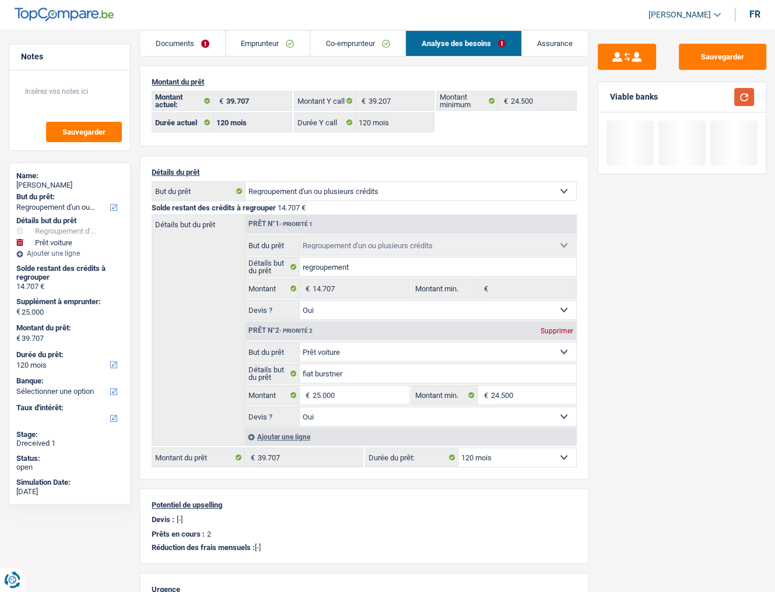
click at [741, 103] on button "button" at bounding box center [744, 97] width 20 height 18
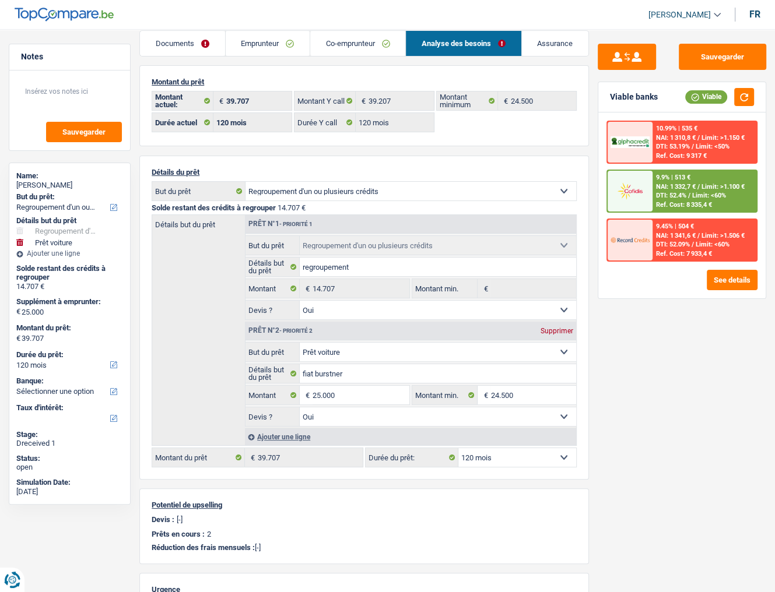
click at [233, 49] on link "Emprunteur" at bounding box center [268, 43] width 84 height 25
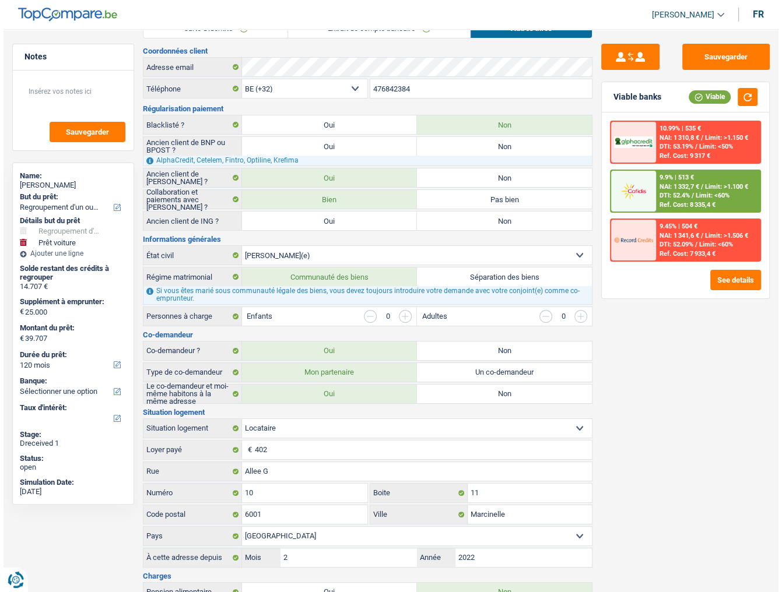
scroll to position [0, 0]
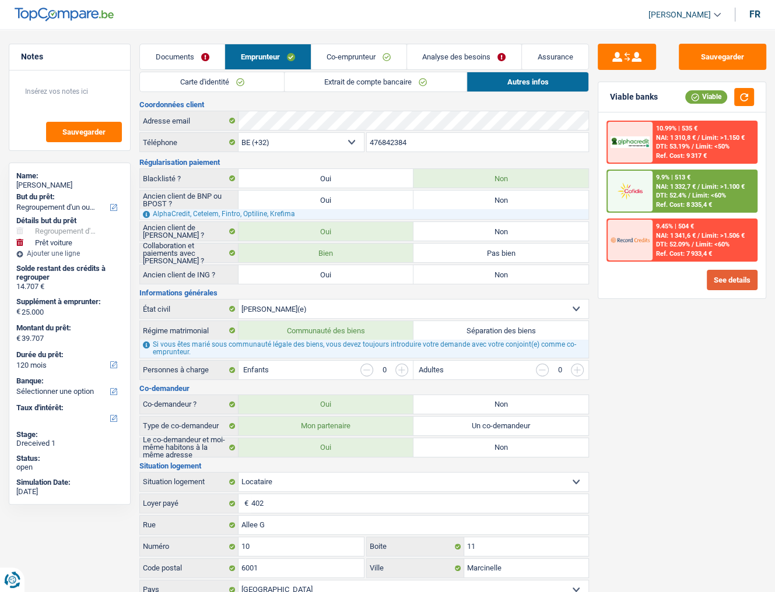
click at [736, 273] on button "See details" at bounding box center [731, 280] width 51 height 20
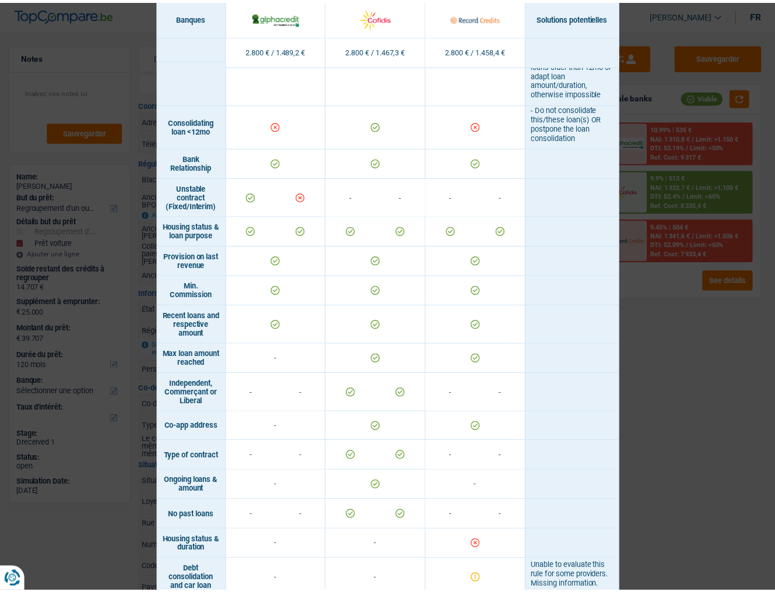
scroll to position [812, 0]
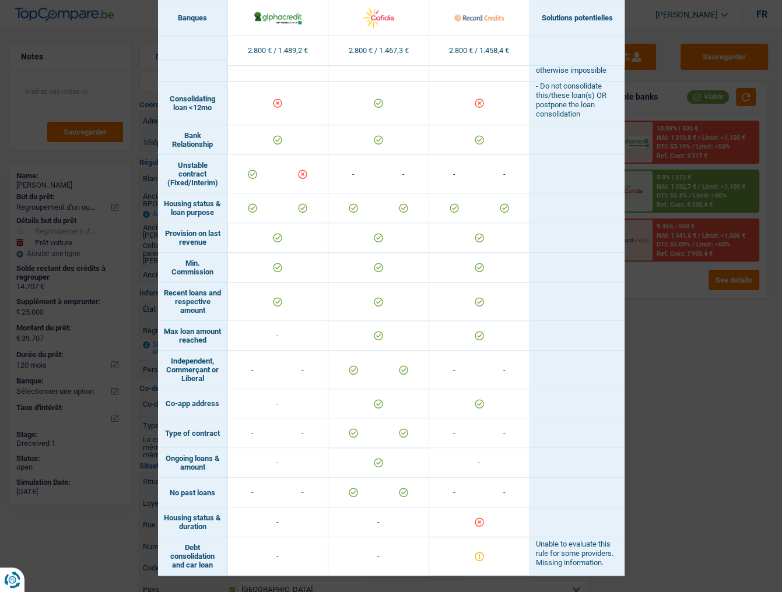
click at [709, 401] on div "Banks conditions × Banques Solutions potentielles Revenus / Charges 2.800 € / 1…" at bounding box center [391, 296] width 782 height 592
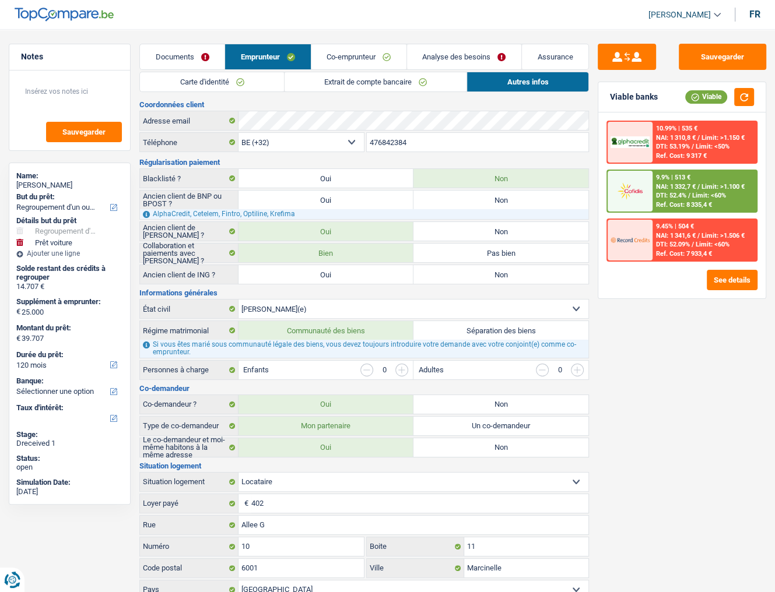
click at [674, 197] on span "DTI: 52.4%" at bounding box center [671, 196] width 30 height 8
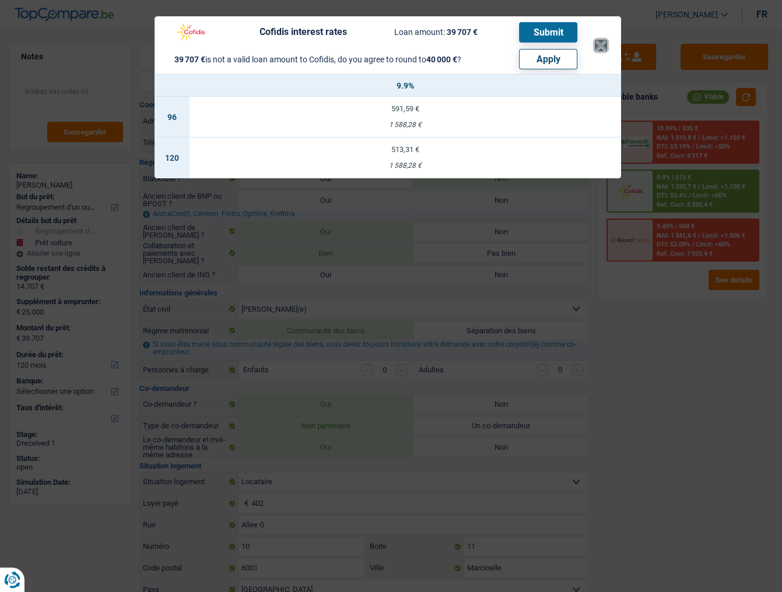
click at [597, 44] on button "×" at bounding box center [600, 46] width 12 height 12
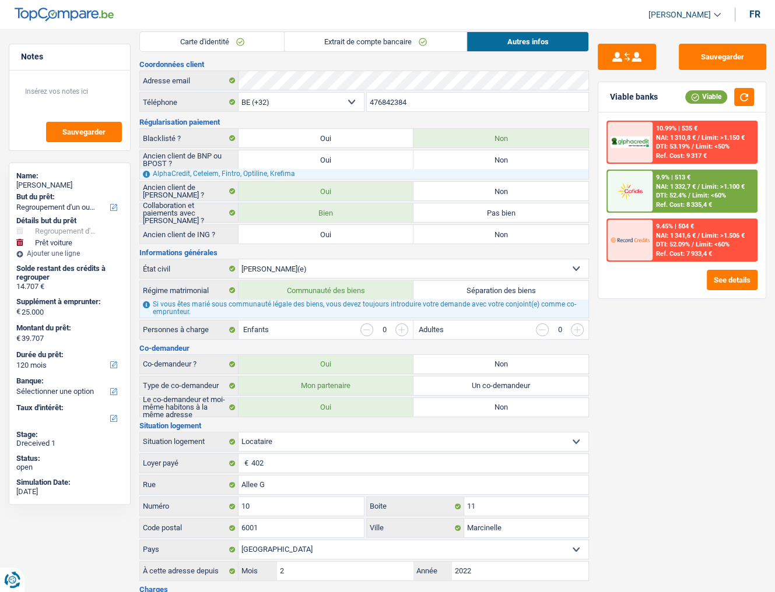
scroll to position [0, 0]
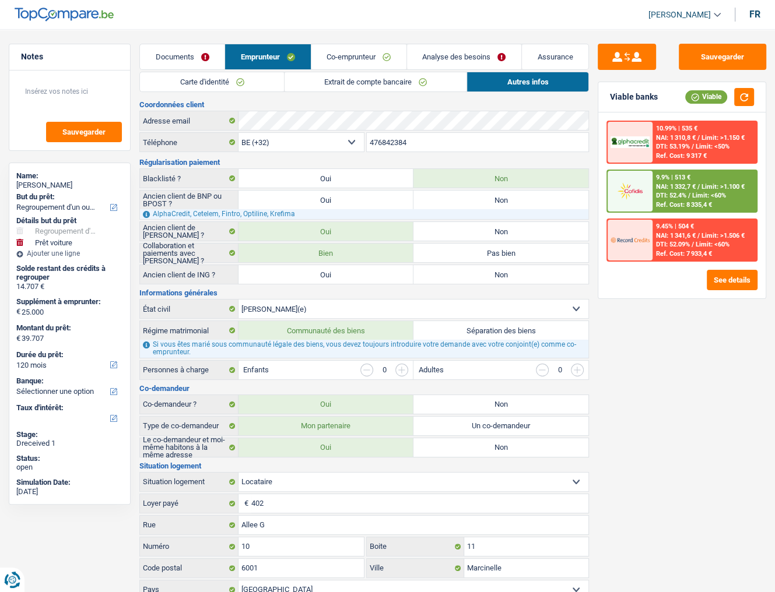
click at [438, 58] on link "Analyse des besoins" at bounding box center [464, 56] width 114 height 25
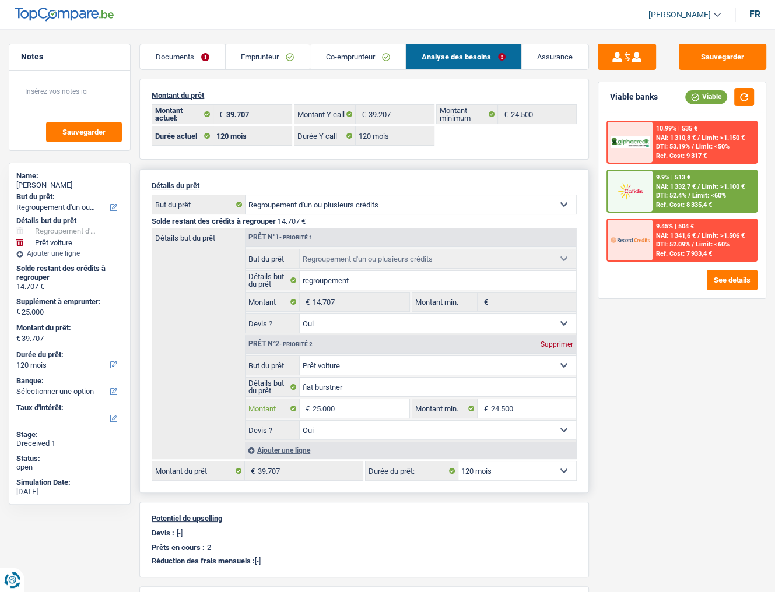
click at [333, 406] on input "25.000" at bounding box center [360, 408] width 97 height 19
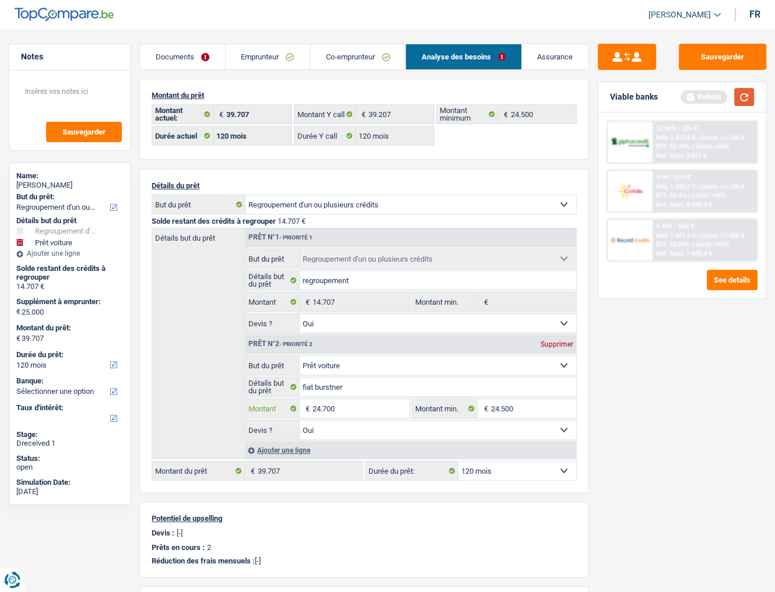
type input "24.700"
type input "39.407"
select select "144"
type input "39.407"
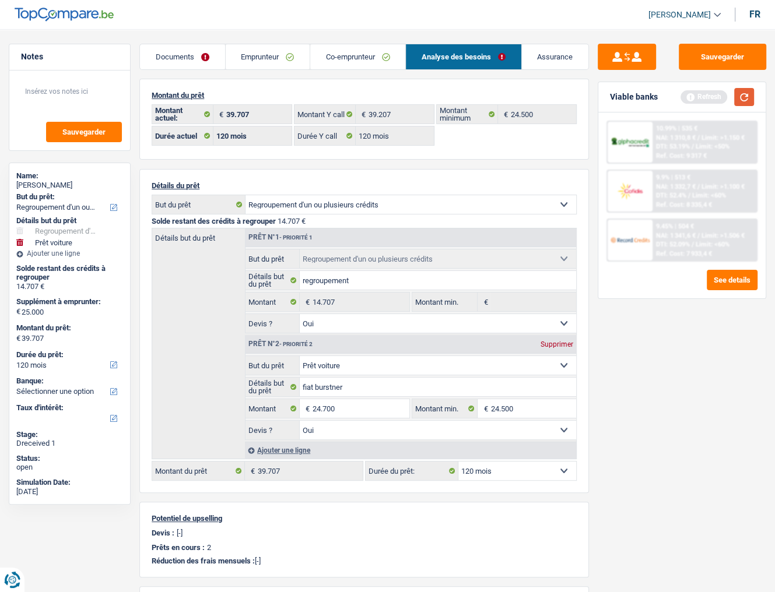
select select "144"
type input "39.407"
select select "144"
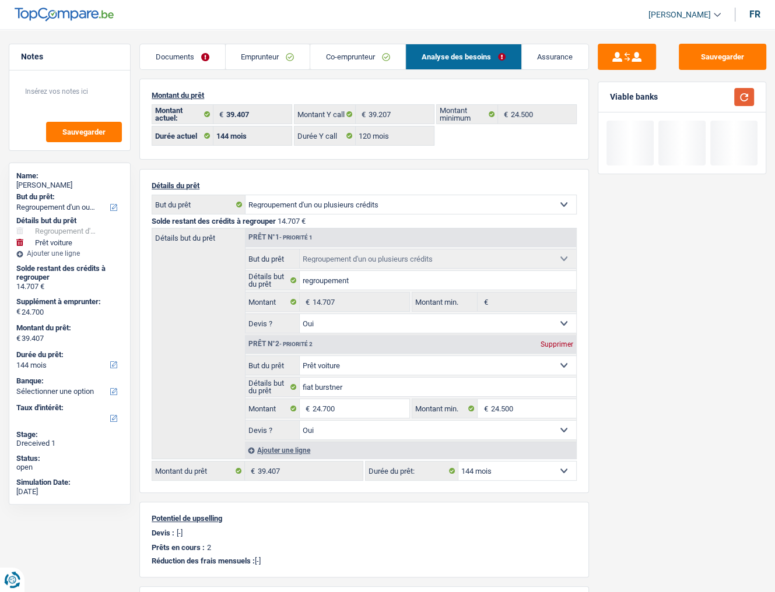
click at [744, 99] on button "button" at bounding box center [744, 97] width 20 height 18
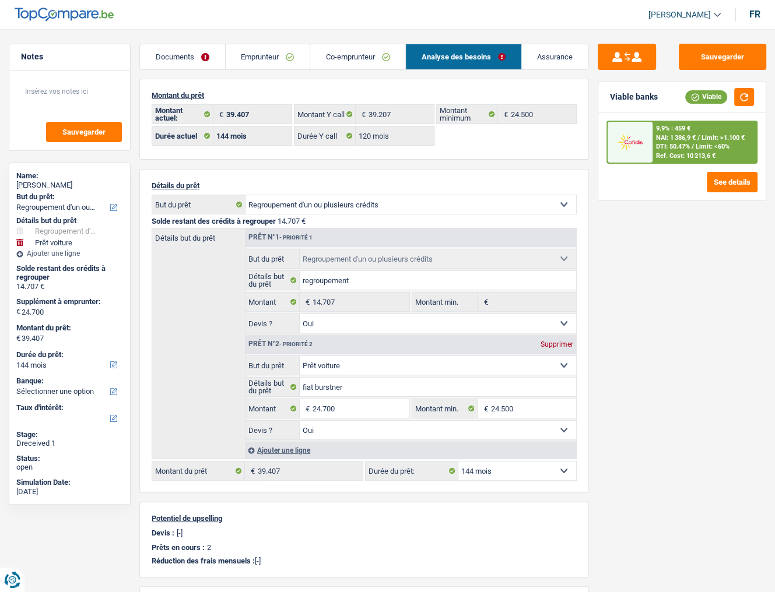
click at [692, 141] on div "9.9% | 459 € NAI: 1 386,9 € / Limit: >1.100 € DTI: 50.47% / Limit: <60% Ref. Co…" at bounding box center [704, 142] width 104 height 41
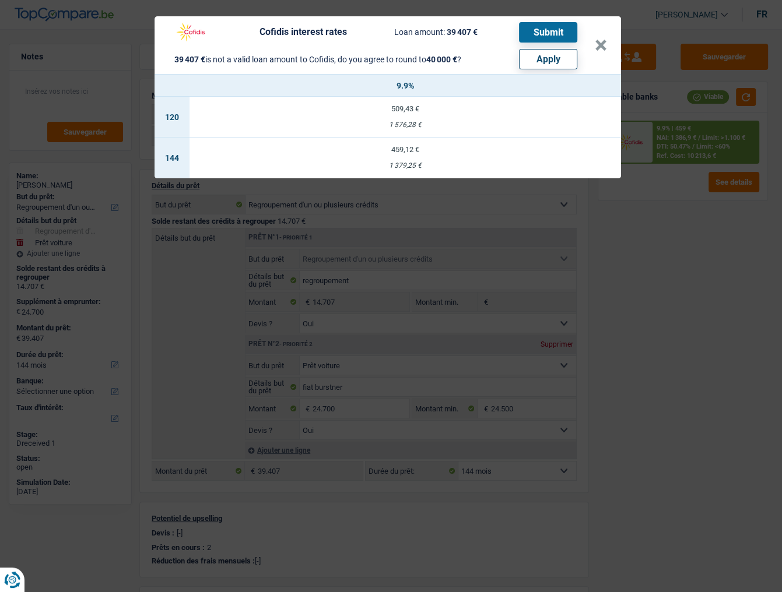
click at [533, 59] on button "Apply" at bounding box center [548, 59] width 58 height 20
type input "25.293"
type input "40.000"
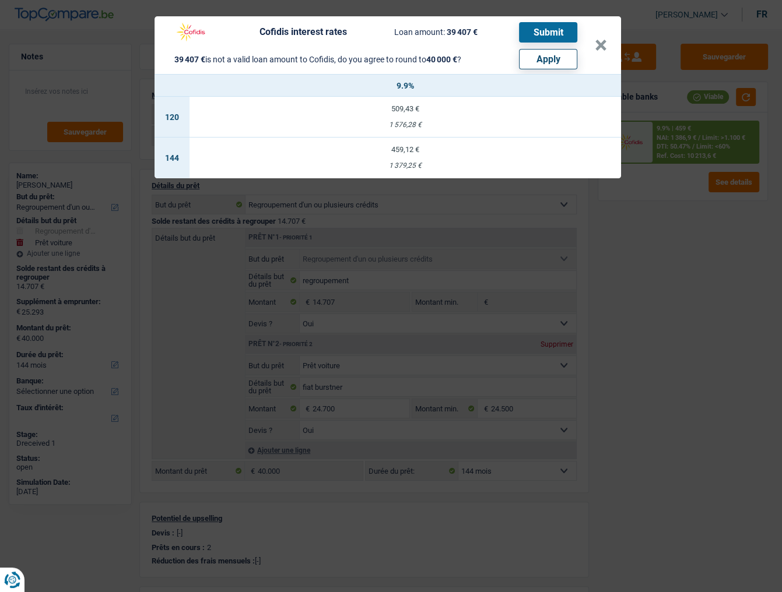
select select "other"
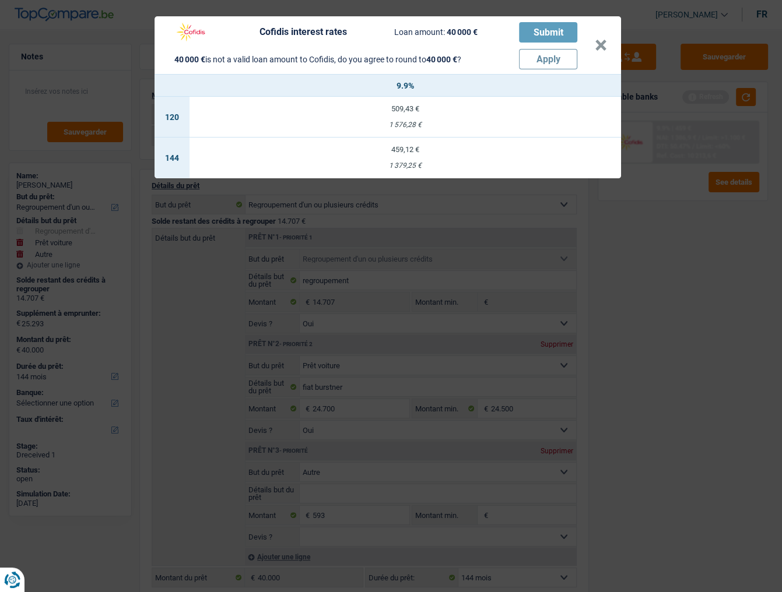
click at [765, 492] on div "Cofidis interest rates Loan amount: 40 000 € Submit 40 000 € is not a valid loa…" at bounding box center [391, 296] width 782 height 592
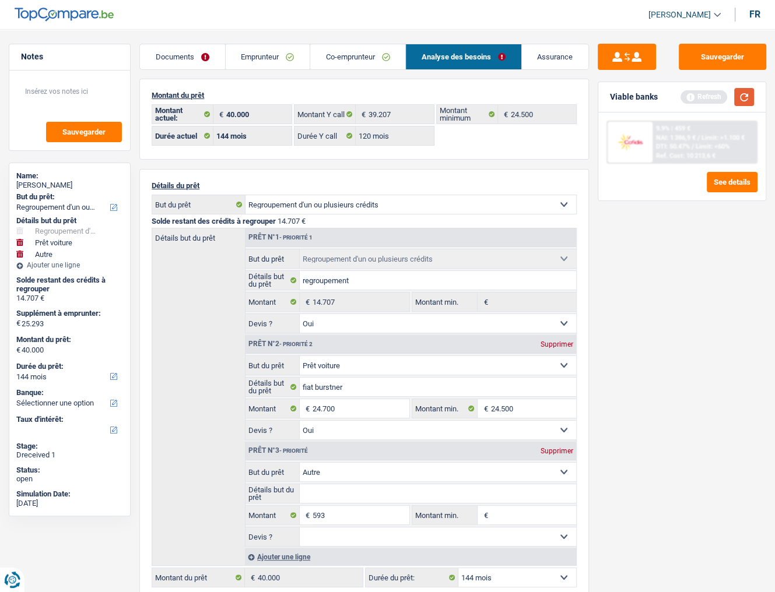
click at [745, 104] on button "button" at bounding box center [744, 97] width 20 height 18
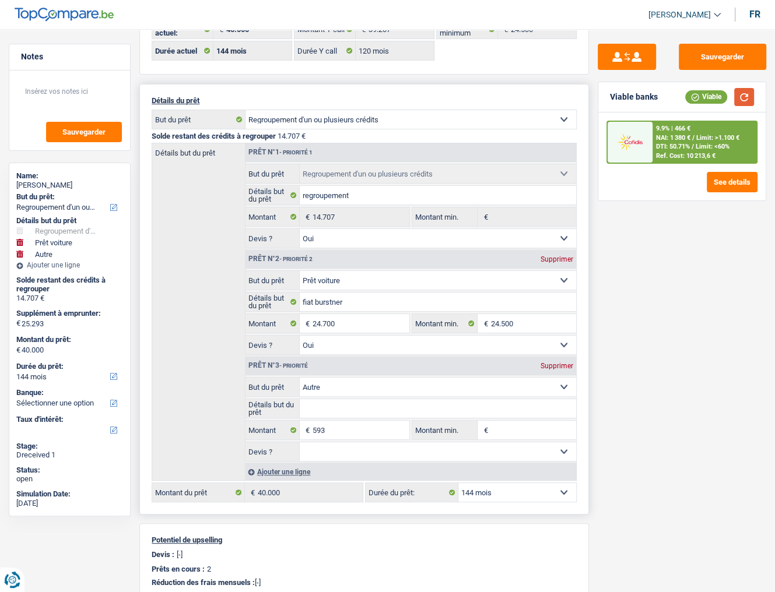
scroll to position [93, 0]
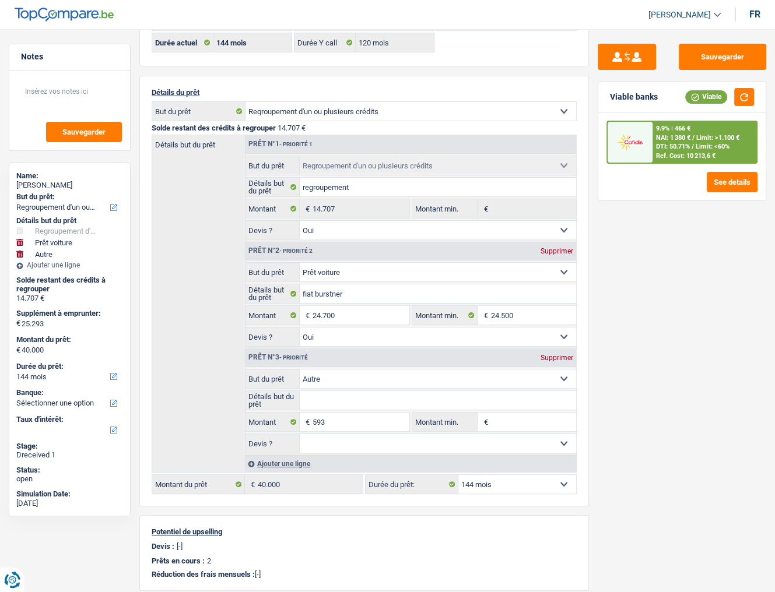
click at [708, 163] on div "9.9% | 466 € NAI: 1 380 € / Limit: >1.100 € DTI: 50.71% / Limit: <60% Ref. Cost…" at bounding box center [681, 156] width 167 height 88
click at [696, 149] on span "Limit: <60%" at bounding box center [712, 147] width 34 height 8
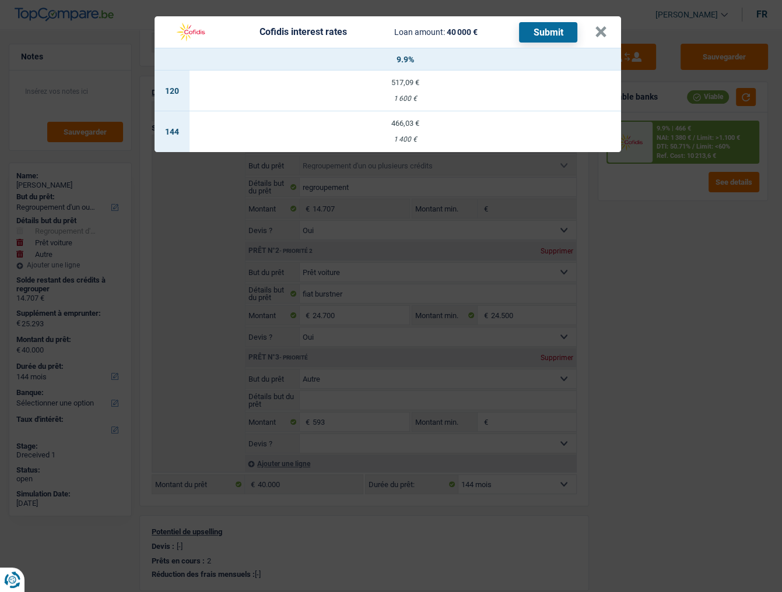
click at [419, 87] on td "517,09 € 1 600 €" at bounding box center [404, 91] width 431 height 41
select select "120"
select select "cofidis"
type input "9,90"
select select "120"
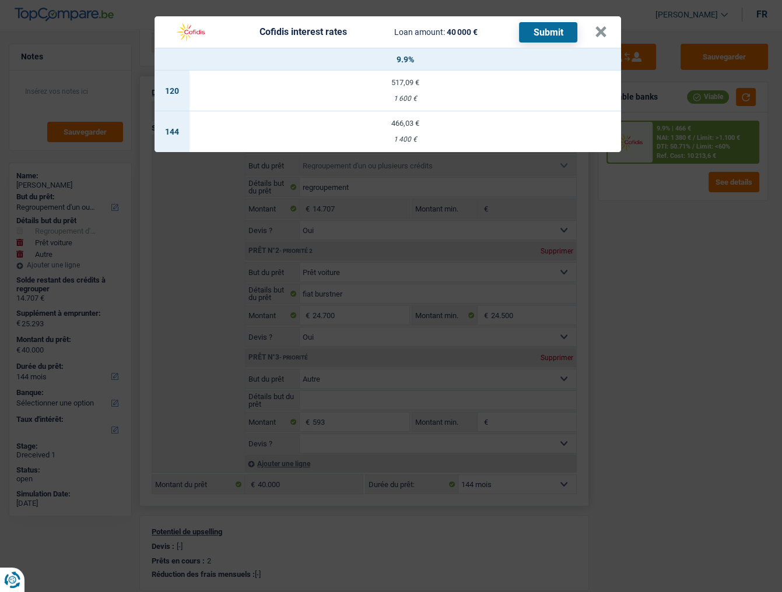
select select "120"
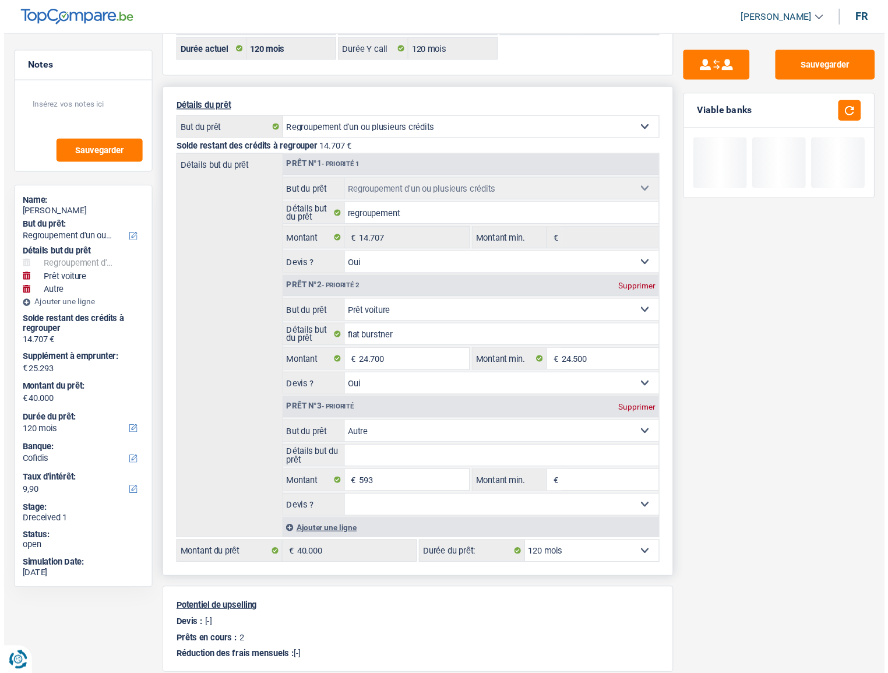
scroll to position [0, 0]
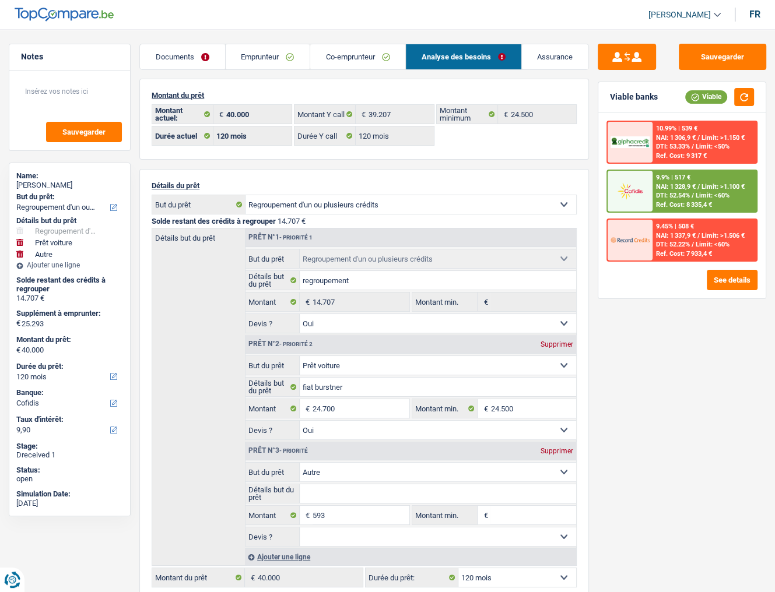
click at [659, 176] on div "9.9% | 517 €" at bounding box center [673, 178] width 34 height 8
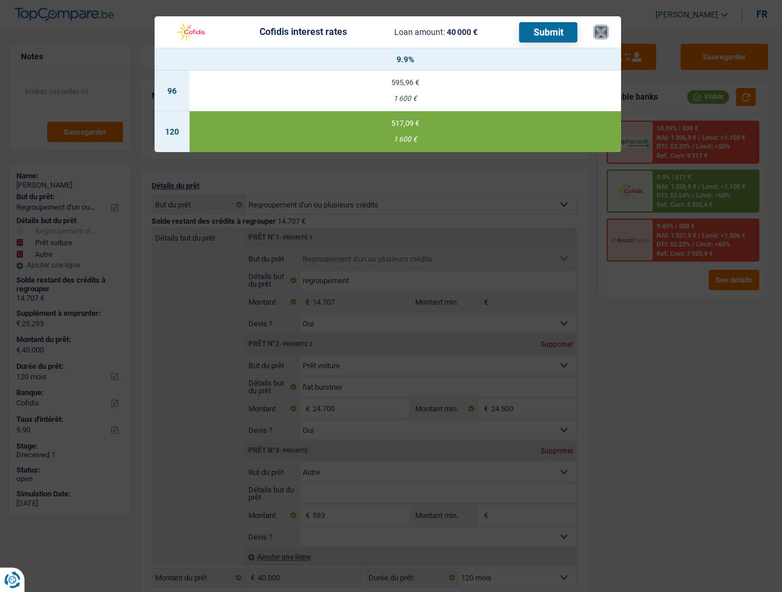
click at [603, 37] on button "×" at bounding box center [600, 32] width 12 height 12
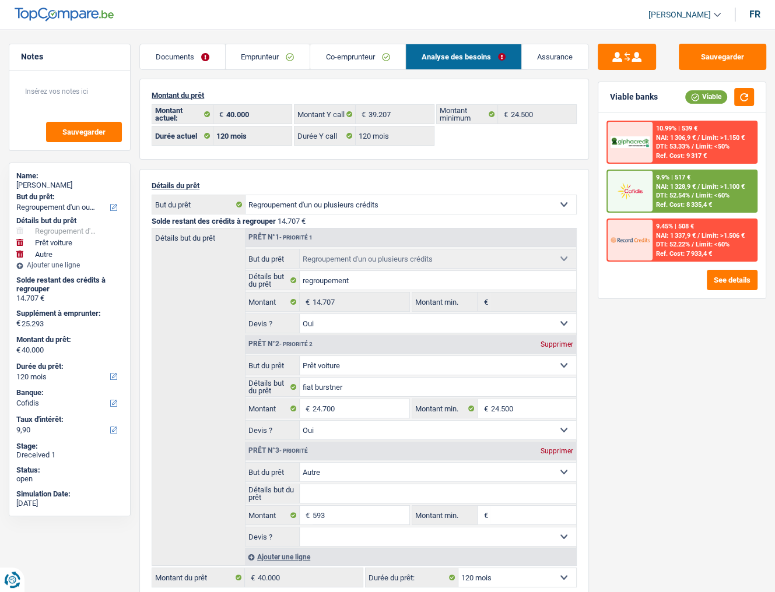
click at [656, 188] on span "NAI: 1 328,9 €" at bounding box center [676, 187] width 40 height 8
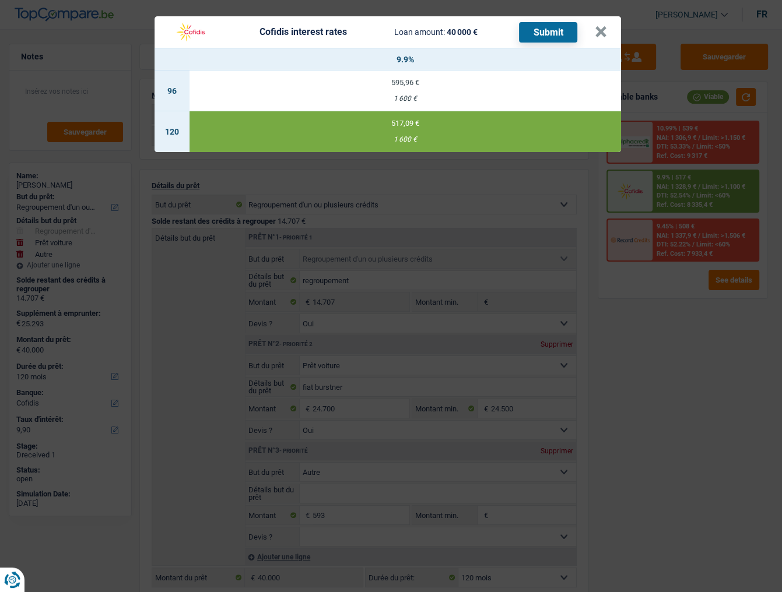
click at [554, 32] on button "Submit" at bounding box center [548, 32] width 58 height 20
click at [591, 39] on div "Cofidis interest rates Loan amount: 40 000 € Submit" at bounding box center [381, 32] width 426 height 22
drag, startPoint x: 596, startPoint y: 36, endPoint x: 313, endPoint y: 110, distance: 292.8
click at [595, 36] on button "×" at bounding box center [600, 32] width 12 height 12
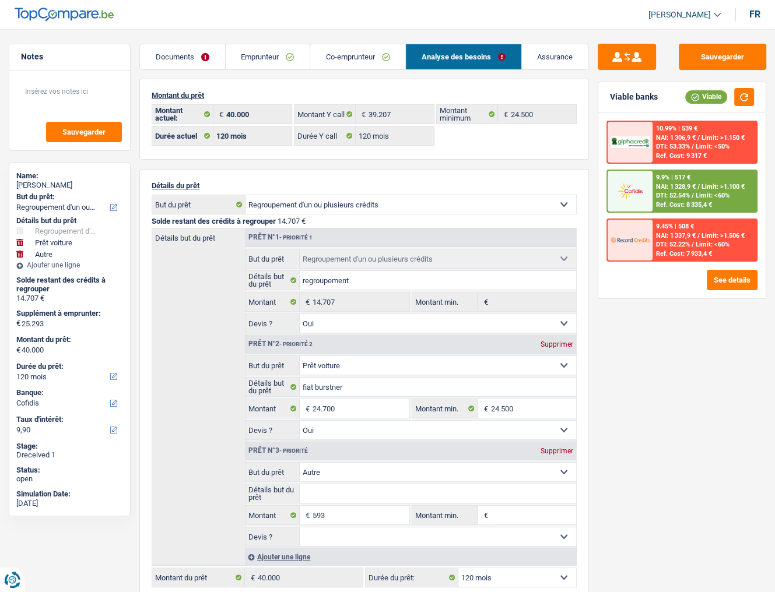
click at [187, 59] on link "Documents" at bounding box center [182, 56] width 85 height 25
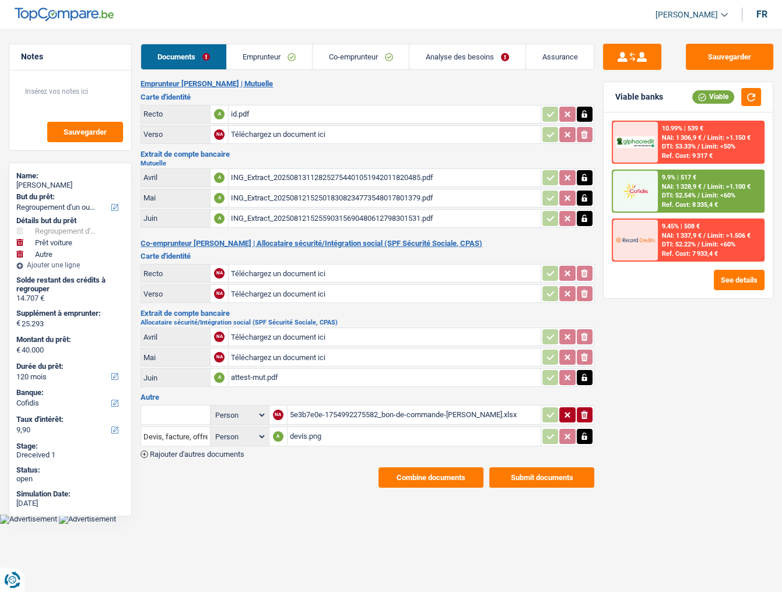
click at [518, 467] on button "Submit documents" at bounding box center [541, 477] width 105 height 20
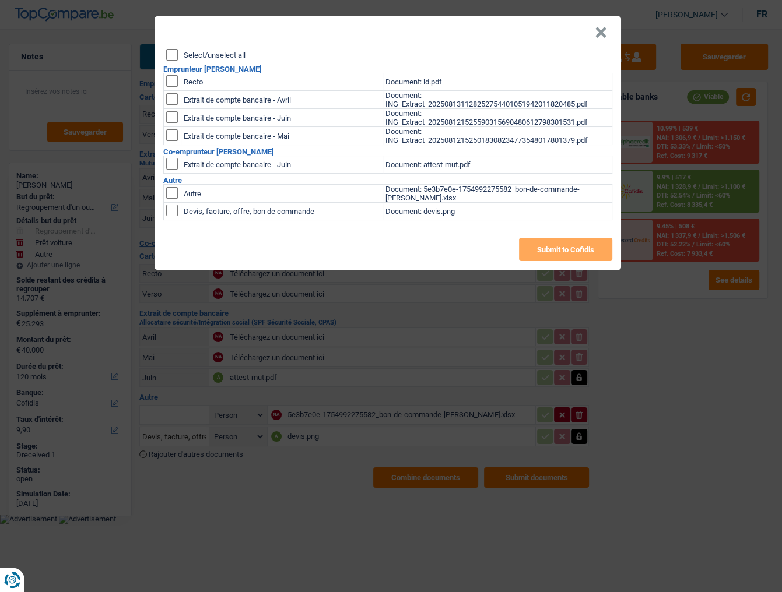
click at [601, 33] on button "×" at bounding box center [600, 33] width 12 height 12
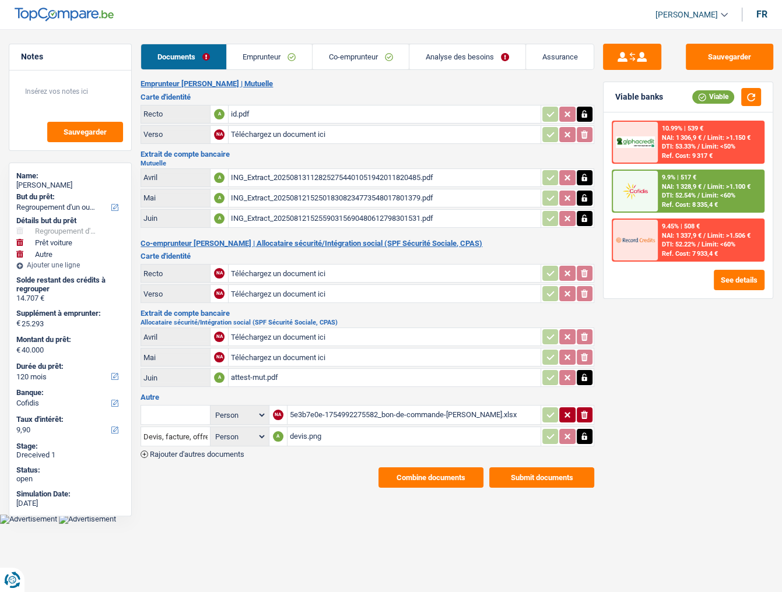
click at [274, 107] on div "id.pdf" at bounding box center [384, 113] width 307 height 17
click at [585, 177] on icon "button" at bounding box center [584, 178] width 5 height 8
drag, startPoint x: 587, startPoint y: 192, endPoint x: 587, endPoint y: 202, distance: 9.9
click at [587, 196] on icon "button" at bounding box center [583, 198] width 9 height 12
drag, startPoint x: 586, startPoint y: 212, endPoint x: 583, endPoint y: 180, distance: 32.8
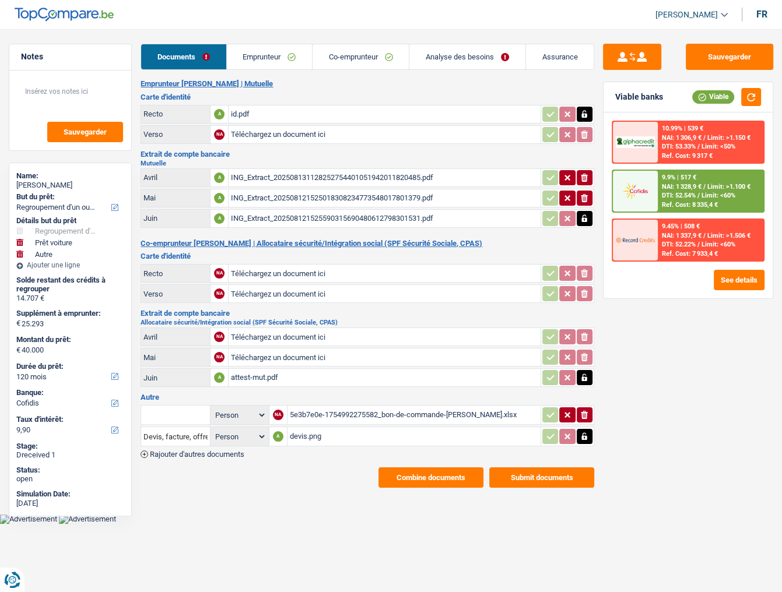
click at [582, 205] on table "Avril A ING_Extract_202508131128252754401051942011820485.pdf ionicons-v5-e Mai …" at bounding box center [366, 198] width 453 height 63
click at [585, 174] on icon "ionicons-v5-e" at bounding box center [583, 178] width 9 height 12
click at [584, 192] on icon "ionicons-v5-e" at bounding box center [583, 198] width 9 height 12
click at [585, 213] on icon "button" at bounding box center [583, 219] width 9 height 12
click at [587, 214] on icon "button" at bounding box center [584, 218] width 7 height 8
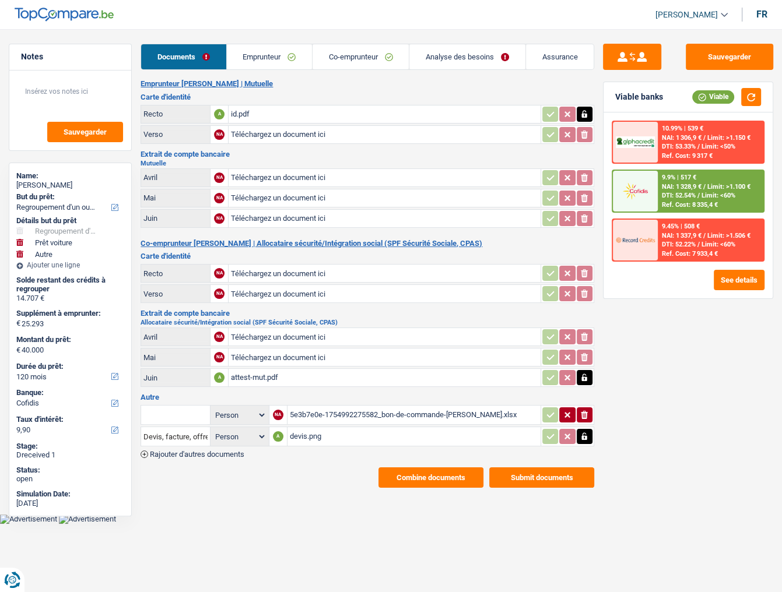
click at [582, 372] on icon "button" at bounding box center [583, 378] width 9 height 12
drag, startPoint x: 583, startPoint y: 368, endPoint x: 463, endPoint y: 261, distance: 160.6
click at [581, 368] on td "ionicons-v5-e" at bounding box center [567, 377] width 54 height 19
click at [326, 177] on input "Téléchargez un document ici" at bounding box center [384, 177] width 307 height 17
type input "C:\fakepath\attest-mut.pdf"
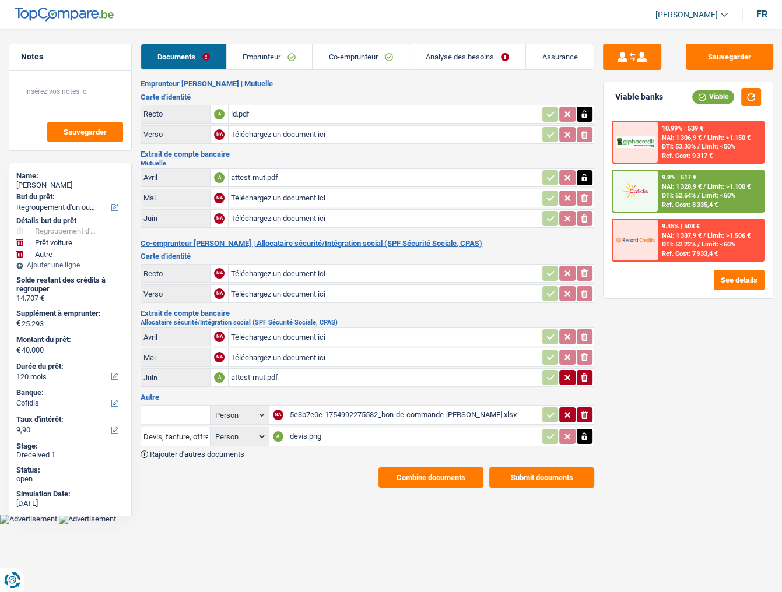
click at [584, 372] on icon "ionicons-v5-e" at bounding box center [583, 378] width 9 height 12
click at [347, 328] on input "Téléchargez un document ici" at bounding box center [384, 336] width 307 height 17
type input "C:\fakepath\ING_Extract_202508121525018308234773548017801379.pdf"
click at [252, 350] on input "Téléchargez un document ici" at bounding box center [384, 357] width 307 height 17
type input "C:\fakepath\ING_Extract_202508121525590315690480612798301531.pdf"
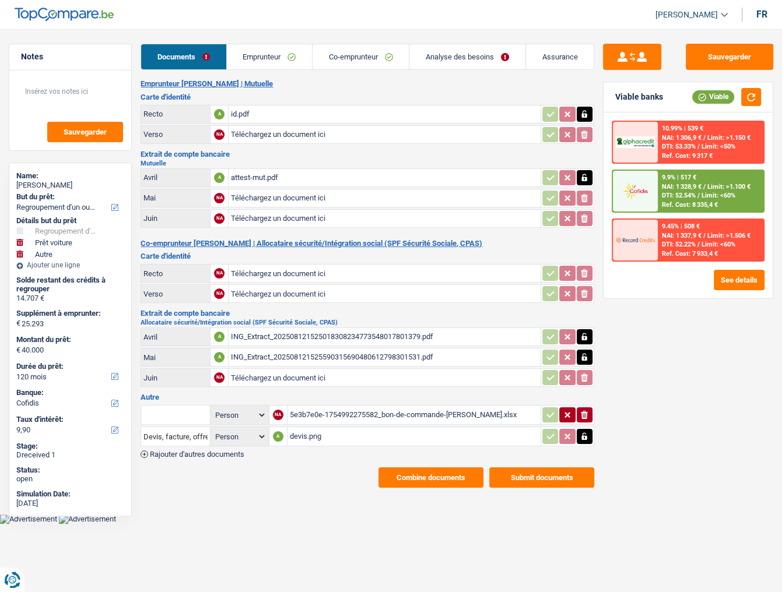
click at [263, 371] on input "Téléchargez un document ici" at bounding box center [384, 377] width 307 height 17
type input "C:\fakepath\ING_Extract_202508131128252754401051942011820485.pdf"
click at [539, 467] on button "Submit documents" at bounding box center [541, 477] width 105 height 20
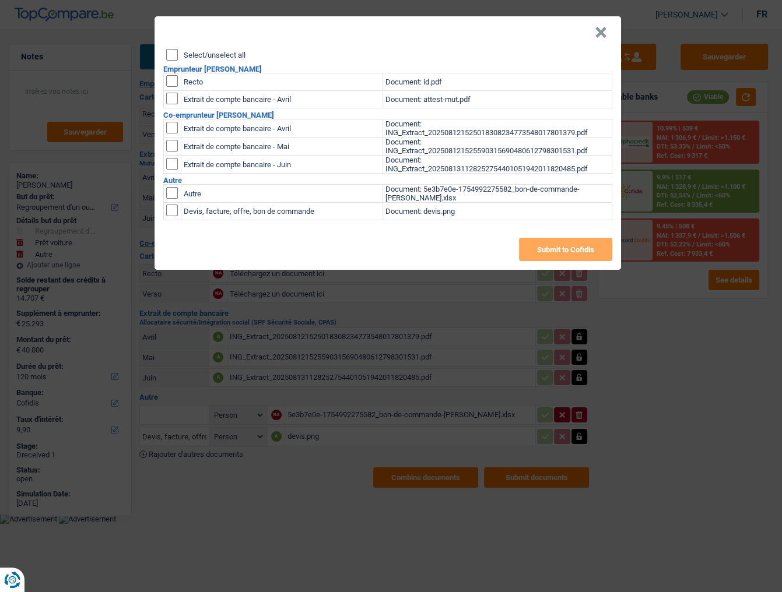
click at [172, 52] on input "Select/unselect all" at bounding box center [172, 55] width 12 height 12
checkbox input "true"
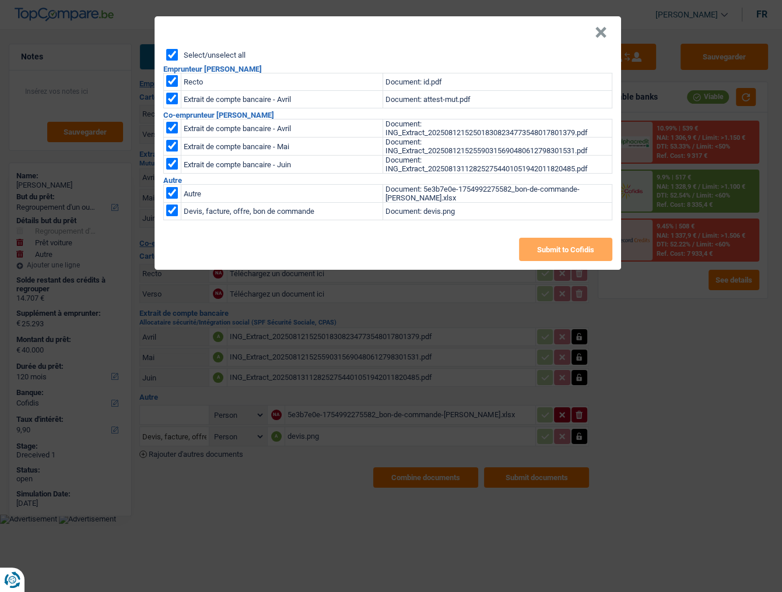
checkbox input "true"
drag, startPoint x: 170, startPoint y: 209, endPoint x: 202, endPoint y: 212, distance: 32.8
click at [170, 199] on input "checkbox" at bounding box center [172, 193] width 12 height 12
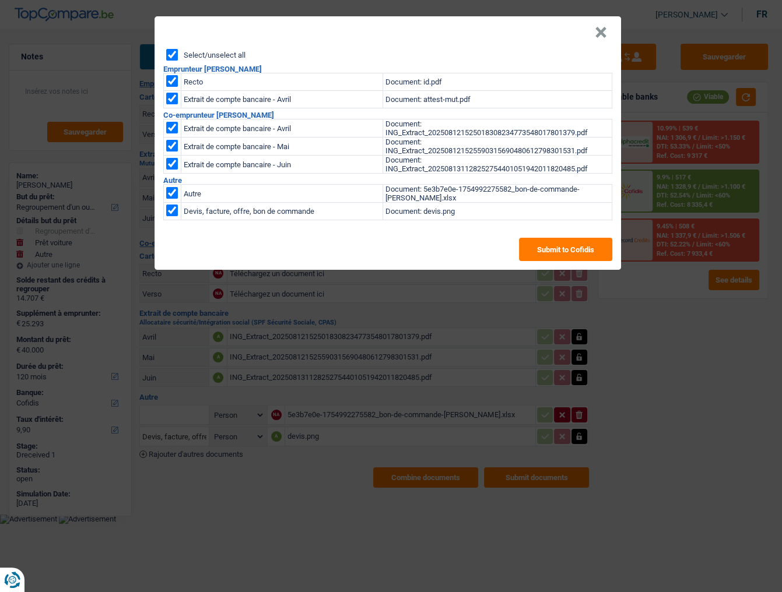
checkbox input "false"
click at [174, 194] on input "checkbox" at bounding box center [172, 193] width 12 height 12
checkbox input "false"
click at [573, 249] on button "Submit to Cofidis" at bounding box center [565, 249] width 93 height 23
click at [604, 31] on button "×" at bounding box center [600, 33] width 12 height 12
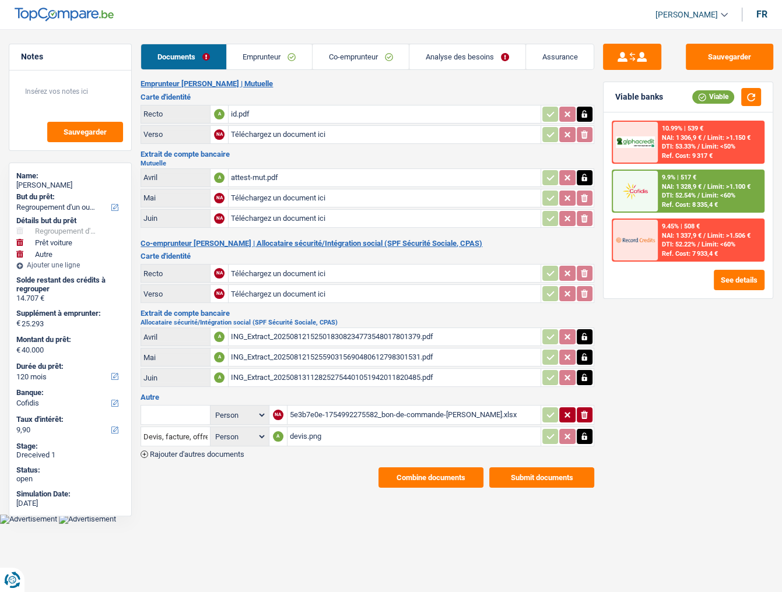
click at [270, 102] on div "Carte d'identité Recto A id.pdf Verso NA Téléchargez un document ici ionicons-v…" at bounding box center [366, 119] width 453 height 52
click at [767, 65] on button "Sauvegarder" at bounding box center [728, 57] width 87 height 26
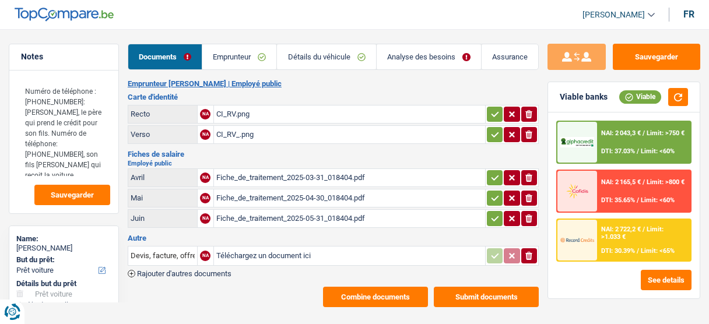
select select "car"
select select "60"
select select "alphacredit"
click at [294, 122] on div "CI_RV.png" at bounding box center [349, 113] width 266 height 17
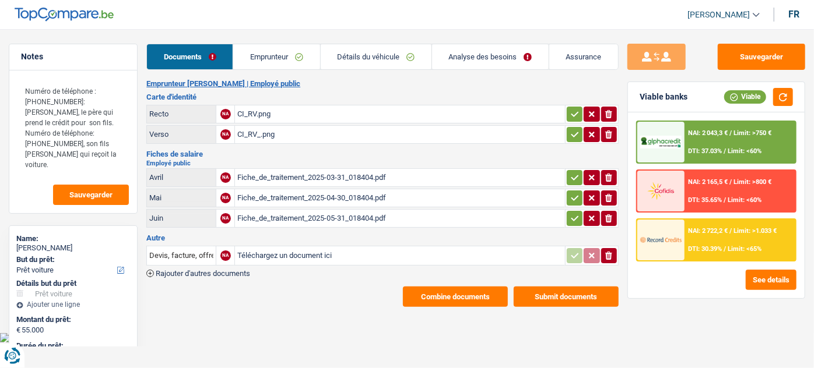
click at [319, 217] on div "Fiche_de_traitement_2025-05-31_018404.pdf" at bounding box center [399, 218] width 325 height 17
drag, startPoint x: 613, startPoint y: 254, endPoint x: 514, endPoint y: 230, distance: 101.5
click at [613, 254] on icon "ionicons-v5-e" at bounding box center [608, 256] width 9 height 12
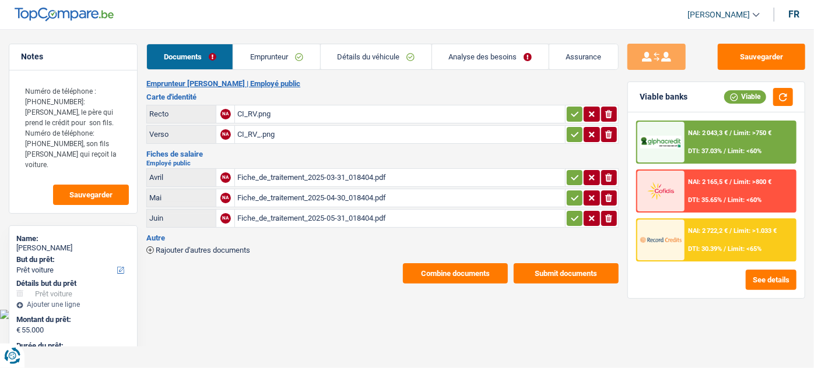
click at [297, 54] on link "Emprunteur" at bounding box center [276, 56] width 86 height 25
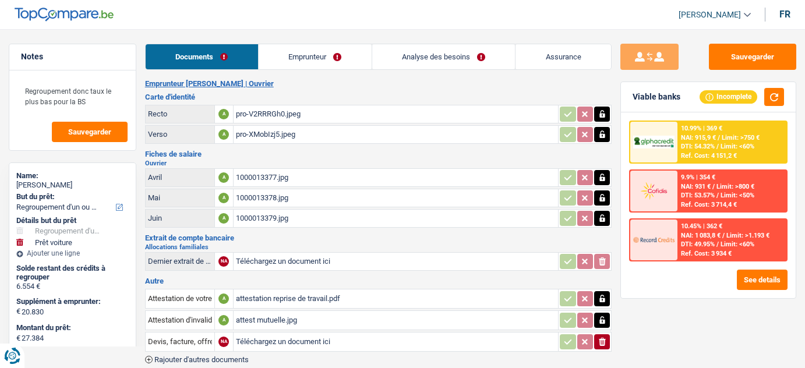
select select "refinancing"
select select "car"
select select "120"
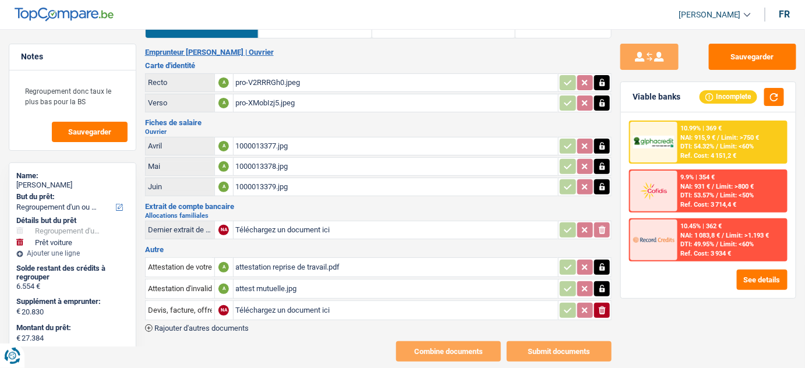
scroll to position [47, 0]
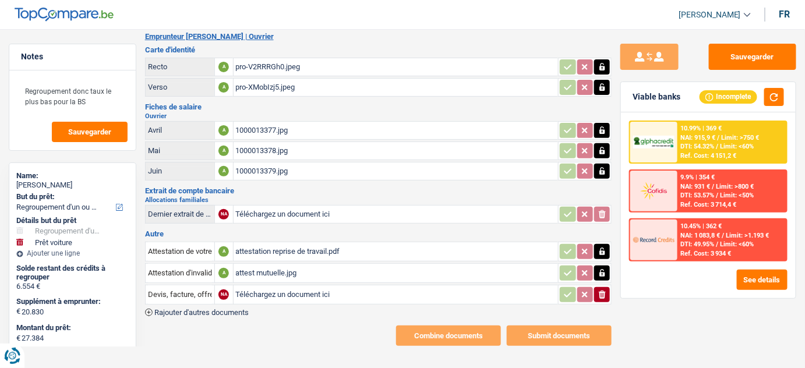
click at [292, 213] on input "Téléchargez un document ici" at bounding box center [396, 214] width 321 height 17
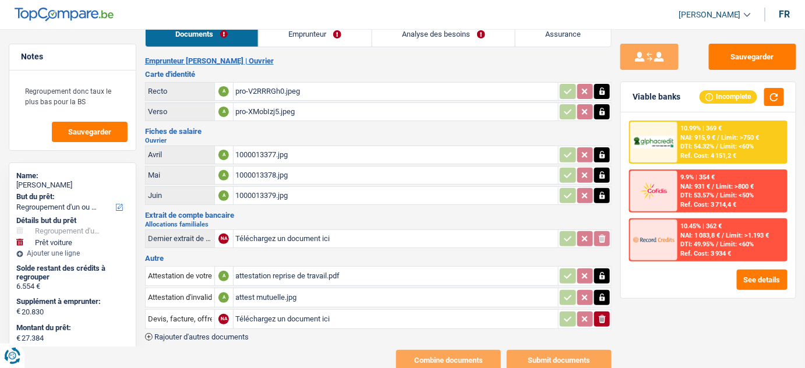
scroll to position [0, 0]
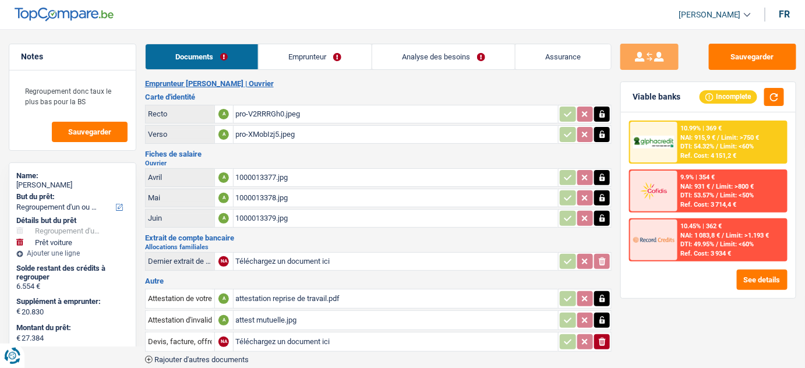
click at [291, 52] on link "Emprunteur" at bounding box center [315, 56] width 113 height 25
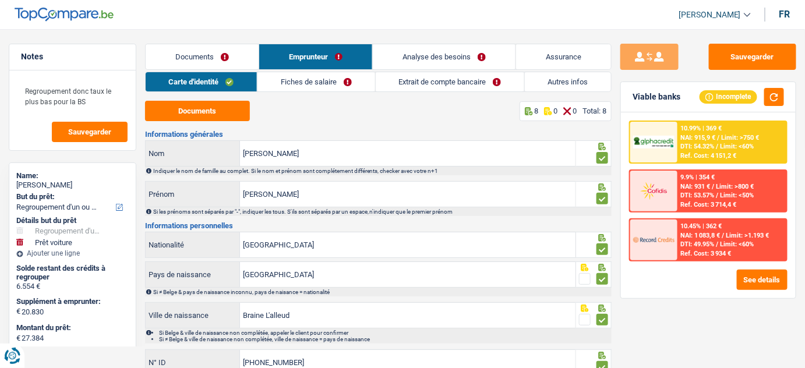
click at [355, 75] on link "Fiches de salaire" at bounding box center [316, 81] width 117 height 19
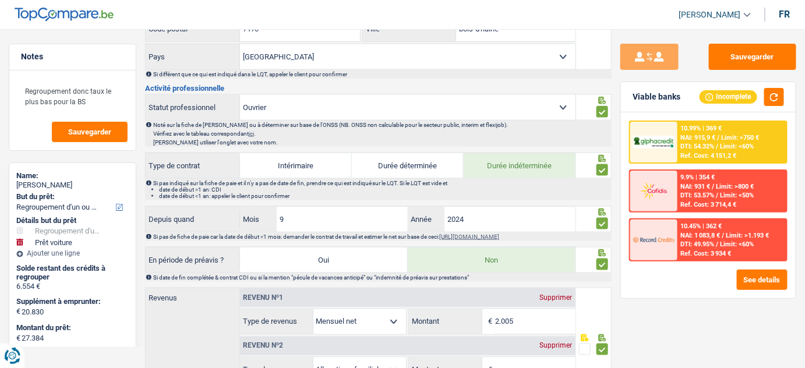
scroll to position [583, 0]
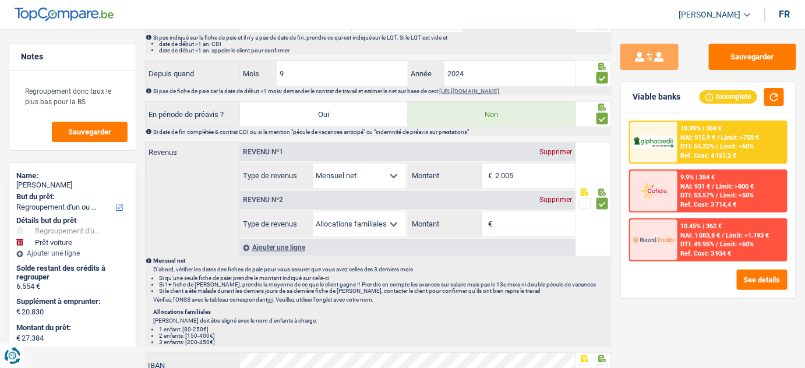
drag, startPoint x: 562, startPoint y: 194, endPoint x: 502, endPoint y: 177, distance: 62.4
click at [561, 197] on div "Supprimer" at bounding box center [556, 200] width 38 height 7
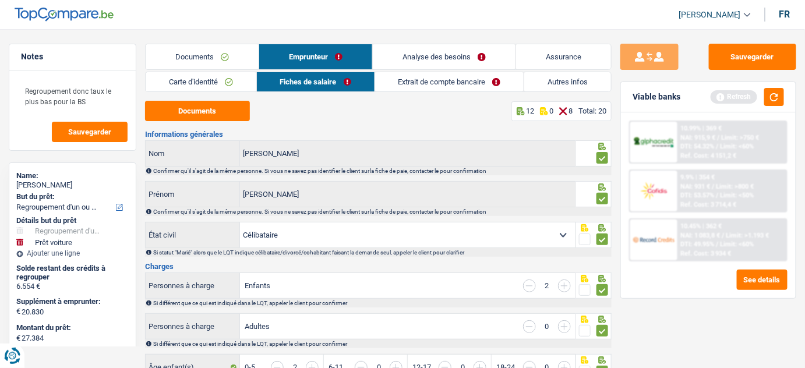
scroll to position [0, 0]
click at [220, 64] on link "Documents" at bounding box center [202, 56] width 113 height 25
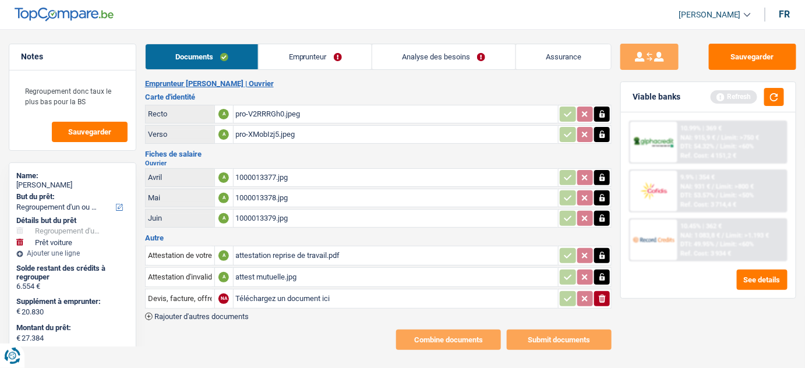
click at [311, 222] on div "1000013379.jpg" at bounding box center [396, 218] width 321 height 17
click at [261, 296] on input "Téléchargez un document ici" at bounding box center [396, 298] width 321 height 17
type input "C:\fakepath\FP 07.jpeg"
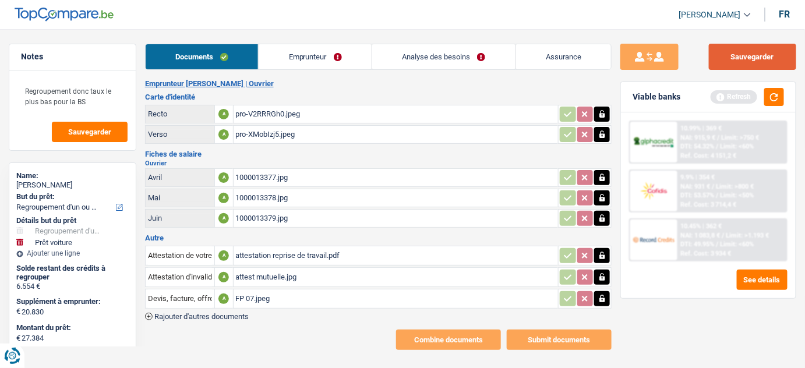
click at [762, 49] on button "Sauvegarder" at bounding box center [752, 57] width 87 height 26
click at [175, 301] on input "Devis, facture, offre, bon de commande" at bounding box center [180, 299] width 64 height 19
click at [198, 298] on input "Devis, faFICHcture, offre, bon de commande" at bounding box center [180, 299] width 64 height 19
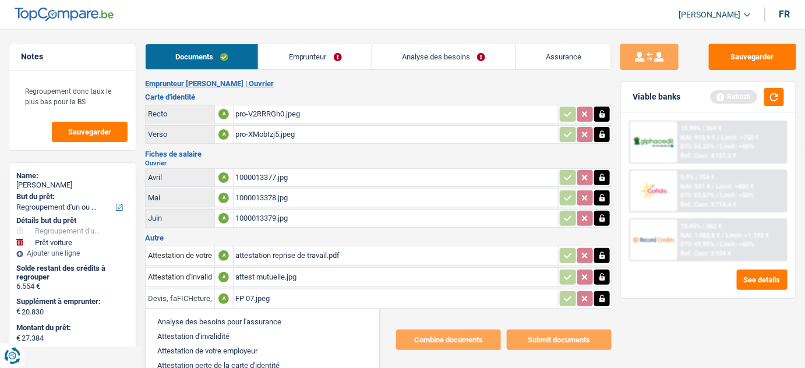
click at [198, 298] on input "Devis, faFICHcture, offre, bon de commande" at bounding box center [180, 299] width 64 height 19
type input "C"
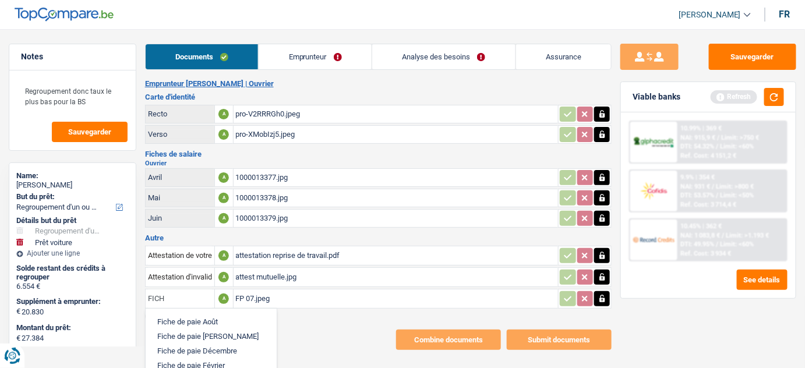
scroll to position [52, 0]
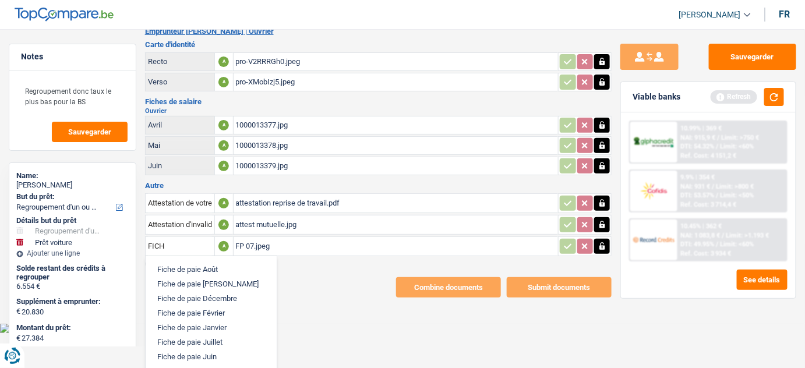
click at [220, 335] on li "Fiche de paie Juillet" at bounding box center [211, 342] width 119 height 15
type input "Fiche de paie Juillet"
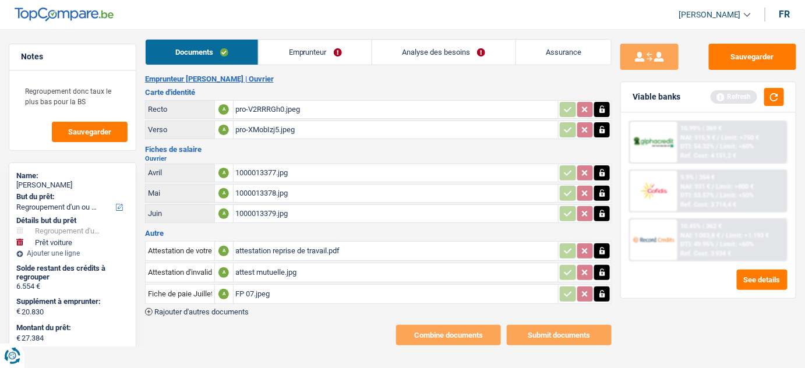
click at [264, 333] on div "Combine documents Submit documents" at bounding box center [378, 335] width 467 height 20
click at [293, 51] on link "Emprunteur" at bounding box center [315, 52] width 113 height 25
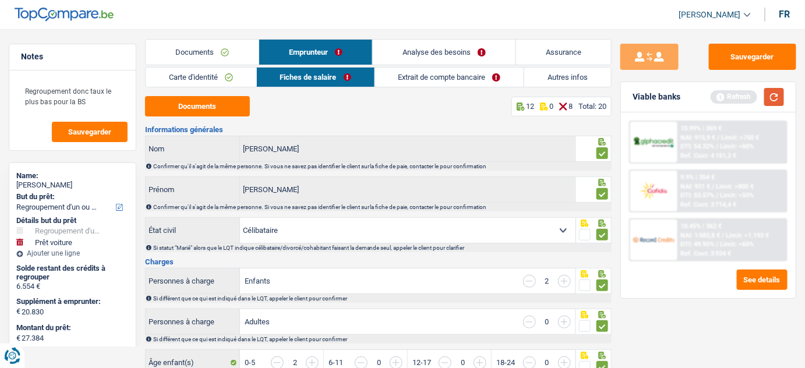
click at [778, 97] on button "button" at bounding box center [775, 97] width 20 height 18
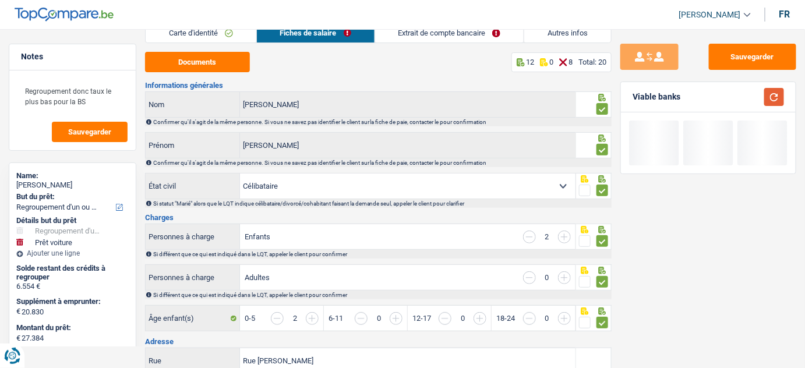
scroll to position [0, 0]
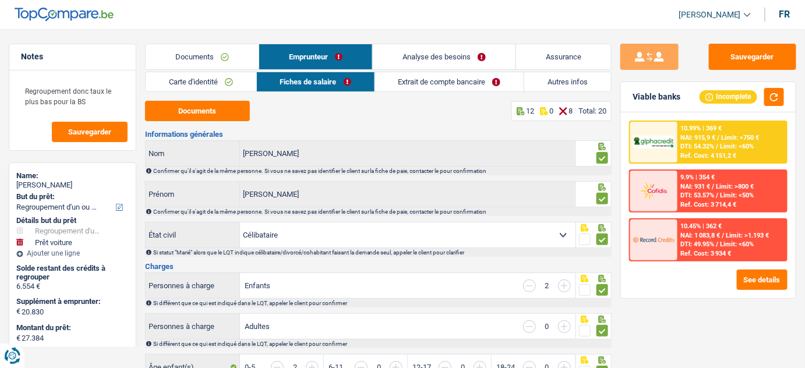
click at [491, 84] on link "Extrait de compte bancaire" at bounding box center [449, 81] width 149 height 19
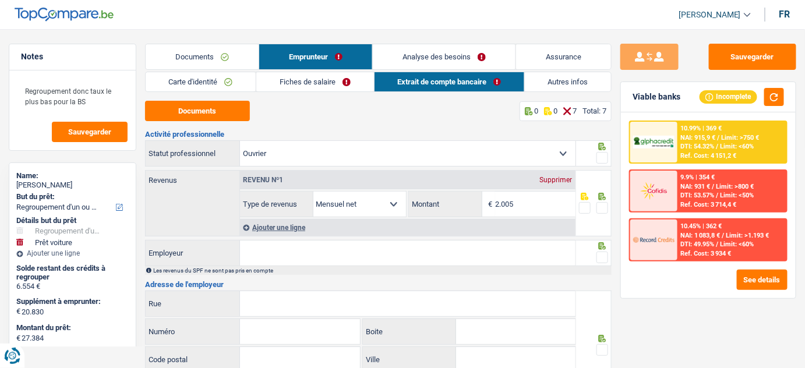
click at [307, 86] on link "Fiches de salaire" at bounding box center [314, 81] width 117 height 19
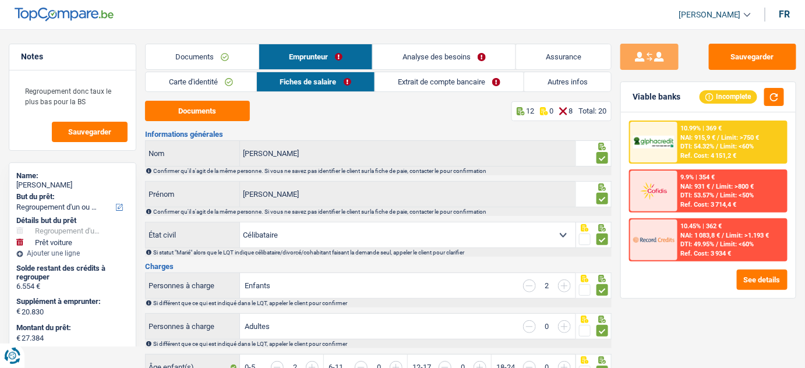
click at [207, 51] on link "Documents" at bounding box center [202, 56] width 113 height 25
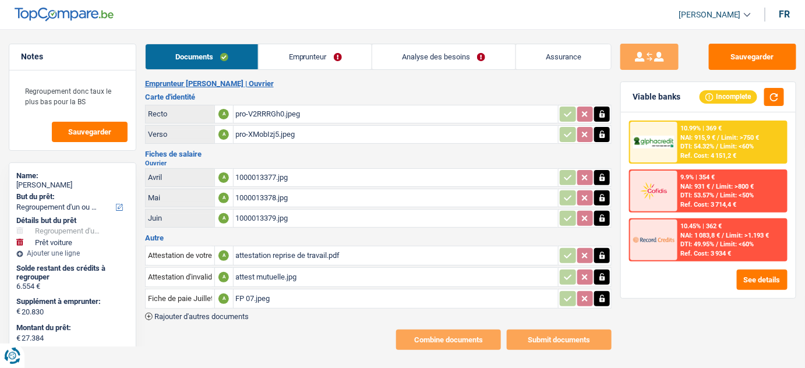
scroll to position [5, 0]
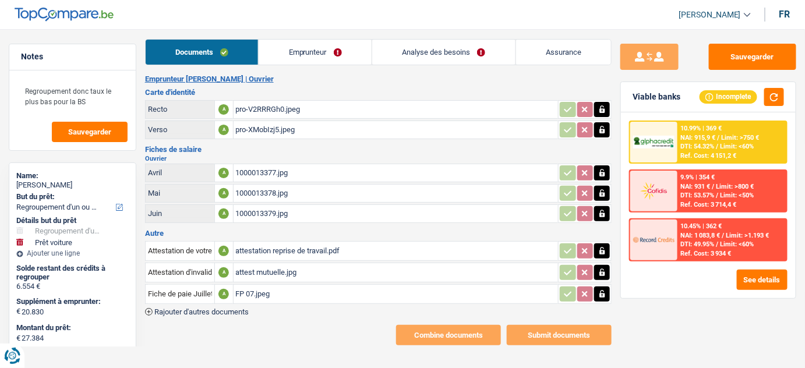
click at [293, 49] on link "Emprunteur" at bounding box center [315, 52] width 113 height 25
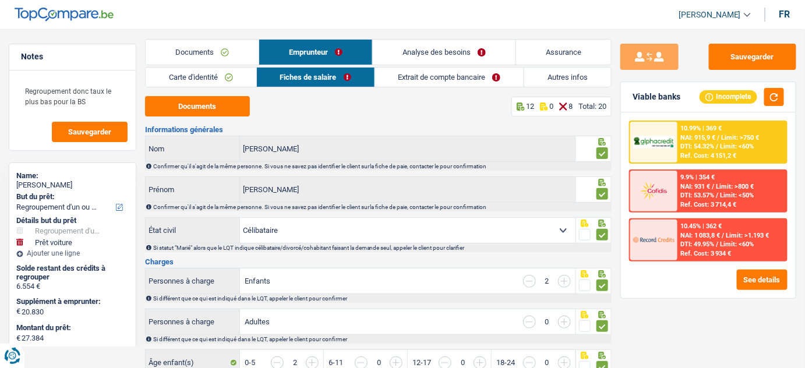
click at [410, 77] on link "Extrait de compte bancaire" at bounding box center [449, 77] width 149 height 19
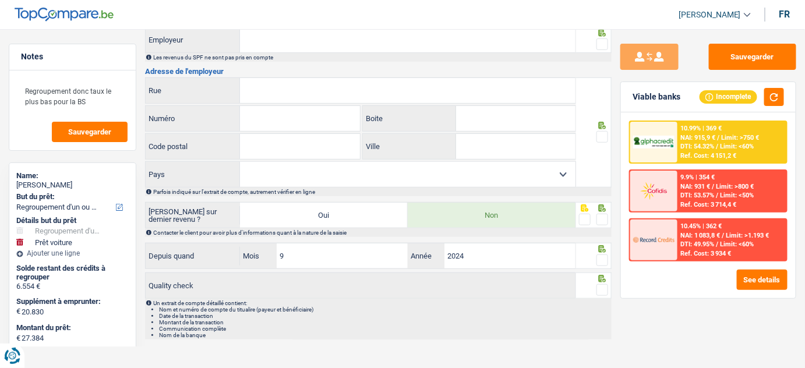
scroll to position [0, 0]
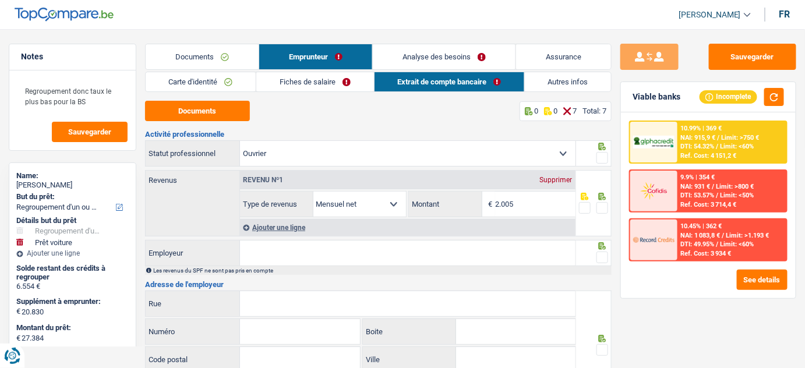
click at [337, 79] on link "Fiches de salaire" at bounding box center [314, 81] width 117 height 19
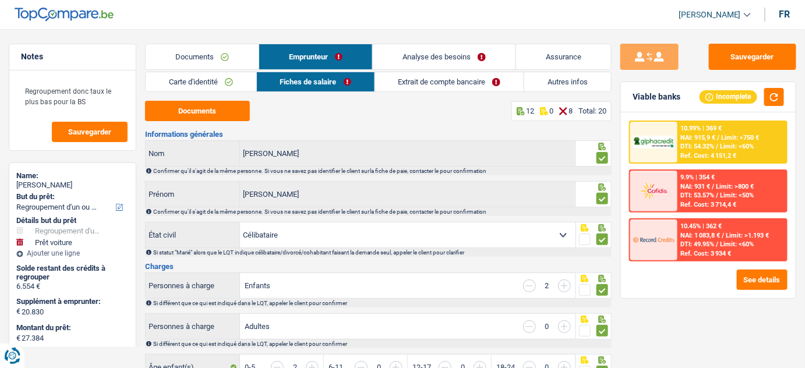
click at [435, 56] on link "Analyse des besoins" at bounding box center [444, 56] width 143 height 25
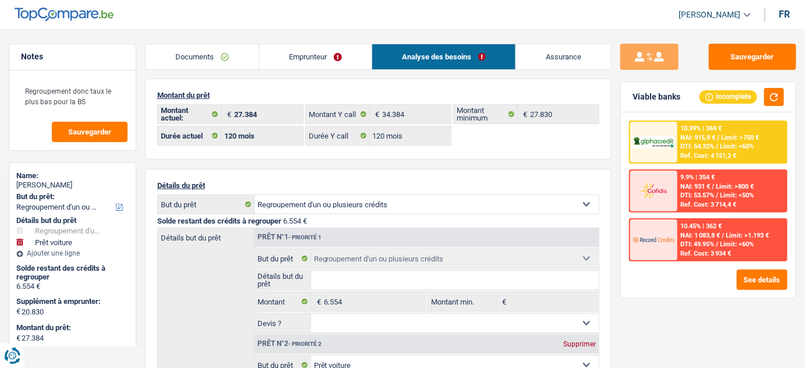
click at [320, 55] on link "Emprunteur" at bounding box center [315, 56] width 112 height 25
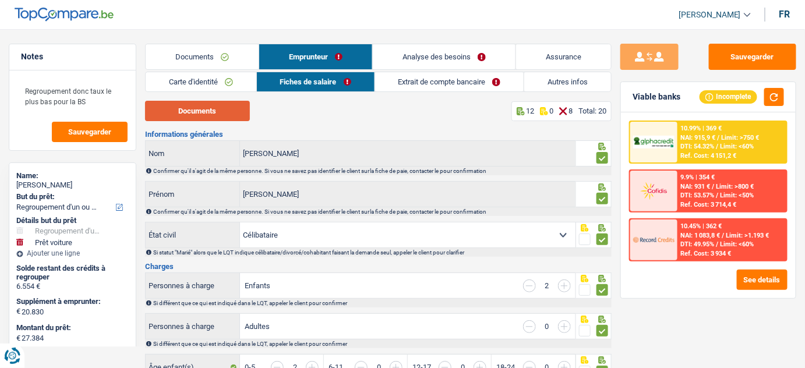
click at [205, 112] on button "Documents" at bounding box center [197, 111] width 105 height 20
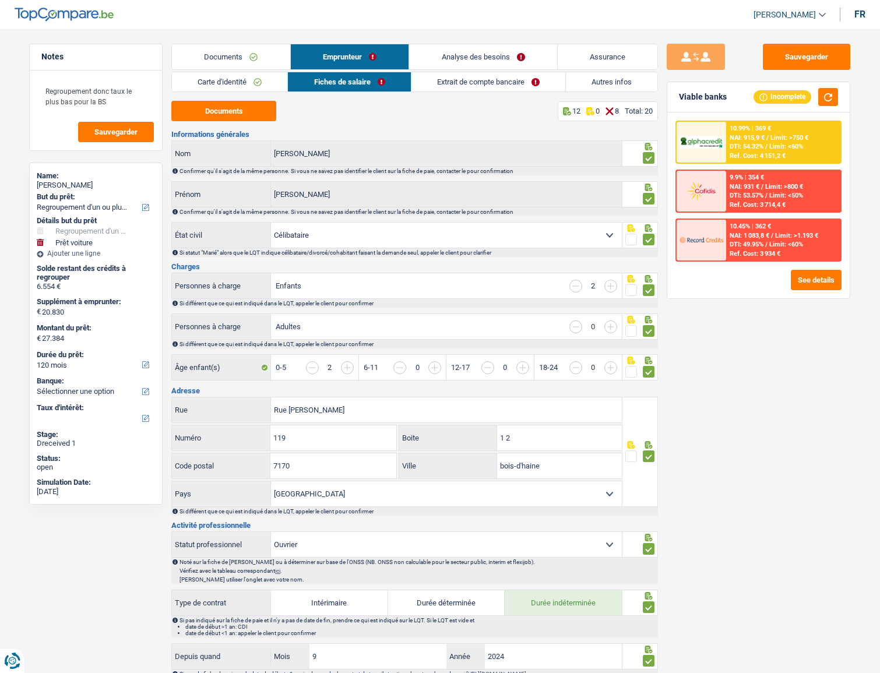
click at [210, 44] on li "Documents" at bounding box center [230, 57] width 119 height 26
click at [249, 56] on link "Documents" at bounding box center [231, 56] width 118 height 25
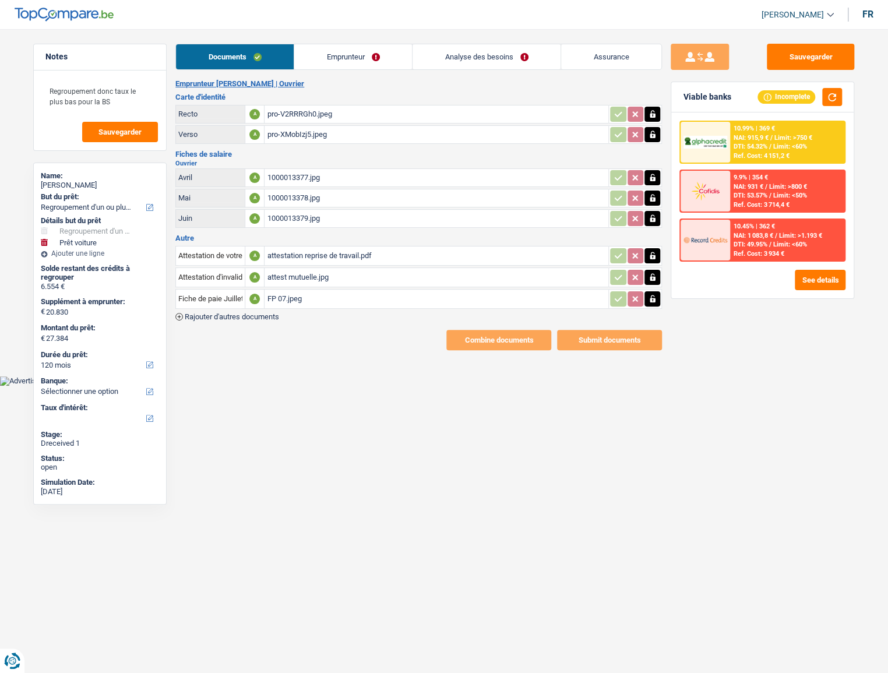
click at [332, 273] on div "attest mutuelle.jpg" at bounding box center [436, 277] width 339 height 17
click at [371, 58] on link "Emprunteur" at bounding box center [353, 56] width 118 height 25
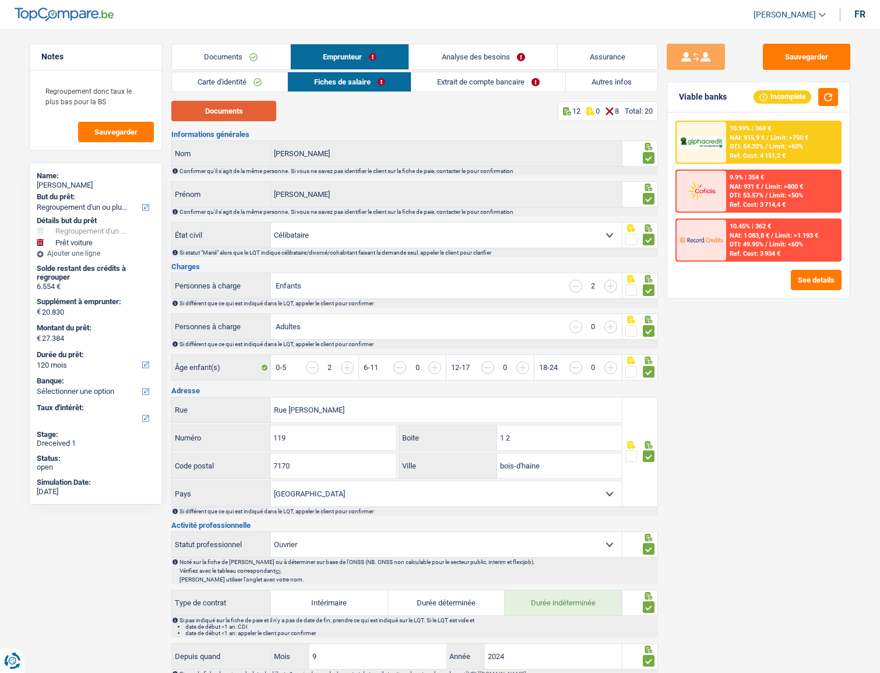
click at [257, 112] on button "Documents" at bounding box center [223, 111] width 105 height 20
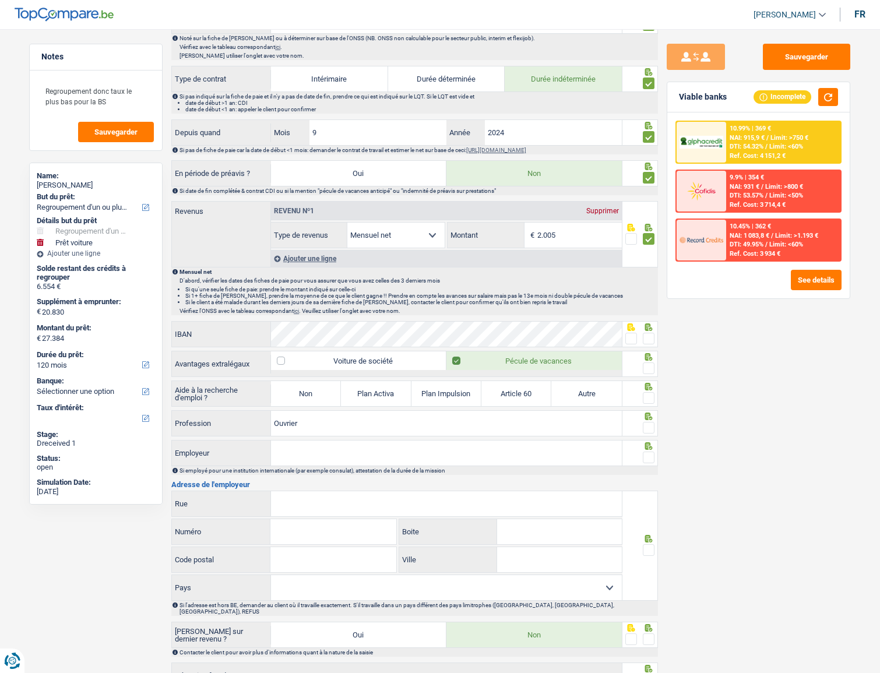
scroll to position [583, 0]
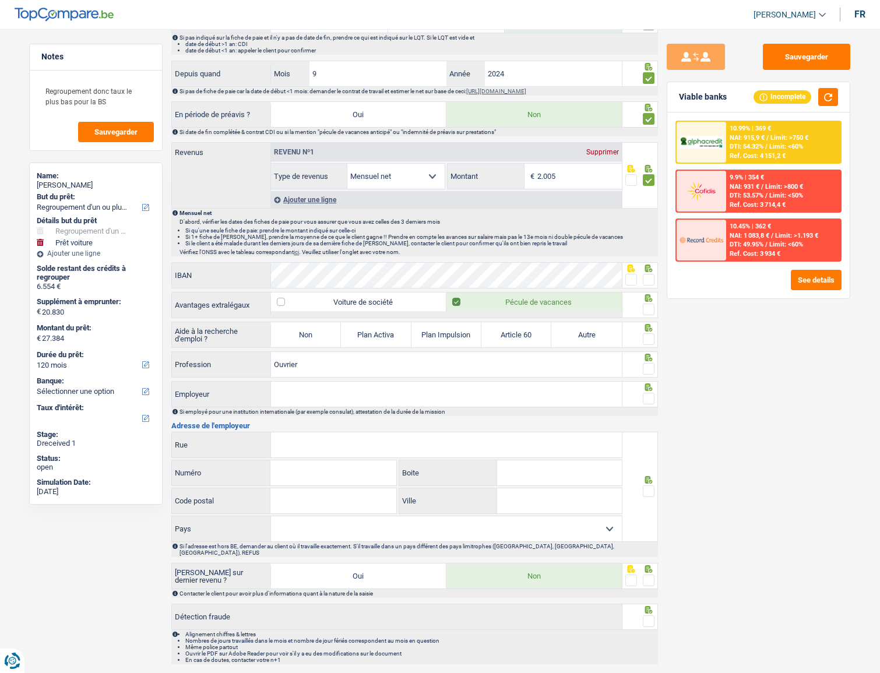
click at [645, 276] on span at bounding box center [649, 280] width 12 height 12
click at [0, 0] on input "radio" at bounding box center [0, 0] width 0 height 0
click at [805, 97] on button "button" at bounding box center [828, 97] width 20 height 18
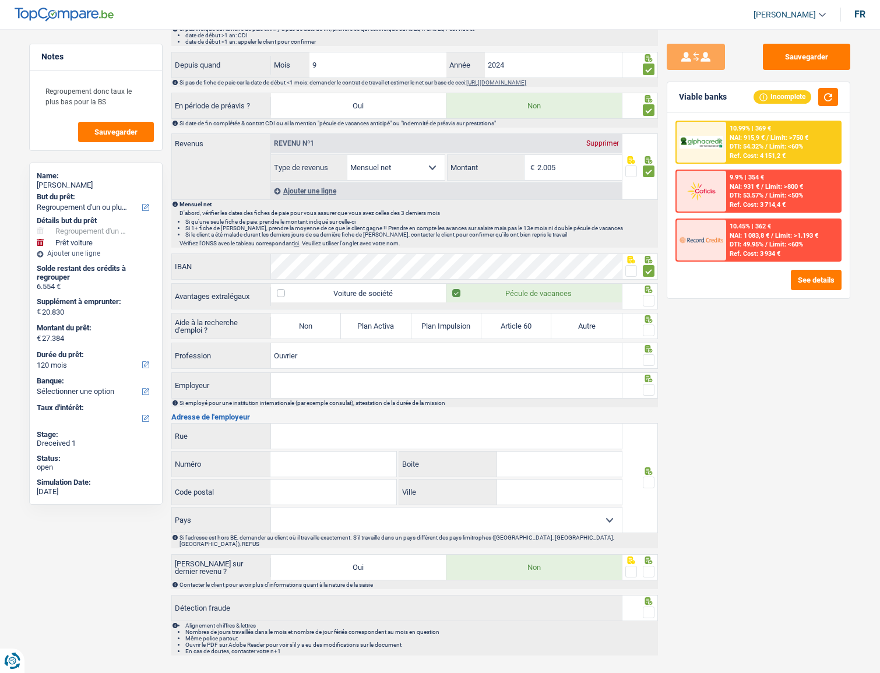
scroll to position [596, 0]
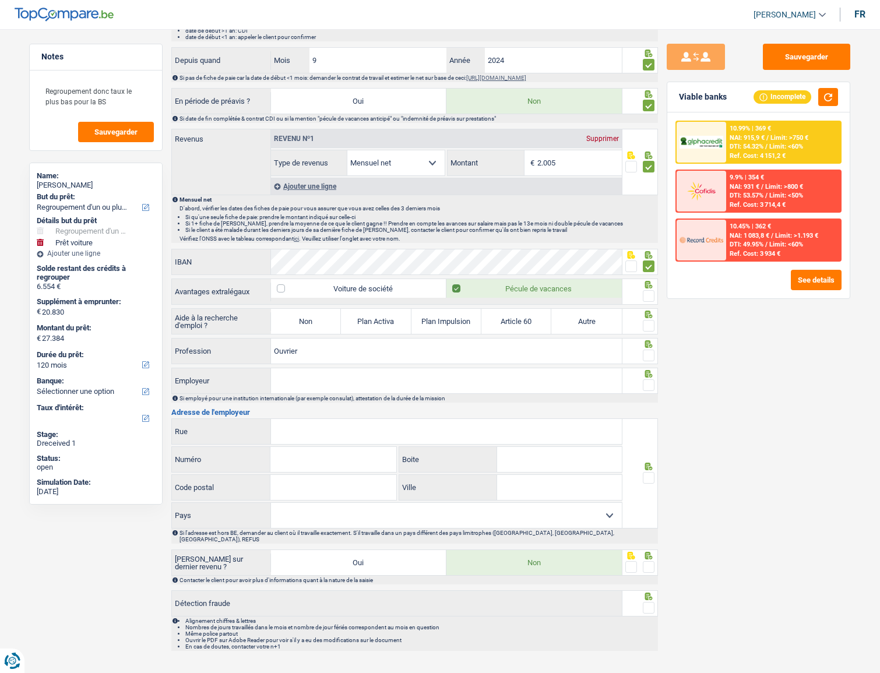
drag, startPoint x: 648, startPoint y: 293, endPoint x: 642, endPoint y: 297, distance: 7.6
click at [649, 293] on span at bounding box center [649, 296] width 12 height 12
click at [0, 0] on input "radio" at bounding box center [0, 0] width 0 height 0
click at [304, 322] on label "Non" at bounding box center [306, 321] width 70 height 25
click at [304, 322] on input "Non" at bounding box center [306, 321] width 70 height 25
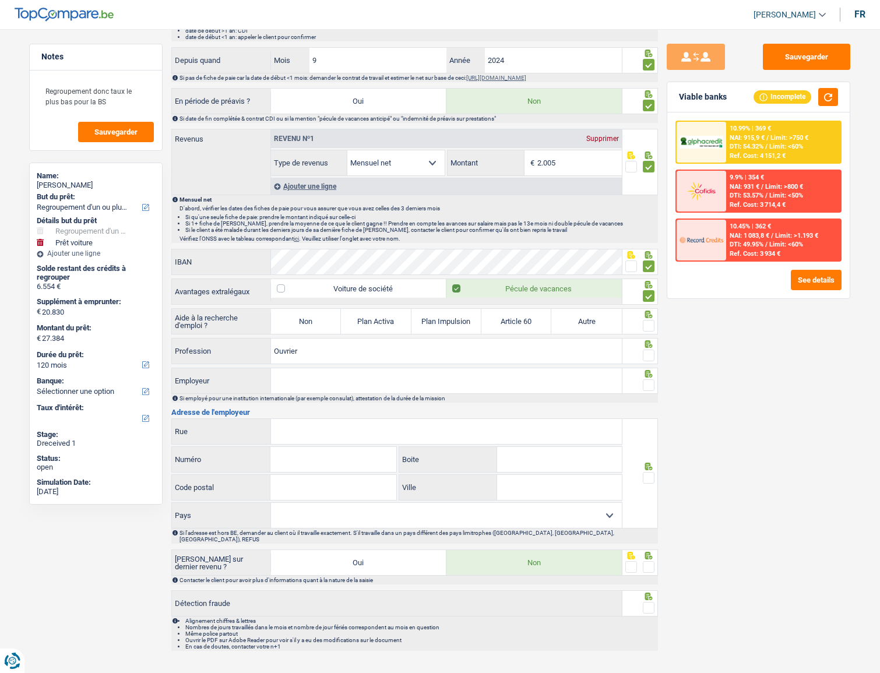
radio input "true"
select select "familyAllowances"
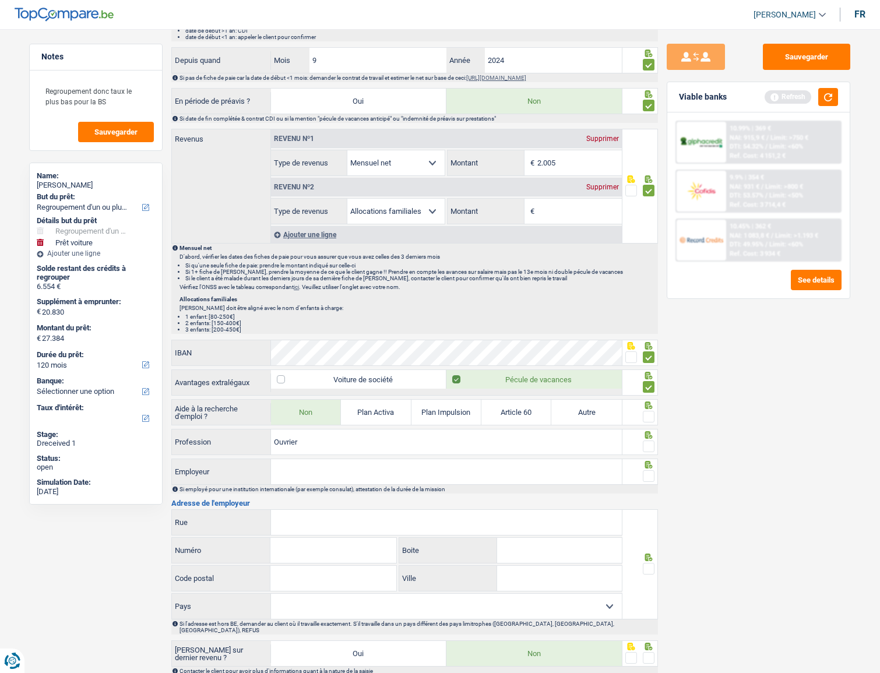
click at [608, 187] on div "Supprimer" at bounding box center [602, 187] width 38 height 7
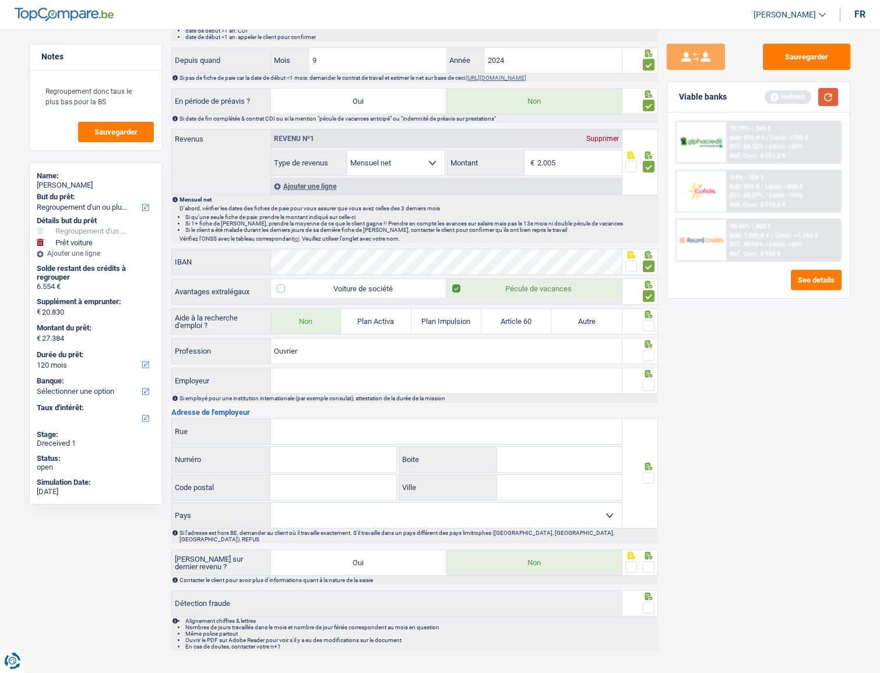
click at [805, 96] on button "button" at bounding box center [828, 97] width 20 height 18
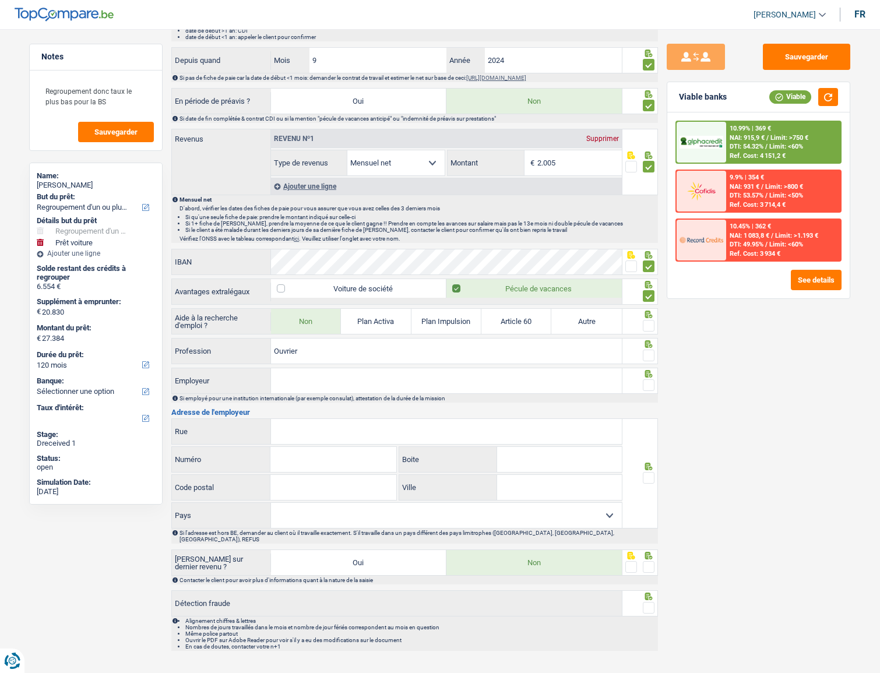
click at [646, 322] on span at bounding box center [649, 326] width 12 height 12
click at [0, 0] on input "radio" at bounding box center [0, 0] width 0 height 0
drag, startPoint x: 647, startPoint y: 353, endPoint x: 629, endPoint y: 351, distance: 18.2
click at [644, 351] on span at bounding box center [649, 356] width 12 height 12
click at [0, 0] on input "radio" at bounding box center [0, 0] width 0 height 0
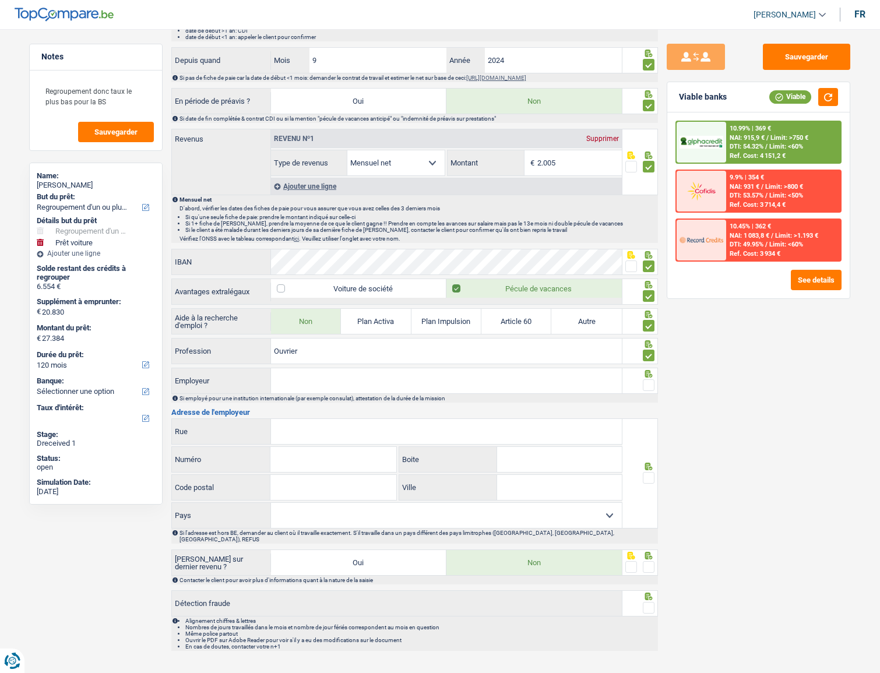
drag, startPoint x: 351, startPoint y: 378, endPoint x: 449, endPoint y: 356, distance: 100.4
click at [351, 368] on input "Employeur" at bounding box center [446, 380] width 351 height 25
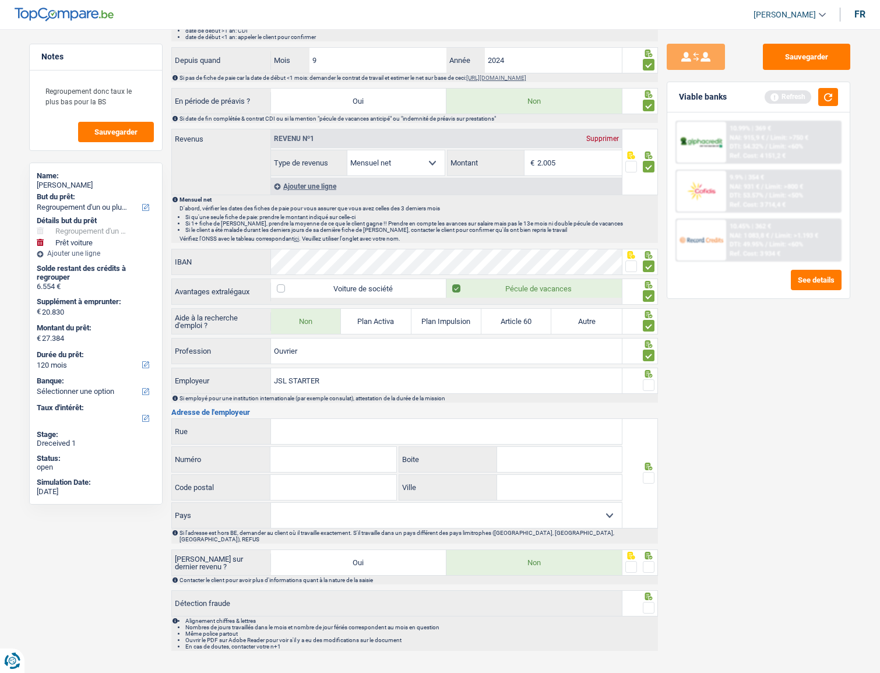
type input "JSL STARTER"
drag, startPoint x: 646, startPoint y: 384, endPoint x: 351, endPoint y: 424, distance: 297.7
click at [646, 368] on span at bounding box center [649, 385] width 12 height 12
click at [0, 0] on input "radio" at bounding box center [0, 0] width 0 height 0
click at [313, 368] on input "Rue" at bounding box center [446, 431] width 351 height 25
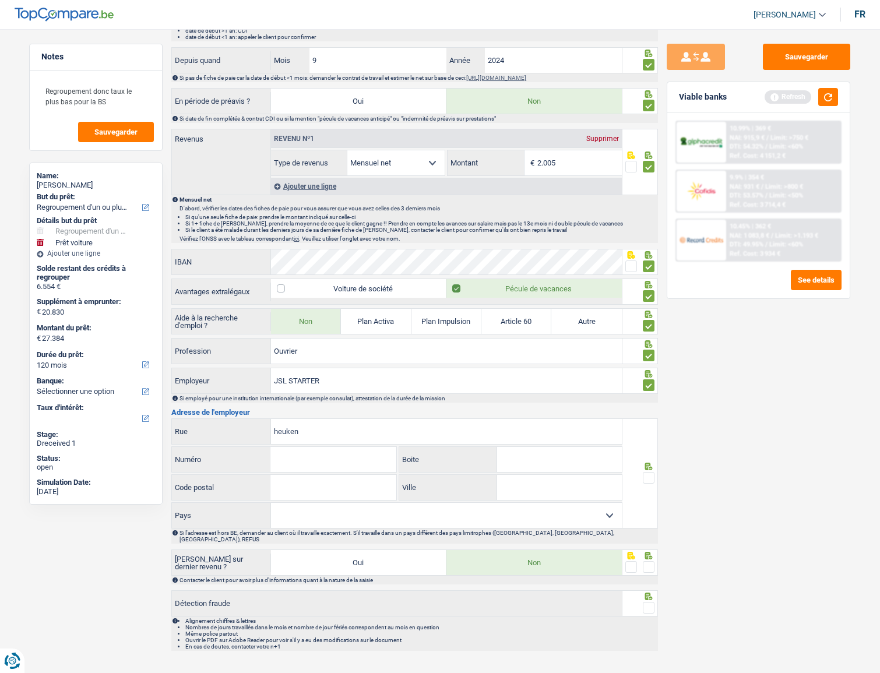
type input "heuken"
click at [332, 368] on input "Numéro" at bounding box center [332, 459] width 125 height 25
type input "3"
click at [316, 368] on input "Code postal" at bounding box center [332, 487] width 125 height 25
type input "1640"
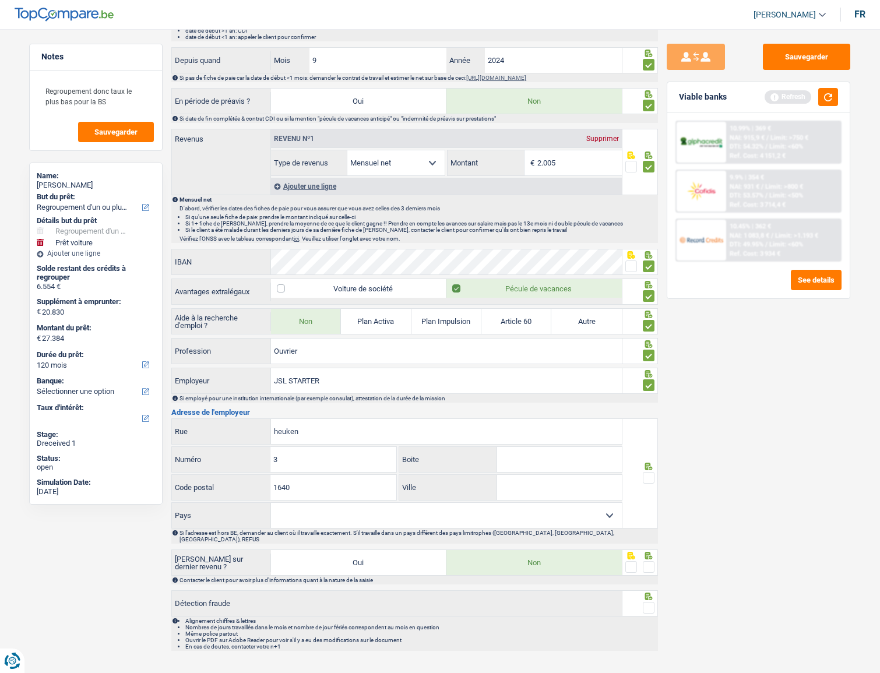
click at [549, 368] on input "Ville" at bounding box center [559, 487] width 125 height 25
type input "sint-genesius-rode"
click at [502, 368] on select "Belgique France Allemagne Italie Luxembourg Pays-Bas Espagne Suisse Sélectionne…" at bounding box center [446, 515] width 351 height 25
click at [471, 368] on select "Belgique France Allemagne Italie Luxembourg Pays-Bas Espagne Suisse Sélectionne…" at bounding box center [446, 515] width 351 height 25
drag, startPoint x: 473, startPoint y: 504, endPoint x: 435, endPoint y: 509, distance: 38.3
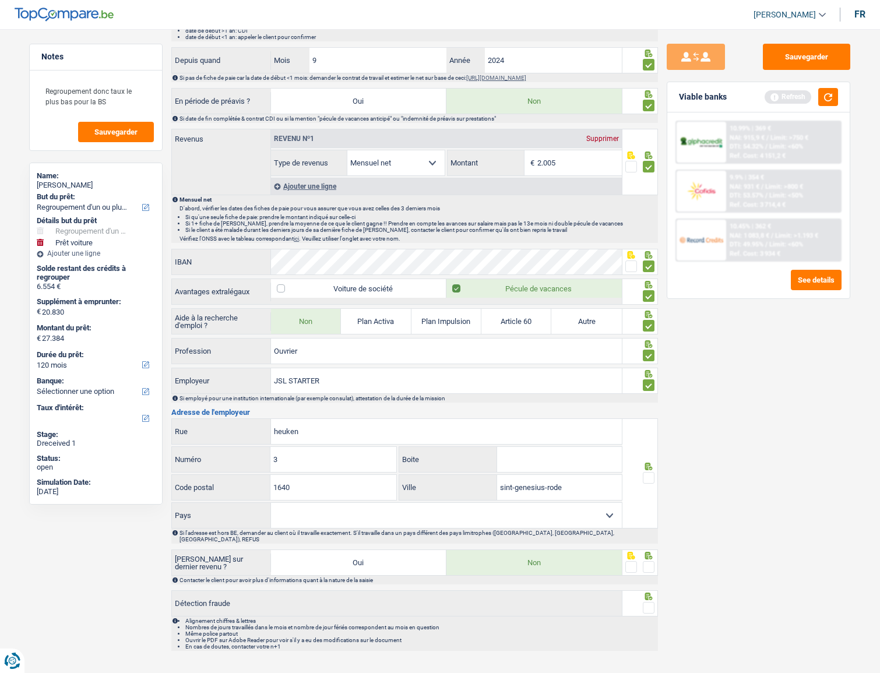
click at [472, 368] on select "Belgique France Allemagne Italie Luxembourg Pays-Bas Espagne Suisse Sélectionne…" at bounding box center [446, 515] width 351 height 25
select select "BE"
click at [271, 368] on select "Belgique France Allemagne Italie Luxembourg Pays-Bas Espagne Suisse Sélectionne…" at bounding box center [446, 515] width 351 height 25
drag, startPoint x: 651, startPoint y: 473, endPoint x: 638, endPoint y: 490, distance: 20.8
click at [652, 368] on span at bounding box center [649, 478] width 12 height 12
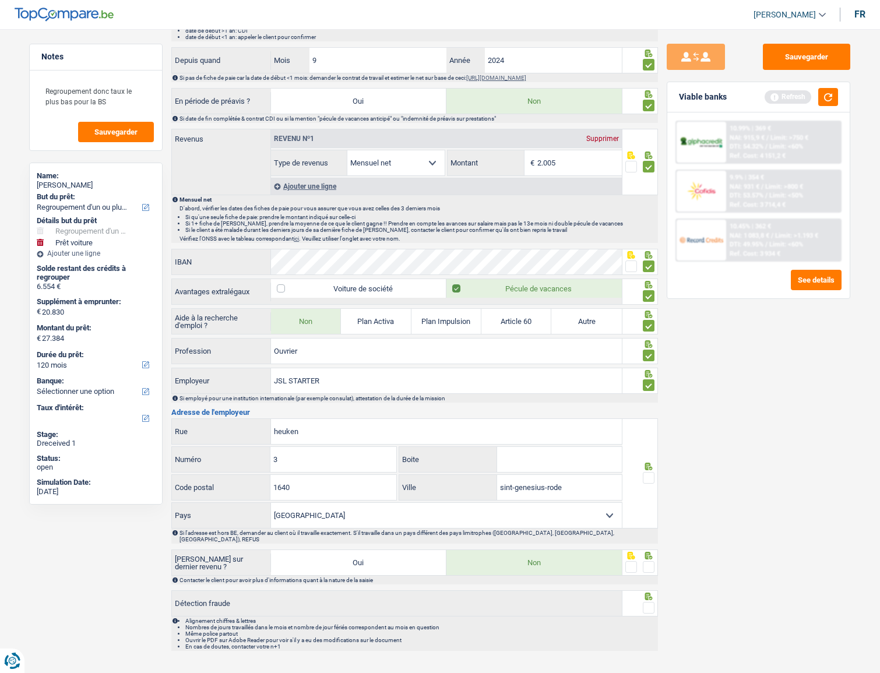
click at [0, 0] on input "radio" at bounding box center [0, 0] width 0 height 0
drag, startPoint x: 650, startPoint y: 555, endPoint x: 643, endPoint y: 579, distance: 24.2
click at [650, 368] on span at bounding box center [649, 567] width 12 height 12
click at [0, 0] on input "radio" at bounding box center [0, 0] width 0 height 0
click at [649, 368] on span at bounding box center [649, 608] width 12 height 12
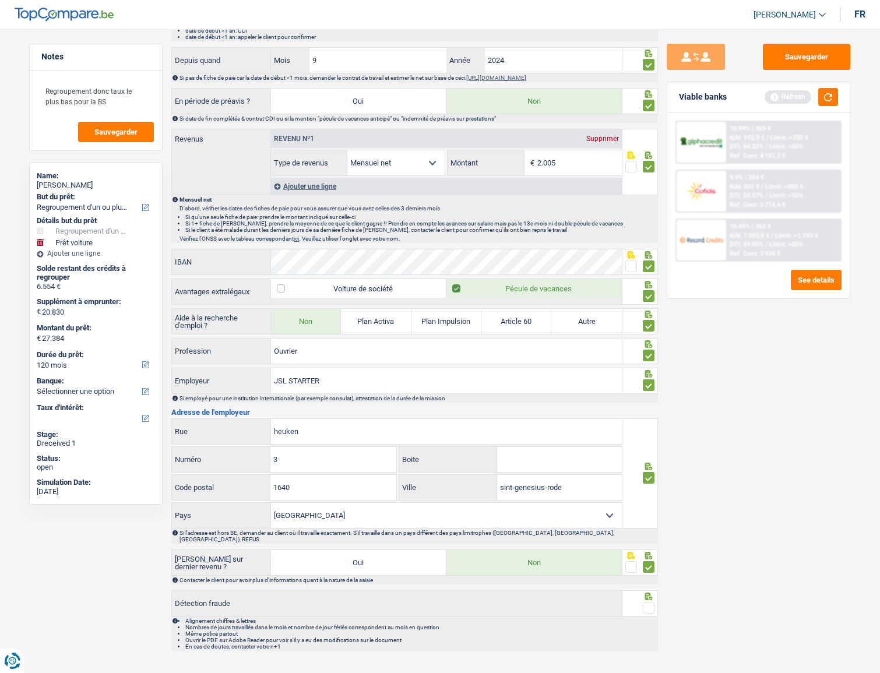
click at [0, 0] on input "radio" at bounding box center [0, 0] width 0 height 0
click at [805, 93] on button "button" at bounding box center [828, 97] width 20 height 18
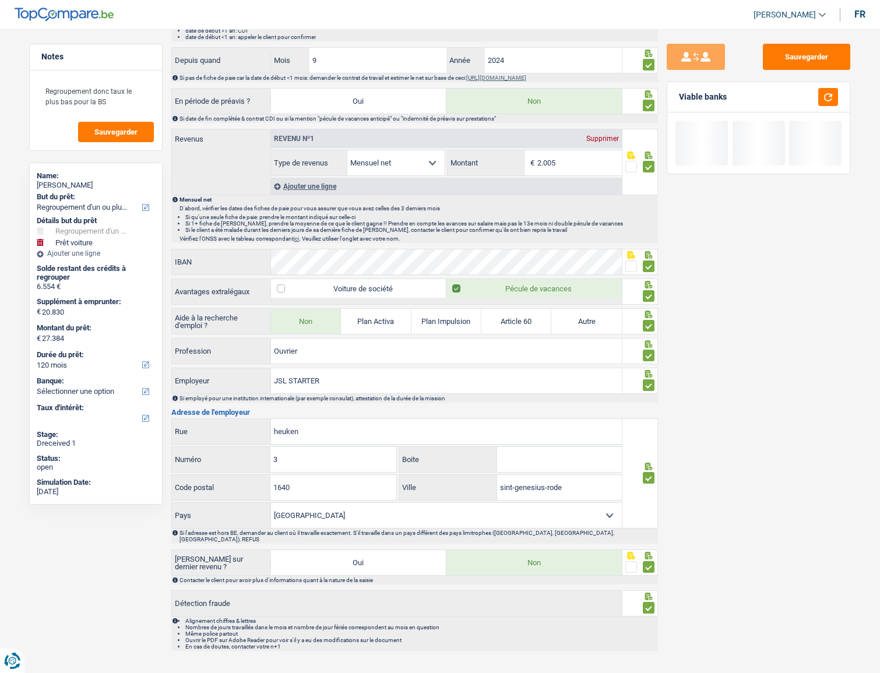
click at [805, 71] on div "Sauvegarder Viable banks" at bounding box center [758, 348] width 201 height 608
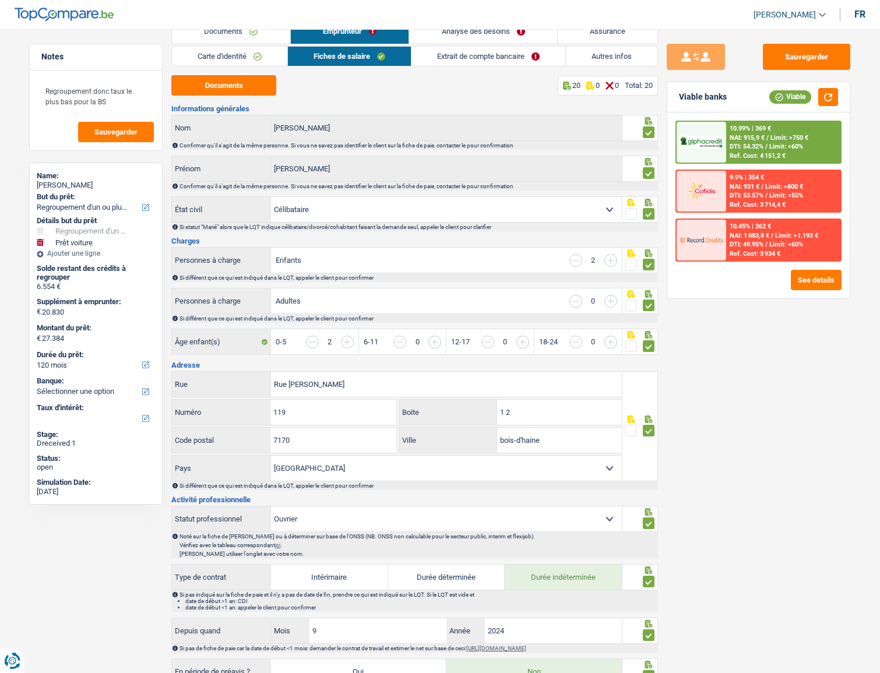
scroll to position [0, 0]
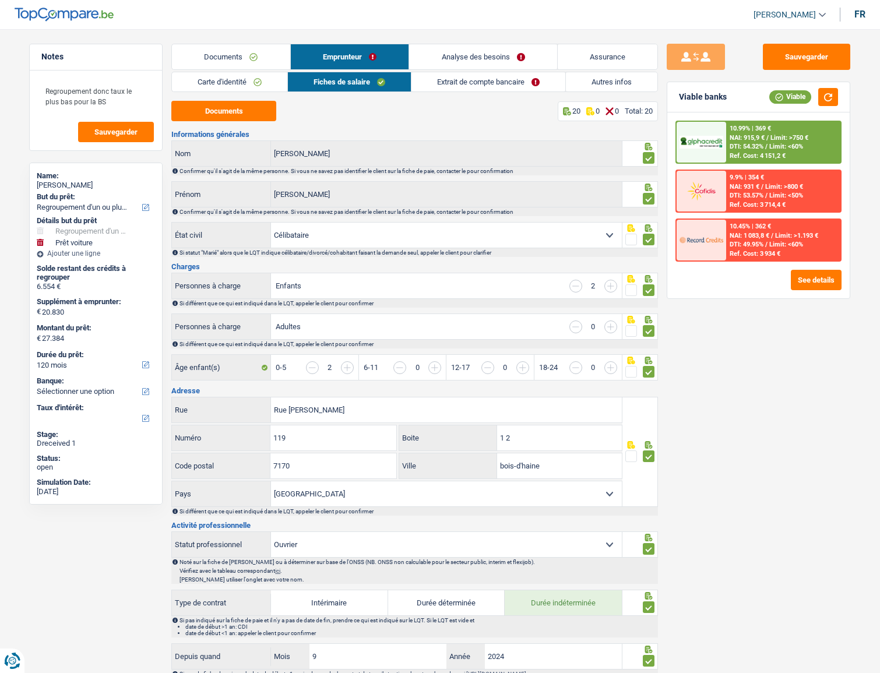
drag, startPoint x: 465, startPoint y: 81, endPoint x: 372, endPoint y: 109, distance: 96.2
click at [463, 81] on link "Extrait de compte bancaire" at bounding box center [488, 81] width 154 height 19
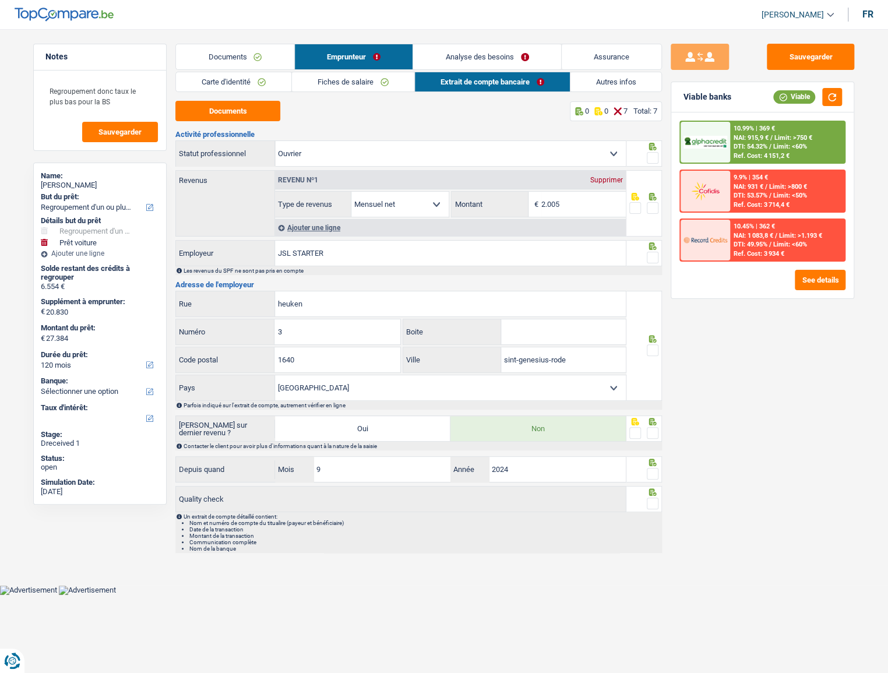
click at [654, 154] on span at bounding box center [653, 158] width 12 height 12
click at [0, 0] on input "radio" at bounding box center [0, 0] width 0 height 0
click at [659, 203] on div at bounding box center [645, 203] width 36 height 66
click at [653, 212] on span at bounding box center [653, 208] width 12 height 12
click at [0, 0] on input "radio" at bounding box center [0, 0] width 0 height 0
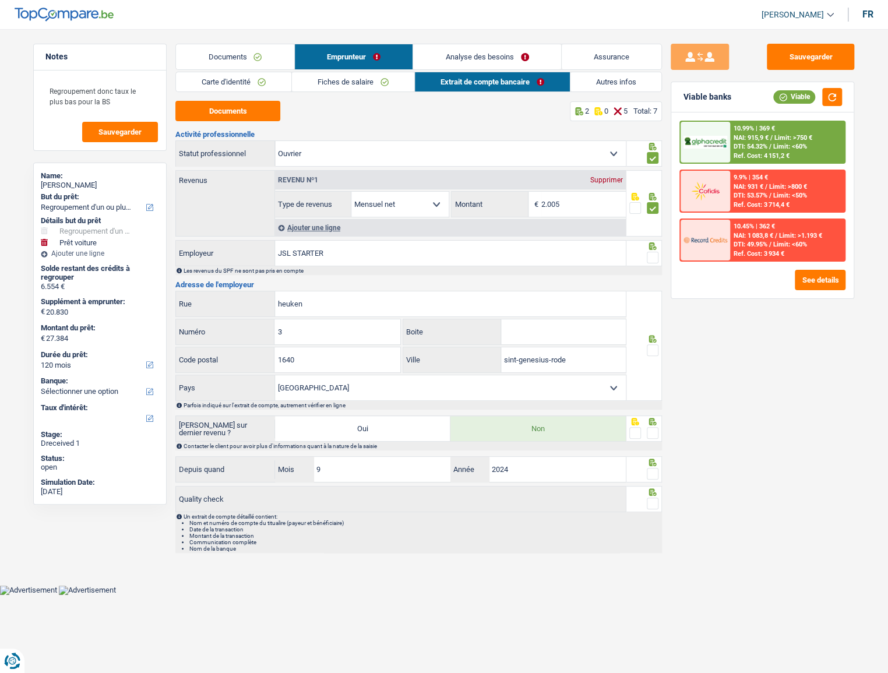
click at [652, 252] on span at bounding box center [653, 258] width 12 height 12
click at [0, 0] on input "radio" at bounding box center [0, 0] width 0 height 0
click at [651, 150] on icon at bounding box center [653, 147] width 8 height 8
click at [652, 352] on span at bounding box center [653, 350] width 12 height 12
click at [0, 0] on input "radio" at bounding box center [0, 0] width 0 height 0
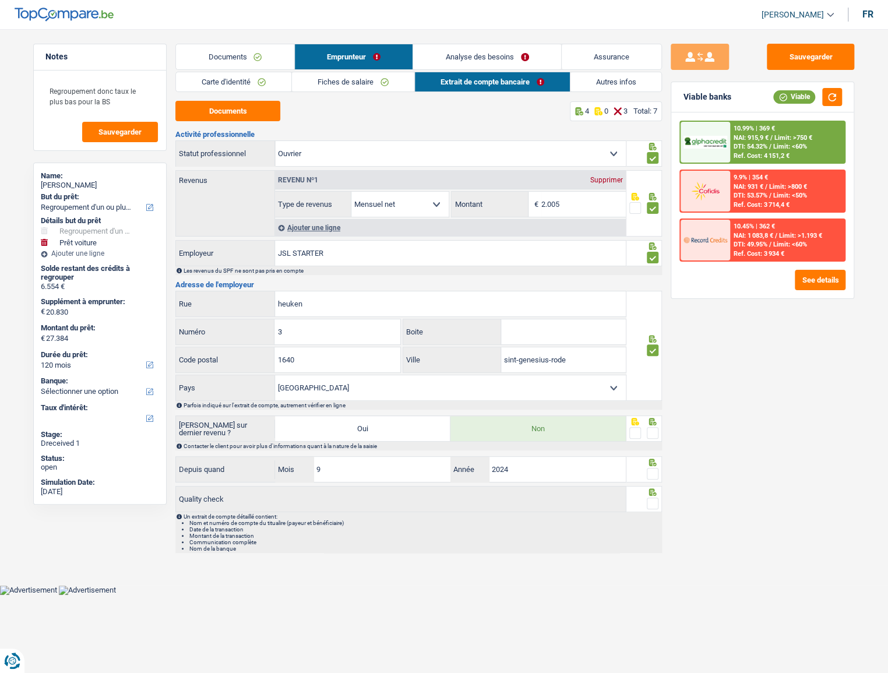
click at [649, 368] on span at bounding box center [653, 433] width 12 height 12
click at [0, 0] on input "radio" at bounding box center [0, 0] width 0 height 0
click at [655, 368] on span at bounding box center [653, 474] width 12 height 12
click at [0, 0] on input "radio" at bounding box center [0, 0] width 0 height 0
drag, startPoint x: 653, startPoint y: 502, endPoint x: 611, endPoint y: 411, distance: 100.7
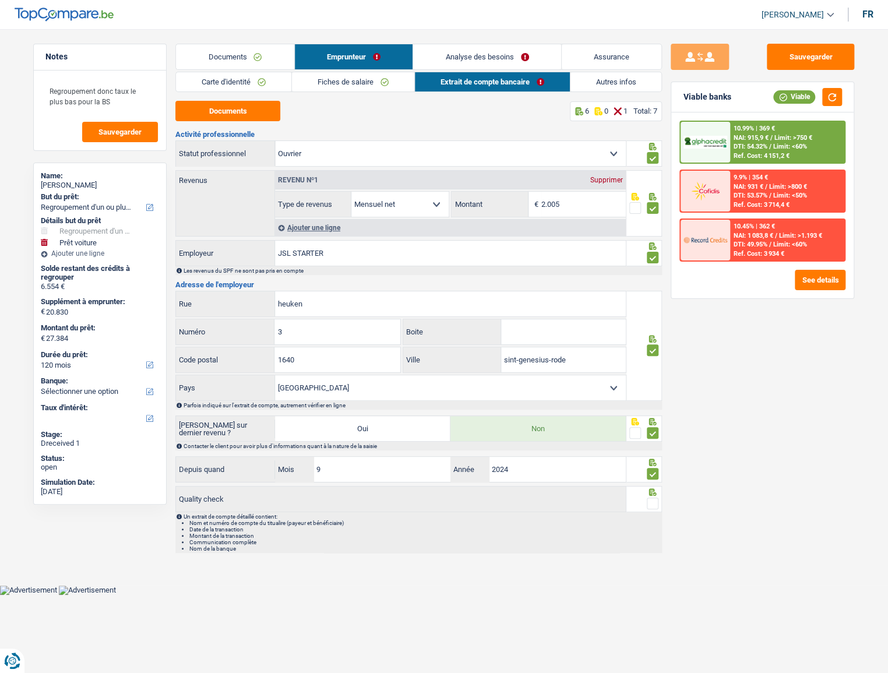
click at [653, 368] on span at bounding box center [653, 504] width 12 height 12
click at [0, 0] on input "radio" at bounding box center [0, 0] width 0 height 0
click at [502, 67] on link "Analyse des besoins" at bounding box center [487, 56] width 147 height 25
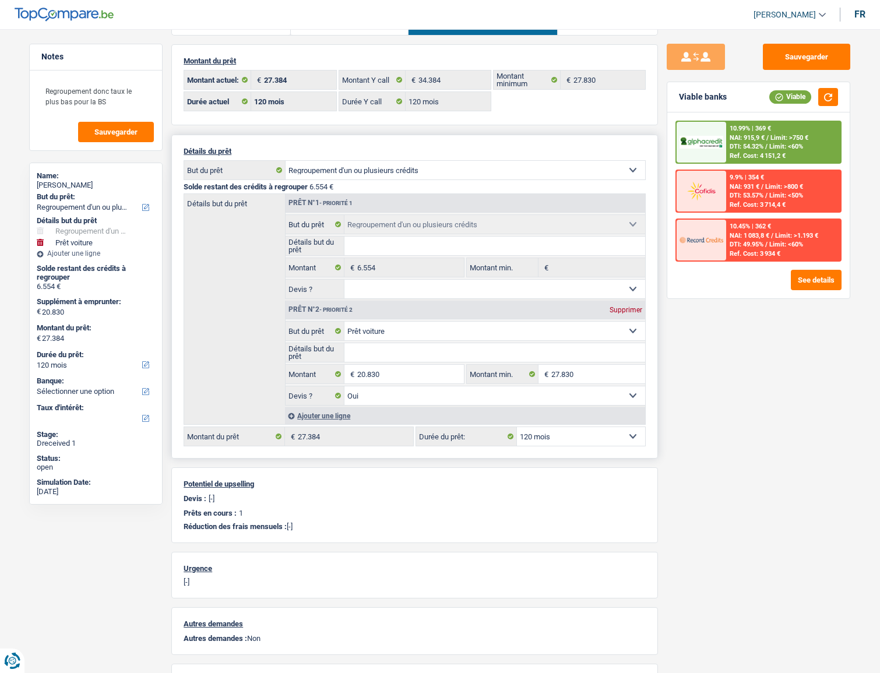
scroll to position [52, 0]
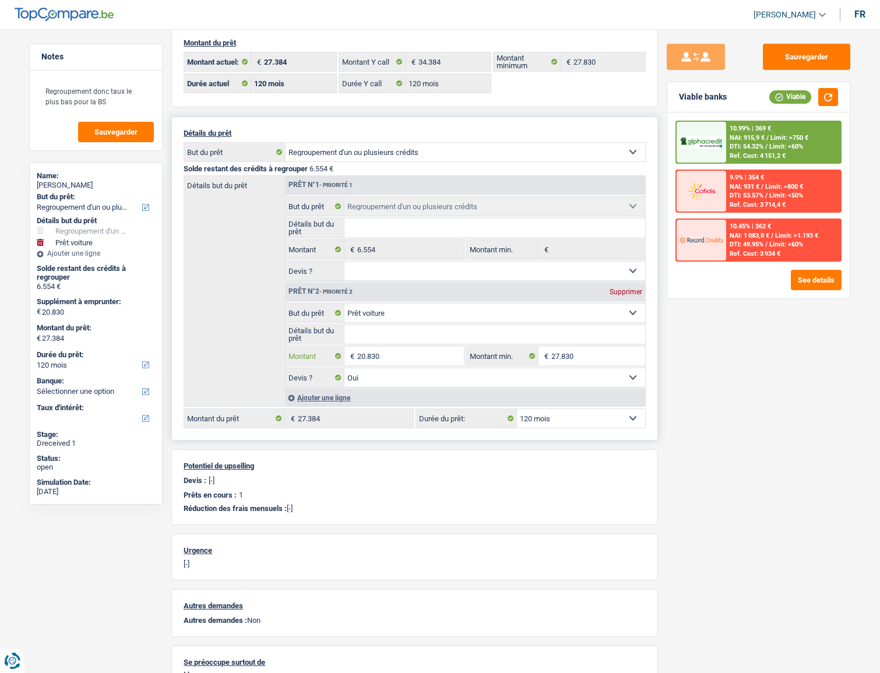
click at [372, 357] on input "20.830" at bounding box center [410, 356] width 107 height 19
click at [395, 356] on input "20.830" at bounding box center [410, 356] width 107 height 19
drag, startPoint x: 371, startPoint y: 359, endPoint x: 375, endPoint y: 368, distance: 10.4
click at [372, 359] on input "20.830" at bounding box center [410, 356] width 107 height 19
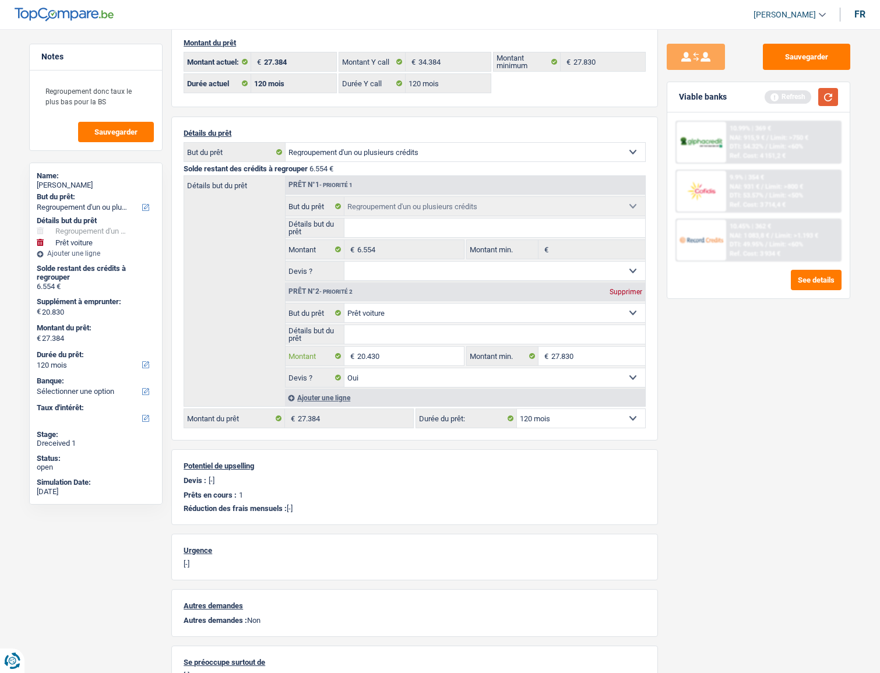
type input "20.430"
type input "26.984"
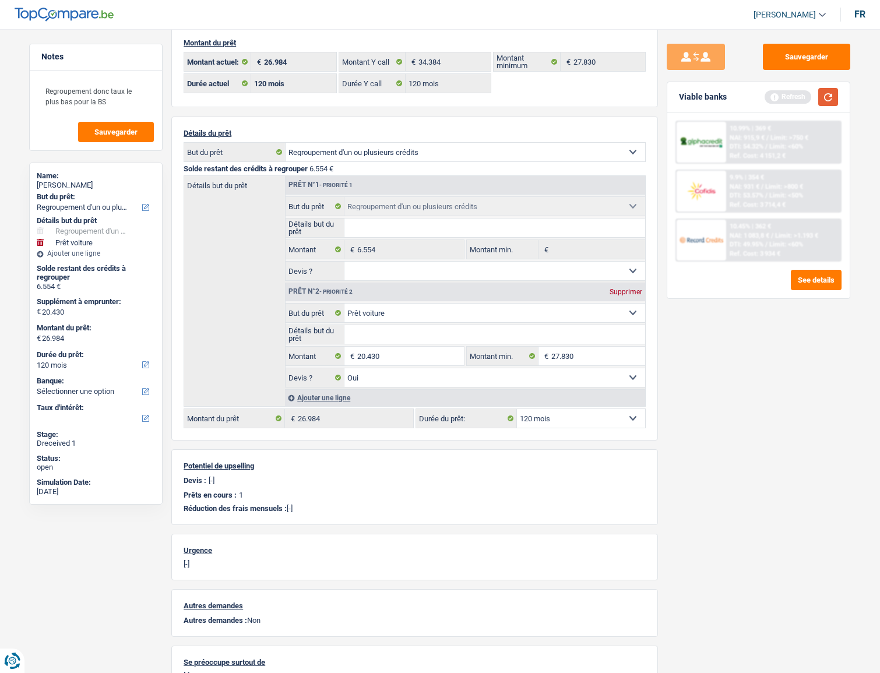
click at [805, 100] on button "button" at bounding box center [828, 97] width 20 height 18
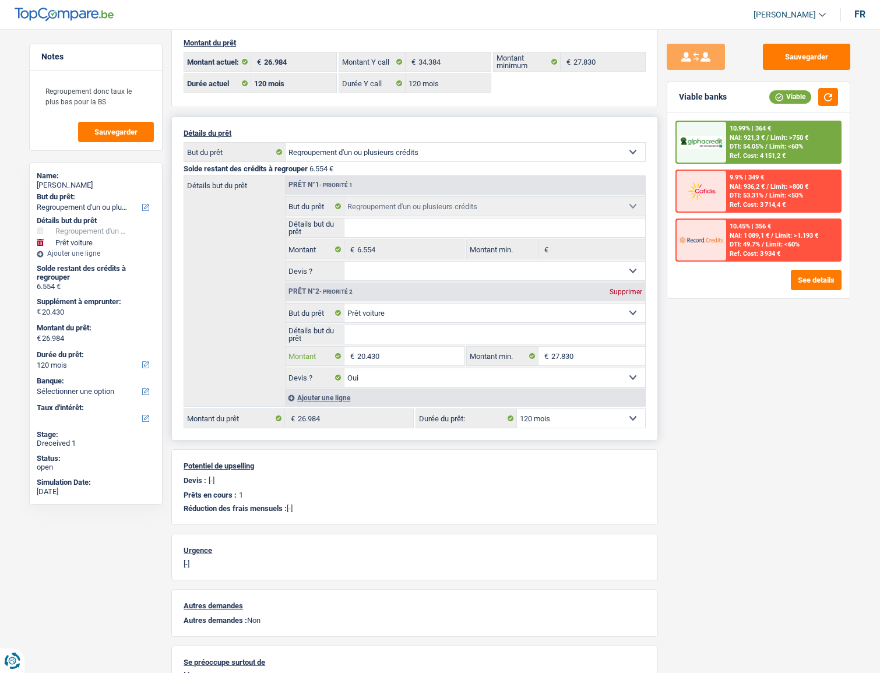
click at [373, 358] on input "20.430" at bounding box center [410, 356] width 107 height 19
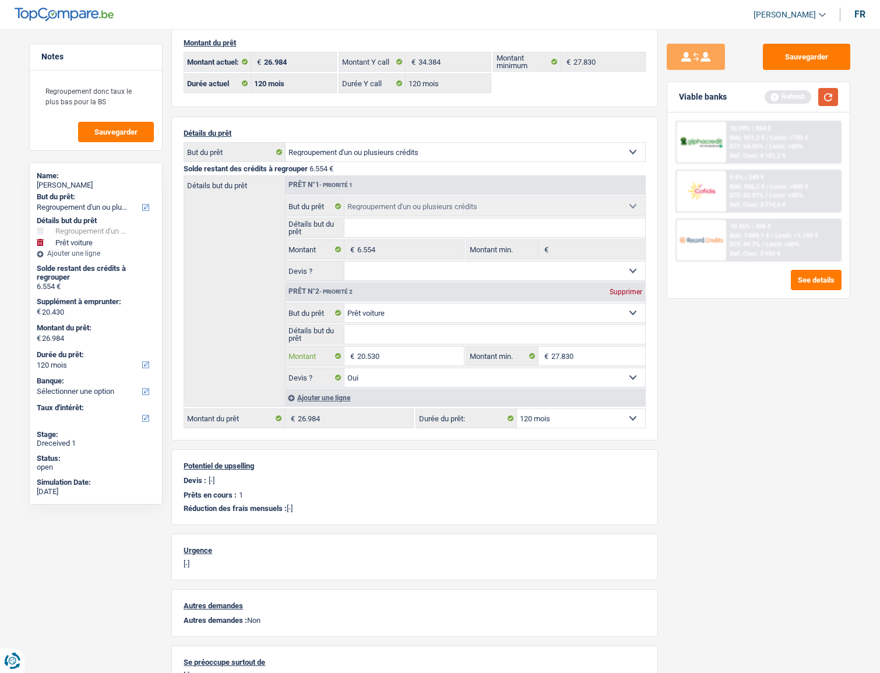
type input "20.530"
type input "27.084"
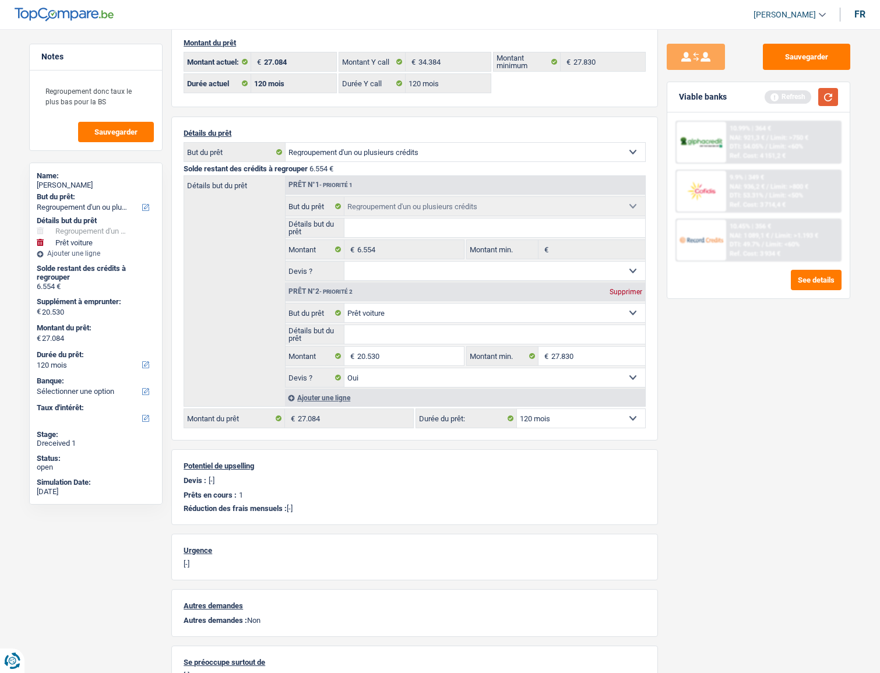
click at [805, 99] on button "button" at bounding box center [828, 97] width 20 height 18
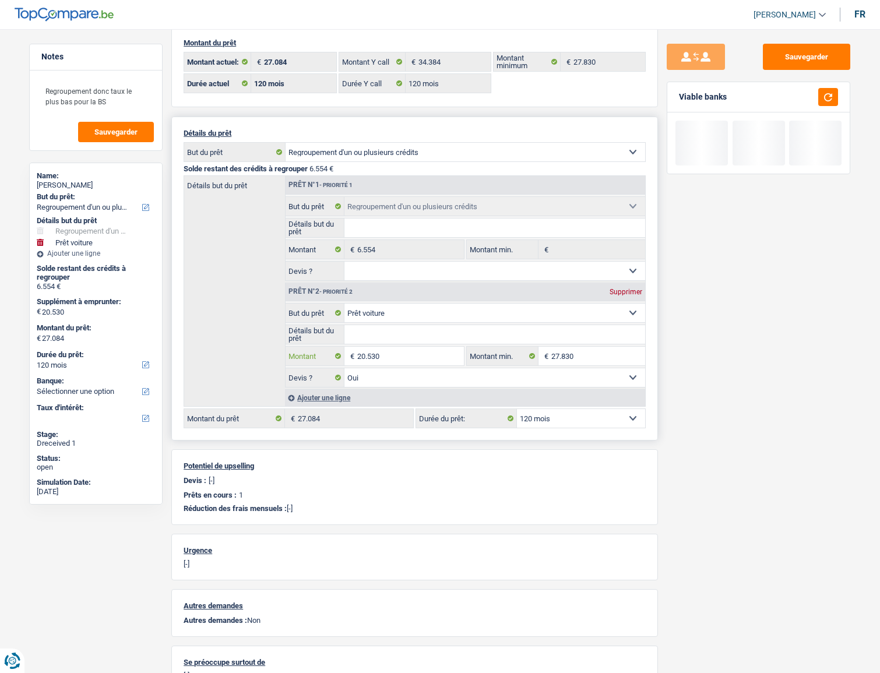
click at [379, 357] on input "20.530" at bounding box center [410, 356] width 107 height 19
click at [373, 357] on input "20.530" at bounding box center [410, 356] width 107 height 19
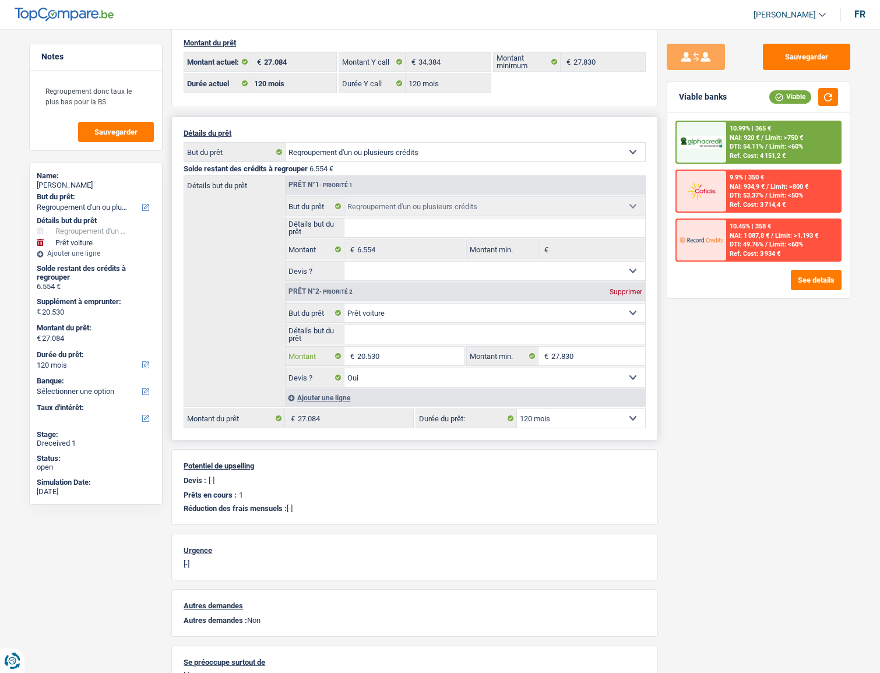
click at [372, 357] on input "20.530" at bounding box center [410, 356] width 107 height 19
click at [372, 360] on input "20.530" at bounding box center [410, 356] width 107 height 19
click at [382, 358] on input "20.530" at bounding box center [410, 356] width 107 height 19
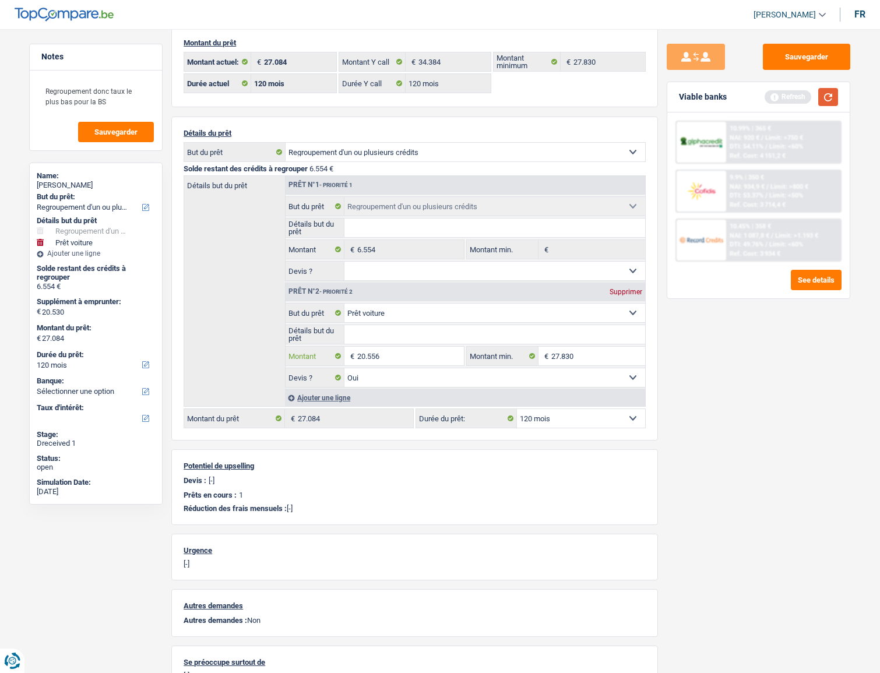
type input "20.556"
type input "27.110"
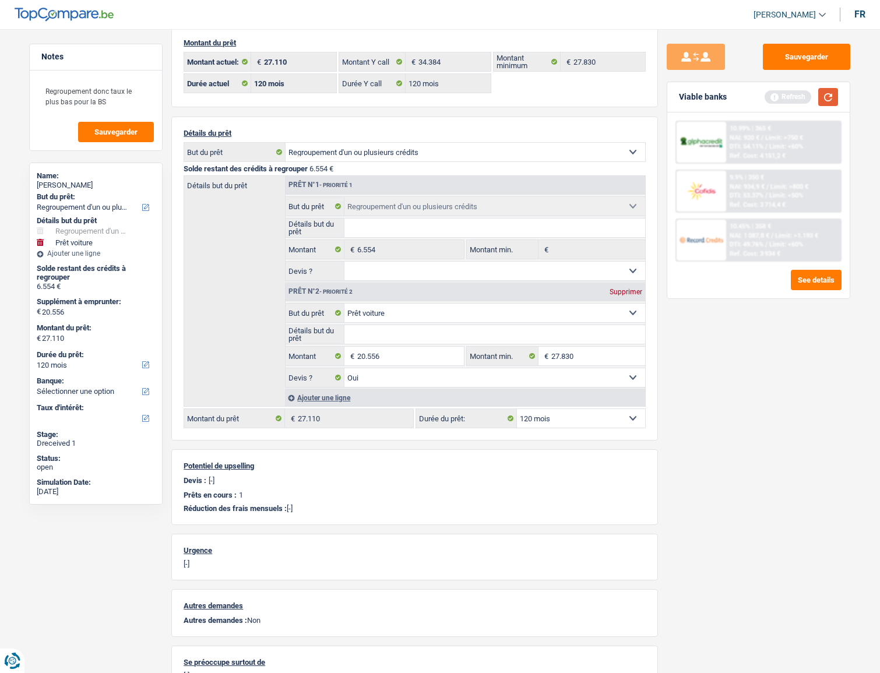
click at [805, 101] on button "button" at bounding box center [828, 97] width 20 height 18
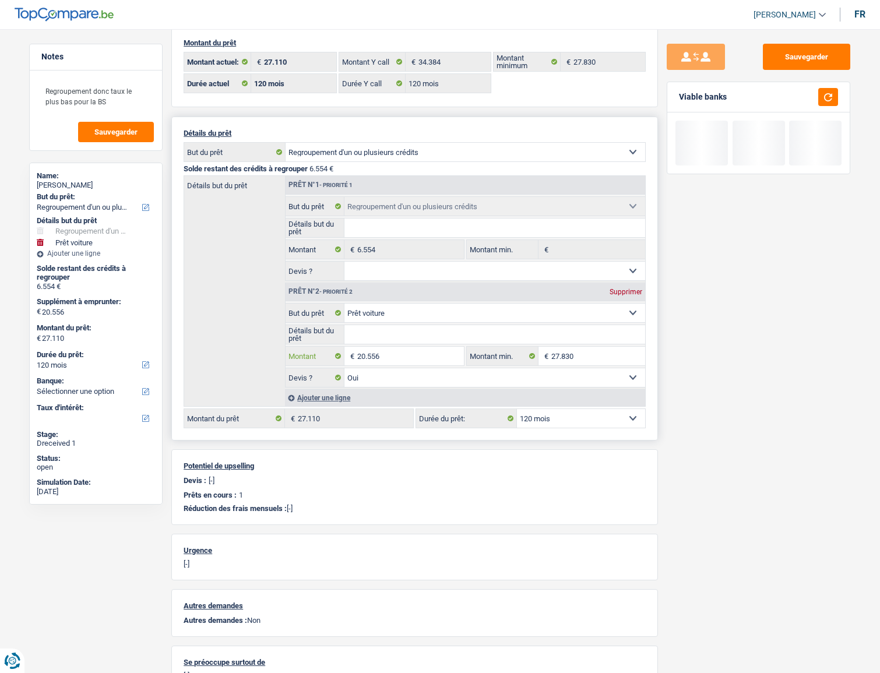
click at [375, 357] on input "20.556" at bounding box center [410, 356] width 107 height 19
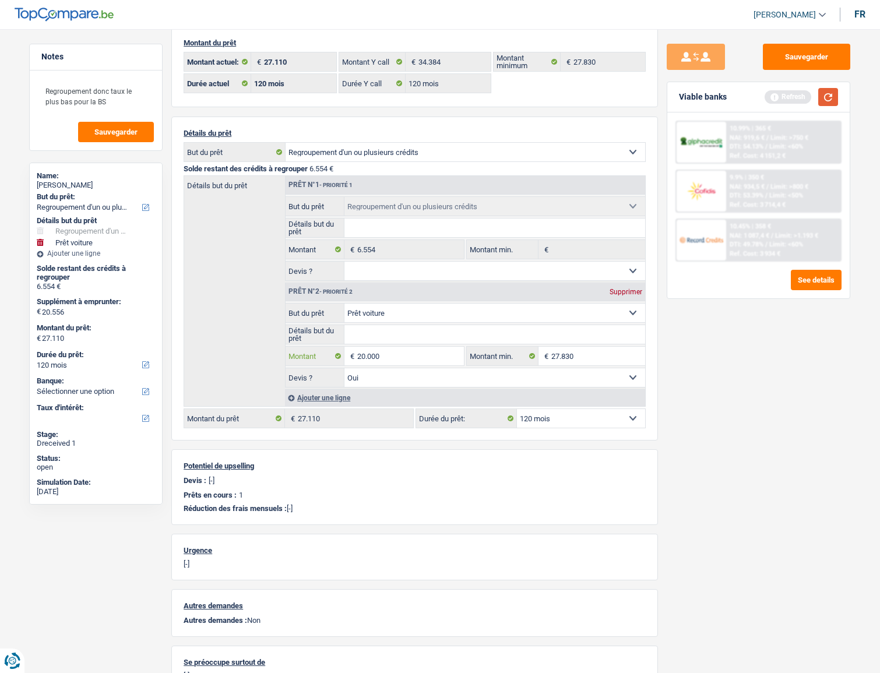
type input "20.000"
type input "26.554"
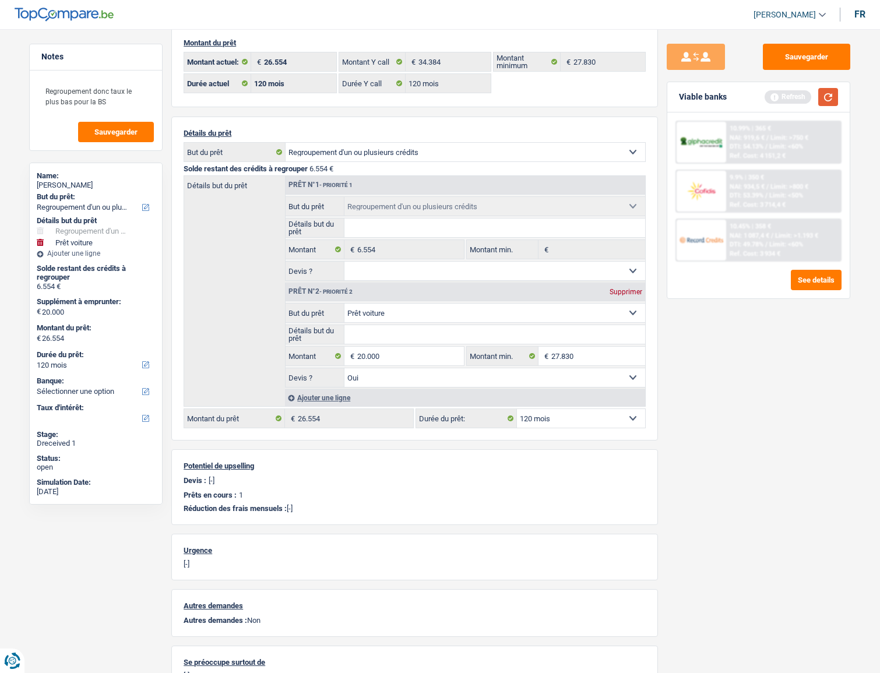
click at [805, 95] on button "button" at bounding box center [828, 97] width 20 height 18
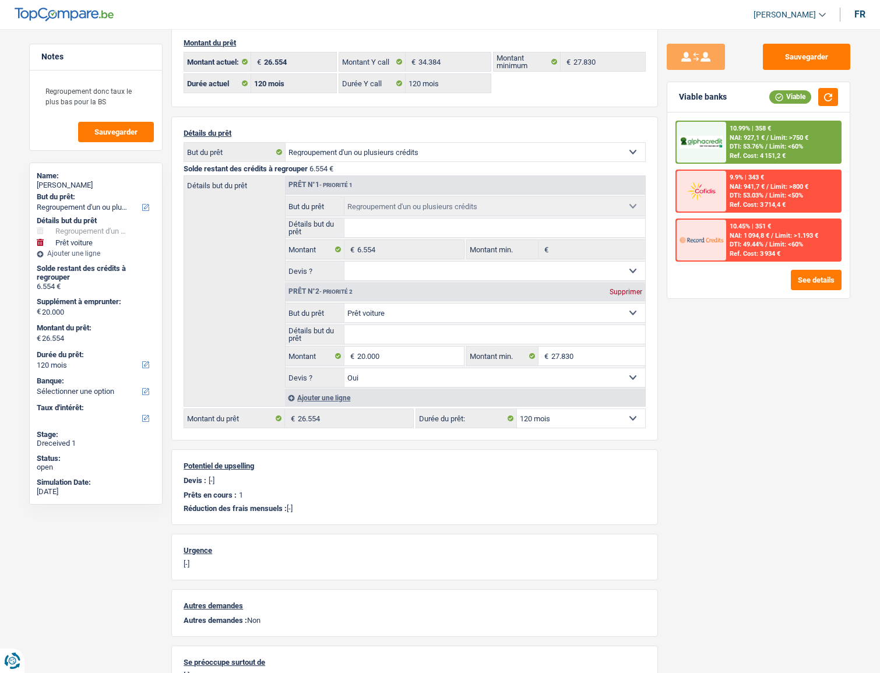
click at [748, 183] on span "NAI: 941,7 €" at bounding box center [747, 187] width 35 height 8
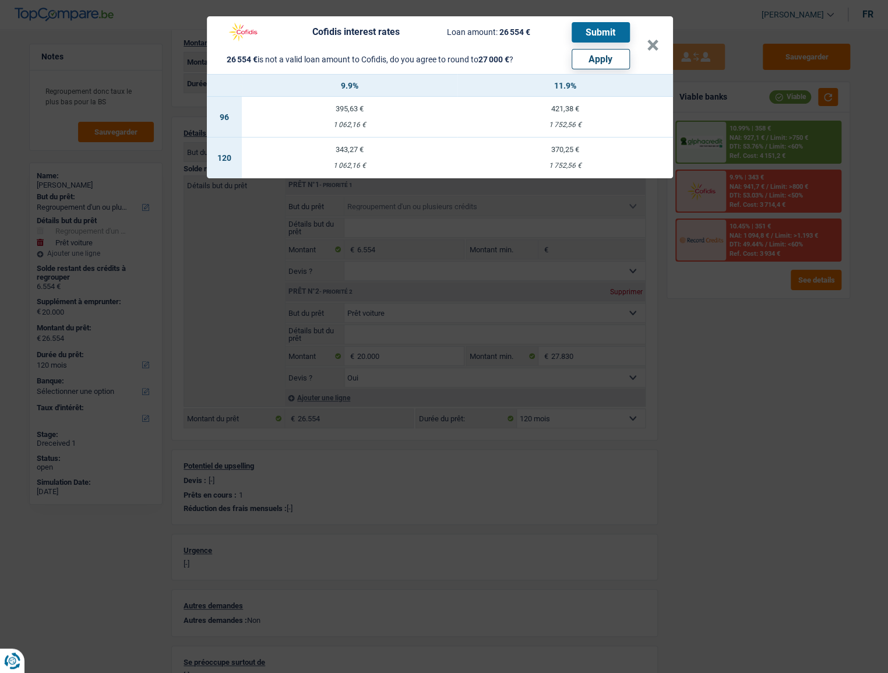
click at [607, 54] on button "Apply" at bounding box center [601, 59] width 58 height 20
type input "20.446"
type input "27.000"
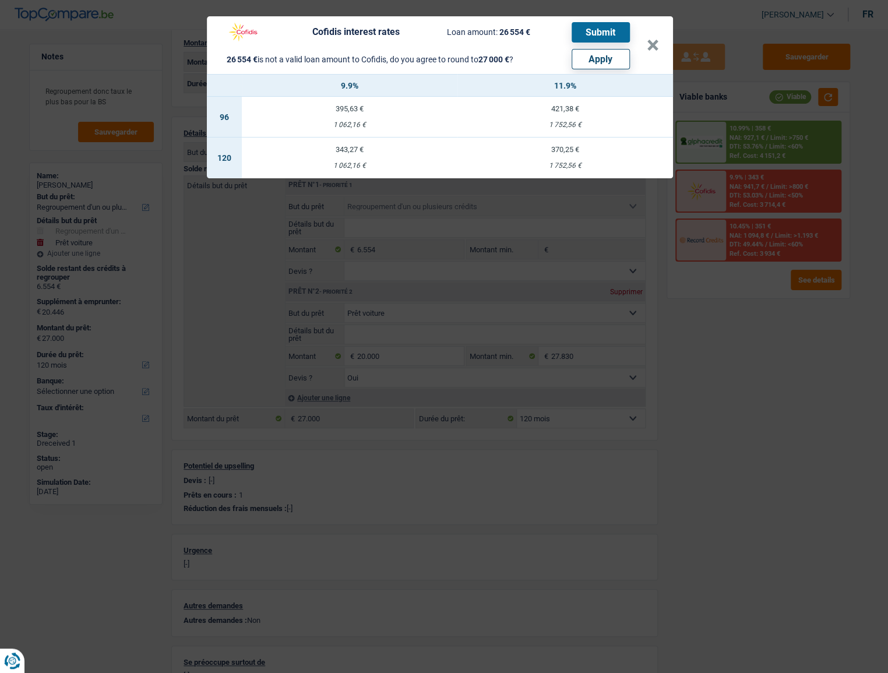
select select "other"
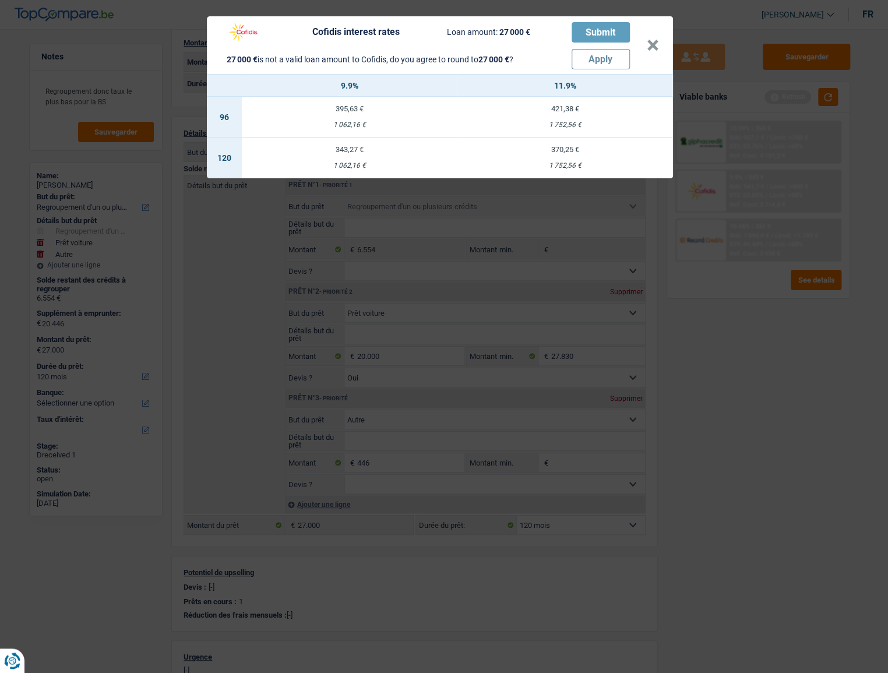
click at [414, 368] on div "Cofidis interest rates Loan amount: 27 000 € Submit 27 000 € is not a valid loa…" at bounding box center [444, 336] width 888 height 673
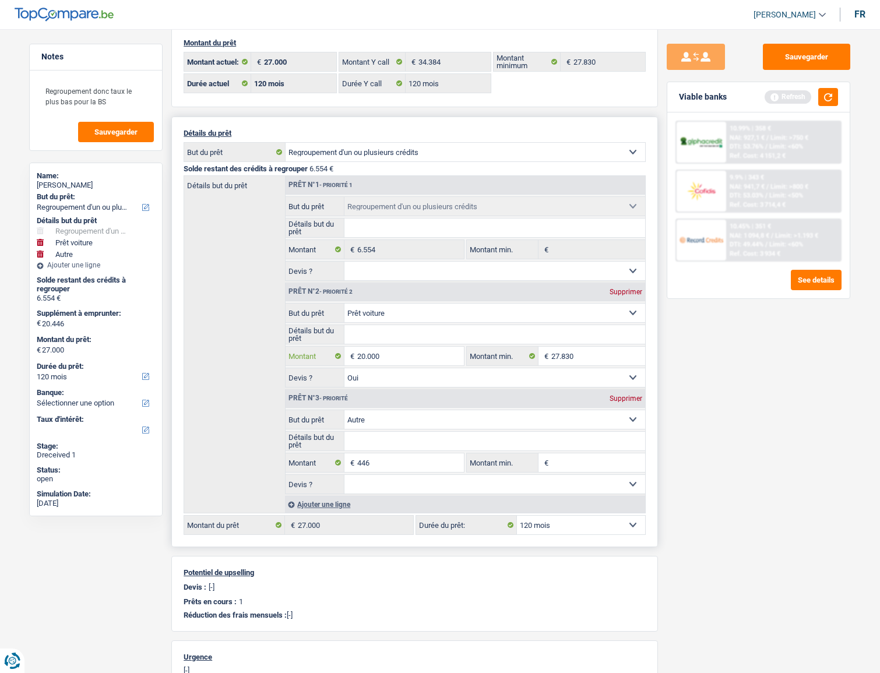
click at [402, 357] on input "20.000" at bounding box center [410, 356] width 107 height 19
type input "2.000"
select select
type input "200"
select select
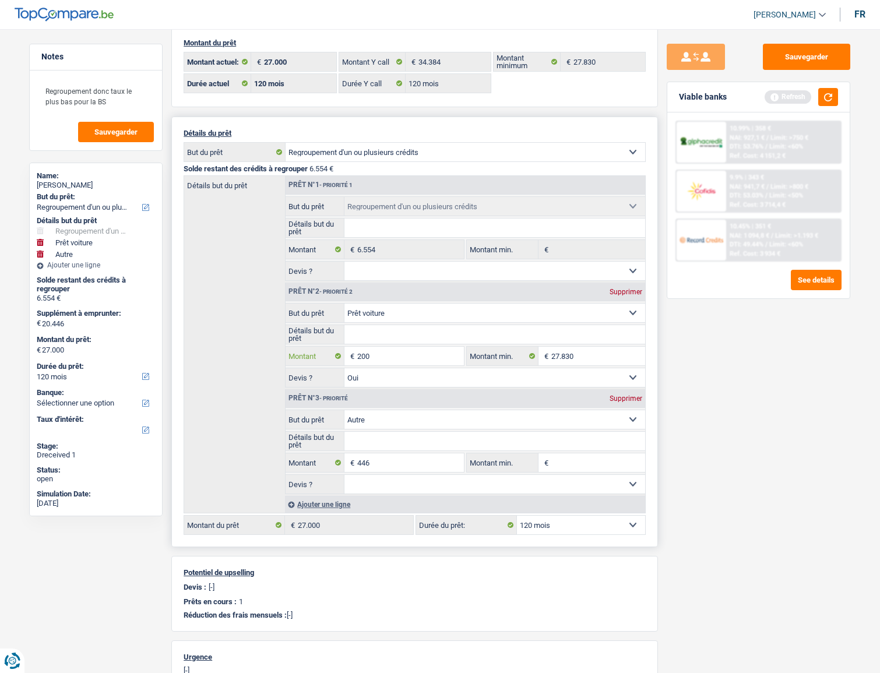
type input "20"
select select
type input "204"
select select
type input "2.044"
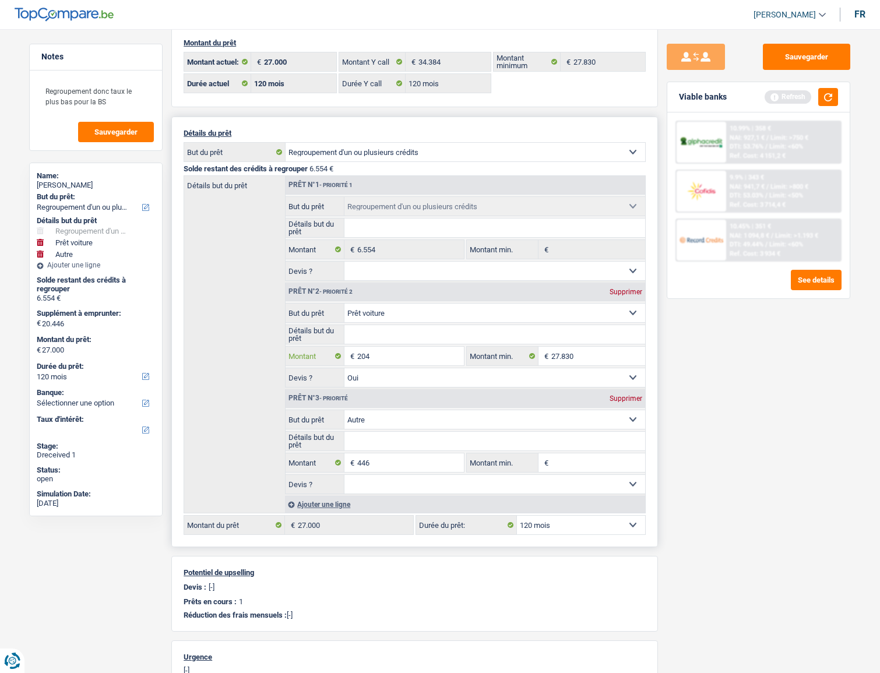
select select
type input "20.446"
select select
type input "20.446"
type input "20.892"
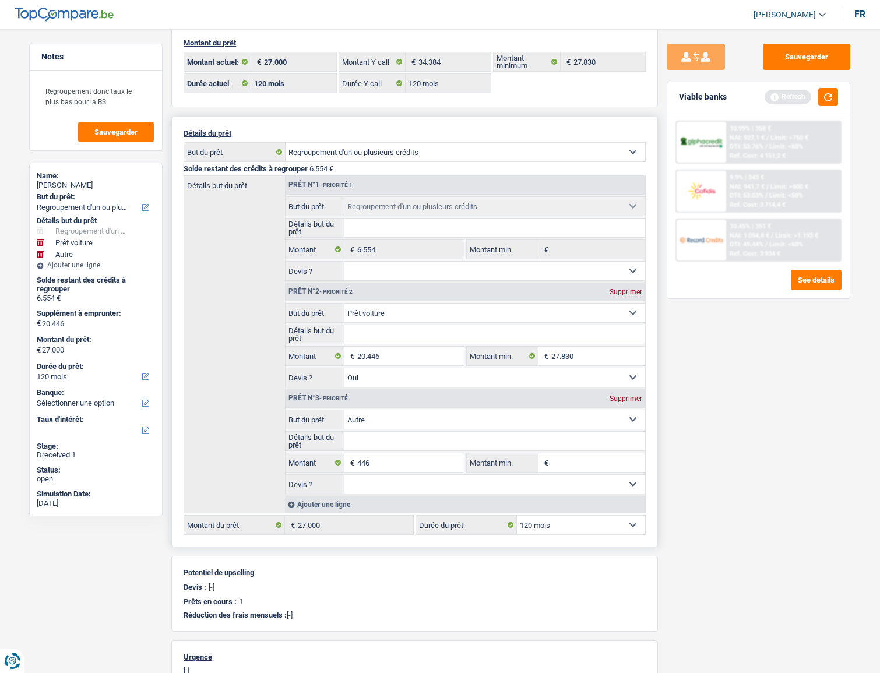
type input "27.446"
select select
click at [634, 368] on div "Prêt n°3 - Priorité Supprimer" at bounding box center [466, 398] width 360 height 19
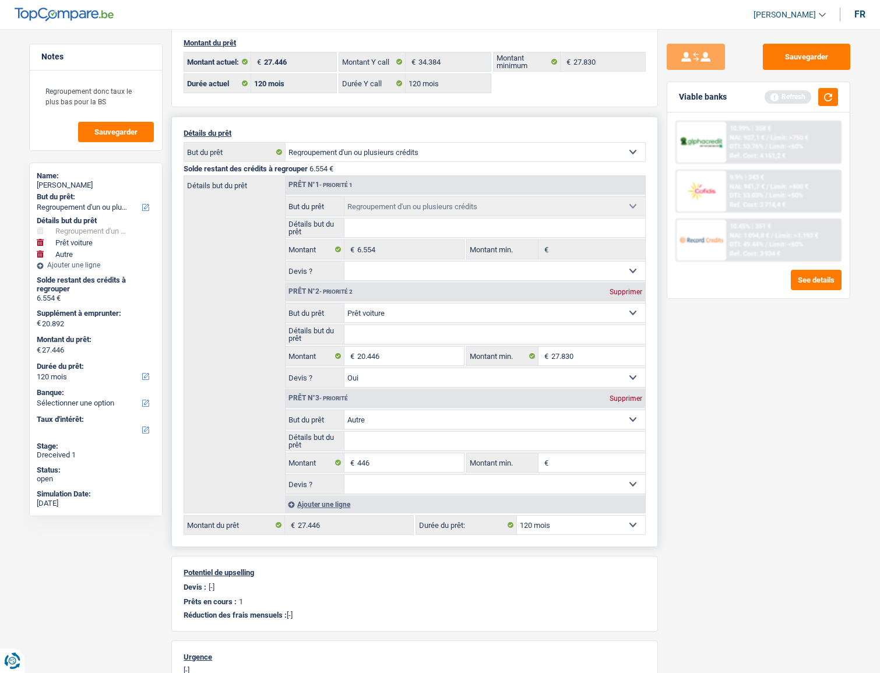
drag, startPoint x: 630, startPoint y: 400, endPoint x: 624, endPoint y: 400, distance: 6.4
click at [629, 368] on div "Supprimer" at bounding box center [626, 398] width 38 height 7
type input "20.446"
type input "27.000"
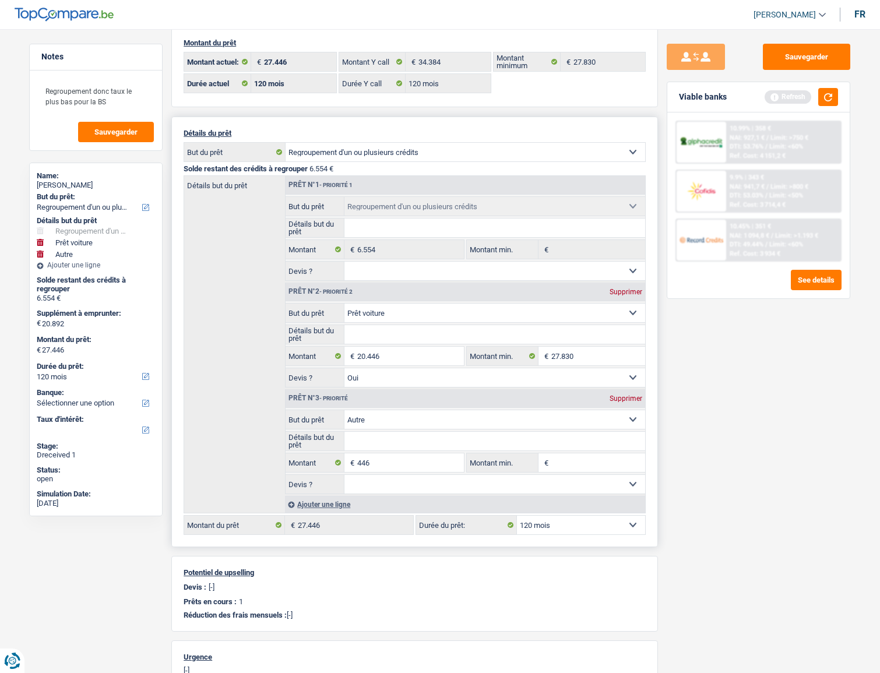
type input "27.000"
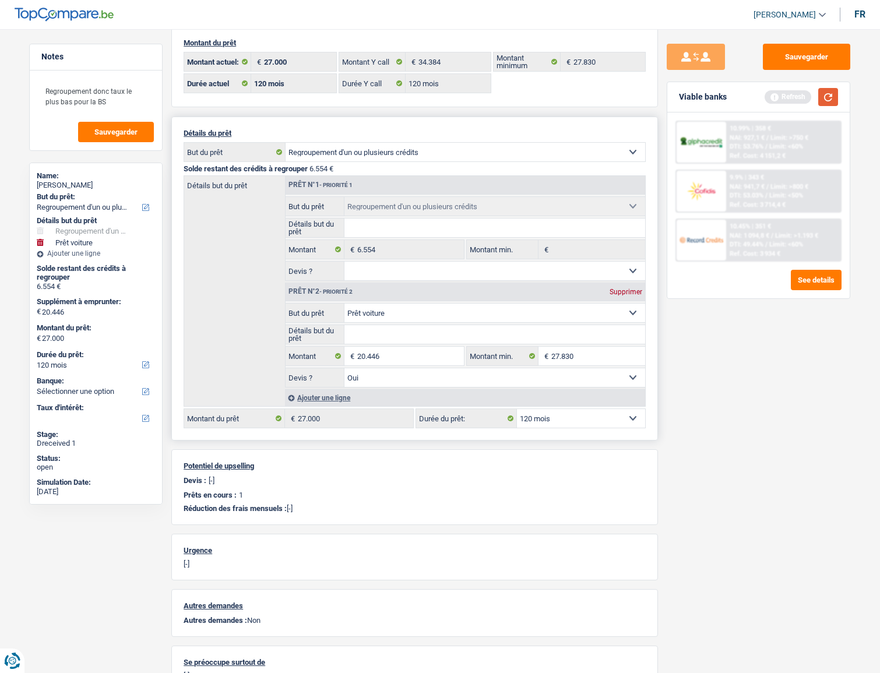
drag, startPoint x: 829, startPoint y: 92, endPoint x: 636, endPoint y: 252, distance: 251.3
click at [805, 92] on button "button" at bounding box center [828, 97] width 20 height 18
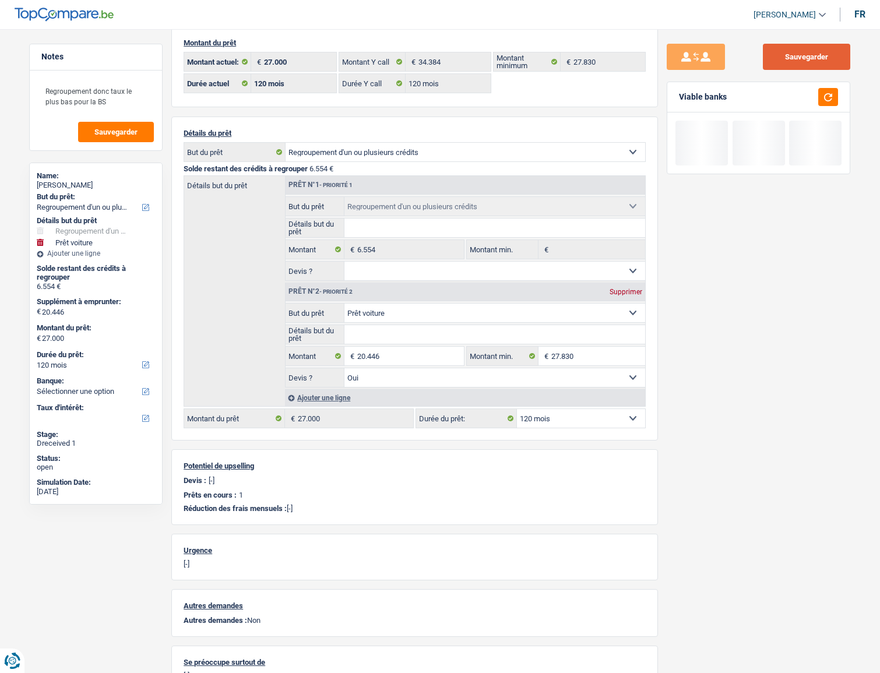
click at [805, 57] on button "Sauvegarder" at bounding box center [806, 57] width 87 height 26
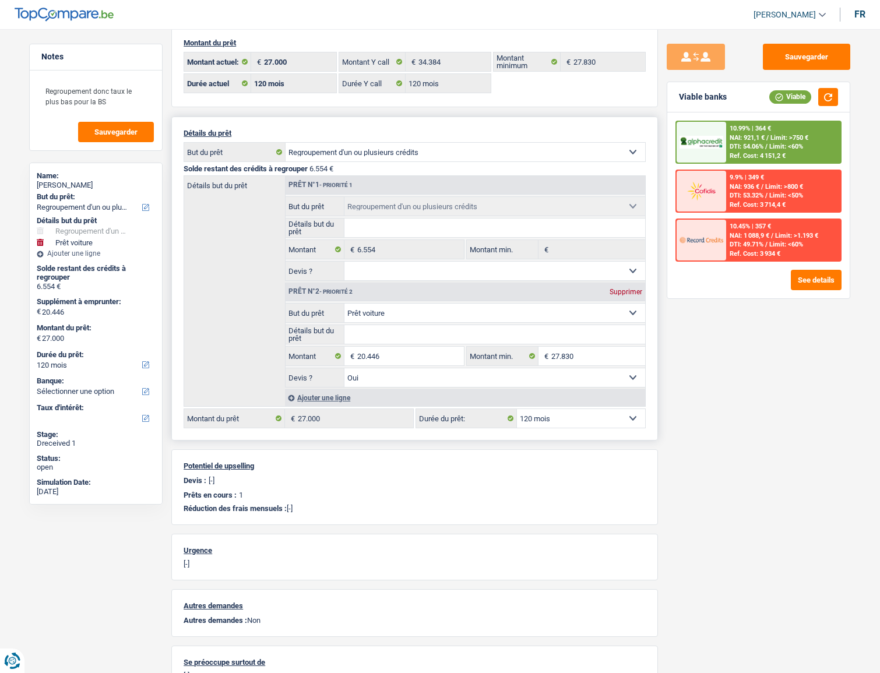
scroll to position [0, 0]
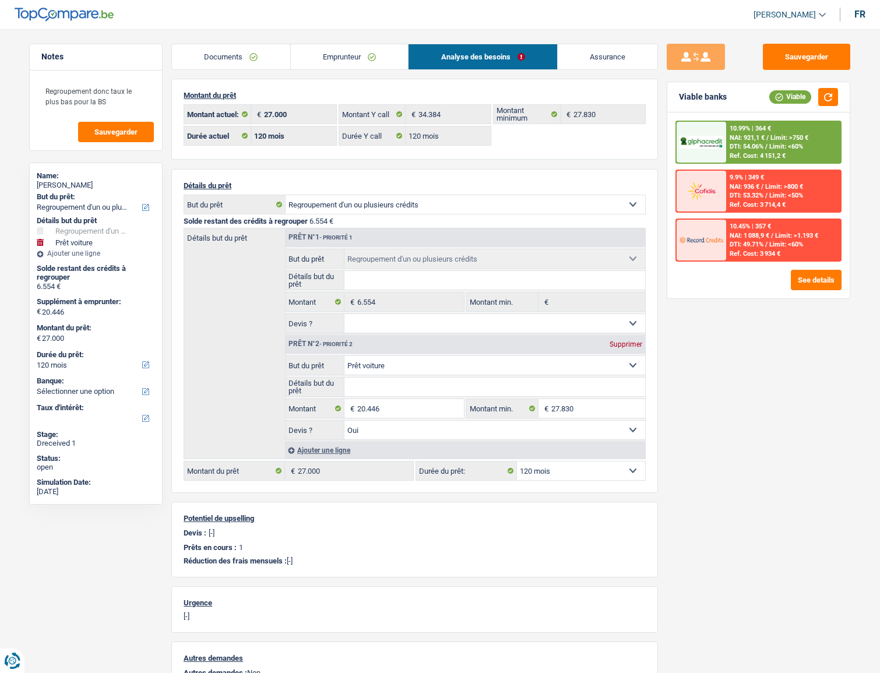
click at [340, 42] on main "Notes Regroupement donc taux le plus bas pour la BS Sauvegarder Name: Mike Houg…" at bounding box center [440, 426] width 880 height 818
click at [345, 48] on link "Emprunteur" at bounding box center [350, 56] width 118 height 25
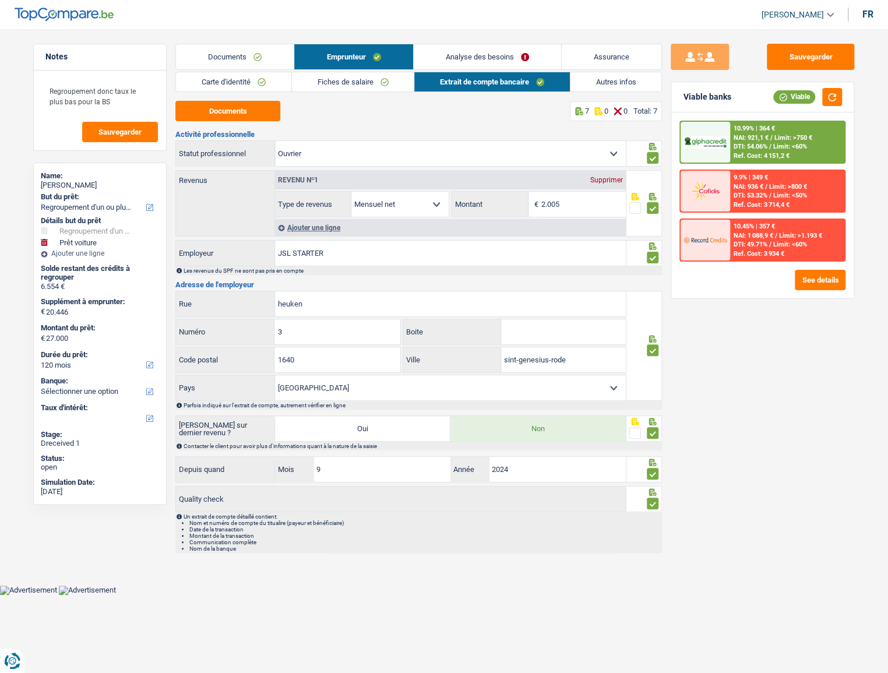
click at [623, 88] on link "Autres infos" at bounding box center [617, 81] width 92 height 19
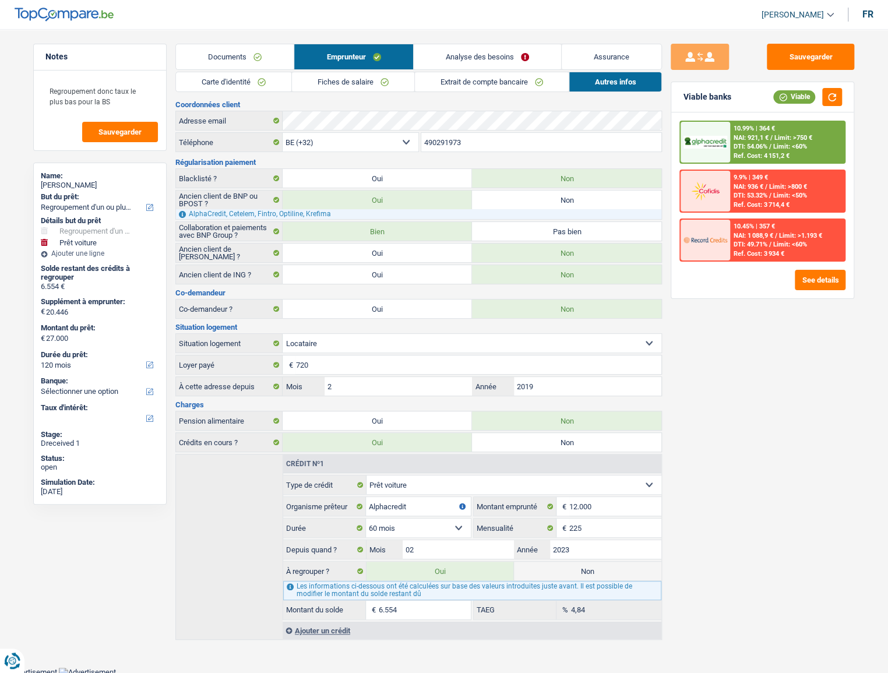
click at [490, 62] on link "Analyse des besoins" at bounding box center [487, 56] width 147 height 25
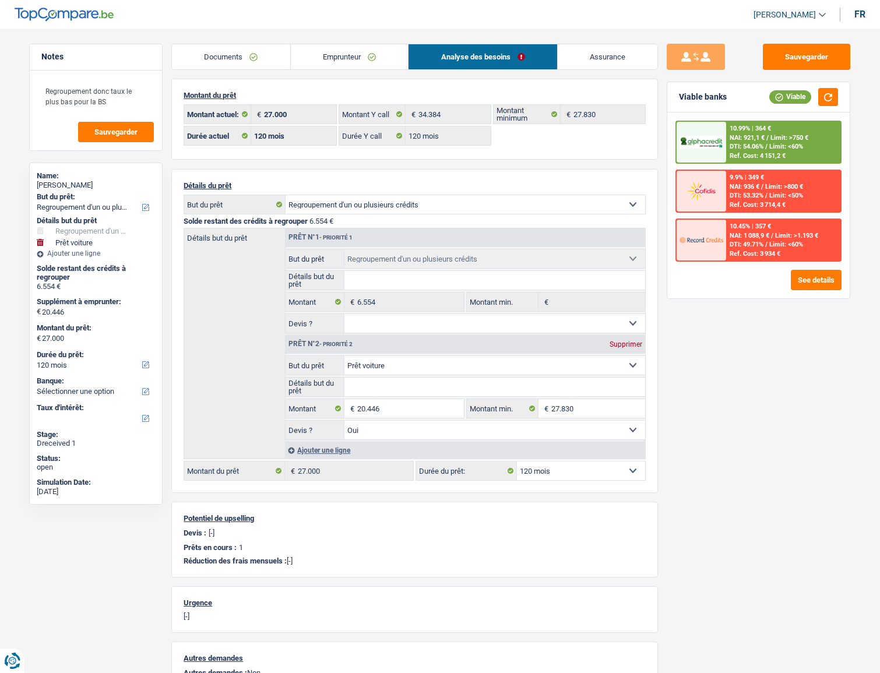
click at [763, 136] on span "NAI: 921,1 €" at bounding box center [747, 138] width 35 height 8
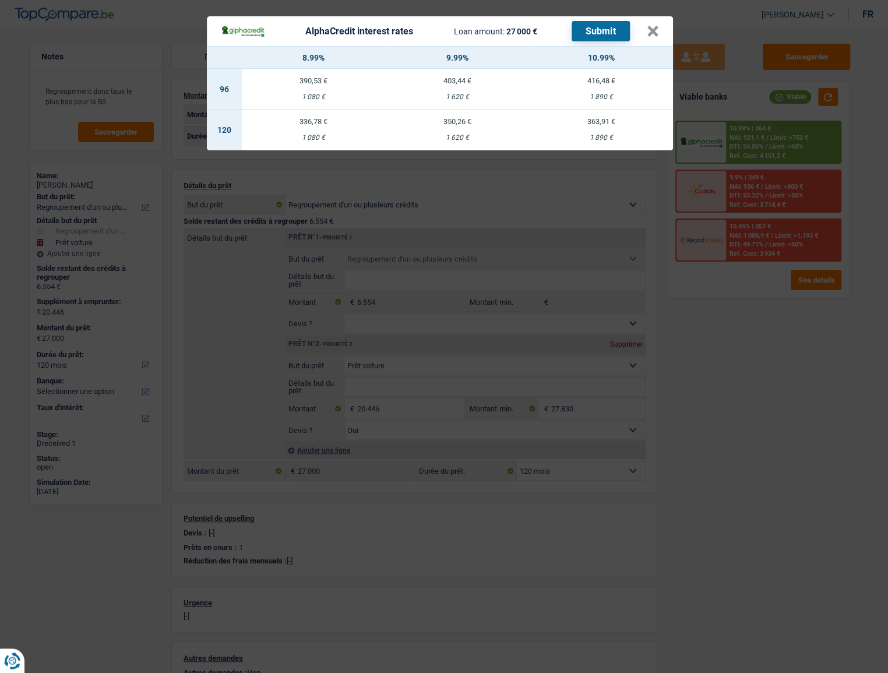
click at [293, 126] on td "336,78 € 1 080 €" at bounding box center [314, 130] width 144 height 41
select select "alphacredit"
type input "8,99"
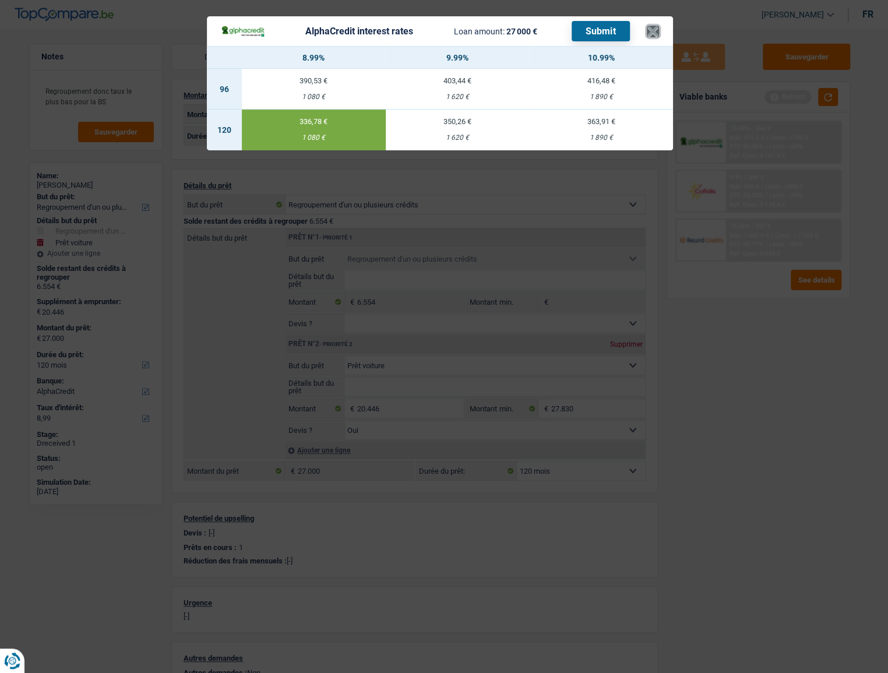
click at [653, 37] on button "×" at bounding box center [653, 32] width 12 height 12
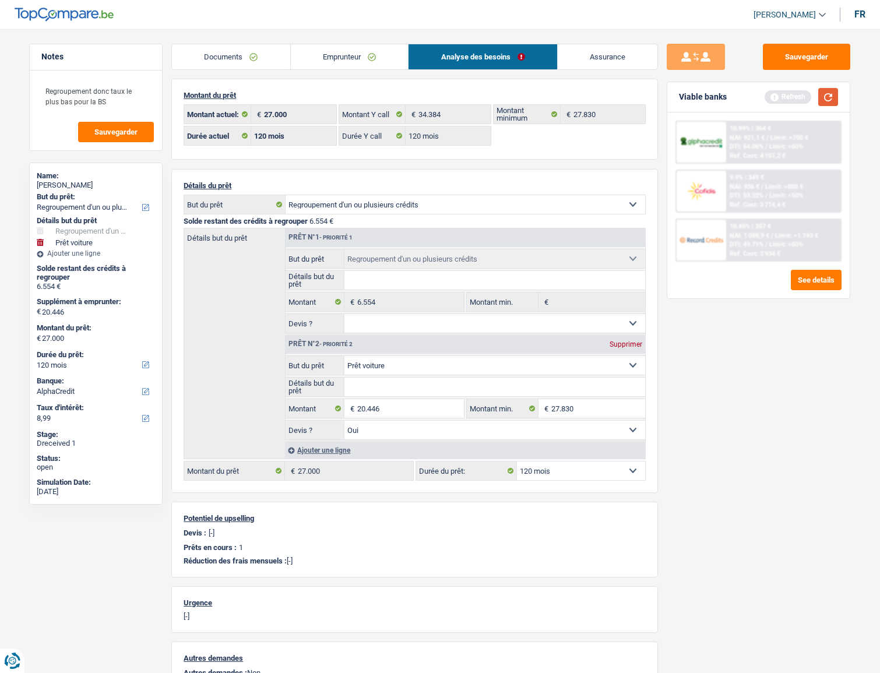
click at [805, 94] on button "button" at bounding box center [828, 97] width 20 height 18
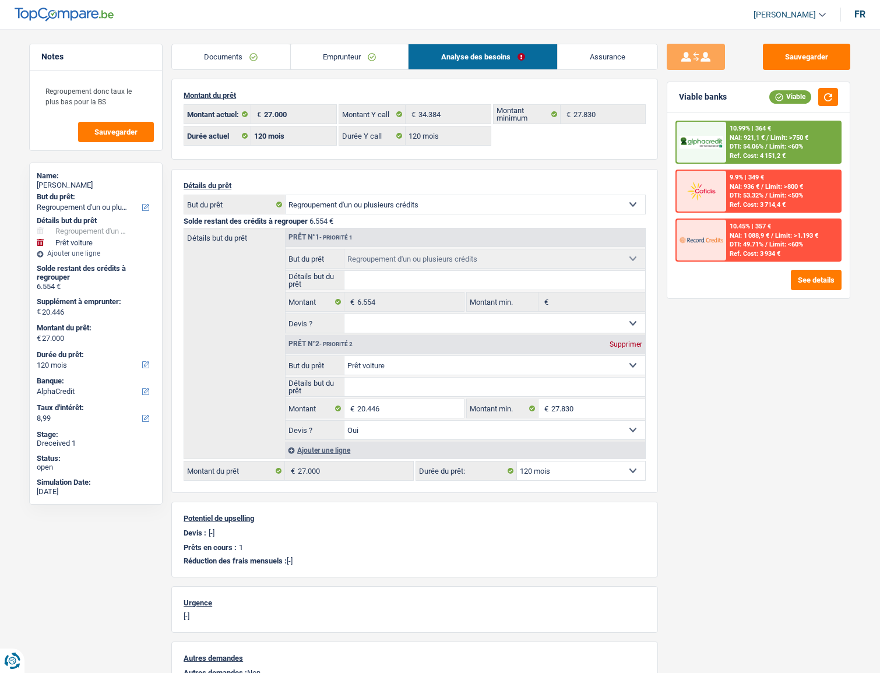
click at [689, 150] on div at bounding box center [701, 142] width 49 height 41
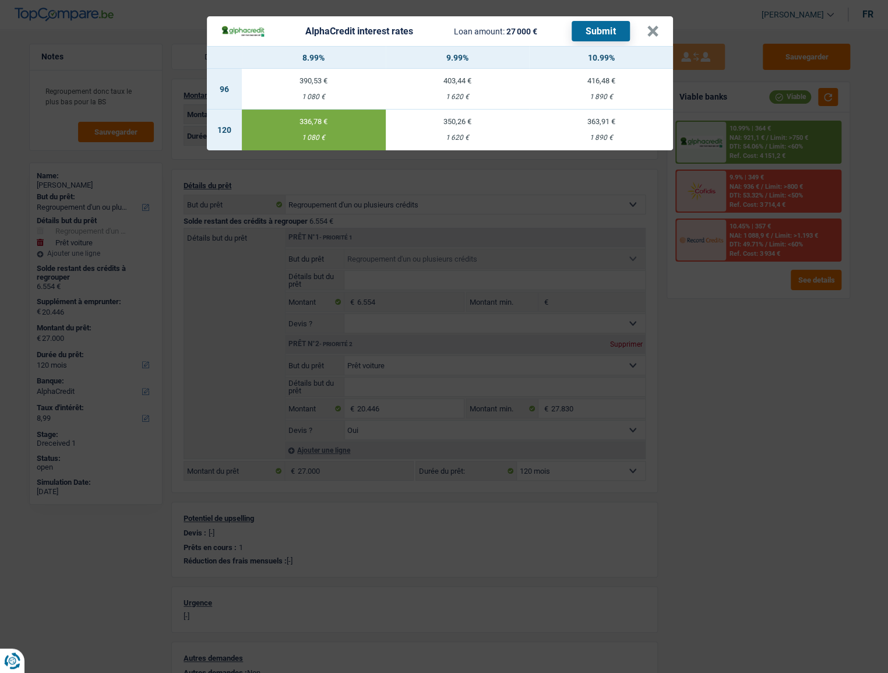
click at [606, 34] on button "Submit" at bounding box center [601, 31] width 58 height 20
click at [652, 27] on button "×" at bounding box center [653, 32] width 12 height 12
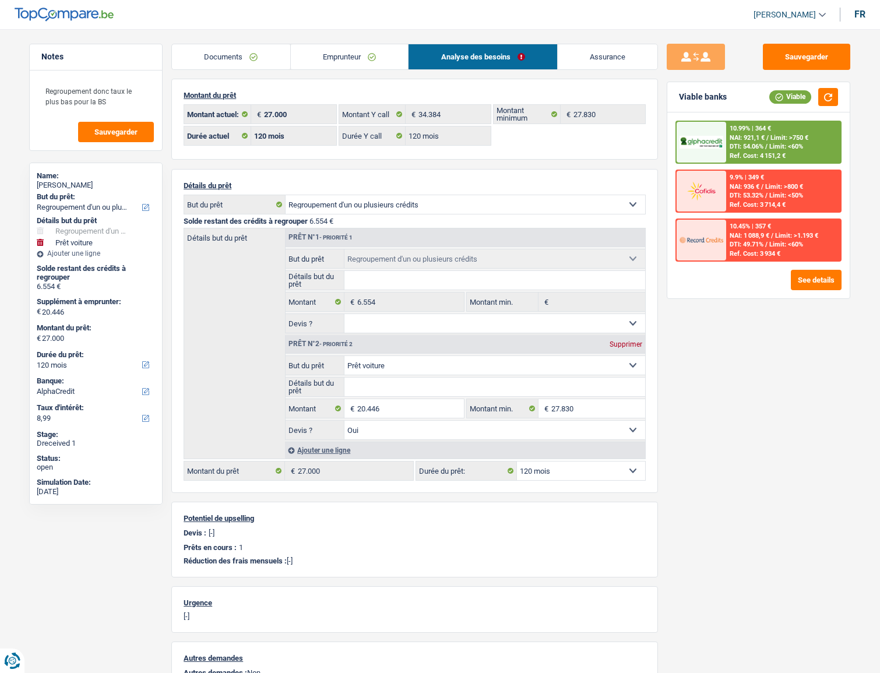
click at [367, 64] on link "Emprunteur" at bounding box center [350, 56] width 118 height 25
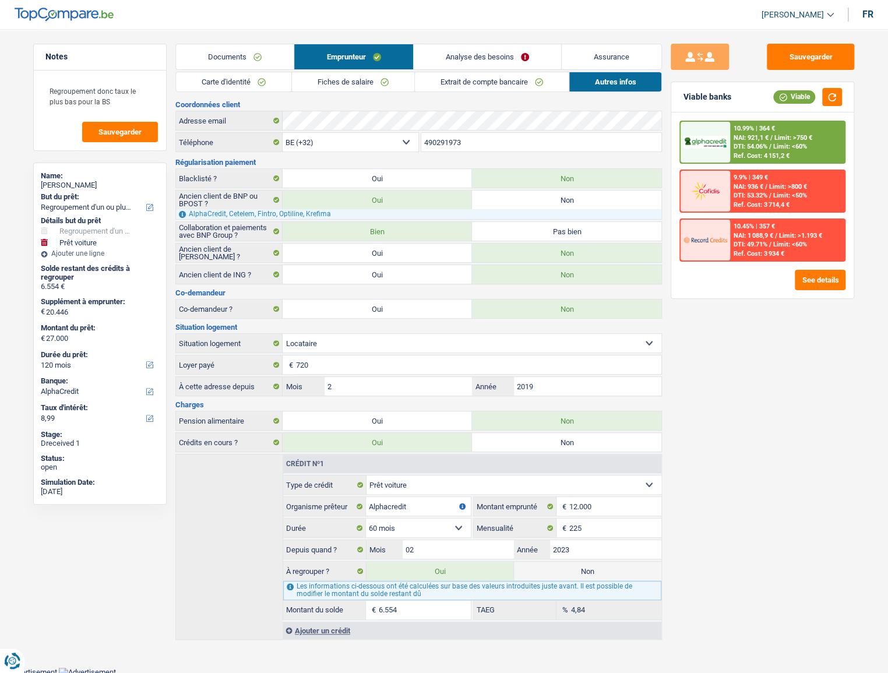
click at [503, 84] on link "Extrait de compte bancaire" at bounding box center [492, 81] width 154 height 19
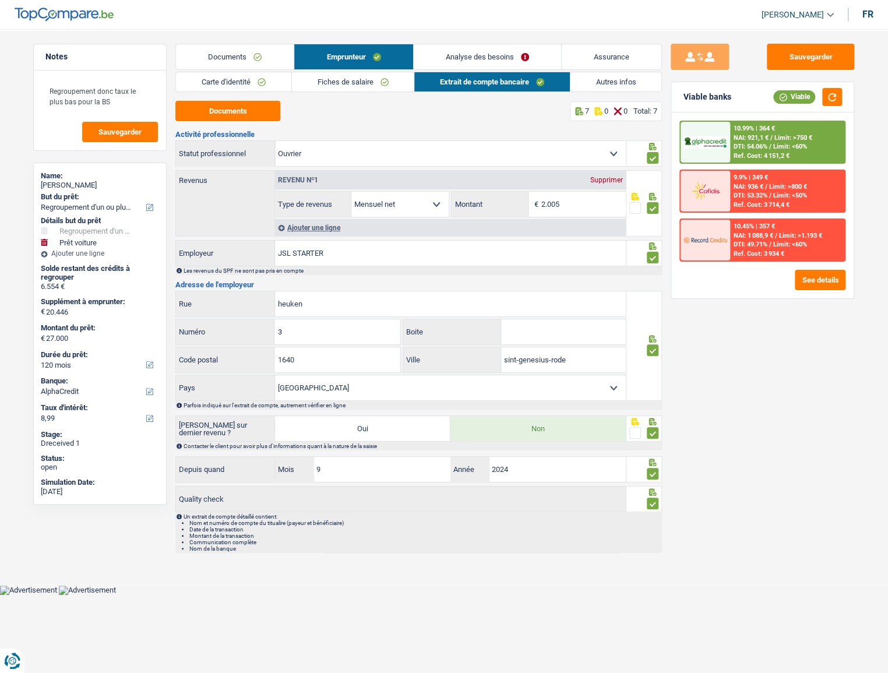
drag, startPoint x: 321, startPoint y: 87, endPoint x: 330, endPoint y: 87, distance: 9.3
click at [321, 87] on link "Fiches de salaire" at bounding box center [353, 81] width 122 height 19
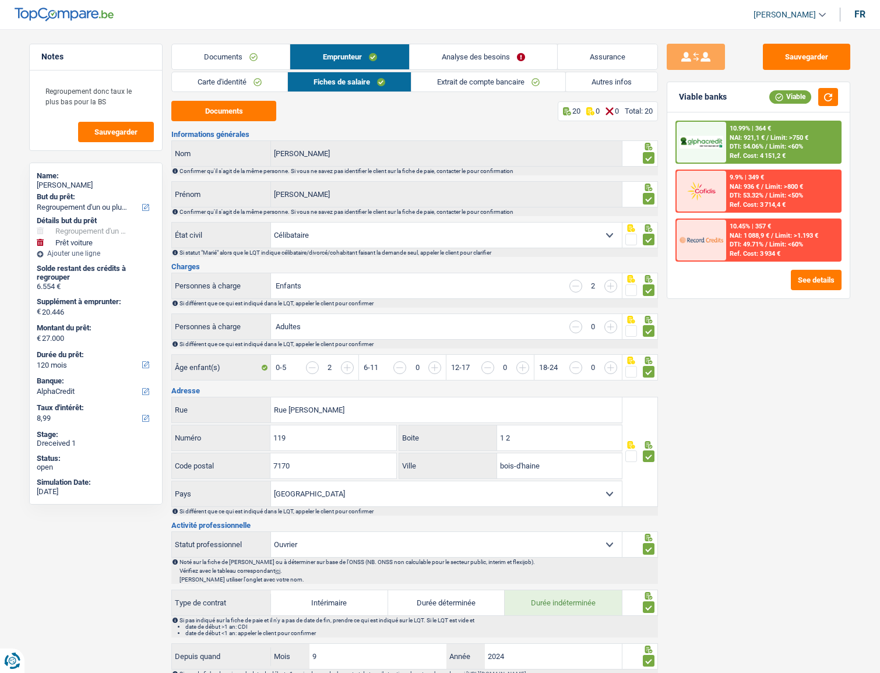
click at [617, 90] on link "Autres infos" at bounding box center [612, 81] width 92 height 19
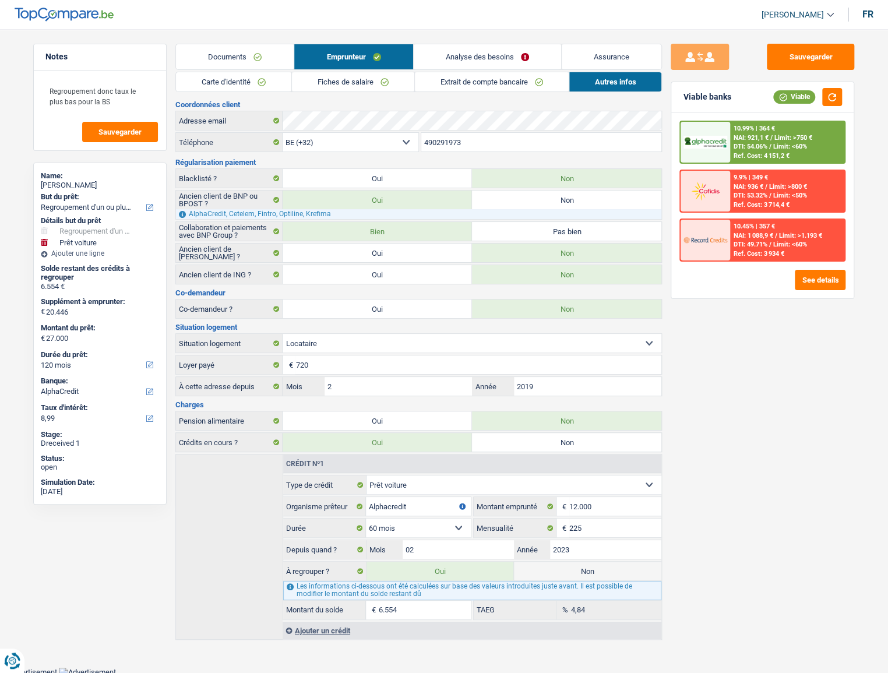
click at [339, 79] on link "Fiches de salaire" at bounding box center [353, 81] width 122 height 19
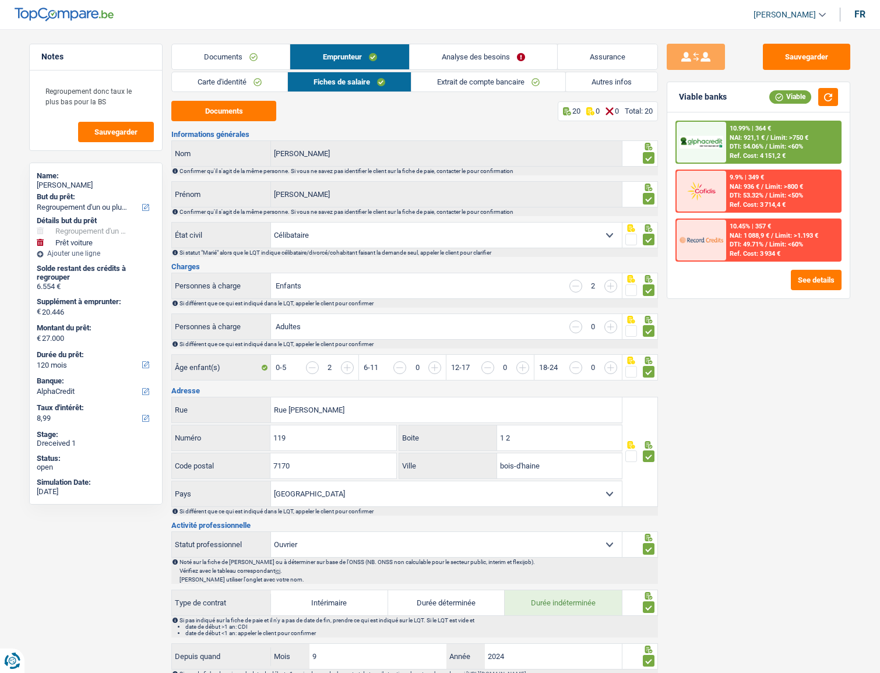
click at [734, 147] on span "DTI: 54.06%" at bounding box center [747, 147] width 34 height 8
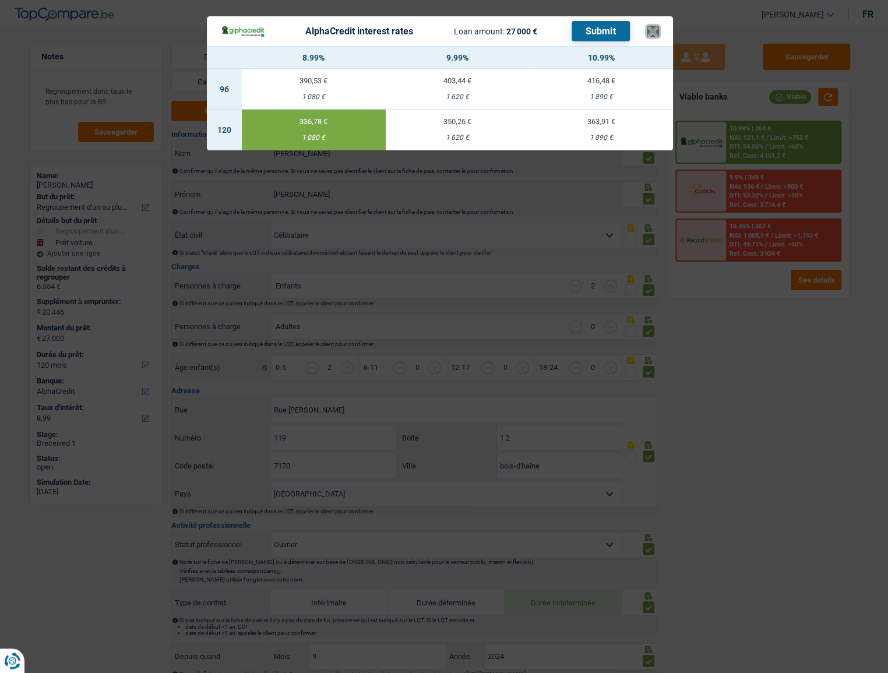
drag, startPoint x: 653, startPoint y: 28, endPoint x: 652, endPoint y: 36, distance: 8.2
click at [652, 36] on button "×" at bounding box center [653, 32] width 12 height 12
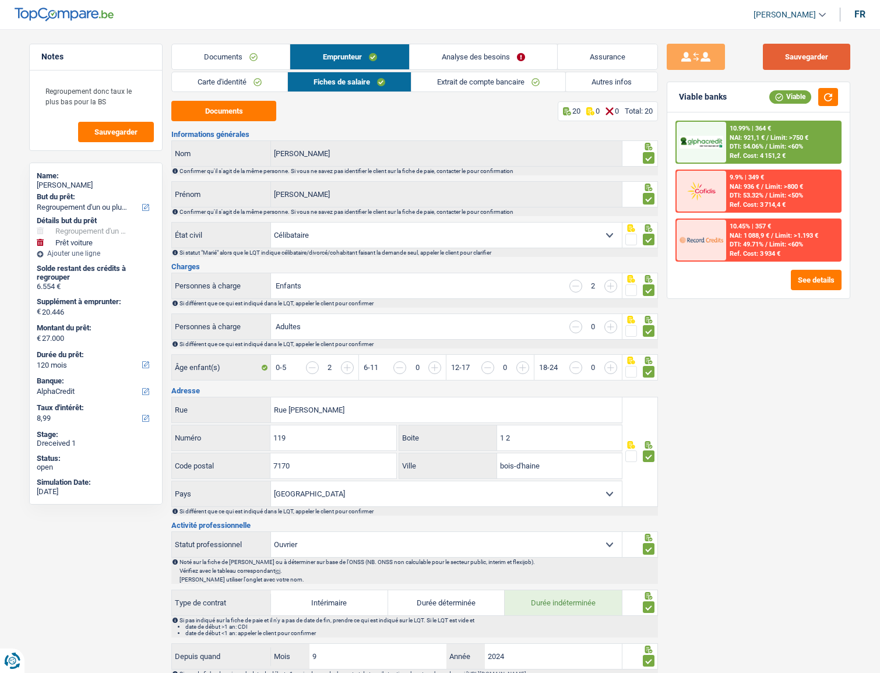
click at [801, 60] on button "Sauvegarder" at bounding box center [806, 57] width 87 height 26
click at [805, 62] on button "Sauvegarder" at bounding box center [806, 57] width 87 height 26
click at [479, 59] on link "Analyse des besoins" at bounding box center [483, 56] width 147 height 25
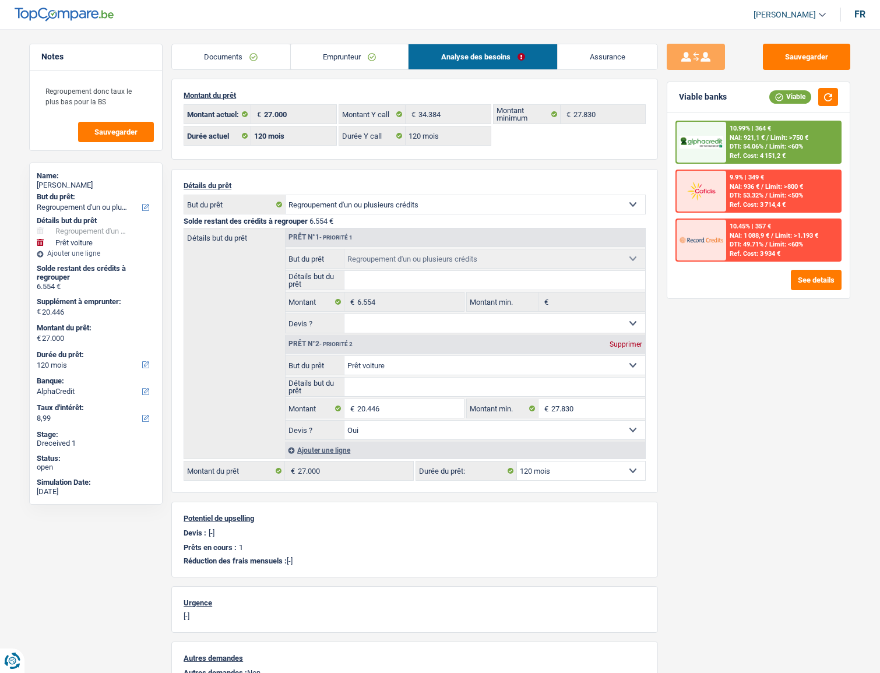
click at [738, 139] on span "NAI: 921,1 €" at bounding box center [747, 138] width 35 height 8
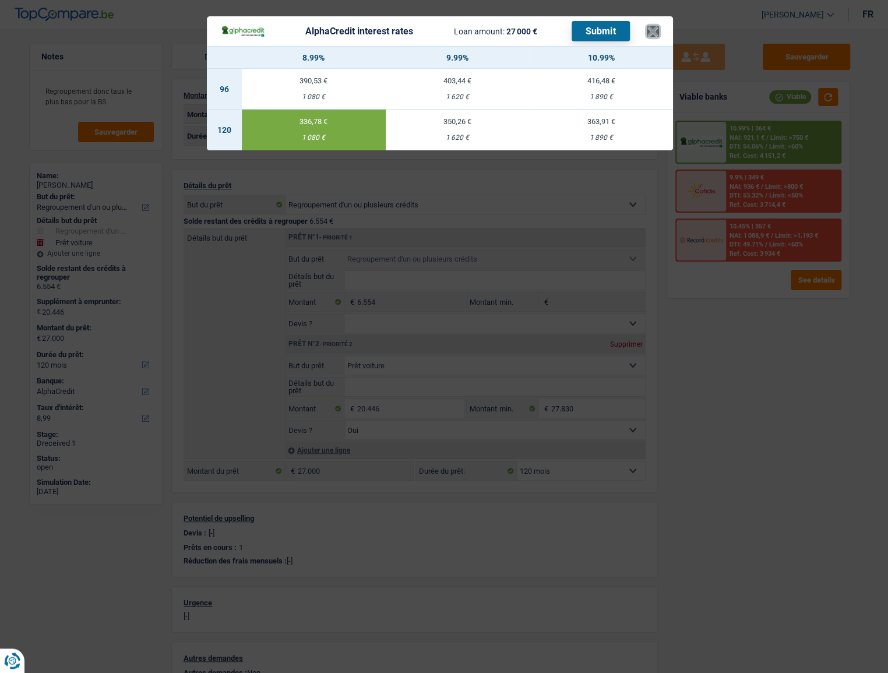
click at [650, 34] on button "×" at bounding box center [653, 32] width 12 height 12
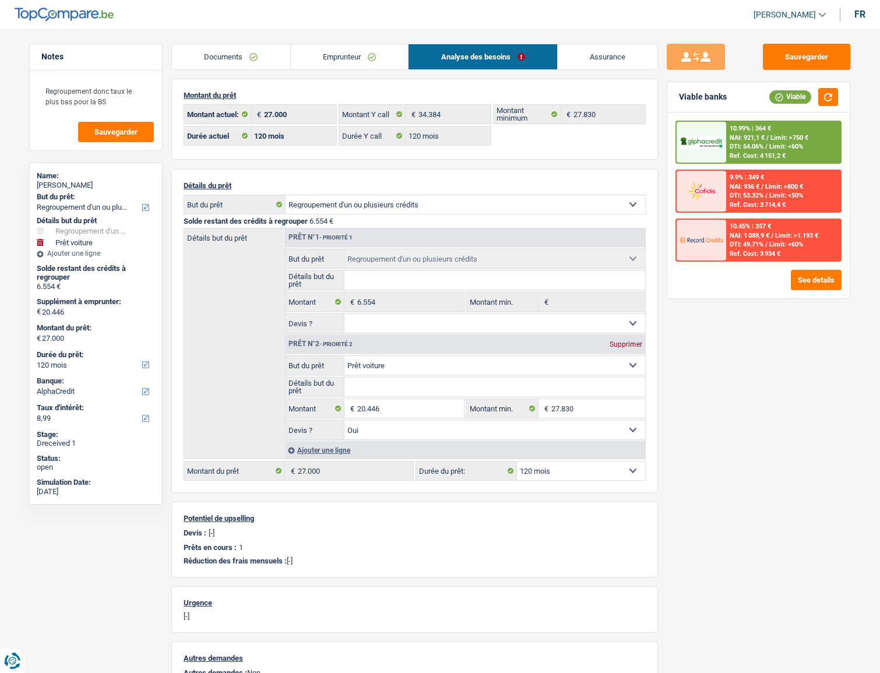
click at [233, 69] on li "Documents" at bounding box center [230, 57] width 119 height 26
click at [240, 66] on link "Documents" at bounding box center [231, 56] width 118 height 25
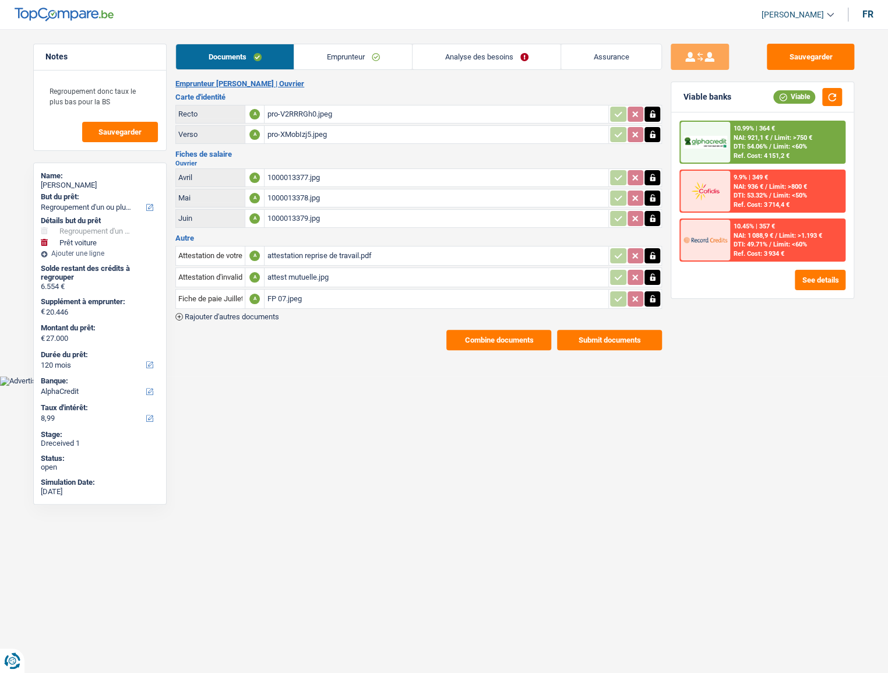
click at [297, 117] on div "pro-V2RRRGh0.jpeg" at bounding box center [436, 113] width 339 height 17
click at [328, 138] on div "pro-XMobIzj5.jpeg" at bounding box center [436, 134] width 339 height 17
click at [350, 219] on div "1000013379.jpg" at bounding box center [436, 218] width 339 height 17
click at [491, 55] on link "Analyse des besoins" at bounding box center [487, 56] width 148 height 25
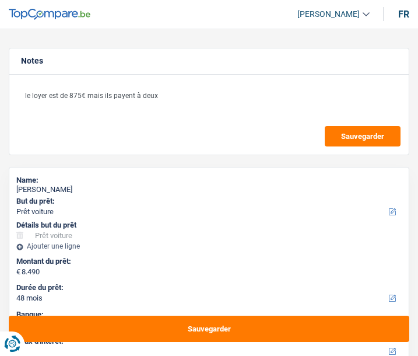
select select "car"
select select "48"
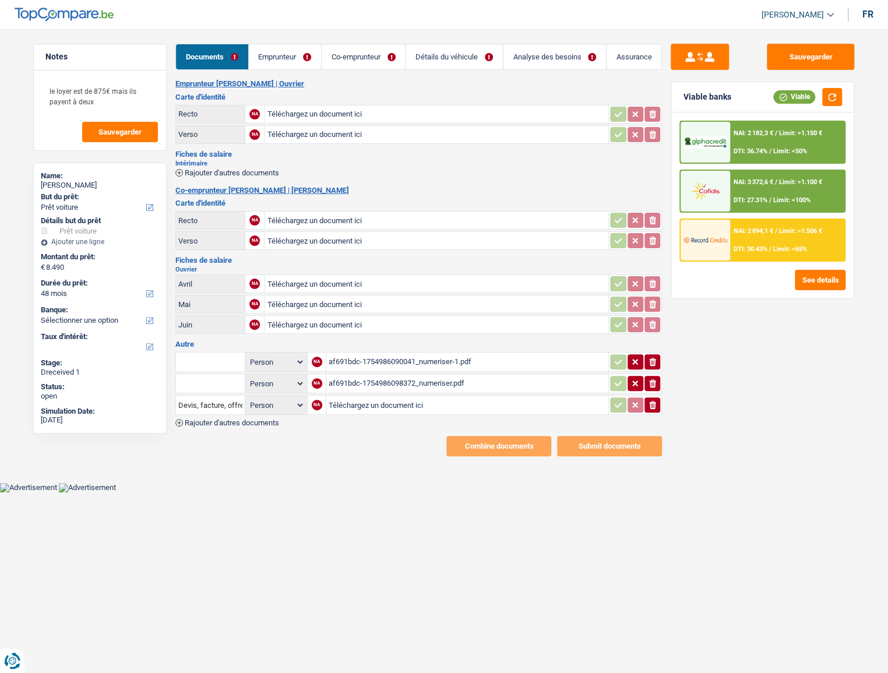
click at [417, 347] on div "Autre Person Emprunteur Co-emprunteur NA af691bdc-1754986090041_numeriser-1.pdf…" at bounding box center [418, 383] width 487 height 86
click at [417, 355] on div "af691bdc-1754986090041_numeriser-1.pdf" at bounding box center [467, 361] width 277 height 17
click at [402, 355] on div "af691bdc-1754986098372_numeriser.pdf" at bounding box center [467, 383] width 277 height 17
click at [417, 355] on div "af691bdc-1754986090041_numeriser-1.pdf" at bounding box center [467, 361] width 277 height 17
click at [314, 107] on input "Téléchargez un document ici" at bounding box center [436, 113] width 339 height 17
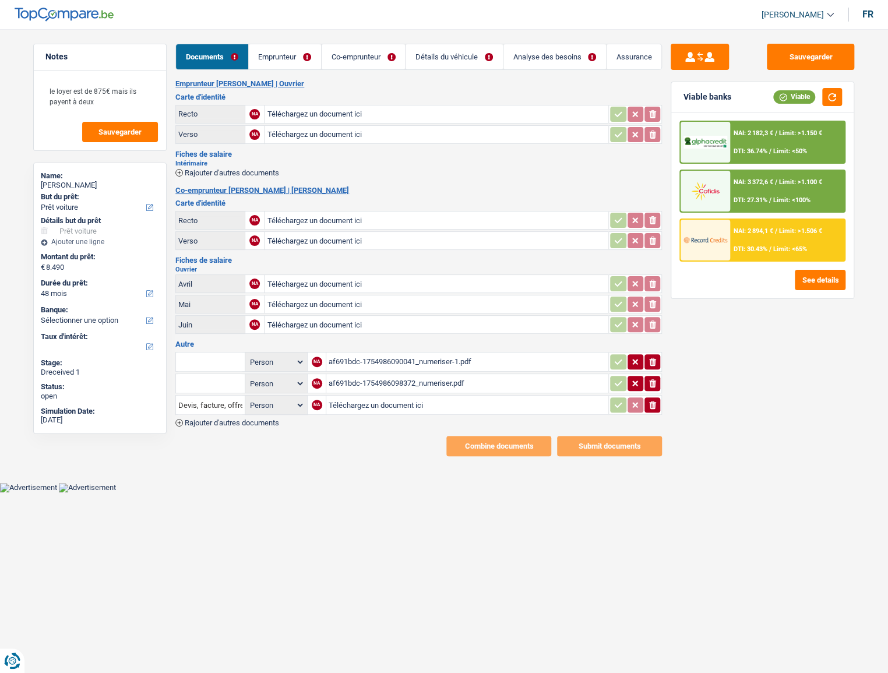
type input "C:\fakepath\id.pdf"
click at [291, 59] on link "Emprunteur" at bounding box center [285, 56] width 72 height 25
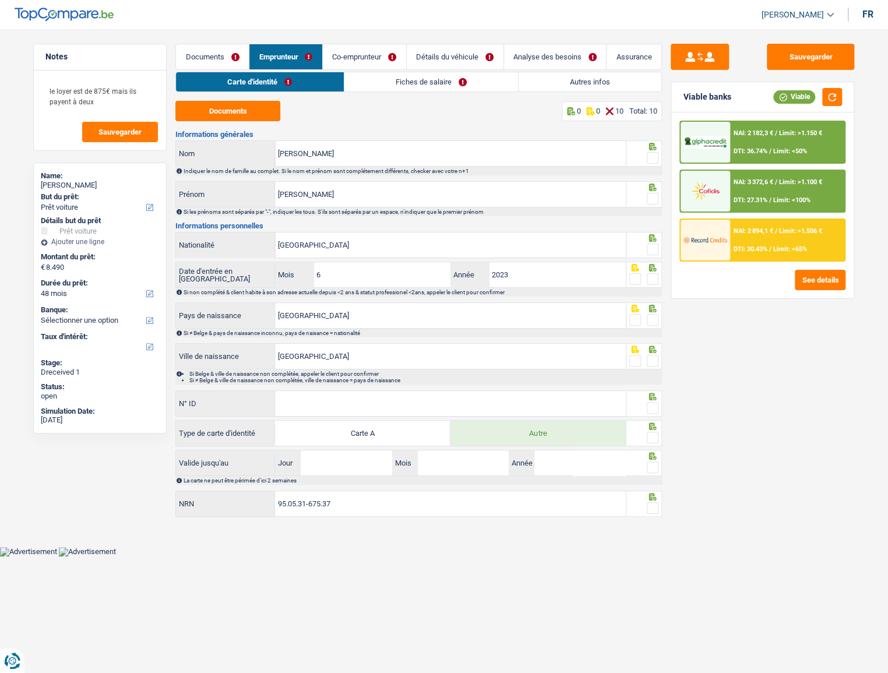
click at [413, 84] on link "Fiches de salaire" at bounding box center [431, 81] width 174 height 19
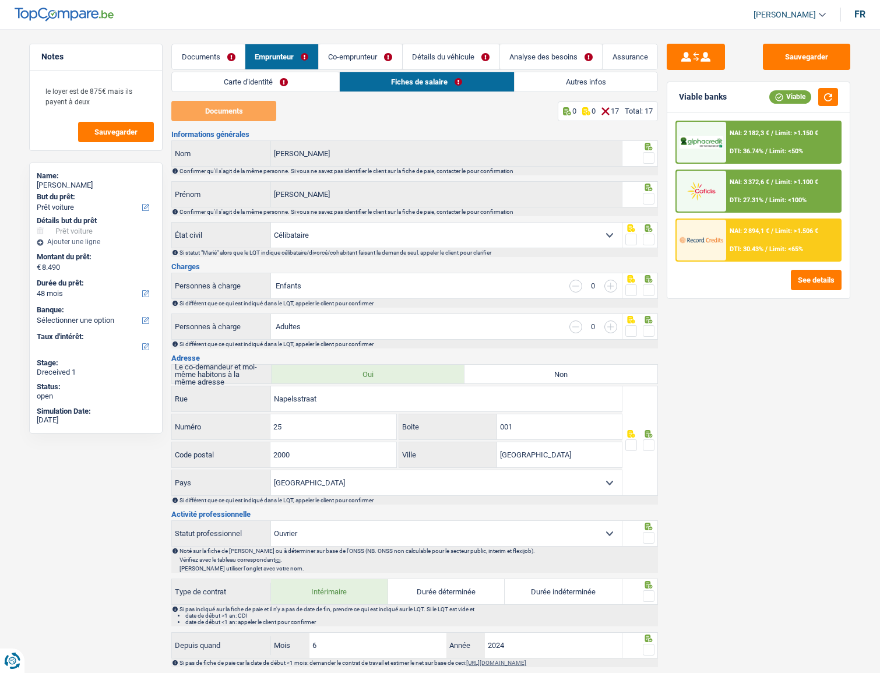
drag, startPoint x: 227, startPoint y: 54, endPoint x: 45, endPoint y: 142, distance: 201.8
click at [227, 54] on link "Documents" at bounding box center [208, 56] width 73 height 25
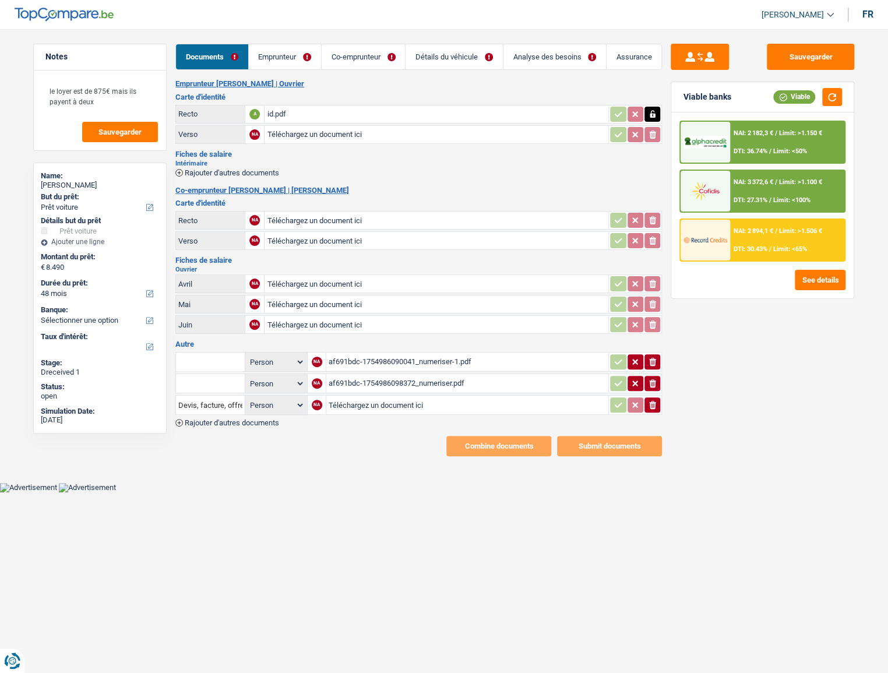
click at [279, 59] on link "Emprunteur" at bounding box center [285, 56] width 72 height 25
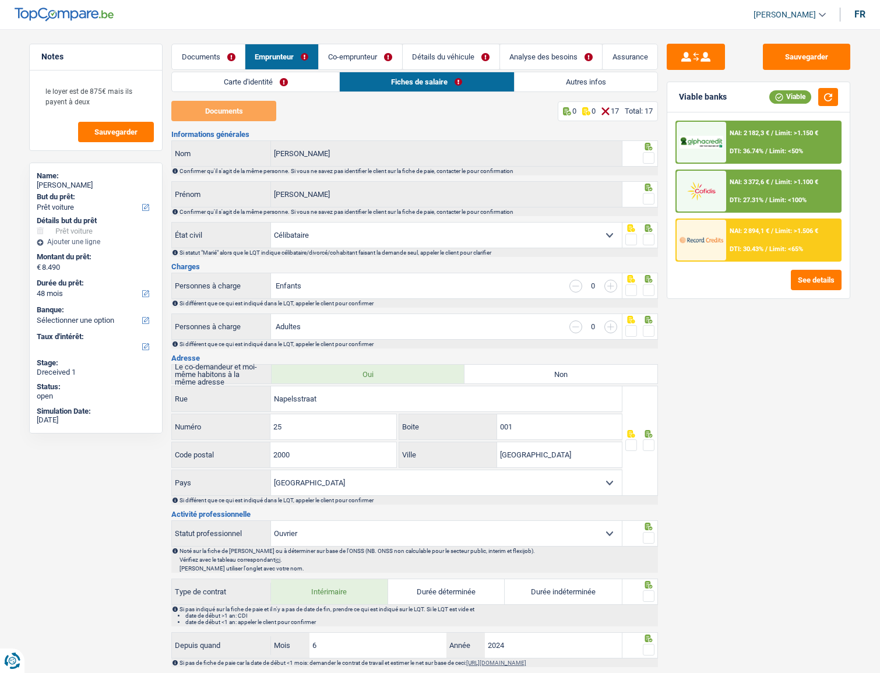
click at [212, 64] on link "Documents" at bounding box center [208, 56] width 73 height 25
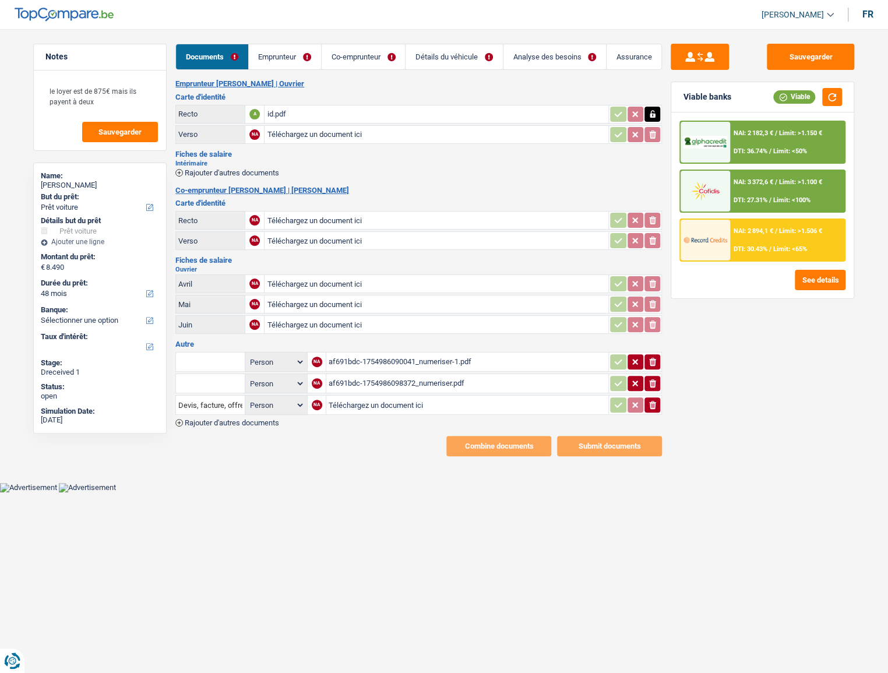
click at [284, 62] on link "Emprunteur" at bounding box center [285, 56] width 72 height 25
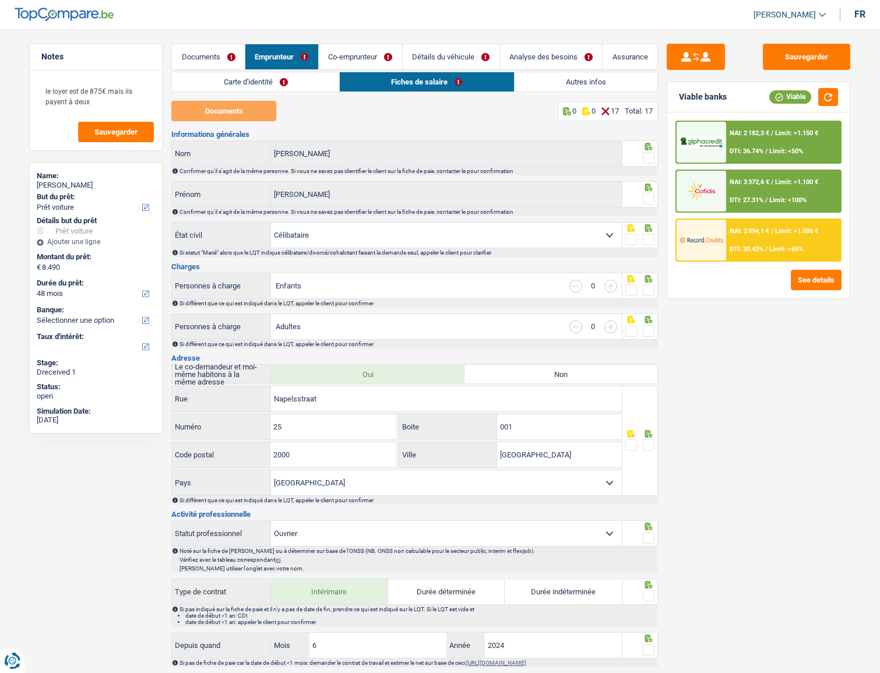
click at [194, 60] on link "Documents" at bounding box center [208, 56] width 73 height 25
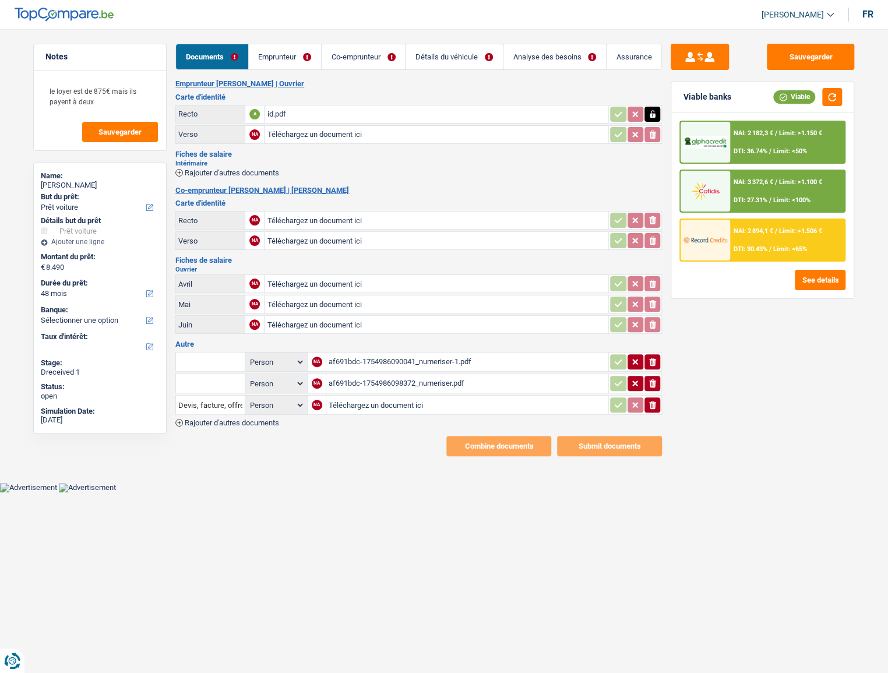
click at [342, 217] on input "Téléchargez un document ici" at bounding box center [436, 220] width 339 height 17
click at [298, 214] on input "Téléchargez un document ici" at bounding box center [436, 220] width 339 height 17
type input "C:\fakepath\ID [PERSON_NAME].jpeg"
click at [311, 238] on input "Téléchargez un document ici" at bounding box center [436, 240] width 339 height 17
type input "C:\fakepath\ID [PERSON_NAME] 2.jpeg"
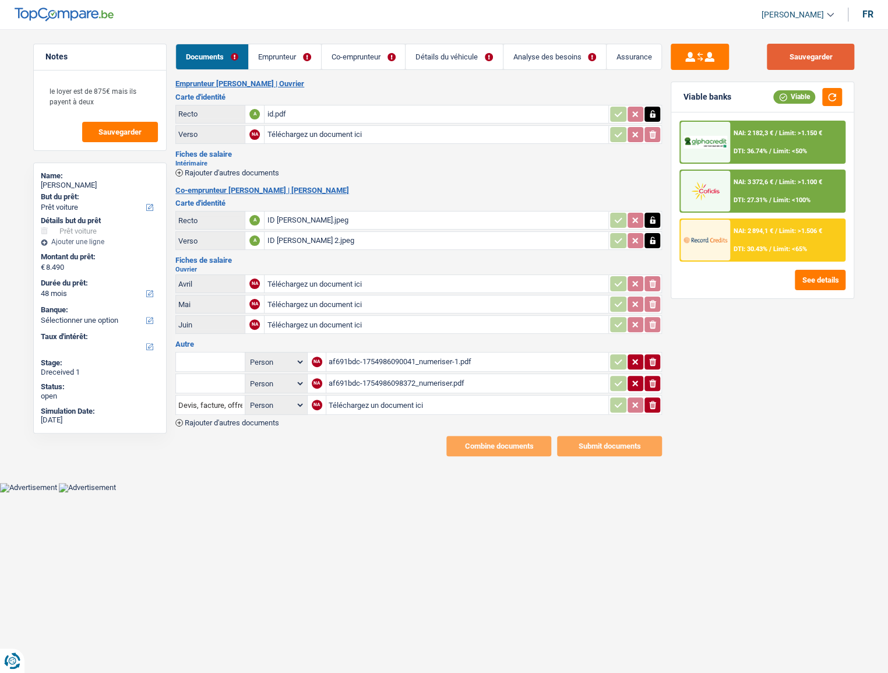
click at [417, 54] on button "Sauvegarder" at bounding box center [810, 57] width 87 height 26
